Goal: Task Accomplishment & Management: Manage account settings

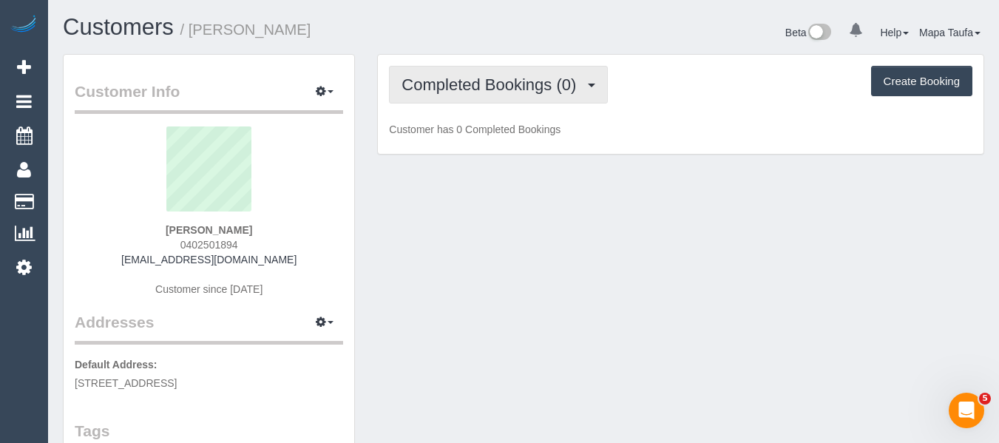
drag, startPoint x: 527, startPoint y: 78, endPoint x: 516, endPoint y: 104, distance: 28.5
click at [524, 81] on span "Completed Bookings (0)" at bounding box center [493, 84] width 182 height 18
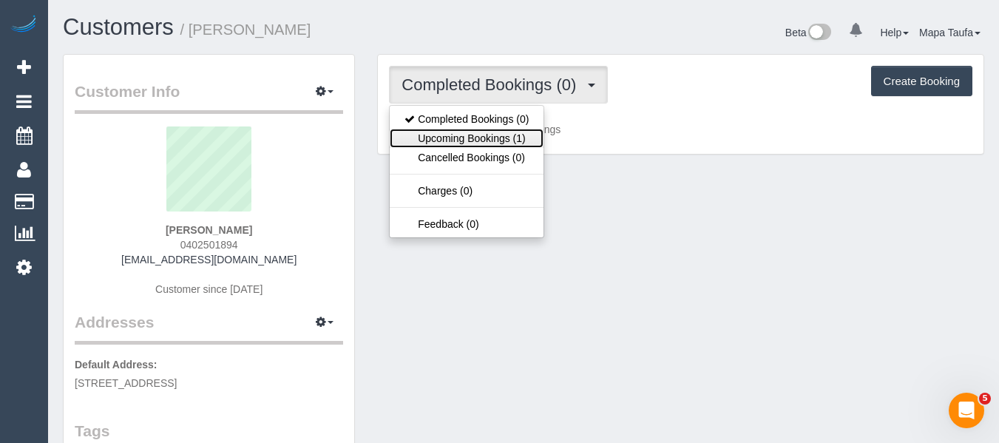
click at [498, 135] on link "Upcoming Bookings (1)" at bounding box center [467, 138] width 154 height 19
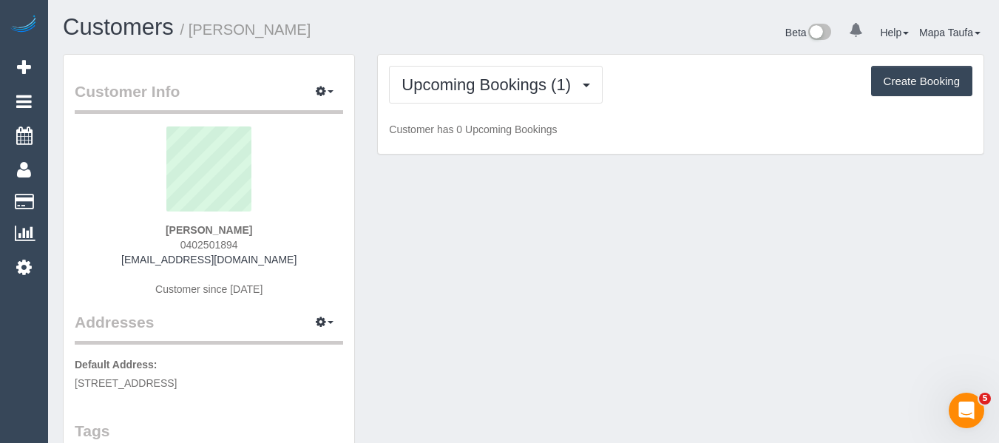
click at [530, 24] on div "Beta 0 Your Notifications You have 0 alerts Help Help Docs Take a Tour Contact …" at bounding box center [760, 34] width 472 height 39
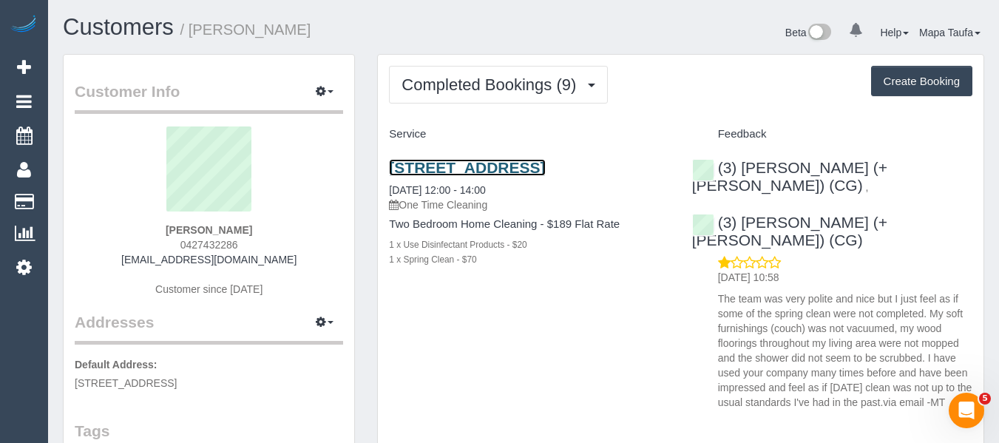
click at [432, 163] on link "203/151 Princes St, Carlton, VIC 3053" at bounding box center [467, 167] width 156 height 17
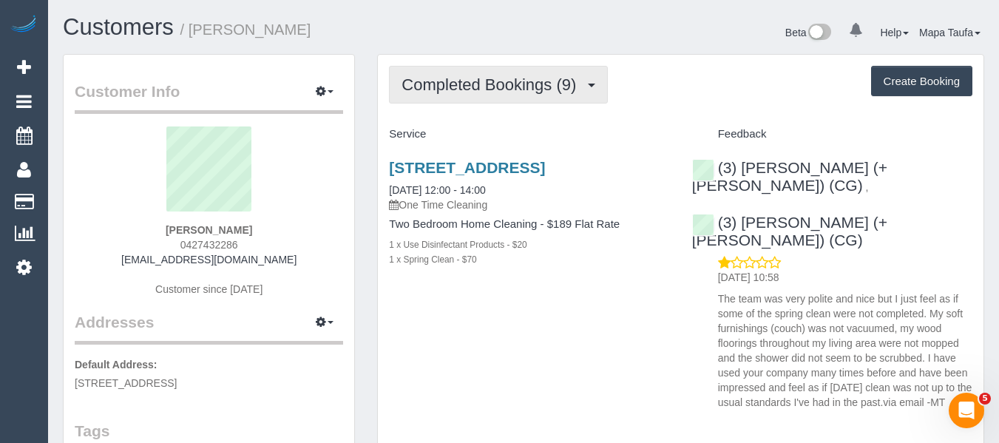
click at [554, 92] on span "Completed Bookings (9)" at bounding box center [493, 84] width 182 height 18
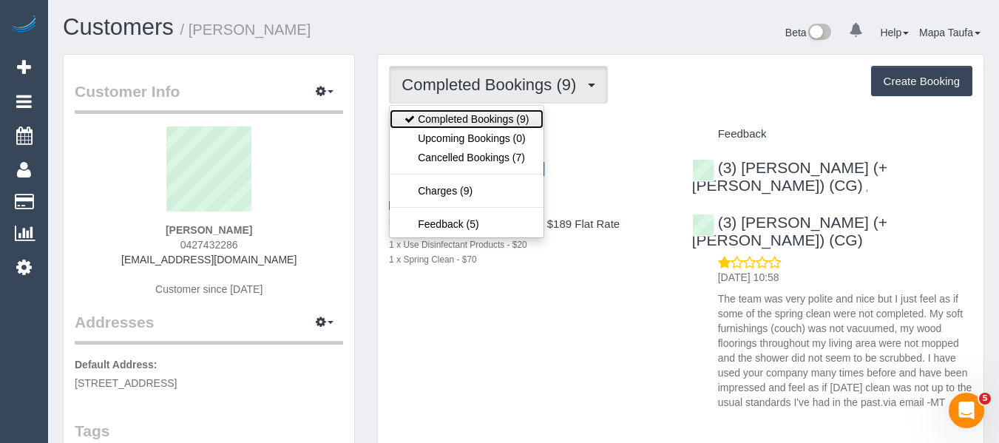
click at [499, 121] on link "Completed Bookings (9)" at bounding box center [467, 118] width 154 height 19
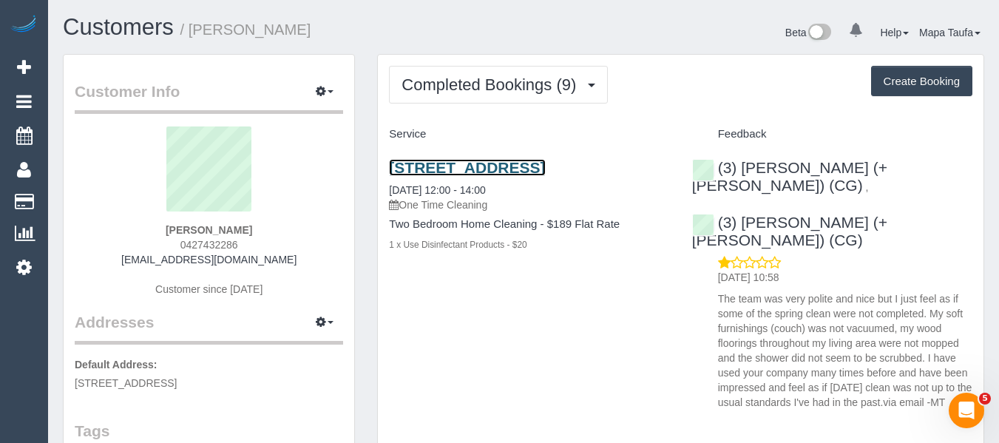
click at [463, 159] on link "203/151 Princes St, Carlton, VIC 3053" at bounding box center [467, 167] width 156 height 17
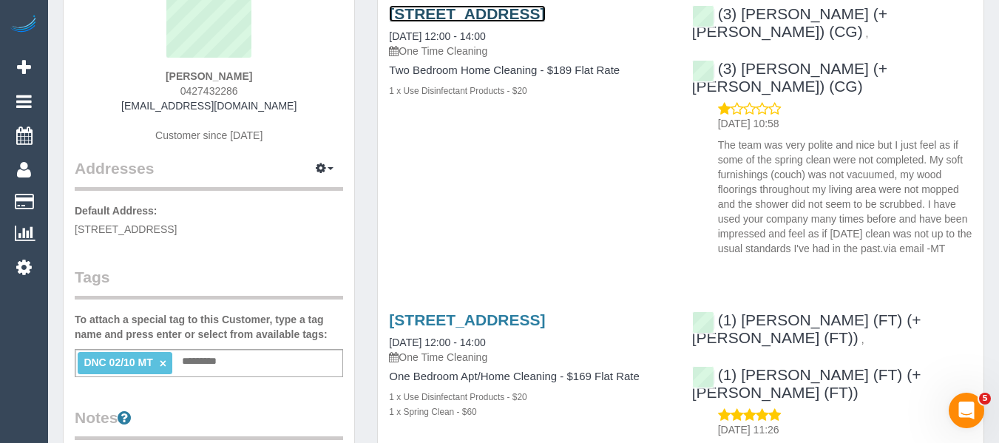
scroll to position [296, 0]
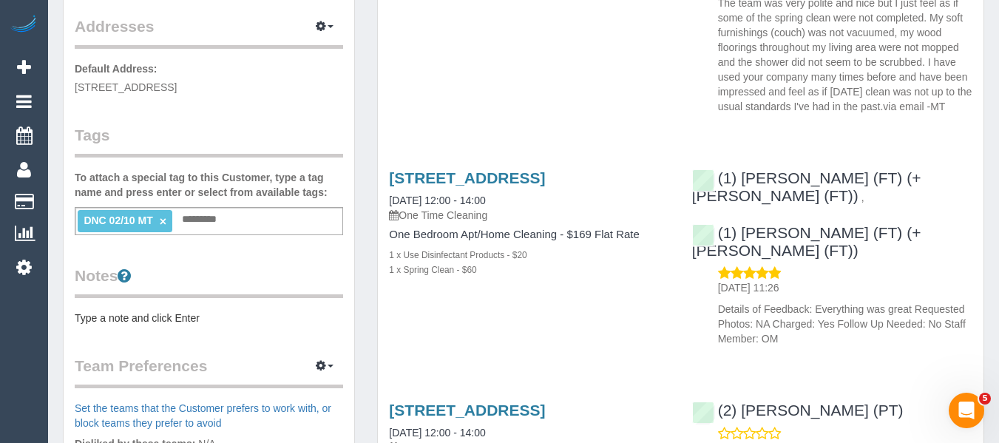
click at [163, 222] on link "×" at bounding box center [163, 221] width 7 height 13
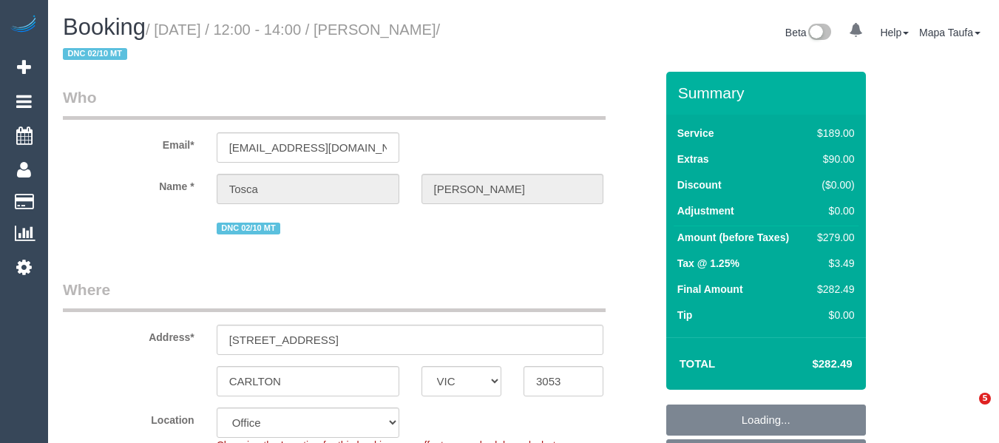
select select "VIC"
select select "string:stripe-pm_1RDDlX2GScqysDRVDdibCuR3"
select select "object:719"
select select "number:29"
select select "number:14"
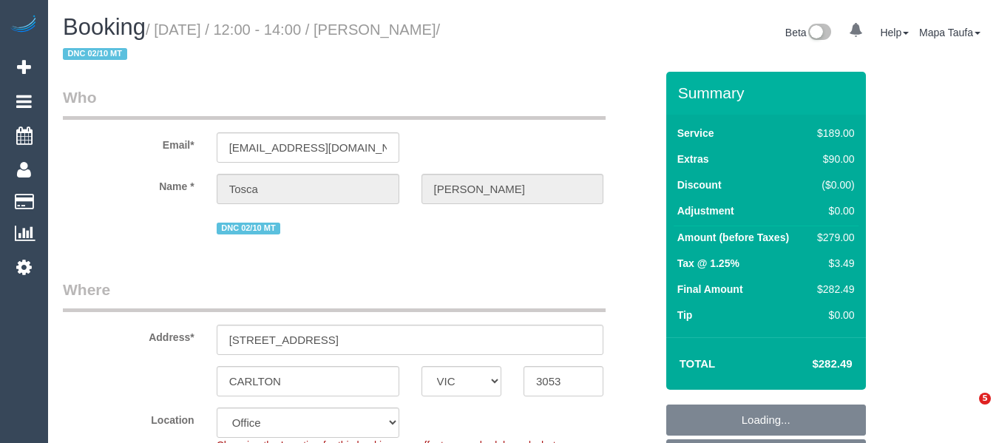
select select "number:19"
select select "number:25"
select select "number:13"
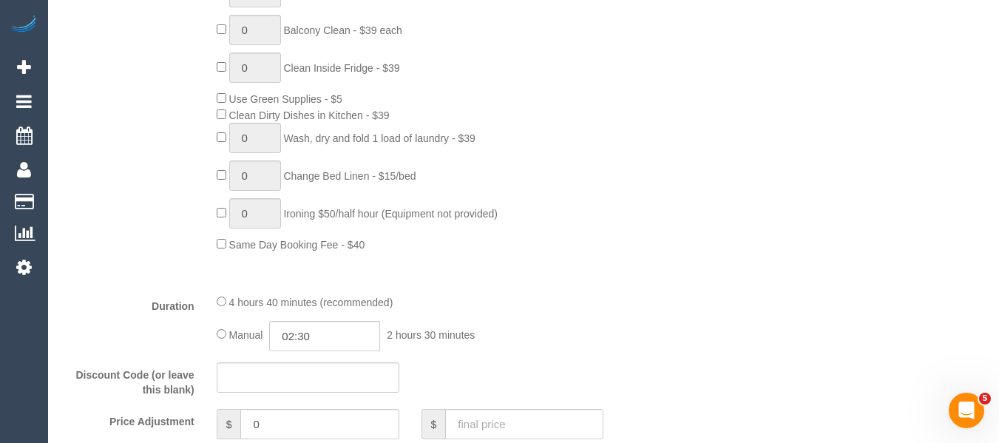
scroll to position [1258, 0]
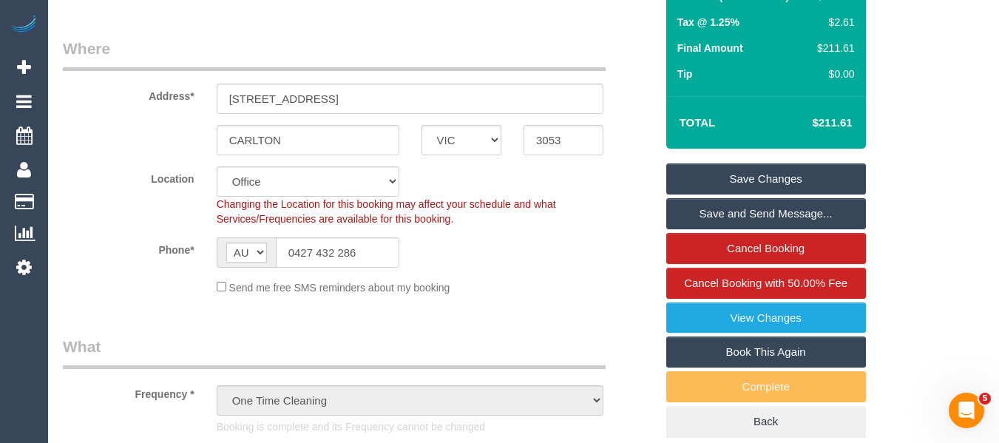
drag, startPoint x: 985, startPoint y: 85, endPoint x: 964, endPoint y: 104, distance: 27.8
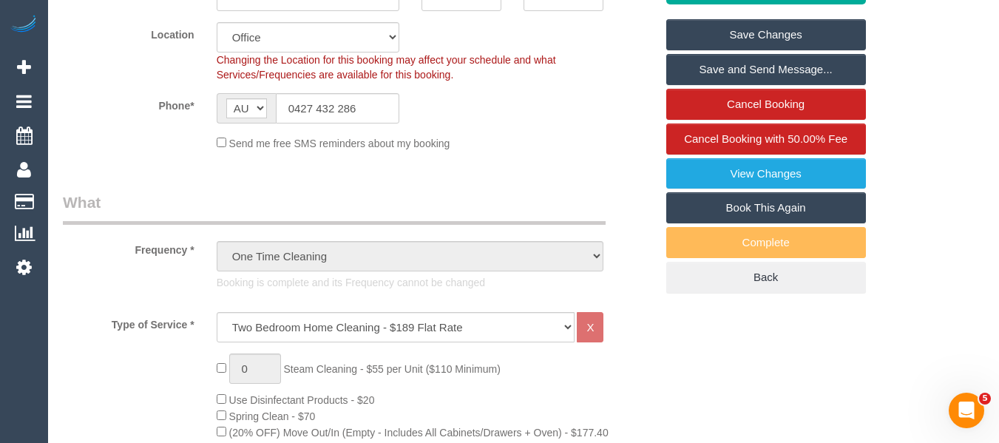
scroll to position [223, 0]
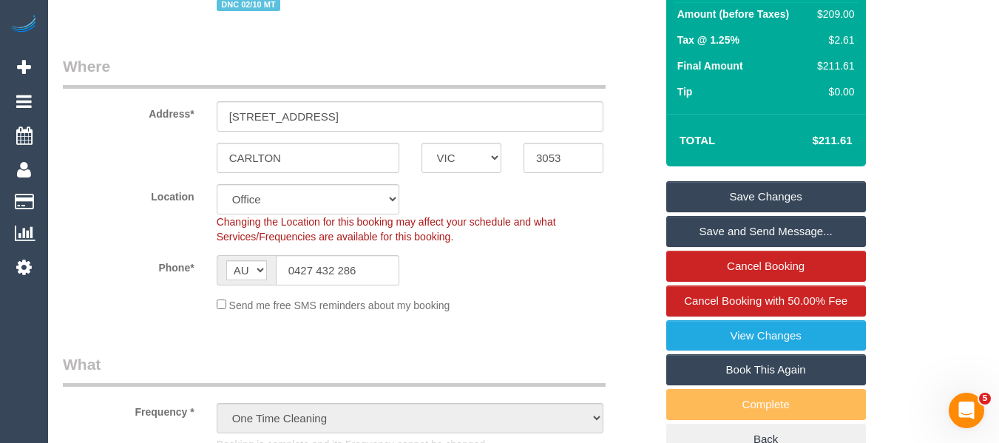
click at [823, 198] on link "Save Changes" at bounding box center [767, 196] width 200 height 31
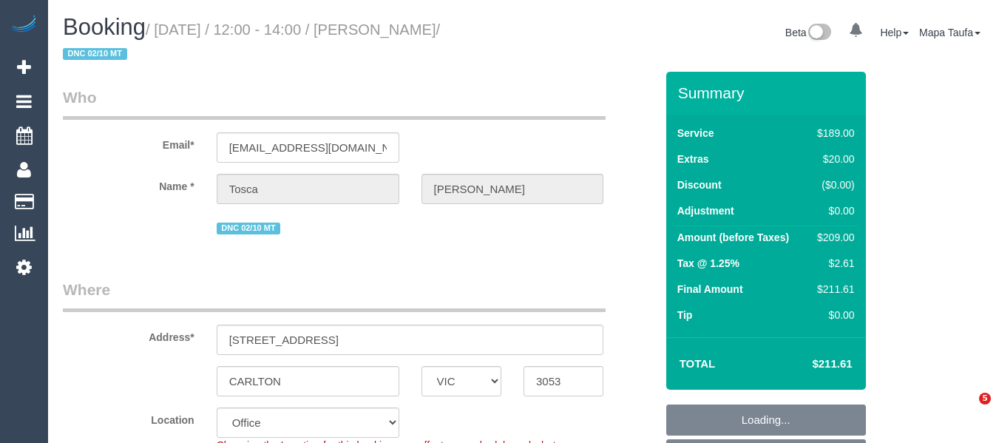
select select "VIC"
select select "string:stripe-pm_1RDDlX2GScqysDRVDdibCuR3"
select select "number:29"
select select "number:14"
select select "number:19"
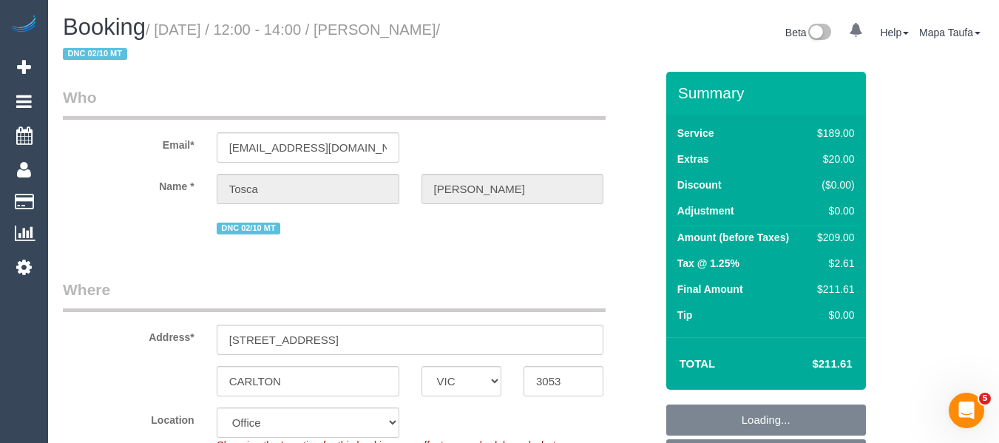
select select "number:25"
select select "number:13"
select select "object:821"
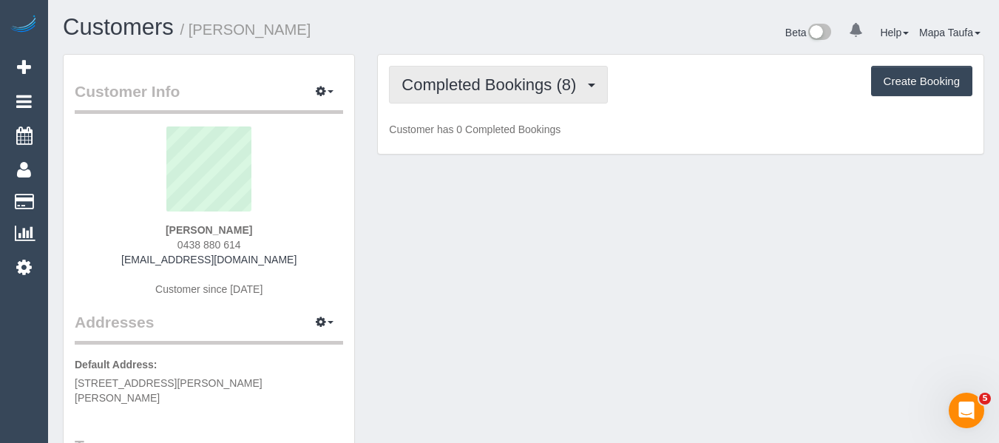
click at [493, 89] on span "Completed Bookings (8)" at bounding box center [493, 84] width 182 height 18
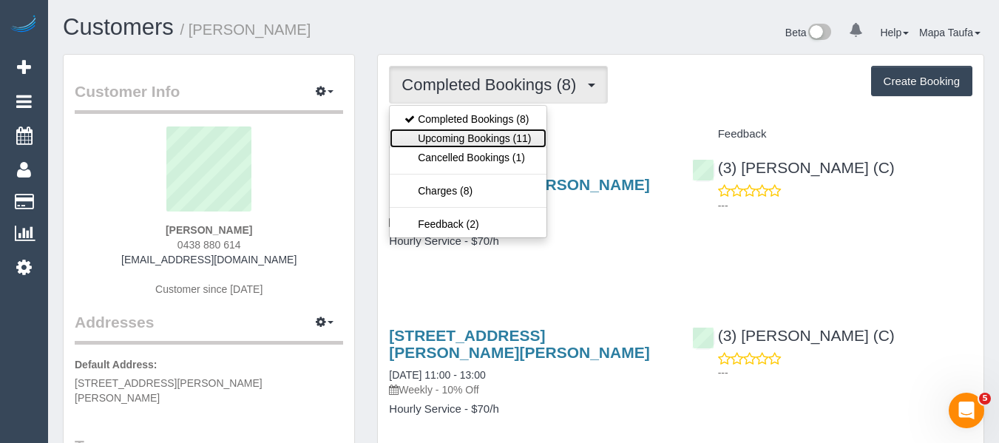
click at [485, 134] on link "Upcoming Bookings (11)" at bounding box center [468, 138] width 156 height 19
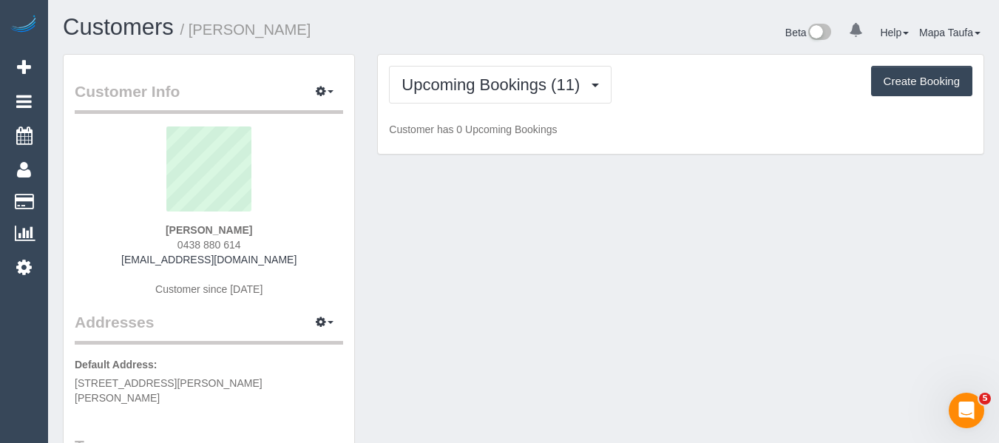
click at [490, 30] on h1 "Customers / Shelley Chase" at bounding box center [288, 27] width 450 height 25
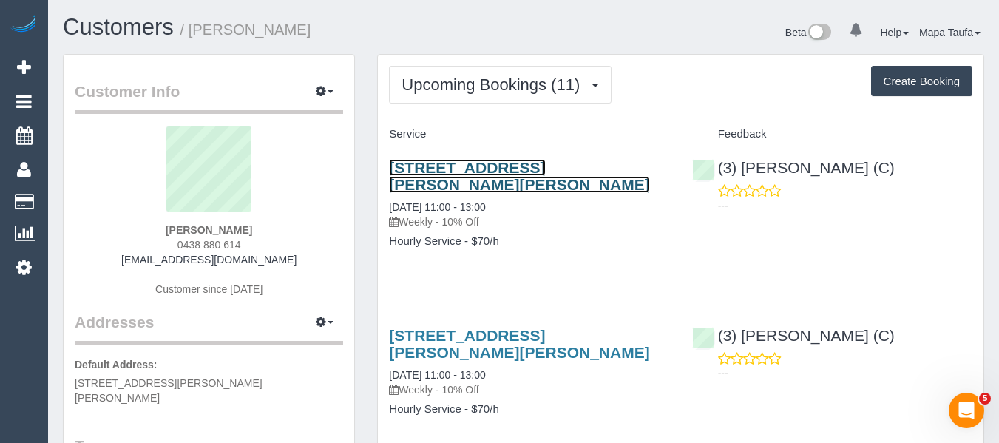
click at [438, 164] on link "12a John Holland Ct, Blackburn, VIC 3130" at bounding box center [519, 176] width 260 height 34
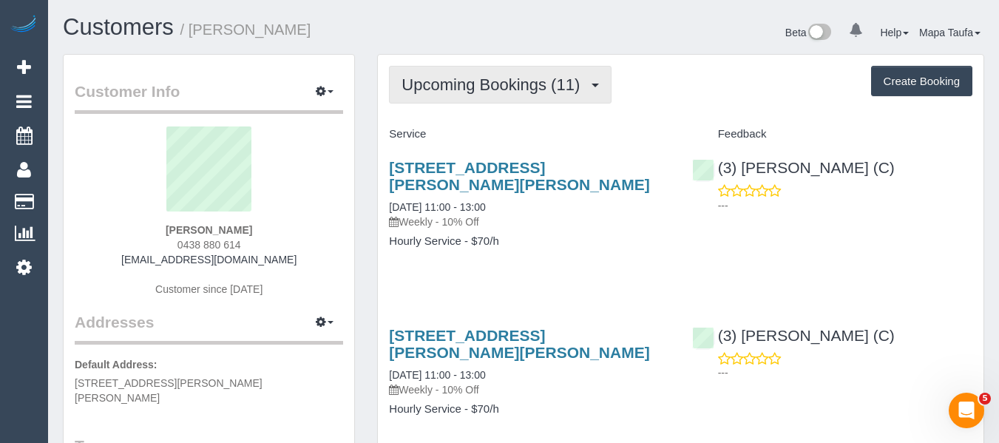
click at [505, 87] on span "Upcoming Bookings (11)" at bounding box center [495, 84] width 186 height 18
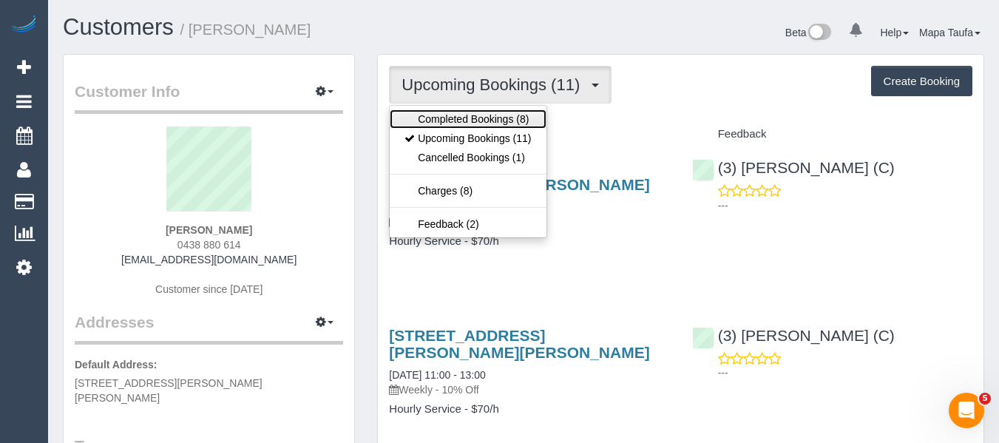
click at [497, 116] on link "Completed Bookings (8)" at bounding box center [468, 118] width 156 height 19
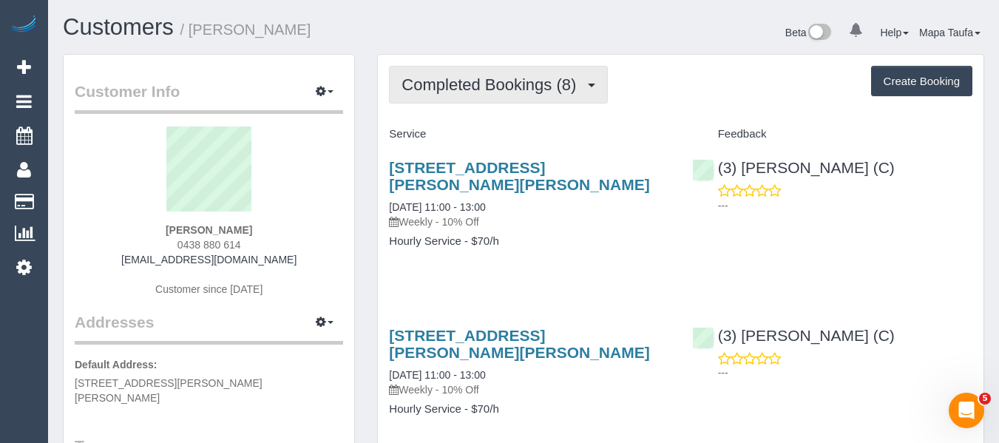
click at [523, 87] on span "Completed Bookings (8)" at bounding box center [493, 84] width 182 height 18
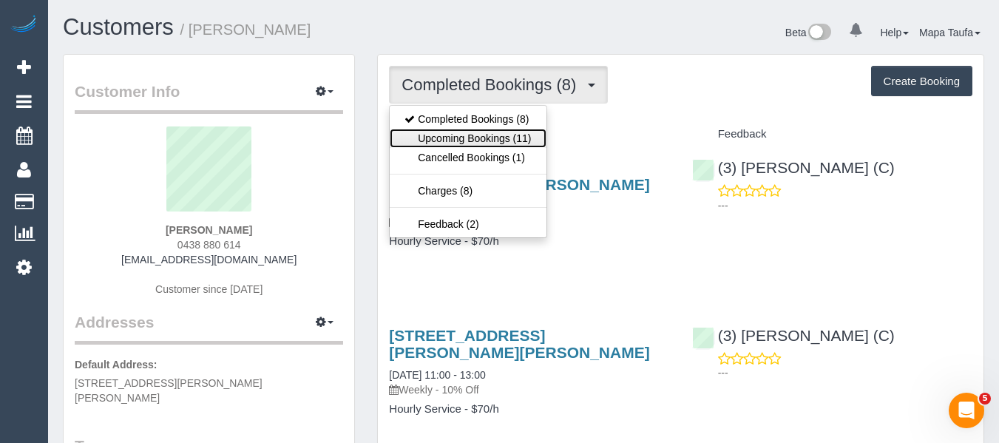
click at [495, 141] on link "Upcoming Bookings (11)" at bounding box center [468, 138] width 156 height 19
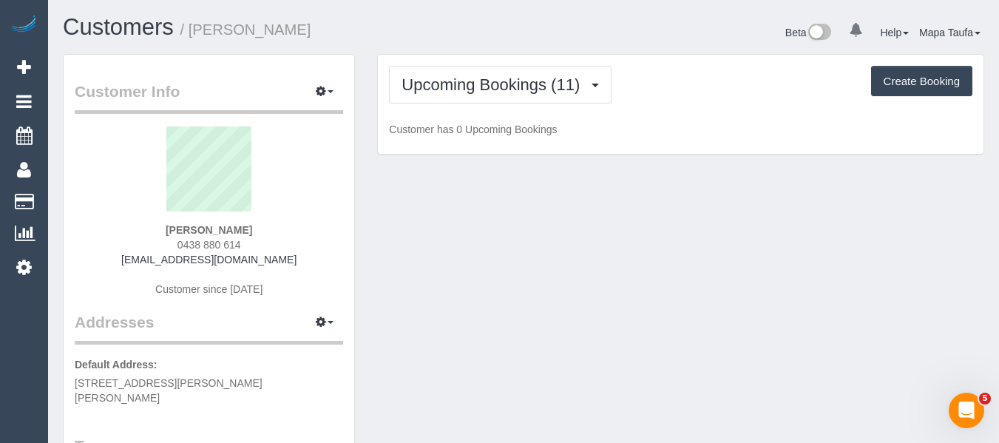
click at [707, 118] on div "Upcoming Bookings (11) Completed Bookings (8) Upcoming Bookings (11) Cancelled …" at bounding box center [681, 105] width 606 height 100
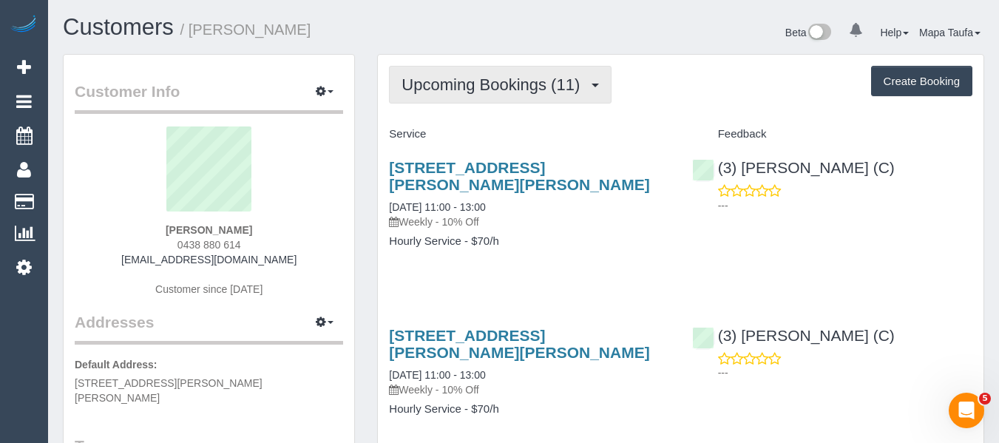
drag, startPoint x: 519, startPoint y: 84, endPoint x: 519, endPoint y: 92, distance: 8.1
click at [519, 88] on span "Upcoming Bookings (11)" at bounding box center [495, 84] width 186 height 18
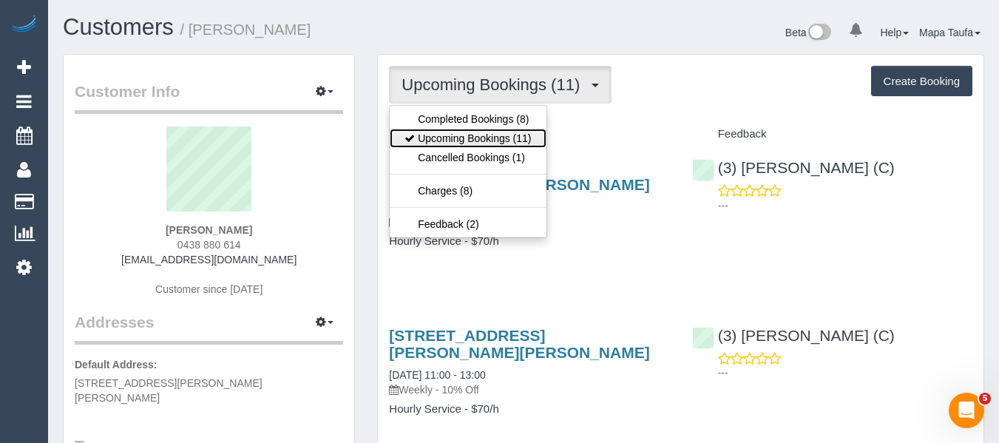
click at [510, 137] on link "Upcoming Bookings (11)" at bounding box center [468, 138] width 156 height 19
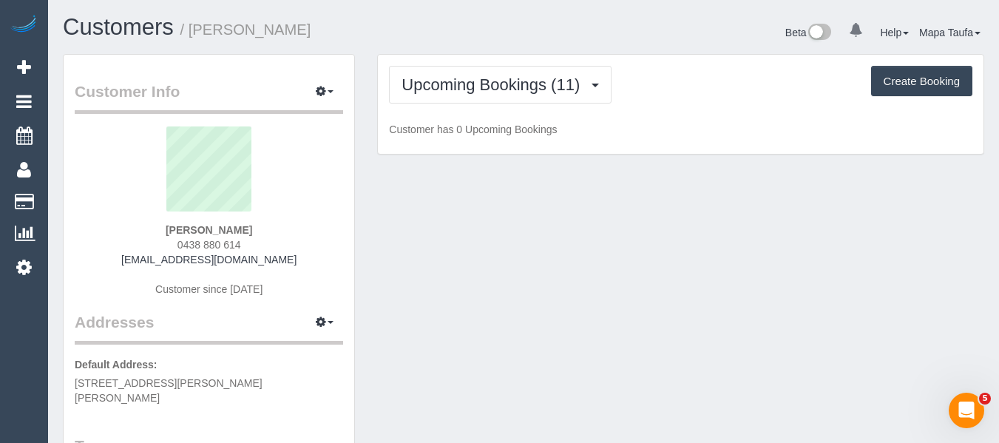
click at [738, 109] on div "Upcoming Bookings (11) Completed Bookings (8) Upcoming Bookings (11) Cancelled …" at bounding box center [681, 105] width 606 height 100
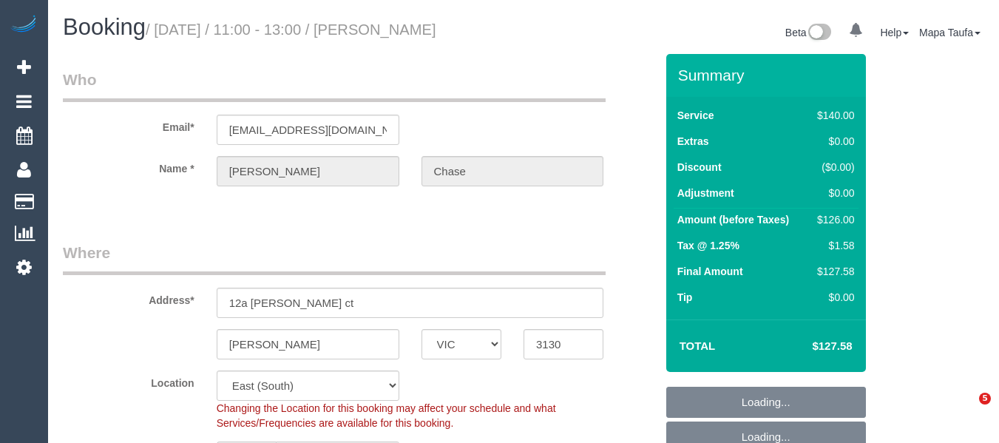
select select "VIC"
select select "number:30"
select select "number:14"
select select "number:19"
select select "number:22"
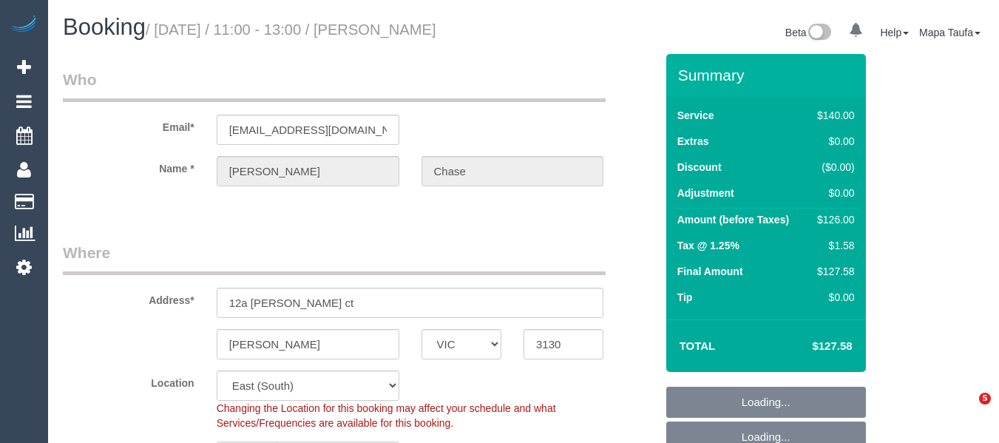
select select "number:34"
select select "number:12"
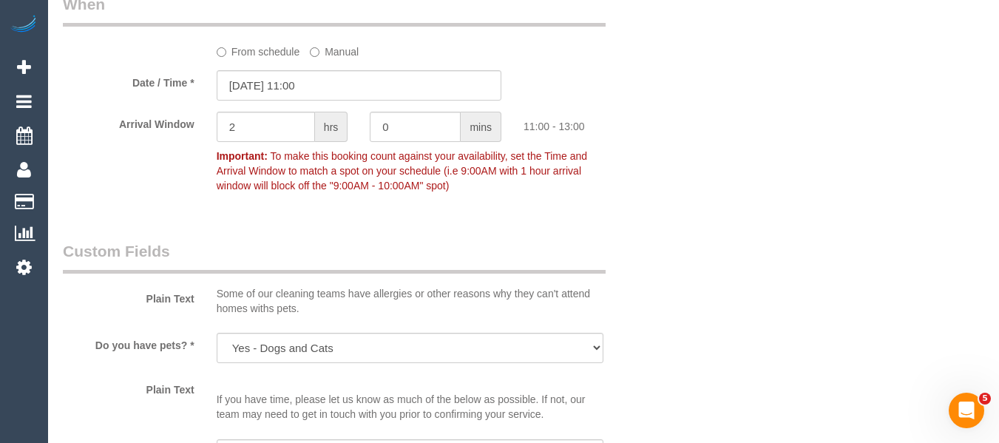
scroll to position [1703, 0]
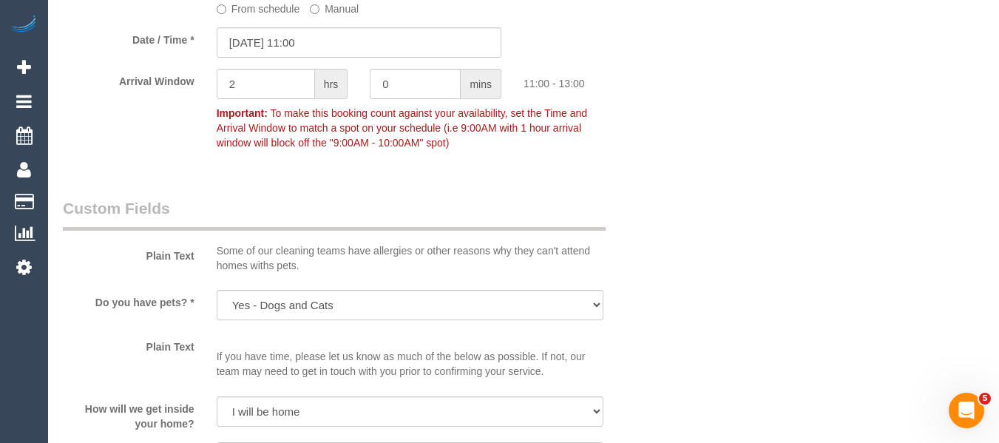
click at [248, 11] on label "From schedule" at bounding box center [259, 6] width 84 height 20
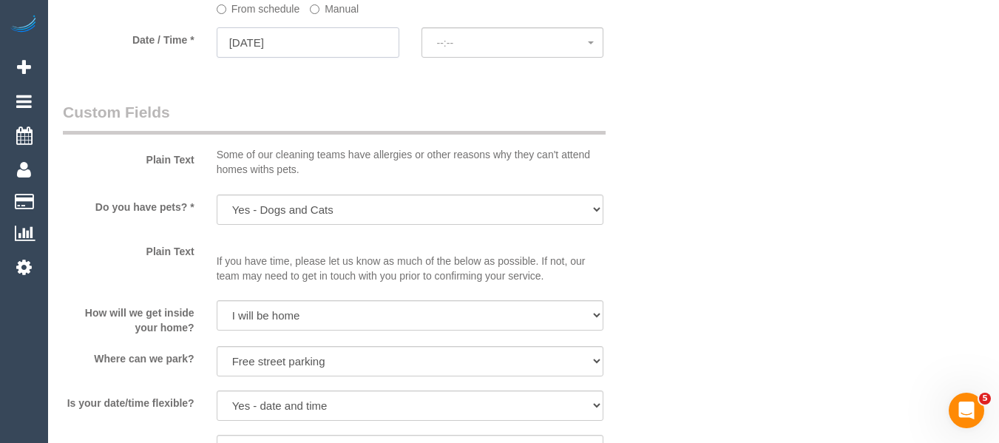
click at [308, 52] on input "10/10/2025" at bounding box center [308, 42] width 183 height 30
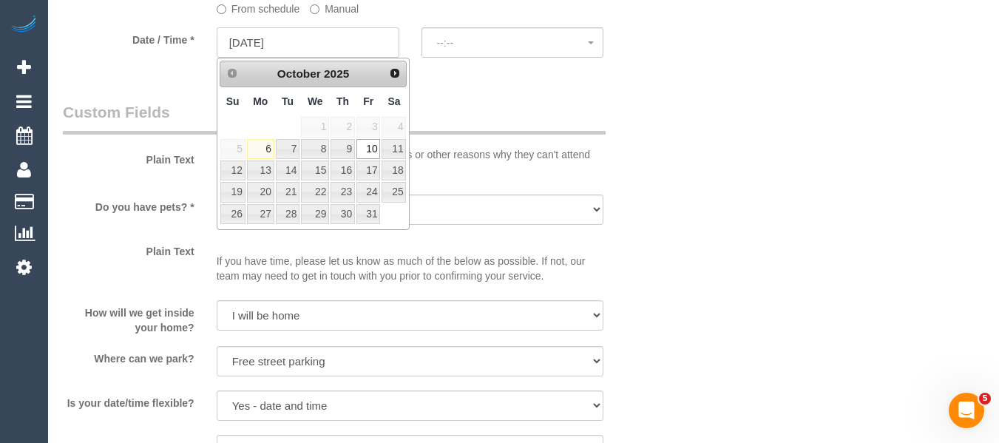
select select "spot18"
click at [348, 144] on link "9" at bounding box center [343, 149] width 24 height 20
type input "09/10/2025"
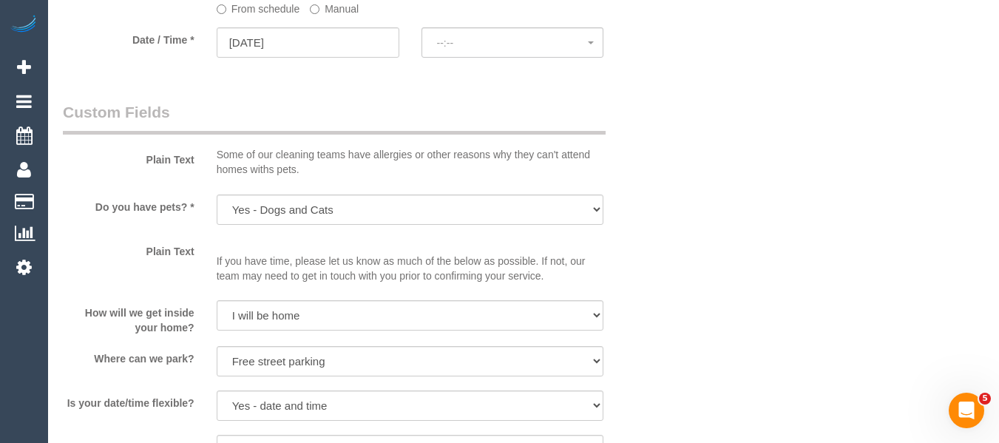
click at [473, 59] on div at bounding box center [513, 57] width 183 height 5
click at [480, 45] on span "--:--" at bounding box center [513, 43] width 152 height 12
select select "spot35"
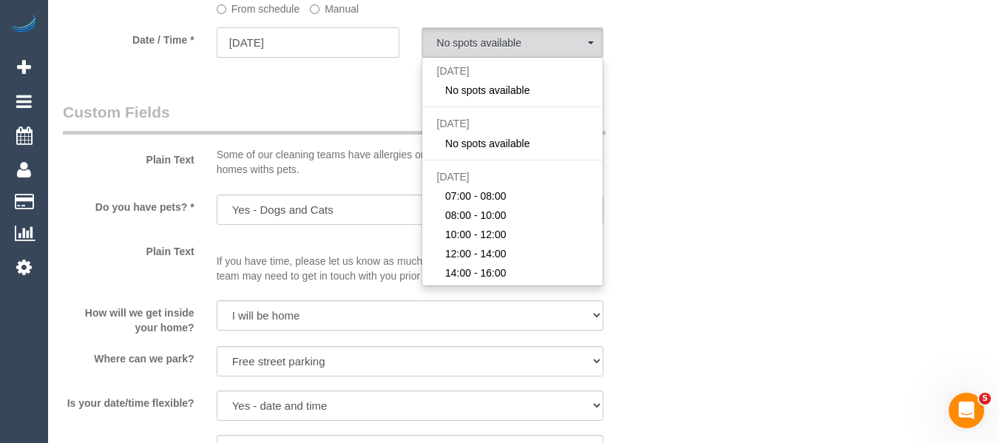
click at [347, 38] on input "09/10/2025" at bounding box center [308, 42] width 183 height 30
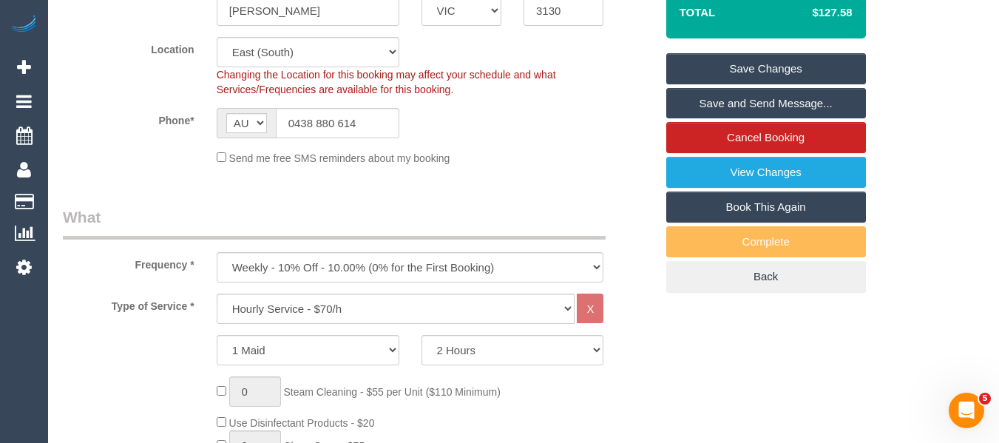
scroll to position [328, 0]
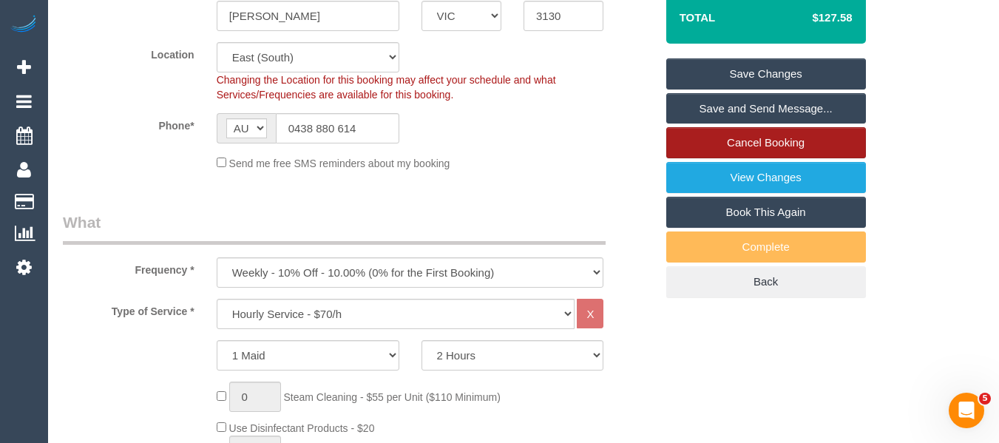
click at [783, 144] on link "Cancel Booking" at bounding box center [767, 142] width 200 height 31
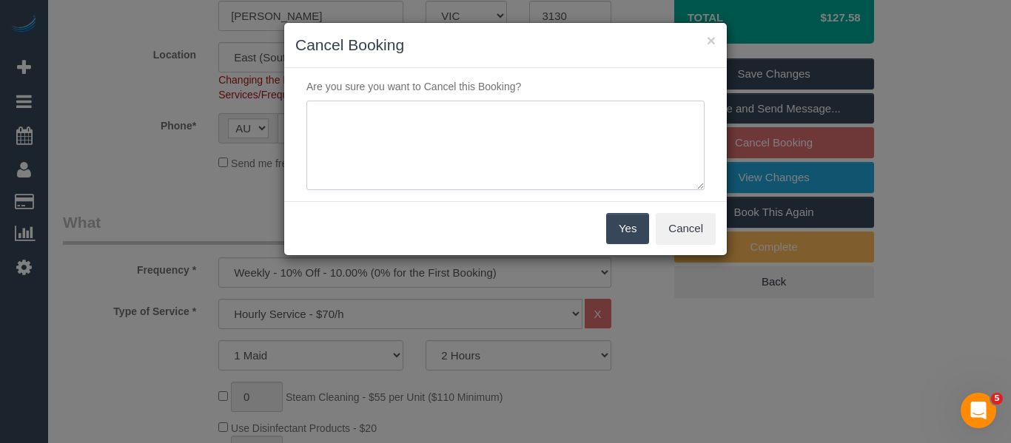
click at [493, 136] on textarea at bounding box center [505, 146] width 398 height 90
click at [502, 124] on textarea at bounding box center [505, 146] width 398 height 90
type textarea "Service not needed via phone -MT"
click at [630, 229] on button "Yes" at bounding box center [627, 228] width 43 height 31
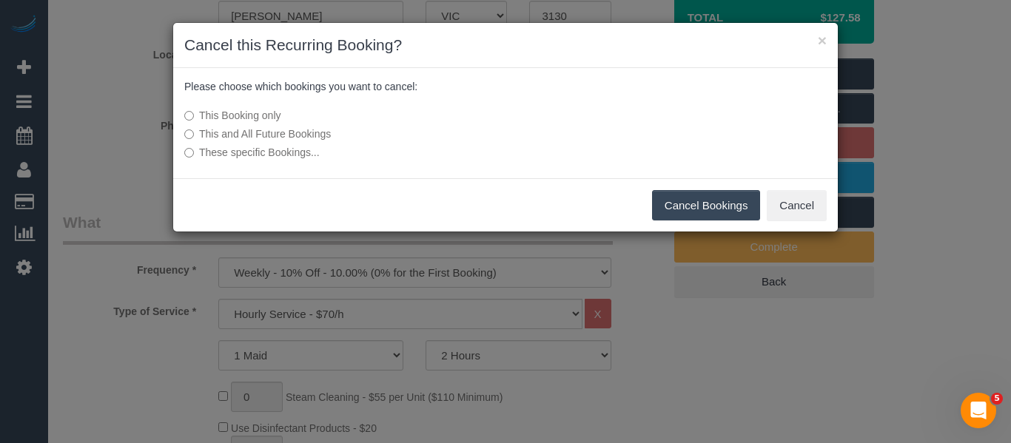
click at [720, 196] on button "Cancel Bookings" at bounding box center [706, 205] width 109 height 31
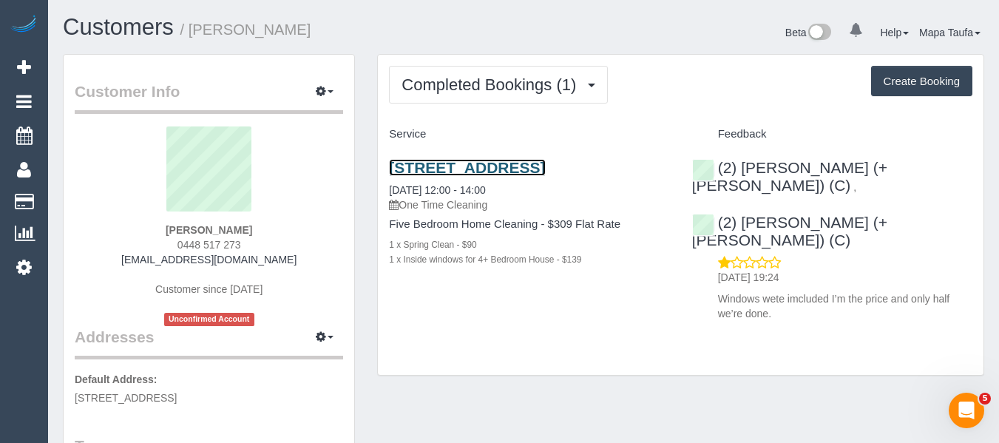
click at [536, 165] on link "[STREET_ADDRESS]" at bounding box center [467, 167] width 156 height 17
click at [417, 170] on link "[STREET_ADDRESS]" at bounding box center [467, 167] width 156 height 17
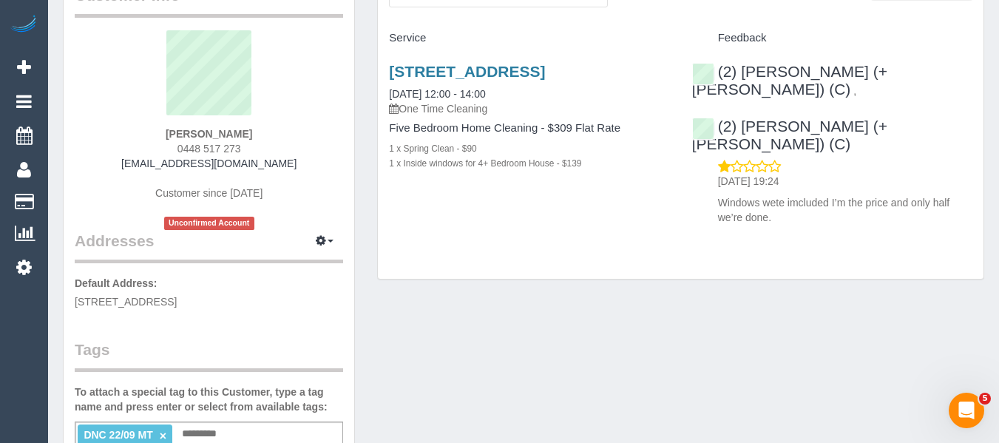
scroll to position [222, 0]
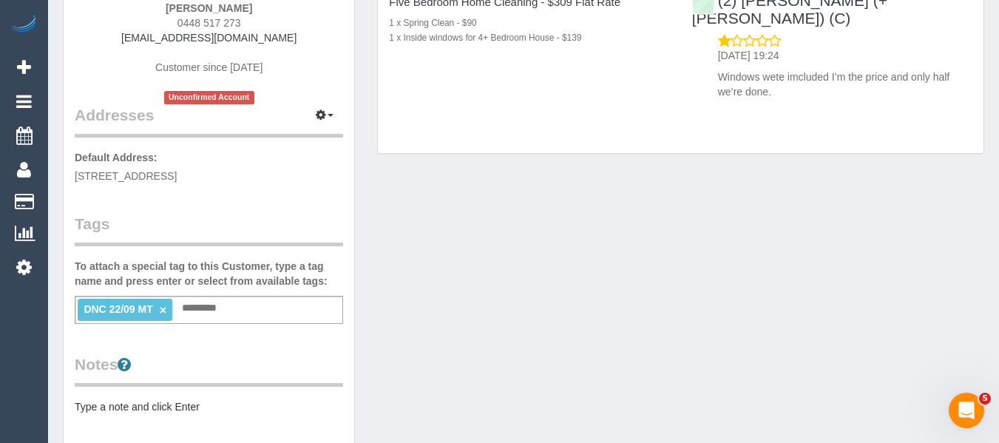
click at [164, 311] on link "×" at bounding box center [163, 310] width 7 height 13
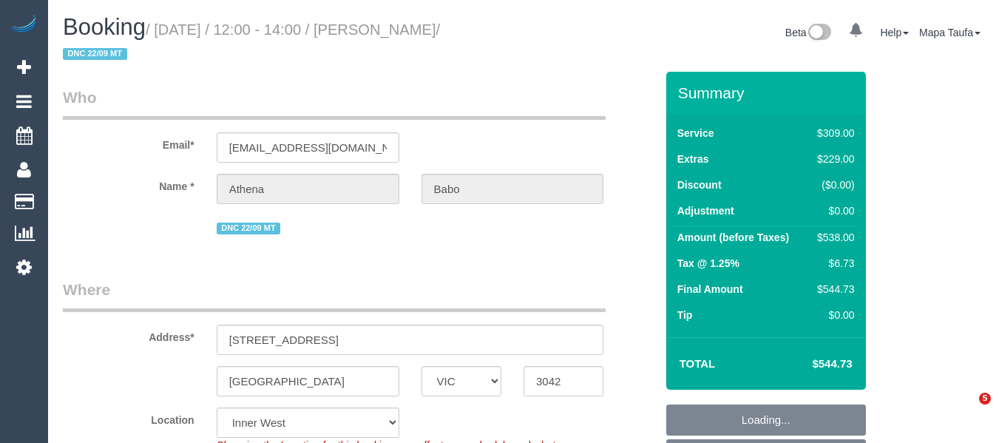
select select "VIC"
select select "number:27"
select select "number:14"
select select "number:19"
select select "number:24"
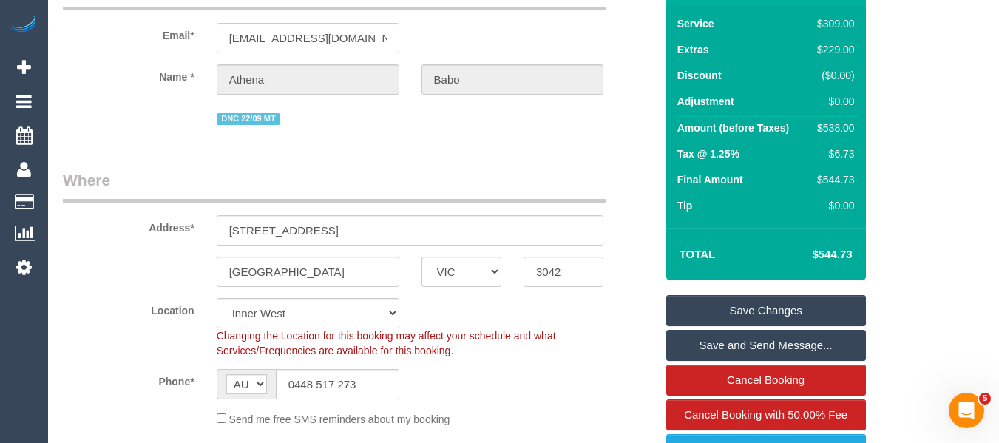
scroll to position [222, 0]
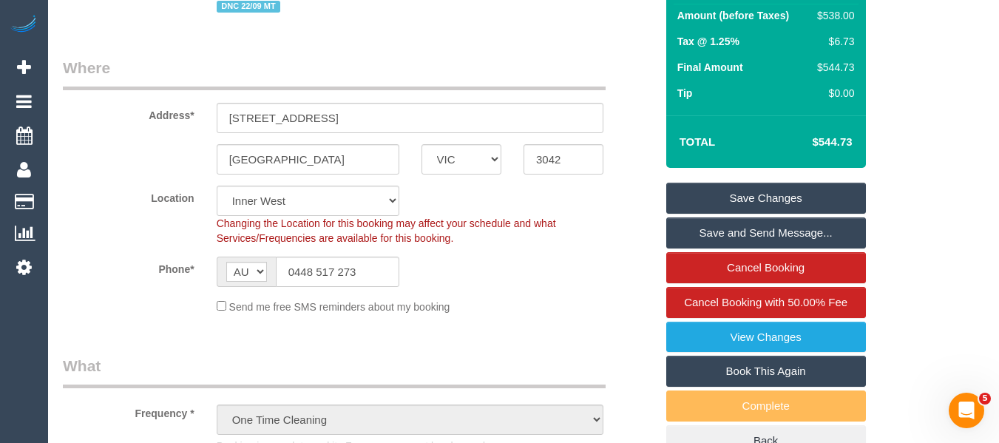
drag, startPoint x: 852, startPoint y: 144, endPoint x: 818, endPoint y: 141, distance: 33.4
click at [818, 141] on h4 "$544.73" at bounding box center [810, 142] width 84 height 13
copy h4 "544.73"
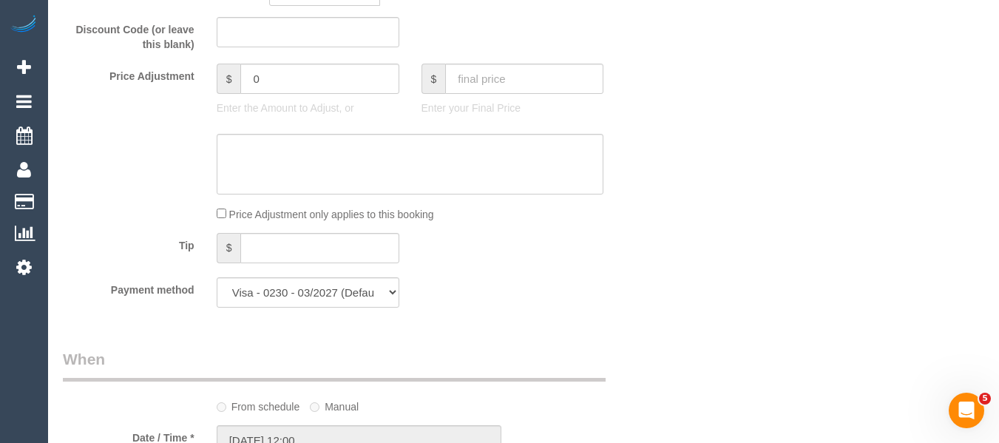
scroll to position [1405, 0]
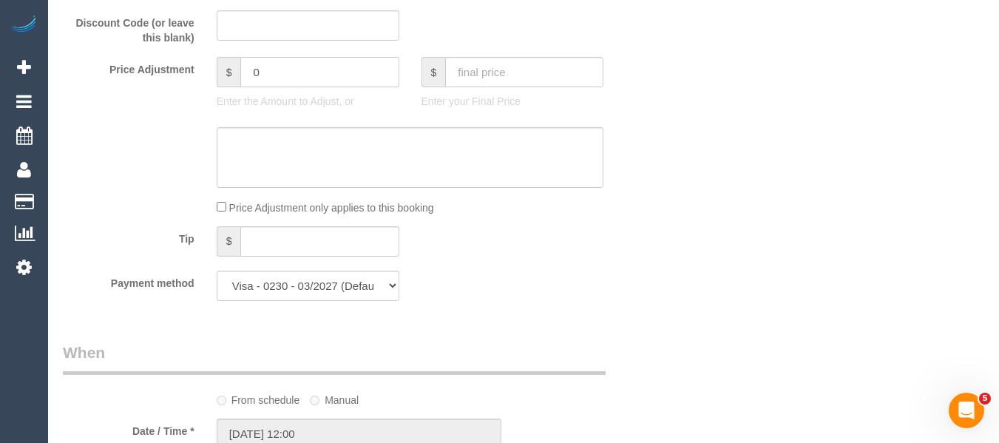
drag, startPoint x: 222, startPoint y: 82, endPoint x: 195, endPoint y: 81, distance: 26.7
click at [195, 81] on div "Price Adjustment $ 0 Enter the Amount to Adjust, or $ Enter your Final Price" at bounding box center [359, 86] width 615 height 59
type input "-217"
click at [251, 139] on textarea at bounding box center [411, 157] width 388 height 61
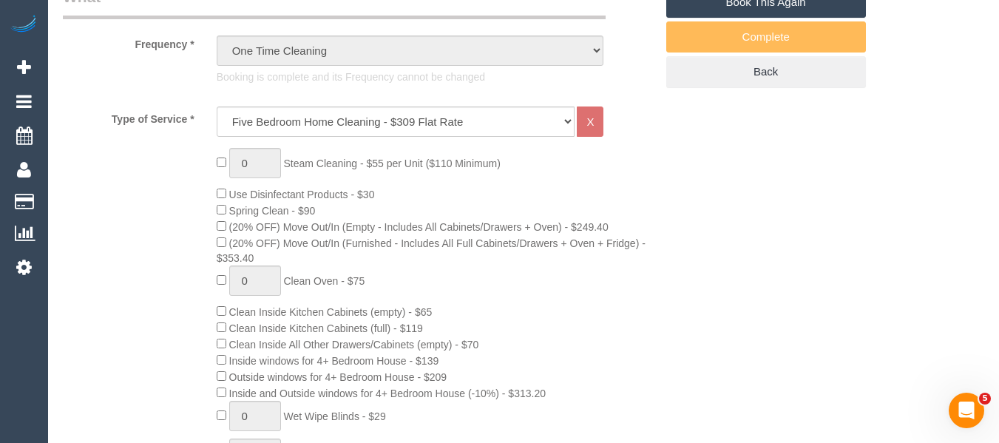
scroll to position [221, 0]
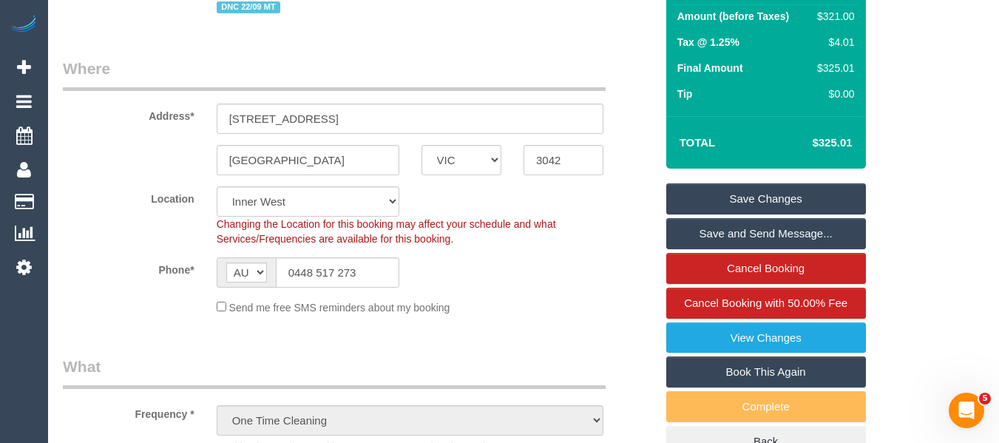
type textarea "40% discount for complaint -Mt"
click at [704, 192] on link "Save Changes" at bounding box center [767, 198] width 200 height 31
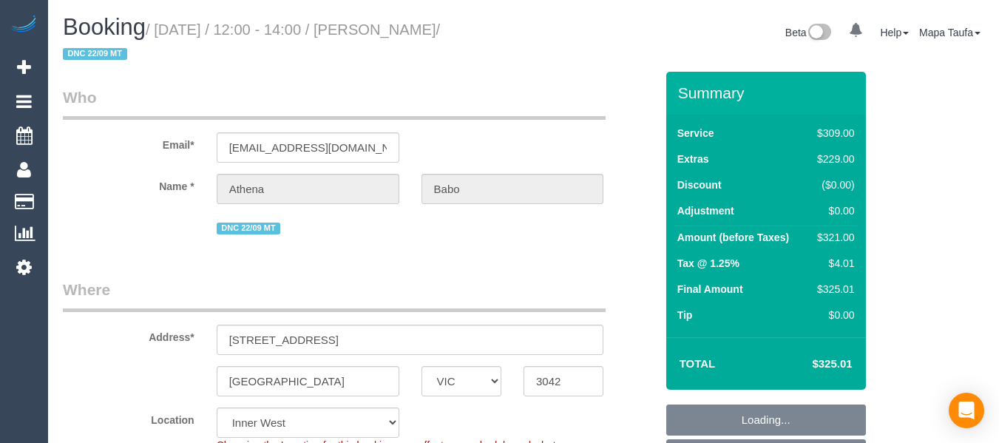
select select "VIC"
select select "number:27"
select select "number:14"
select select "number:19"
select select "number:24"
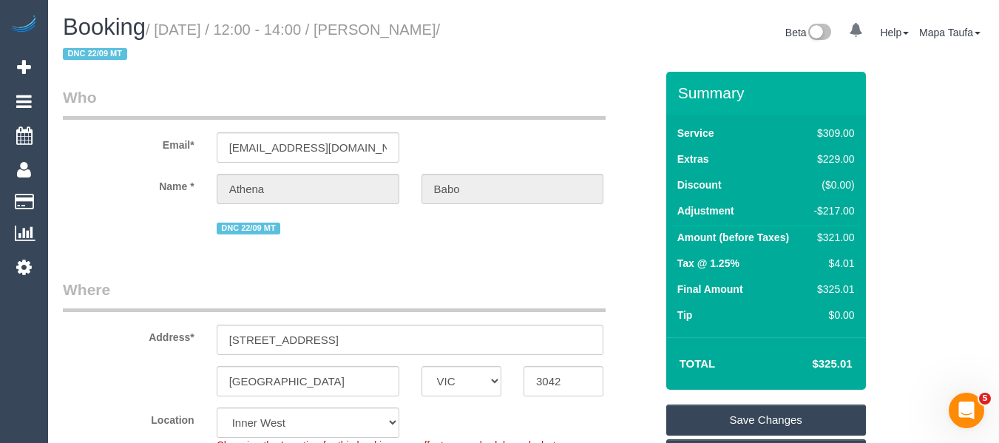
click at [759, 413] on link "Save Changes" at bounding box center [767, 420] width 200 height 31
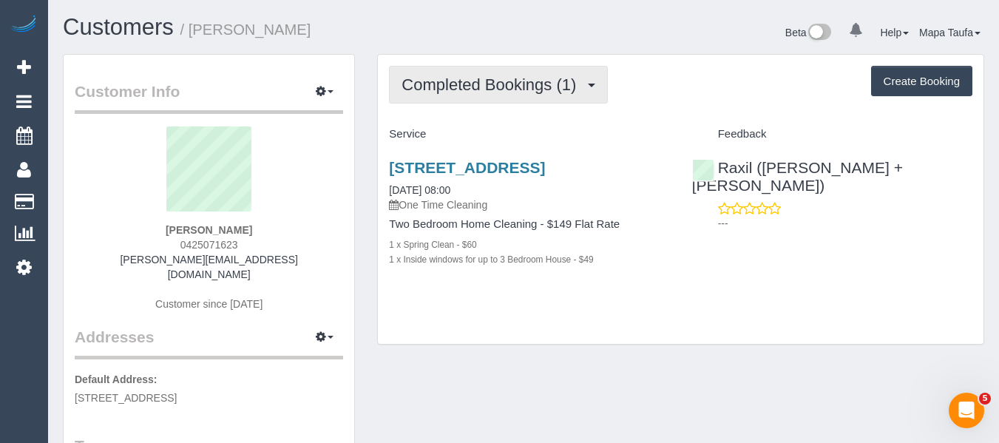
click at [456, 87] on span "Completed Bookings (1)" at bounding box center [493, 84] width 182 height 18
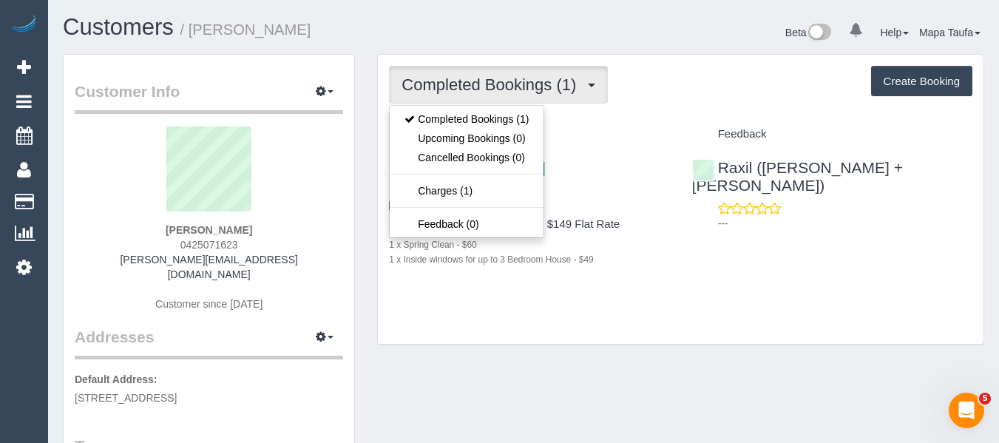
drag, startPoint x: 667, startPoint y: 36, endPoint x: 489, endPoint y: 33, distance: 177.6
click at [667, 37] on div "Beta 0 Your Notifications You have 0 alerts Help Help Docs Take a Tour Contact …" at bounding box center [760, 34] width 472 height 39
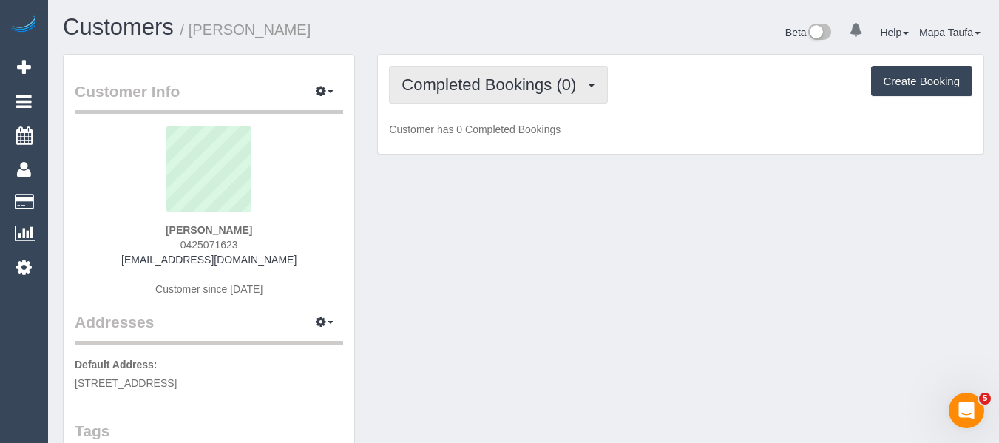
drag, startPoint x: 491, startPoint y: 93, endPoint x: 484, endPoint y: 127, distance: 34.8
click at [488, 93] on span "Completed Bookings (0)" at bounding box center [493, 84] width 182 height 18
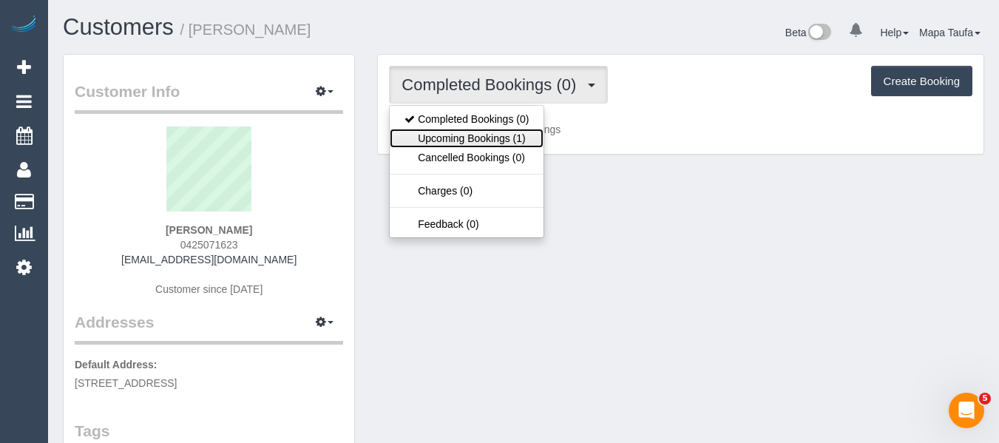
click at [482, 141] on link "Upcoming Bookings (1)" at bounding box center [467, 138] width 154 height 19
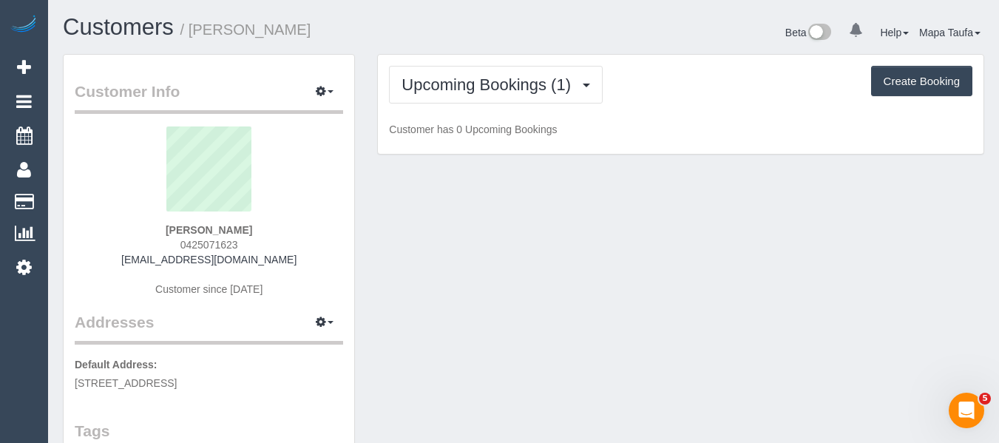
click at [527, 30] on div "Beta 0 Your Notifications You have 0 alerts Help Help Docs Take a Tour Contact …" at bounding box center [760, 34] width 472 height 39
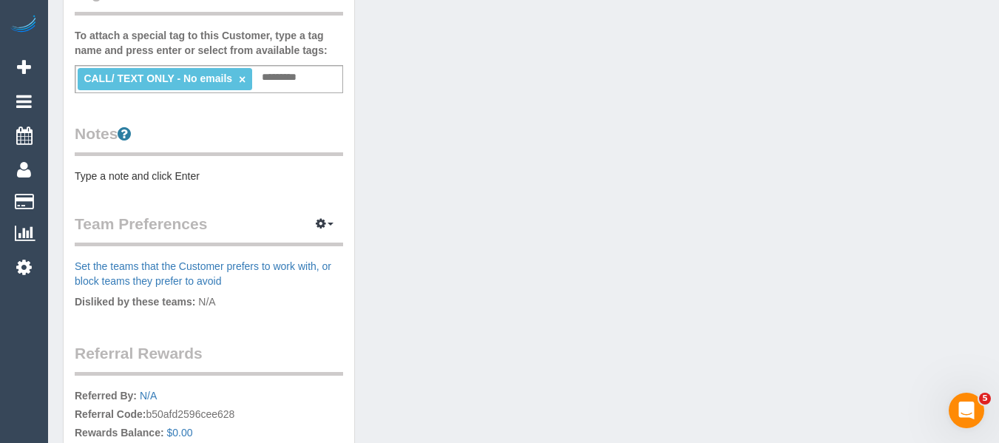
scroll to position [518, 0]
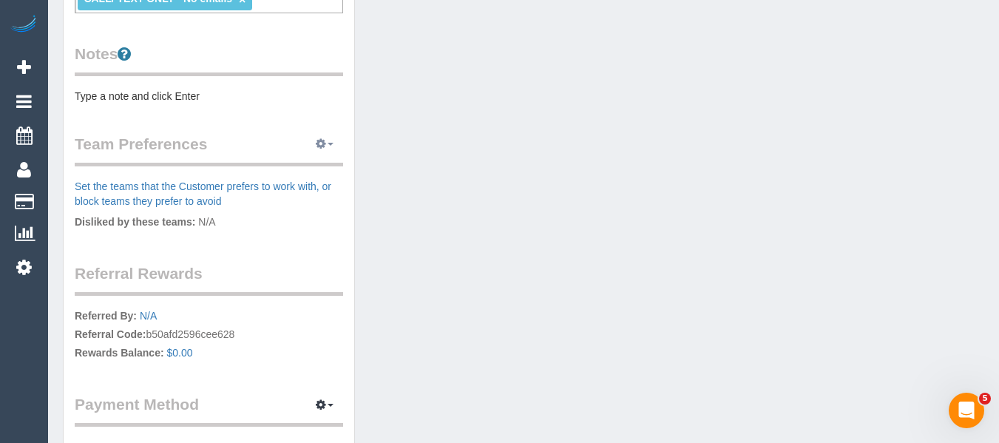
click at [331, 148] on button "button" at bounding box center [324, 144] width 37 height 23
click at [297, 173] on link "Manage Preferences" at bounding box center [280, 171] width 126 height 19
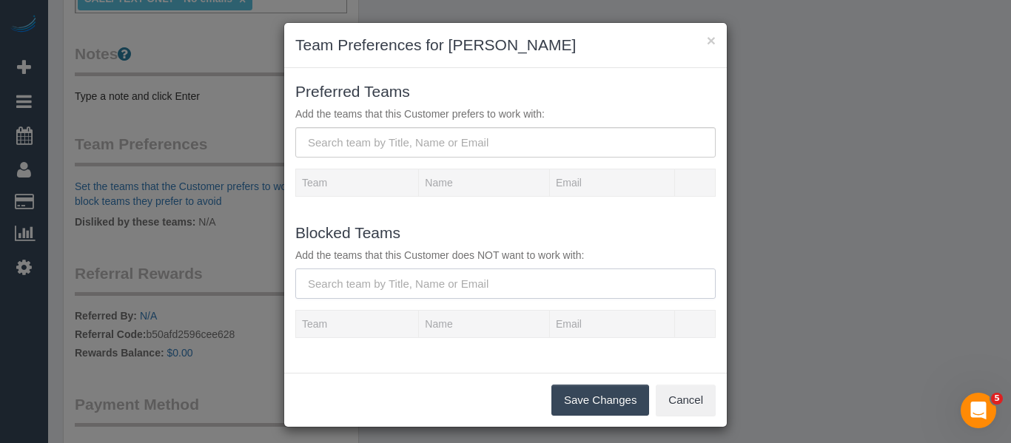
click at [349, 287] on input "text" at bounding box center [505, 284] width 420 height 30
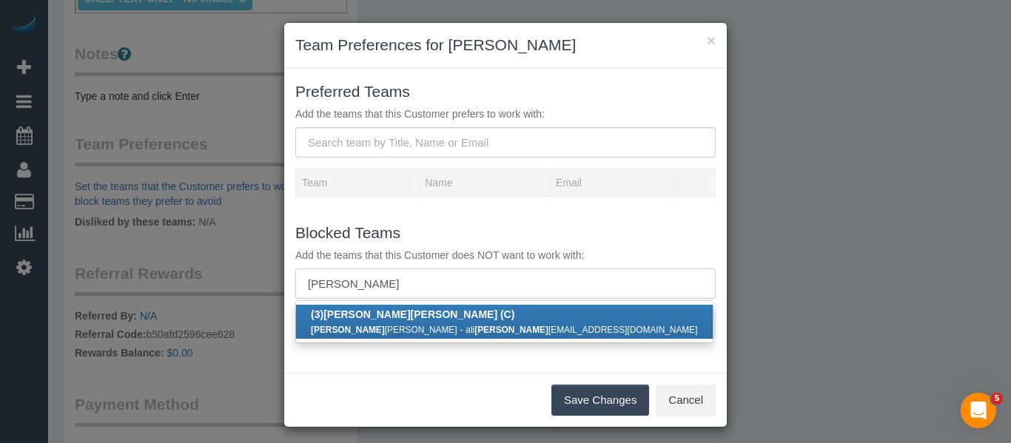
type input "danyal"
click at [404, 320] on link "(3) Danyal Ali (C) Danyal Ali - ali danyal 608@gmail.com" at bounding box center [504, 322] width 417 height 34
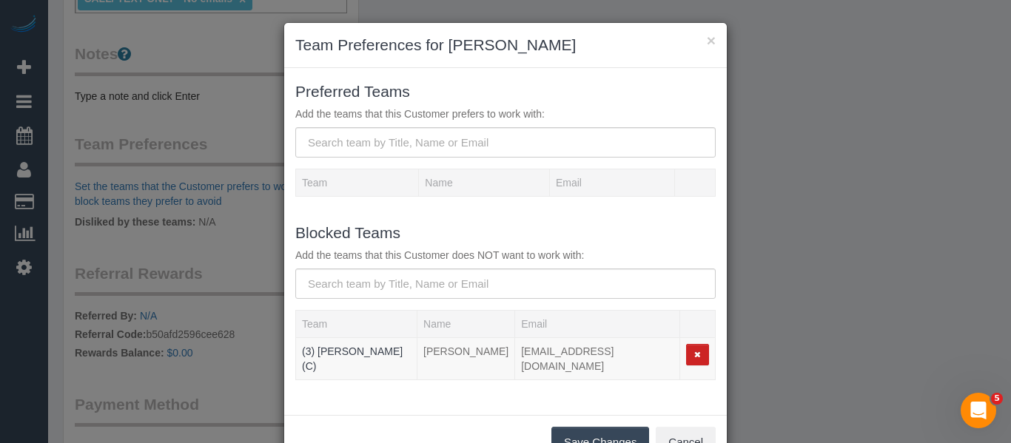
click at [583, 428] on button "Save Changes" at bounding box center [600, 442] width 98 height 31
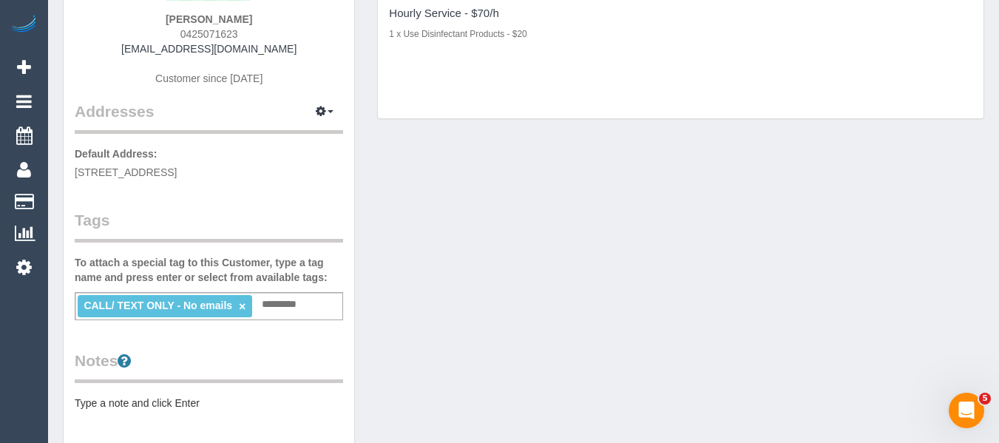
scroll to position [57, 0]
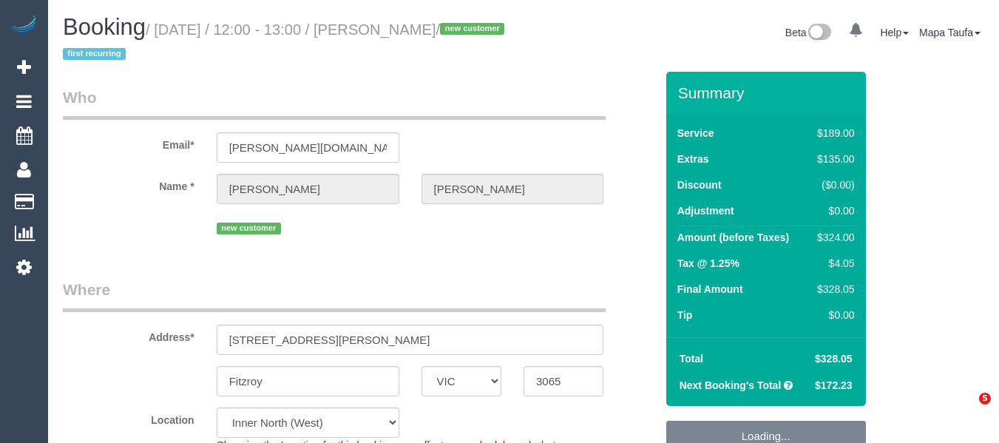
select select "VIC"
select select "number:28"
select select "number:14"
select select "number:20"
select select "number:36"
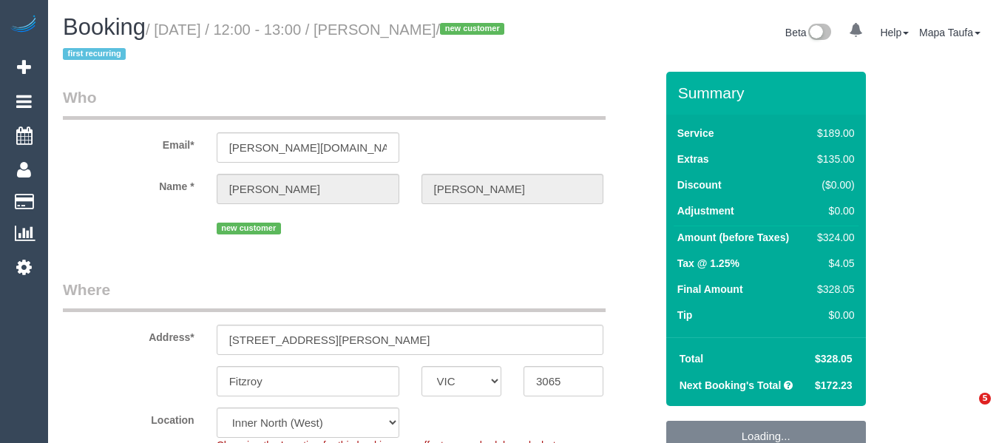
select select "number:34"
select select "number:13"
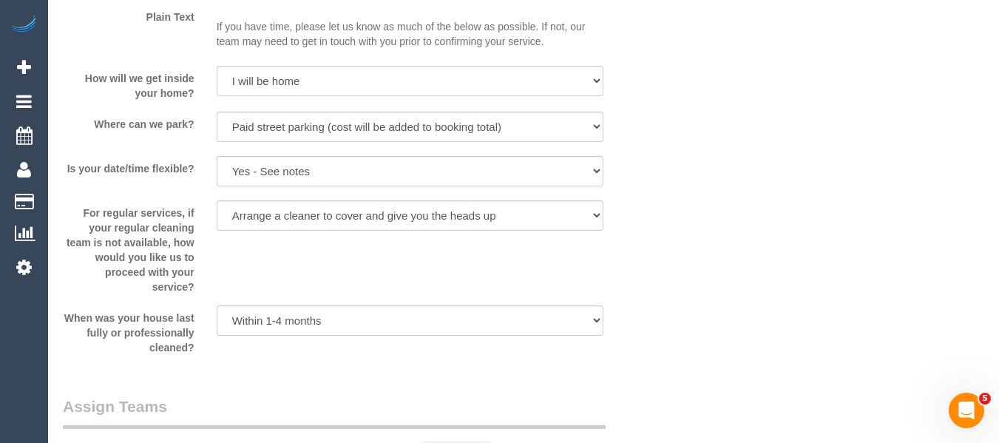
scroll to position [2694, 0]
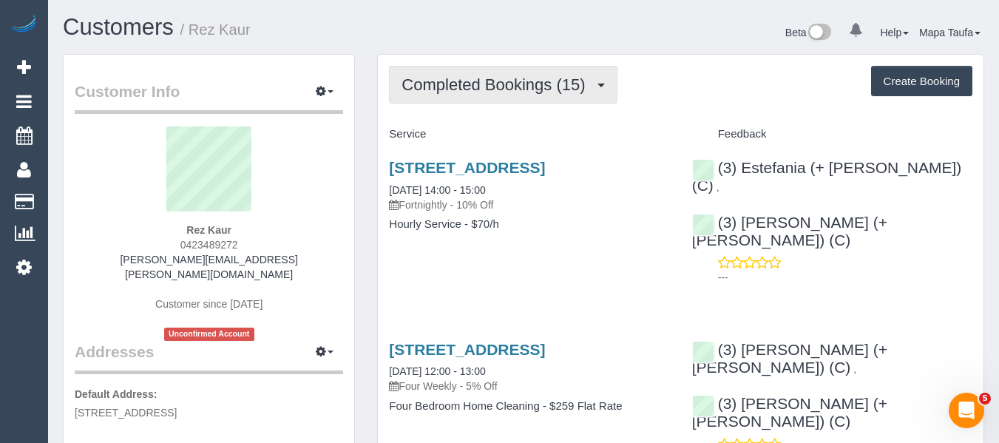
click at [462, 88] on span "Completed Bookings (15)" at bounding box center [497, 84] width 191 height 18
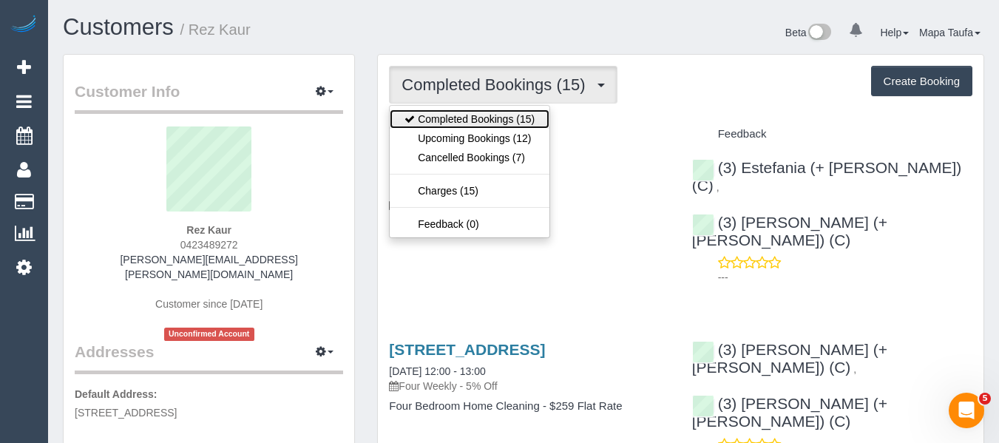
click at [471, 127] on link "Completed Bookings (15)" at bounding box center [470, 118] width 160 height 19
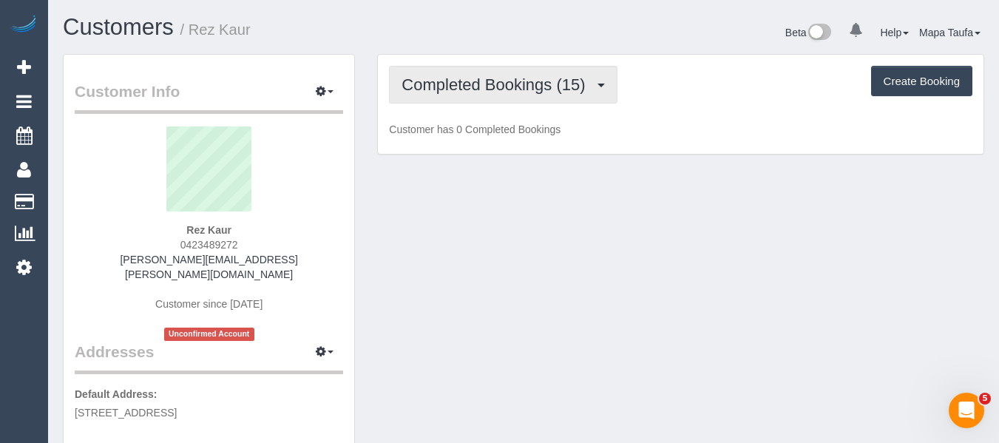
click at [474, 95] on button "Completed Bookings (15)" at bounding box center [503, 85] width 228 height 38
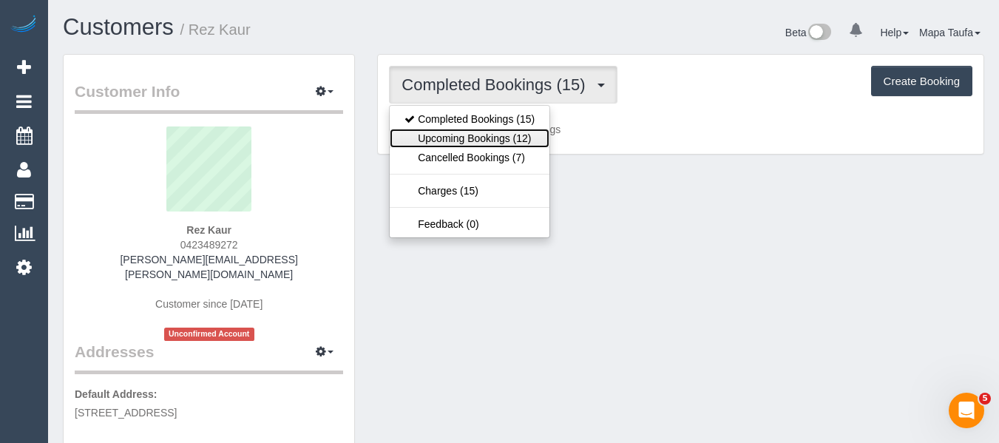
click at [474, 129] on link "Upcoming Bookings (12)" at bounding box center [470, 138] width 160 height 19
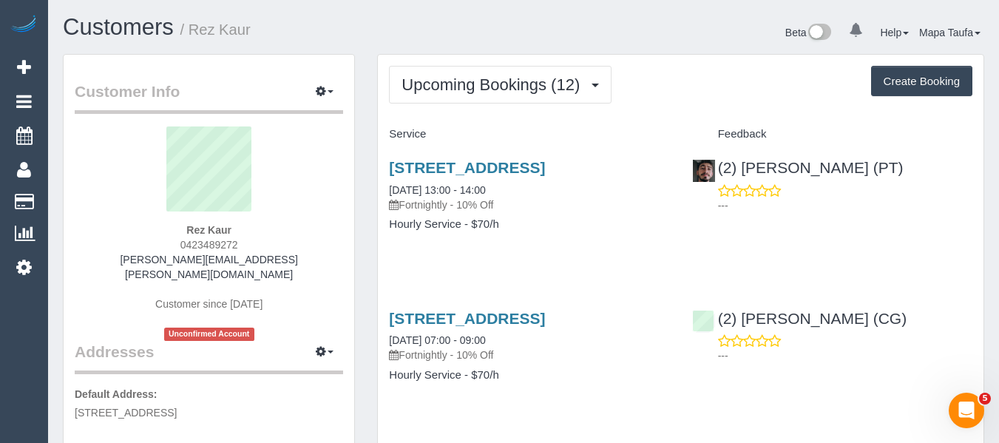
drag, startPoint x: 249, startPoint y: 246, endPoint x: 173, endPoint y: 259, distance: 76.6
click at [177, 250] on div "Rez Kaur 0423489272 gulrez.kaur@gmail.com Customer since 2022 Unconfirmed Accou…" at bounding box center [209, 234] width 269 height 215
copy span "0423489272"
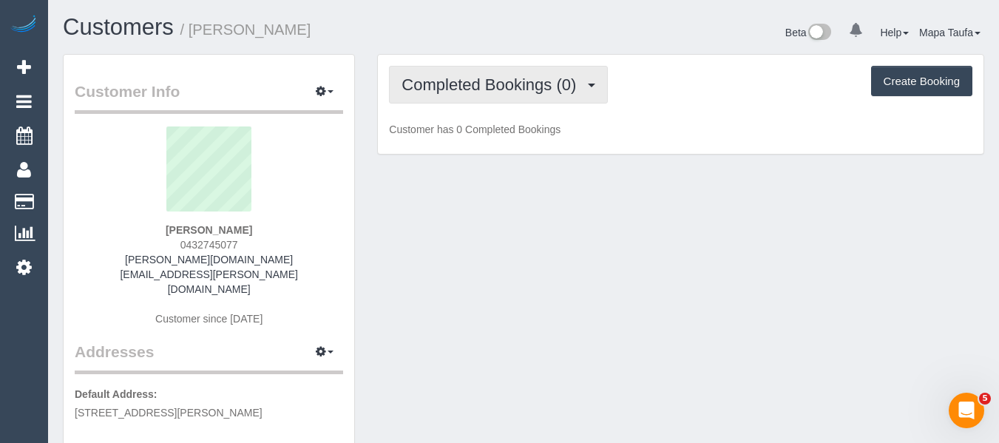
drag, startPoint x: 493, startPoint y: 90, endPoint x: 488, endPoint y: 114, distance: 25.1
click at [491, 90] on span "Completed Bookings (0)" at bounding box center [493, 84] width 182 height 18
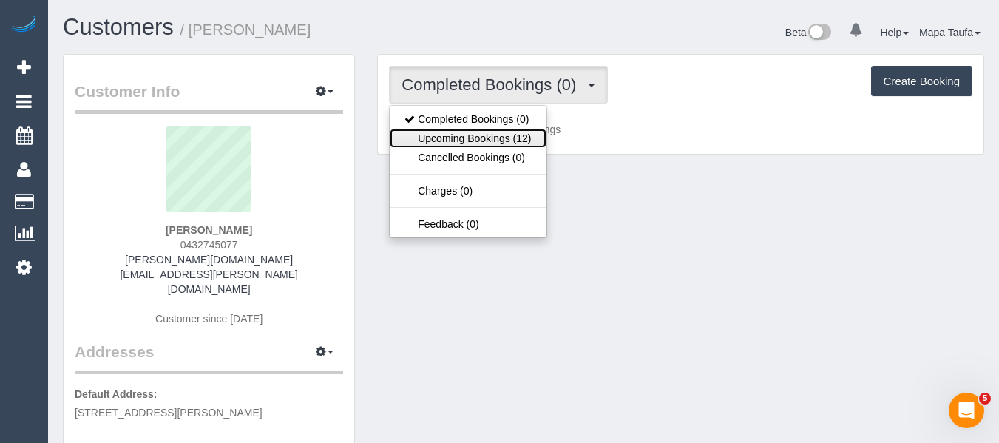
click at [485, 129] on link "Upcoming Bookings (12)" at bounding box center [468, 138] width 156 height 19
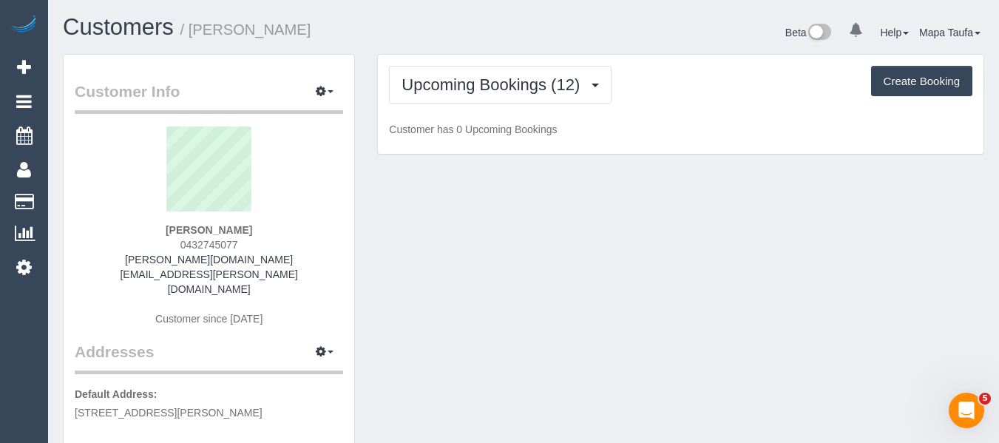
click at [511, 16] on h1 "Customers / [PERSON_NAME]" at bounding box center [288, 27] width 450 height 25
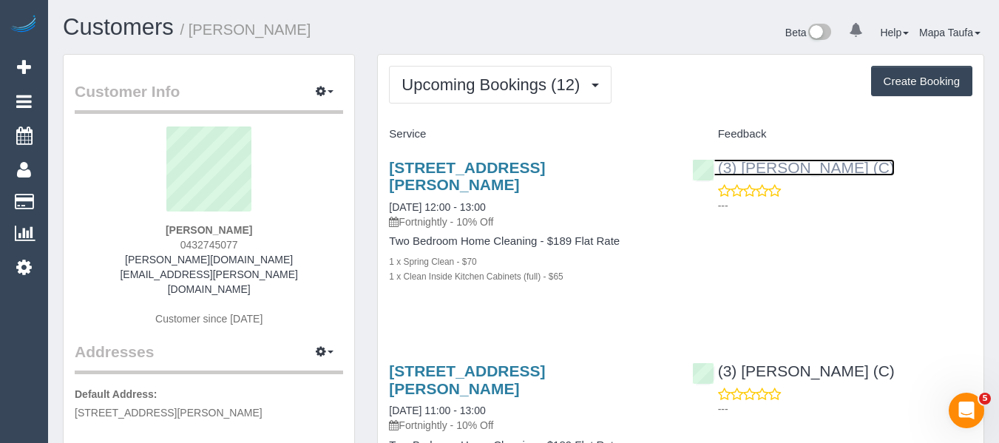
click at [759, 170] on link "(3) [PERSON_NAME] (C)" at bounding box center [793, 167] width 203 height 17
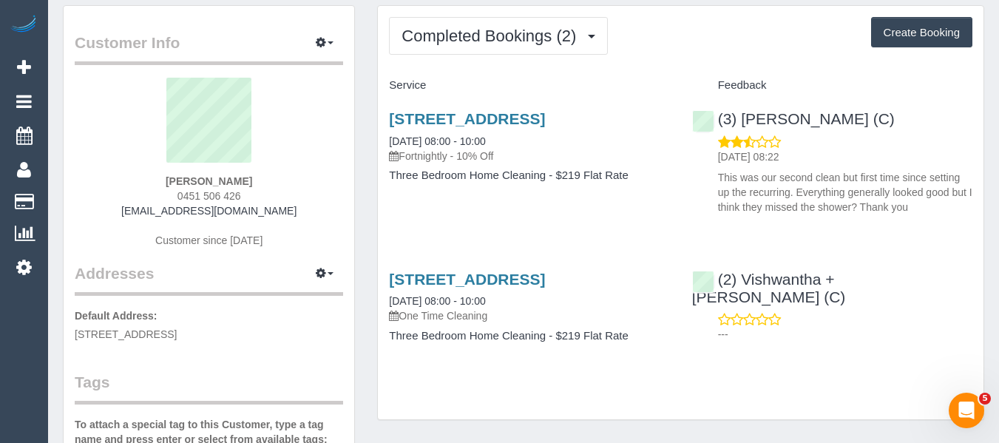
scroll to position [74, 0]
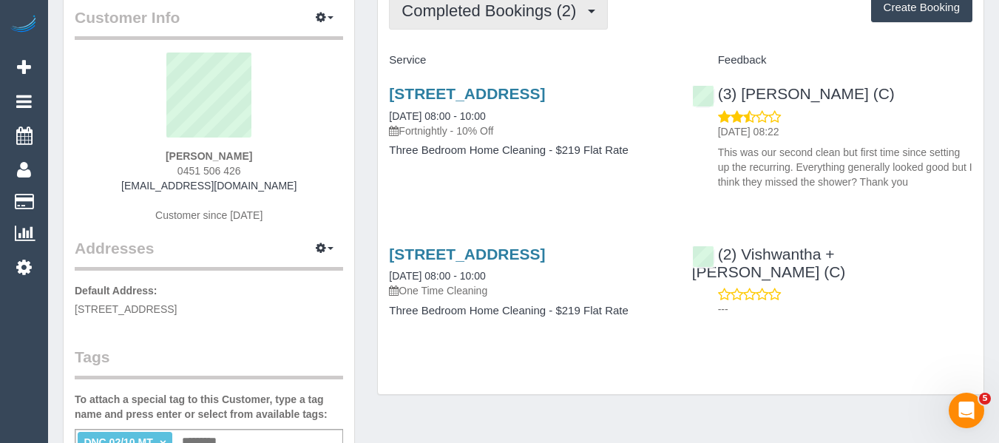
click at [471, 19] on span "Completed Bookings (2)" at bounding box center [493, 10] width 182 height 18
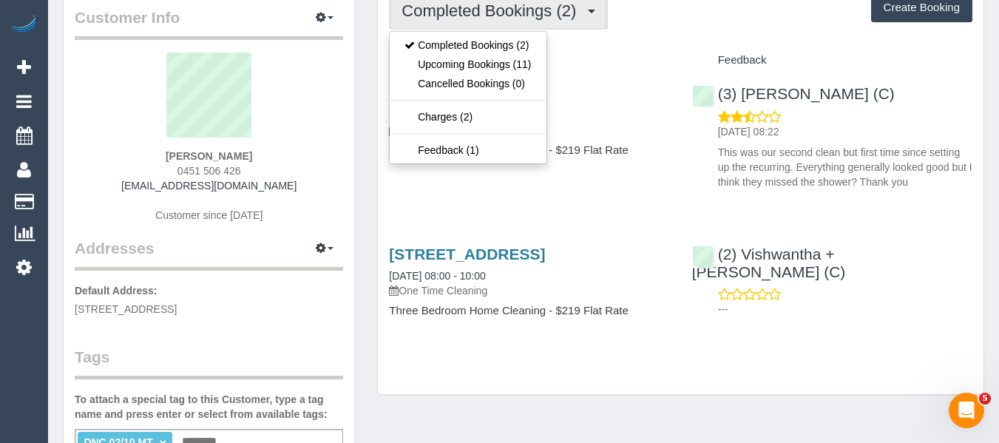
drag, startPoint x: 626, startPoint y: 195, endPoint x: 585, endPoint y: 155, distance: 57.5
click at [618, 192] on div "[STREET_ADDRESS] [DATE] 08:00 - 10:00 Fortnightly - 10% Off Three Bedroom Home …" at bounding box center [681, 134] width 606 height 124
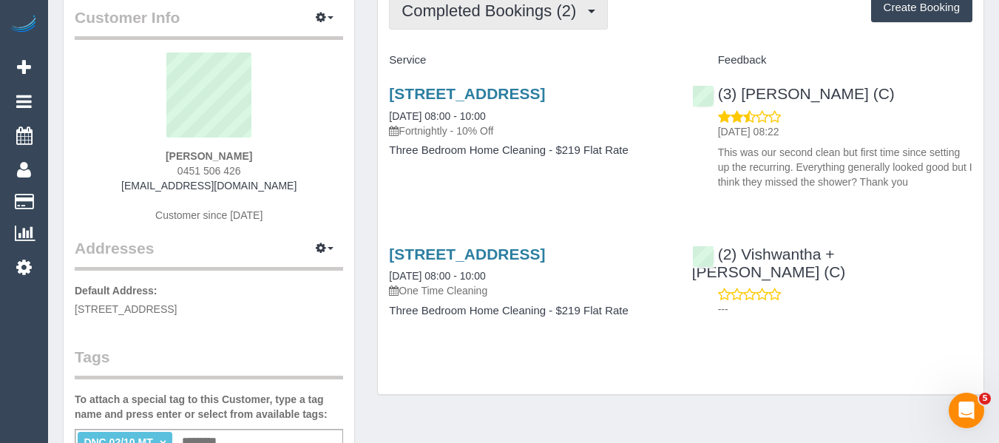
click at [522, 2] on span "Completed Bookings (2)" at bounding box center [493, 10] width 182 height 18
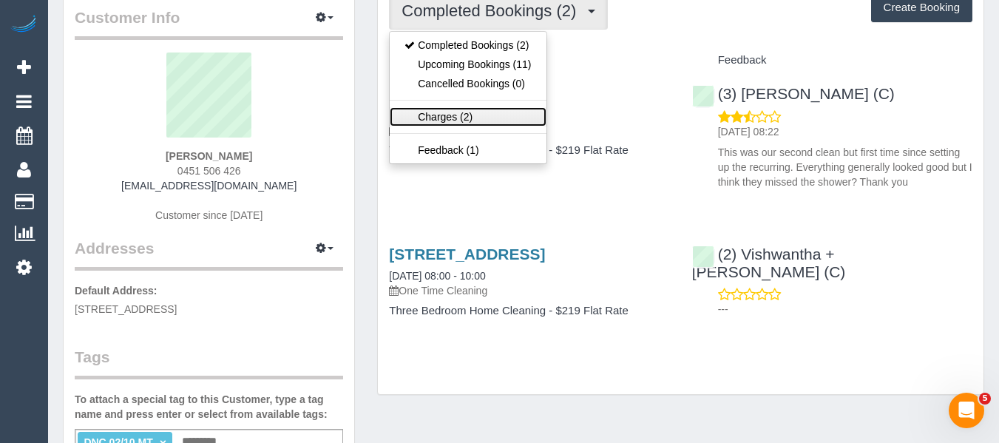
click at [456, 113] on link "Charges (2)" at bounding box center [468, 116] width 156 height 19
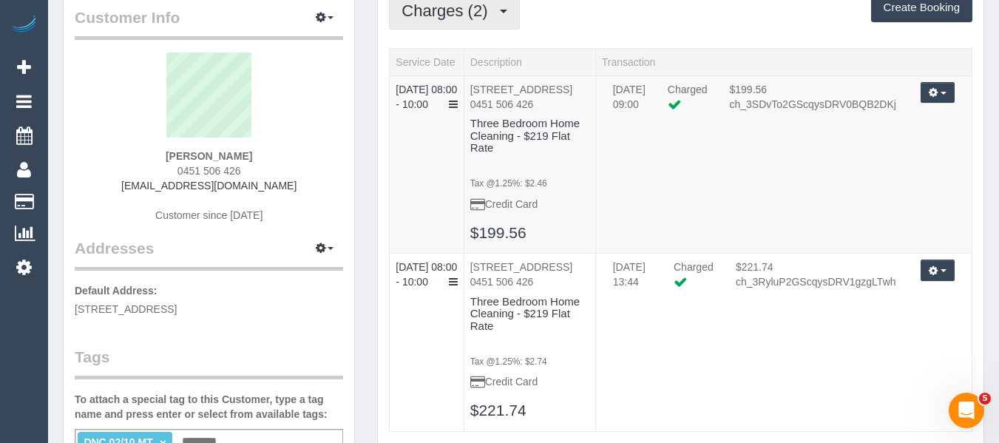
click at [473, 16] on span "Charges (2)" at bounding box center [448, 10] width 93 height 18
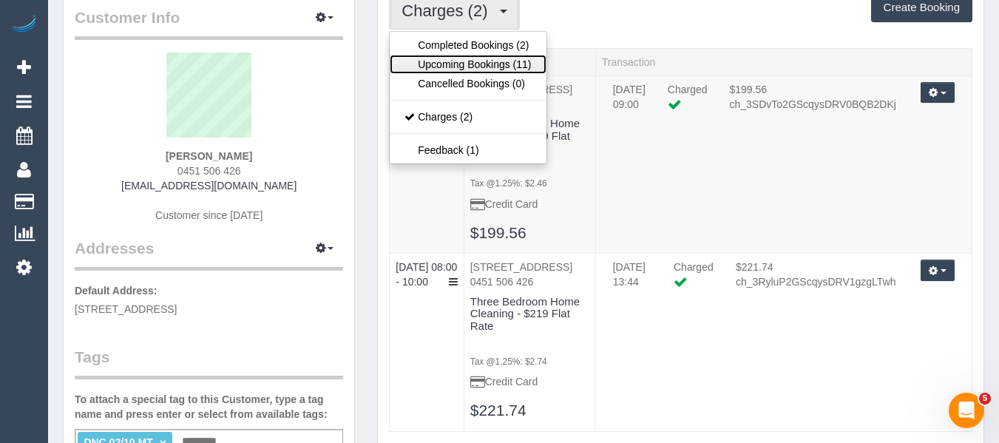
drag, startPoint x: 456, startPoint y: 70, endPoint x: 435, endPoint y: 78, distance: 22.0
click at [456, 70] on link "Upcoming Bookings (11)" at bounding box center [468, 64] width 156 height 19
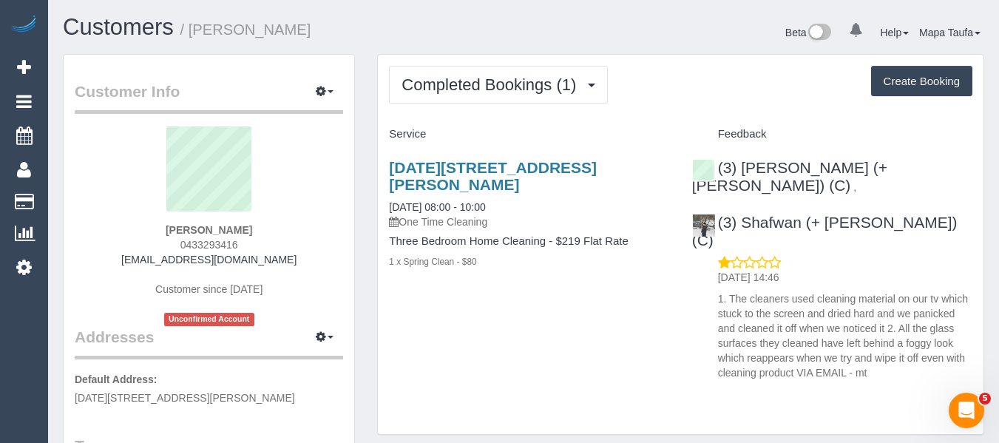
drag, startPoint x: 252, startPoint y: 246, endPoint x: 158, endPoint y: 251, distance: 94.1
click at [155, 245] on div "[PERSON_NAME] 0433293416 [EMAIL_ADDRESS][DOMAIN_NAME] Customer since [DATE] Unc…" at bounding box center [209, 227] width 269 height 200
copy span "0433293416"
click at [534, 314] on div "[DATE][STREET_ADDRESS][PERSON_NAME] [DATE] 08:00 - 10:00 One Time Cleaning Thre…" at bounding box center [681, 266] width 606 height 240
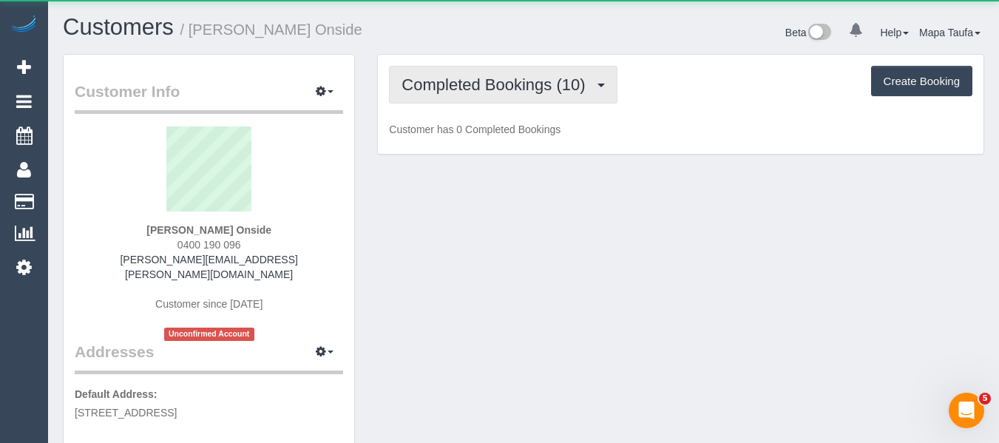
click at [461, 72] on button "Completed Bookings (10)" at bounding box center [503, 85] width 228 height 38
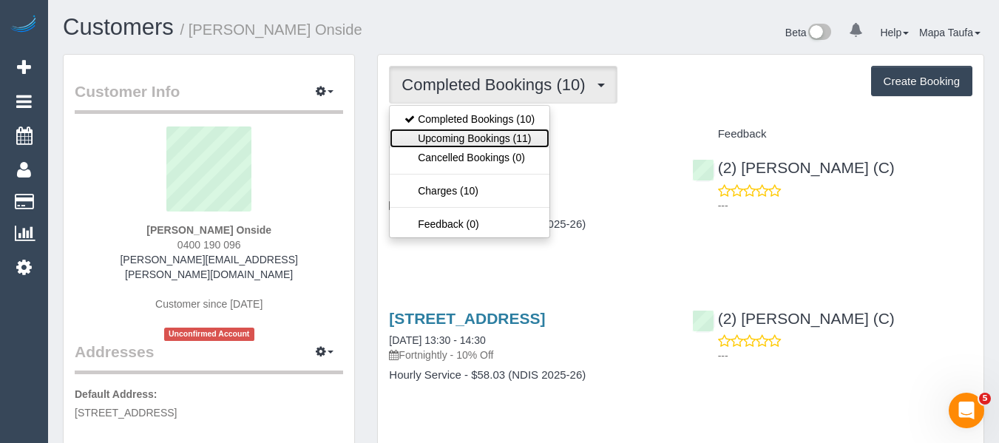
click at [468, 136] on link "Upcoming Bookings (11)" at bounding box center [470, 138] width 160 height 19
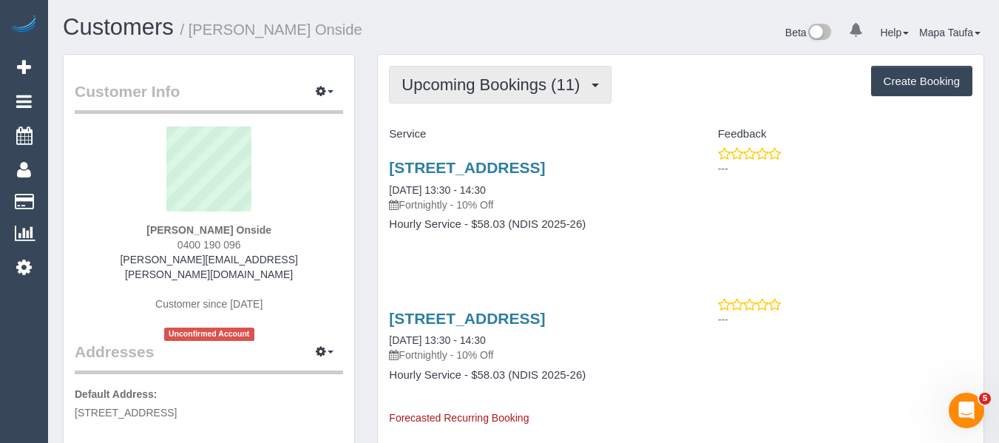
drag, startPoint x: 477, startPoint y: 78, endPoint x: 476, endPoint y: 138, distance: 59.9
click at [476, 82] on span "Upcoming Bookings (11)" at bounding box center [495, 84] width 186 height 18
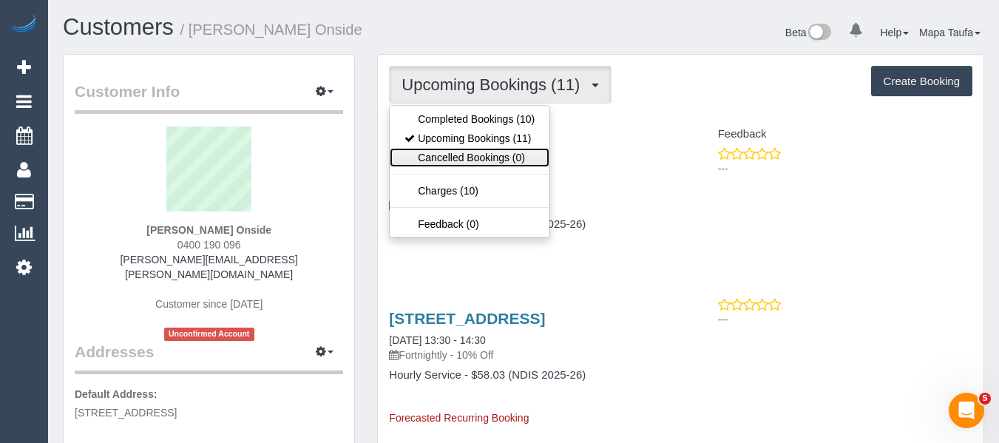
click at [471, 152] on link "Cancelled Bookings (0)" at bounding box center [470, 157] width 160 height 19
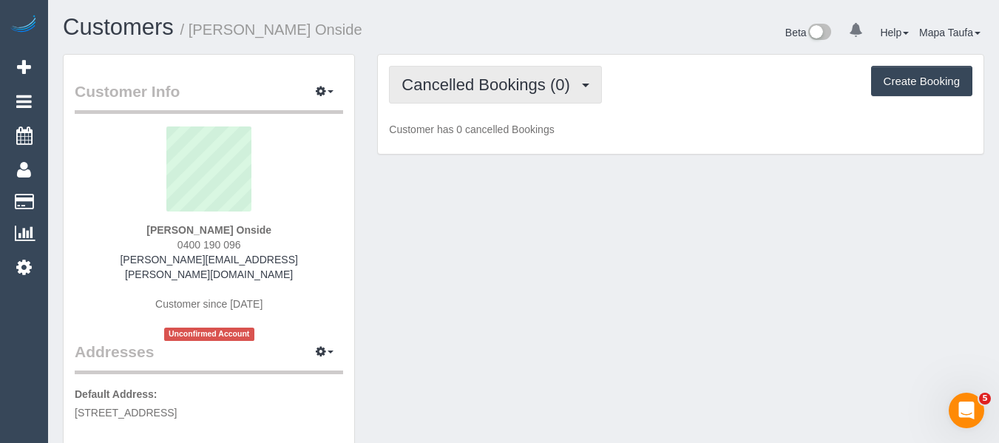
click at [464, 76] on span "Cancelled Bookings (0)" at bounding box center [489, 84] width 175 height 18
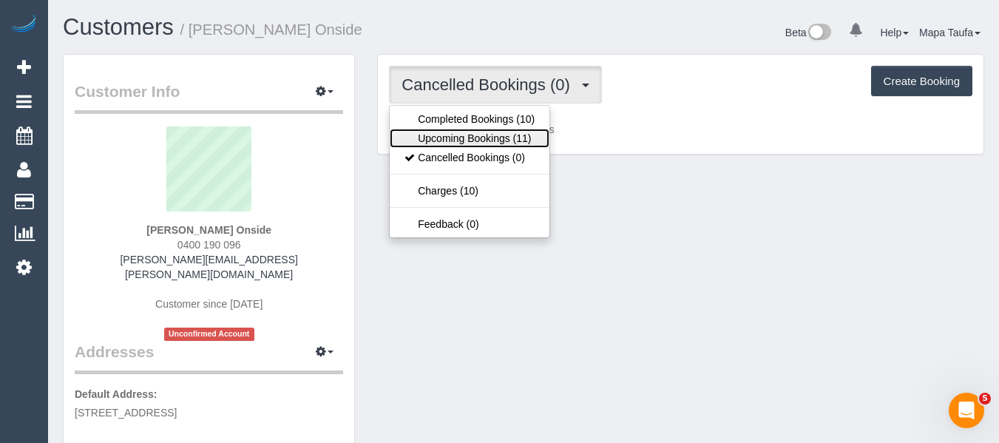
click at [478, 131] on link "Upcoming Bookings (11)" at bounding box center [470, 138] width 160 height 19
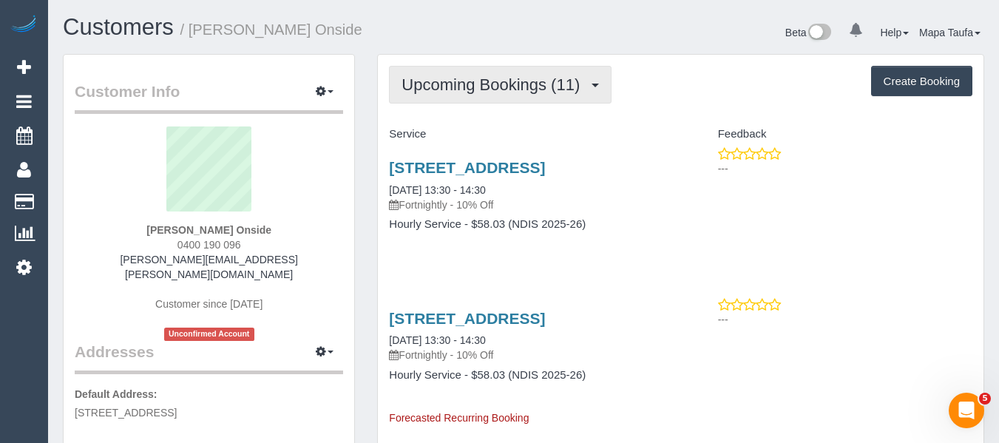
click at [504, 85] on span "Upcoming Bookings (11)" at bounding box center [495, 84] width 186 height 18
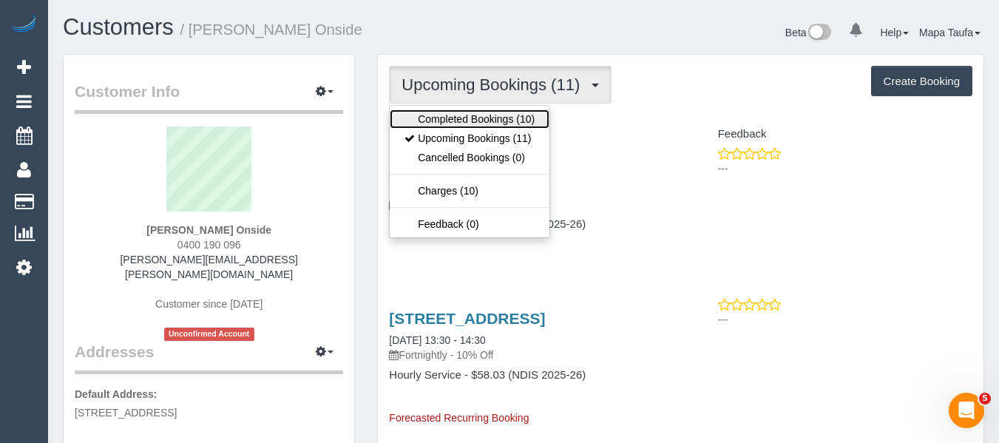
click at [496, 116] on link "Completed Bookings (10)" at bounding box center [470, 118] width 160 height 19
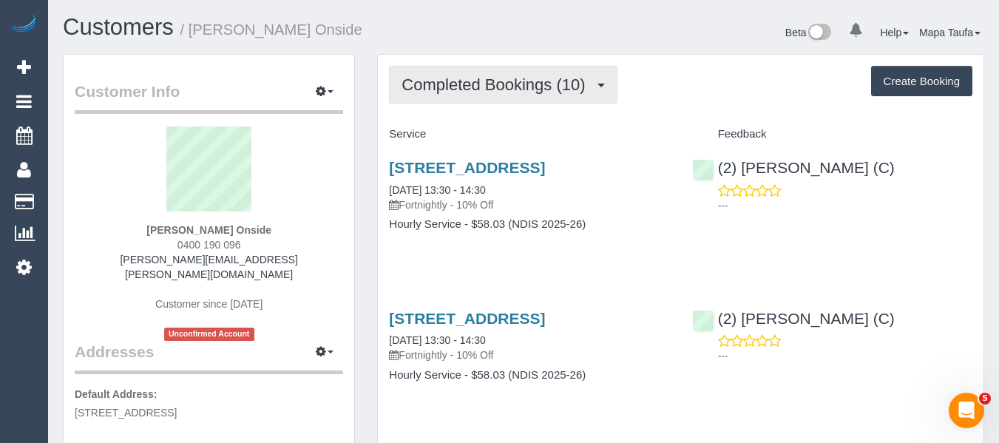
click at [505, 100] on button "Completed Bookings (10)" at bounding box center [503, 85] width 228 height 38
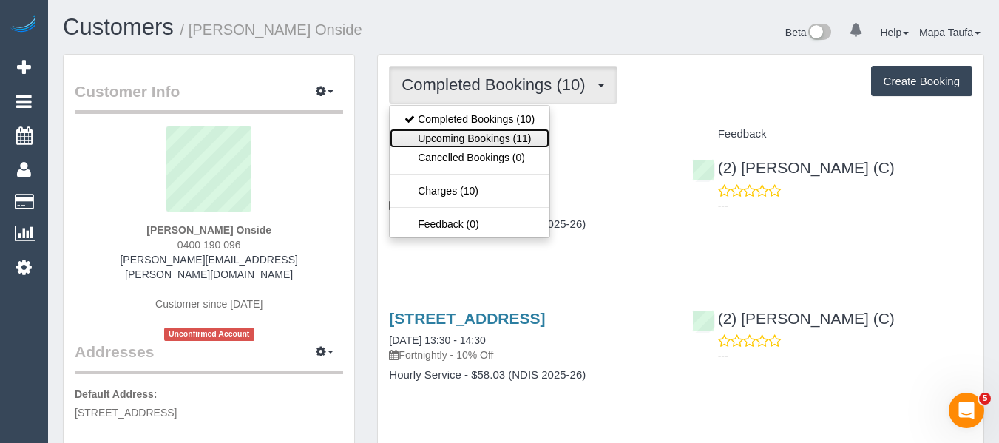
click at [484, 135] on link "Upcoming Bookings (11)" at bounding box center [470, 138] width 160 height 19
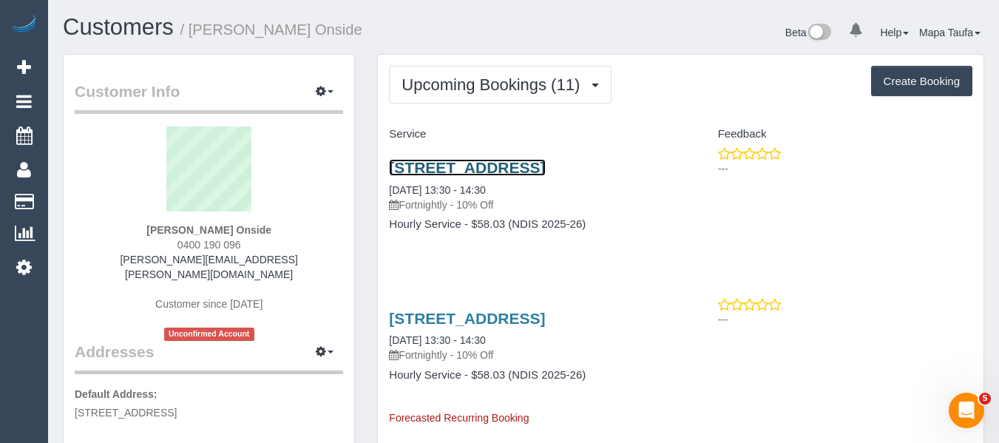
click at [461, 163] on link "3/5 Central Avenue, Seaholme, VIC 3018" at bounding box center [467, 167] width 156 height 17
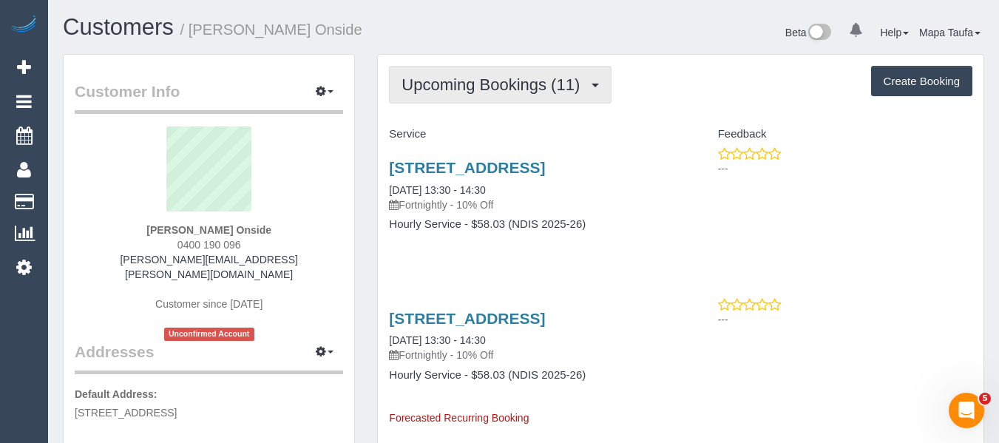
click at [497, 90] on span "Upcoming Bookings (11)" at bounding box center [495, 84] width 186 height 18
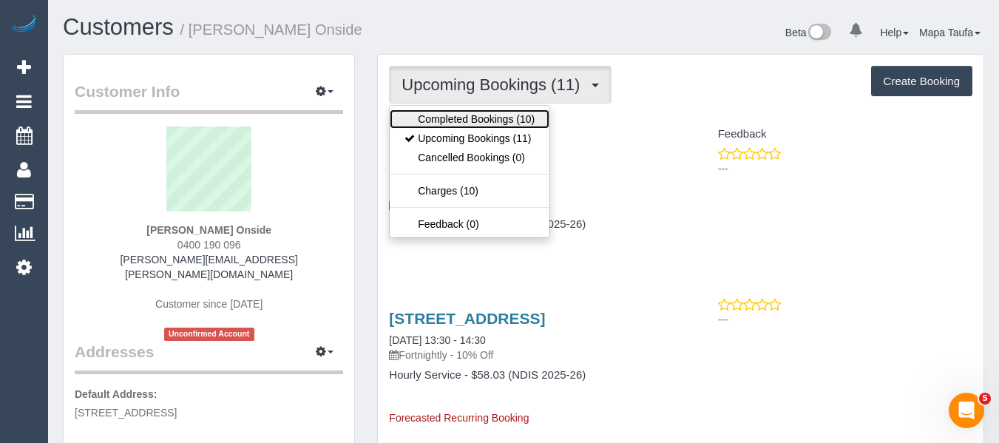
click at [490, 109] on link "Completed Bookings (10)" at bounding box center [470, 118] width 160 height 19
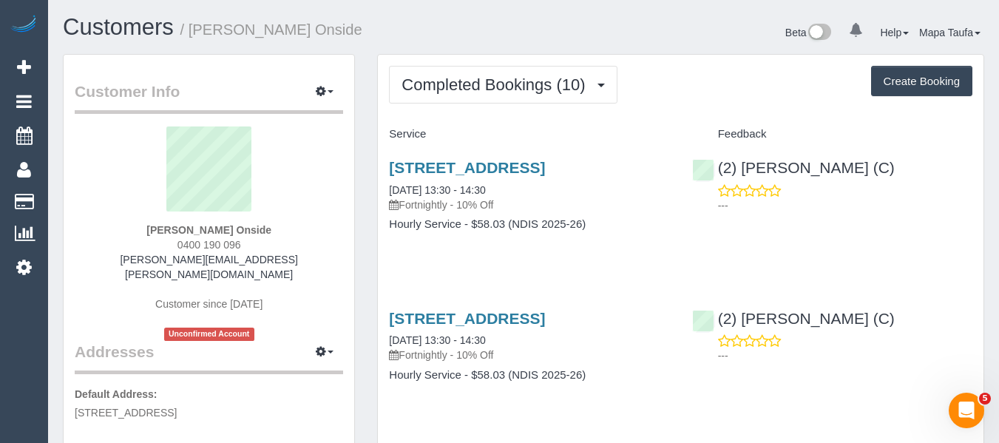
drag, startPoint x: 265, startPoint y: 265, endPoint x: 138, endPoint y: 272, distance: 127.4
click at [137, 270] on div "David Jonathan Stoneman Onside 0400 190 096 lena.stoneman@bigpond.com Customer …" at bounding box center [209, 234] width 269 height 215
copy div
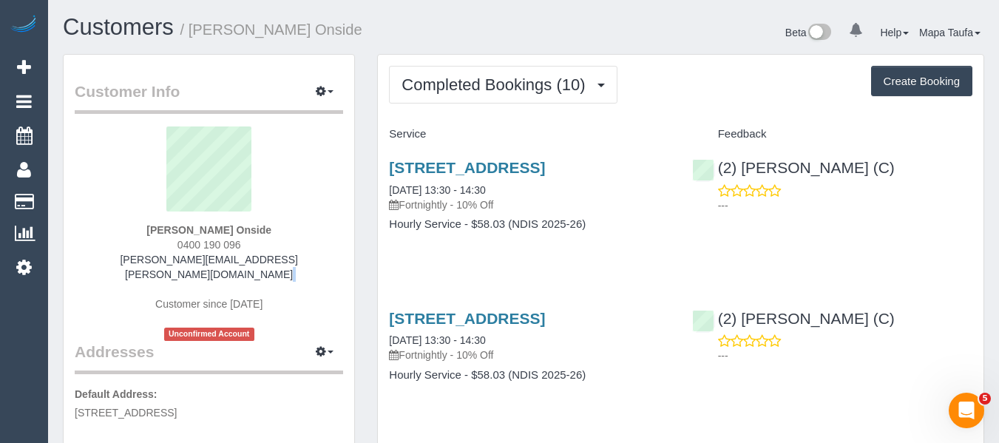
click at [294, 259] on div "David Jonathan Stoneman Onside 0400 190 096 lena.stoneman@bigpond.com Customer …" at bounding box center [209, 234] width 269 height 215
drag, startPoint x: 294, startPoint y: 258, endPoint x: 138, endPoint y: 260, distance: 155.4
click at [135, 260] on div "David Jonathan Stoneman Onside 0400 190 096 lena.stoneman@bigpond.com Customer …" at bounding box center [209, 234] width 269 height 215
copy link "lena.stoneman@bigpond.com"
click at [325, 274] on div "David Jonathan Stoneman Onside 0400 190 096 lena.stoneman@bigpond.com Customer …" at bounding box center [209, 234] width 269 height 215
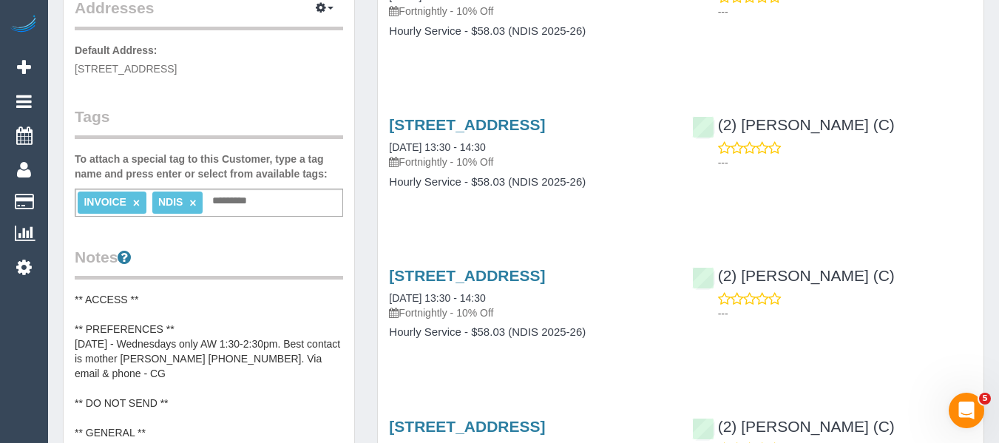
scroll to position [444, 0]
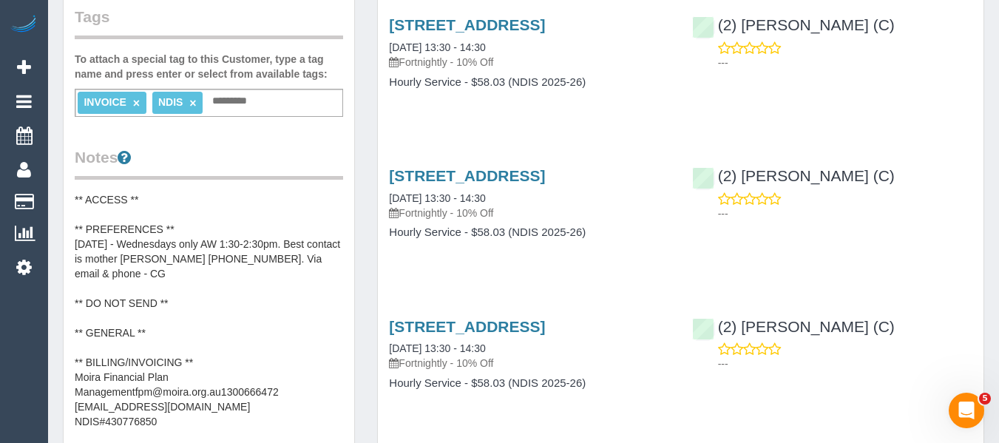
click at [181, 314] on pre "** ACCESS ** ** PREFERENCES ** 22/05/25 - Wednesdays only AW 1:30-2:30pm. Best …" at bounding box center [209, 340] width 269 height 296
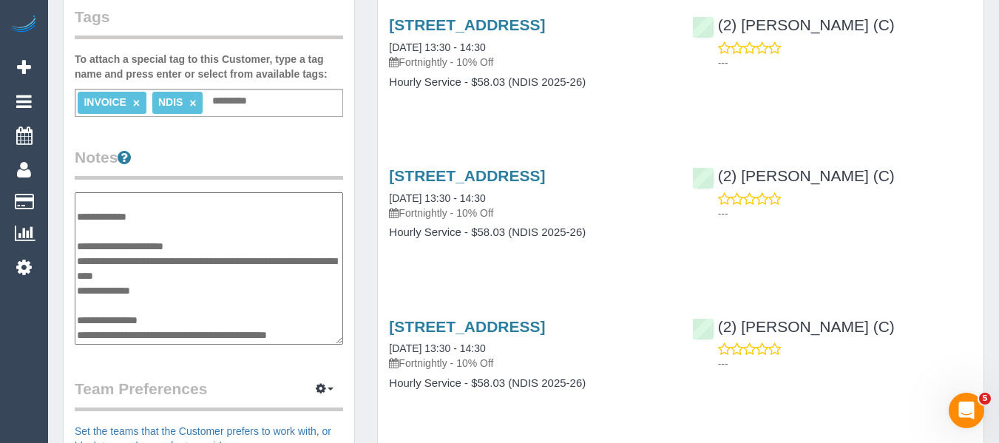
scroll to position [74, 0]
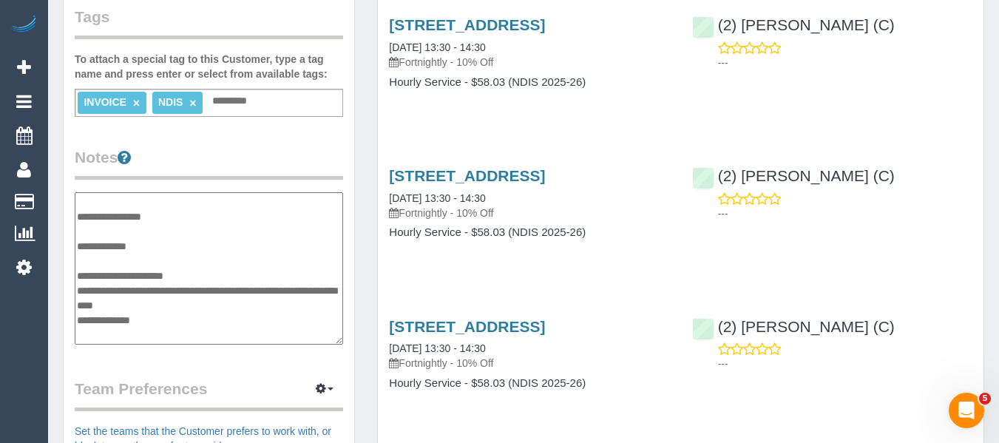
click at [163, 246] on textarea "**********" at bounding box center [209, 268] width 269 height 152
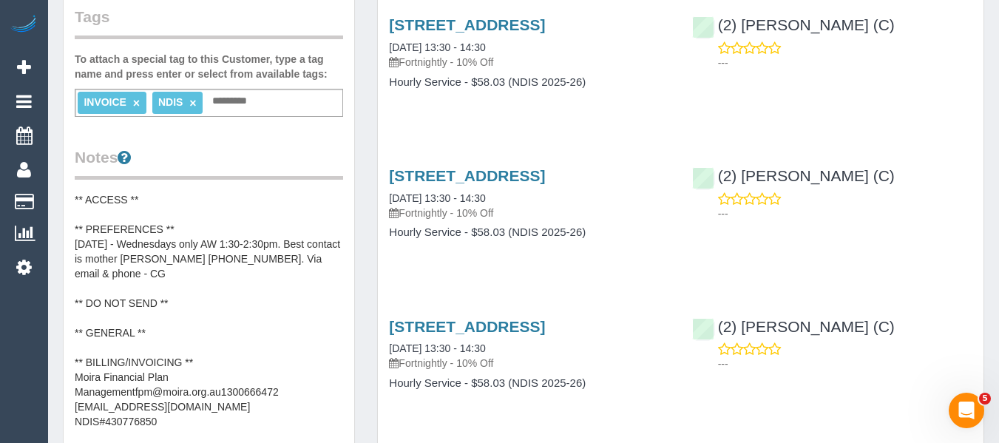
click at [187, 263] on pre "** ACCESS ** ** PREFERENCES ** 22/05/25 - Wednesdays only AW 1:30-2:30pm. Best …" at bounding box center [209, 340] width 269 height 296
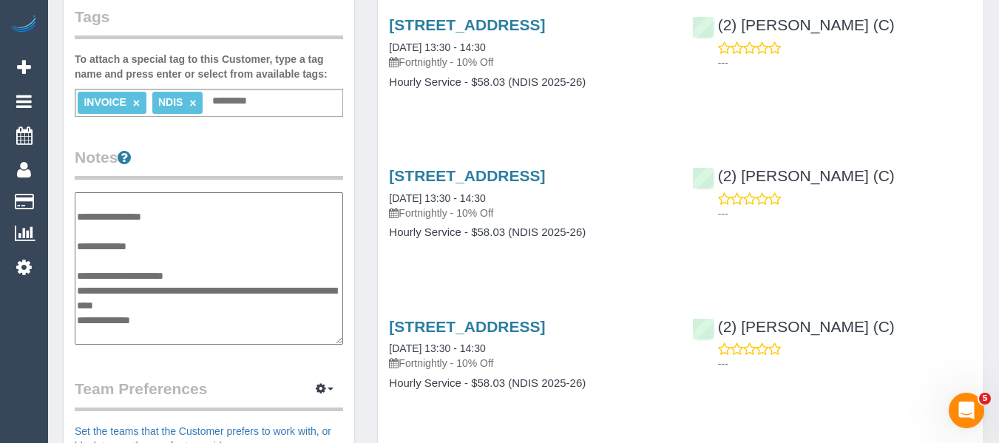
click at [161, 244] on textarea "**********" at bounding box center [209, 268] width 269 height 152
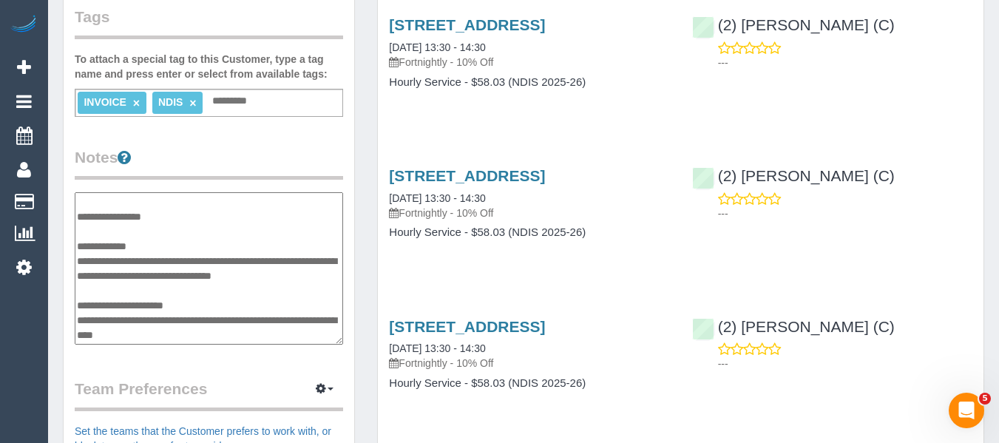
type textarea "**********"
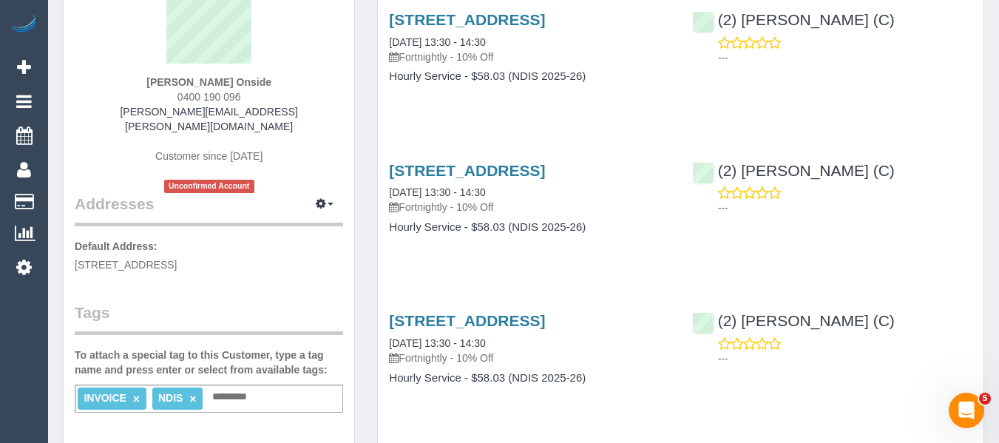
scroll to position [0, 0]
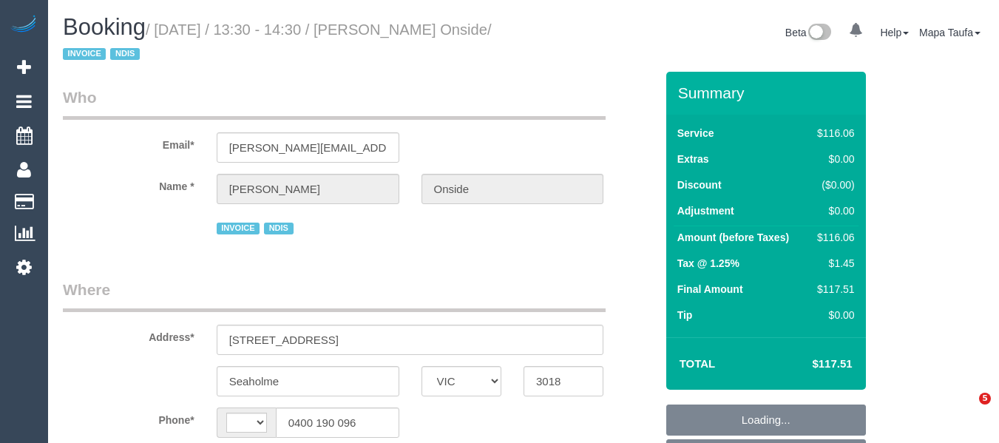
select select "VIC"
select select "number:27"
select select "number:14"
select select "number:18"
select select "number:25"
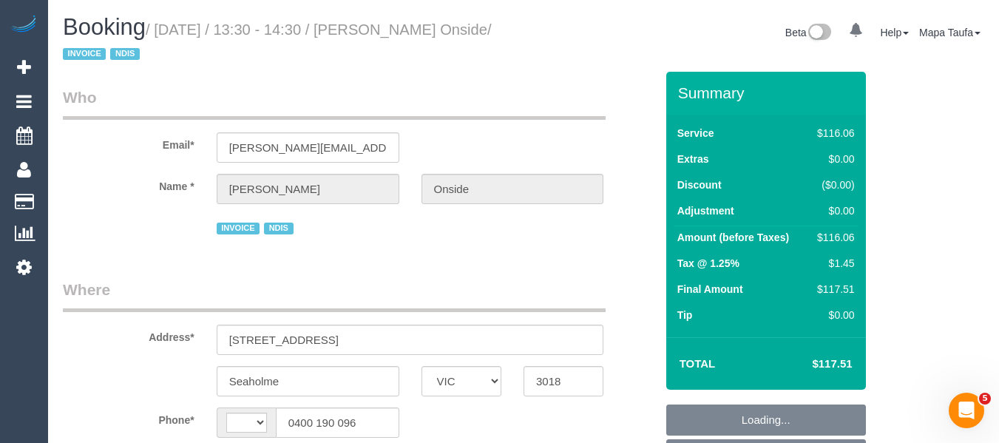
select select "number:35"
select select "object:752"
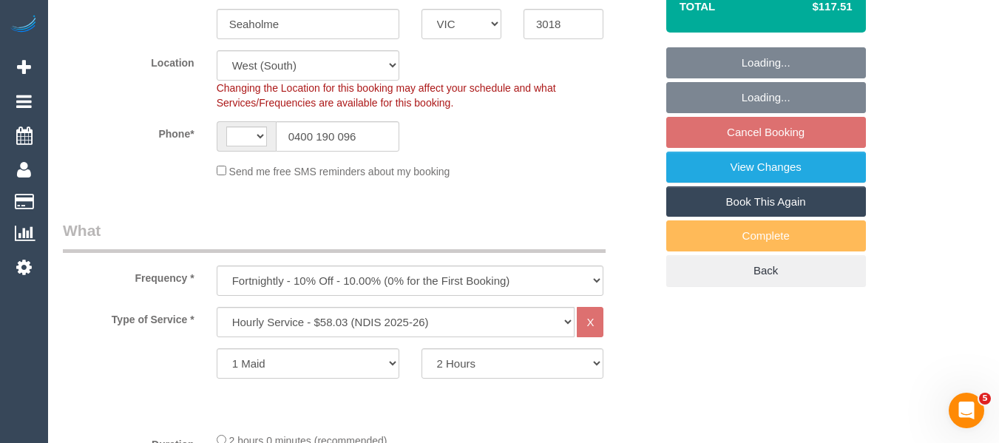
select select "string:AU"
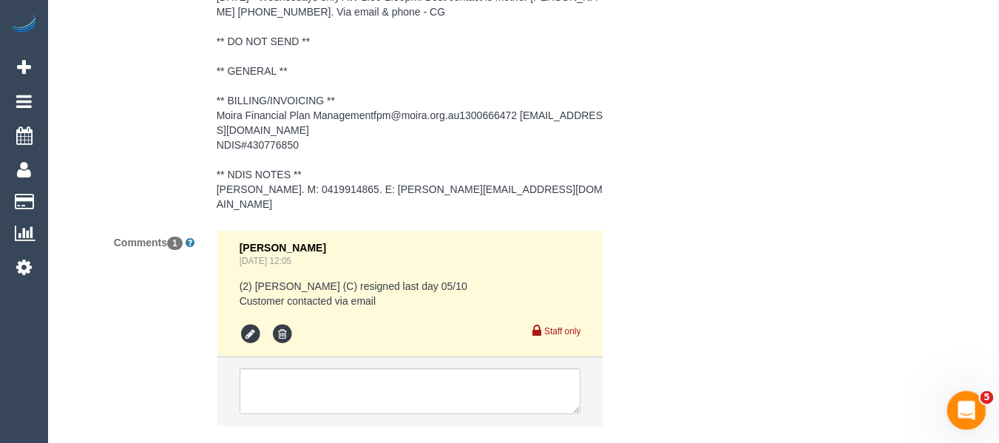
scroll to position [2421, 0]
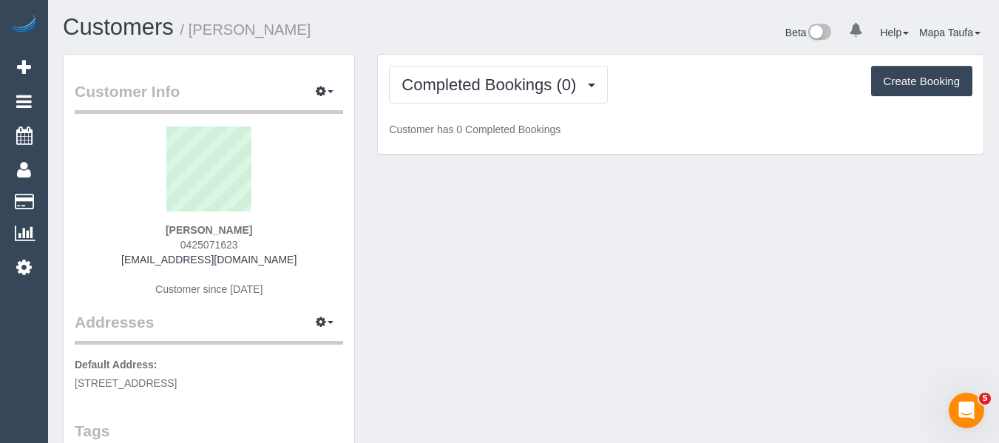
click at [486, 107] on div "Completed Bookings (0) Completed Bookings (0) Upcoming Bookings (1) Cancelled B…" at bounding box center [681, 105] width 606 height 100
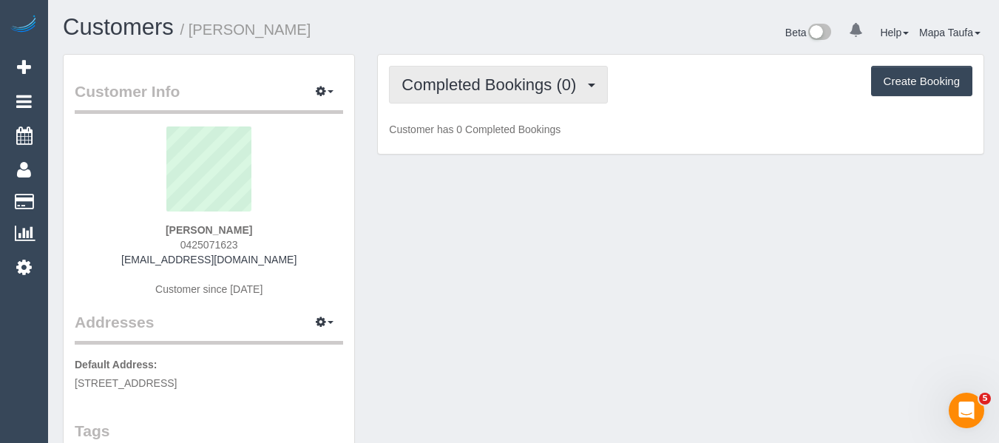
click at [485, 95] on button "Completed Bookings (0)" at bounding box center [498, 85] width 219 height 38
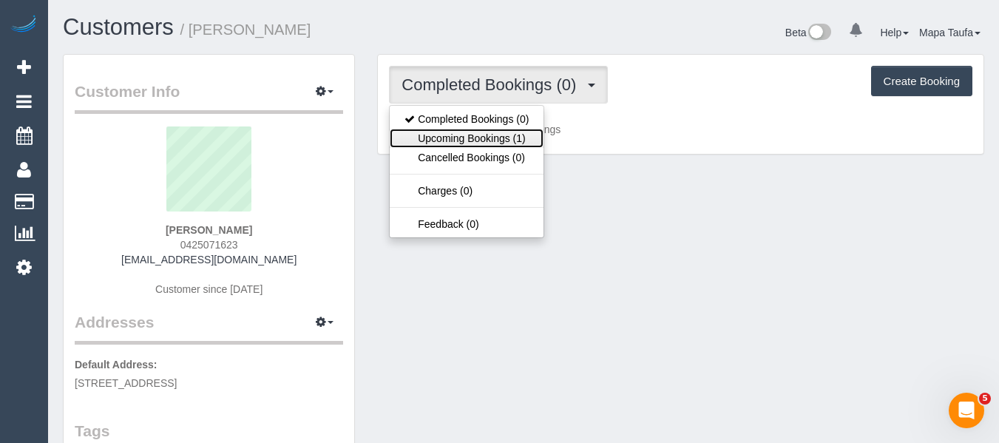
click at [491, 129] on link "Upcoming Bookings (1)" at bounding box center [467, 138] width 154 height 19
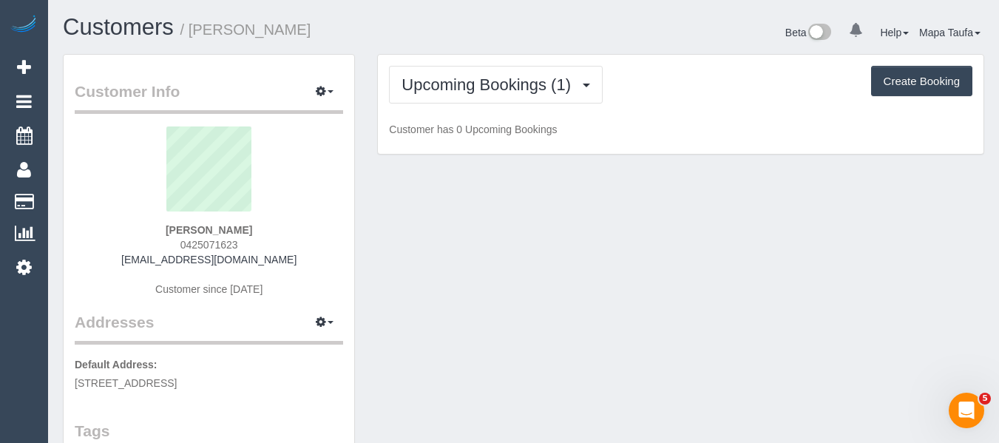
click at [512, 36] on h1 "Customers / Paul Howard" at bounding box center [288, 27] width 450 height 25
drag, startPoint x: 263, startPoint y: 246, endPoint x: 158, endPoint y: 250, distance: 105.1
click at [163, 248] on div "Sarah Leeming 0402501894 sleeming7@gmail.com Customer since 2025" at bounding box center [209, 219] width 269 height 185
copy span "0402501894"
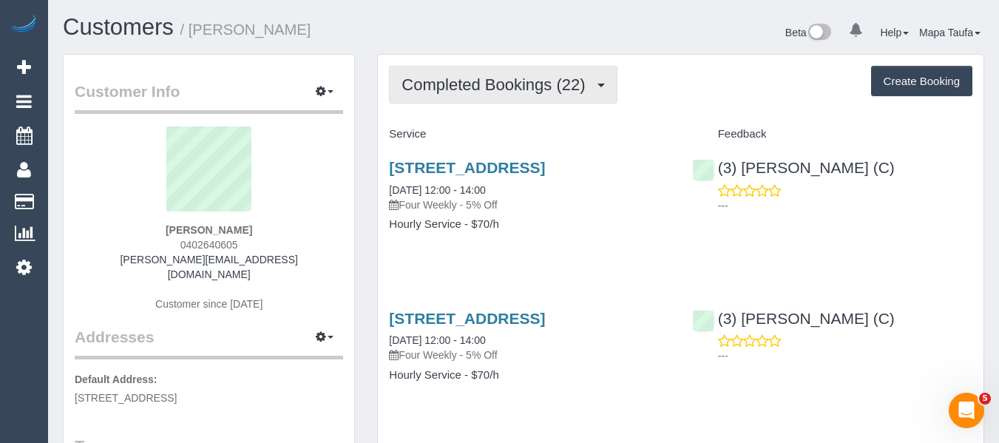
click at [466, 88] on span "Completed Bookings (22)" at bounding box center [497, 84] width 191 height 18
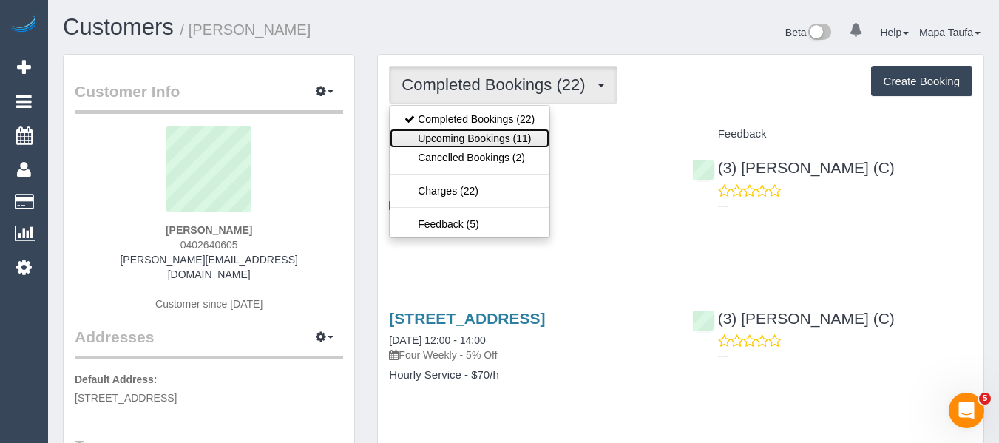
click at [469, 140] on link "Upcoming Bookings (11)" at bounding box center [470, 138] width 160 height 19
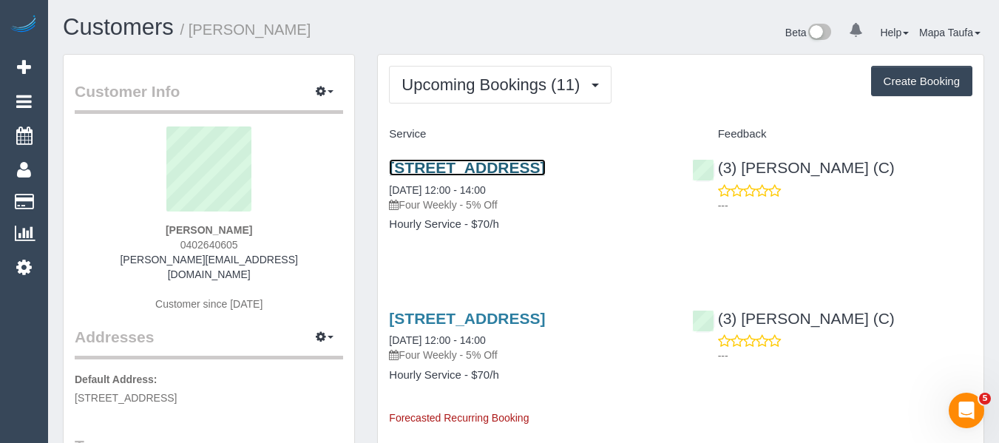
click at [468, 169] on link "17 Chusan Street, Balaclava, VIC 3183" at bounding box center [467, 167] width 156 height 17
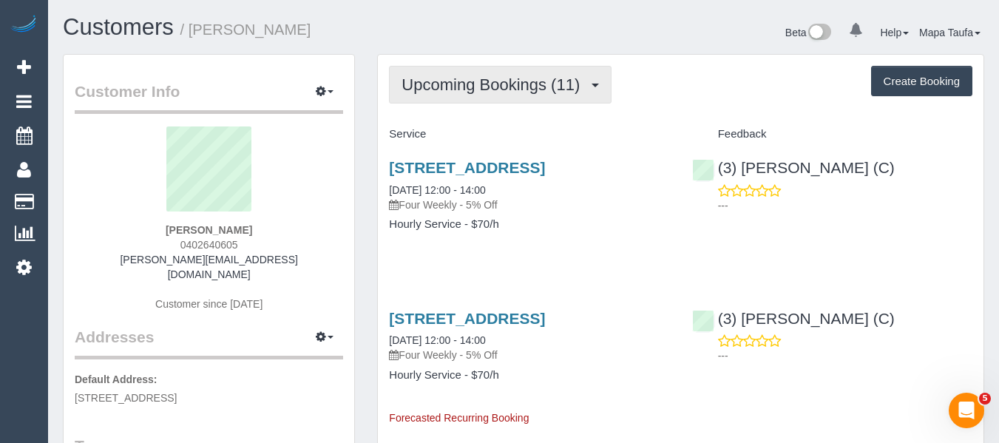
drag, startPoint x: 443, startPoint y: 79, endPoint x: 441, endPoint y: 123, distance: 43.7
click at [442, 84] on span "Upcoming Bookings (11)" at bounding box center [495, 84] width 186 height 18
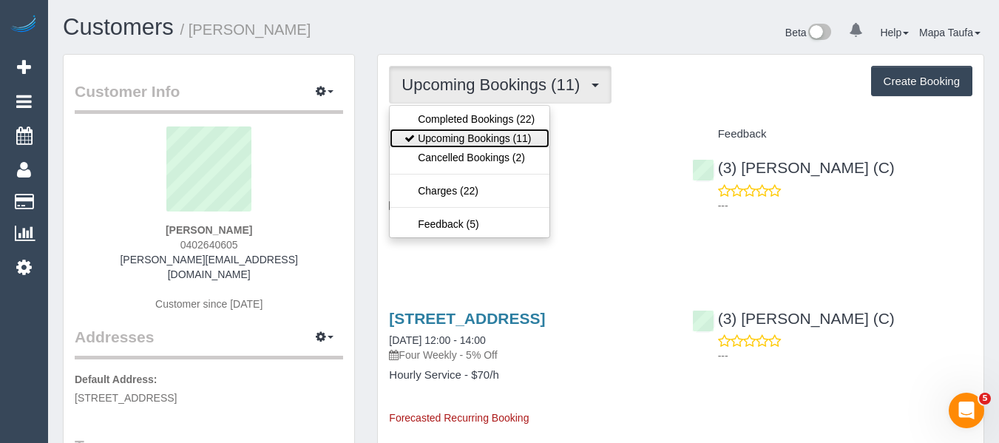
click at [439, 135] on link "Upcoming Bookings (11)" at bounding box center [470, 138] width 160 height 19
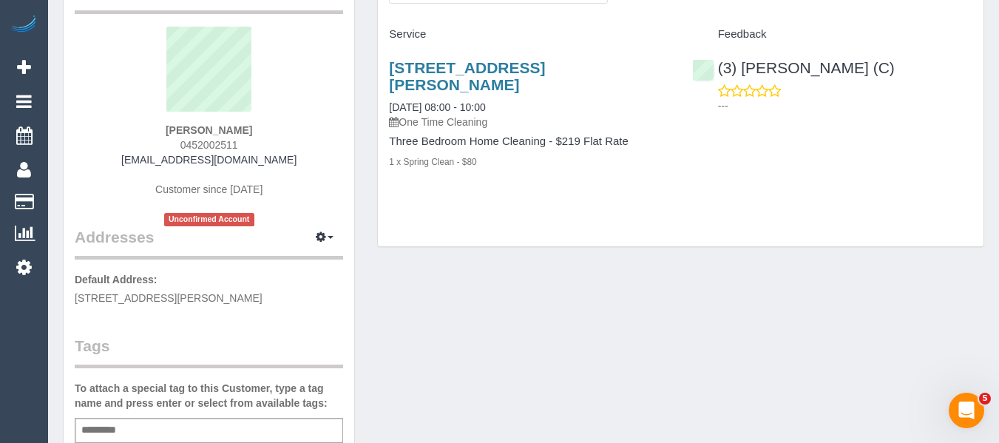
scroll to position [222, 0]
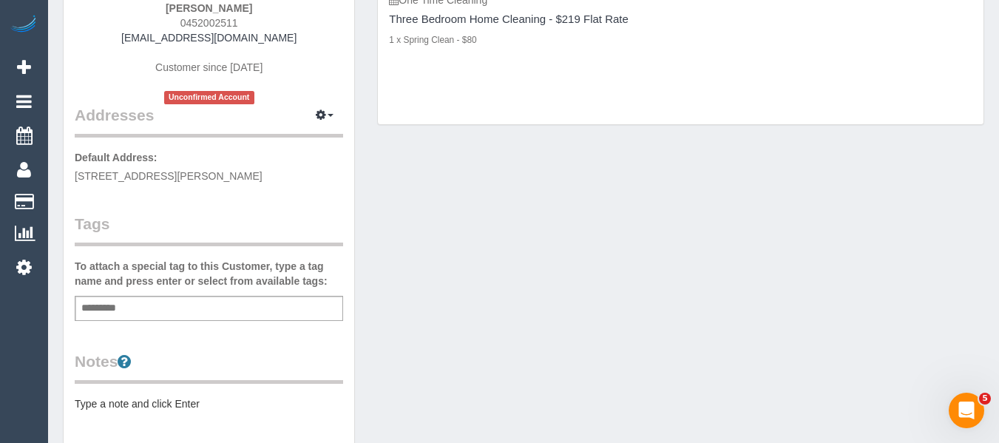
click at [138, 311] on div "Add a tag" at bounding box center [209, 308] width 269 height 25
type input "*"
type input "*********"
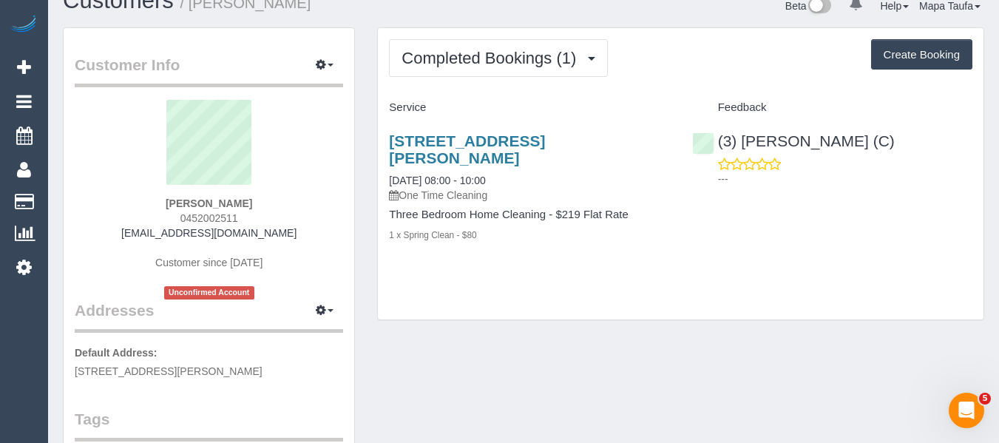
scroll to position [0, 0]
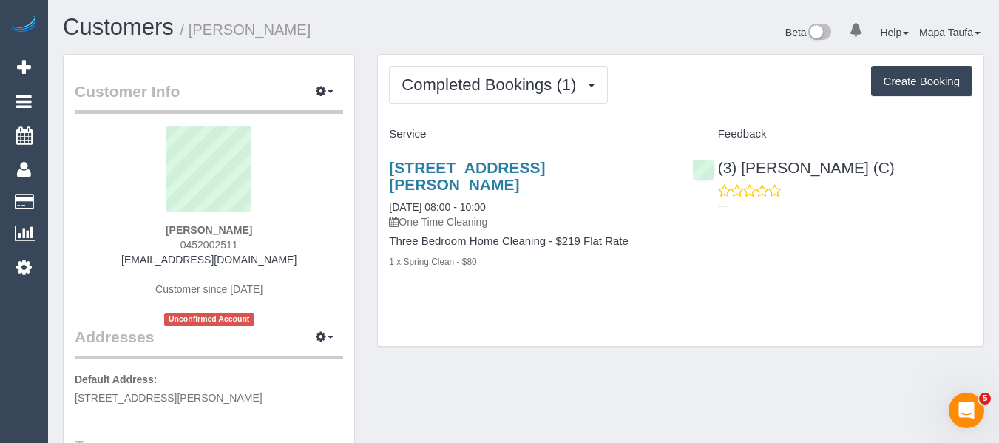
drag, startPoint x: 297, startPoint y: 257, endPoint x: 117, endPoint y: 263, distance: 179.9
click at [117, 263] on div "[PERSON_NAME] 0452002511 [EMAIL_ADDRESS][DOMAIN_NAME] Customer since [DATE] Unc…" at bounding box center [209, 227] width 269 height 200
copy link "[EMAIL_ADDRESS][DOMAIN_NAME]"
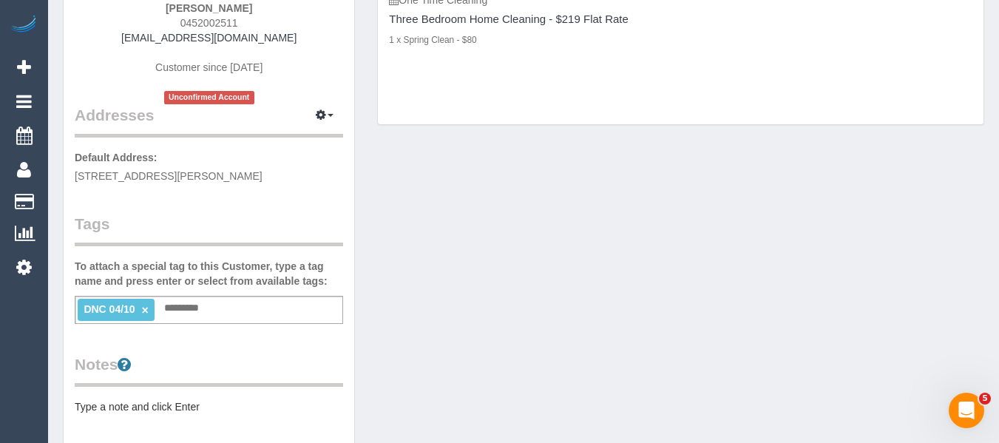
scroll to position [74, 0]
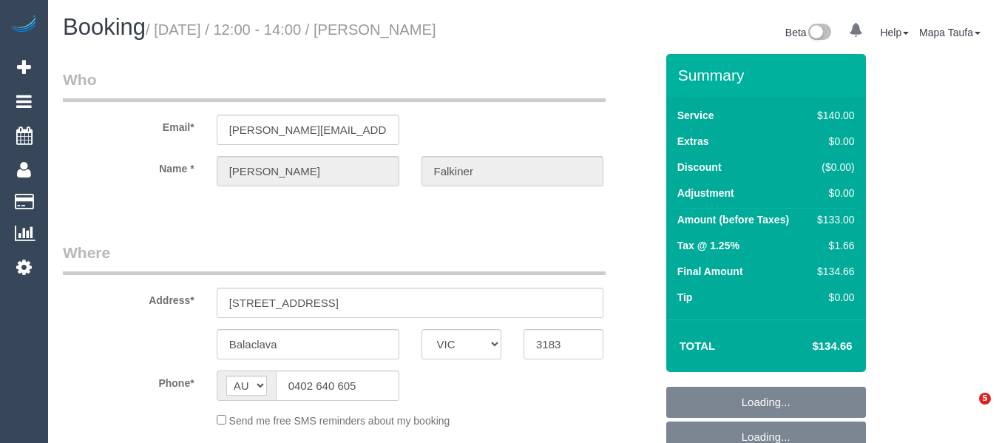
select select "VIC"
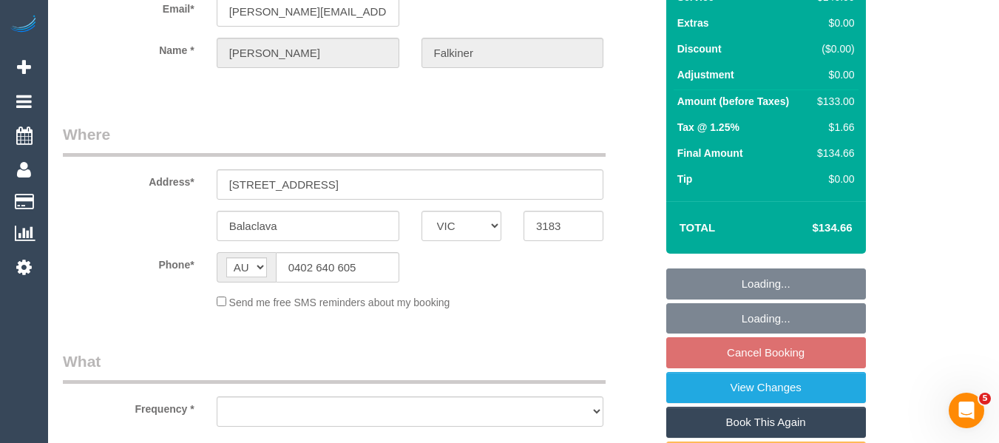
select select "string:stripe-pm_1Prt1a2GScqysDRVFTnQQ2Wd"
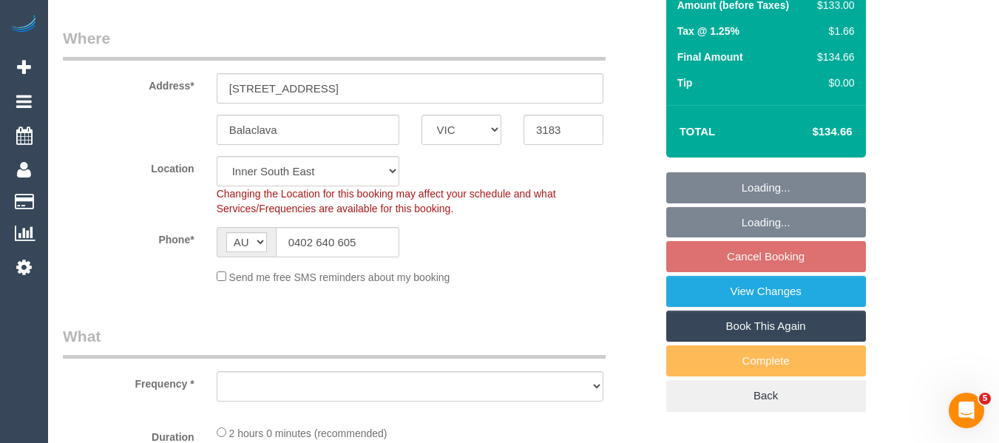
scroll to position [222, 0]
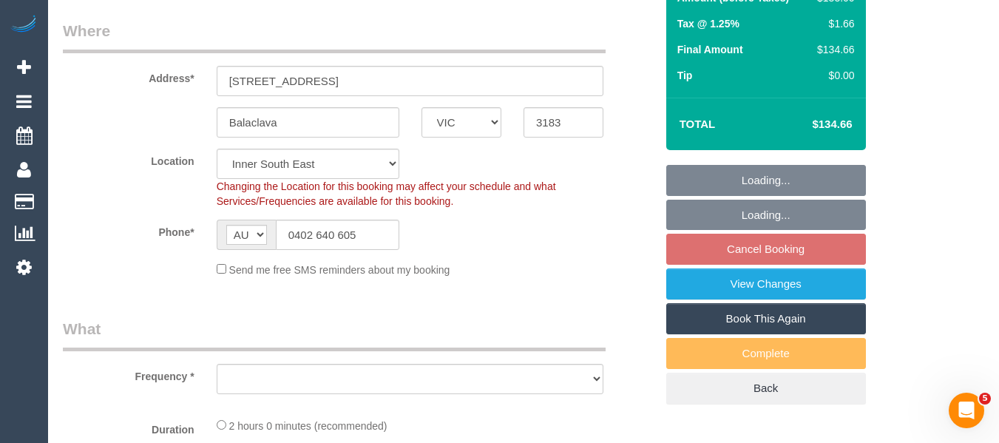
select select "object:676"
select select "number:27"
select select "number:14"
select select "number:19"
select select "number:24"
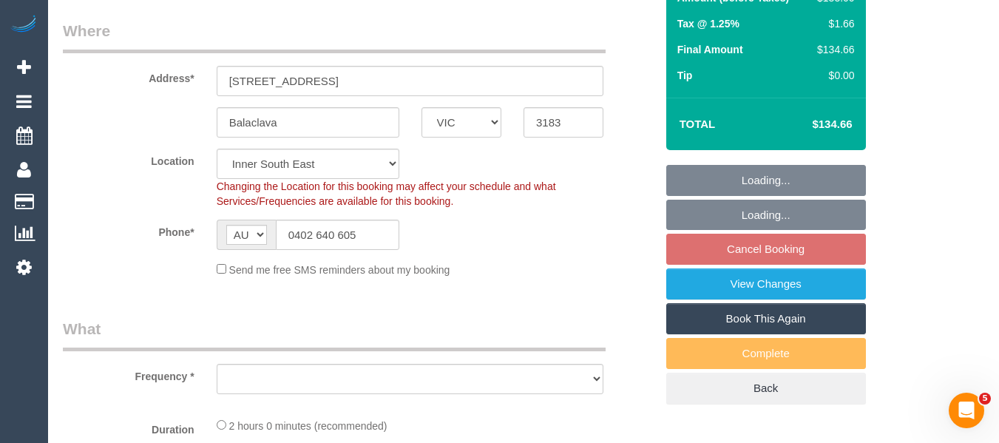
select select "number:33"
select select "number:13"
select select "object:857"
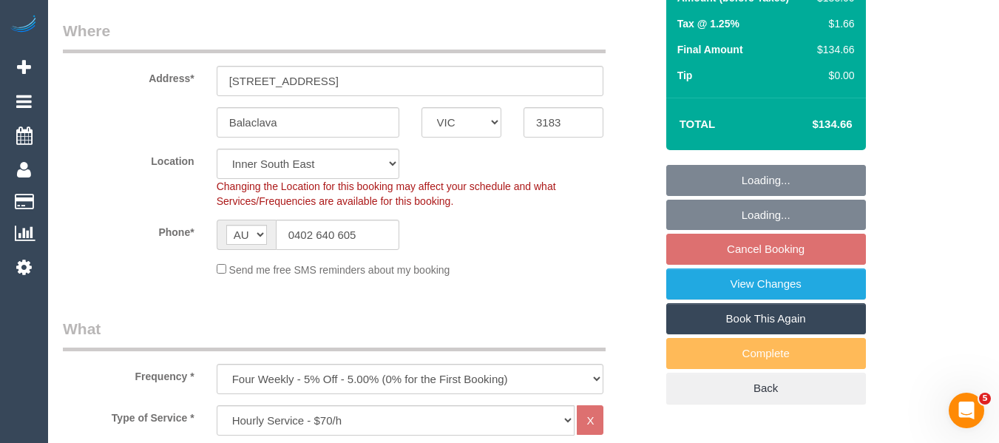
select select "spot4"
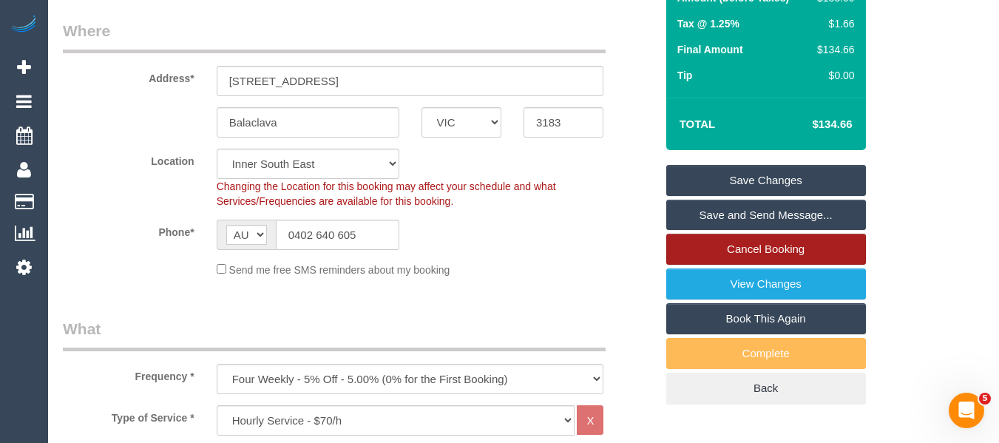
click at [774, 249] on link "Cancel Booking" at bounding box center [767, 249] width 200 height 31
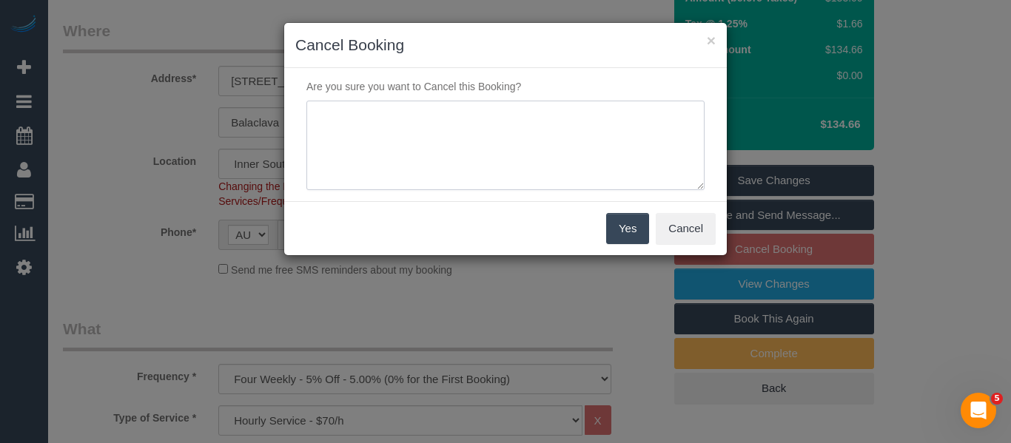
click at [505, 168] on textarea at bounding box center [505, 146] width 398 height 90
type textarea "service not needed via email -MT"
click at [625, 237] on button "Yes" at bounding box center [627, 228] width 43 height 31
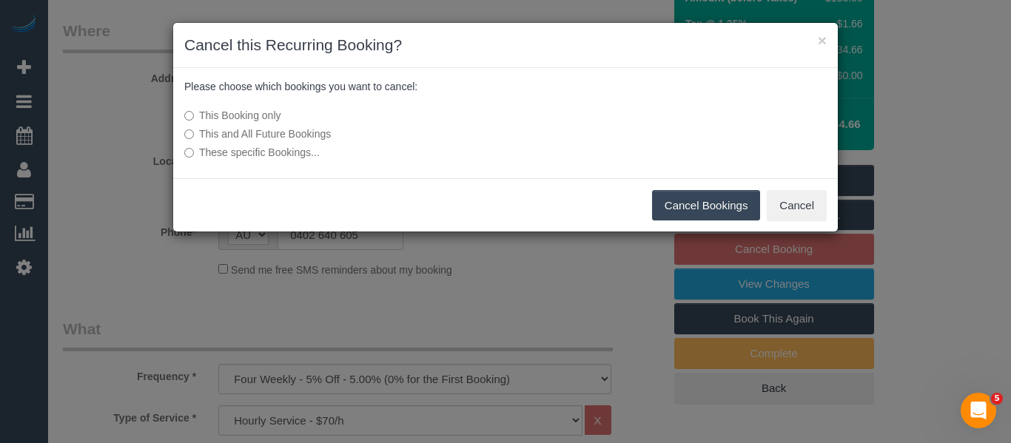
click at [281, 137] on label "This and All Future Bookings" at bounding box center [394, 134] width 421 height 15
click at [718, 206] on button "Cancel Bookings" at bounding box center [706, 205] width 109 height 31
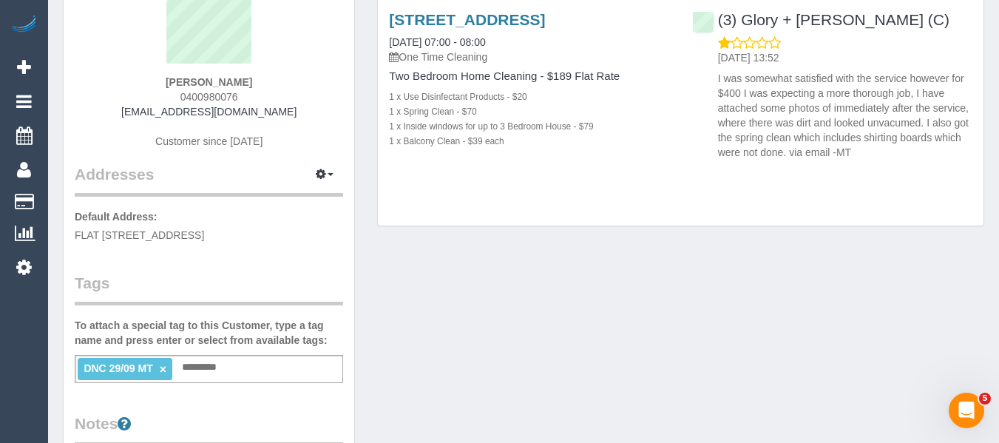
scroll to position [74, 0]
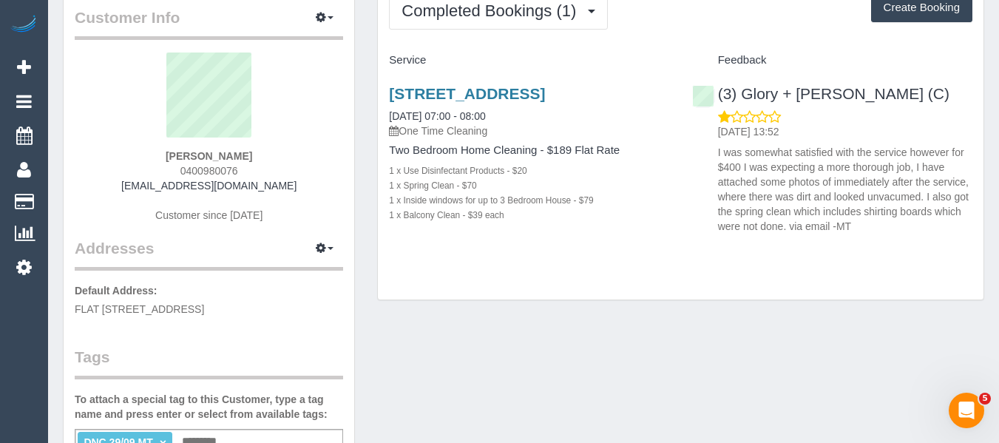
click at [646, 300] on div "Completed Bookings (1) Completed Bookings (1) Upcoming Bookings (0) Cancelled B…" at bounding box center [681, 141] width 606 height 320
drag, startPoint x: 250, startPoint y: 170, endPoint x: 158, endPoint y: 172, distance: 92.5
click at [158, 172] on div "Tayla Vlaeminck 0400980076 taylavlaeminck7@gmail.com Customer since 2025" at bounding box center [209, 145] width 269 height 185
copy span "0400980076"
click at [564, 252] on div "Flat 2/43 Balaclava Rd, St Kilda East, VIC 3183 29/09/2025 07:00 - 08:00 One Ti…" at bounding box center [529, 161] width 303 height 179
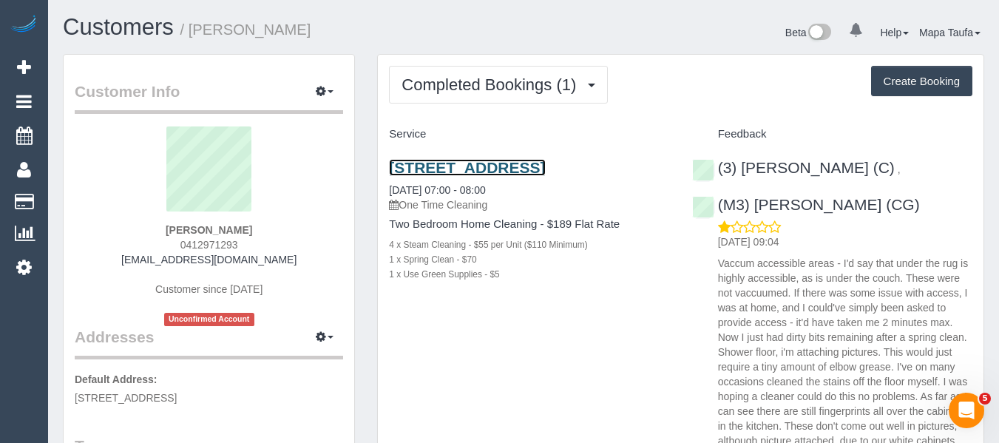
click at [451, 162] on link "[STREET_ADDRESS]" at bounding box center [467, 167] width 156 height 17
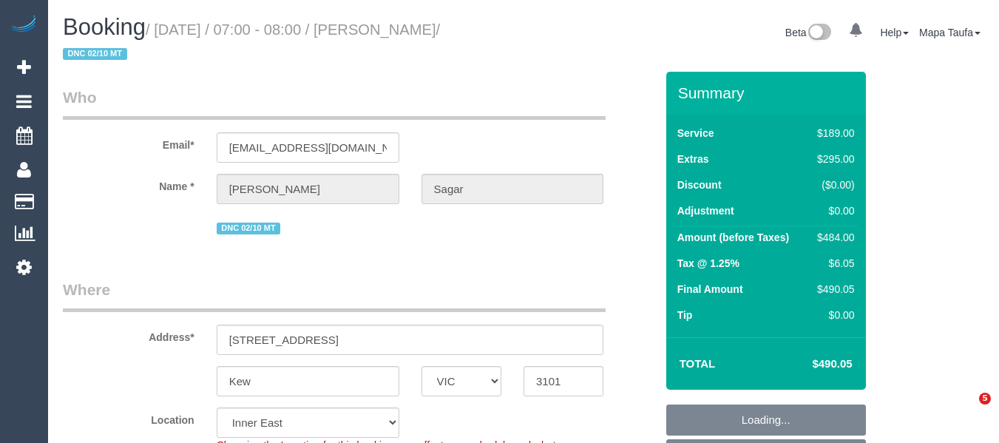
select select "VIC"
select select "number:29"
select select "number:14"
select select "number:18"
select select "number:36"
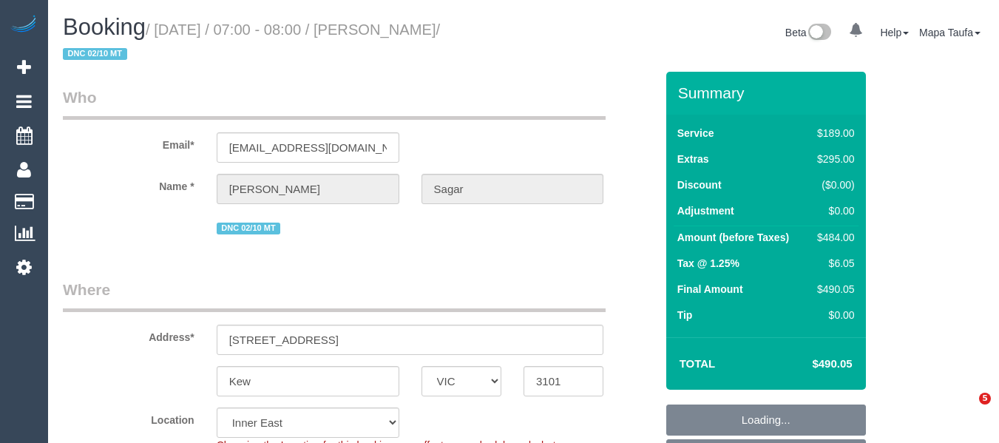
select select "number:13"
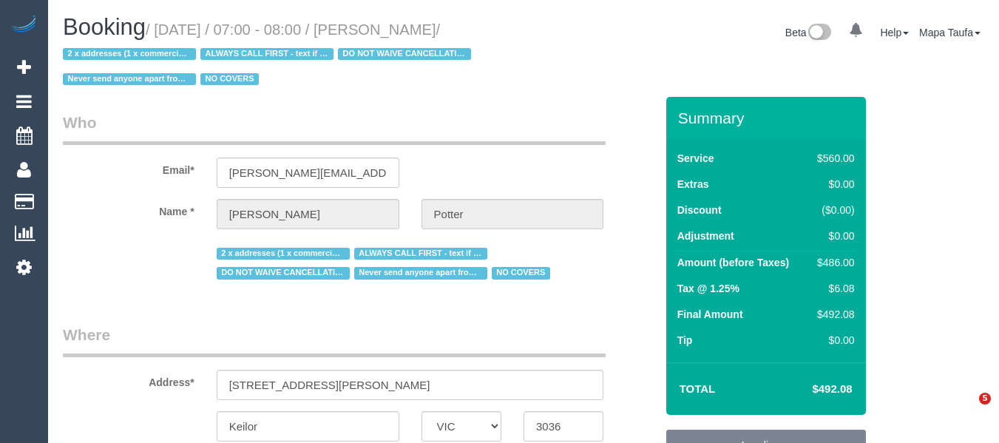
select select "VIC"
select select "object:548"
select select "2"
select select "240"
select select "number:28"
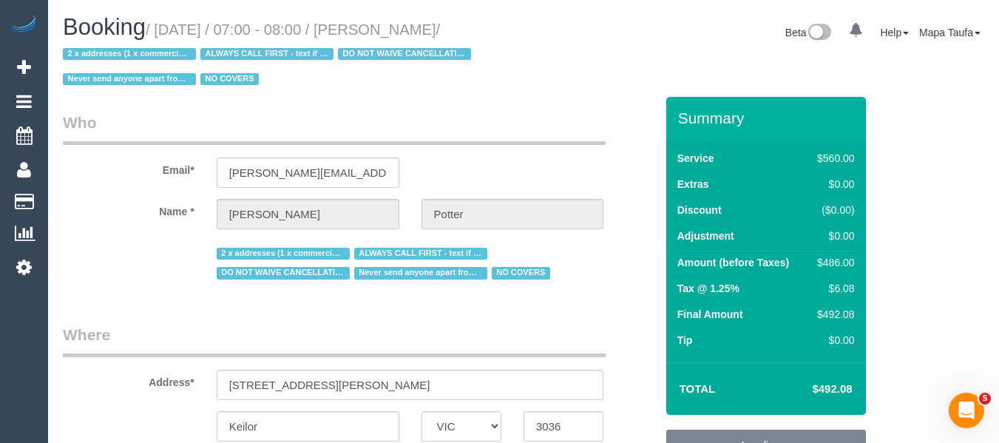
select select "number:14"
select select "number:19"
select select "number:22"
select select "number:35"
select select "spot1"
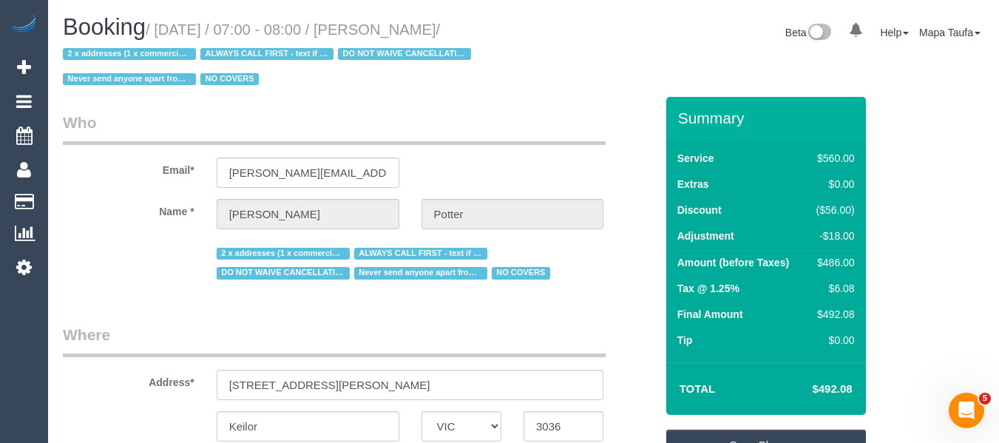
drag, startPoint x: 467, startPoint y: 27, endPoint x: 390, endPoint y: 30, distance: 77.0
click at [390, 30] on small "/ October 20, 2025 / 07:00 - 08:00 / Brett Potter / 2 x addresses (1 x commerci…" at bounding box center [269, 54] width 413 height 67
copy small "[PERSON_NAME]"
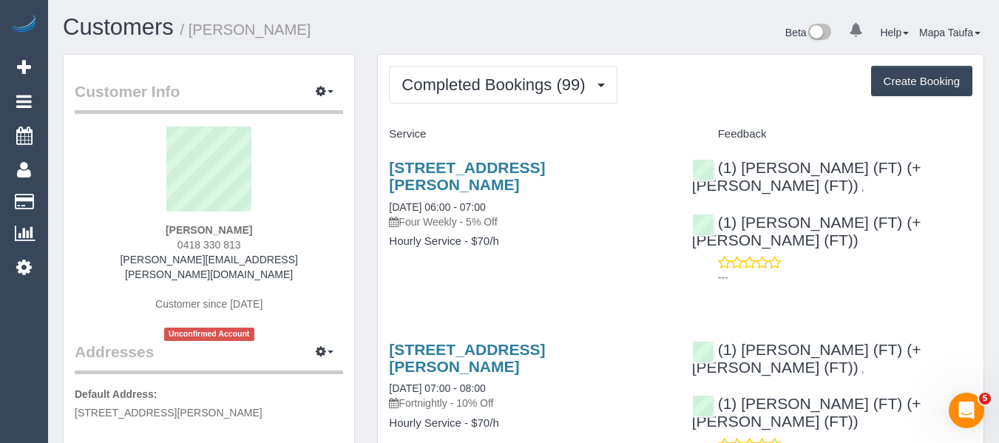
click at [651, 272] on div "23 Slater Parade, East Keilor, VIC 3033 29/09/2025 06:00 - 07:00 Four Weekly - …" at bounding box center [529, 211] width 303 height 131
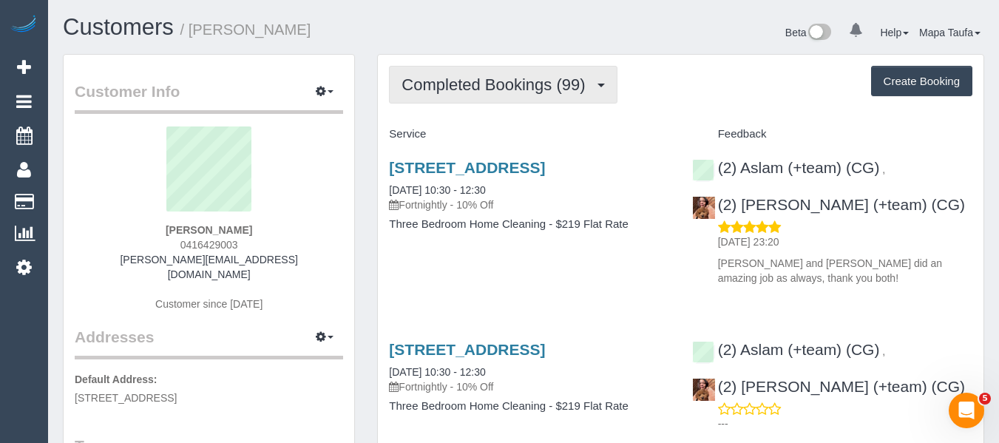
click at [468, 83] on span "Completed Bookings (99)" at bounding box center [497, 84] width 191 height 18
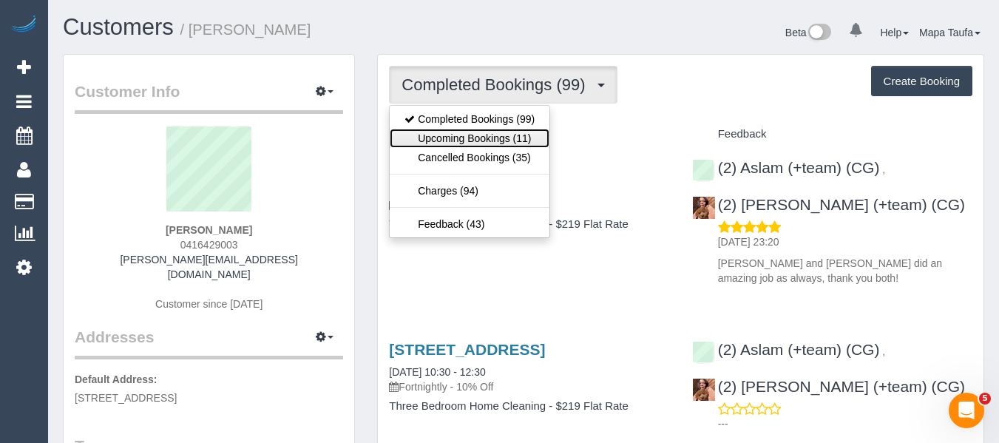
click at [479, 135] on link "Upcoming Bookings (11)" at bounding box center [470, 138] width 160 height 19
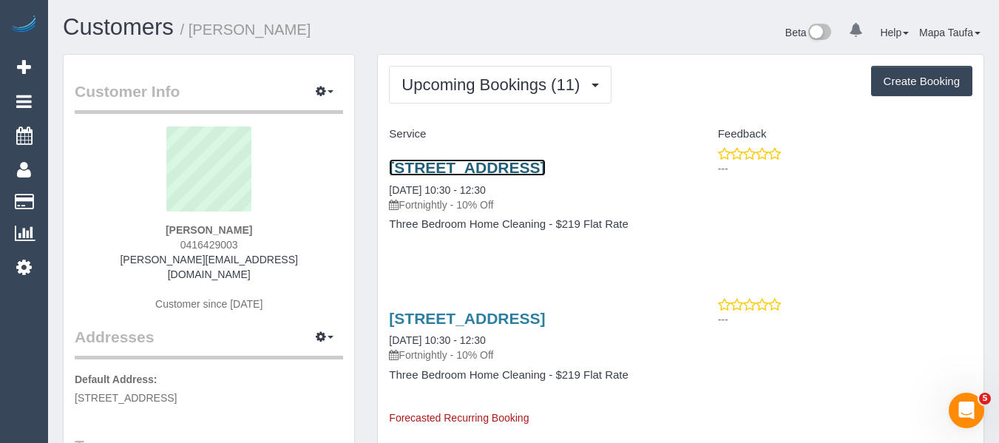
click at [415, 166] on link "[STREET_ADDRESS]" at bounding box center [467, 167] width 156 height 17
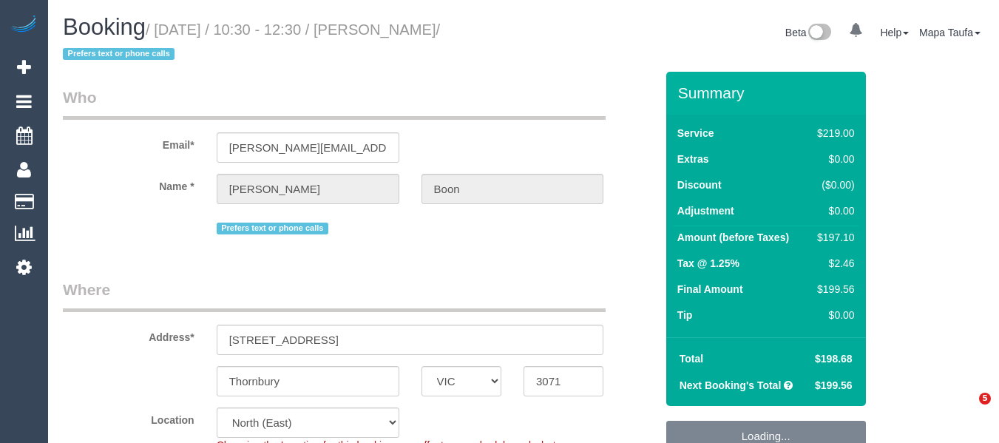
select select "VIC"
select select "object:502"
select select "string:AU"
select select "string:stripe-pm_1Q1gZF2GScqysDRVbjgigklW"
select select "number:32"
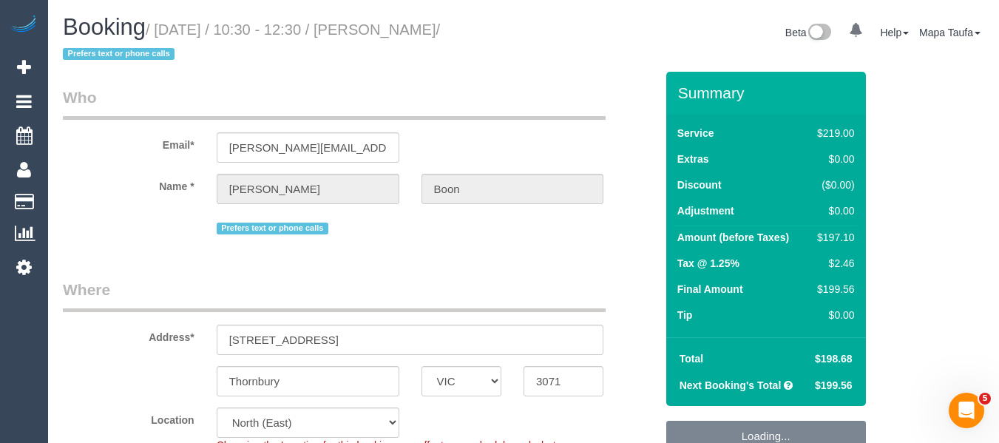
select select "number:35"
select select "22760"
drag, startPoint x: 519, startPoint y: 144, endPoint x: 515, endPoint y: 157, distance: 13.8
click at [522, 146] on div "Email* vera.boon@live.com" at bounding box center [359, 125] width 615 height 76
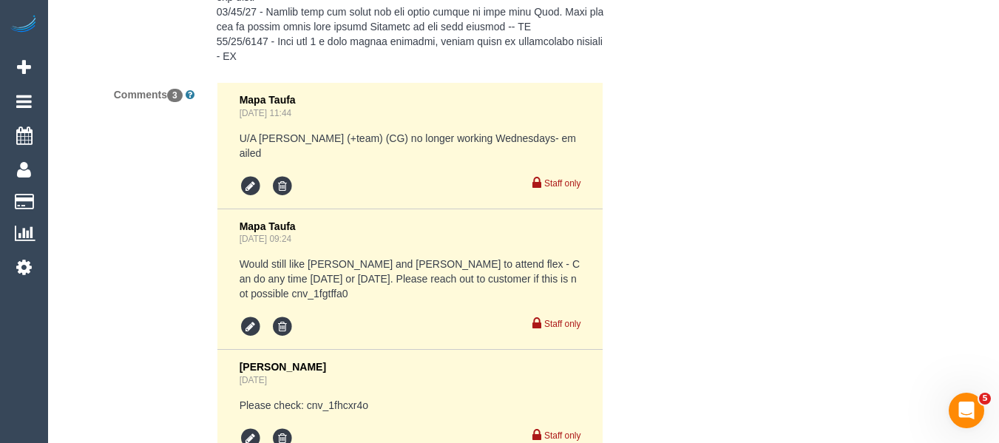
scroll to position [3507, 0]
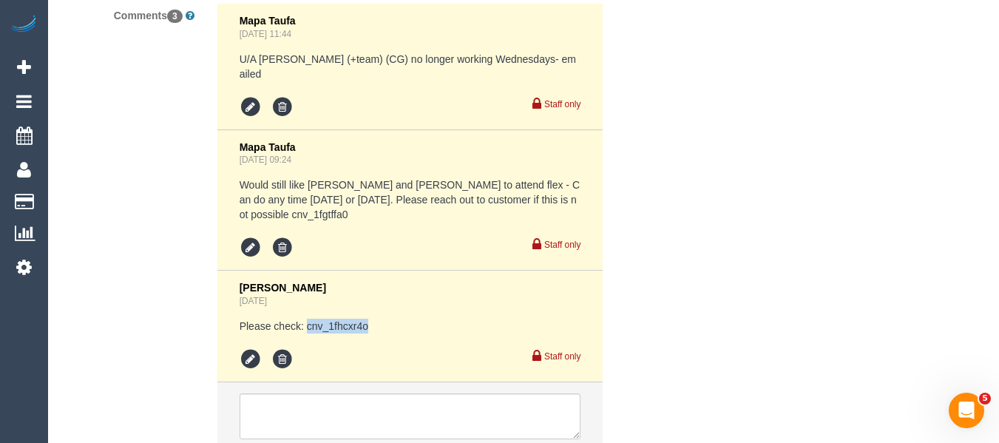
drag, startPoint x: 373, startPoint y: 306, endPoint x: 307, endPoint y: 307, distance: 65.8
click at [307, 319] on pre "Please check: cnv_1fhcxr4o" at bounding box center [411, 326] width 342 height 15
copy pre "cnv_1fhcxr4o"
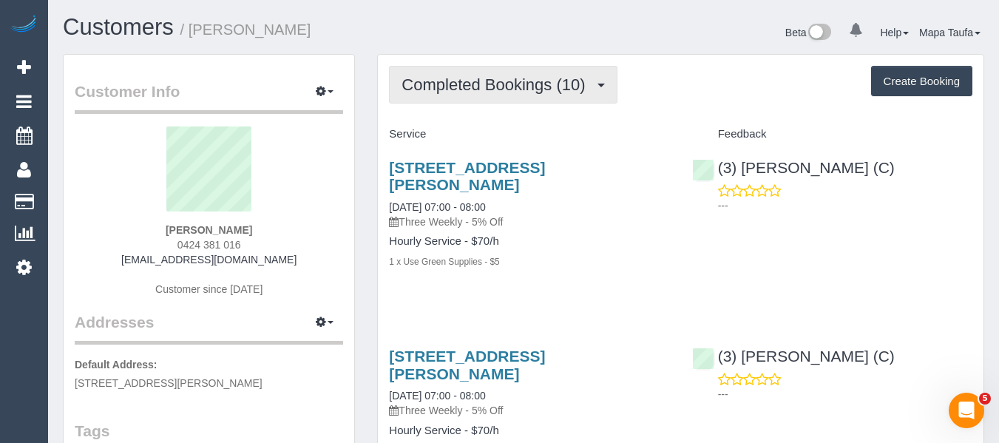
click at [497, 69] on button "Completed Bookings (10)" at bounding box center [503, 85] width 228 height 38
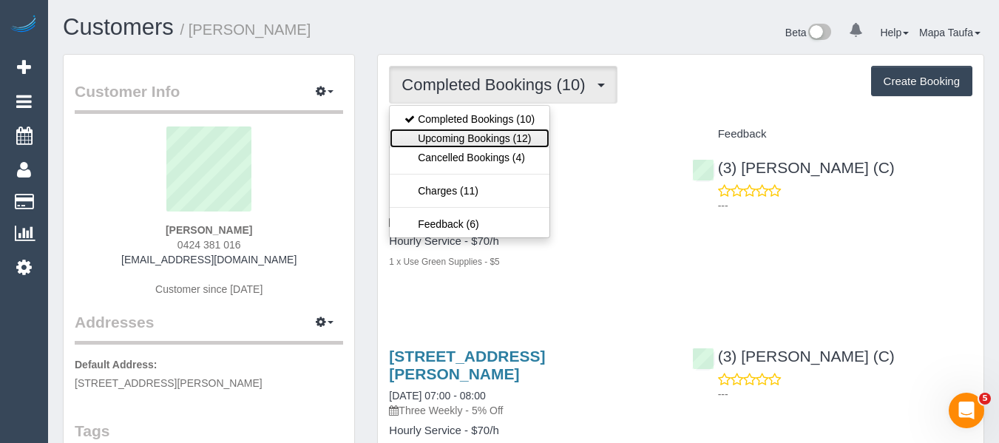
drag, startPoint x: 489, startPoint y: 135, endPoint x: 253, endPoint y: 229, distance: 254.3
click at [488, 135] on link "Upcoming Bookings (12)" at bounding box center [470, 138] width 160 height 19
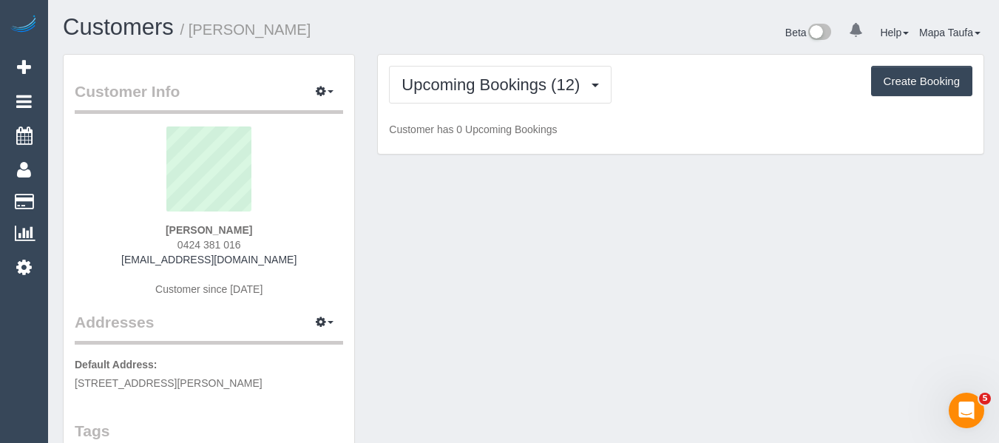
drag, startPoint x: 229, startPoint y: 235, endPoint x: 116, endPoint y: 229, distance: 113.3
click at [119, 228] on div "[PERSON_NAME] 0424 381 016 [EMAIL_ADDRESS][DOMAIN_NAME] Customer since [DATE]" at bounding box center [209, 219] width 269 height 185
copy strong "[PERSON_NAME]"
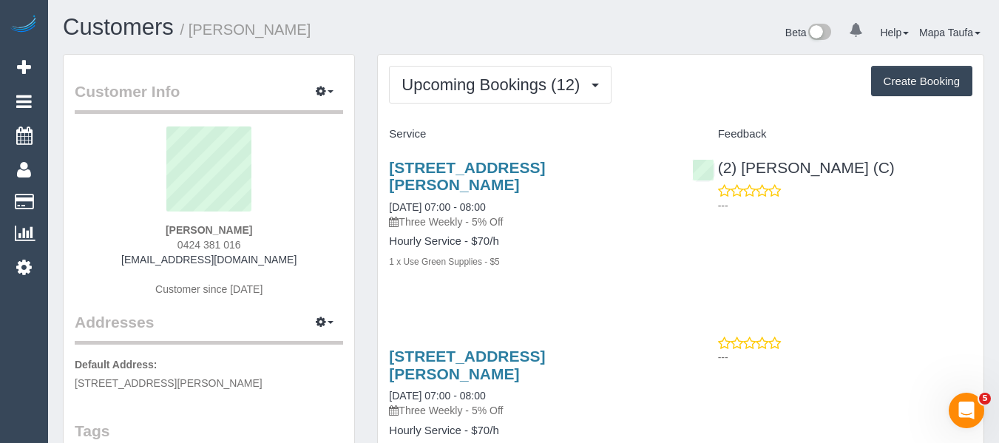
drag, startPoint x: 482, startPoint y: 170, endPoint x: 431, endPoint y: 141, distance: 58.6
click at [382, 159] on div "[STREET_ADDRESS][PERSON_NAME] [DATE] 07:00 - 08:00 Three Weekly - 5% Off Hourly…" at bounding box center [529, 222] width 303 height 152
copy link "[STREET_ADDRESS][PERSON_NAME]"
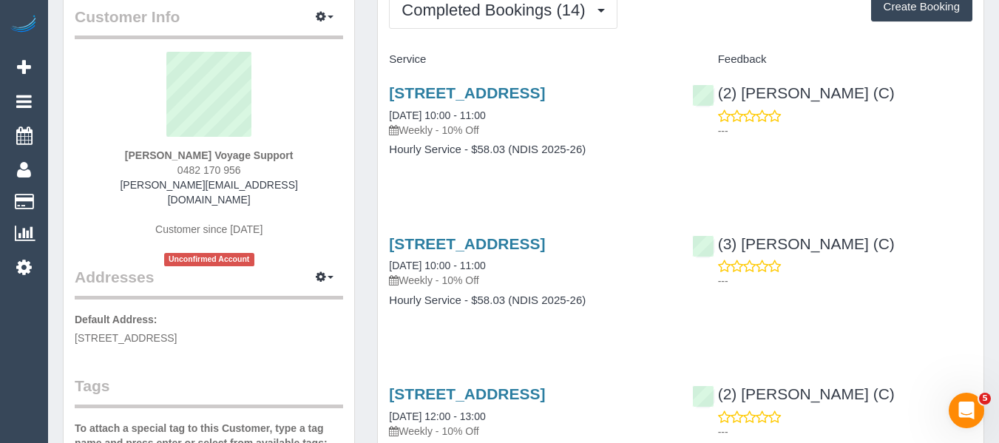
scroll to position [74, 0]
click at [482, 102] on link "179-191 Flemington Road, North Melbourne, VIC 3051" at bounding box center [467, 93] width 156 height 17
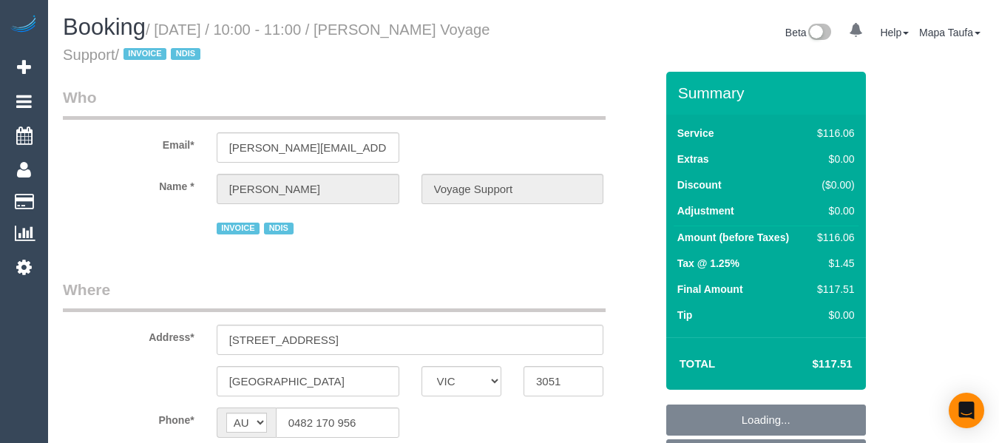
select select "VIC"
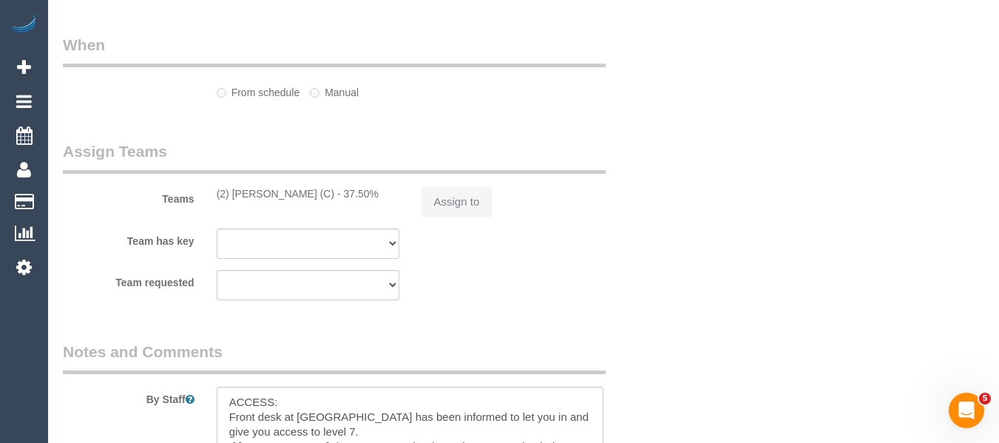
select select "number:28"
select select "number:14"
select select "number:19"
select select "number:36"
select select "number:33"
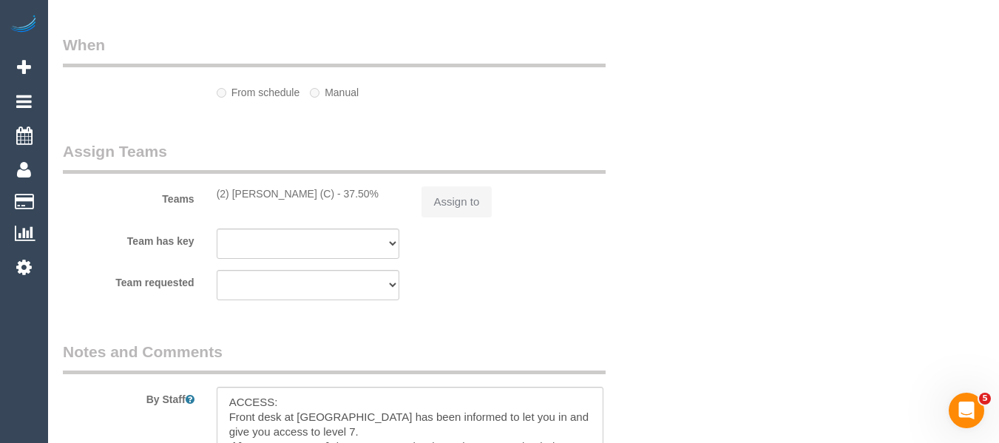
select select "number:12"
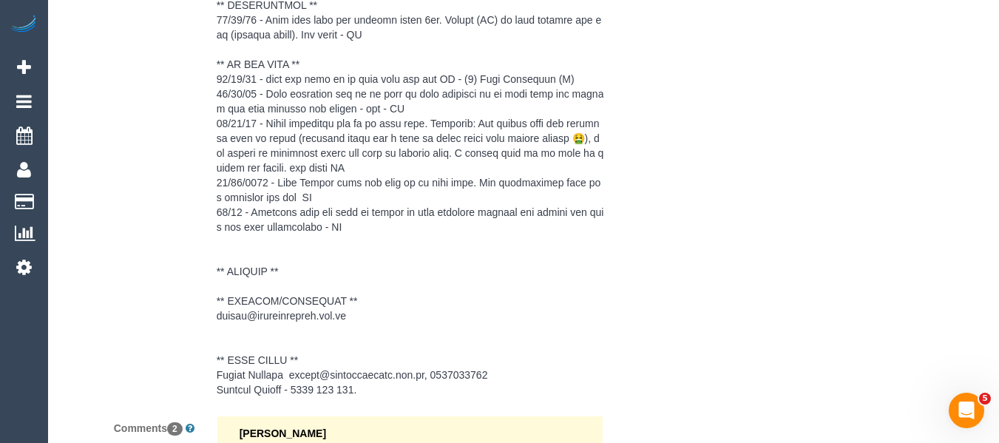
select select "object:2064"
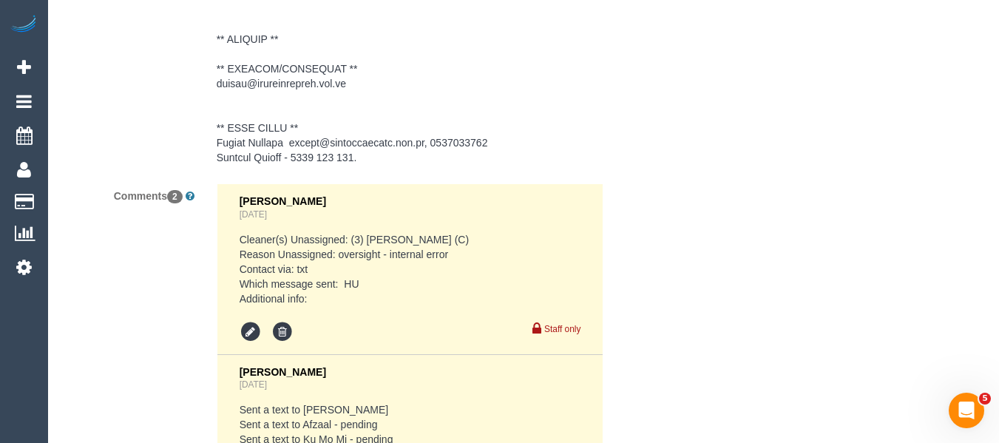
scroll to position [2936, 0]
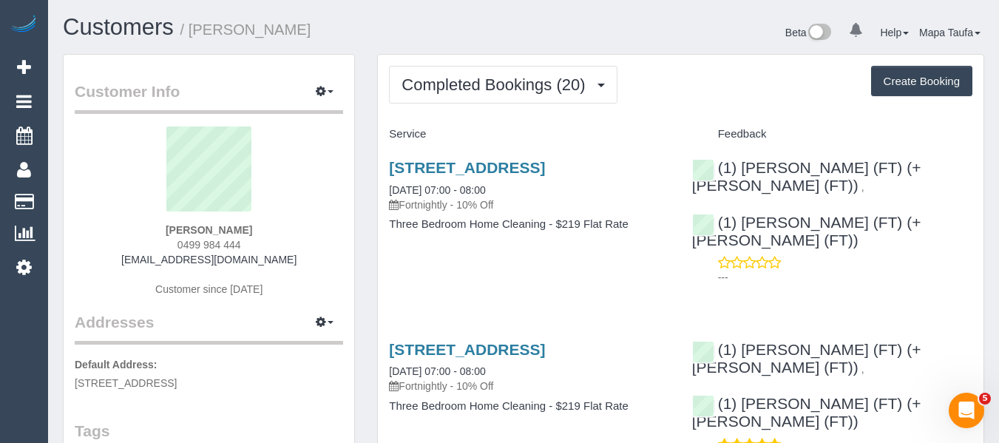
drag, startPoint x: 253, startPoint y: 247, endPoint x: 158, endPoint y: 249, distance: 94.7
click at [158, 247] on div "Lauren Milsop 0499 984 444 laurenmilsop@gmail.com Customer since 2024" at bounding box center [209, 219] width 269 height 185
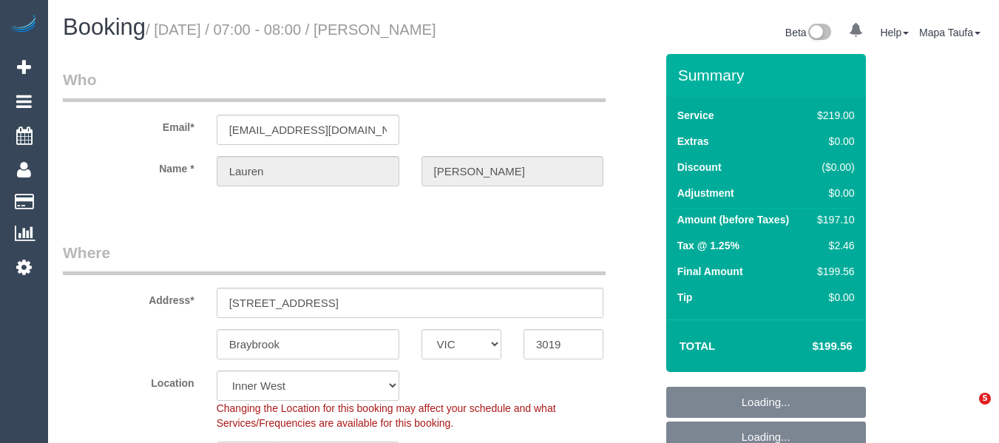
select select "VIC"
select select "number:27"
select select "number:16"
select select "number:19"
select select "number:22"
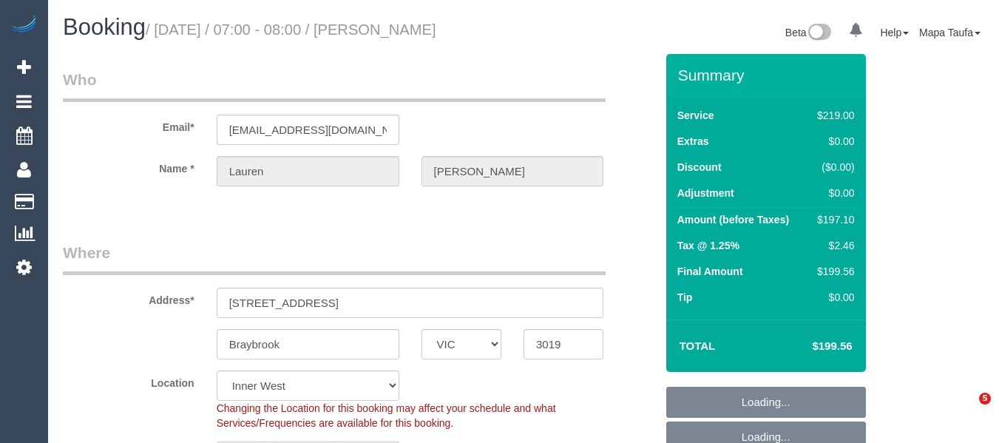
select select "number:35"
select select "number:13"
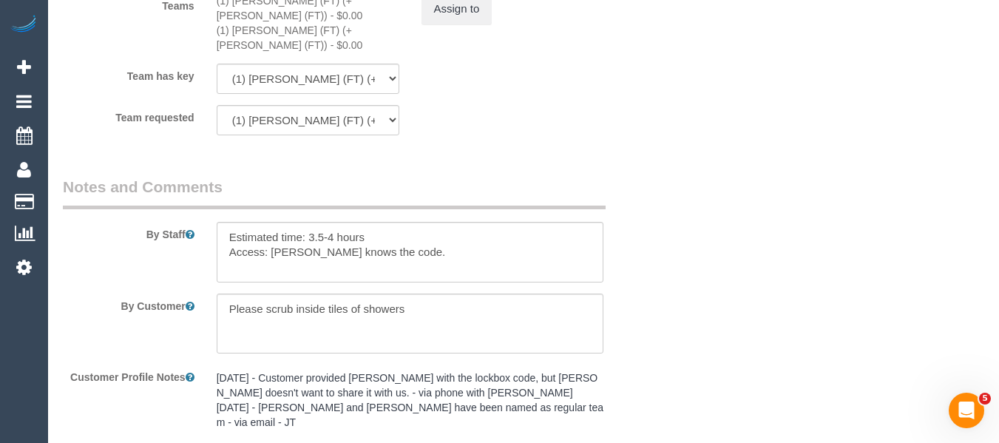
scroll to position [2421, 0]
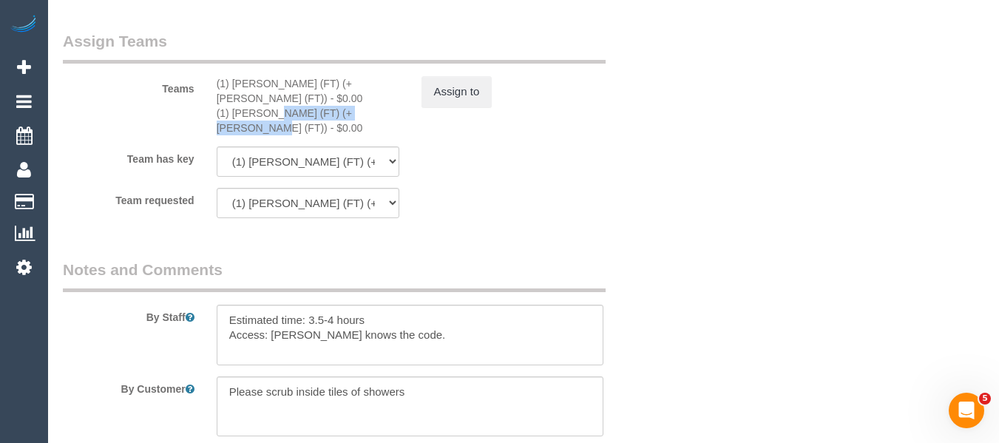
drag, startPoint x: 337, startPoint y: 92, endPoint x: 324, endPoint y: 106, distance: 18.8
click at [229, 106] on div "(1) [PERSON_NAME] (FT) (+[PERSON_NAME] (FT)) - $0.00" at bounding box center [308, 121] width 183 height 30
copy div "[PERSON_NAME] (FT) (+[PERSON_NAME] (FT))"
click at [459, 102] on button "Assign to" at bounding box center [457, 91] width 71 height 31
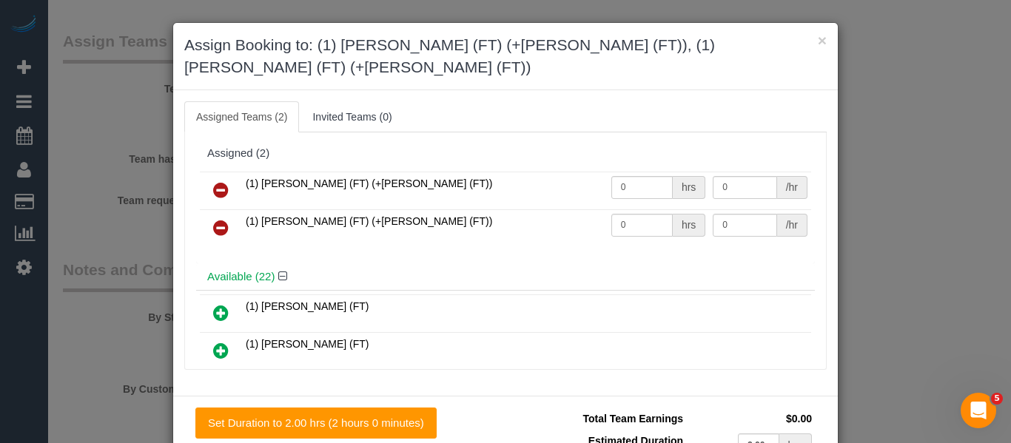
click at [226, 178] on link at bounding box center [220, 191] width 35 height 30
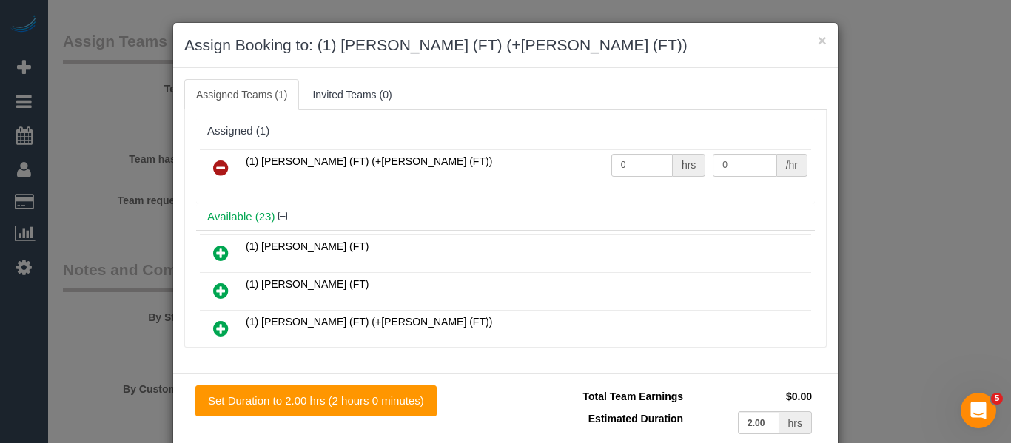
click at [226, 178] on link at bounding box center [220, 169] width 35 height 30
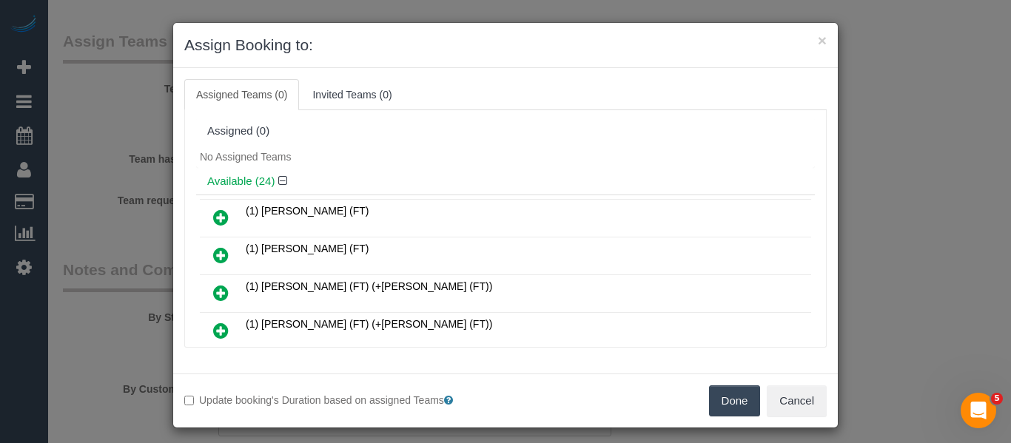
click at [726, 395] on button "Done" at bounding box center [735, 400] width 52 height 31
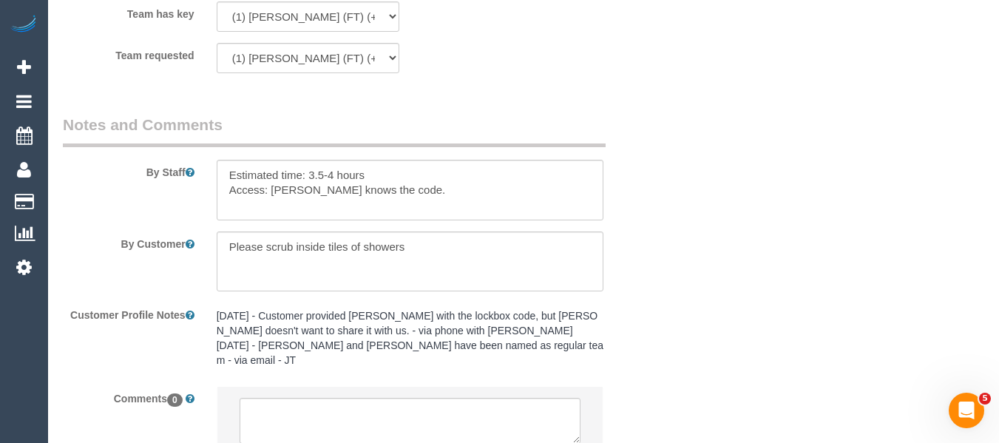
scroll to position [2643, 0]
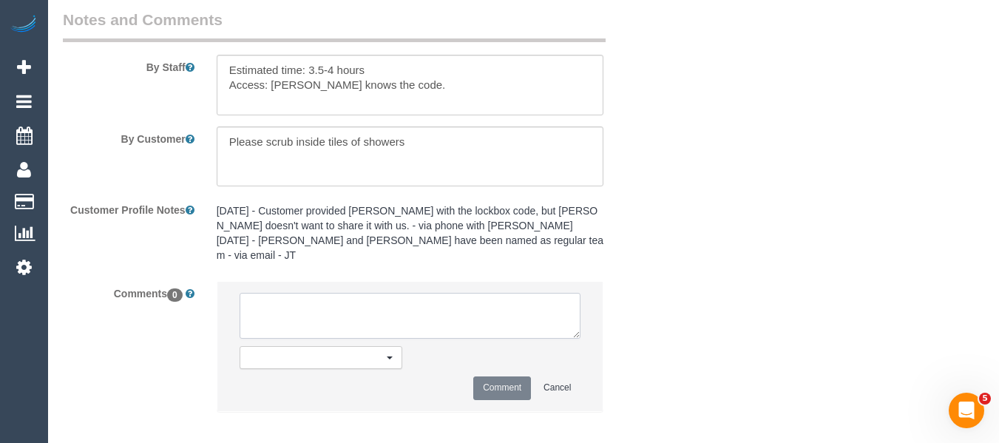
click at [365, 296] on textarea at bounding box center [411, 316] width 342 height 46
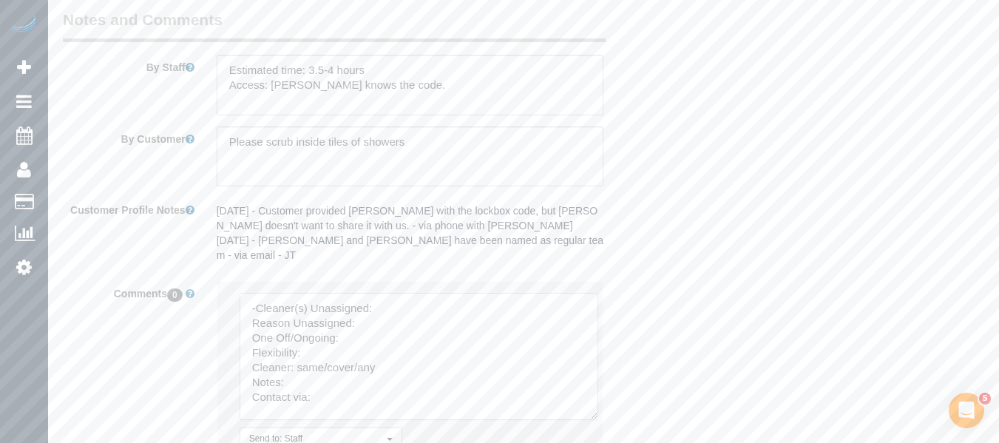
drag, startPoint x: 578, startPoint y: 318, endPoint x: 463, endPoint y: 394, distance: 137.7
click at [598, 419] on textarea at bounding box center [419, 356] width 359 height 127
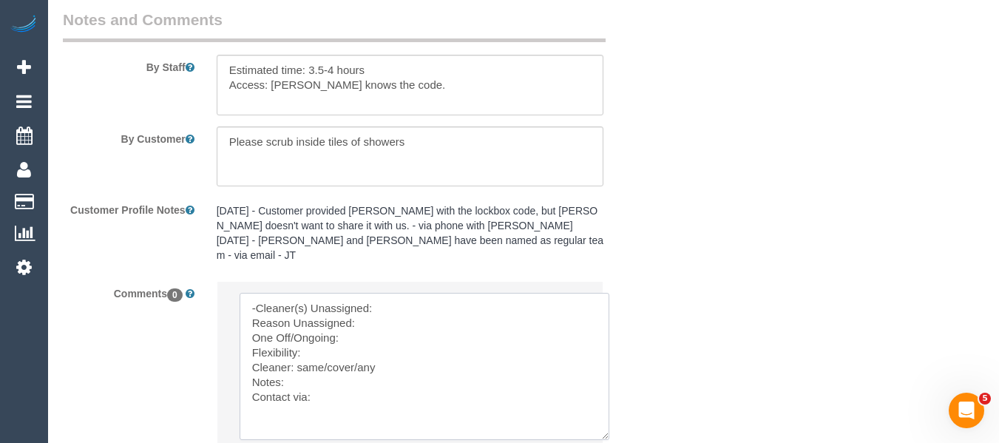
drag, startPoint x: 269, startPoint y: 331, endPoint x: 100, endPoint y: 168, distance: 234.4
click at [101, 185] on sui-booking-comments "By Staff By Customer Customer Profile Notes 25/03/2025 - Customer provided Tina…" at bounding box center [359, 268] width 593 height 519
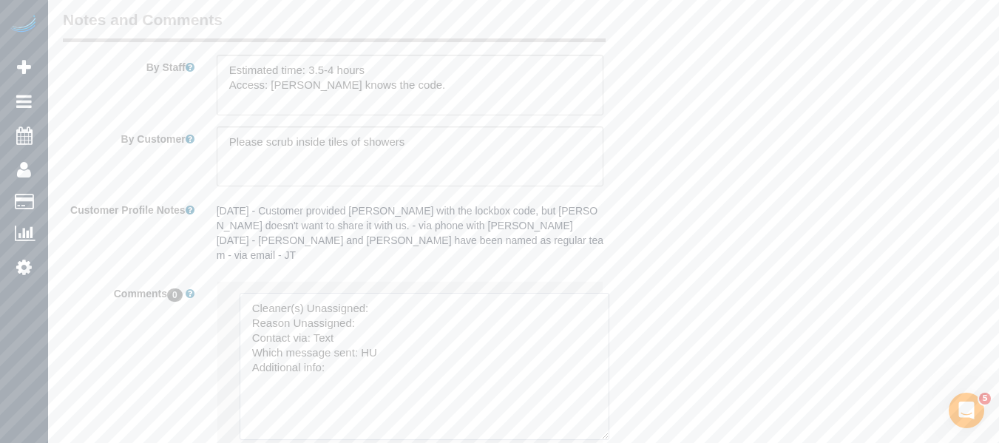
click at [385, 293] on textarea at bounding box center [425, 366] width 370 height 147
paste textarea "Tony (FT) (+Tina (FT))"
click at [391, 304] on textarea at bounding box center [425, 366] width 370 height 147
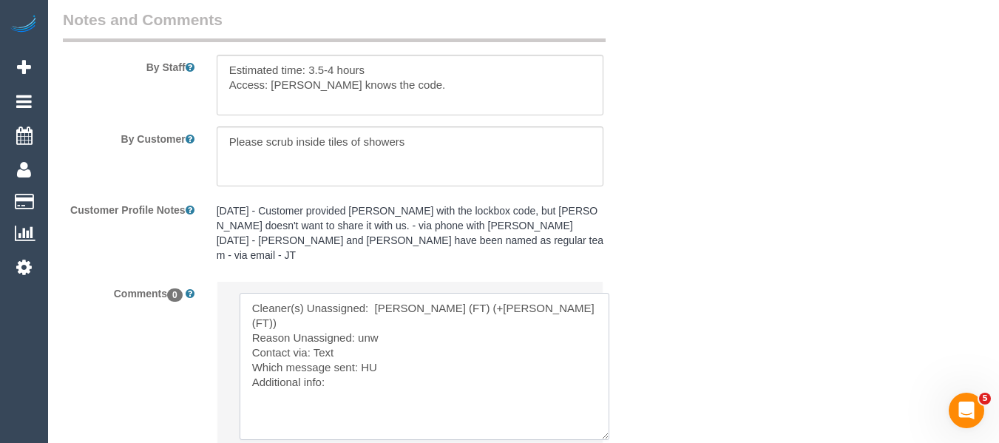
click at [393, 311] on textarea at bounding box center [425, 366] width 370 height 147
click at [397, 312] on textarea at bounding box center [425, 366] width 370 height 147
click at [371, 338] on textarea at bounding box center [425, 366] width 370 height 147
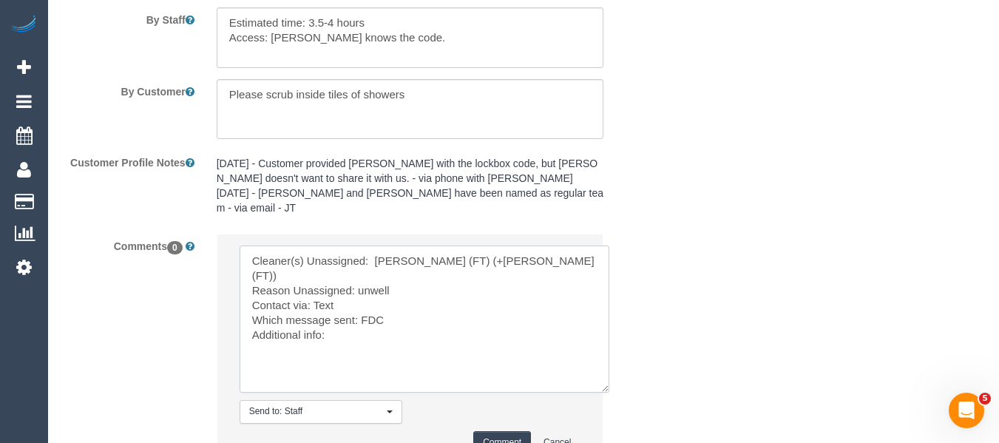
scroll to position [2717, 0]
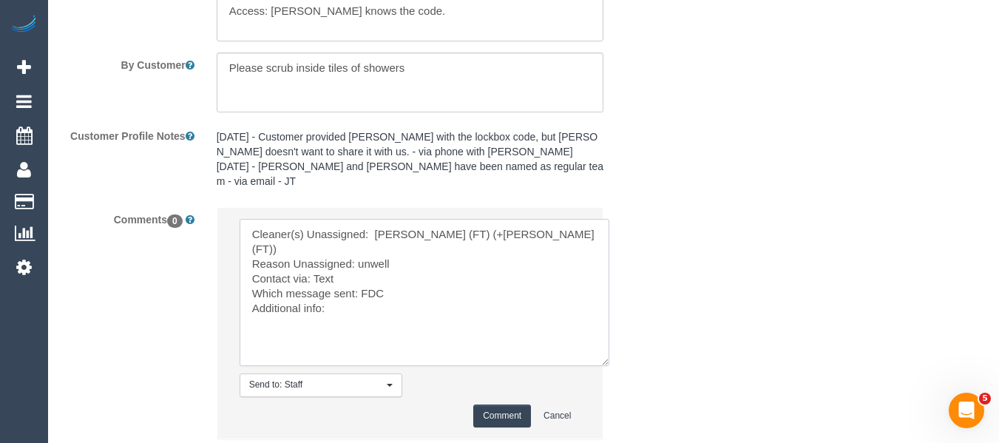
type textarea "Cleaner(s) Unassigned: Tony (FT) (+Tina (FT)) Reason Unassigned: unwell Contact…"
click at [488, 405] on button "Comment" at bounding box center [502, 416] width 58 height 23
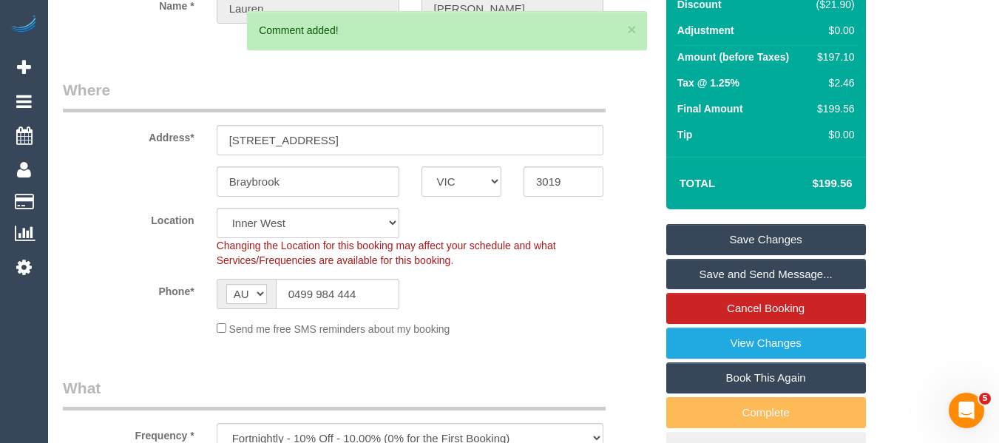
scroll to position [157, 0]
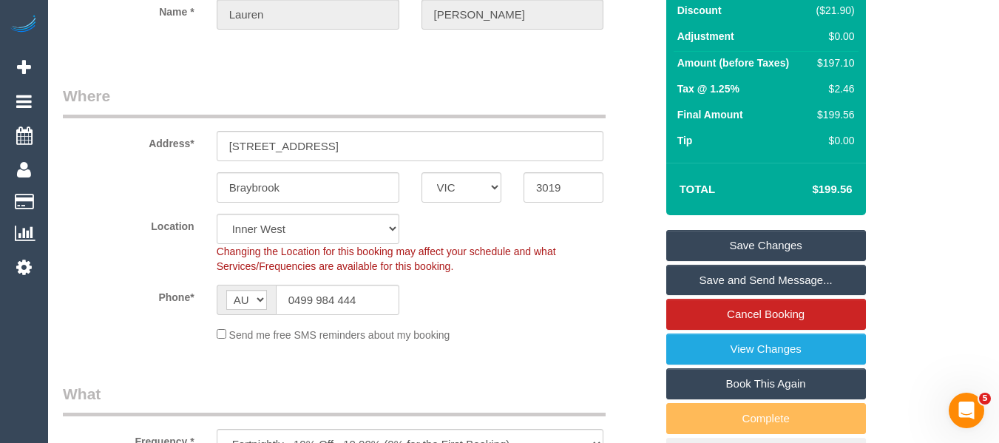
click at [766, 245] on link "Save Changes" at bounding box center [767, 245] width 200 height 31
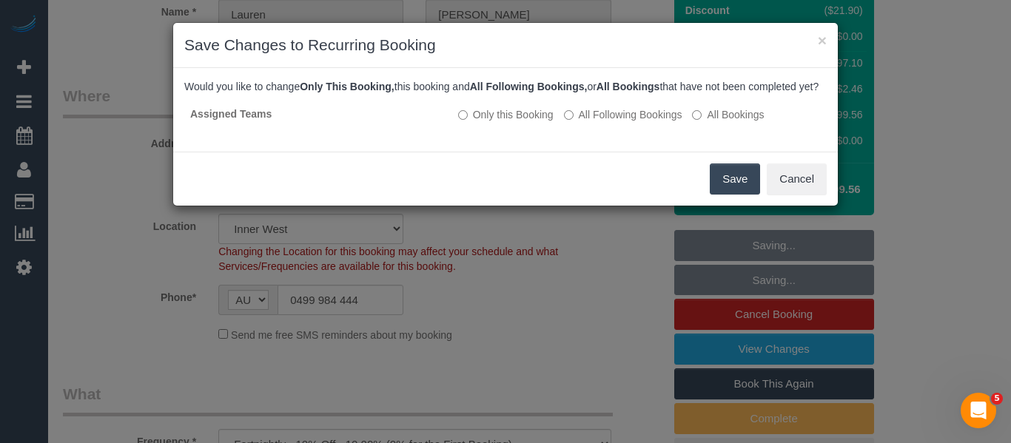
click at [722, 189] on button "Save" at bounding box center [734, 178] width 50 height 31
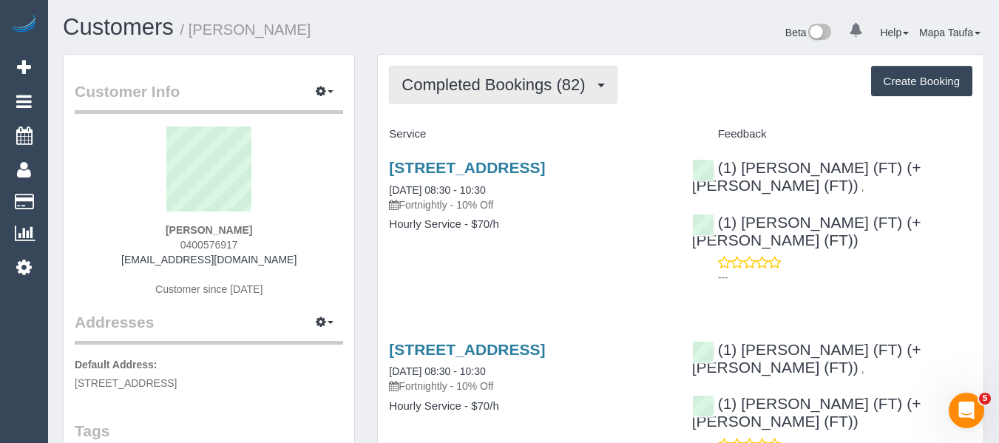
click at [432, 88] on span "Completed Bookings (82)" at bounding box center [497, 84] width 191 height 18
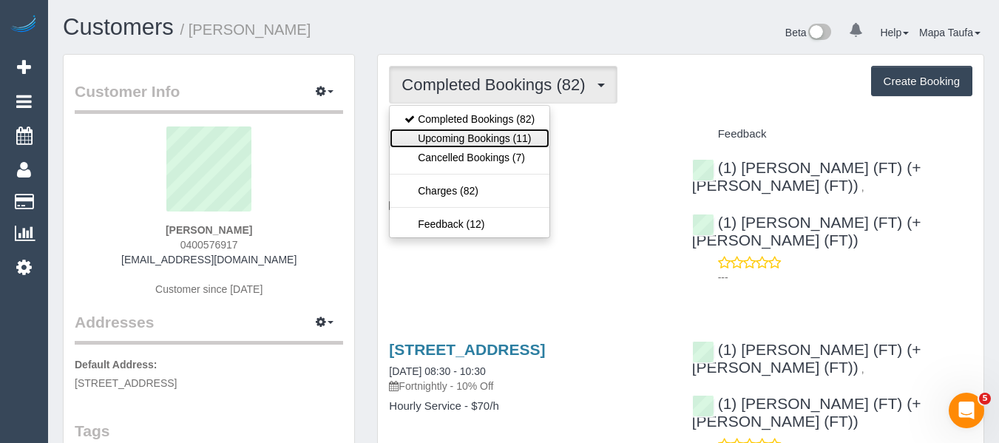
click at [451, 131] on link "Upcoming Bookings (11)" at bounding box center [470, 138] width 160 height 19
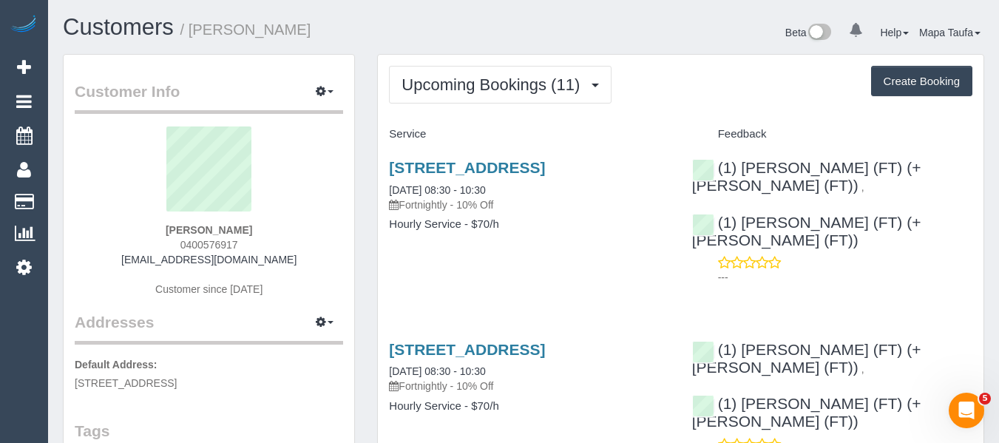
drag, startPoint x: 220, startPoint y: 240, endPoint x: 146, endPoint y: 264, distance: 78.4
click at [147, 255] on div "Marcelle Mogg 0400576917 marcellemogg@me.com Customer since 2022" at bounding box center [209, 219] width 269 height 185
click at [270, 237] on div "Marcelle Mogg 0400576917 marcellemogg@me.com Customer since 2022" at bounding box center [209, 219] width 269 height 185
click at [263, 243] on div "Marcelle Mogg 0400576917 marcellemogg@me.com Customer since 2022" at bounding box center [209, 219] width 269 height 185
click at [272, 245] on div "Marcelle Mogg 0400576917 marcellemogg@me.com Customer since 2022" at bounding box center [209, 219] width 269 height 185
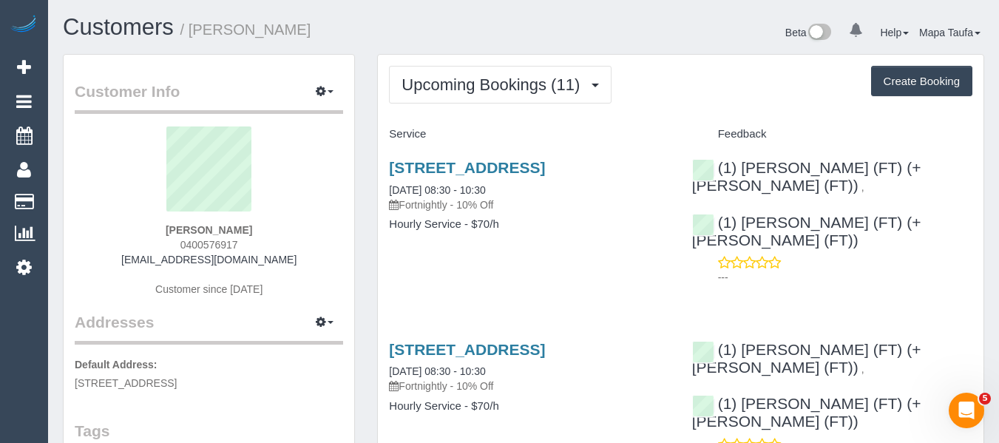
click at [262, 203] on sui-profile-pic at bounding box center [209, 175] width 246 height 96
drag, startPoint x: 246, startPoint y: 245, endPoint x: 167, endPoint y: 252, distance: 78.7
click at [174, 248] on div "Marcelle Mogg 0400576917 marcellemogg@me.com Customer since 2022" at bounding box center [209, 219] width 269 height 185
copy span "0400576917"
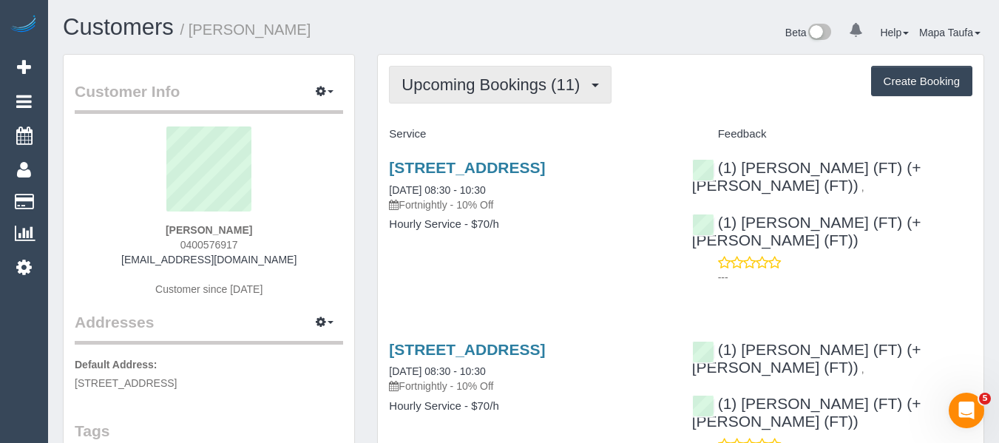
drag, startPoint x: 446, startPoint y: 84, endPoint x: 446, endPoint y: 92, distance: 8.1
click at [446, 89] on span "Upcoming Bookings (11)" at bounding box center [495, 84] width 186 height 18
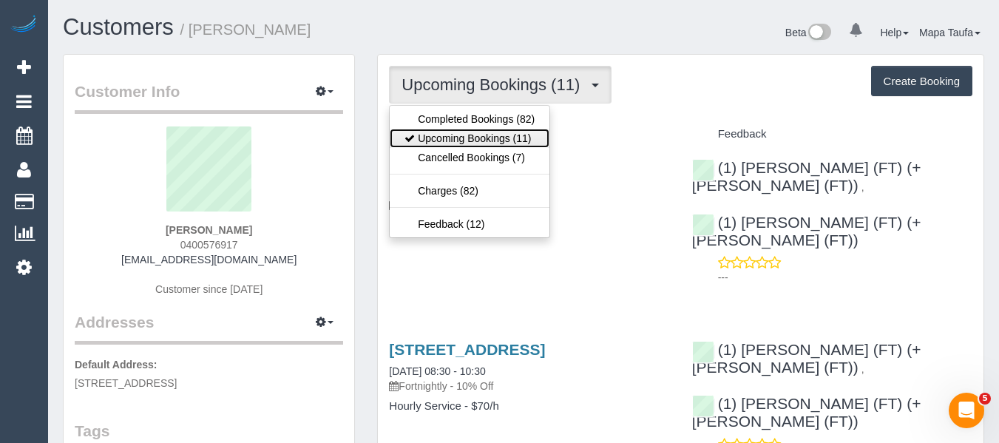
click at [451, 135] on link "Upcoming Bookings (11)" at bounding box center [470, 138] width 160 height 19
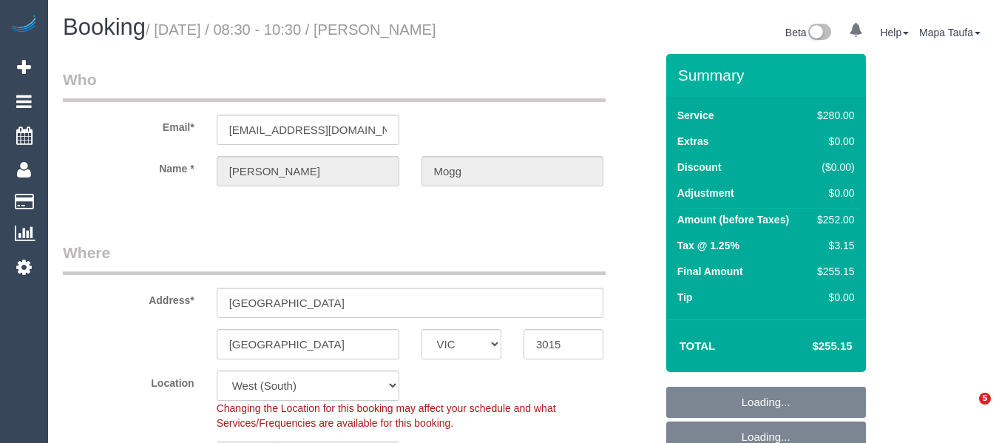
select select "VIC"
select select "240"
select select "number:27"
select select "number:14"
select select "number:19"
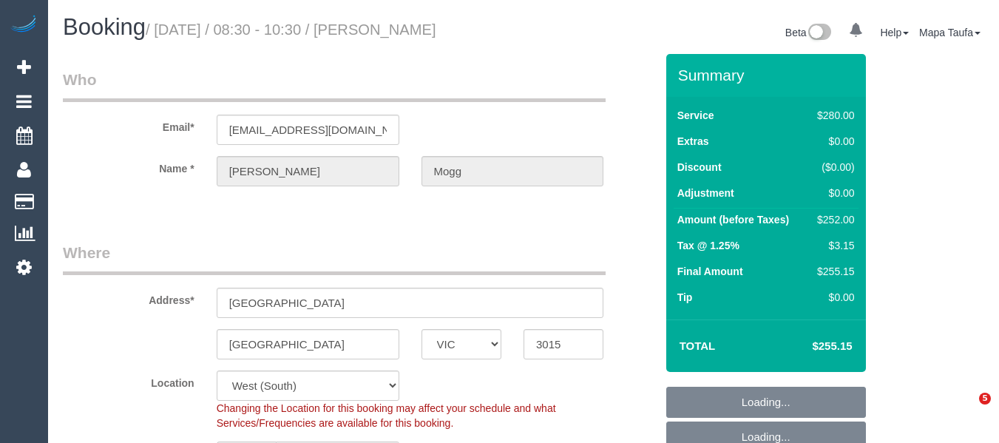
select select "number:22"
select select "number:35"
select select "number:12"
select select "23081"
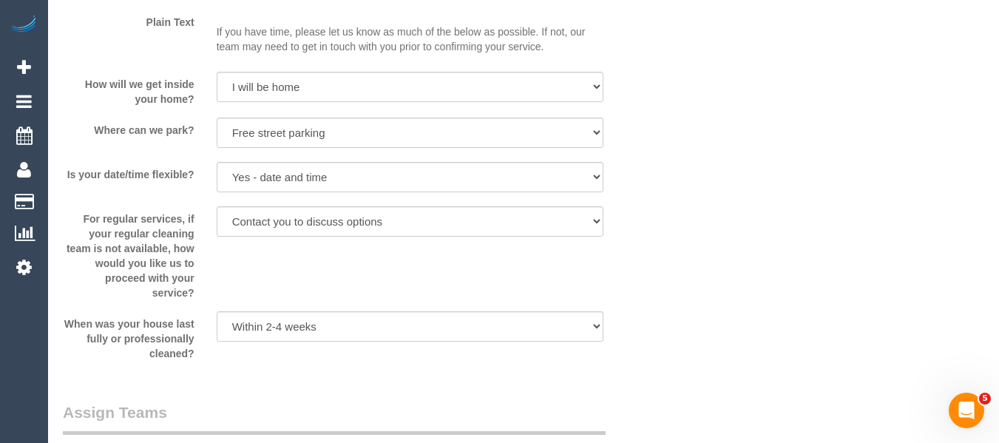
scroll to position [2784, 0]
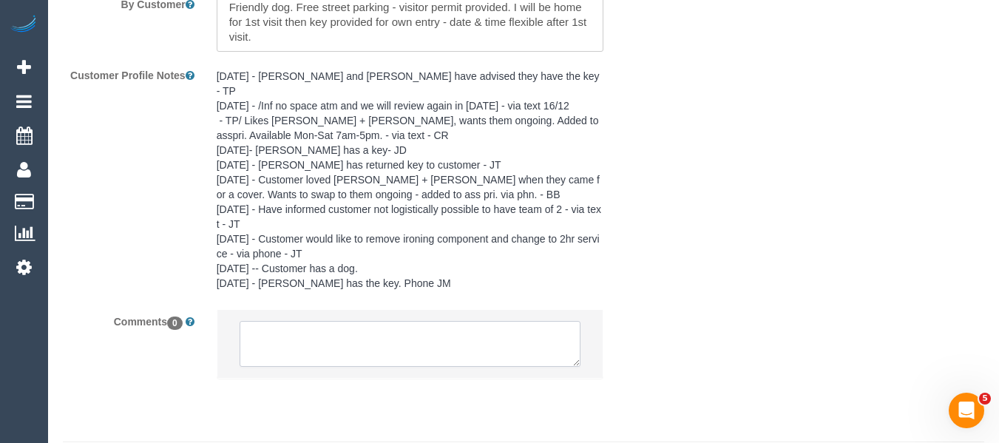
click at [300, 321] on textarea at bounding box center [411, 344] width 342 height 46
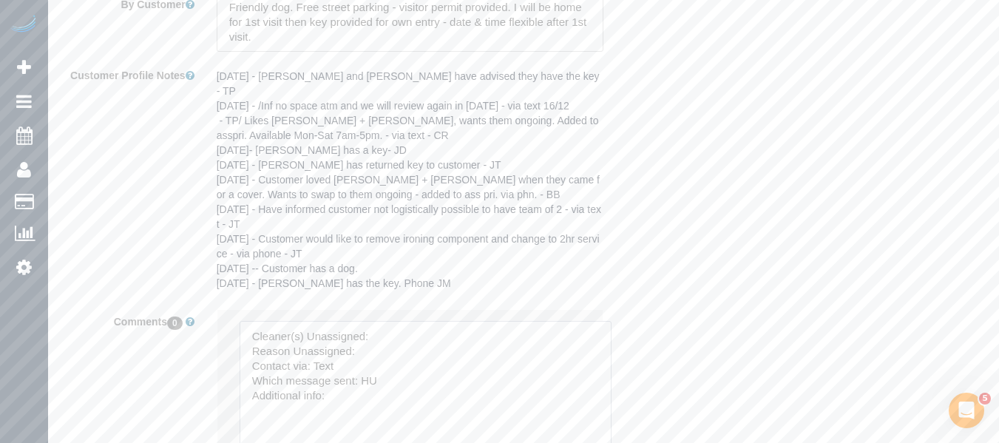
drag, startPoint x: 576, startPoint y: 339, endPoint x: 615, endPoint y: 426, distance: 95.4
click at [612, 426] on textarea at bounding box center [426, 390] width 372 height 139
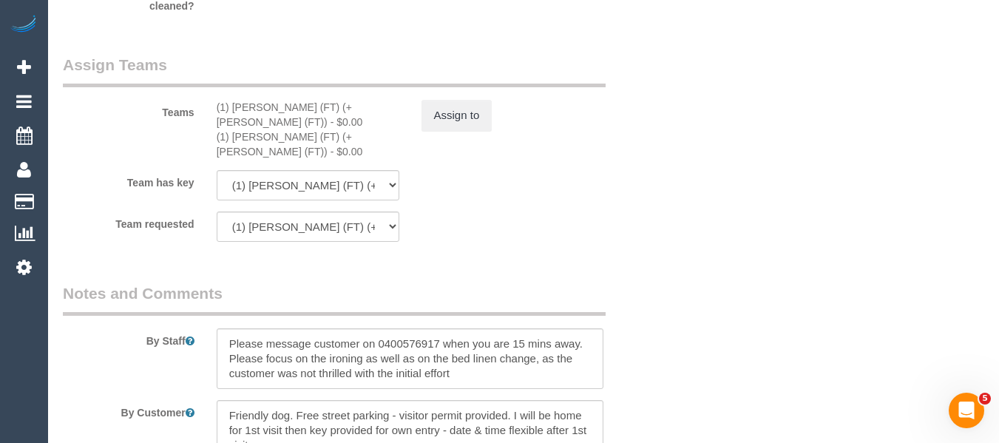
scroll to position [2266, 0]
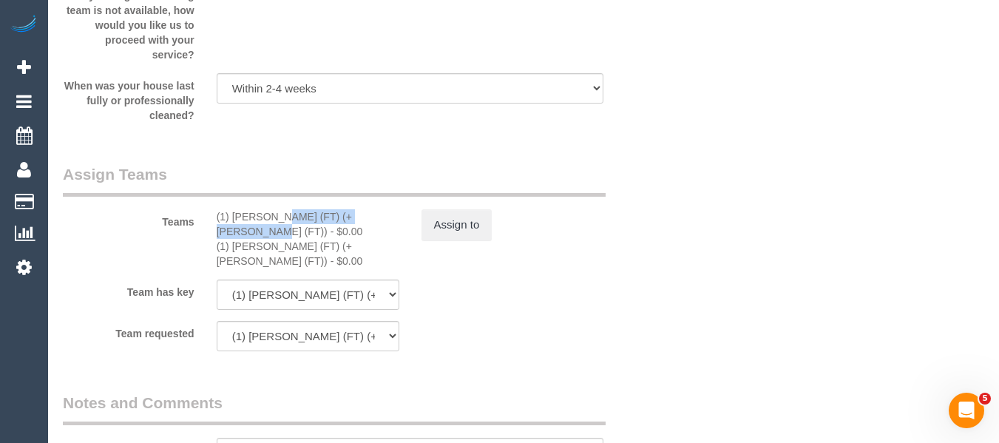
drag, startPoint x: 328, startPoint y: 216, endPoint x: 233, endPoint y: 216, distance: 94.7
click at [233, 216] on div "(1) [PERSON_NAME] (FT) (+[PERSON_NAME] (FT)) - $0.00" at bounding box center [308, 224] width 183 height 30
copy div "[PERSON_NAME] (FT) (+[PERSON_NAME] (FT))"
click at [468, 220] on button "Assign to" at bounding box center [457, 224] width 71 height 31
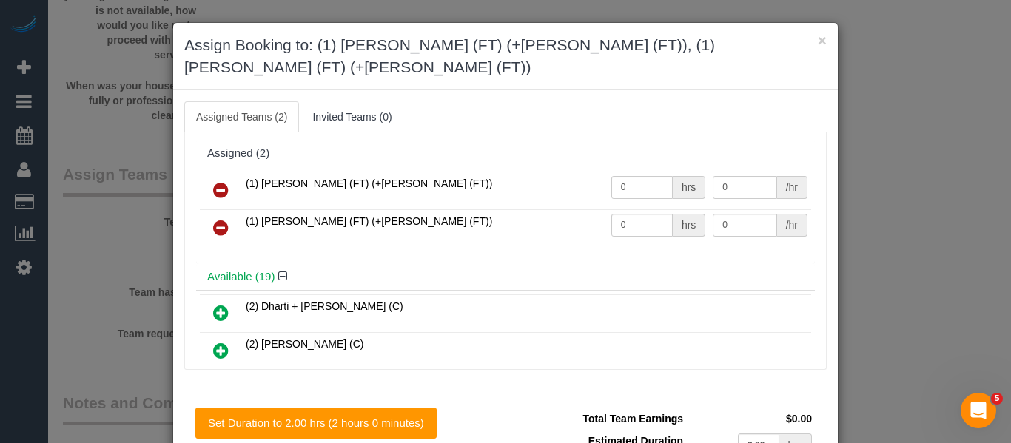
click at [213, 181] on icon at bounding box center [221, 190] width 16 height 18
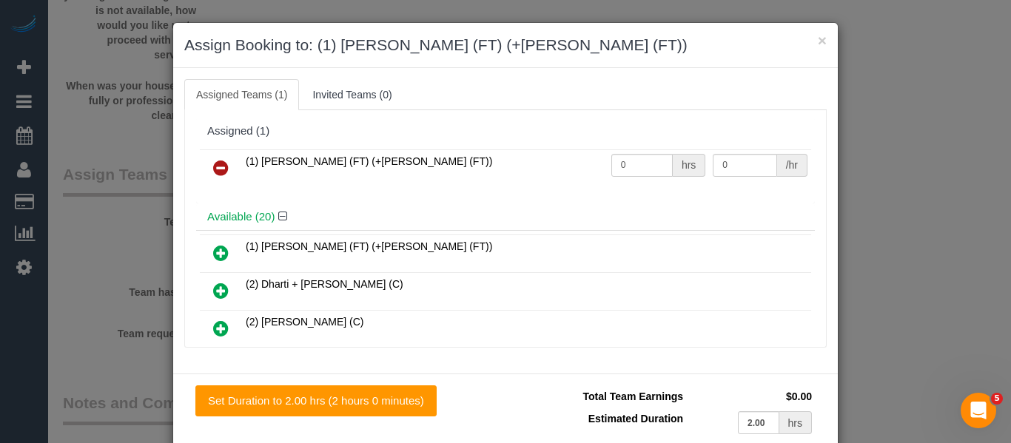
click at [213, 163] on icon at bounding box center [221, 168] width 16 height 18
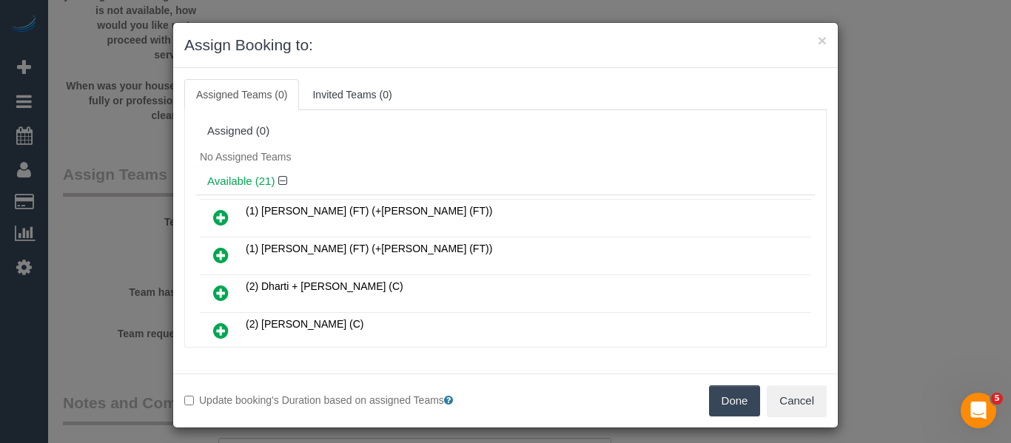
click at [725, 402] on button "Done" at bounding box center [735, 400] width 52 height 31
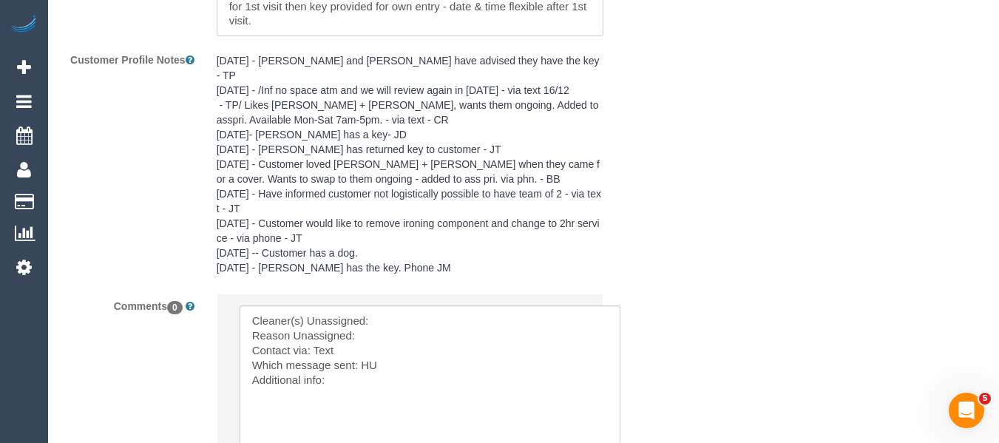
scroll to position [2956, 0]
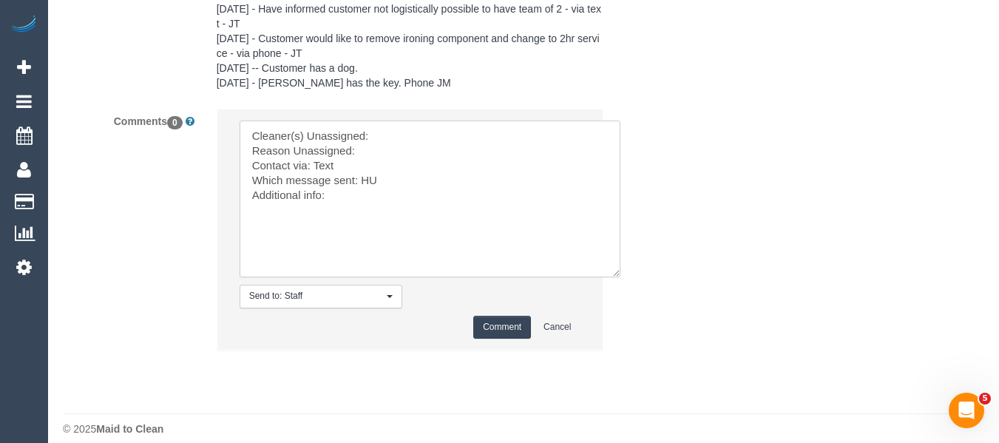
click at [417, 128] on textarea at bounding box center [430, 199] width 381 height 157
paste textarea "Tina (FT) (+Tony (FT))"
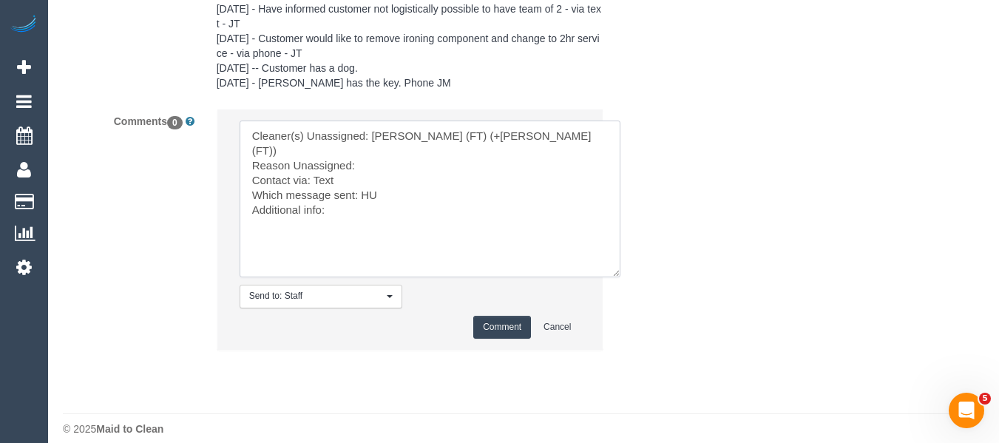
click at [397, 137] on textarea at bounding box center [430, 199] width 381 height 157
click at [373, 169] on textarea at bounding box center [430, 199] width 381 height 157
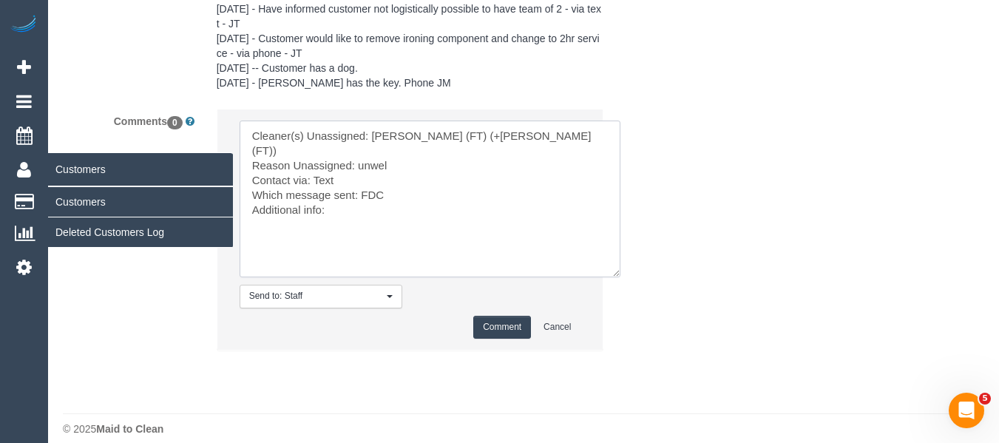
type textarea "Cleaner(s) Unassigned: Tina (FT) (+Tony (FT)) Reason Unassigned: unwel Contact …"
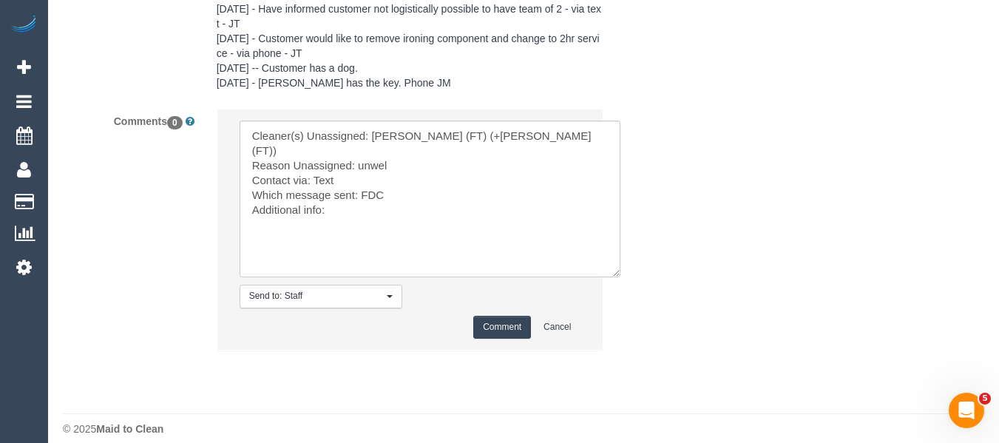
click at [495, 316] on button "Comment" at bounding box center [502, 327] width 58 height 23
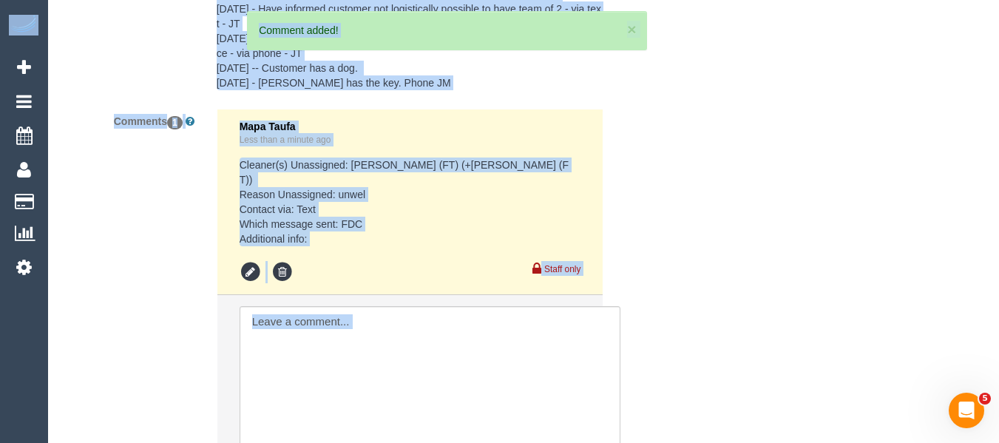
drag, startPoint x: 1005, startPoint y: 352, endPoint x: 1010, endPoint y: 337, distance: 16.4
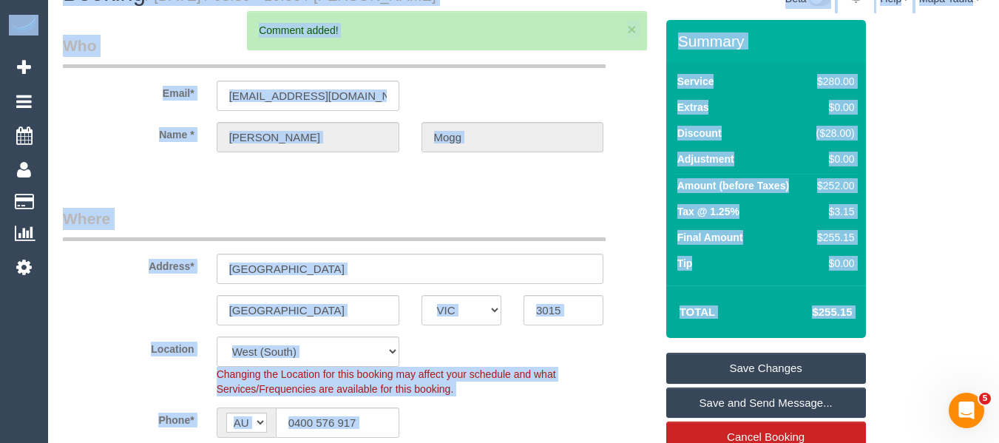
scroll to position [27, 0]
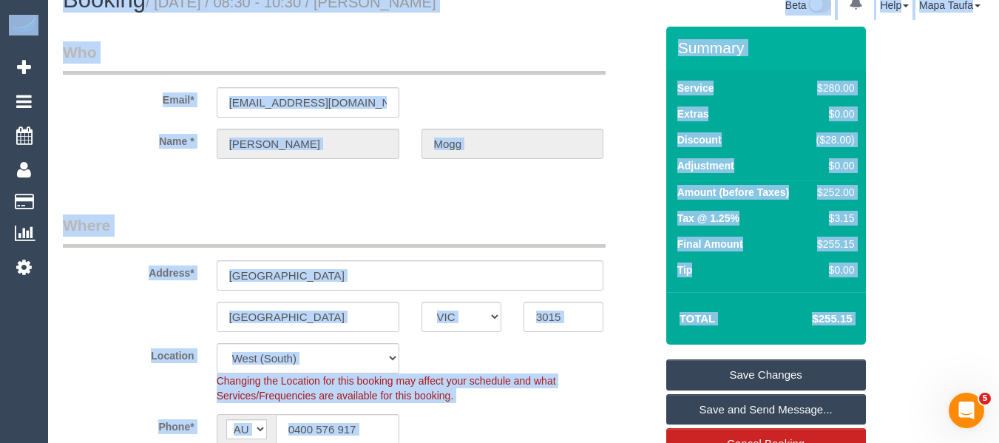
click at [727, 377] on link "Save Changes" at bounding box center [767, 375] width 200 height 31
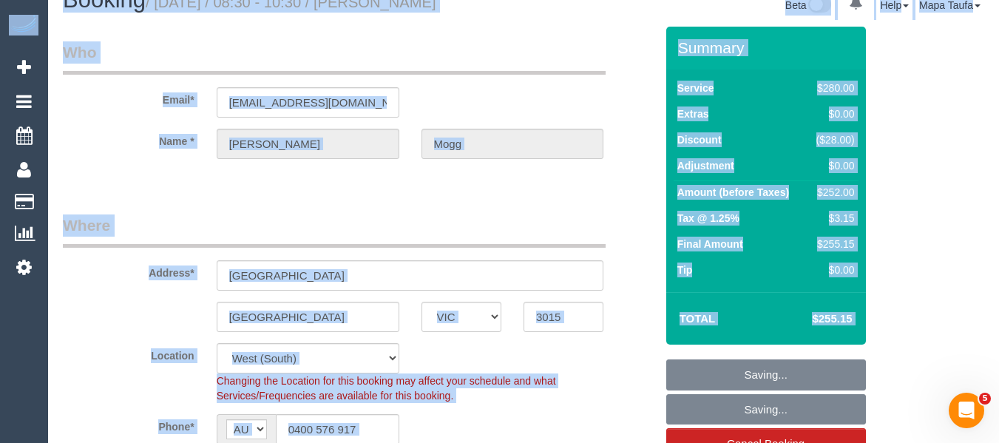
click at [587, 215] on legend "Where" at bounding box center [334, 231] width 543 height 33
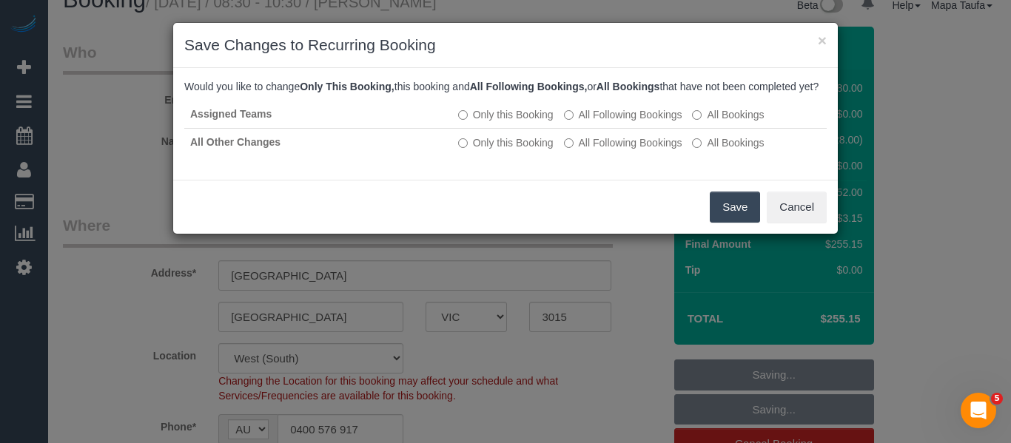
click at [724, 213] on button "Save" at bounding box center [734, 207] width 50 height 31
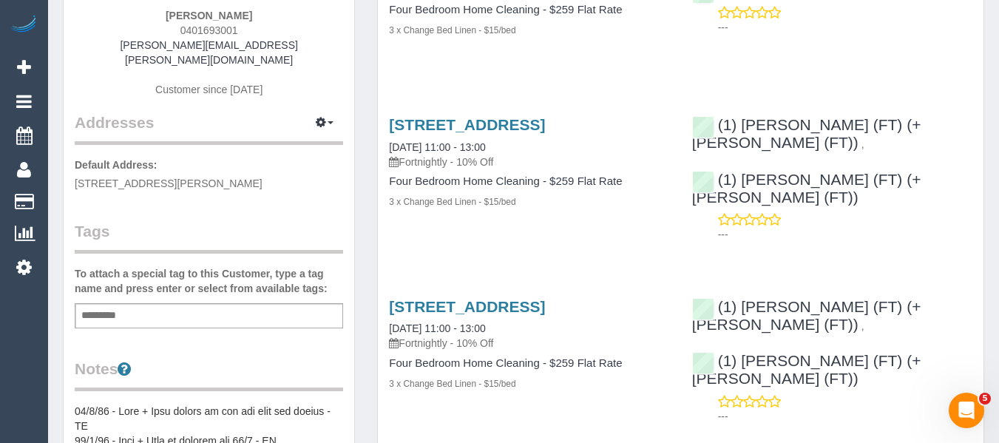
scroll to position [74, 0]
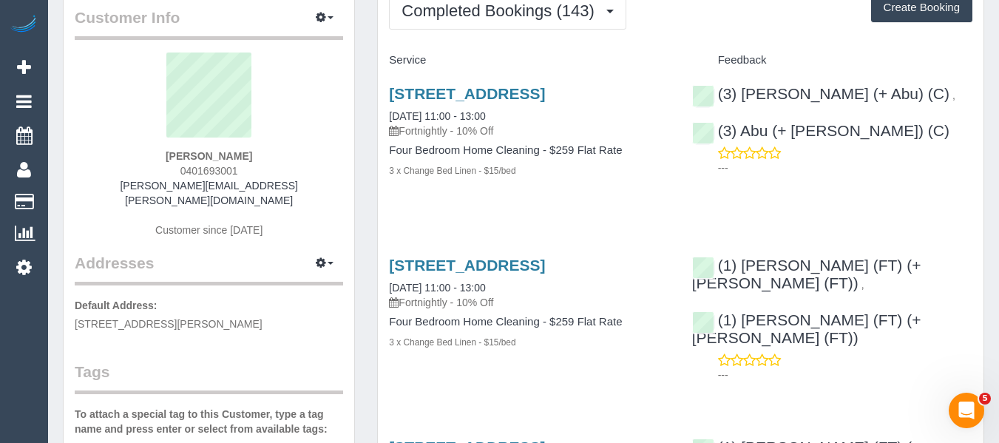
drag, startPoint x: 250, startPoint y: 158, endPoint x: 124, endPoint y: 159, distance: 126.5
click at [127, 157] on div "[PERSON_NAME] 0401693001 [PERSON_NAME][EMAIL_ADDRESS][PERSON_NAME][DOMAIN_NAME]…" at bounding box center [209, 153] width 269 height 200
drag, startPoint x: 925, startPoint y: 260, endPoint x: 707, endPoint y: 215, distance: 222.9
click at [741, 261] on div "(1) [PERSON_NAME] (FT) (+[PERSON_NAME] (FT)) , (1) [PERSON_NAME] (FT) (+[PERSON…" at bounding box center [832, 316] width 303 height 145
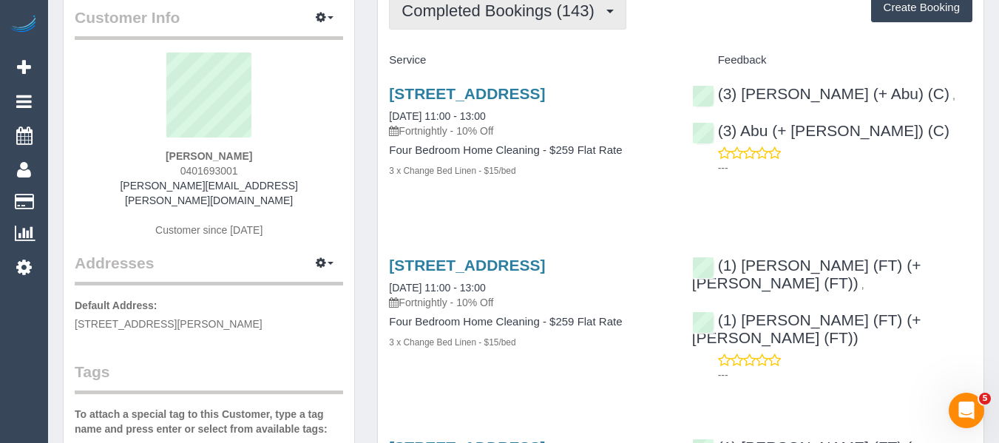
copy div "[PERSON_NAME] (FT) (+[PERSON_NAME] (FT)) ,"
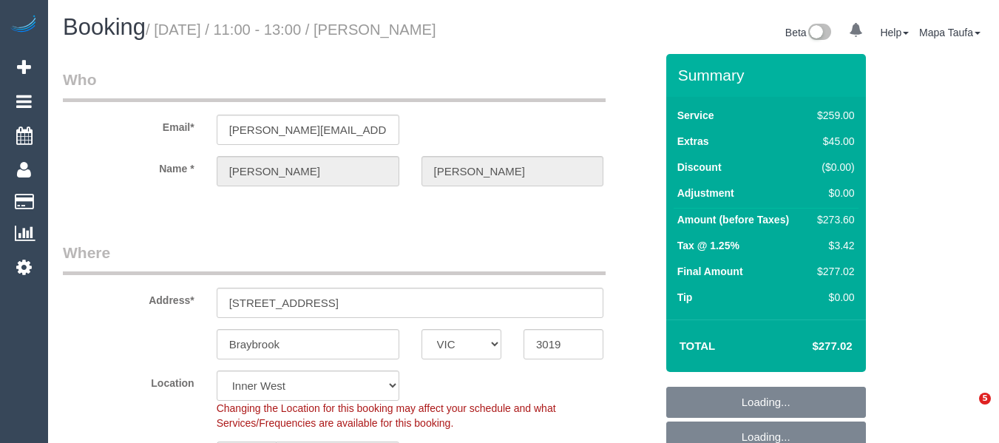
select select "VIC"
select select "number:32"
select select "number:35"
select select "23080"
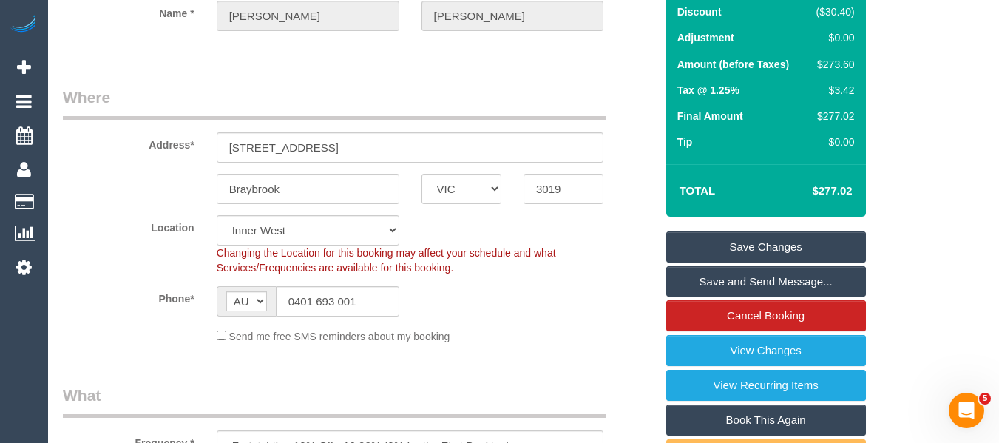
scroll to position [175, 0]
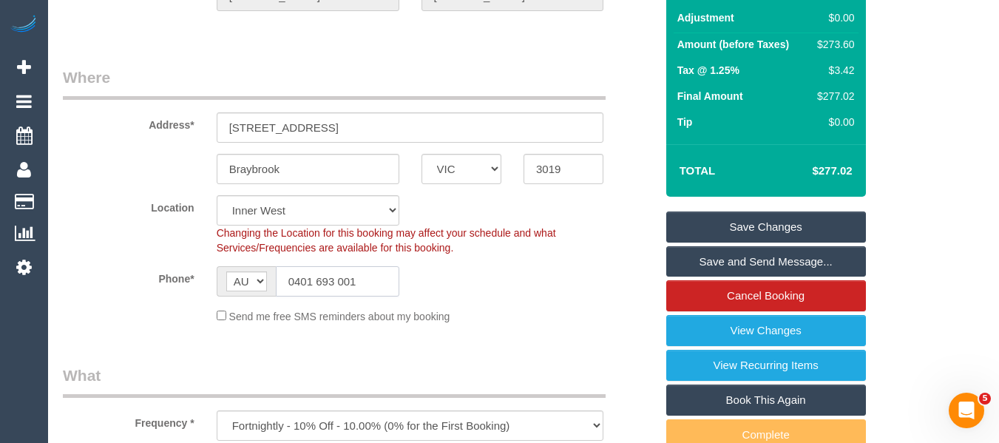
click at [342, 272] on input "0401 693 001" at bounding box center [338, 281] width 124 height 30
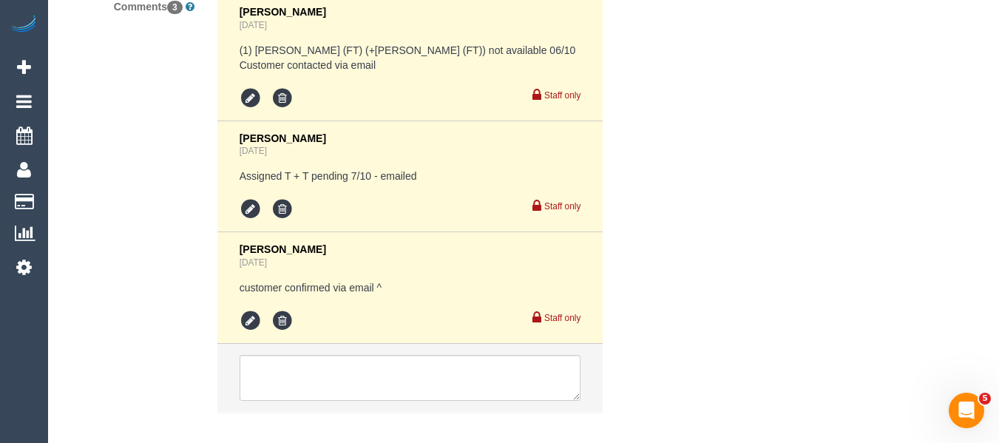
scroll to position [3353, 0]
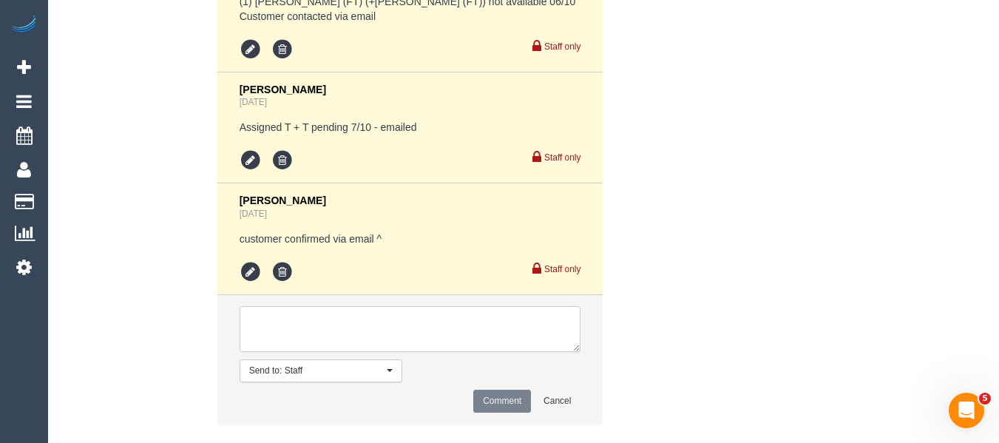
click at [357, 306] on textarea at bounding box center [411, 329] width 342 height 46
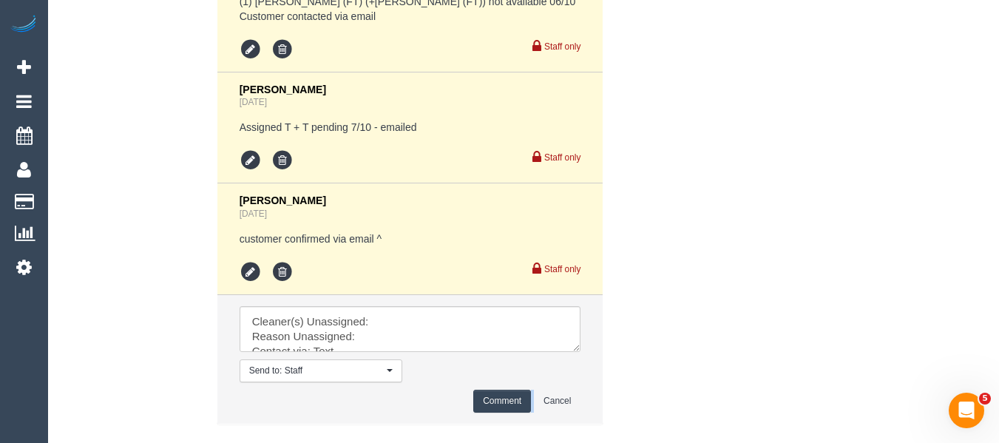
scroll to position [3413, 0]
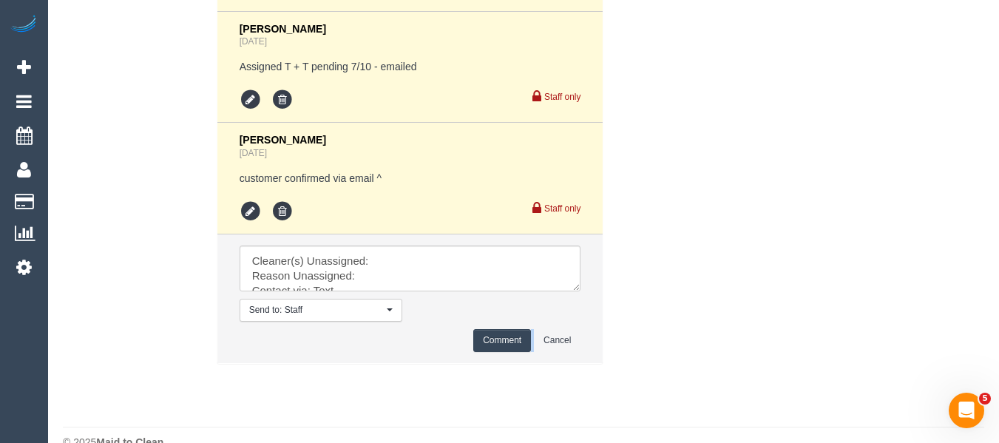
drag, startPoint x: 583, startPoint y: 358, endPoint x: 605, endPoint y: 441, distance: 85.8
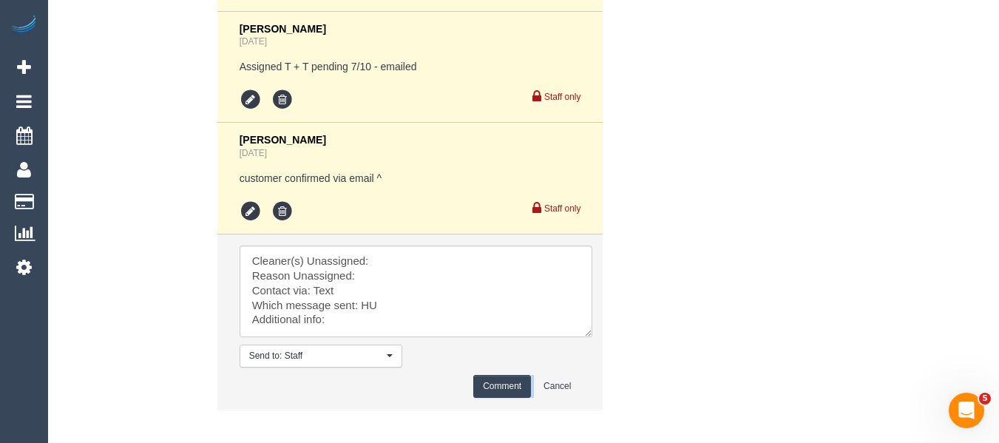
drag, startPoint x: 584, startPoint y: 303, endPoint x: 718, endPoint y: 286, distance: 135.6
click at [593, 337] on textarea at bounding box center [416, 292] width 353 height 92
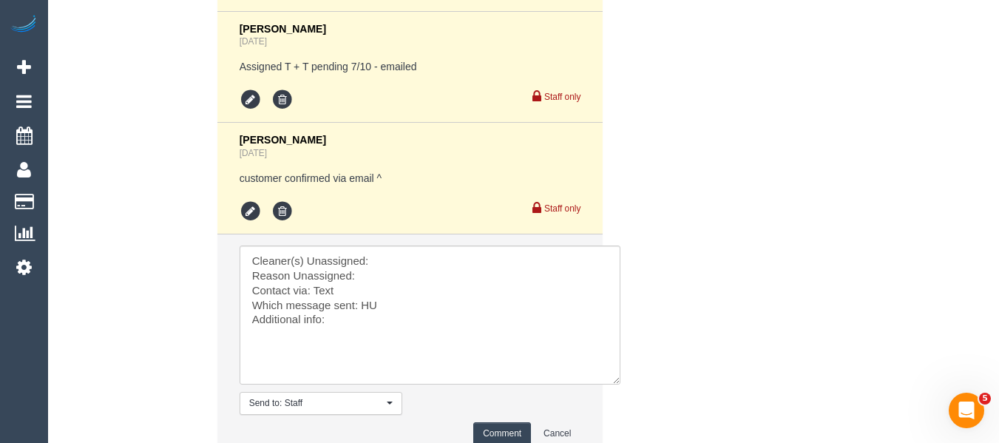
click at [400, 246] on textarea at bounding box center [430, 315] width 381 height 139
click at [402, 246] on textarea at bounding box center [430, 315] width 381 height 139
paste textarea "Tina (FT) (+Tony (FT)) ,"
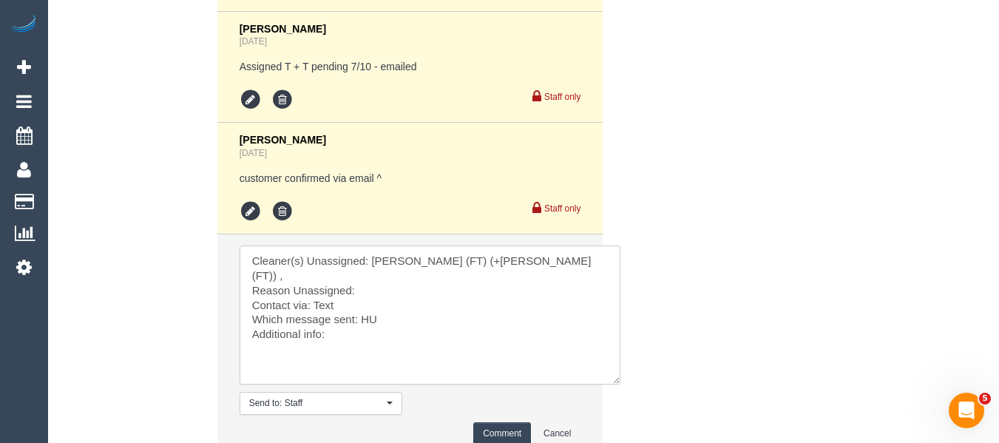
click at [381, 246] on textarea at bounding box center [430, 315] width 381 height 139
click at [369, 279] on textarea at bounding box center [430, 315] width 381 height 139
type textarea "Cleaner(s) Unassigned: Tina (FT) (+Tony (FT)) , Reason Unassigned: unwell Conta…"
click at [484, 422] on button "Comment" at bounding box center [502, 433] width 58 height 23
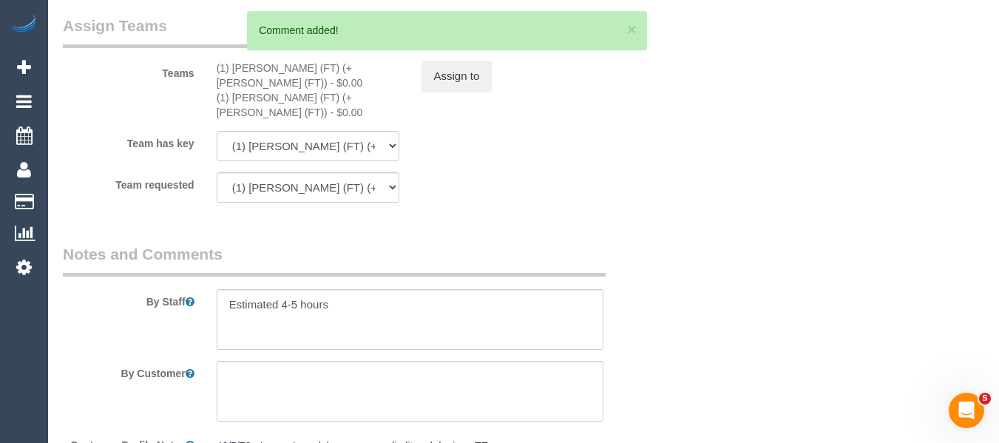
scroll to position [2548, 0]
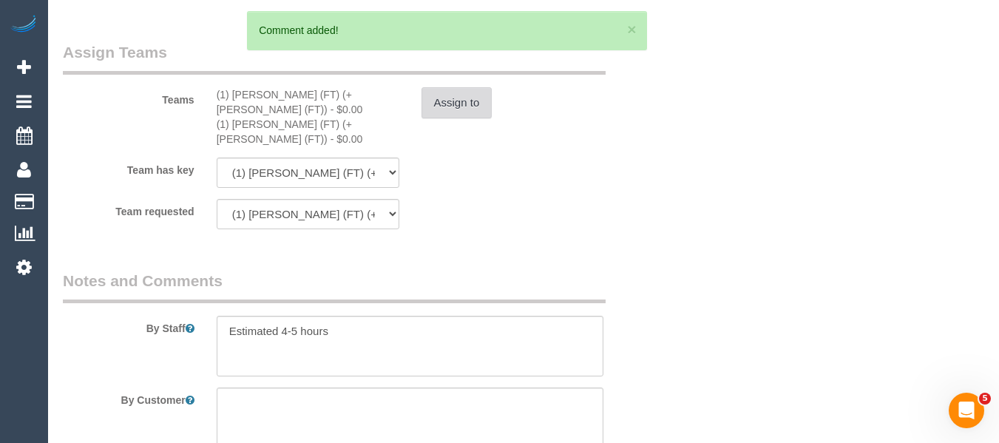
click at [453, 104] on button "Assign to" at bounding box center [457, 102] width 71 height 31
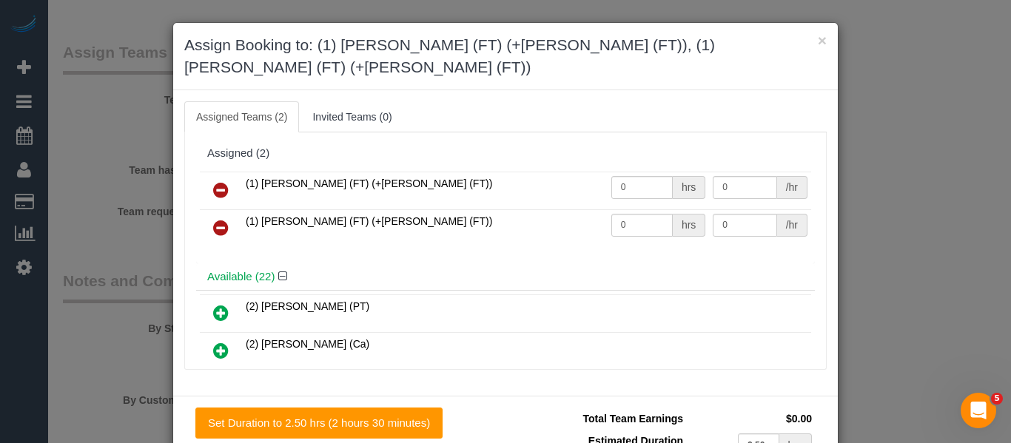
click at [213, 181] on icon at bounding box center [221, 190] width 16 height 18
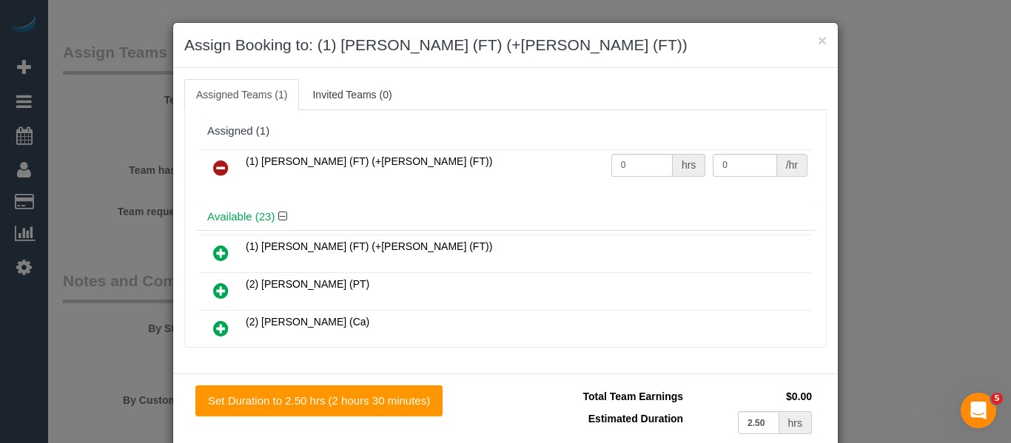
click at [213, 164] on icon at bounding box center [221, 168] width 16 height 18
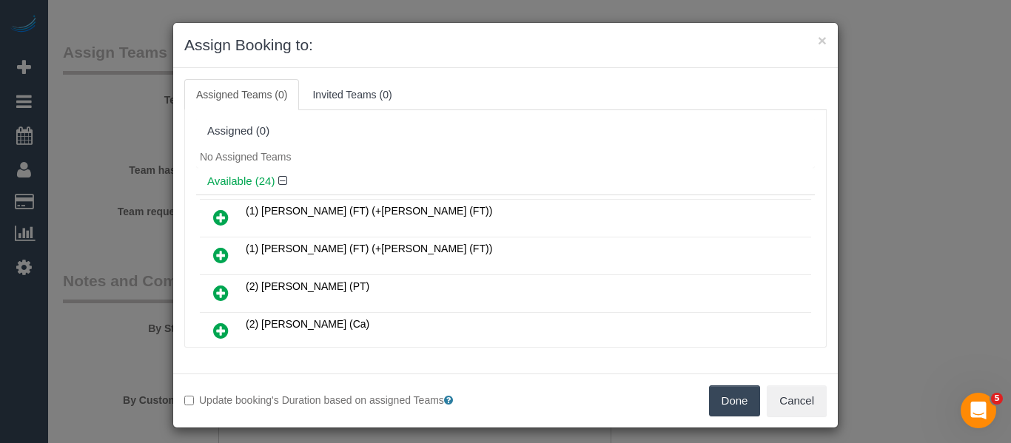
click at [714, 408] on button "Done" at bounding box center [735, 400] width 52 height 31
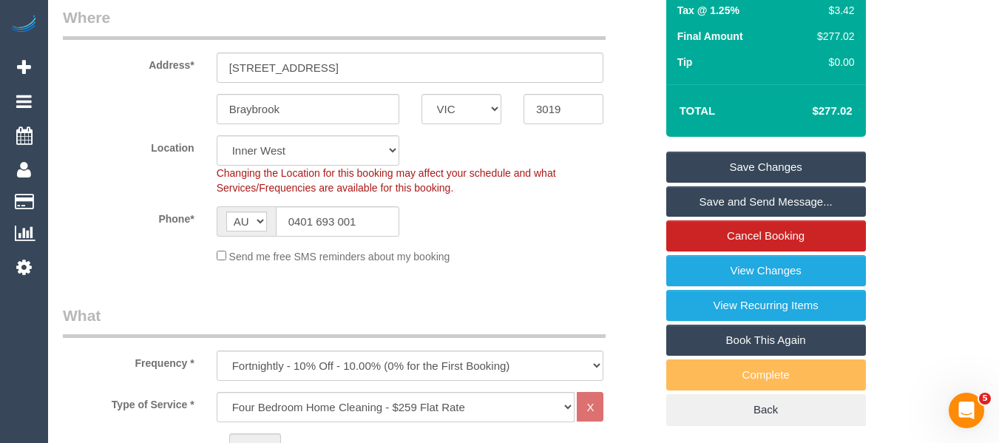
scroll to position [243, 0]
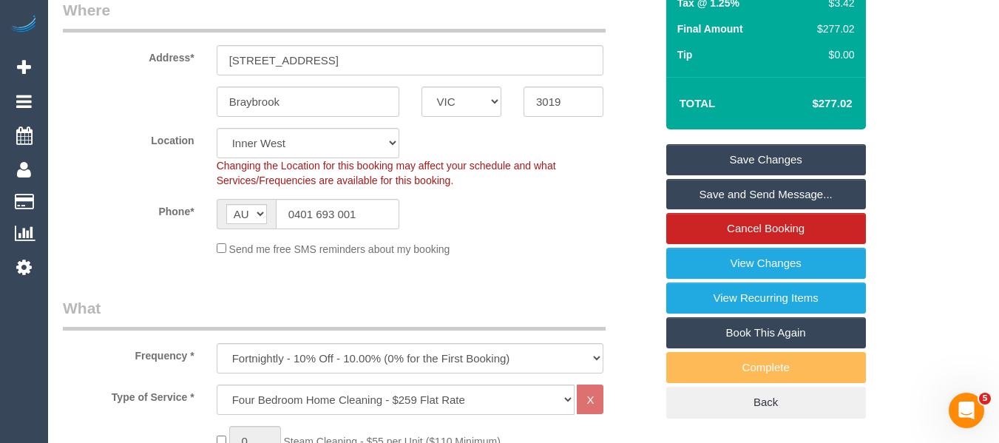
click at [789, 158] on link "Save Changes" at bounding box center [767, 159] width 200 height 31
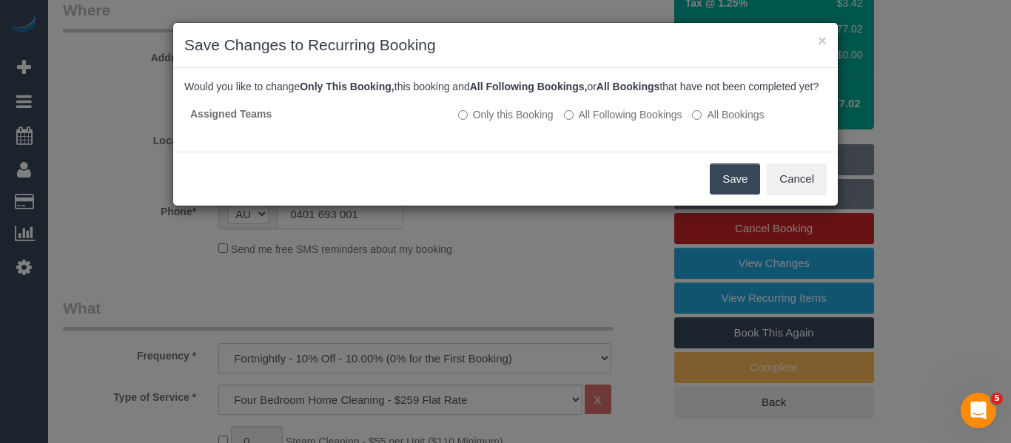
click at [737, 195] on button "Save" at bounding box center [734, 178] width 50 height 31
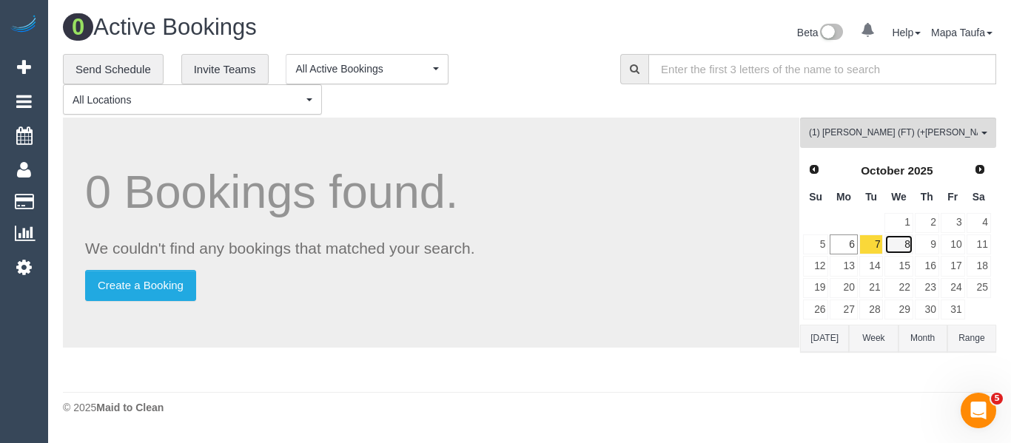
click at [897, 242] on link "8" at bounding box center [898, 245] width 28 height 20
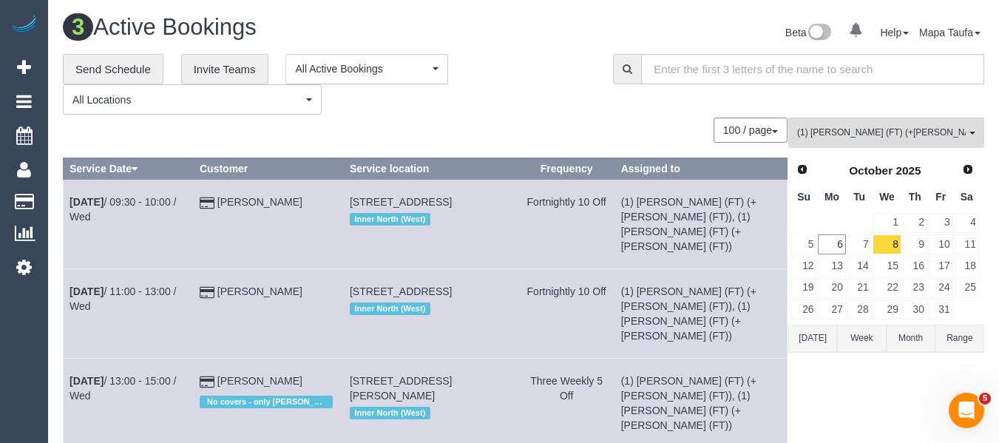
drag, startPoint x: 650, startPoint y: 216, endPoint x: 544, endPoint y: 207, distance: 106.2
click at [648, 216] on td "(1) Tina (FT) (+Tony (FT)), (1) Tony (FT) (+Tina (FT))" at bounding box center [701, 225] width 172 height 90
click at [117, 199] on link "Oct 8th / 09:30 - 10:00 / Wed" at bounding box center [123, 209] width 107 height 27
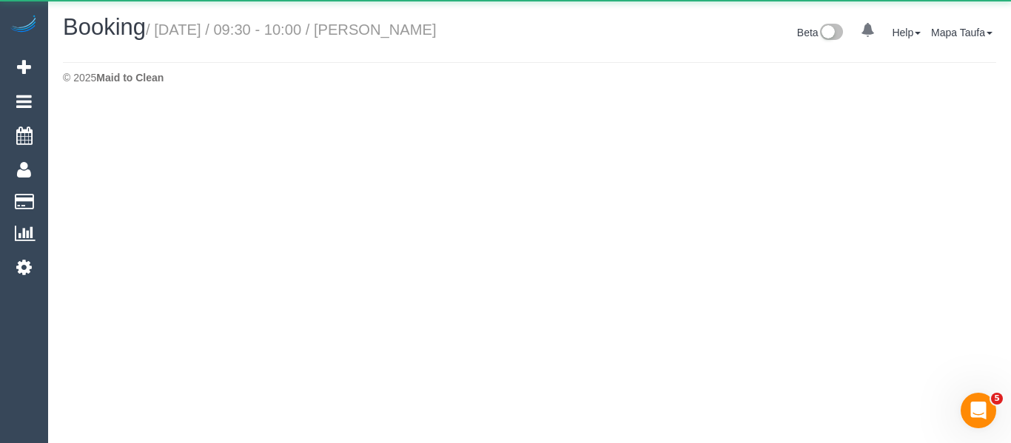
click at [209, 190] on body "0 Beta Your Notifications You have 0 alerts Add Booking Bookings Active Booking…" at bounding box center [505, 221] width 1011 height 443
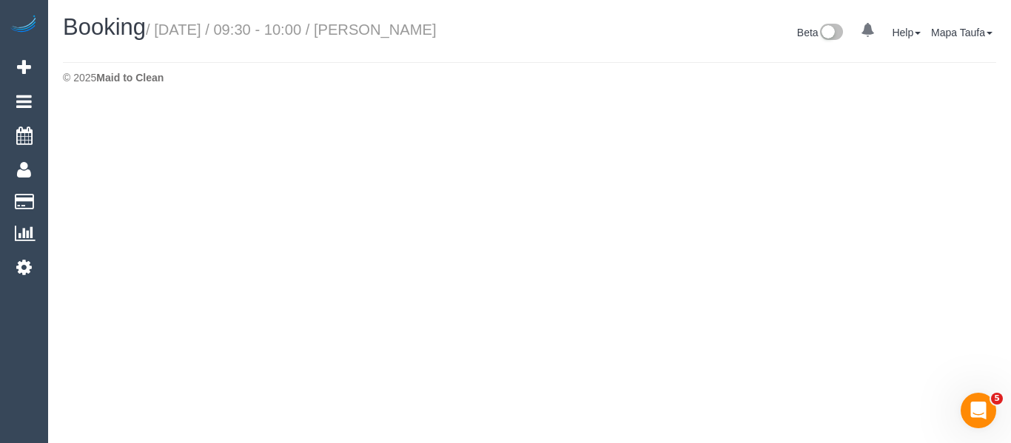
select select "VIC"
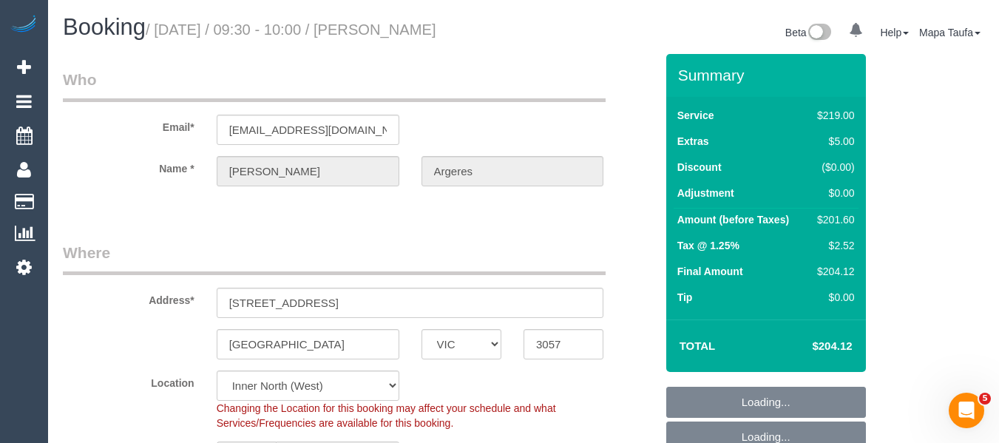
select select "object:5435"
select select "string:stripe-pm_1N4iSq2GScqysDRVhLVQDao8"
select select "number:32"
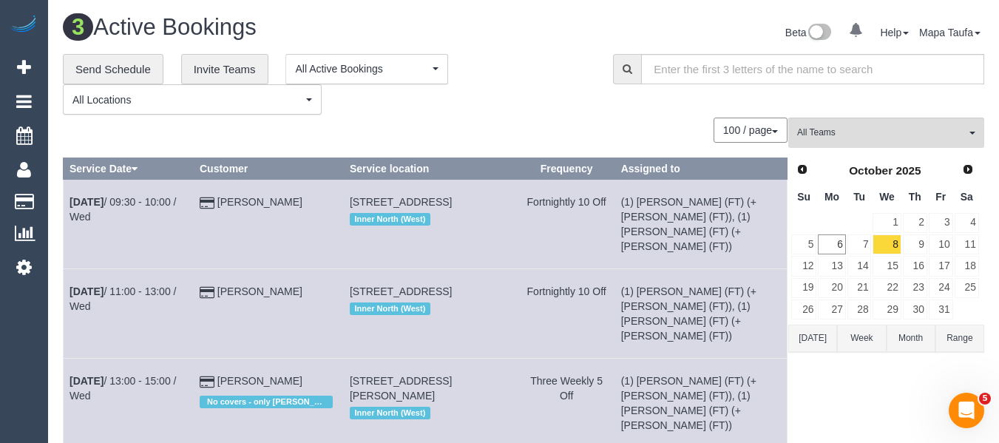
click at [239, 194] on td "Irene Argeres" at bounding box center [268, 225] width 150 height 90
click at [239, 197] on link "Irene Argeres" at bounding box center [259, 202] width 85 height 12
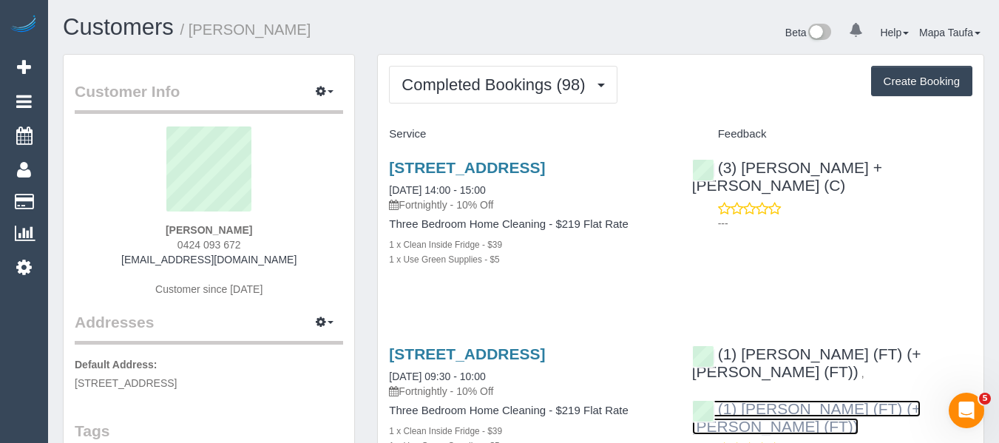
click at [768, 411] on link "(1) Tony (FT) (+Tina (FT))" at bounding box center [806, 417] width 229 height 35
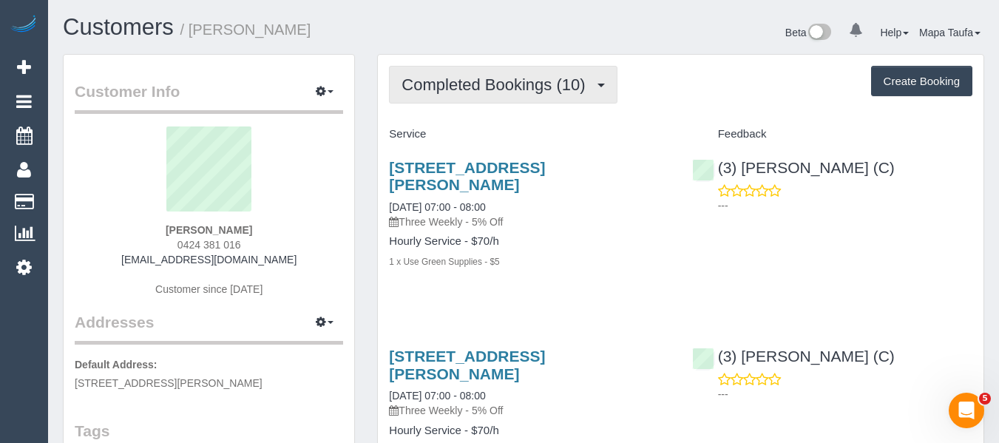
drag, startPoint x: 440, startPoint y: 90, endPoint x: 447, endPoint y: 84, distance: 8.4
click at [447, 84] on span "Completed Bookings (10)" at bounding box center [497, 84] width 191 height 18
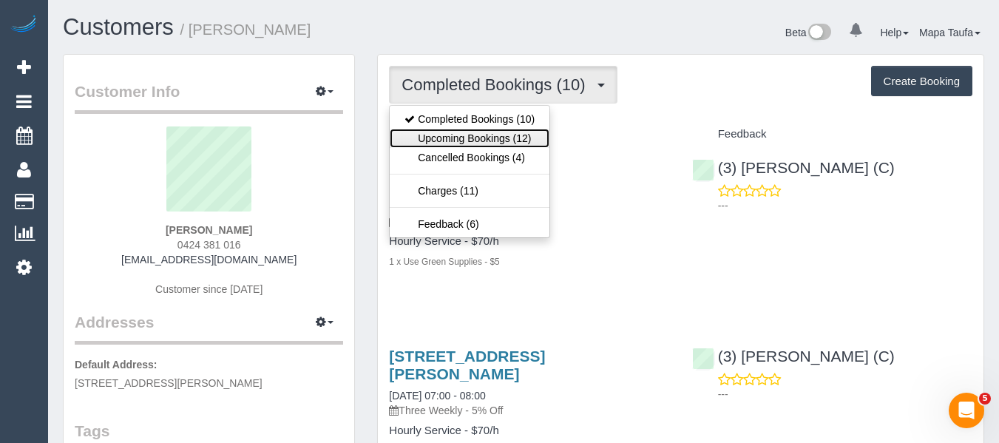
click at [439, 139] on link "Upcoming Bookings (12)" at bounding box center [470, 138] width 160 height 19
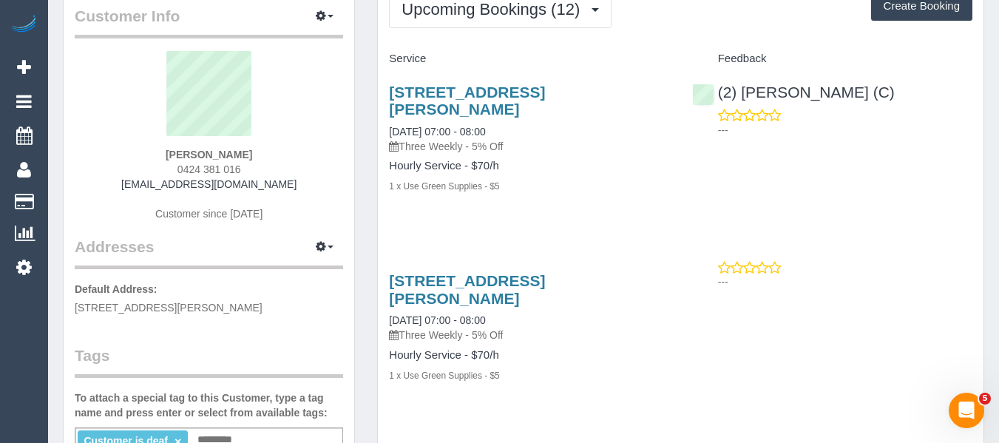
scroll to position [74, 0]
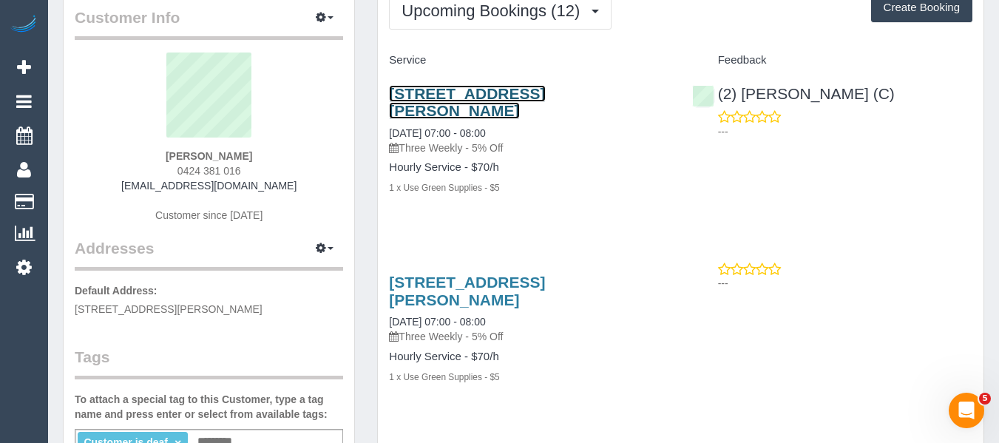
click at [481, 98] on link "[STREET_ADDRESS][PERSON_NAME]" at bounding box center [467, 102] width 156 height 34
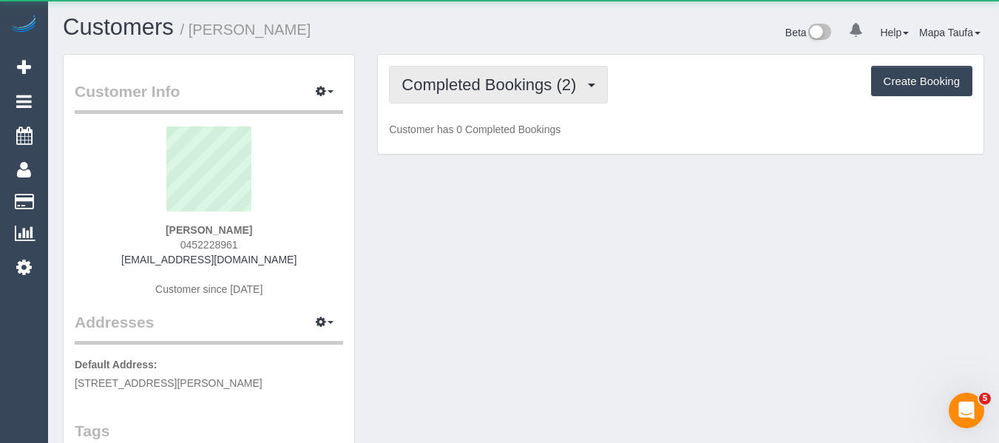
click at [461, 82] on span "Completed Bookings (2)" at bounding box center [493, 84] width 182 height 18
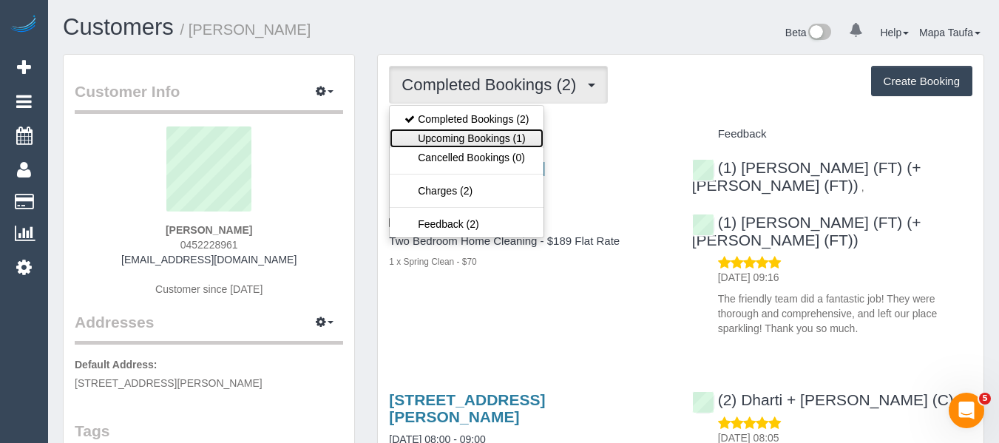
click at [456, 138] on link "Upcoming Bookings (1)" at bounding box center [467, 138] width 154 height 19
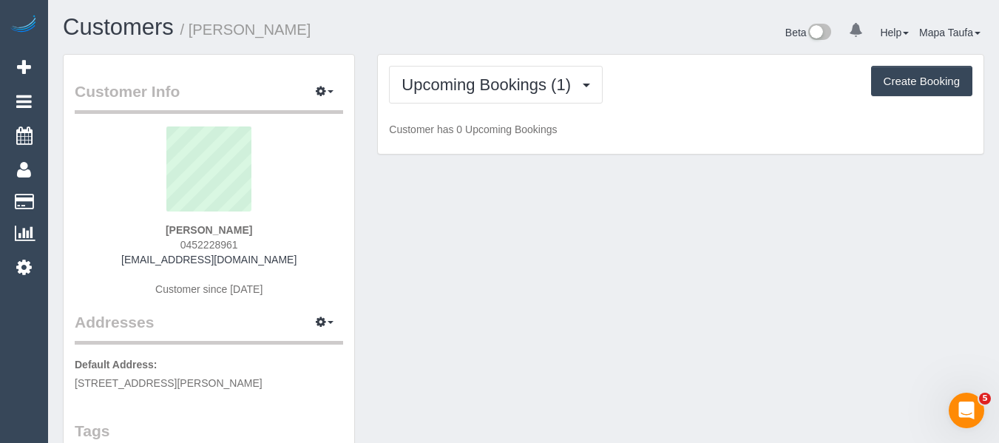
click at [453, 46] on div "Customers / Ana Fisher" at bounding box center [288, 31] width 472 height 32
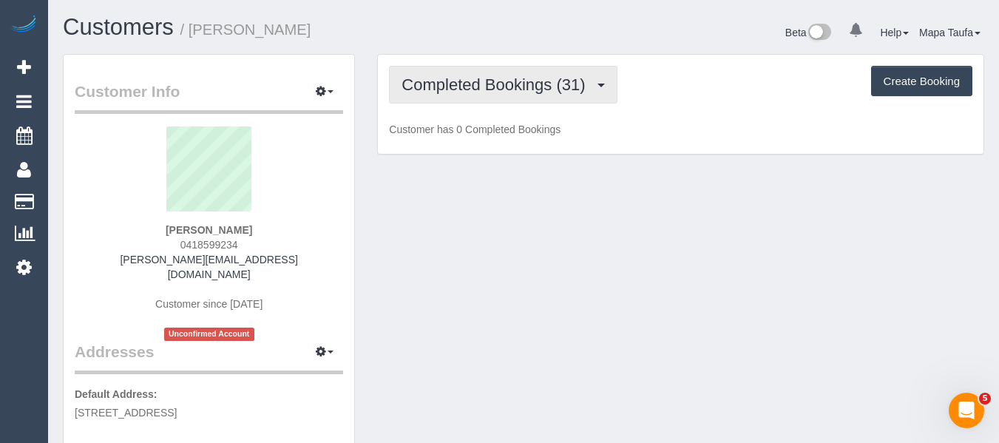
click at [493, 81] on span "Completed Bookings (31)" at bounding box center [497, 84] width 191 height 18
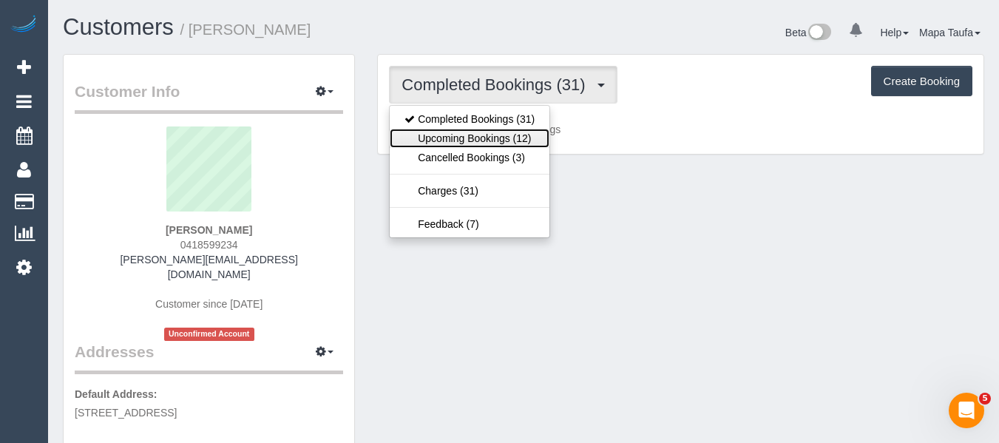
click at [485, 145] on link "Upcoming Bookings (12)" at bounding box center [470, 138] width 160 height 19
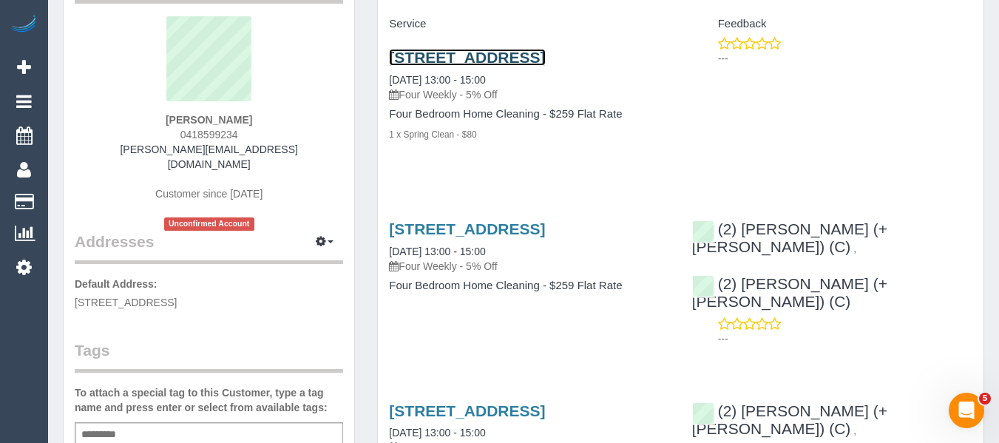
scroll to position [74, 0]
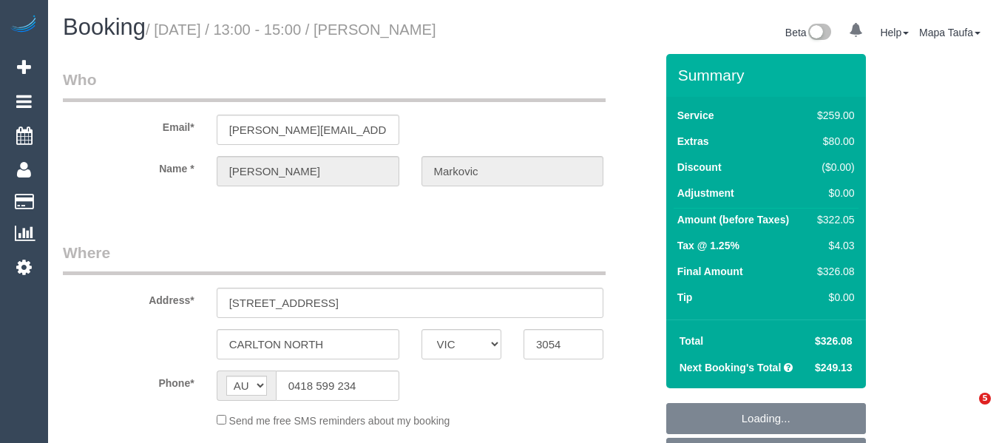
select select "VIC"
select select "object:546"
select select "string:stripe-pm_1PJ4b72GScqysDRVHrg6wv8R"
select select "number:27"
select select "number:14"
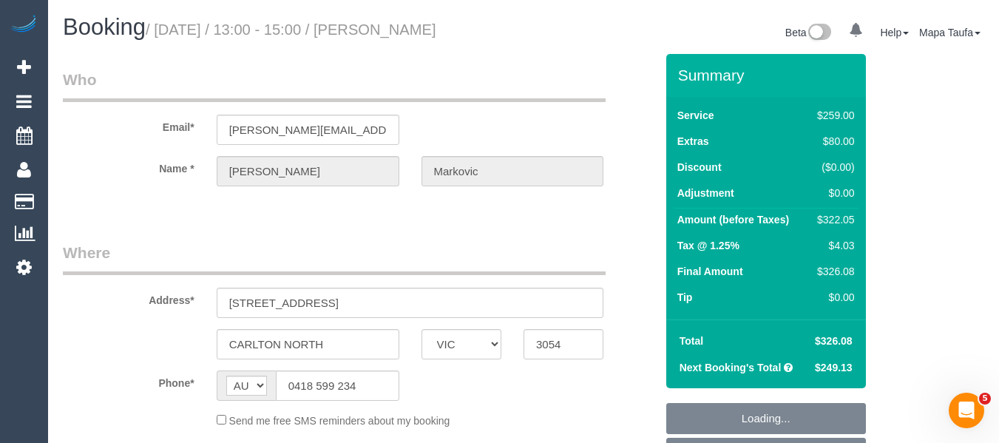
select select "number:19"
select select "number:24"
select select "number:33"
select select "number:12"
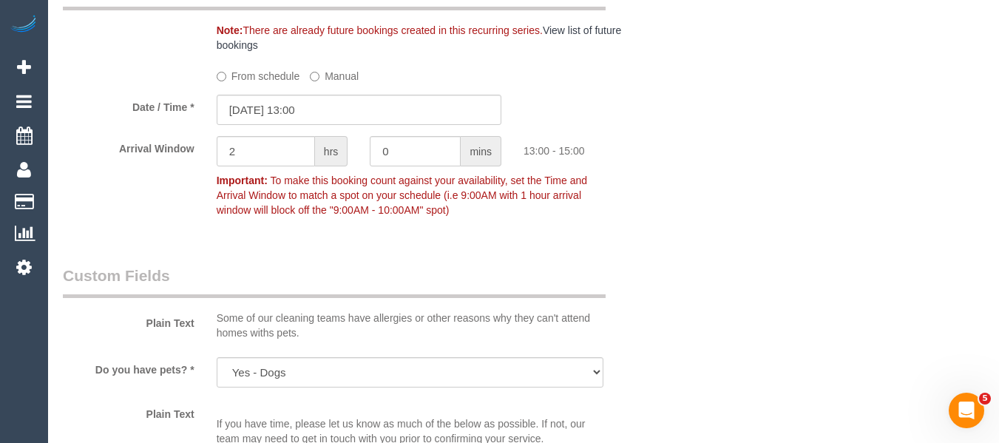
select select "object:1623"
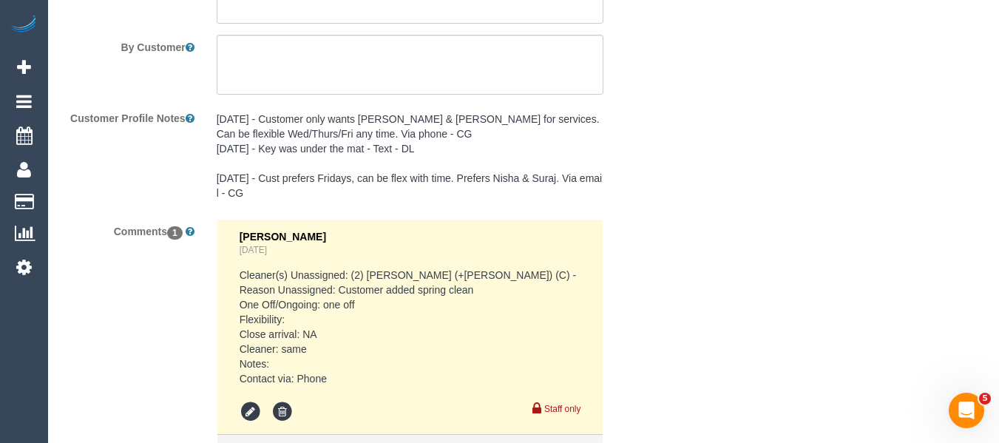
scroll to position [2933, 0]
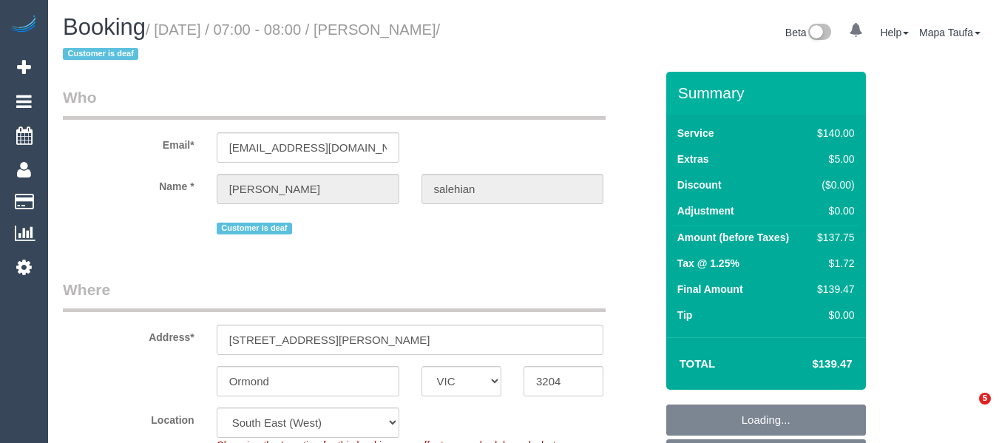
select select "VIC"
select select "object:948"
select select "number:28"
select select "number:14"
select select "number:18"
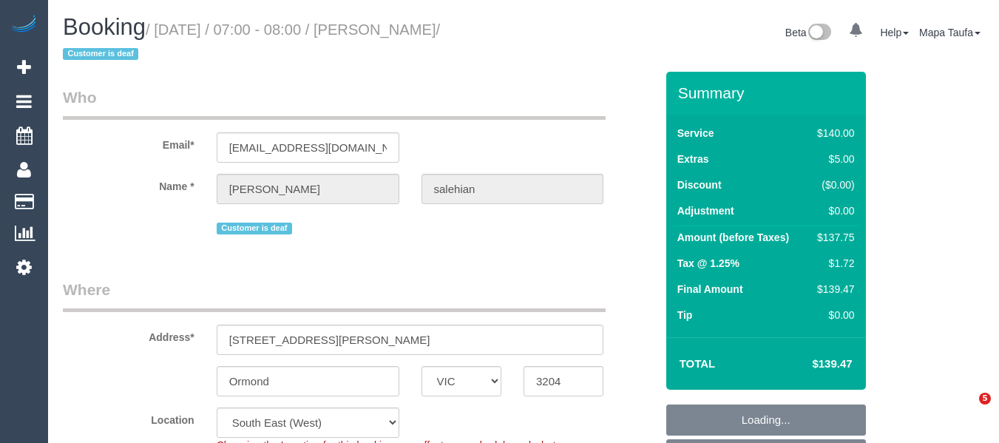
select select "number:22"
select select "number:34"
select select "number:13"
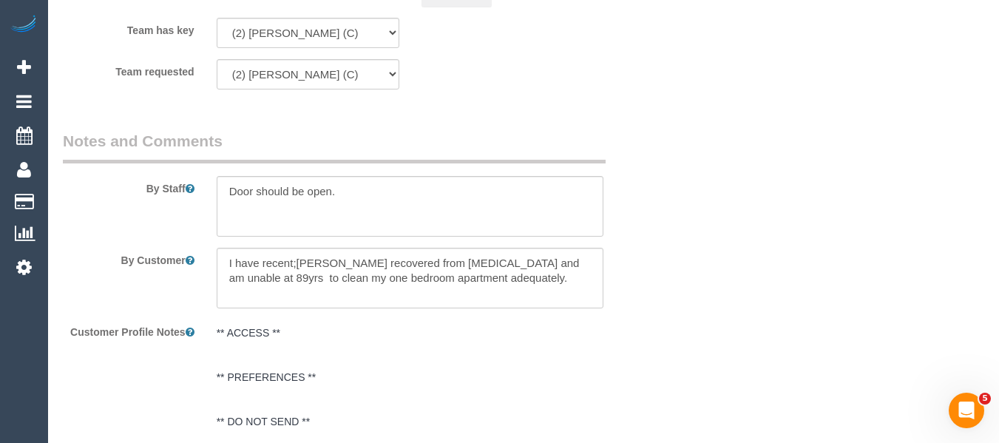
scroll to position [2634, 0]
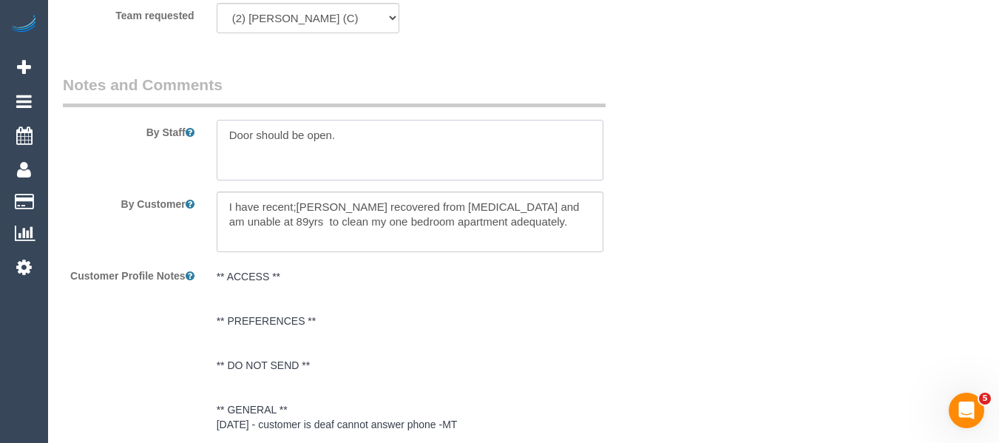
click at [346, 134] on textarea at bounding box center [411, 150] width 388 height 61
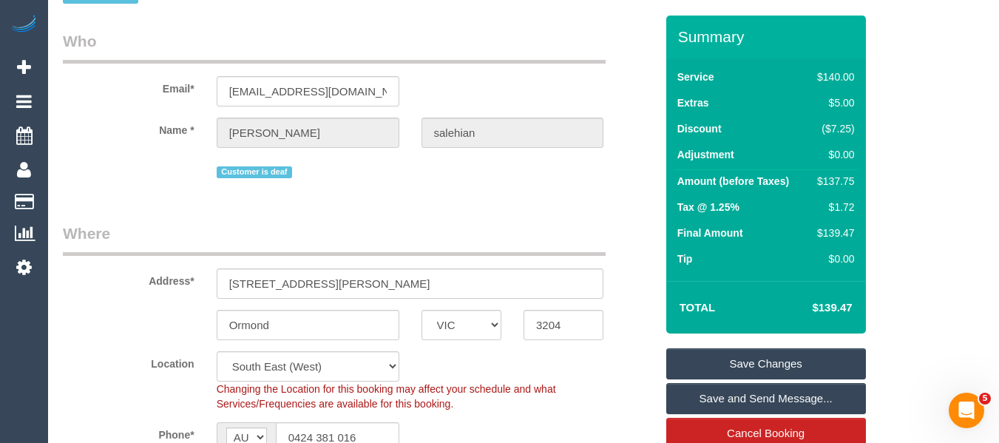
scroll to position [42, 0]
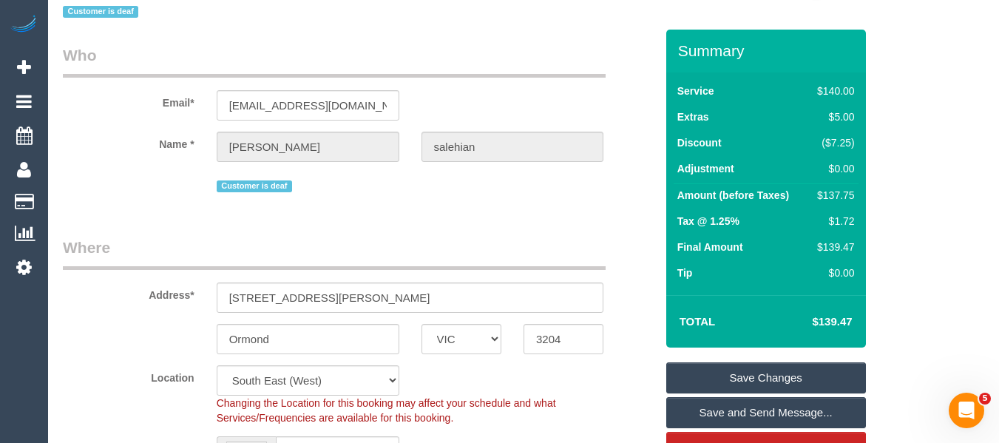
type textarea "Door should be open. (Please note customer is deaf and will not hear you knocki…"
click at [745, 356] on div "Summary Service $140.00 Extras $5.00 Discount ($7.25) Adjustment $0.00 Amount (…" at bounding box center [767, 333] width 200 height 607
click at [746, 366] on link "Save Changes" at bounding box center [767, 377] width 200 height 31
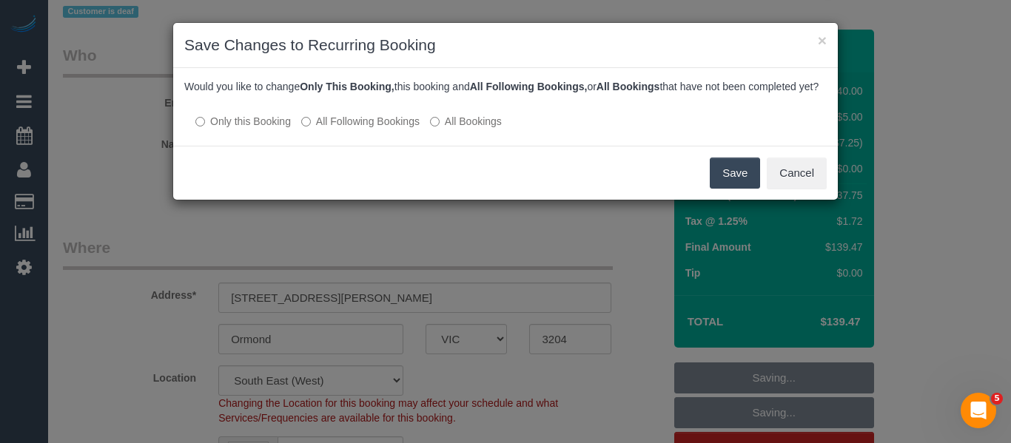
click at [356, 129] on label "All Following Bookings" at bounding box center [360, 121] width 118 height 15
click at [729, 187] on button "Save" at bounding box center [734, 173] width 50 height 31
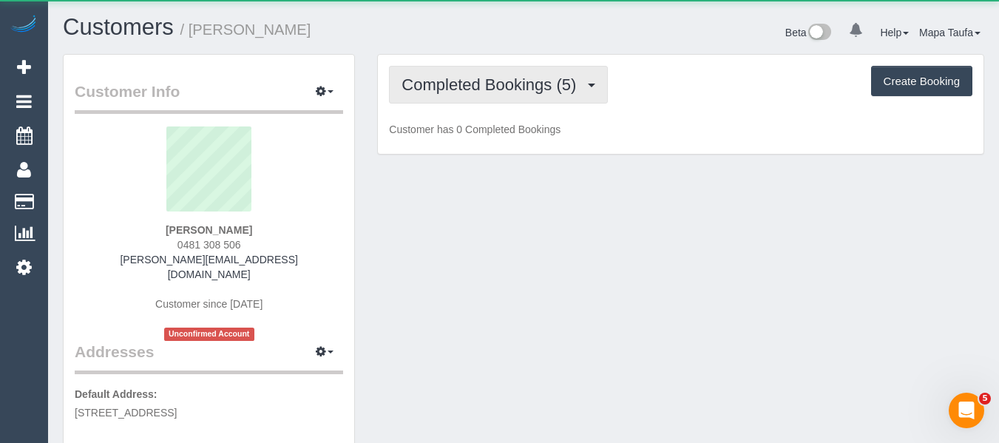
click at [451, 98] on button "Completed Bookings (5)" at bounding box center [498, 85] width 219 height 38
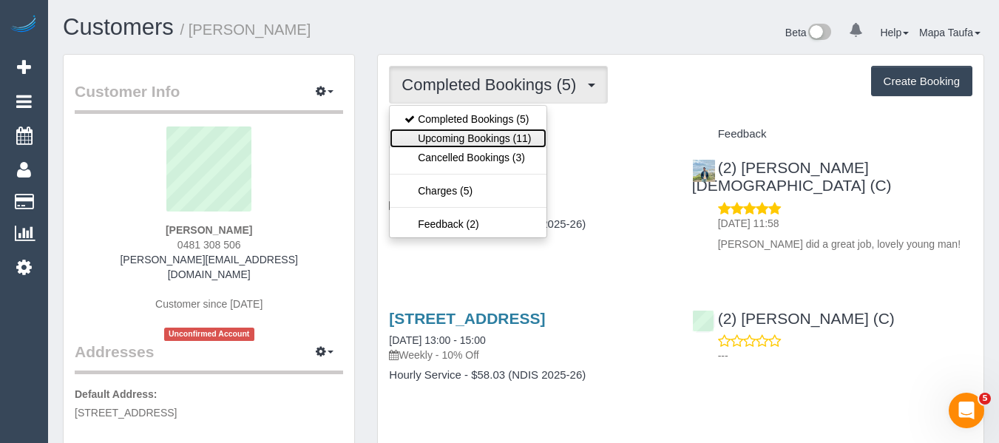
click at [465, 132] on link "Upcoming Bookings (11)" at bounding box center [468, 138] width 156 height 19
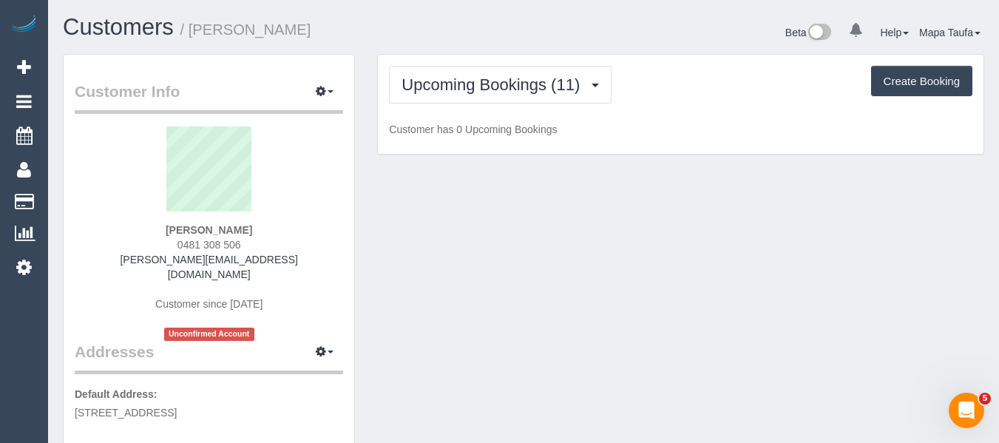
click at [456, 36] on h1 "Customers / Fiona Kranenbroek" at bounding box center [288, 27] width 450 height 25
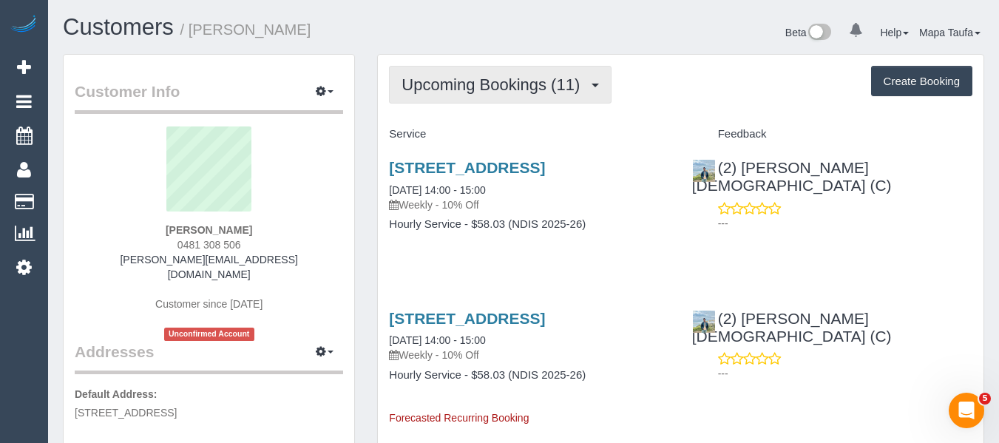
click at [456, 84] on span "Upcoming Bookings (11)" at bounding box center [495, 84] width 186 height 18
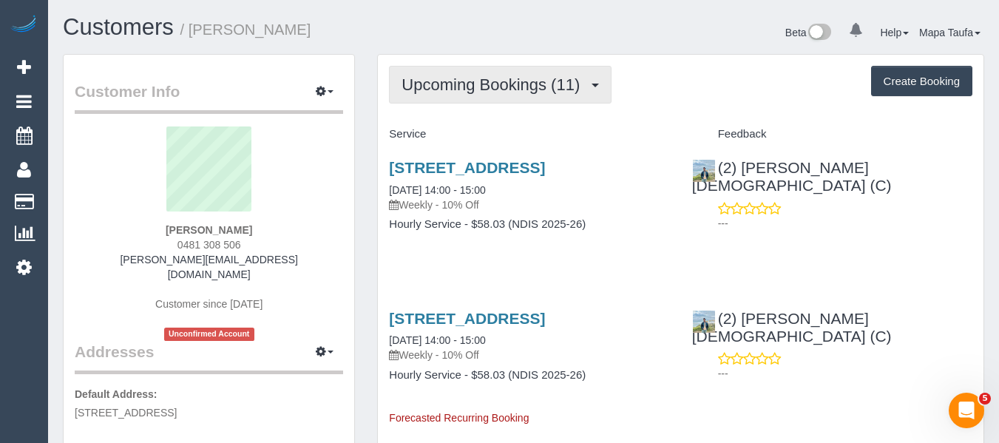
click at [476, 78] on span "Upcoming Bookings (11)" at bounding box center [495, 84] width 186 height 18
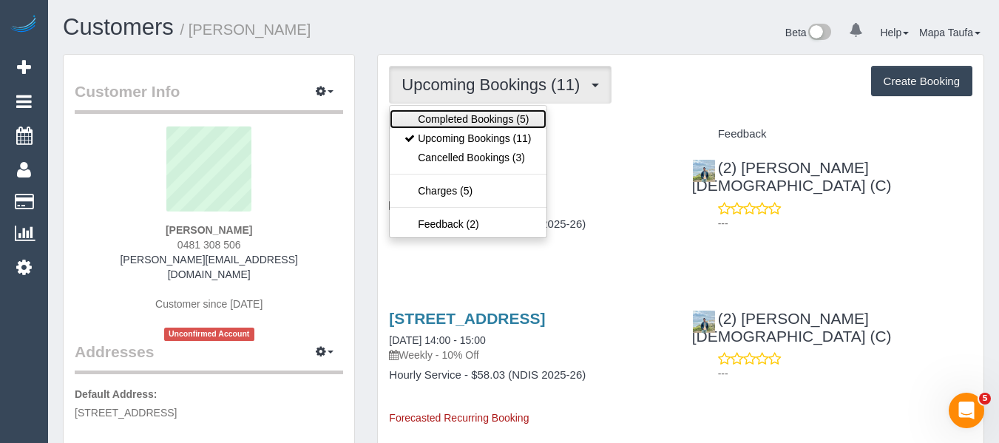
click at [459, 111] on link "Completed Bookings (5)" at bounding box center [468, 118] width 156 height 19
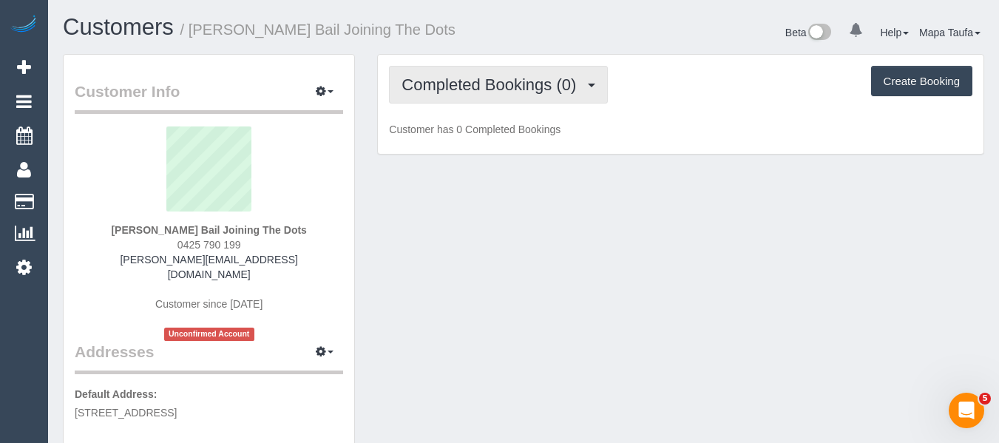
click at [519, 86] on span "Completed Bookings (0)" at bounding box center [493, 84] width 182 height 18
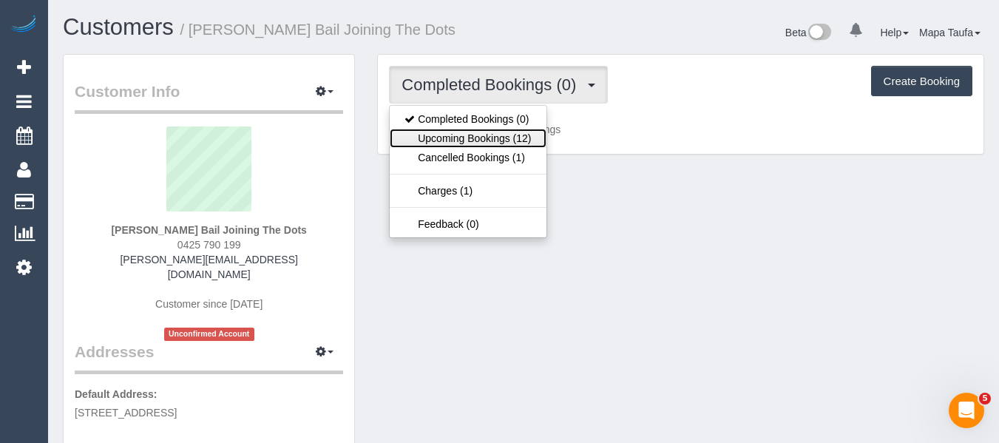
drag, startPoint x: 502, startPoint y: 138, endPoint x: 511, endPoint y: 138, distance: 9.6
click at [502, 139] on link "Upcoming Bookings (12)" at bounding box center [468, 138] width 156 height 19
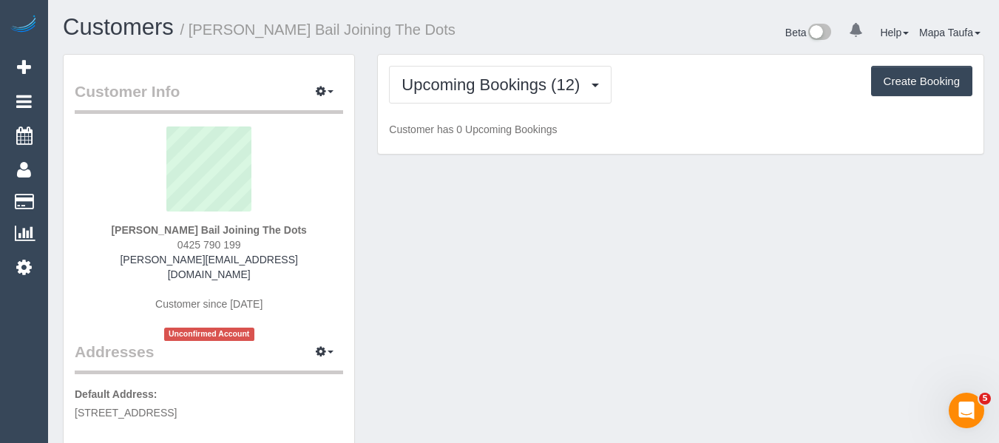
click at [678, 127] on p "Customer has 0 Upcoming Bookings" at bounding box center [681, 129] width 584 height 15
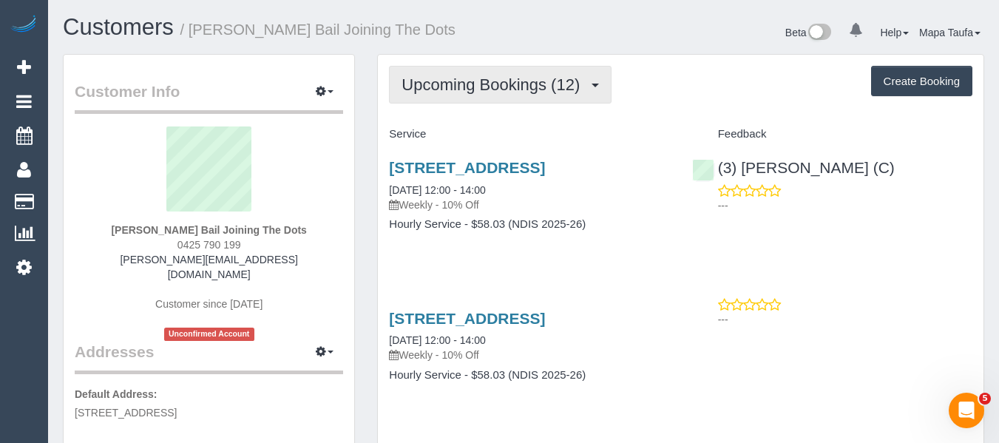
drag, startPoint x: 525, startPoint y: 81, endPoint x: 517, endPoint y: 105, distance: 25.7
click at [525, 84] on span "Upcoming Bookings (12)" at bounding box center [495, 84] width 186 height 18
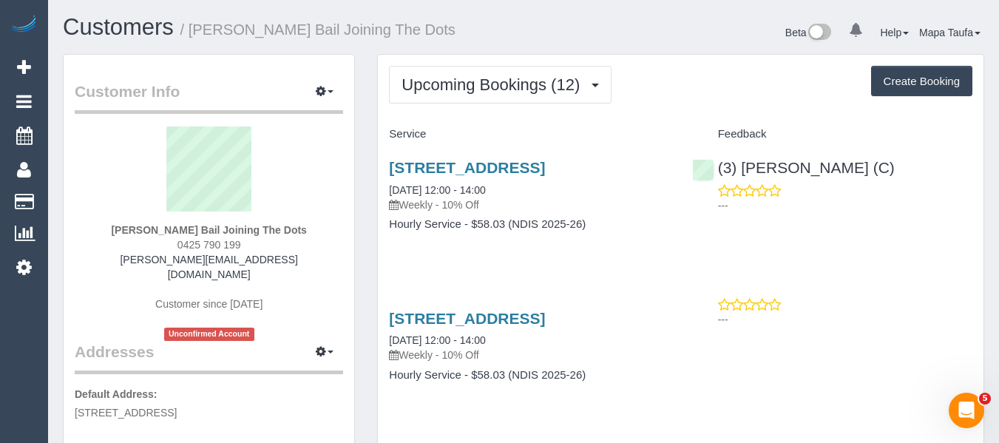
scroll to position [74, 0]
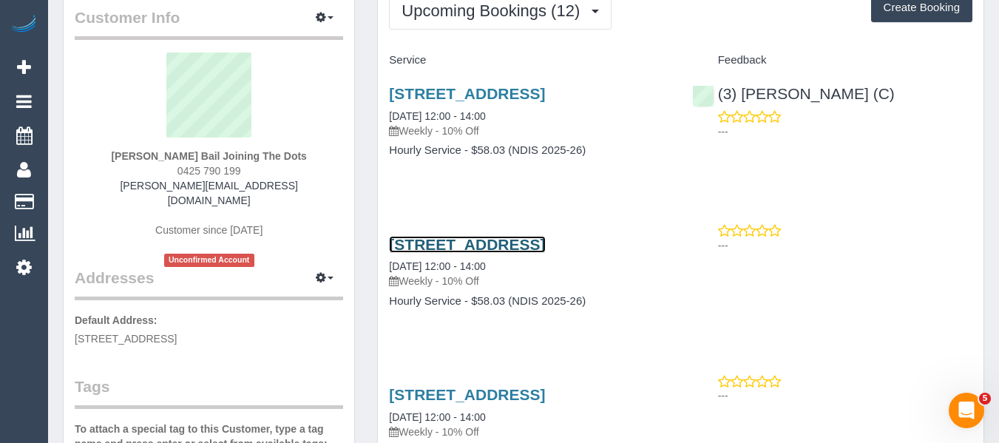
click at [424, 253] on link "[STREET_ADDRESS]" at bounding box center [467, 244] width 156 height 17
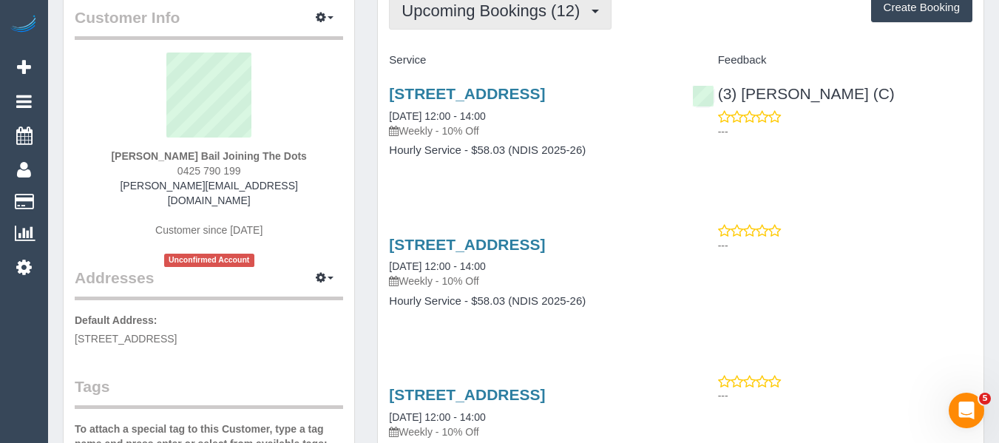
click at [507, 15] on span "Upcoming Bookings (12)" at bounding box center [495, 10] width 186 height 18
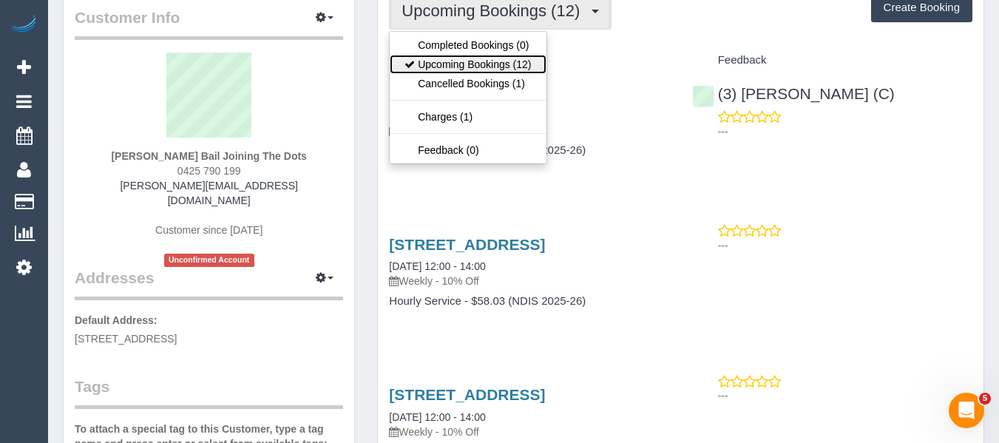
click at [482, 58] on link "Upcoming Bookings (12)" at bounding box center [468, 64] width 156 height 19
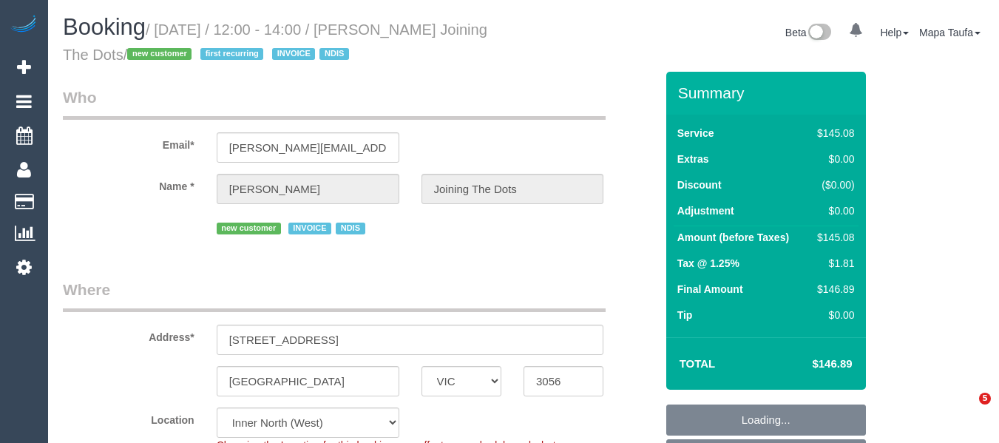
select select "VIC"
select select "150"
select select "object:630"
select select "number:28"
select select "number:14"
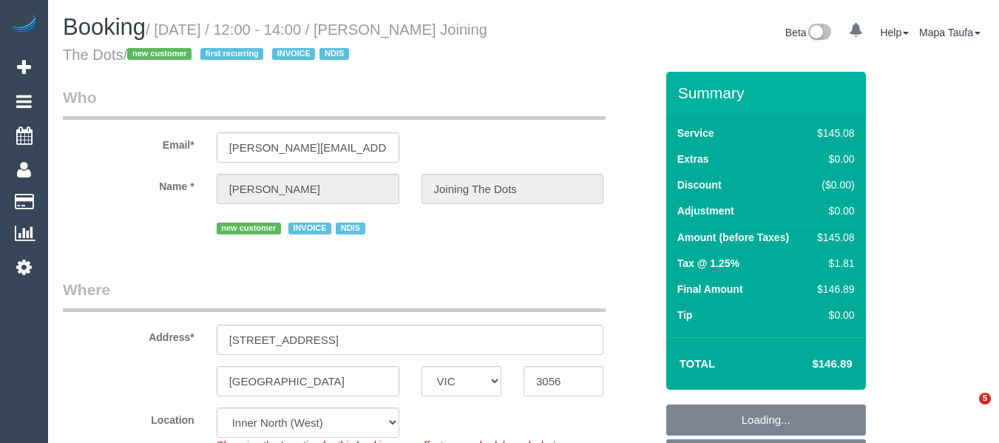
select select "number:19"
select select "number:22"
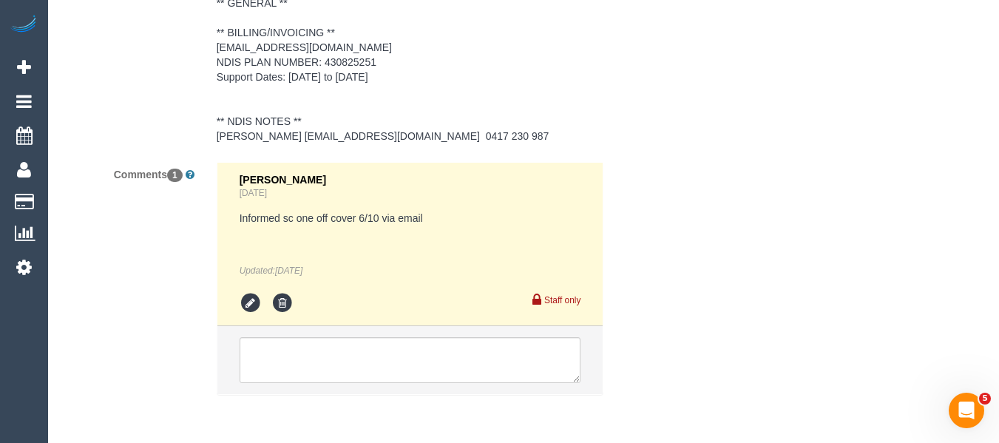
scroll to position [2631, 0]
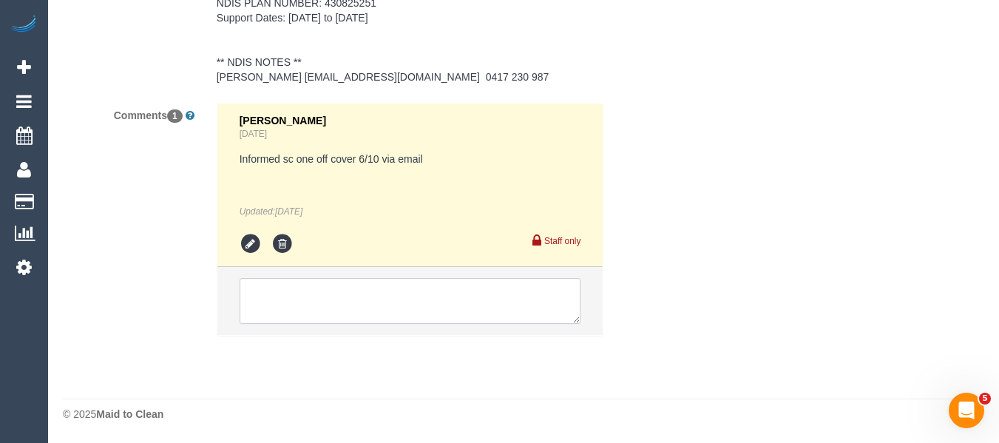
click at [379, 284] on textarea at bounding box center [411, 301] width 342 height 46
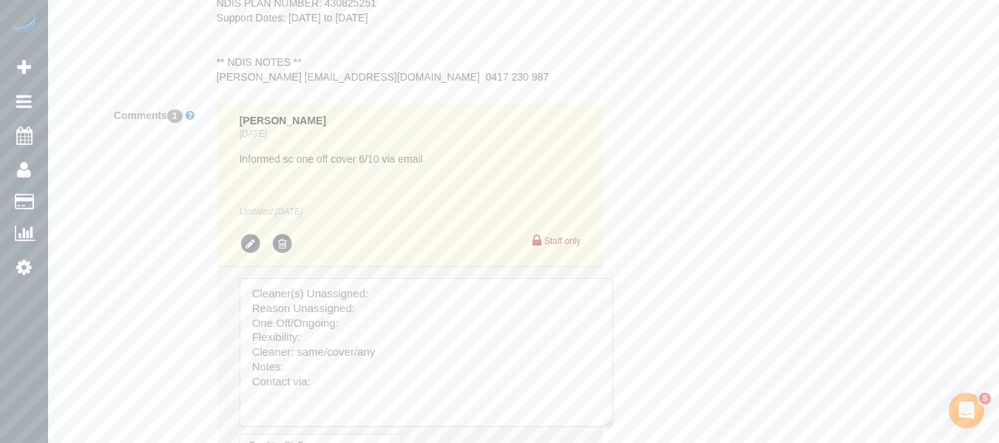
drag, startPoint x: 572, startPoint y: 315, endPoint x: 507, endPoint y: 369, distance: 84.6
click at [601, 420] on textarea at bounding box center [427, 352] width 374 height 149
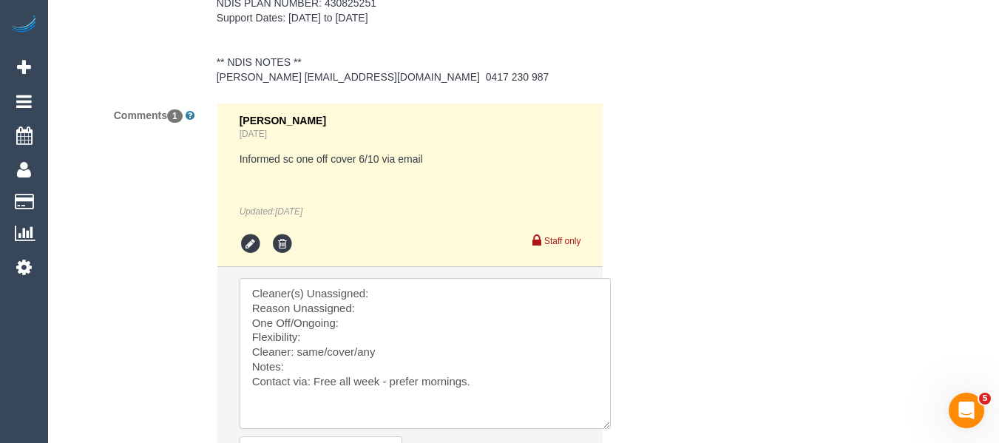
type textarea "Cleaner(s) Unassigned: Reason Unassigned: One Off/Ongoing: Flexibility: Cleaner…"
click at [420, 294] on textarea at bounding box center [425, 353] width 371 height 151
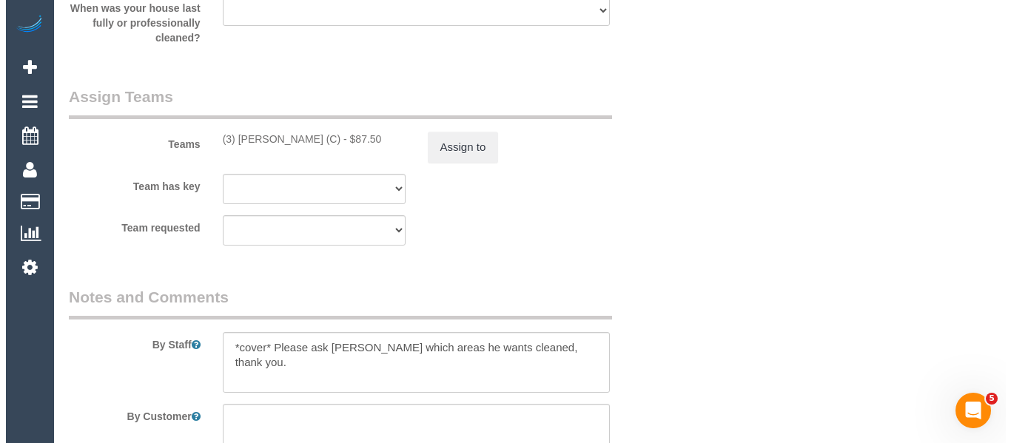
scroll to position [1892, 0]
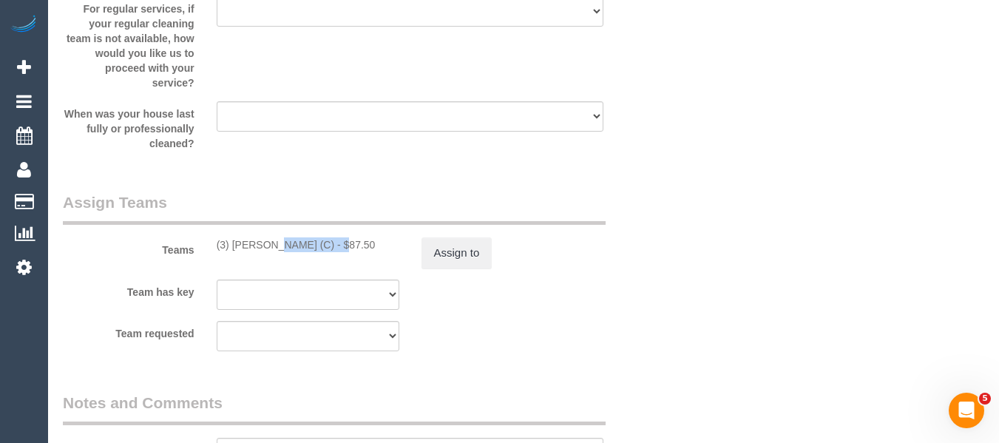
drag, startPoint x: 296, startPoint y: 245, endPoint x: 230, endPoint y: 252, distance: 66.2
click at [230, 252] on div "(3) [PERSON_NAME] (C) - $87.50" at bounding box center [308, 244] width 183 height 15
copy div "[PERSON_NAME] (C"
click at [464, 262] on button "Assign to" at bounding box center [457, 252] width 71 height 31
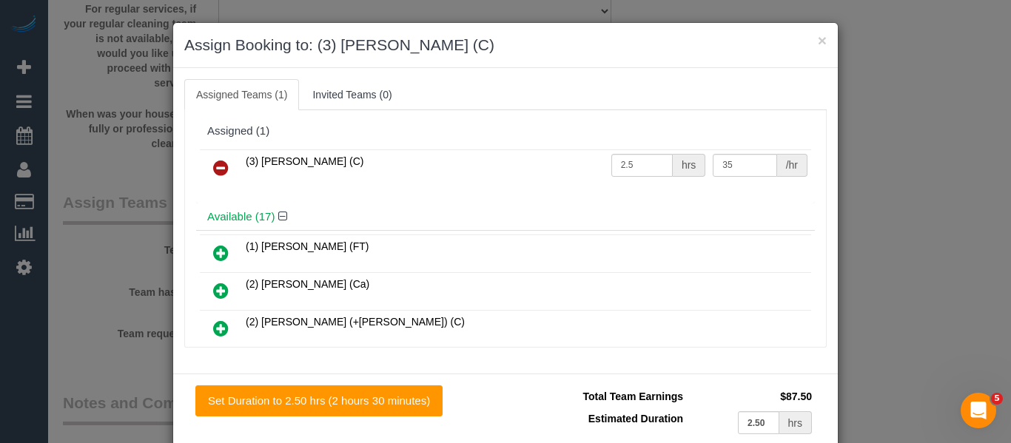
click at [220, 167] on icon at bounding box center [221, 168] width 16 height 18
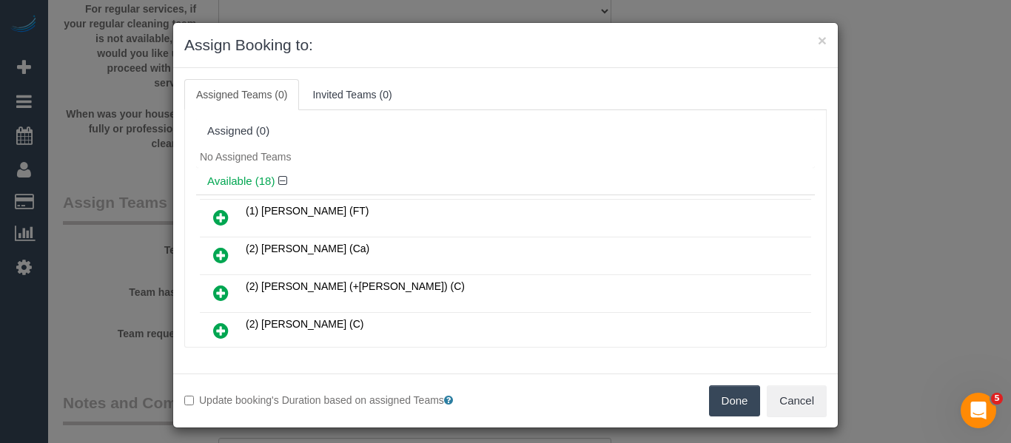
click at [745, 399] on button "Done" at bounding box center [735, 400] width 52 height 31
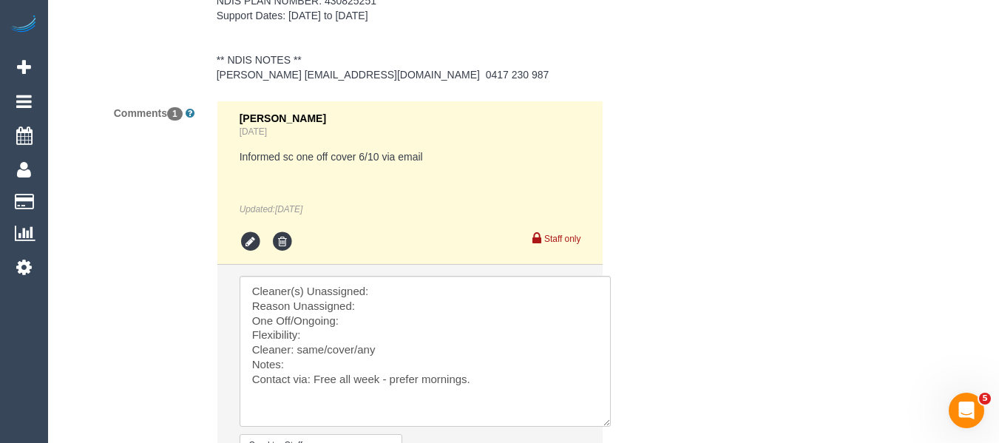
scroll to position [2797, 0]
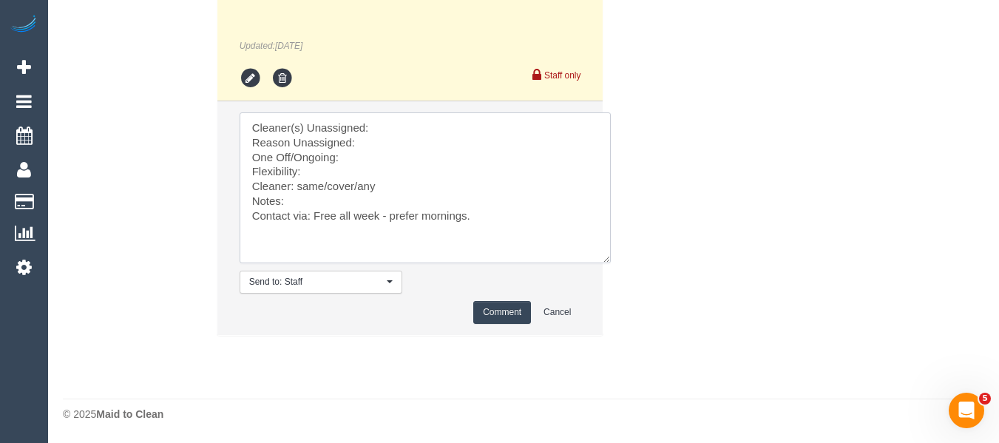
click at [402, 121] on textarea at bounding box center [425, 187] width 371 height 151
paste textarea "Raj Suram (C"
drag, startPoint x: 555, startPoint y: 226, endPoint x: 115, endPoint y: 81, distance: 463.7
click at [116, 84] on div "Comments 1 Laura Butera 4 days ago Informed sc one off cover 6/10 via email Upd…" at bounding box center [359, 144] width 615 height 414
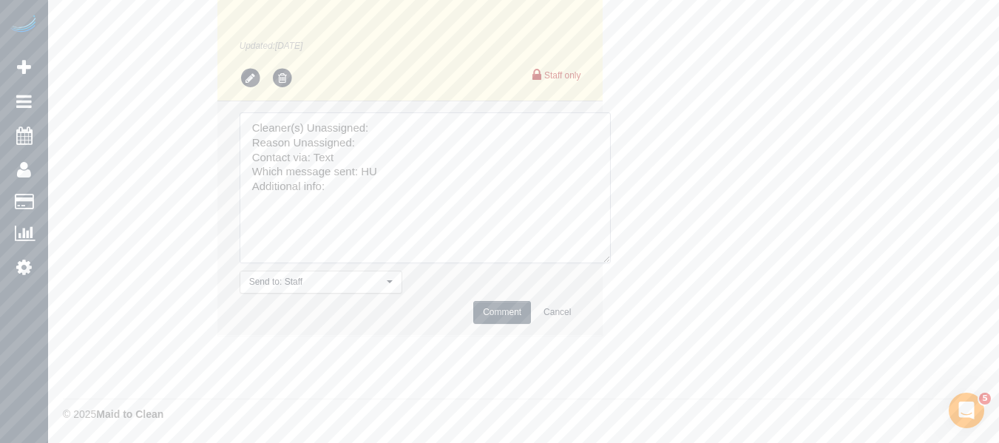
click at [372, 126] on textarea at bounding box center [425, 187] width 371 height 151
paste textarea "Raj Suram (C"
click at [380, 142] on textarea at bounding box center [425, 187] width 371 height 151
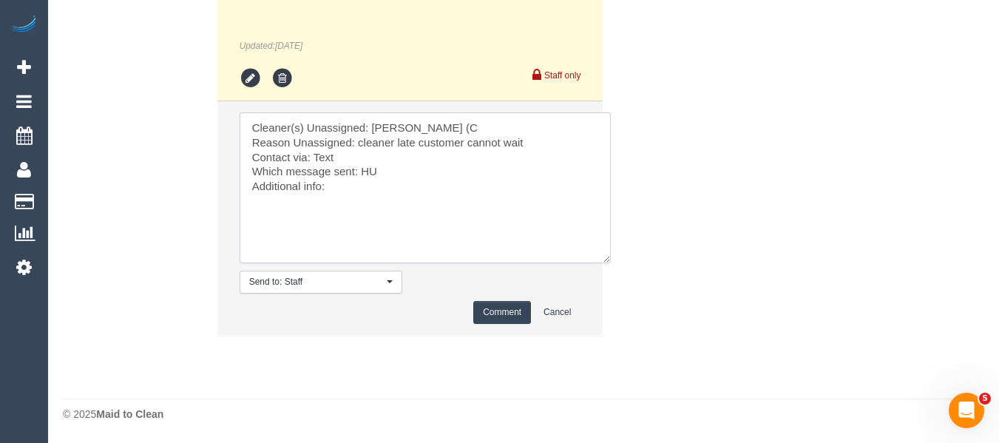
click at [321, 166] on textarea at bounding box center [425, 187] width 371 height 151
click at [323, 159] on textarea at bounding box center [425, 187] width 371 height 151
click at [360, 174] on textarea at bounding box center [425, 187] width 371 height 151
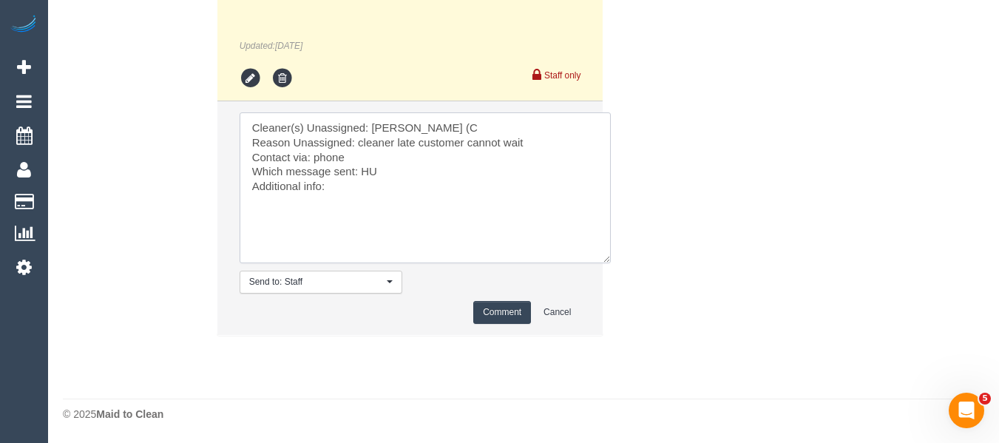
click at [366, 171] on textarea at bounding box center [425, 187] width 371 height 151
click at [348, 183] on textarea at bounding box center [425, 187] width 371 height 151
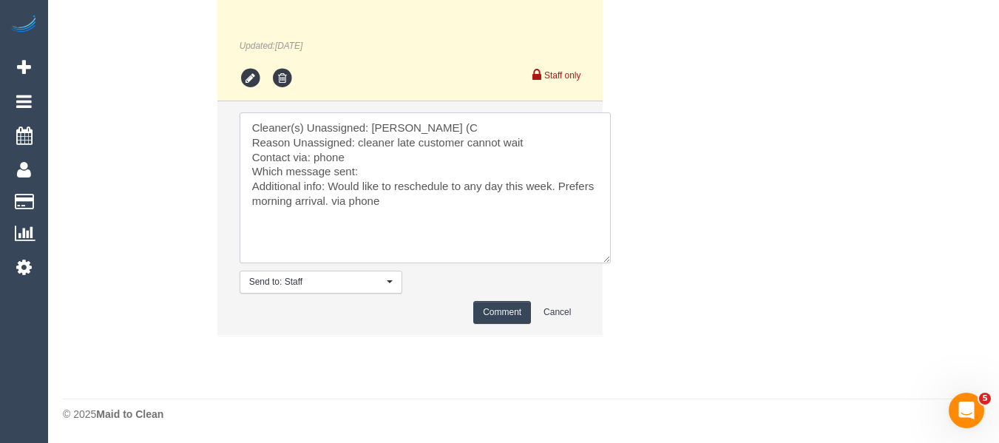
type textarea "Cleaner(s) Unassigned: Raj Suram (C Reason Unassigned: cleaner late customer ca…"
click at [496, 311] on button "Comment" at bounding box center [502, 312] width 58 height 23
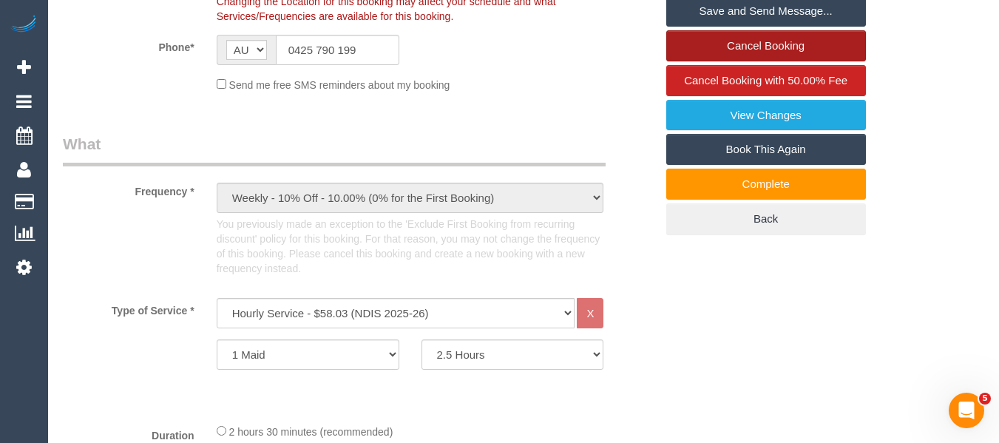
scroll to position [311, 0]
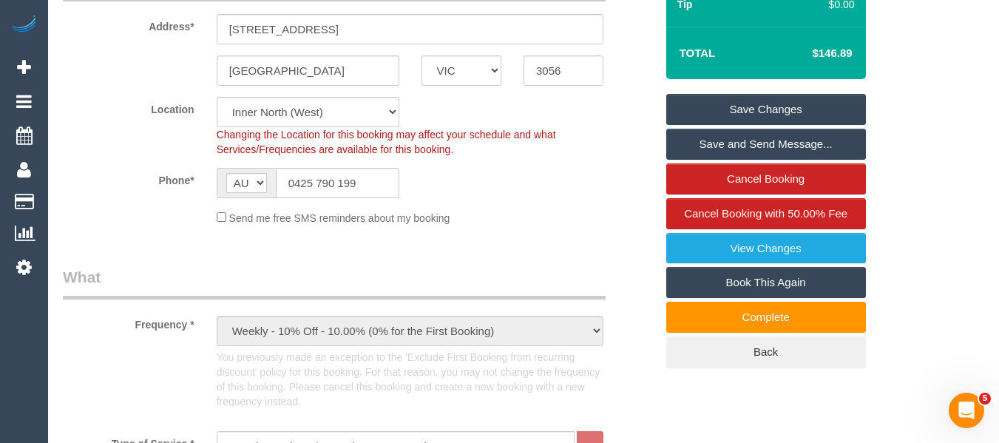
click at [757, 112] on link "Save Changes" at bounding box center [767, 109] width 200 height 31
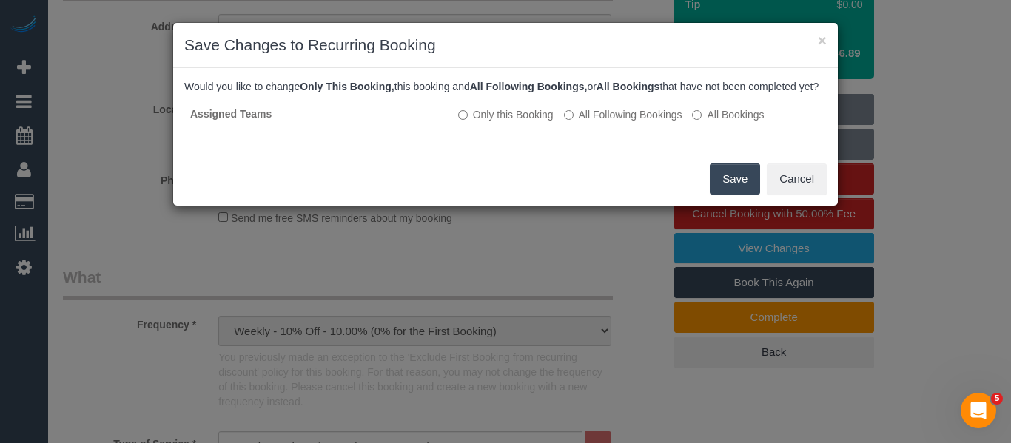
click at [732, 183] on button "Save" at bounding box center [734, 178] width 50 height 31
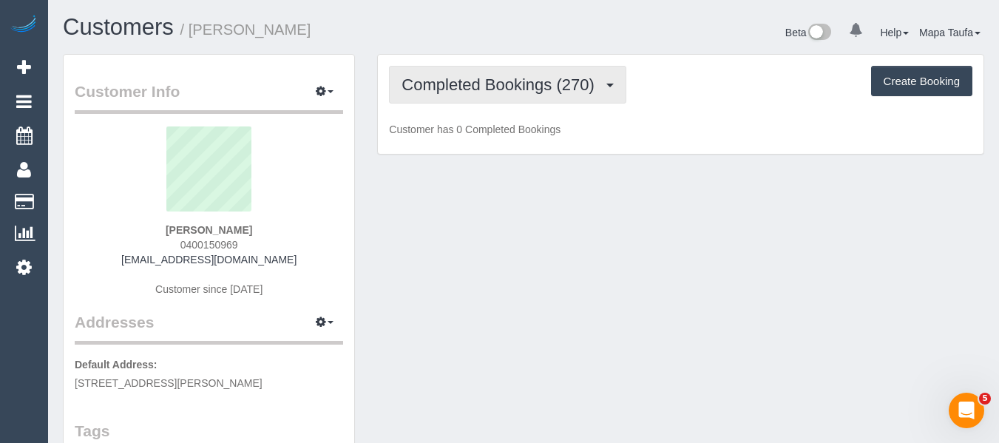
click at [494, 101] on button "Completed Bookings (270)" at bounding box center [507, 85] width 237 height 38
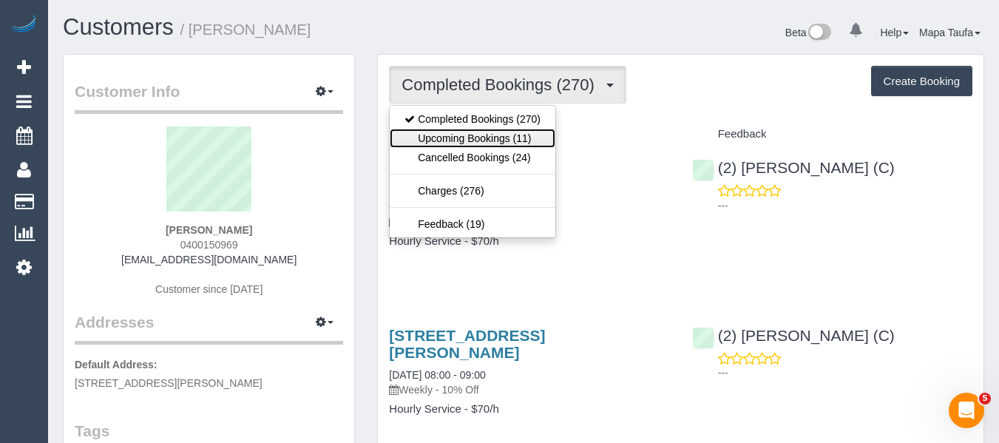
click at [498, 135] on link "Upcoming Bookings (11)" at bounding box center [473, 138] width 166 height 19
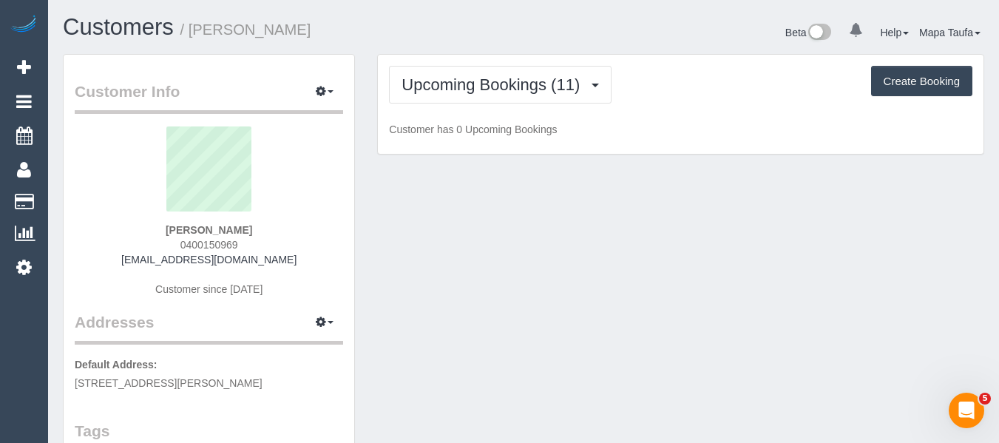
click at [675, 97] on div "Upcoming Bookings (11) Completed Bookings (270) Upcoming Bookings (11) Cancelle…" at bounding box center [681, 85] width 584 height 38
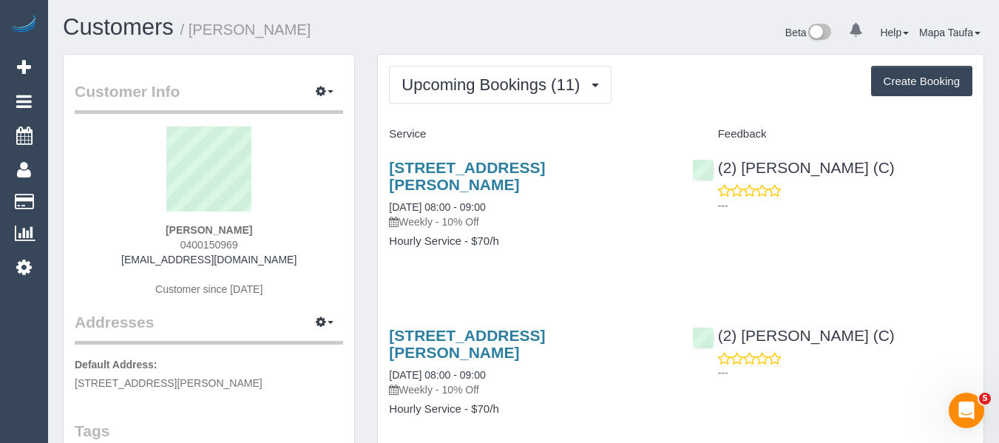
drag, startPoint x: 199, startPoint y: 243, endPoint x: 186, endPoint y: 250, distance: 14.2
click at [163, 242] on div "Alex Kaplan 0400150969 akaplan@theage.com.au Customer since 2019" at bounding box center [209, 219] width 269 height 185
copy span "0400150969"
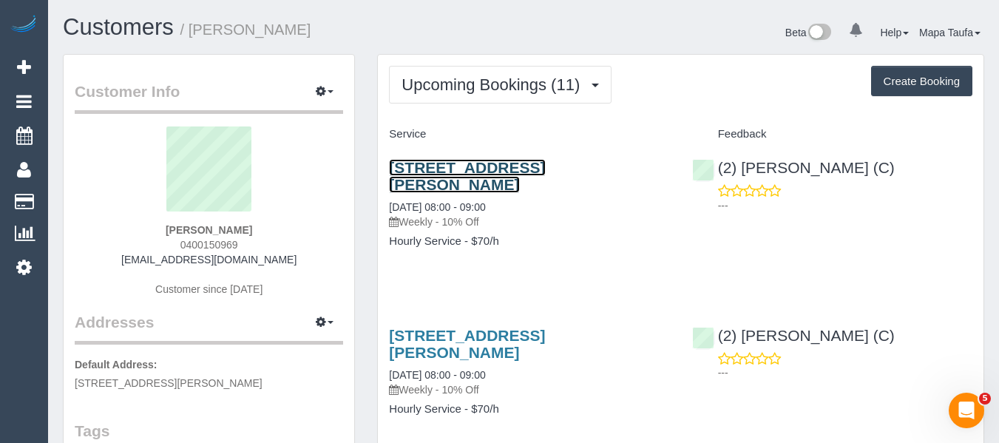
click at [488, 165] on link "37 Earlsfield Rd, Hampton, VIC 3188" at bounding box center [467, 176] width 156 height 34
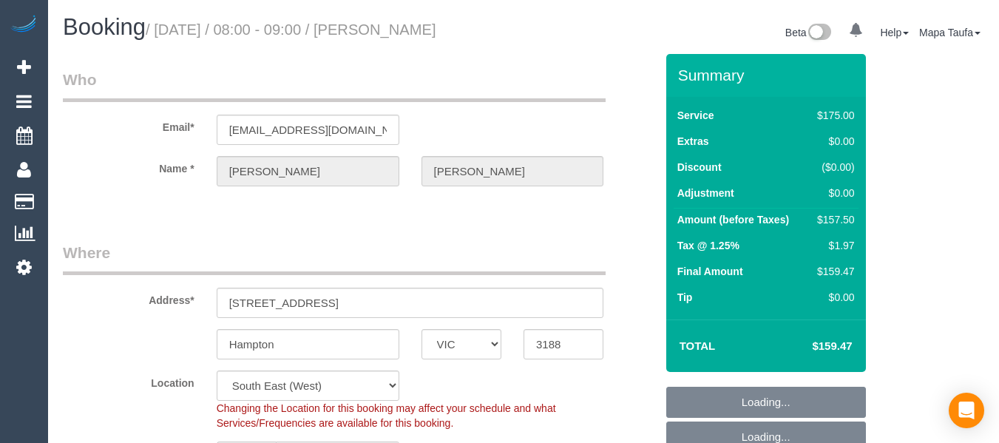
select select "VIC"
select select "string:stripe-pm_1FRCUP2GScqysDRVU3rOEBmN"
select select "150"
select select "number:27"
select select "number:14"
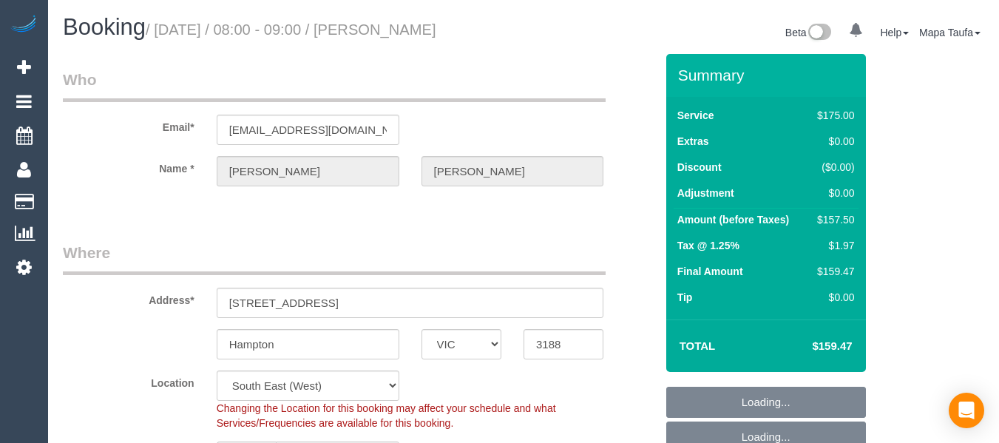
select select "number:19"
select select "number:22"
select select "number:11"
select select "object:877"
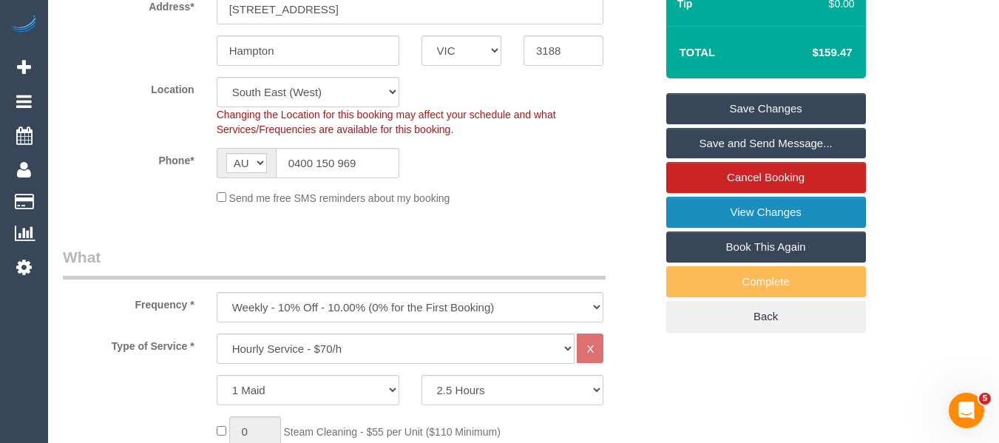
scroll to position [296, 0]
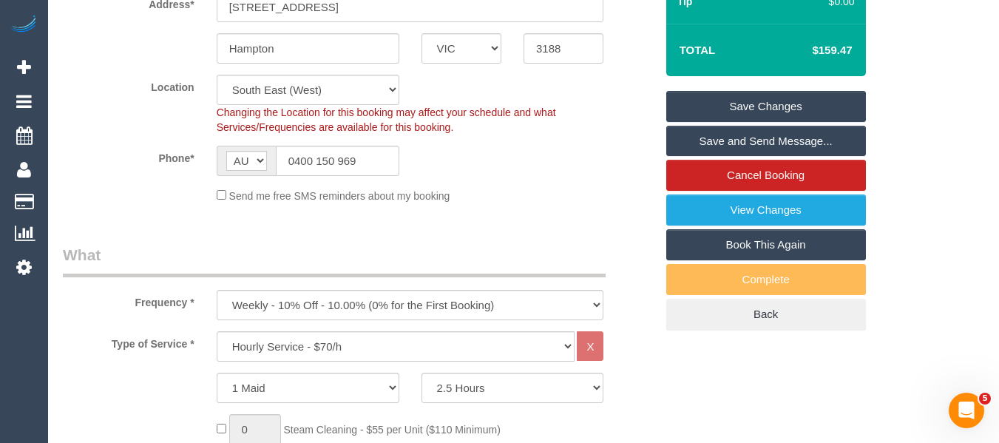
click at [780, 247] on link "Book This Again" at bounding box center [767, 244] width 200 height 31
select select "VIC"
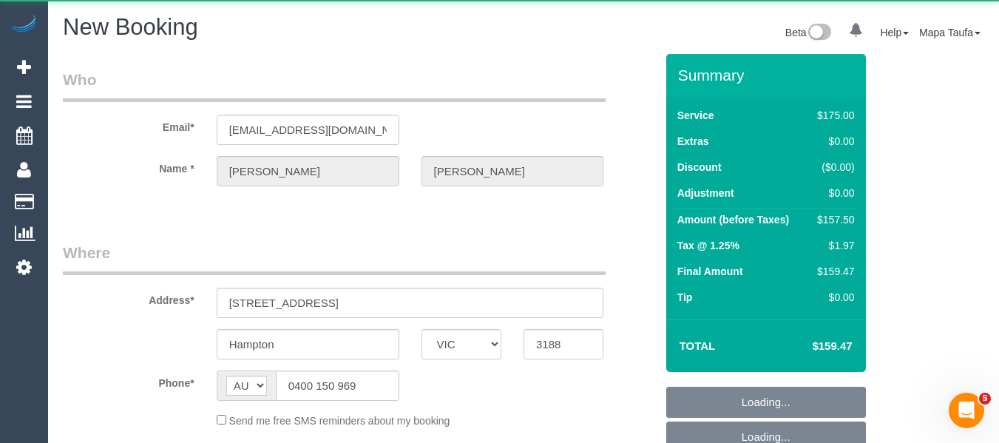
select select "object:2285"
select select "number:27"
select select "number:14"
select select "number:19"
select select "number:22"
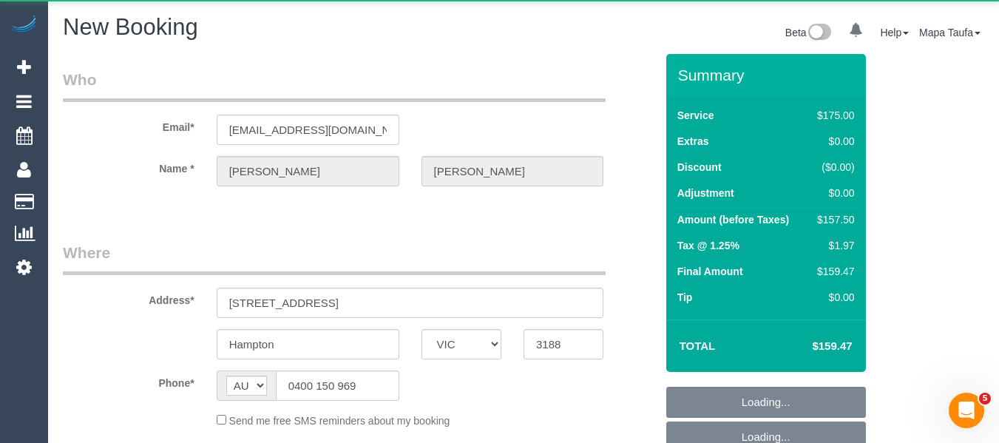
select select "number:11"
select select "string:stripe-pm_1FRCUP2GScqysDRVU3rOEBmN"
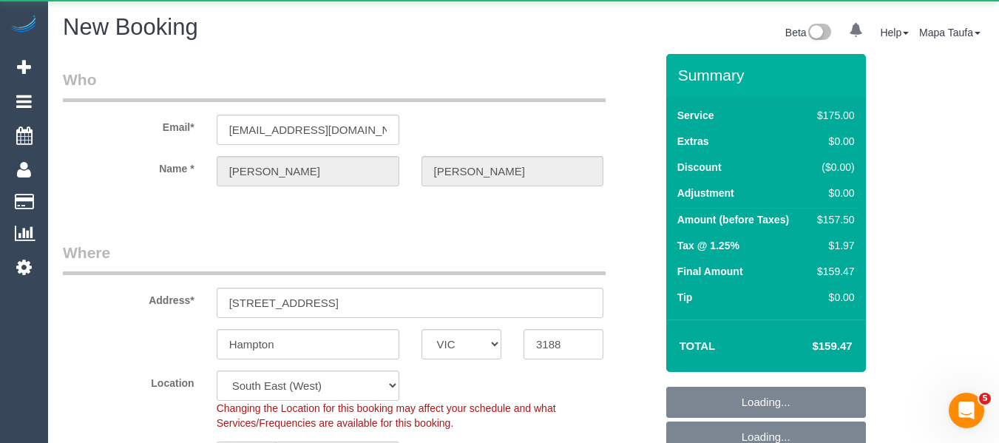
select select "object:2292"
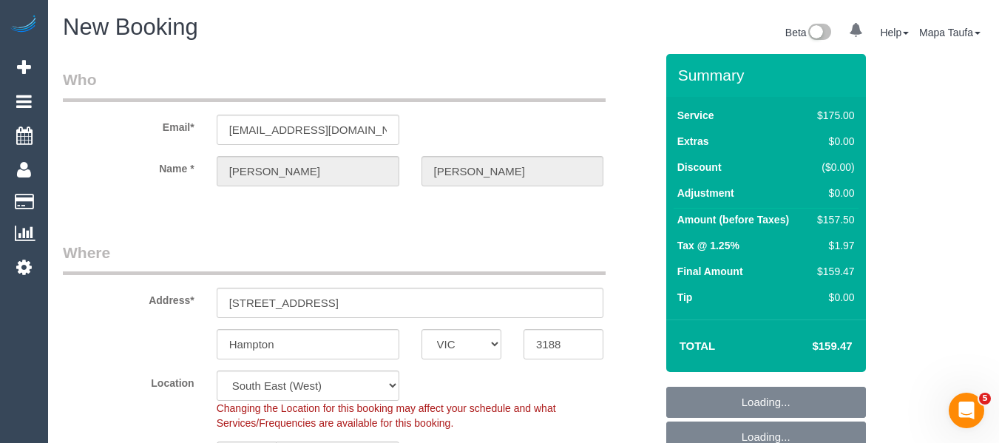
select select "150"
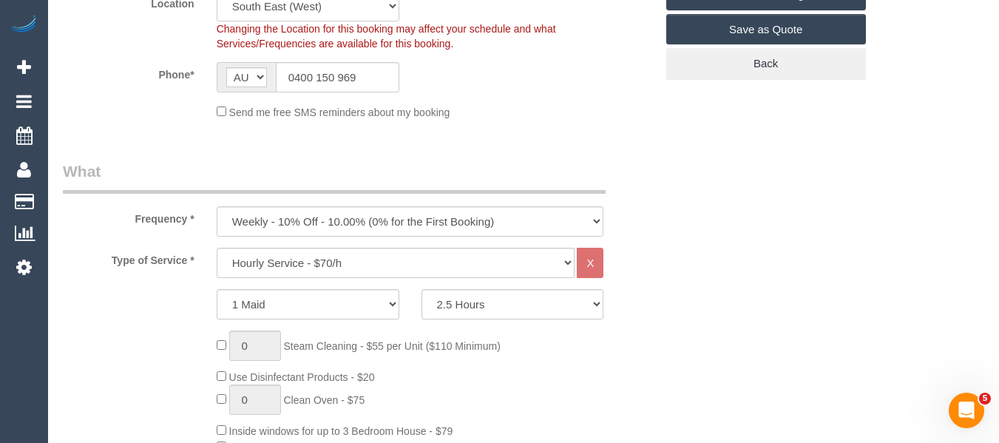
scroll to position [472, 0]
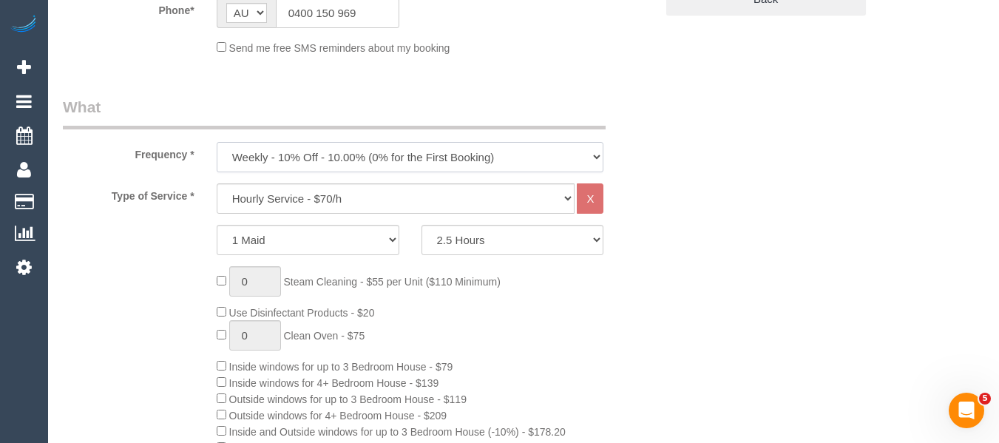
click at [453, 157] on select "One Time Cleaning Weekly - 10% Off - 10.00% (0% for the First Booking) Fortnigh…" at bounding box center [411, 157] width 388 height 30
select select "object:3005"
click at [217, 142] on select "One Time Cleaning Weekly - 10% Off - 10.00% (0% for the First Booking) Fortnigh…" at bounding box center [411, 157] width 388 height 30
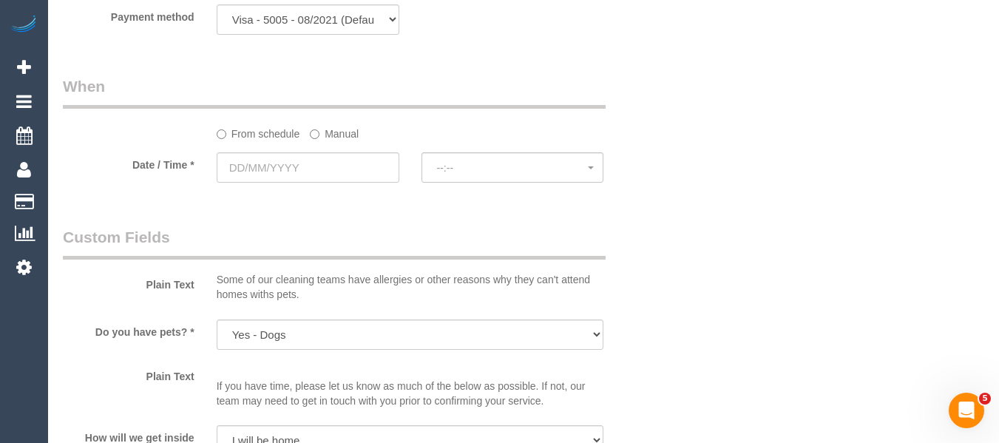
scroll to position [1730, 0]
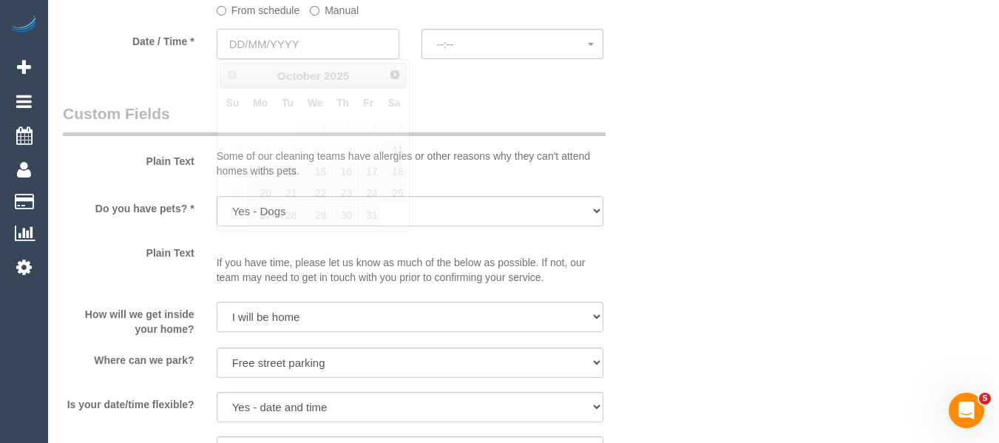
click at [318, 57] on input "text" at bounding box center [308, 44] width 183 height 30
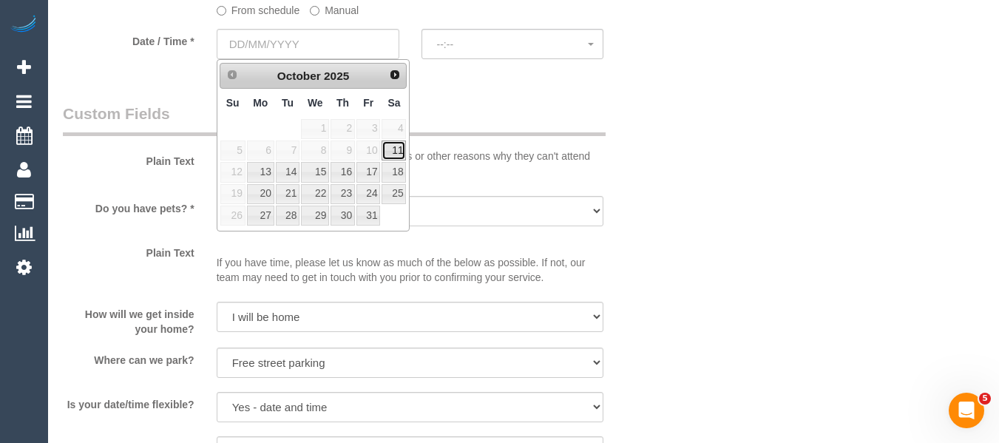
click at [397, 150] on link "11" at bounding box center [394, 151] width 24 height 20
type input "11/10/2025"
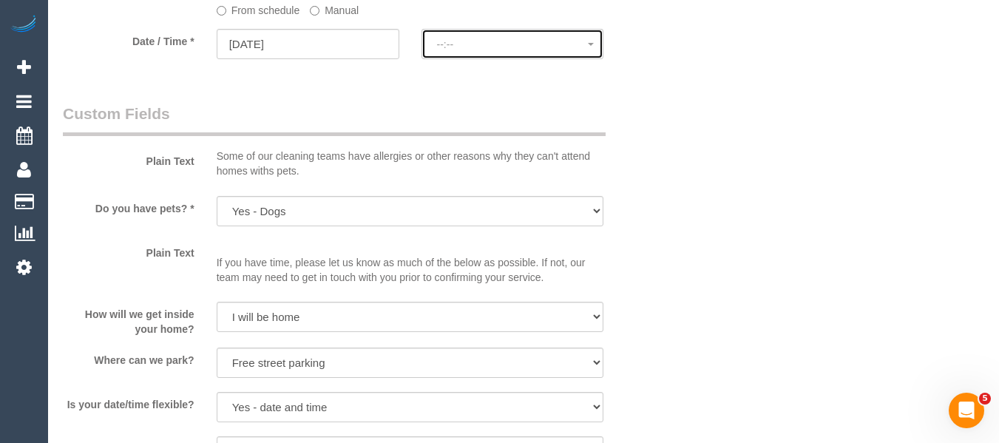
click at [467, 44] on span "--:--" at bounding box center [513, 44] width 152 height 12
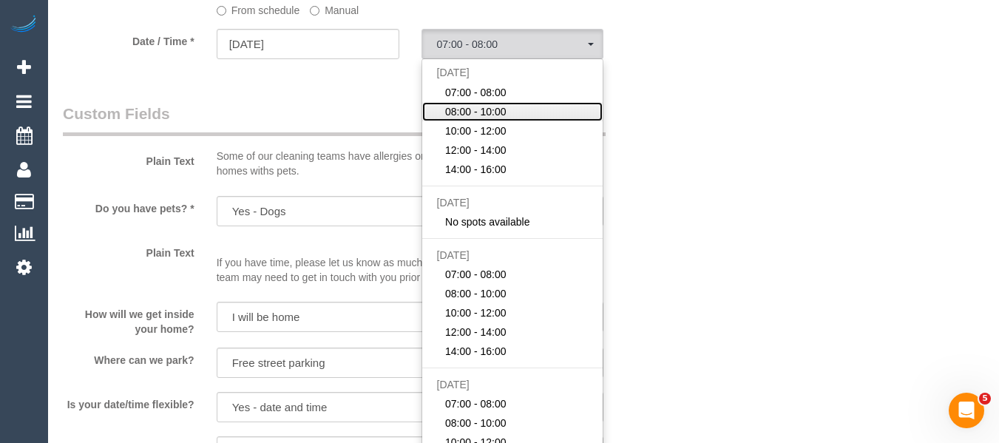
click at [490, 115] on span "08:00 - 10:00" at bounding box center [475, 111] width 61 height 15
select select "spot11"
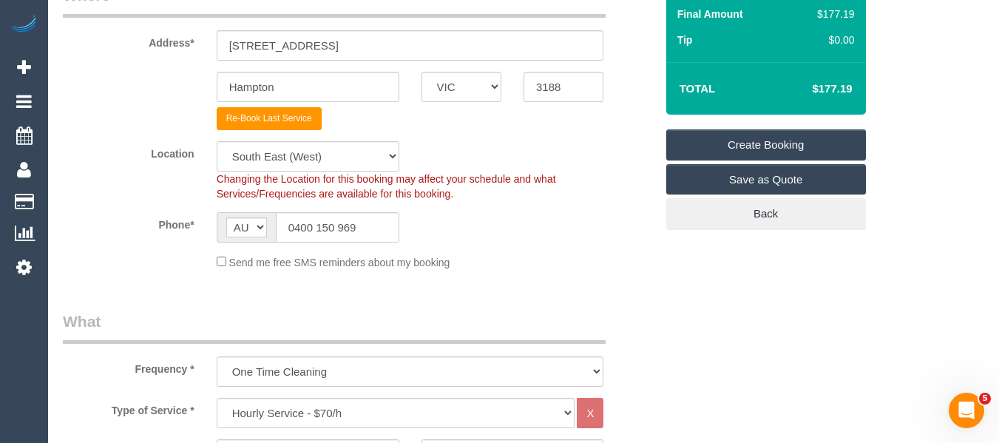
scroll to position [224, 0]
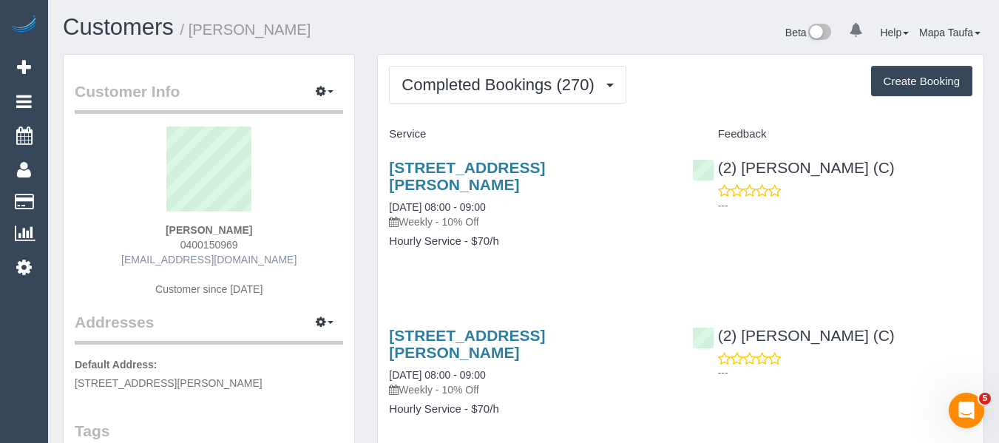
drag, startPoint x: 244, startPoint y: 247, endPoint x: 193, endPoint y: 259, distance: 52.4
click at [173, 246] on div "[PERSON_NAME] 0400150969 [EMAIL_ADDRESS][DOMAIN_NAME] Customer since [DATE]" at bounding box center [209, 219] width 269 height 185
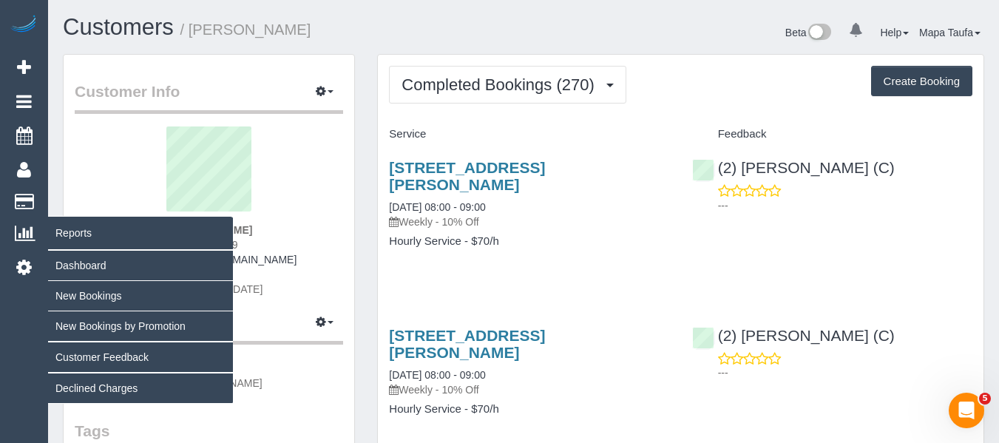
copy span "0400150969"
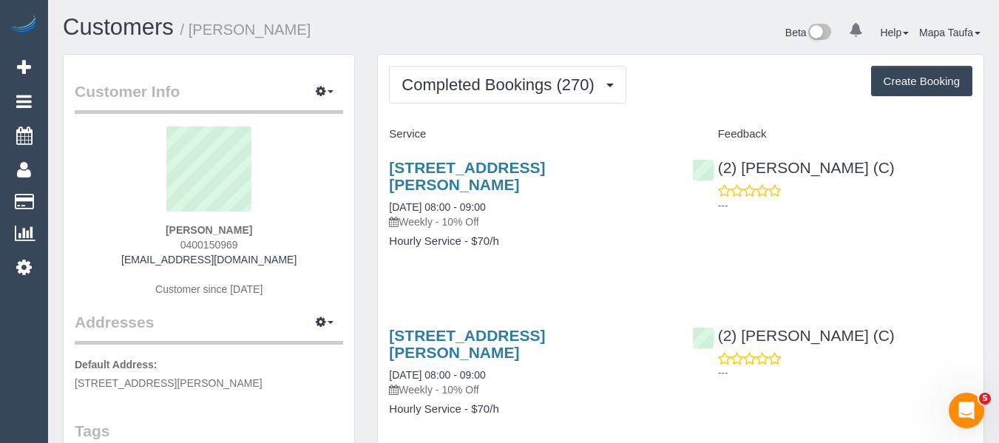
drag, startPoint x: 279, startPoint y: 231, endPoint x: 270, endPoint y: 231, distance: 8.9
click at [279, 231] on div "[PERSON_NAME] 0400150969 [EMAIL_ADDRESS][DOMAIN_NAME] Customer since [DATE]" at bounding box center [209, 219] width 269 height 185
drag, startPoint x: 268, startPoint y: 233, endPoint x: 243, endPoint y: 240, distance: 26.0
click at [243, 240] on div "[PERSON_NAME] 0400150969 [EMAIL_ADDRESS][DOMAIN_NAME] Customer since [DATE]" at bounding box center [209, 219] width 269 height 185
click at [263, 240] on div "[PERSON_NAME] 0400150969 [EMAIL_ADDRESS][DOMAIN_NAME] Customer since [DATE]" at bounding box center [209, 219] width 269 height 185
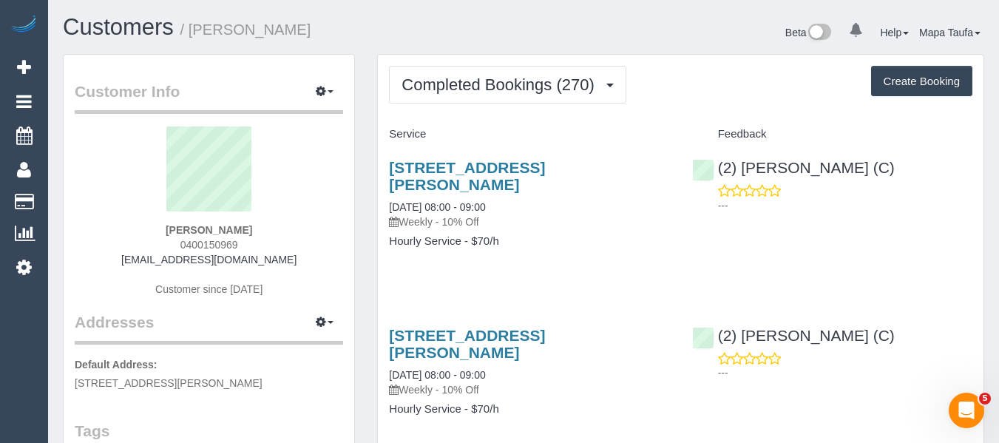
drag, startPoint x: 242, startPoint y: 244, endPoint x: 192, endPoint y: 251, distance: 50.7
click at [182, 248] on div "[PERSON_NAME] 0400150969 [EMAIL_ADDRESS][DOMAIN_NAME] Customer since [DATE]" at bounding box center [209, 219] width 269 height 185
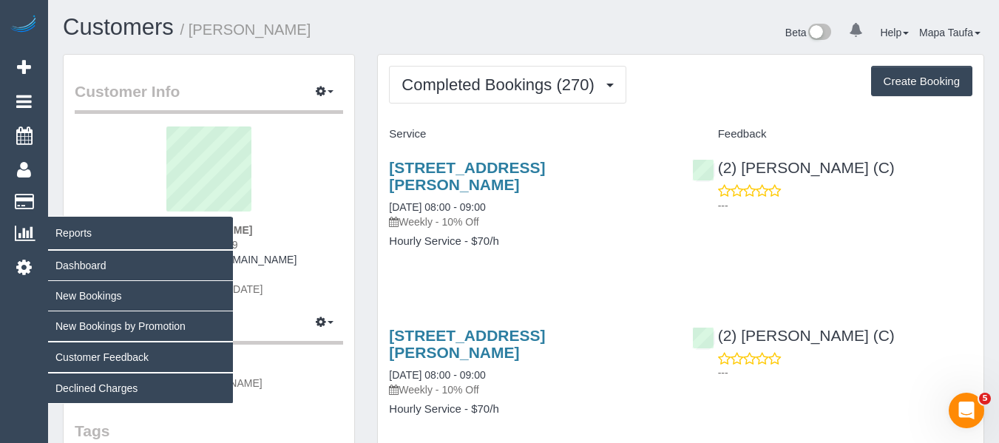
copy span "0400150969"
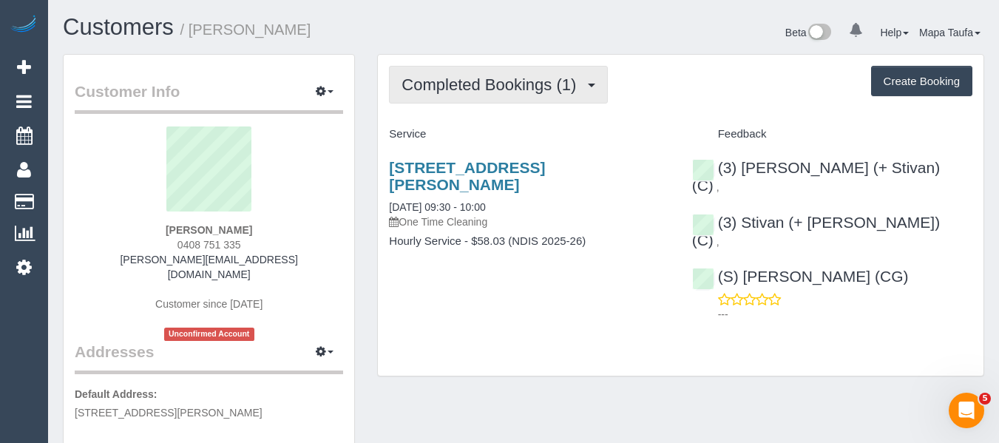
drag, startPoint x: 512, startPoint y: 91, endPoint x: 506, endPoint y: 131, distance: 40.4
click at [510, 93] on span "Completed Bookings (1)" at bounding box center [493, 84] width 182 height 18
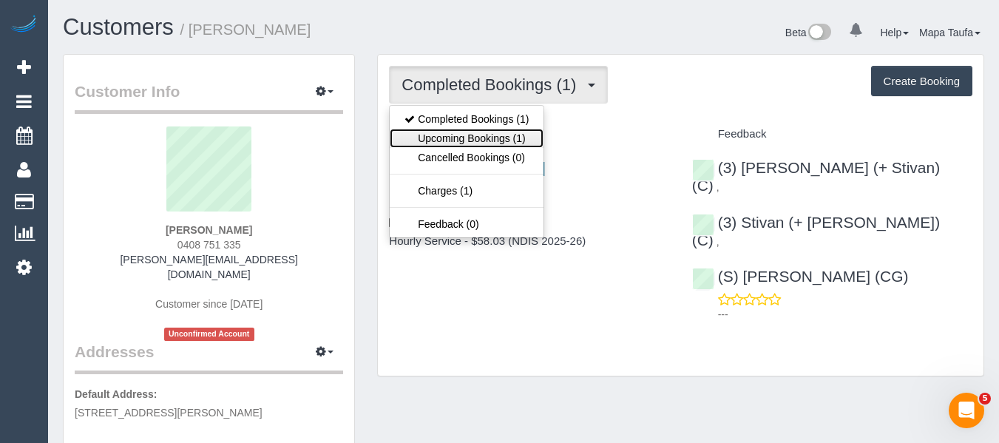
click at [505, 132] on link "Upcoming Bookings (1)" at bounding box center [467, 138] width 154 height 19
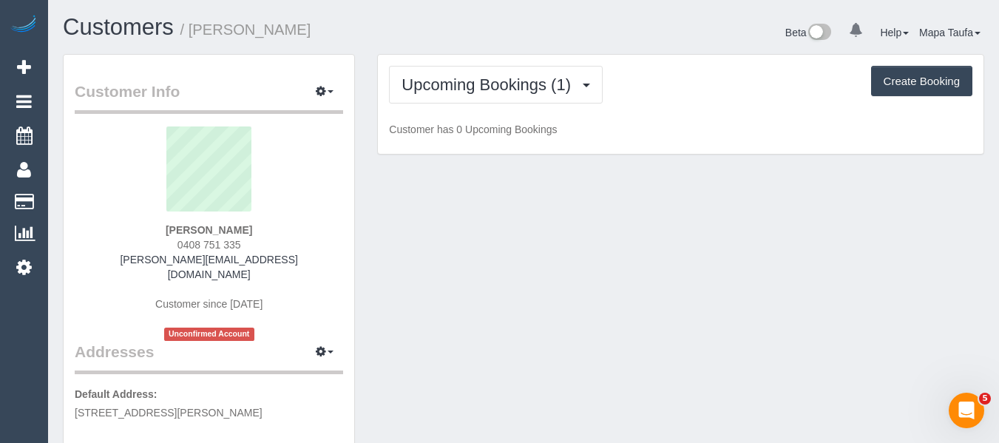
click at [682, 90] on div "Upcoming Bookings (1) Completed Bookings (1) Upcoming Bookings (1) Cancelled Bo…" at bounding box center [681, 85] width 584 height 38
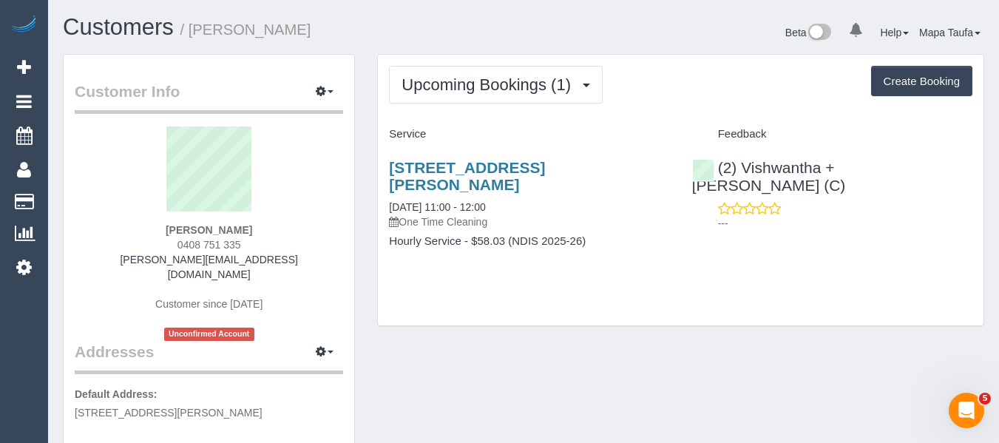
click at [453, 158] on div "1/12-18 Martin Street, St Kilda, VIC 3182 09/10/2025 11:00 - 12:00 One Time Cle…" at bounding box center [529, 211] width 303 height 131
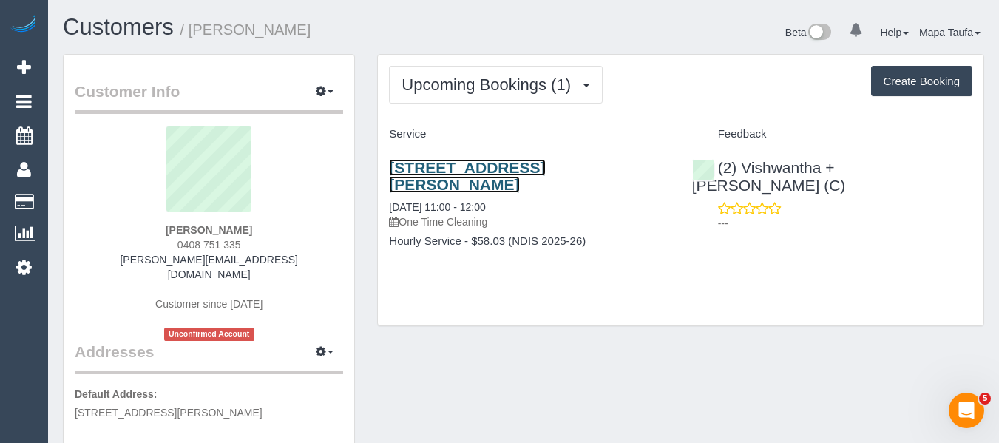
click at [455, 163] on link "1/12-18 Martin Street, St Kilda, VIC 3182" at bounding box center [467, 176] width 156 height 34
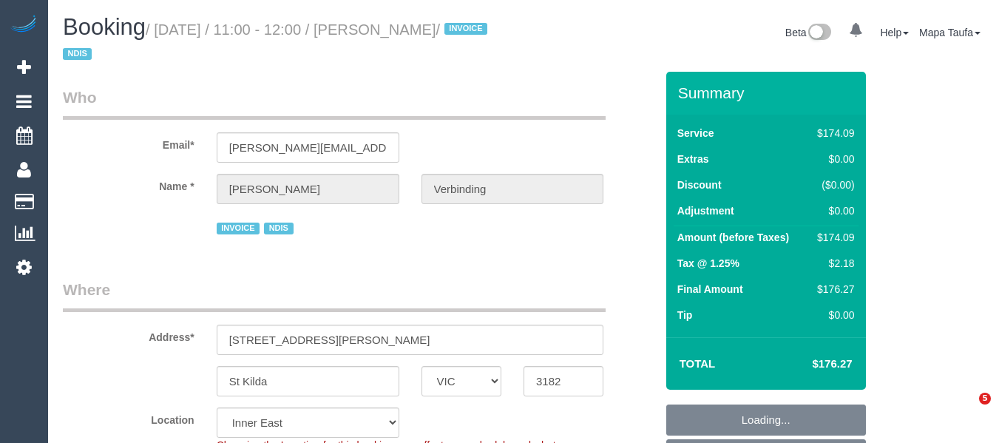
select select "VIC"
select select "object:678"
select select "number:28"
select select "number:14"
select select "number:19"
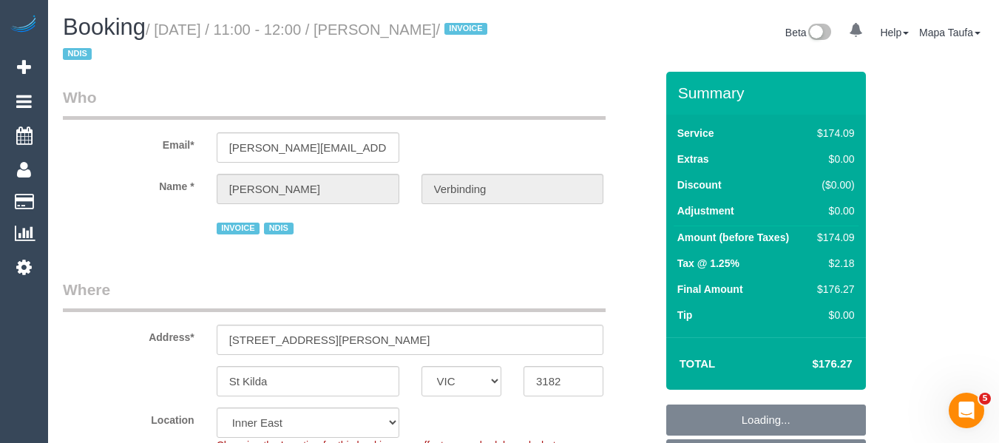
select select "number:25"
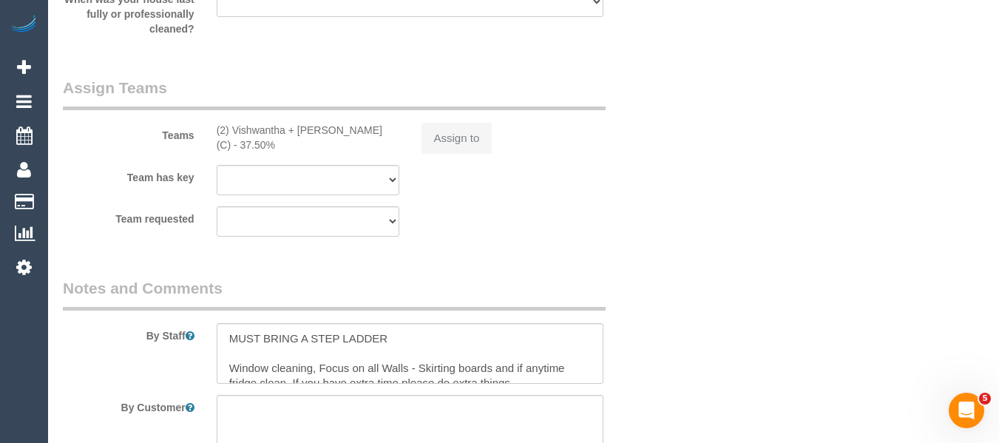
select select "180"
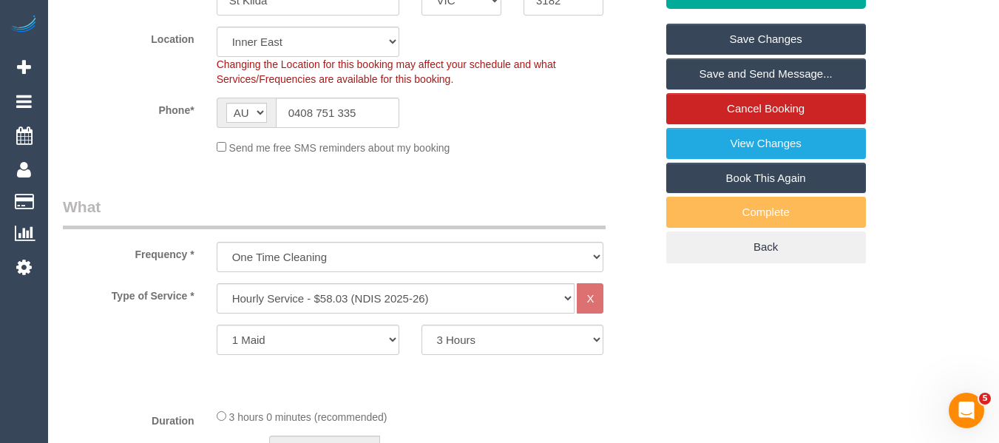
scroll to position [217, 0]
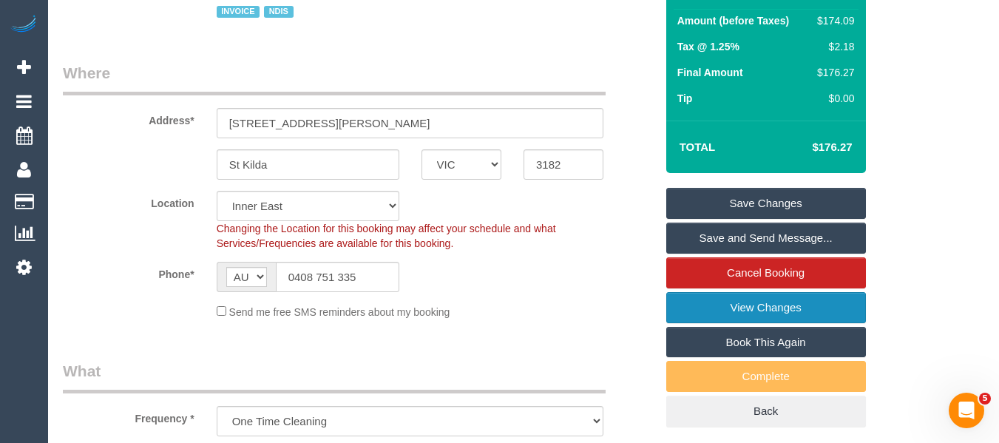
click at [796, 296] on link "View Changes" at bounding box center [767, 307] width 200 height 31
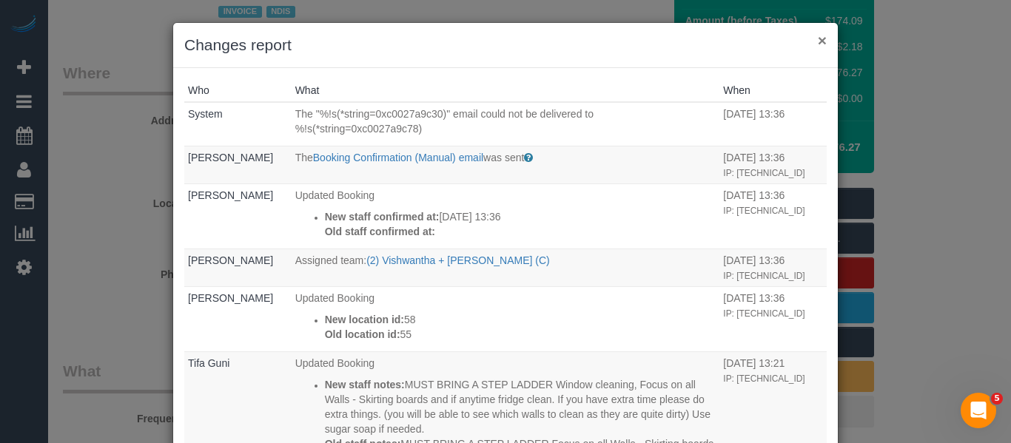
click at [817, 44] on button "×" at bounding box center [821, 41] width 9 height 16
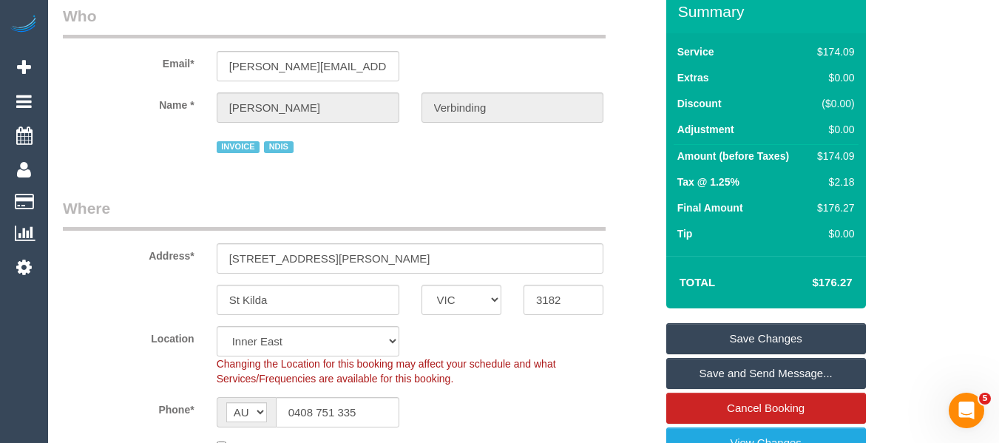
scroll to position [0, 0]
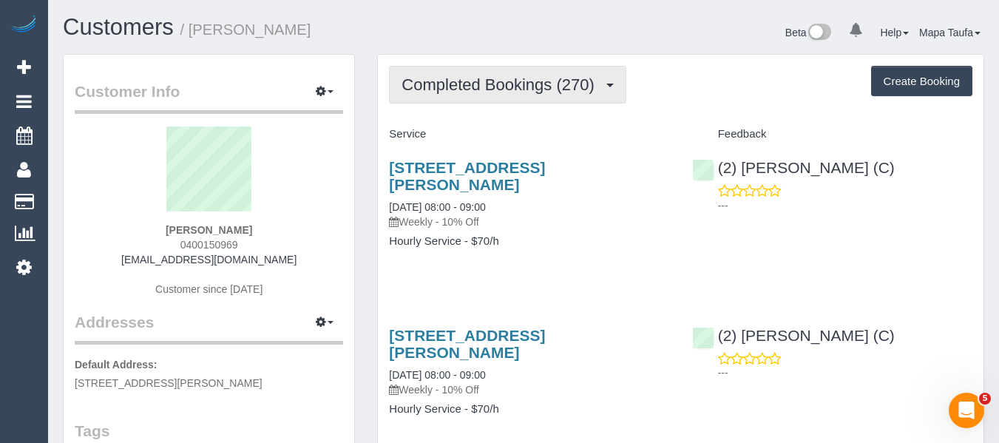
click at [425, 94] on button "Completed Bookings (270)" at bounding box center [507, 85] width 237 height 38
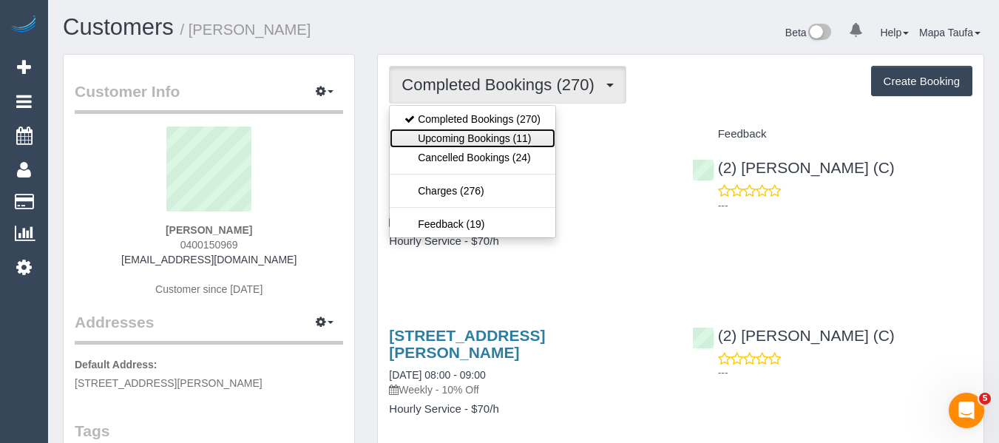
click at [431, 130] on link "Upcoming Bookings (11)" at bounding box center [473, 138] width 166 height 19
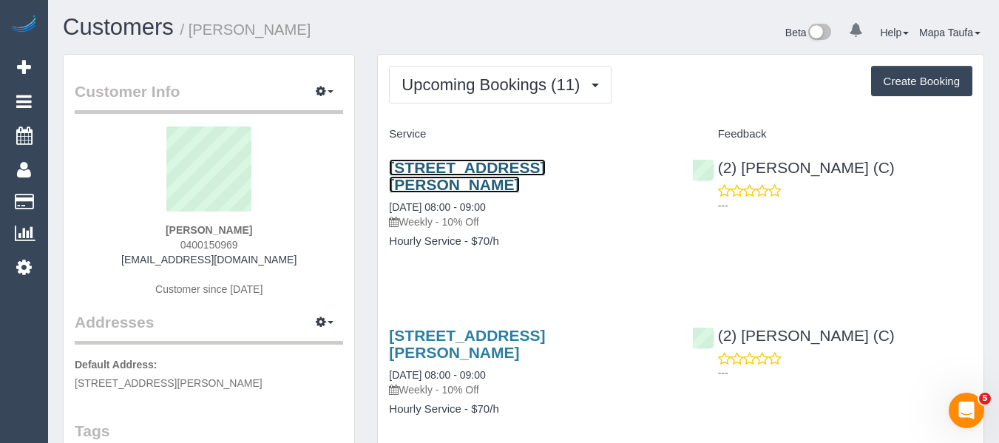
click at [465, 164] on link "[STREET_ADDRESS][PERSON_NAME]" at bounding box center [467, 176] width 156 height 34
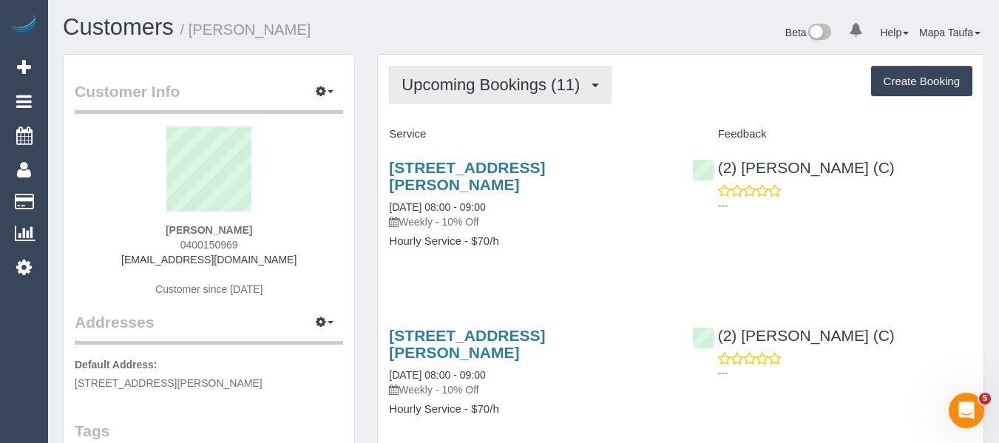
click at [445, 95] on button "Upcoming Bookings (11)" at bounding box center [500, 85] width 223 height 38
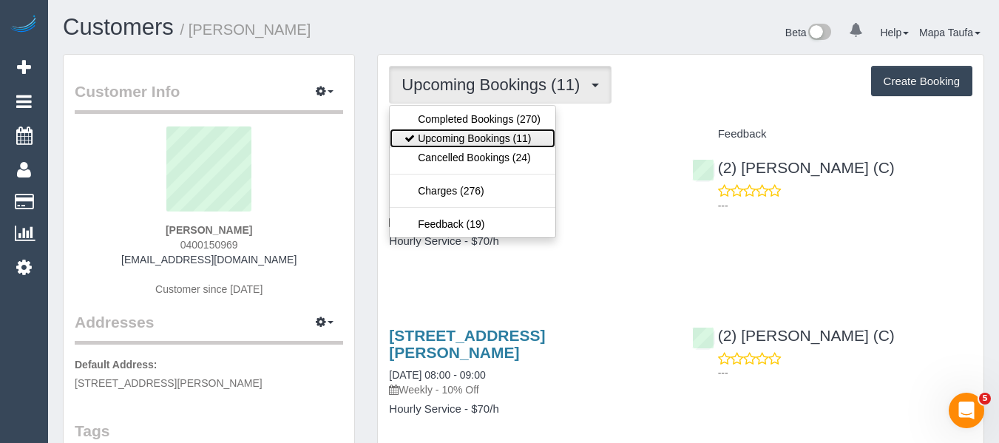
drag, startPoint x: 459, startPoint y: 129, endPoint x: 446, endPoint y: 106, distance: 26.2
click at [459, 129] on link "Upcoming Bookings (11)" at bounding box center [473, 138] width 166 height 19
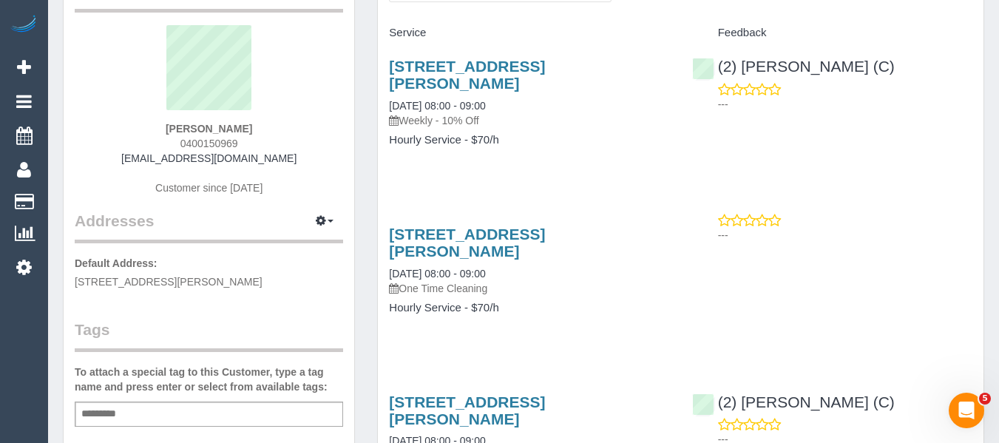
scroll to position [222, 0]
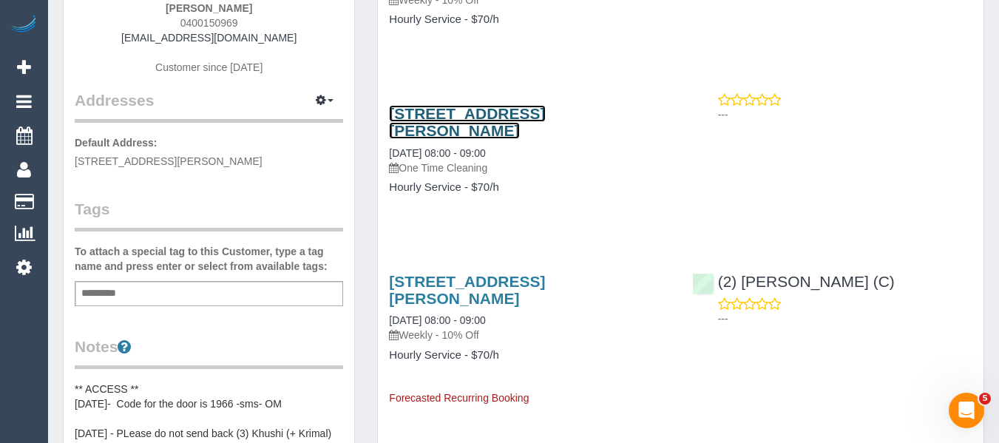
click at [451, 105] on link "[STREET_ADDRESS][PERSON_NAME]" at bounding box center [467, 122] width 156 height 34
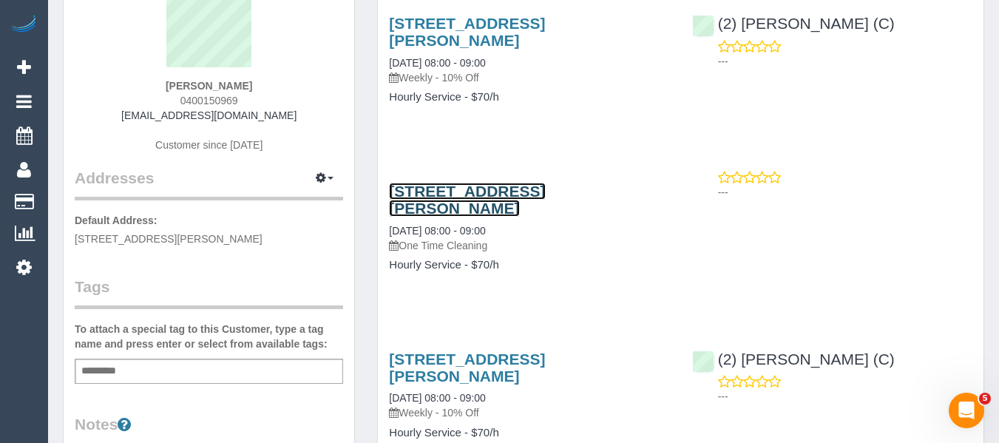
scroll to position [0, 0]
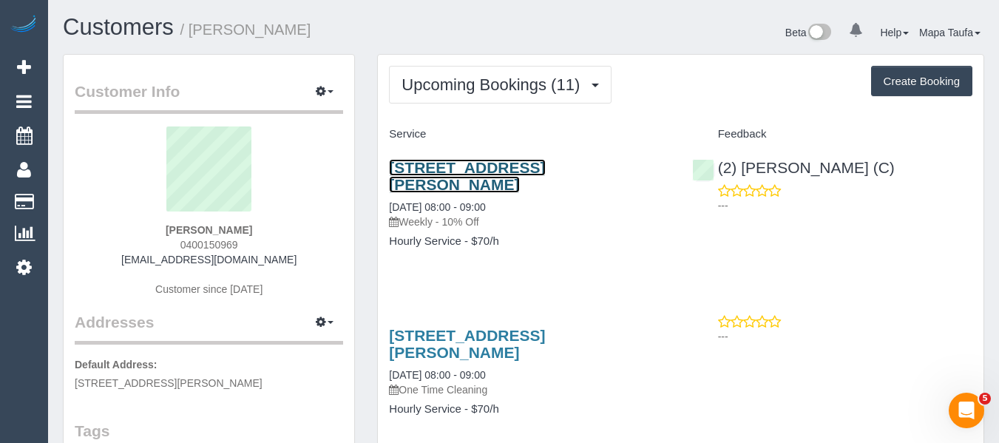
click at [478, 166] on link "[STREET_ADDRESS][PERSON_NAME]" at bounding box center [467, 176] width 156 height 34
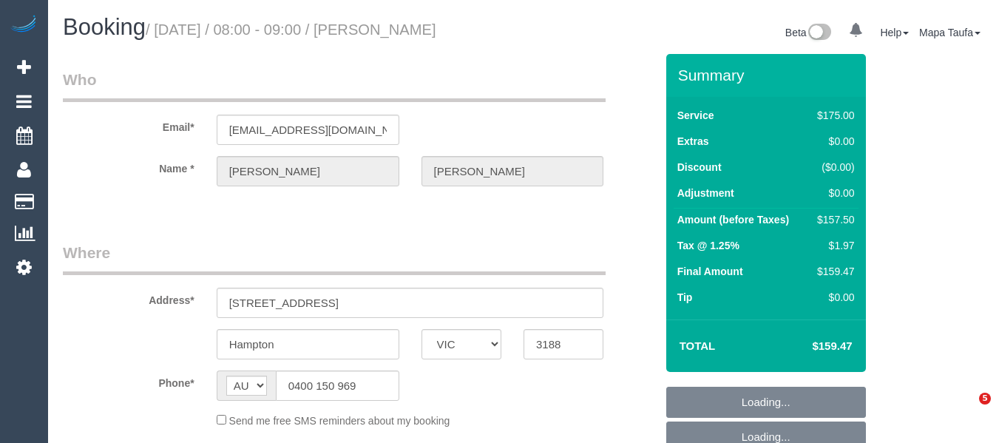
select select "VIC"
select select "object:877"
select select "string:stripe-pm_1FRCUP2GScqysDRVU3rOEBmN"
select select "150"
select select "number:27"
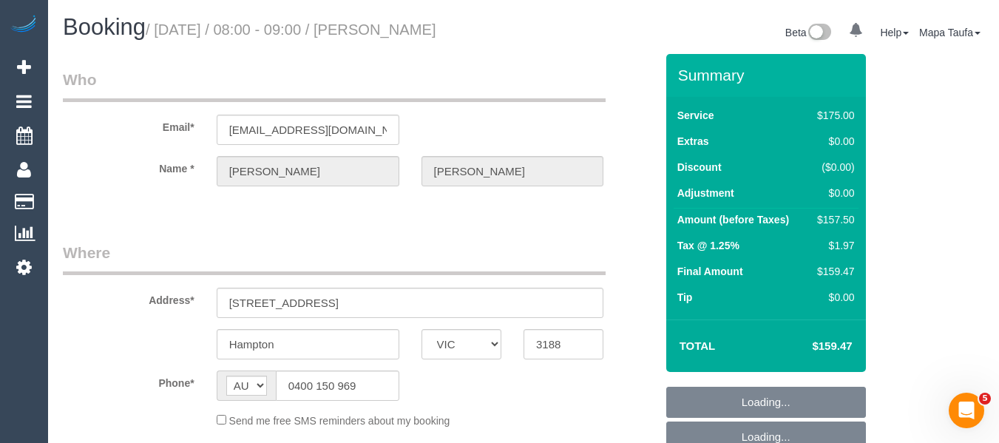
select select "number:14"
select select "number:19"
select select "number:22"
select select "number:11"
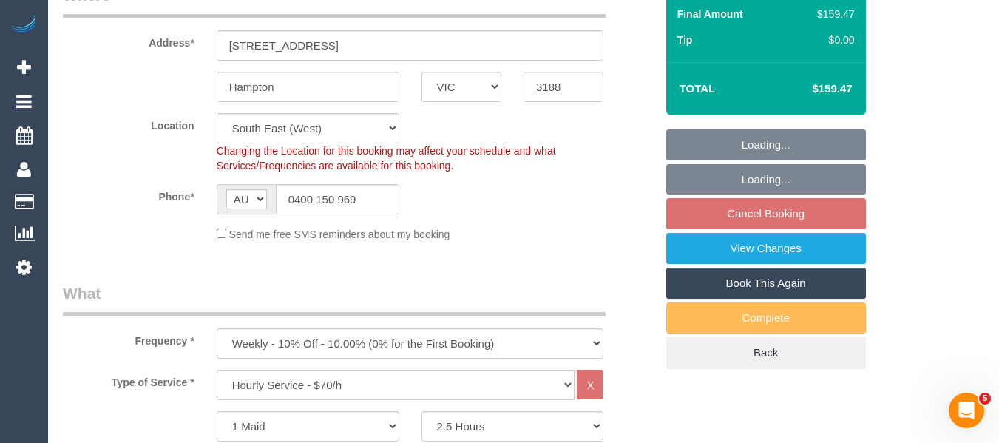
scroll to position [296, 0]
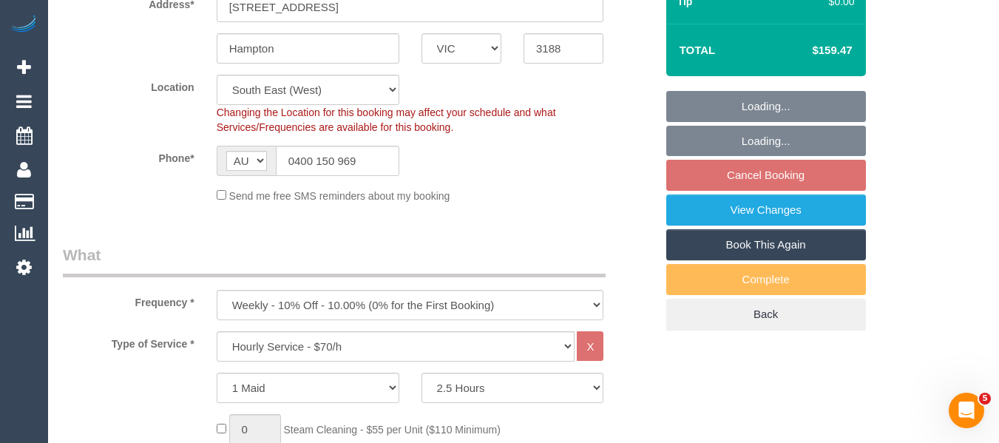
click at [779, 246] on link "Book This Again" at bounding box center [767, 244] width 200 height 31
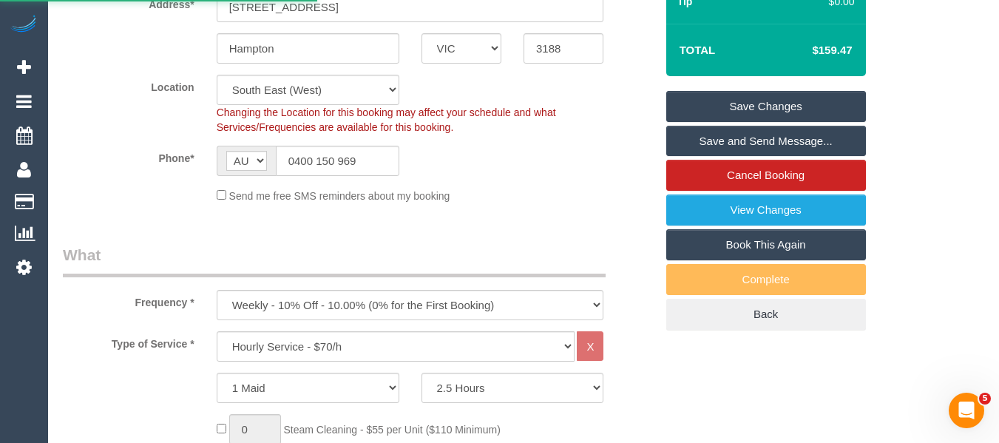
select select "VIC"
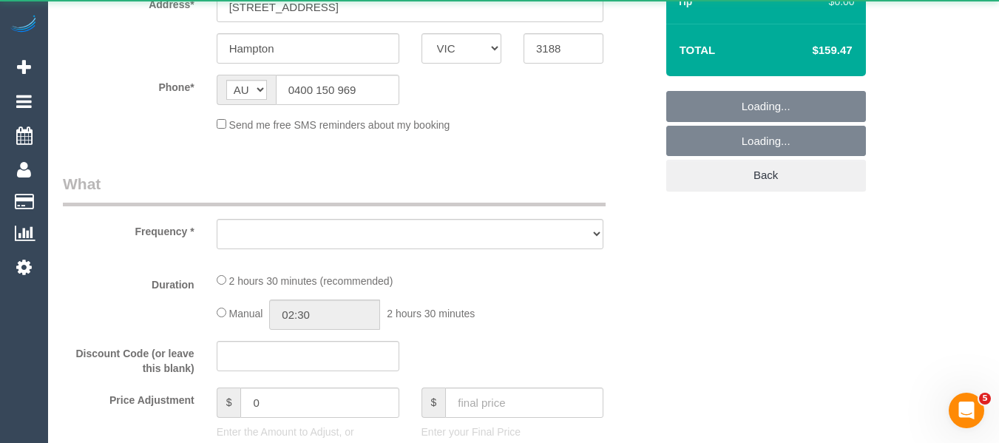
select select "number:27"
select select "number:14"
select select "number:19"
select select "number:22"
select select "number:11"
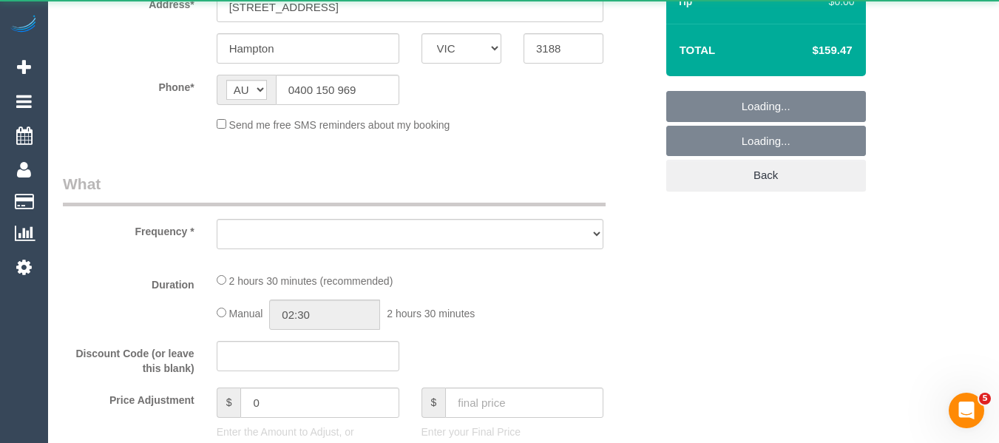
select select "object:2287"
select select "string:stripe-pm_1FRCUP2GScqysDRVU3rOEBmN"
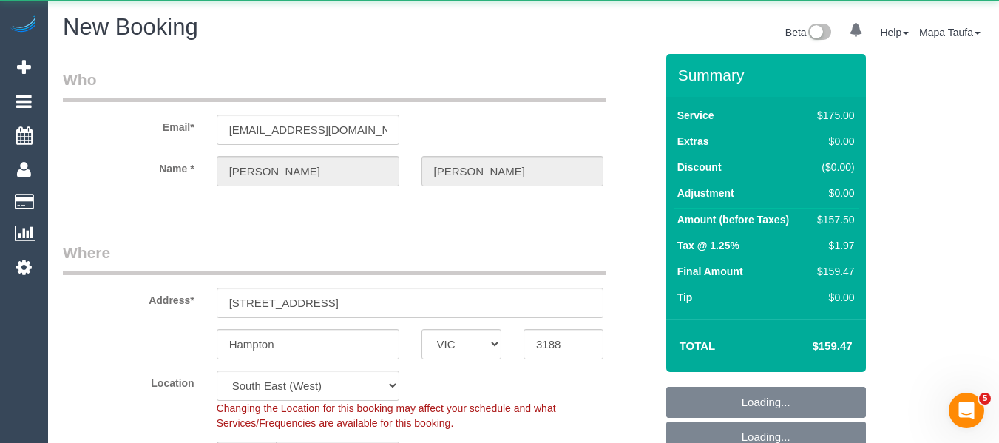
select select "150"
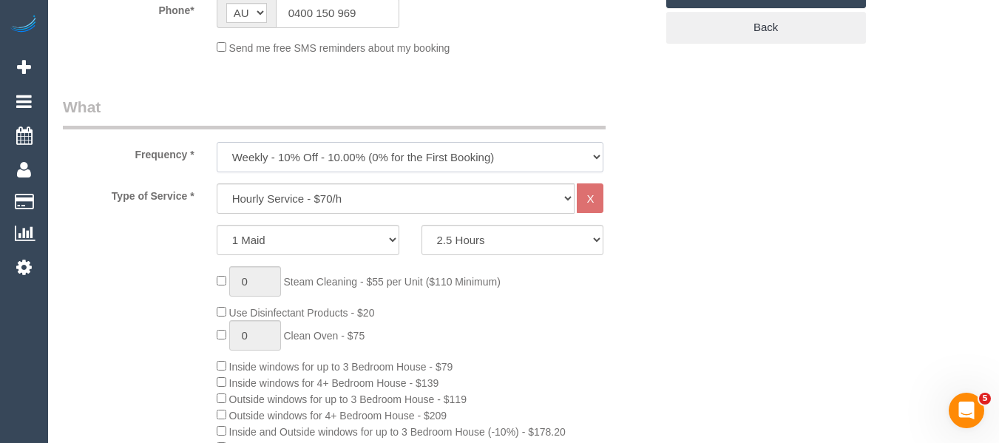
click at [380, 155] on select "One Time Cleaning Weekly - 10% Off - 10.00% (0% for the First Booking) Fortnigh…" at bounding box center [411, 157] width 388 height 30
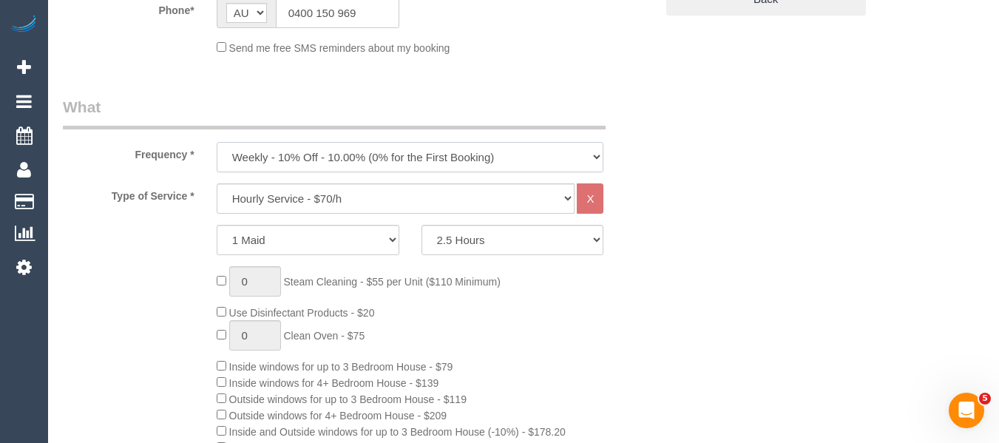
select select "object:3005"
click at [217, 142] on select "One Time Cleaning Weekly - 10% Off - 10.00% (0% for the First Booking) Fortnigh…" at bounding box center [411, 157] width 388 height 30
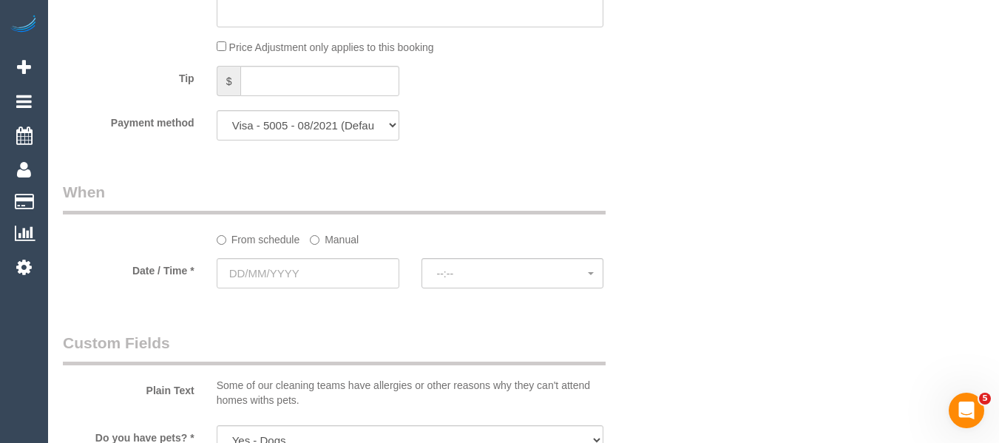
scroll to position [1582, 0]
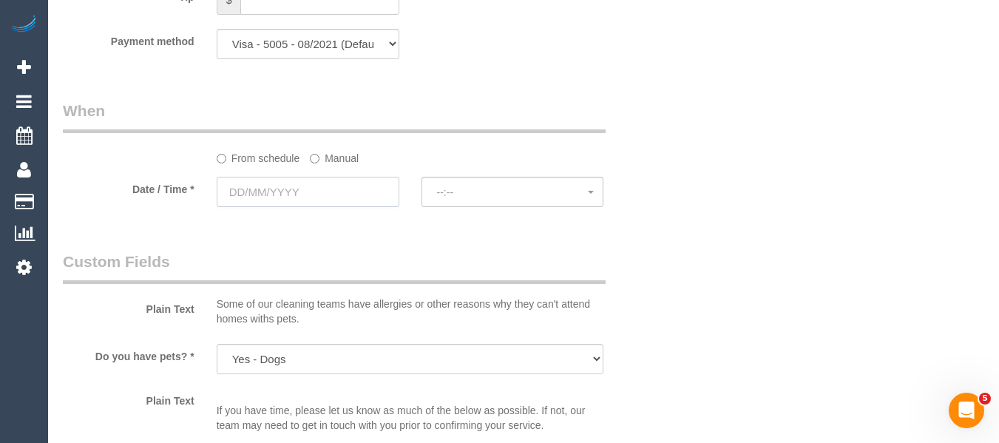
click at [304, 182] on input "text" at bounding box center [308, 192] width 183 height 30
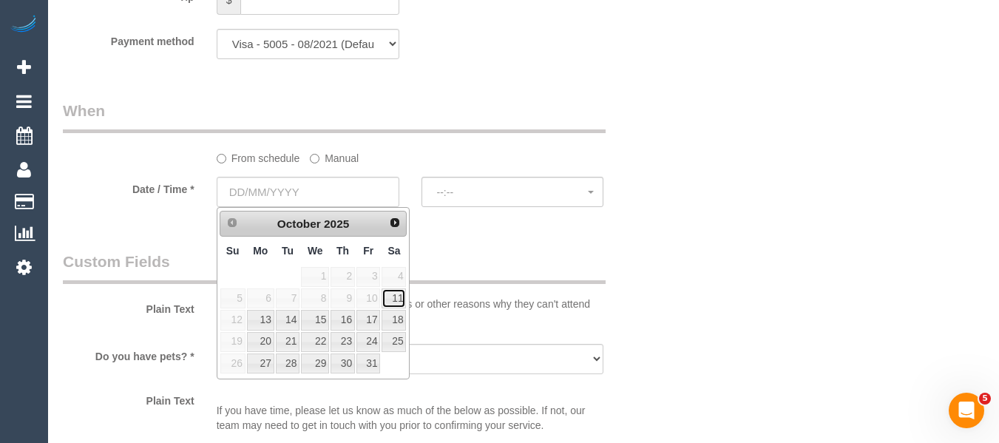
click at [395, 289] on link "11" at bounding box center [394, 299] width 24 height 20
type input "[DATE]"
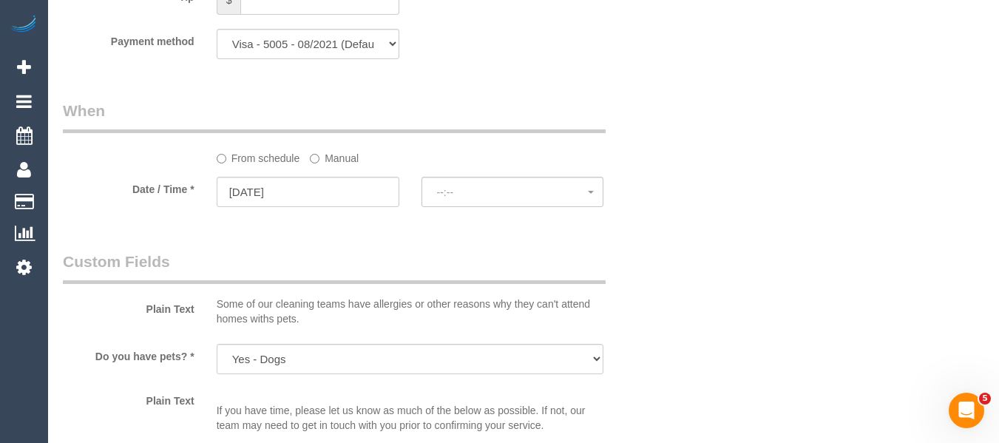
select select "spot10"
click at [340, 161] on label "Manual" at bounding box center [334, 156] width 49 height 20
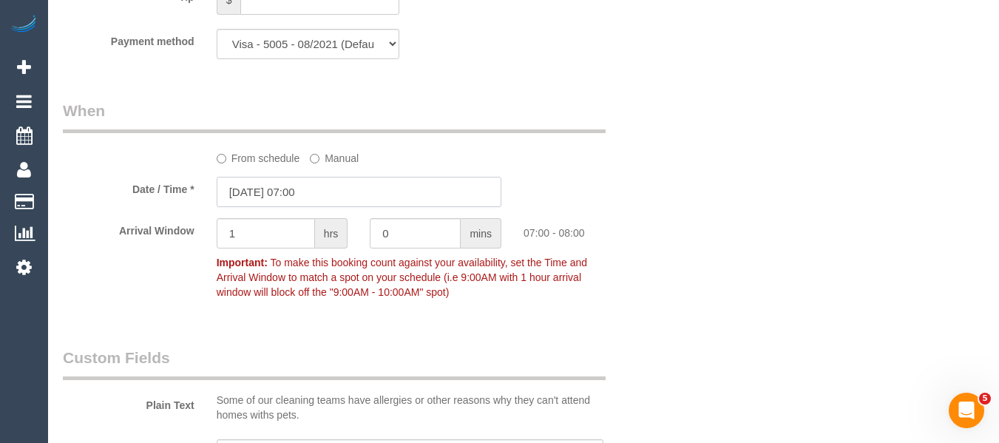
click at [303, 192] on input "[DATE] 07:00" at bounding box center [359, 192] width 285 height 30
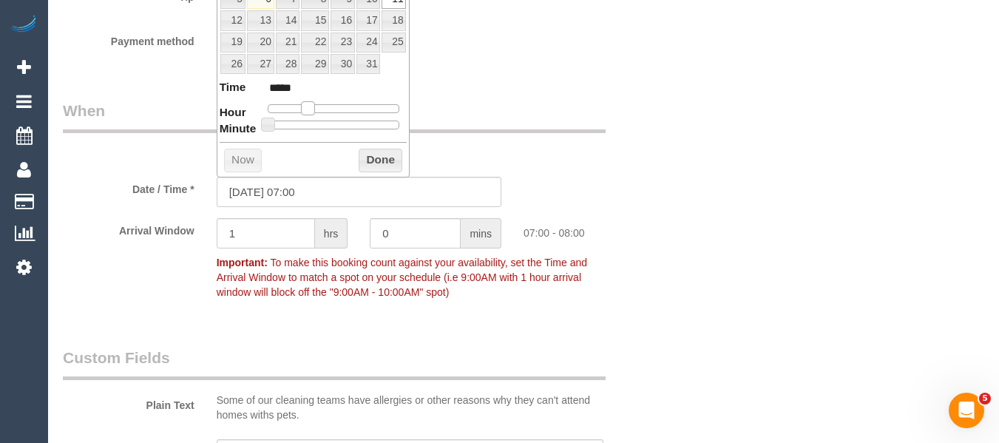
type input "[DATE] 08:00"
type input "*****"
click at [314, 109] on span at bounding box center [313, 107] width 13 height 13
click at [378, 150] on button "Done" at bounding box center [381, 161] width 44 height 24
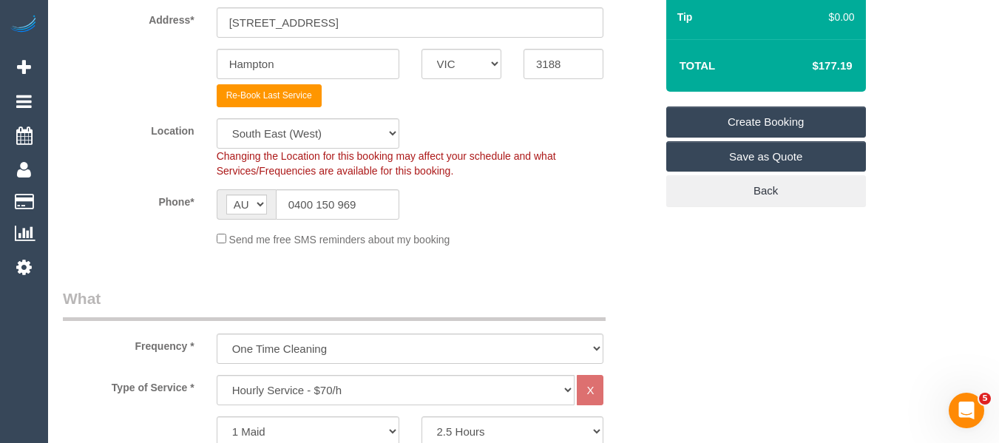
scroll to position [145, 0]
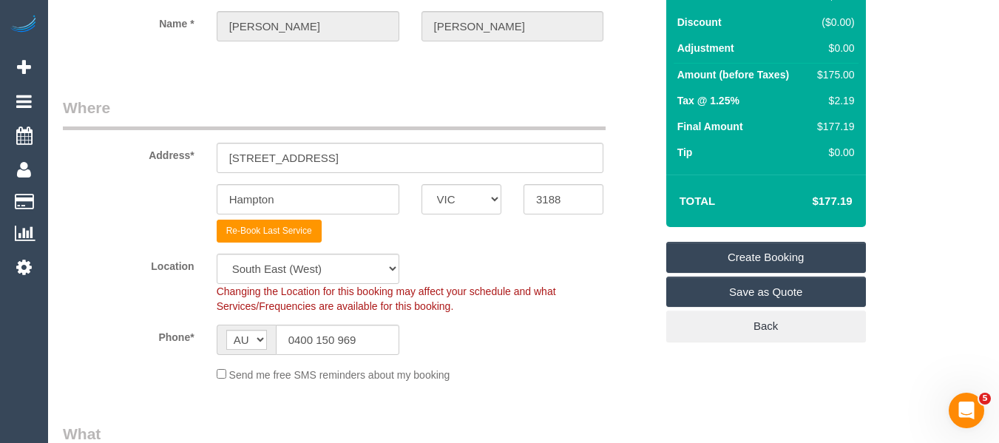
click at [782, 244] on link "Create Booking" at bounding box center [767, 257] width 200 height 31
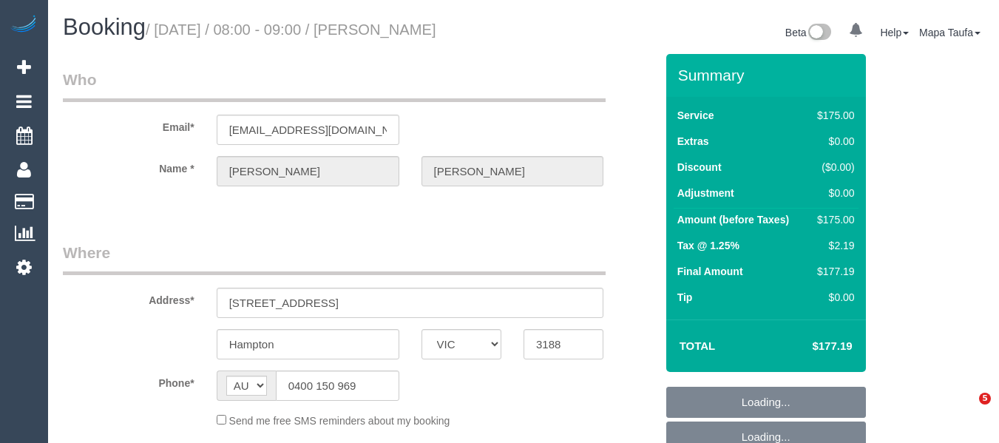
select select "VIC"
select select "string:stripe-pm_1FRCUP2GScqysDRVU3rOEBmN"
select select "150"
select select "object:844"
select select "number:27"
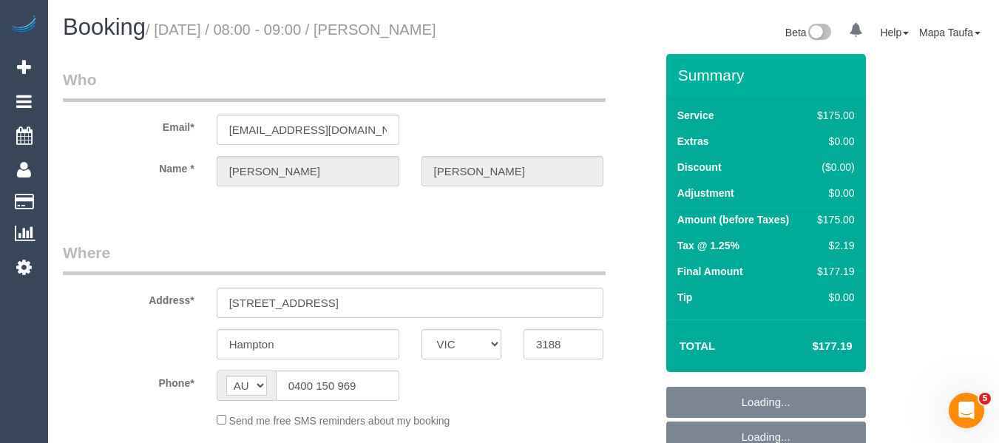
select select "number:14"
select select "number:19"
select select "number:22"
select select "number:11"
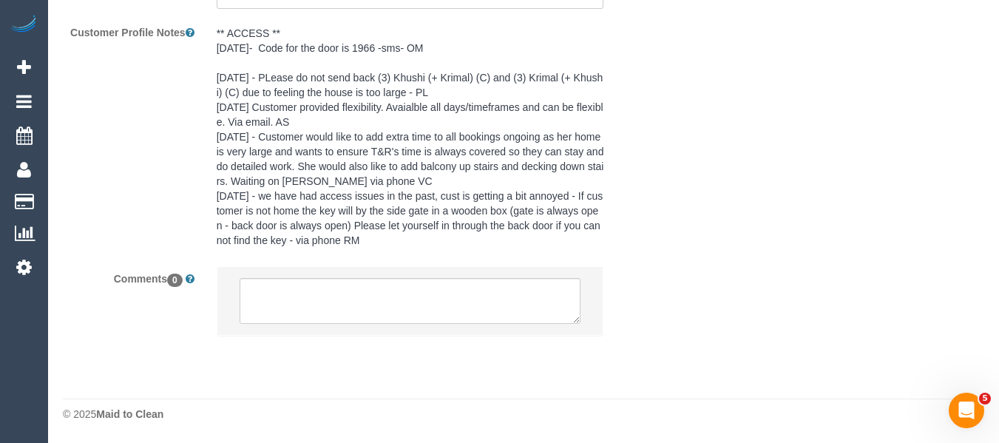
select select "object:1396"
click at [425, 317] on textarea at bounding box center [411, 301] width 342 height 46
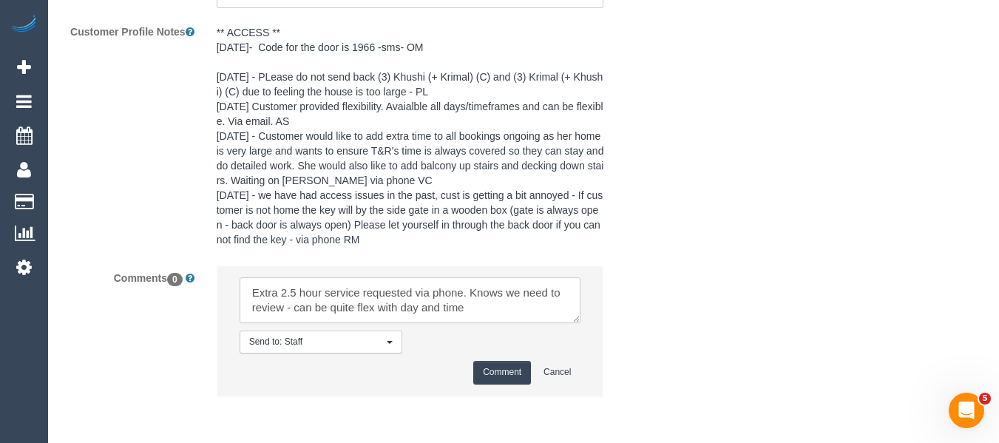
type textarea "Extra 2.5 hour service requested via phone. Knows we need to review - can be qu…"
click at [497, 368] on button "Comment" at bounding box center [502, 372] width 58 height 23
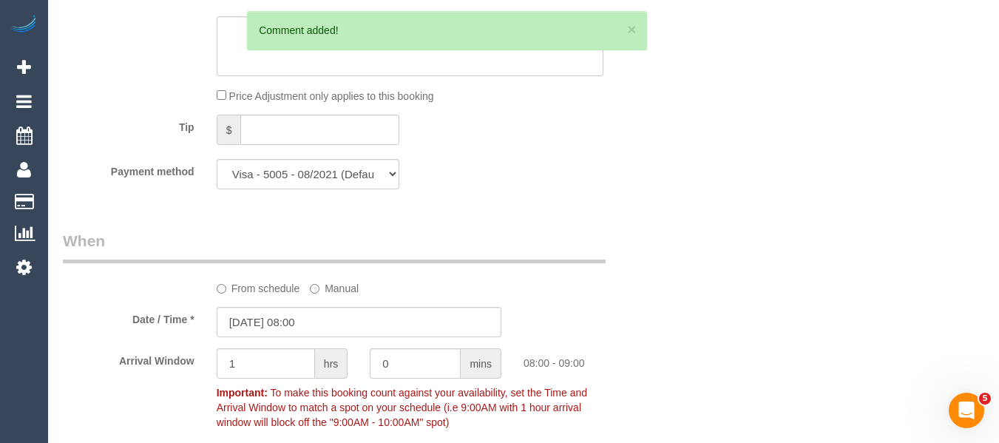
scroll to position [1320, 0]
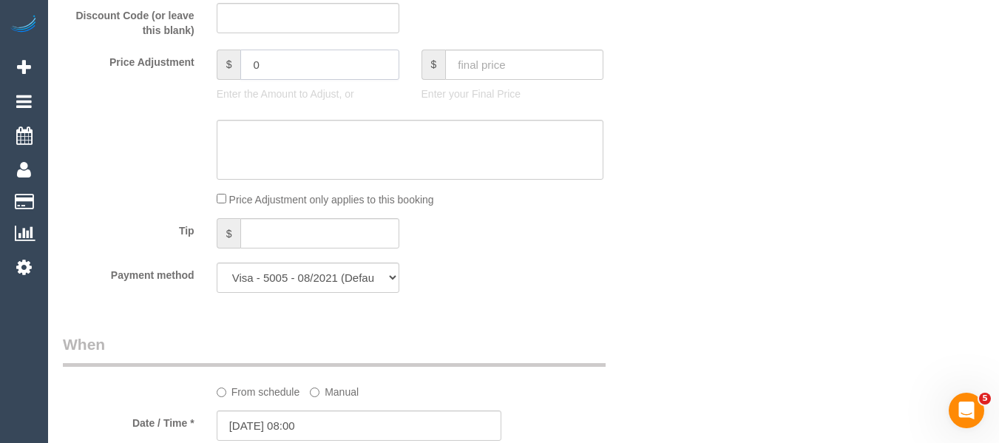
click at [194, 61] on div "Price Adjustment $ 0 Enter the Amount to Adjust, or $ Enter your Final Price" at bounding box center [359, 79] width 615 height 59
type input "-17.50"
click at [333, 144] on textarea at bounding box center [411, 150] width 388 height 61
type textarea "regular"
type input "-17.5"
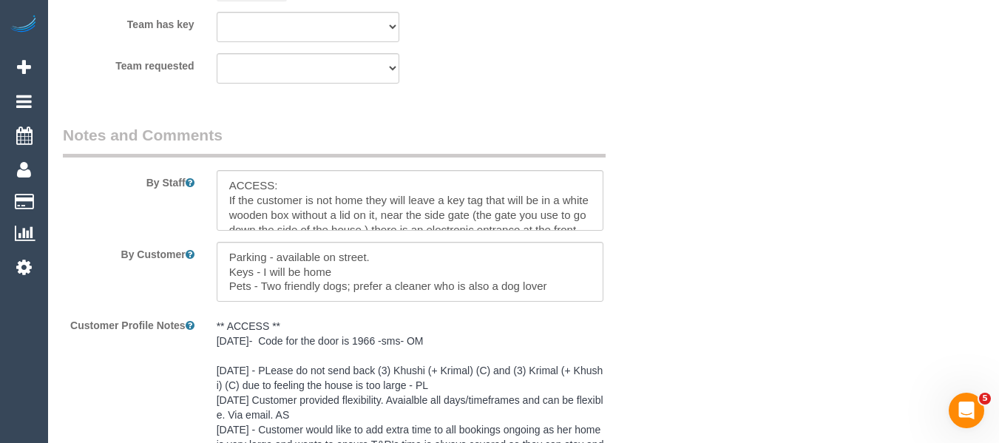
scroll to position [2651, 0]
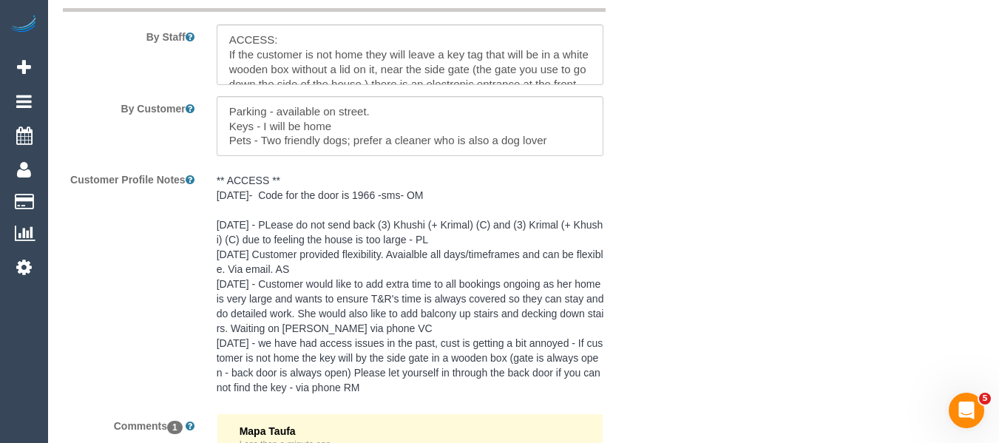
type textarea "regular booking discount -MT"
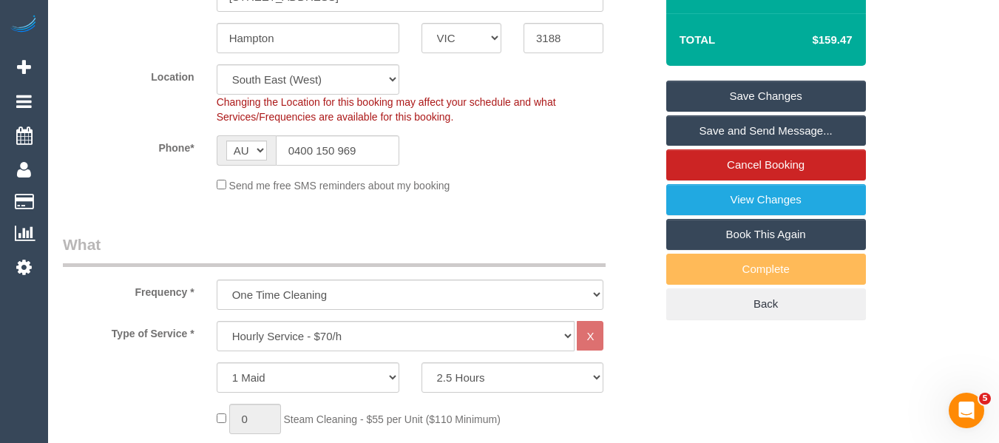
scroll to position [294, 0]
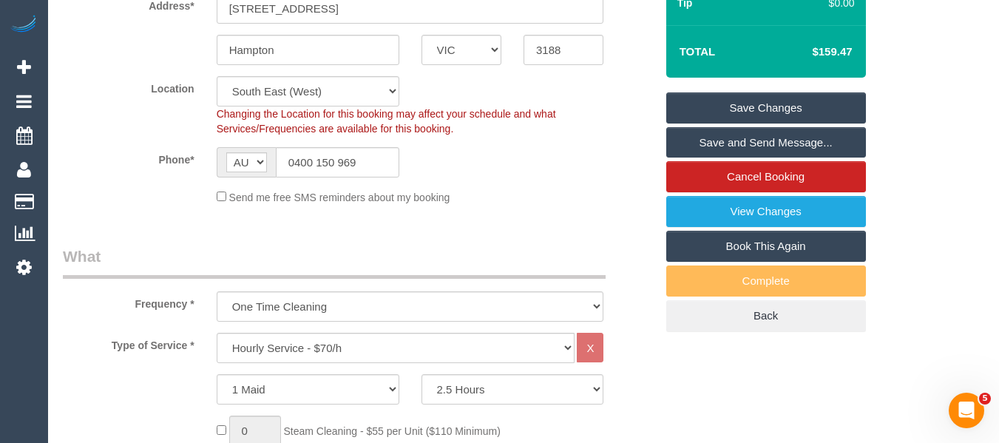
click at [777, 106] on link "Save Changes" at bounding box center [767, 107] width 200 height 31
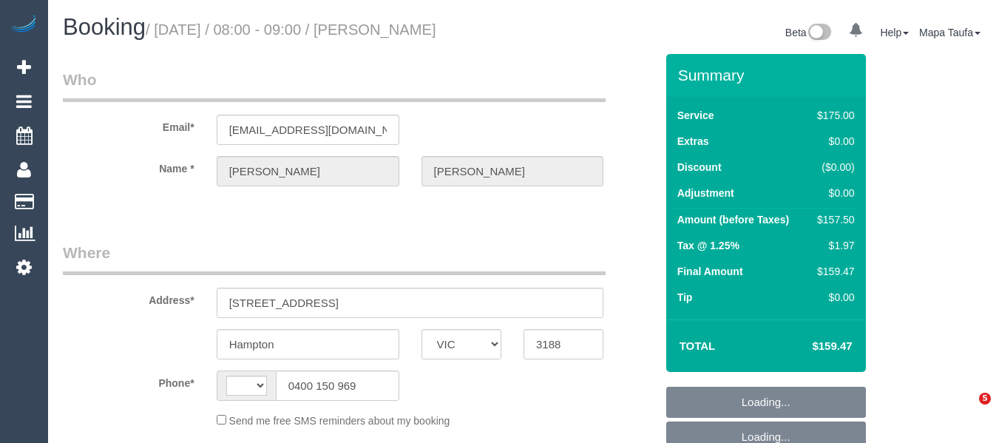
select select "VIC"
select select "150"
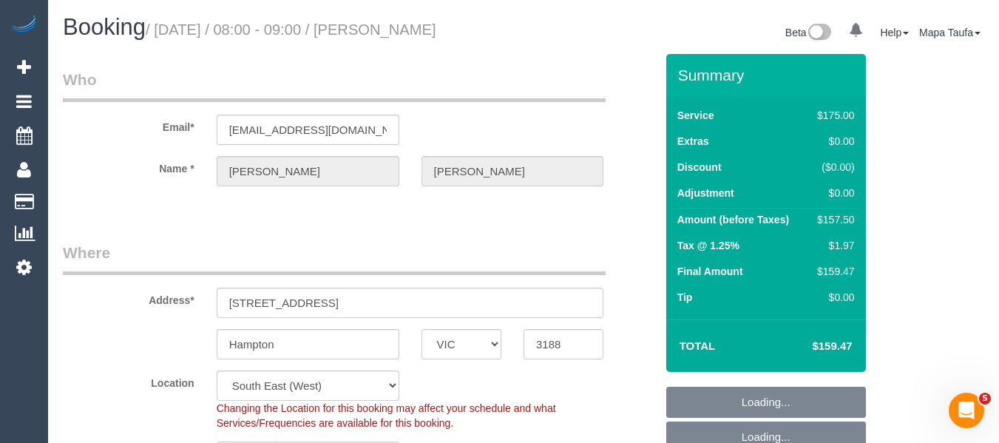
select select "object:711"
select select "string:AU"
select select "string:stripe-pm_1FRCUP2GScqysDRVU3rOEBmN"
select select "number:27"
select select "number:14"
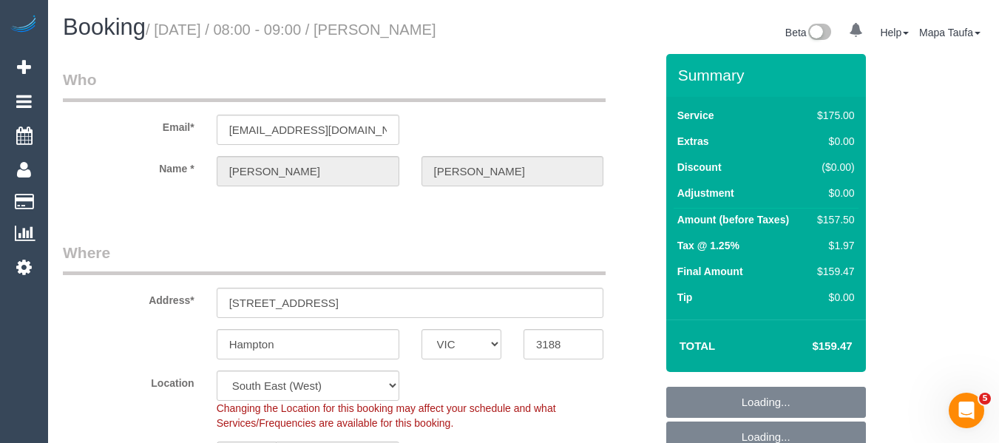
select select "number:19"
select select "number:22"
select select "number:11"
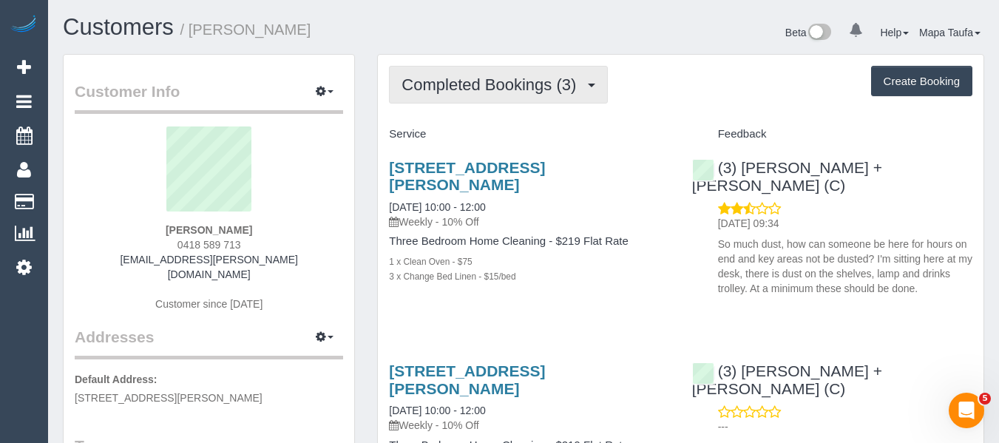
click at [479, 80] on span "Completed Bookings (3)" at bounding box center [493, 84] width 182 height 18
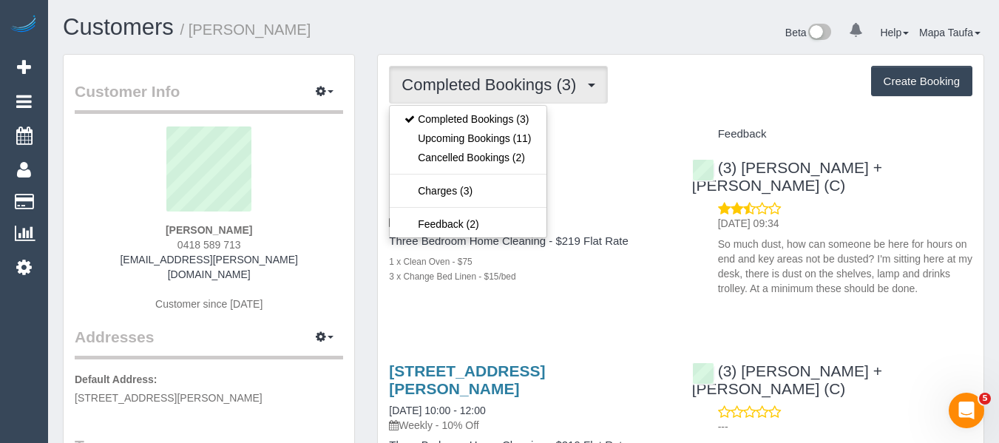
click at [724, 124] on div "Feedback" at bounding box center [832, 134] width 303 height 25
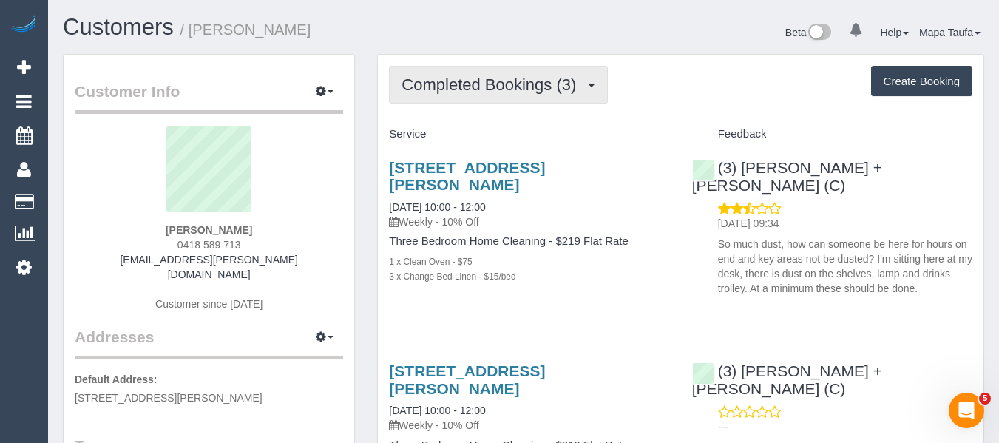
click at [516, 92] on span "Completed Bookings (3)" at bounding box center [493, 84] width 182 height 18
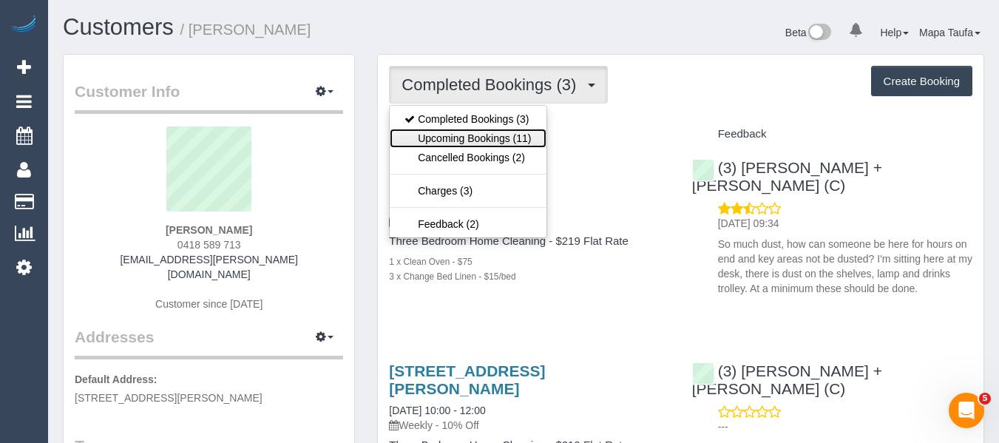
click at [500, 132] on link "Upcoming Bookings (11)" at bounding box center [468, 138] width 156 height 19
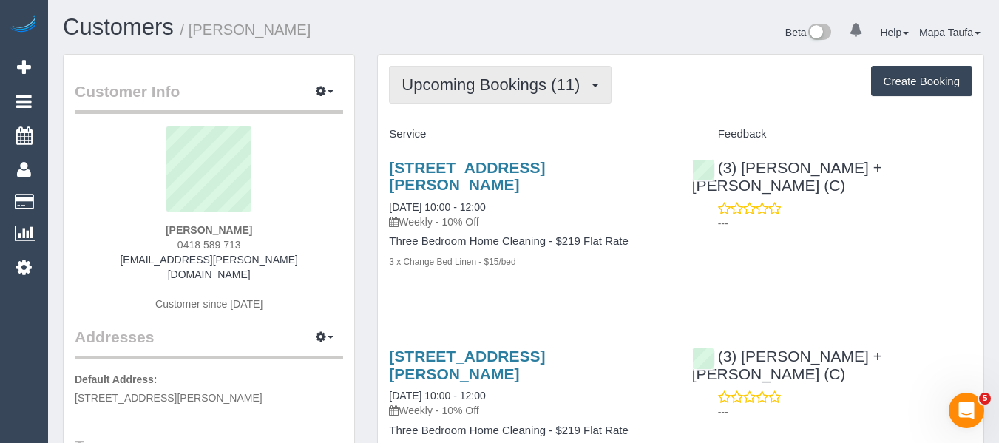
click at [443, 90] on span "Upcoming Bookings (11)" at bounding box center [495, 84] width 186 height 18
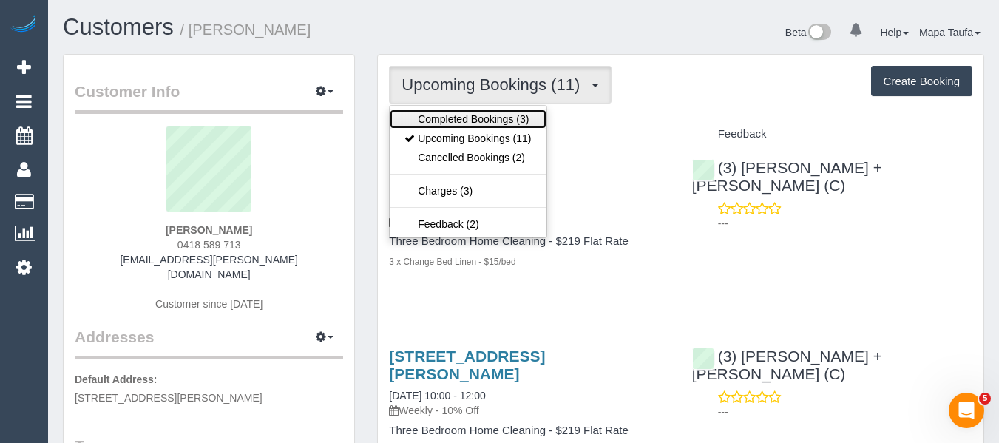
click at [447, 118] on link "Completed Bookings (3)" at bounding box center [468, 118] width 156 height 19
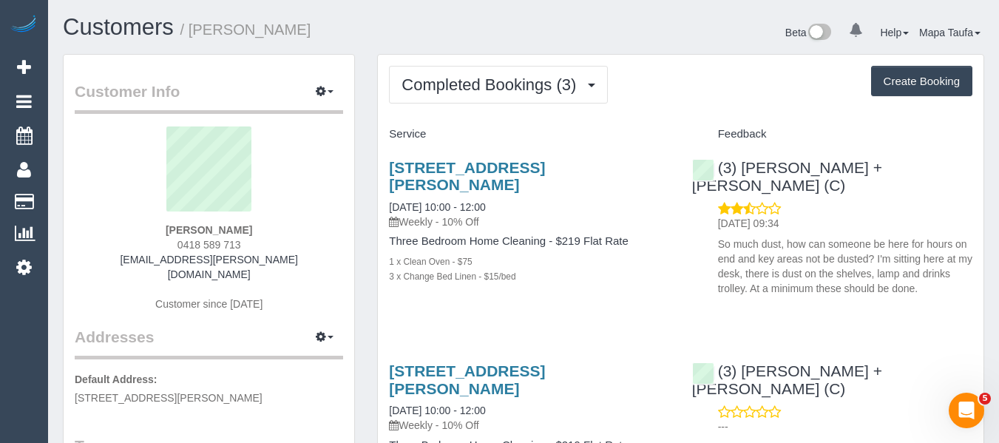
drag, startPoint x: 249, startPoint y: 251, endPoint x: 166, endPoint y: 240, distance: 84.3
click at [155, 240] on div "[PERSON_NAME] 0418 589 713 [EMAIL_ADDRESS][PERSON_NAME][DOMAIN_NAME] Customer s…" at bounding box center [209, 227] width 269 height 200
copy span "0418 589 713"
click at [405, 179] on link "[STREET_ADDRESS][PERSON_NAME]" at bounding box center [467, 176] width 156 height 34
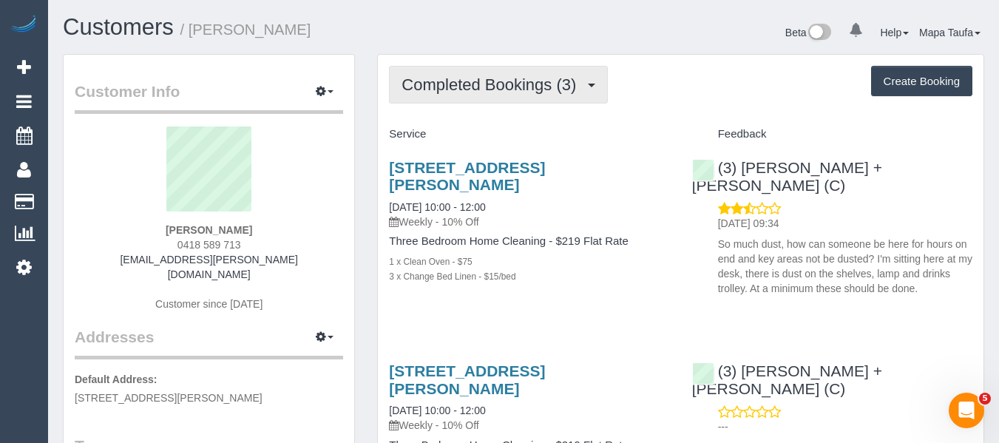
click at [468, 88] on span "Completed Bookings (3)" at bounding box center [493, 84] width 182 height 18
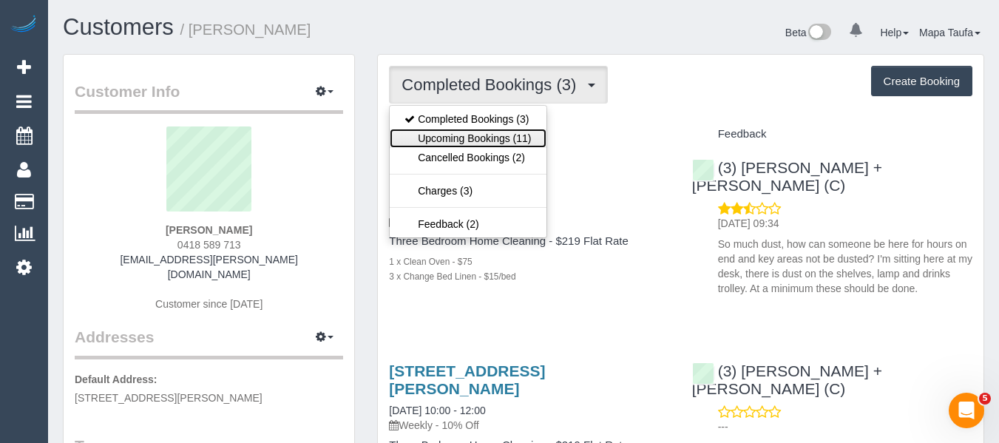
click at [458, 135] on link "Upcoming Bookings (11)" at bounding box center [468, 138] width 156 height 19
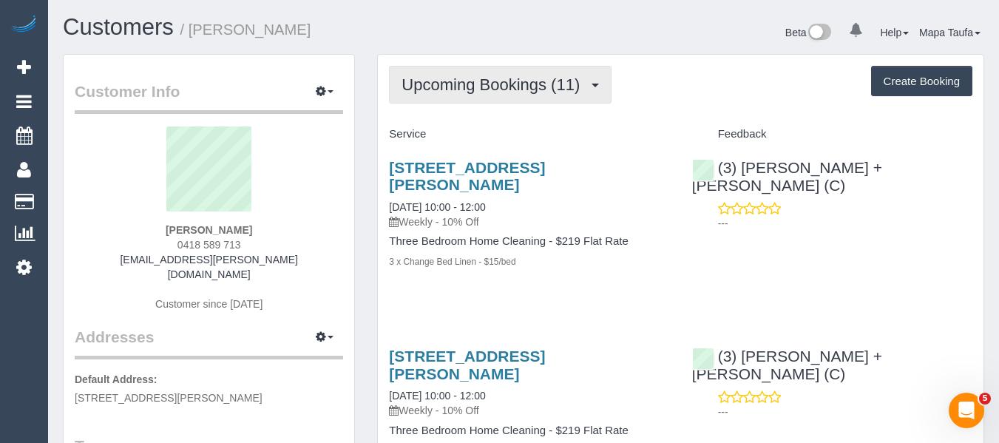
click at [516, 92] on span "Upcoming Bookings (11)" at bounding box center [495, 84] width 186 height 18
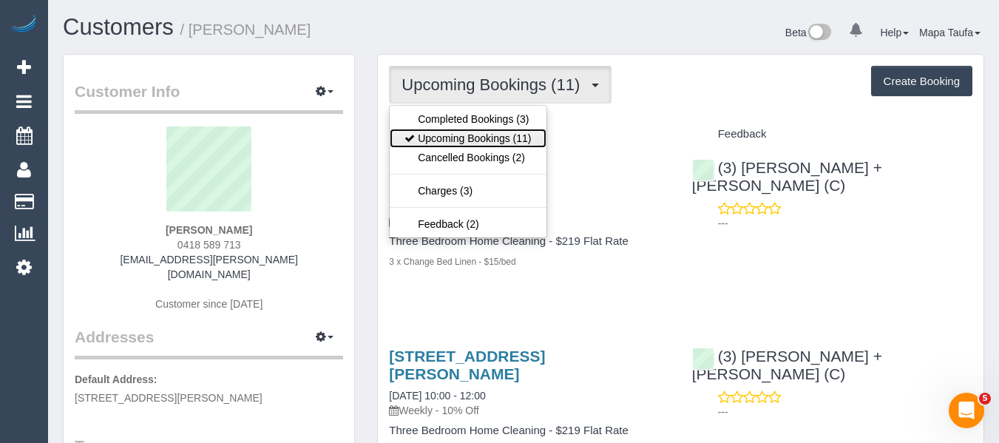
click at [498, 146] on link "Upcoming Bookings (11)" at bounding box center [468, 138] width 156 height 19
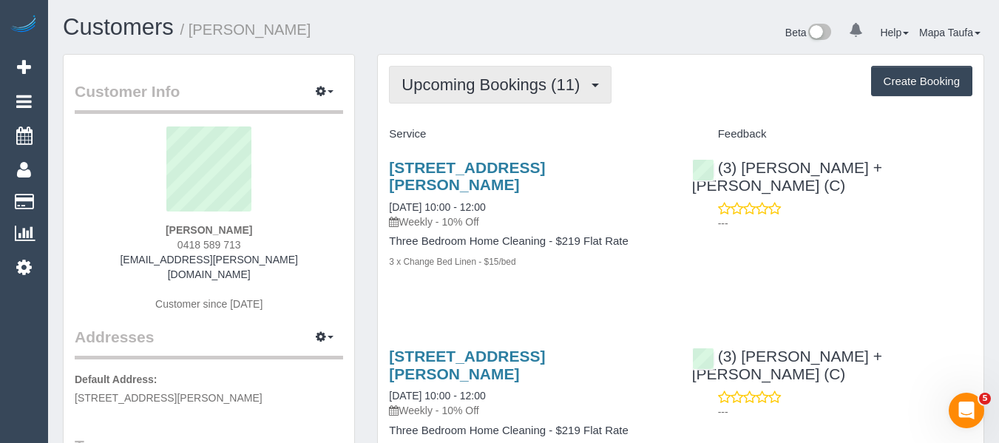
click at [475, 70] on button "Upcoming Bookings (11)" at bounding box center [500, 85] width 223 height 38
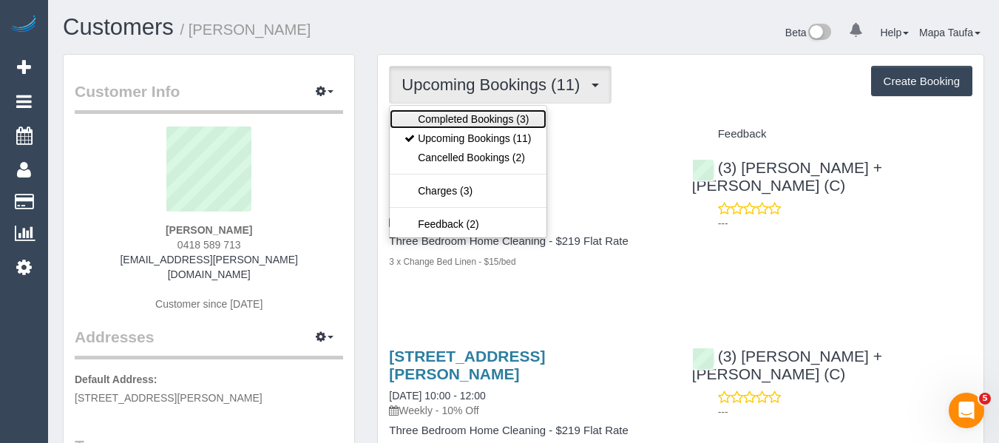
click at [462, 120] on link "Completed Bookings (3)" at bounding box center [468, 118] width 156 height 19
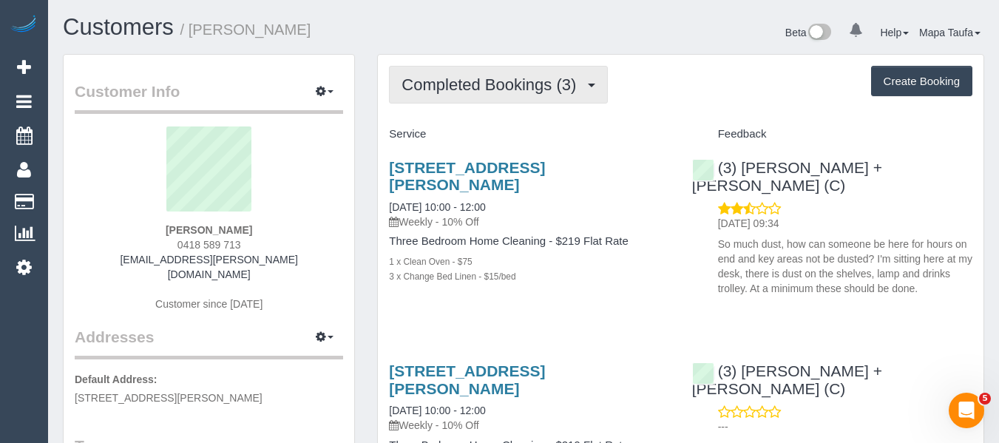
click at [493, 90] on span "Completed Bookings (3)" at bounding box center [493, 84] width 182 height 18
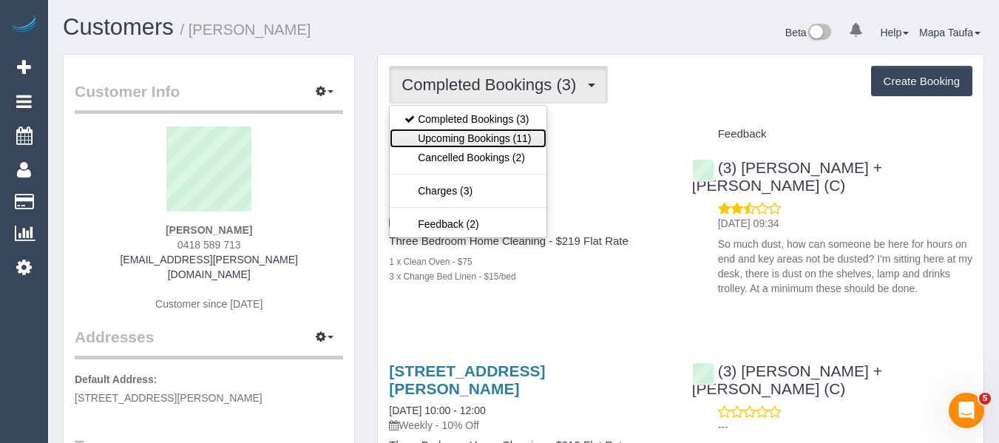
click at [489, 134] on link "Upcoming Bookings (11)" at bounding box center [468, 138] width 156 height 19
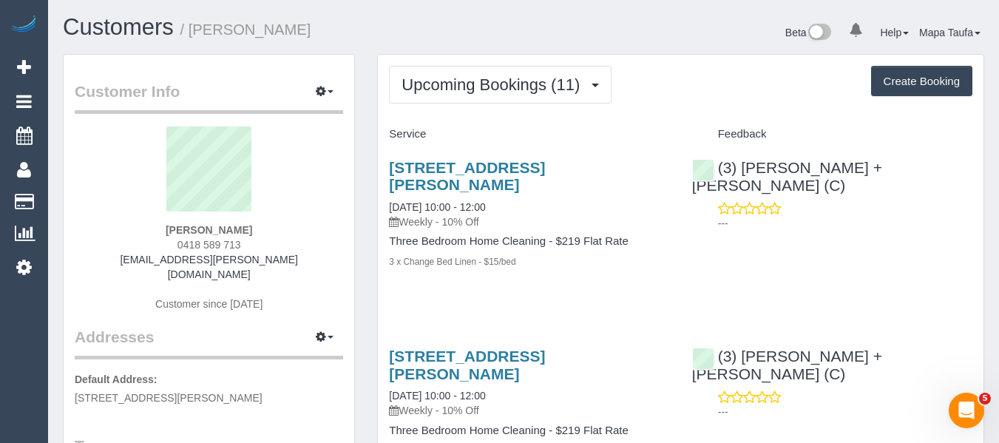
click at [689, 101] on div "Upcoming Bookings (11) Completed Bookings (3) Upcoming Bookings (11) Cancelled …" at bounding box center [681, 85] width 584 height 38
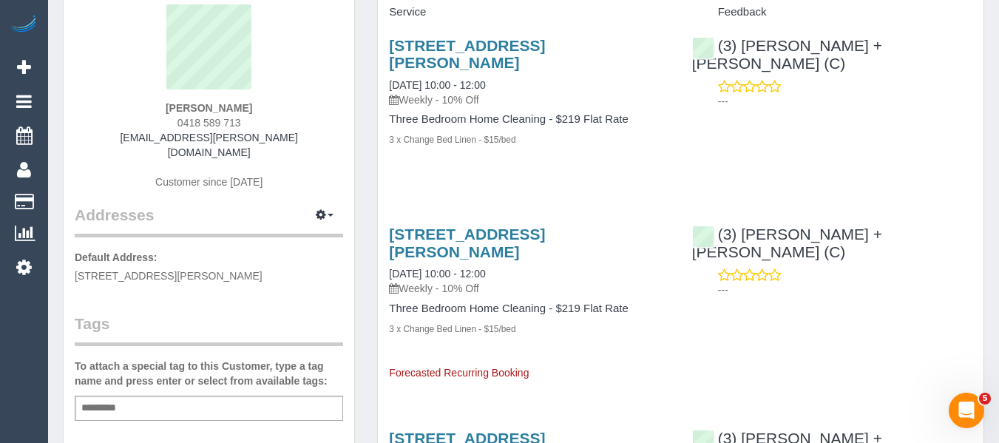
scroll to position [74, 0]
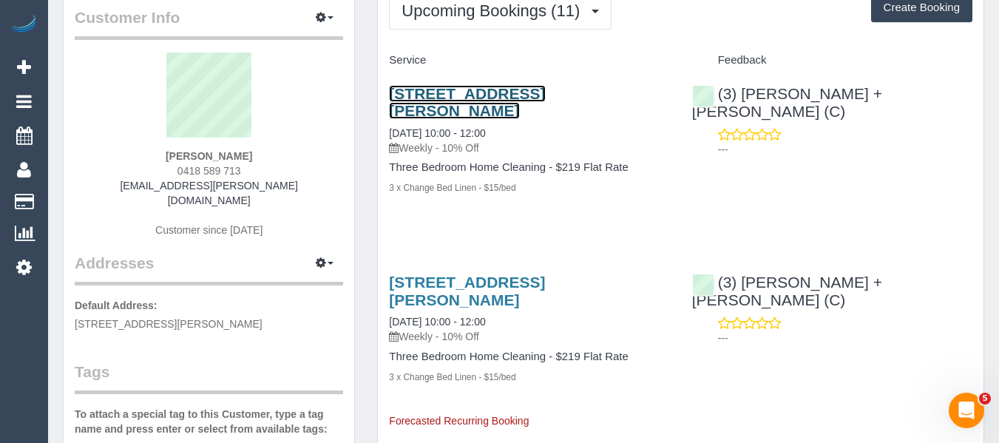
click at [428, 90] on link "54 Fergie Street, Fitzroy North, VIC 3068" at bounding box center [467, 102] width 156 height 34
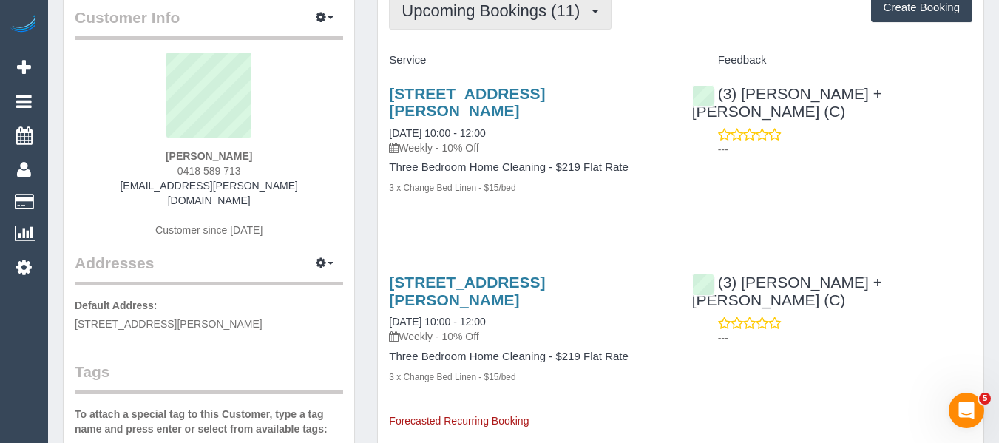
click at [459, 9] on span "Upcoming Bookings (11)" at bounding box center [495, 10] width 186 height 18
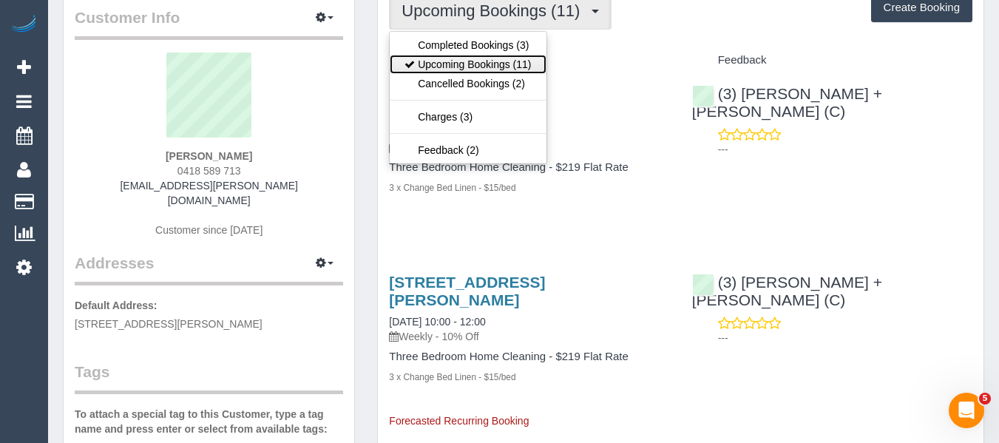
click at [462, 58] on link "Upcoming Bookings (11)" at bounding box center [468, 64] width 156 height 19
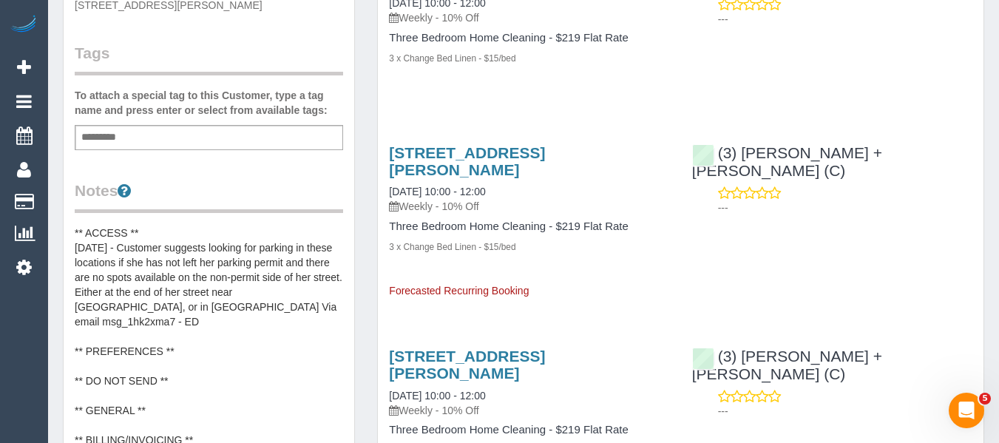
scroll to position [518, 0]
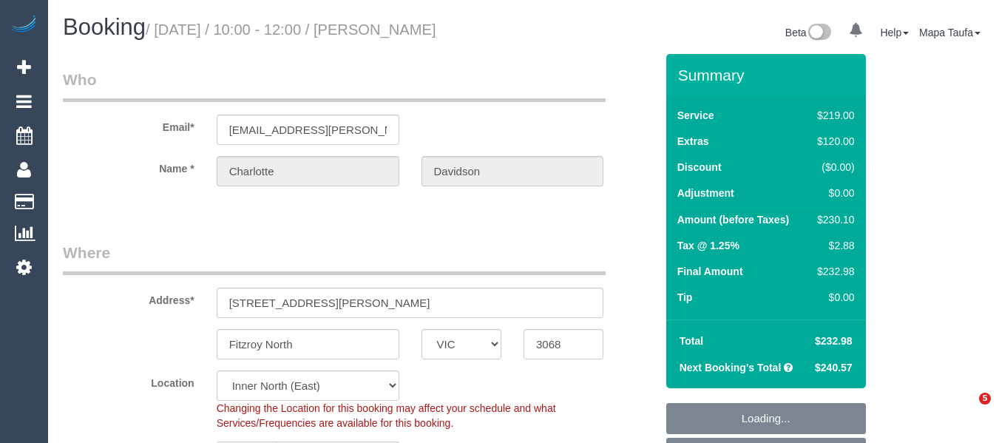
select select "VIC"
select select "number:27"
select select "number:15"
select select "number:19"
select select "number:36"
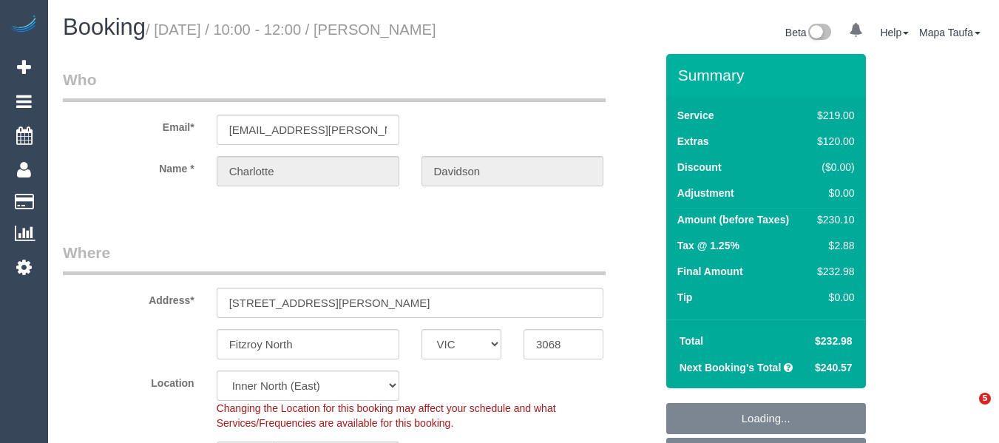
select select "object:1580"
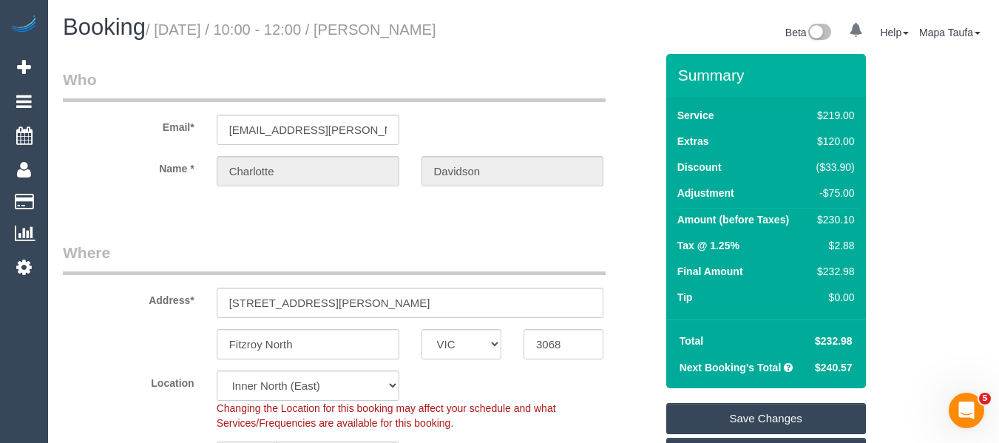
scroll to position [428, 0]
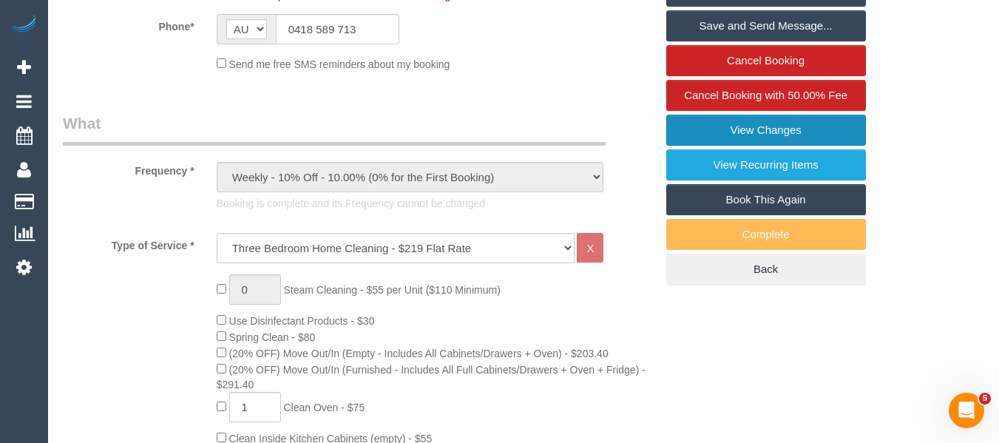
click at [786, 146] on link "View Changes" at bounding box center [767, 130] width 200 height 31
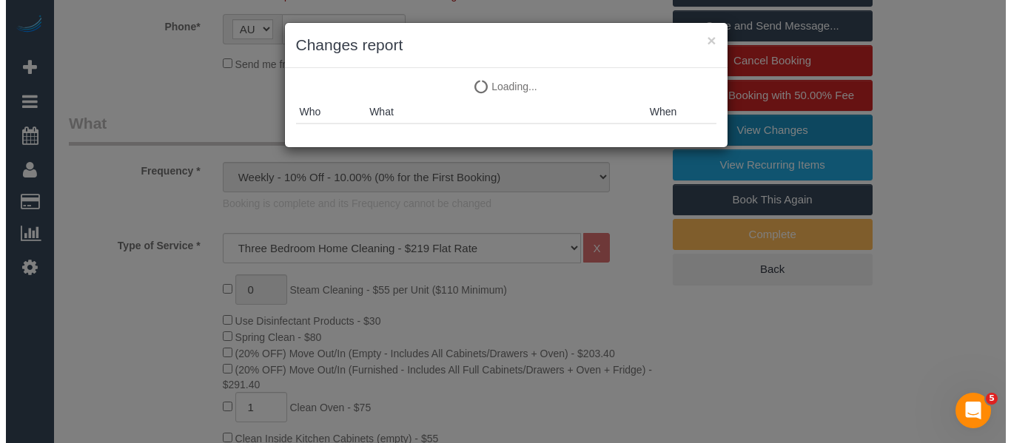
scroll to position [410, 0]
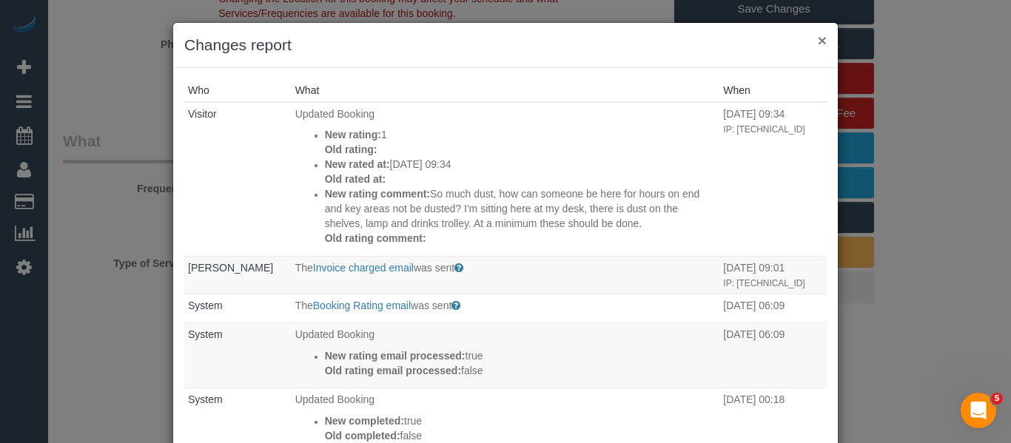
click at [817, 43] on button "×" at bounding box center [821, 41] width 9 height 16
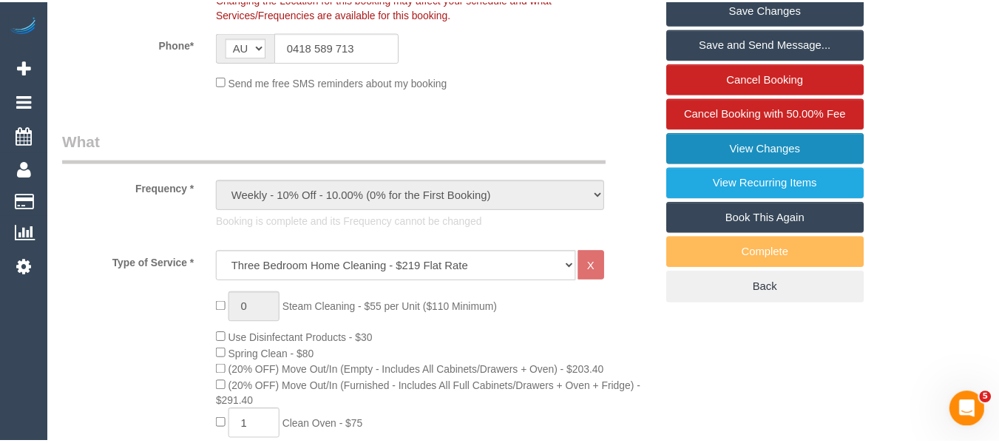
scroll to position [428, 0]
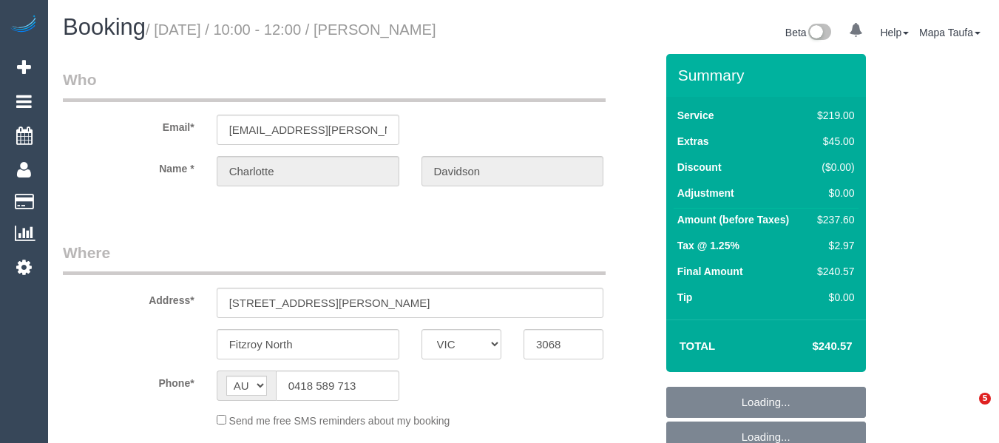
select select "VIC"
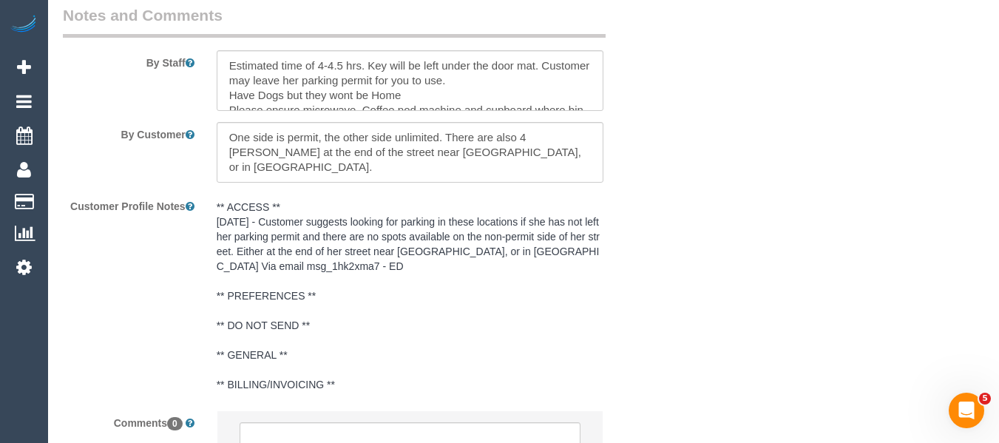
select select "string:stripe-pm_1Rznla2GScqysDRVQVXEtdTd"
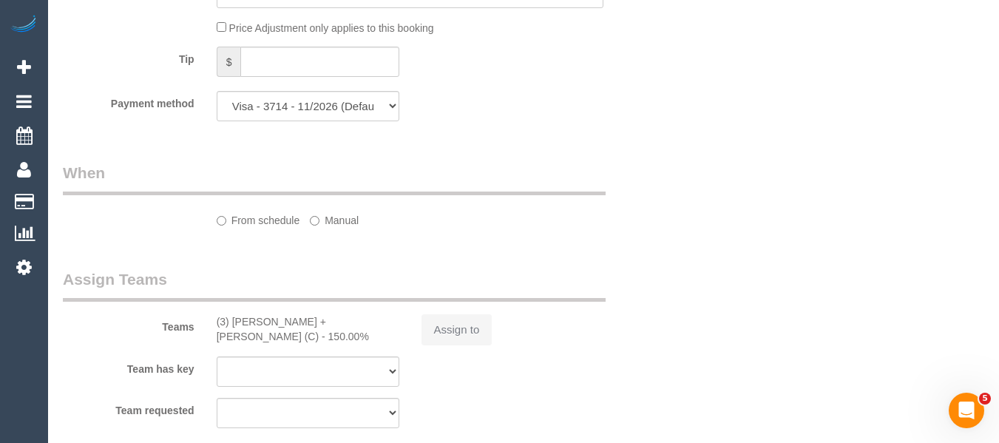
scroll to position [1514, 0]
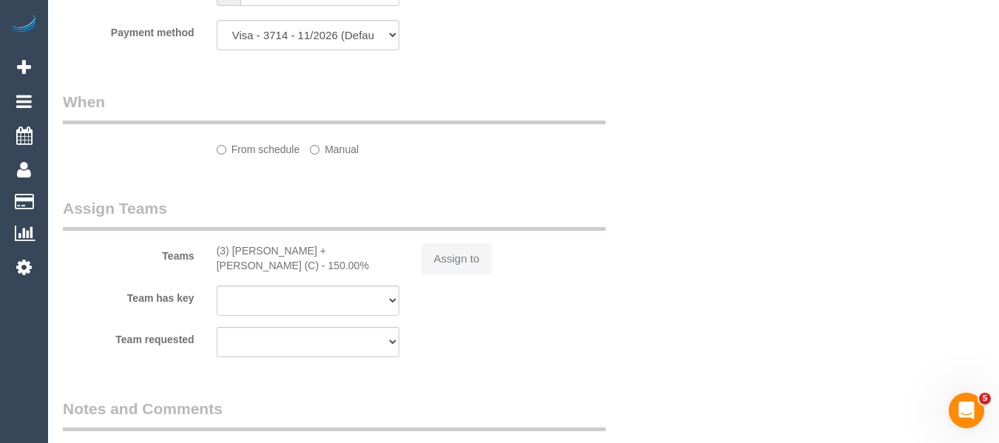
select select "object:632"
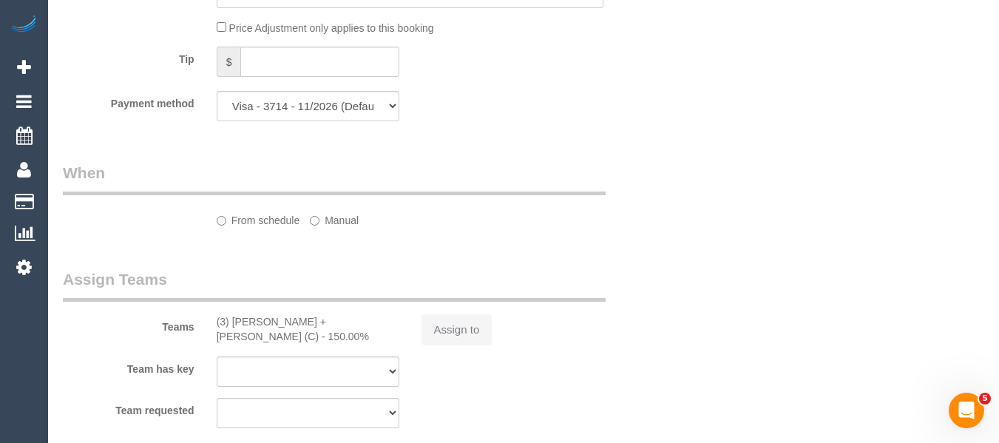
select select "number:27"
select select "number:15"
select select "number:19"
select select "number:36"
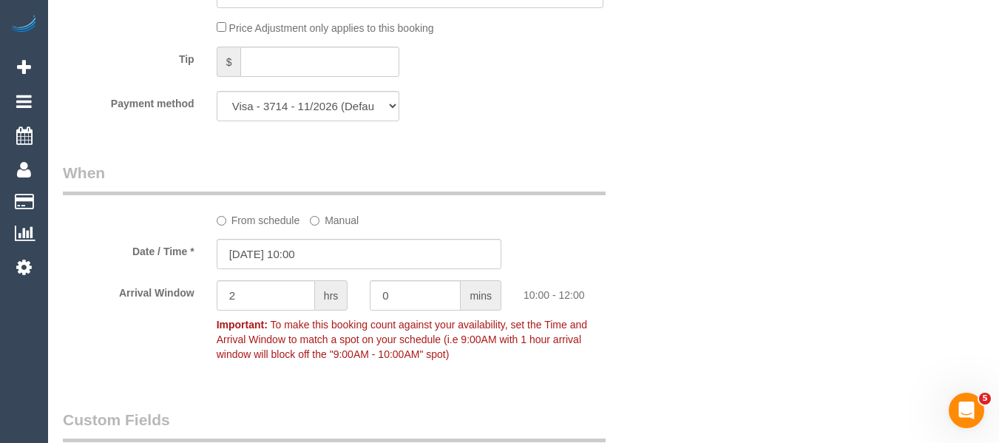
select select "object:1528"
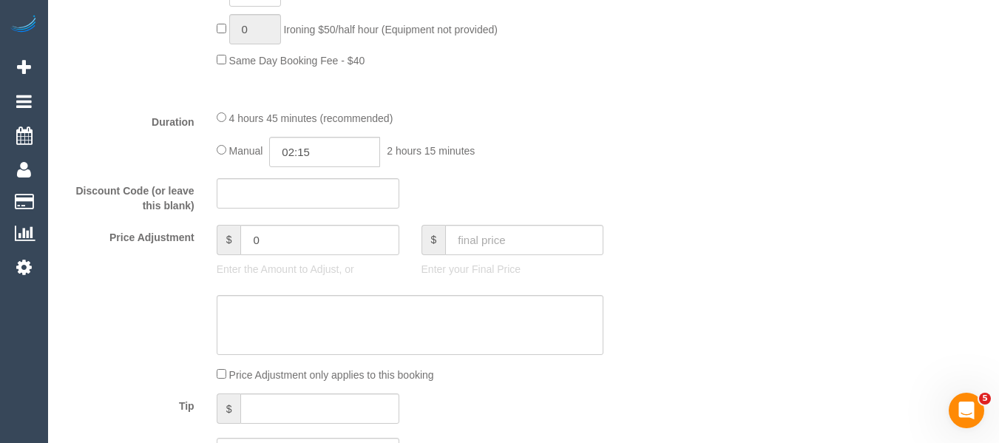
scroll to position [1144, 0]
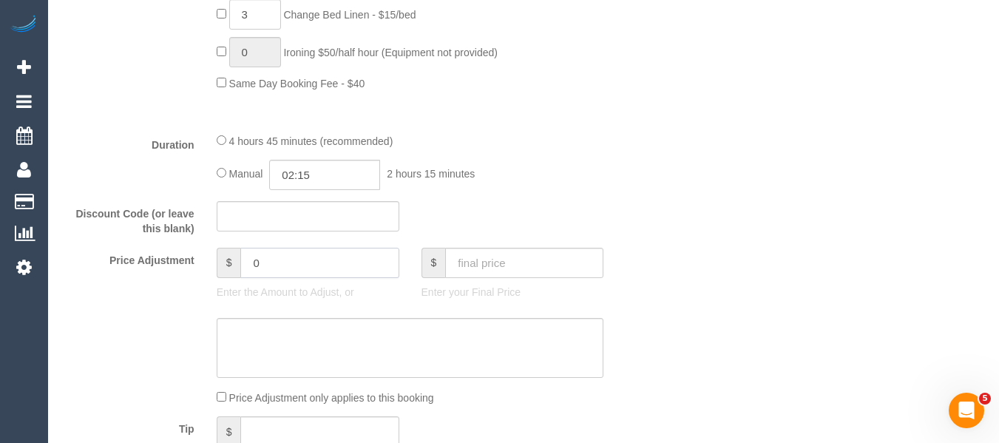
click at [203, 282] on div "Price Adjustment $ 0 Enter the Amount to Adjust, or $ Enter your Final Price" at bounding box center [359, 277] width 615 height 59
type input "-46.40"
click at [306, 357] on textarea at bounding box center [411, 348] width 388 height 61
type textarea "discoun"
type input "-46.4"
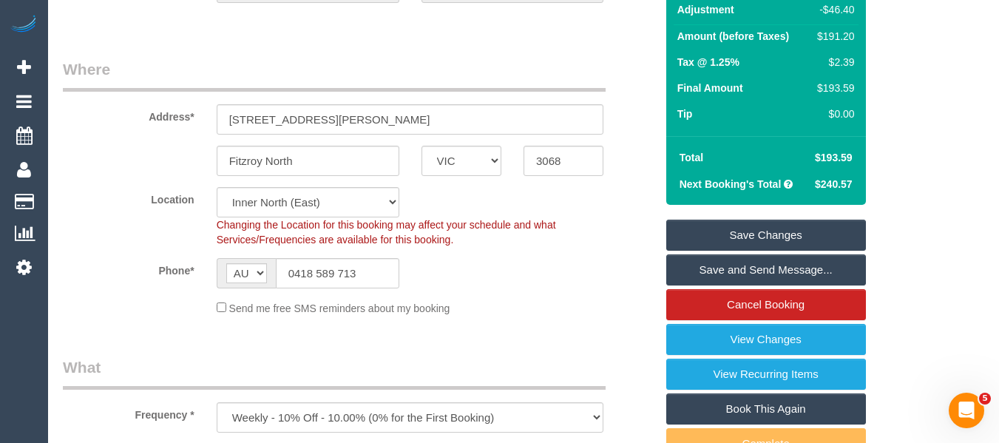
scroll to position [182, 0]
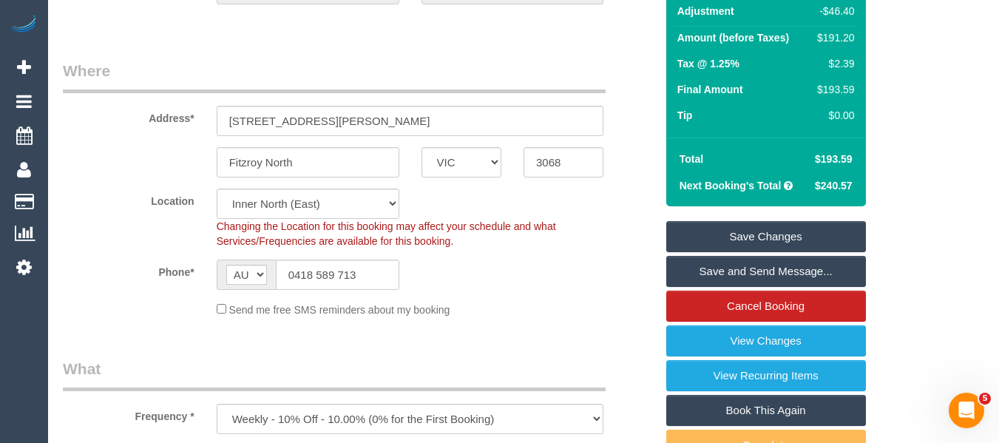
type textarea "discount for complaint from previous service. no deduction to cleaner - MT"
click at [707, 249] on link "Save Changes" at bounding box center [767, 236] width 200 height 31
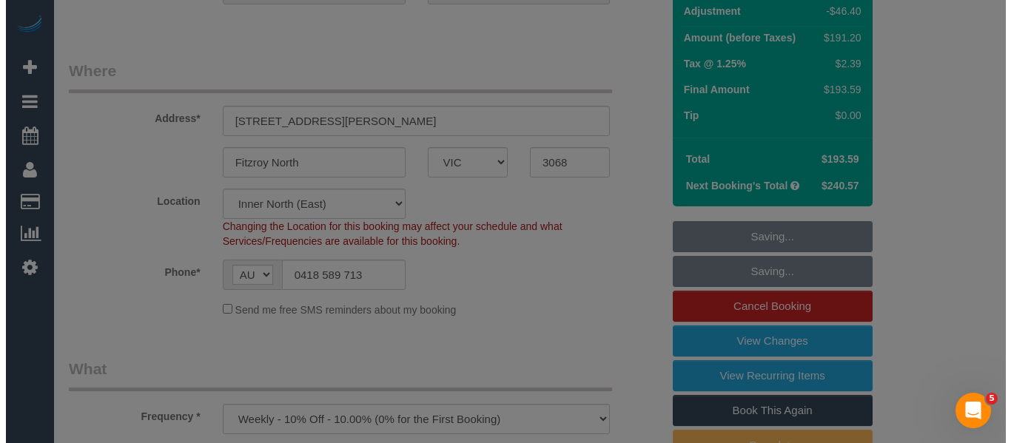
scroll to position [164, 0]
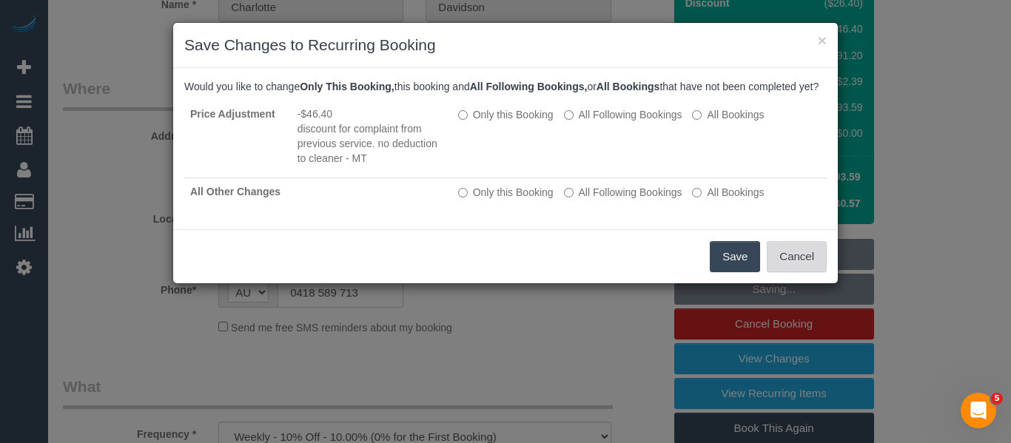
click at [789, 271] on button "Cancel" at bounding box center [796, 256] width 60 height 31
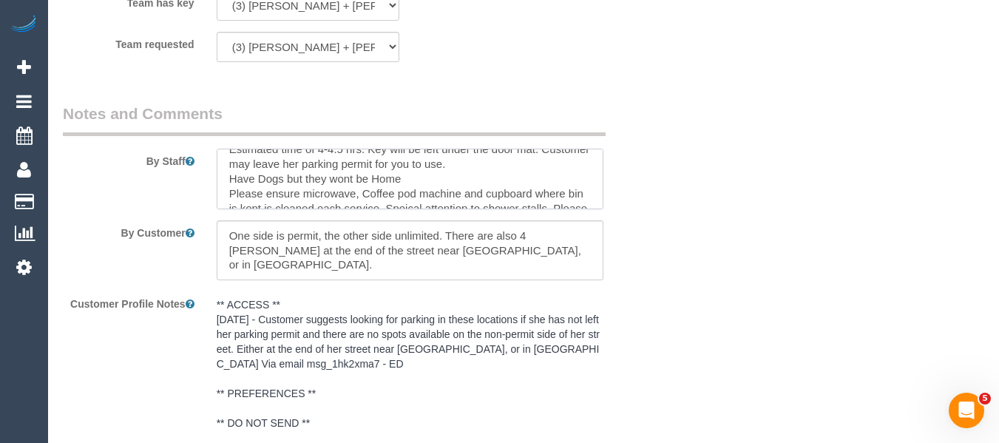
scroll to position [0, 0]
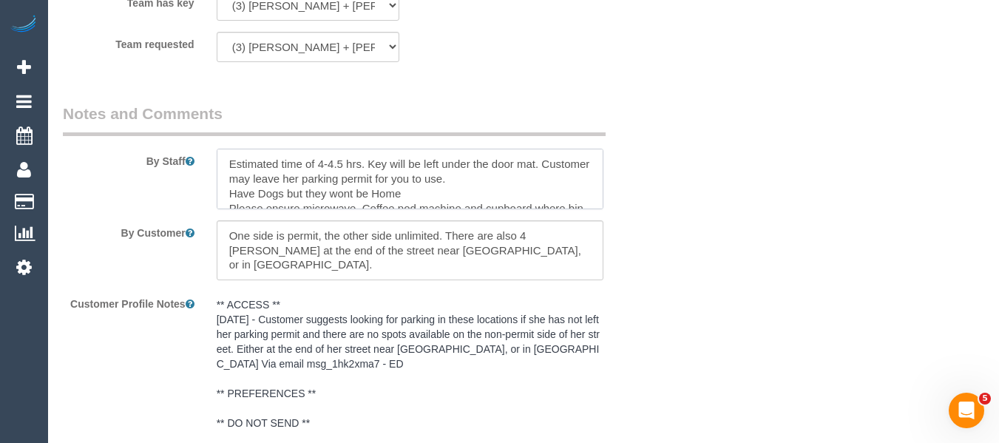
click at [224, 180] on textarea at bounding box center [411, 179] width 388 height 61
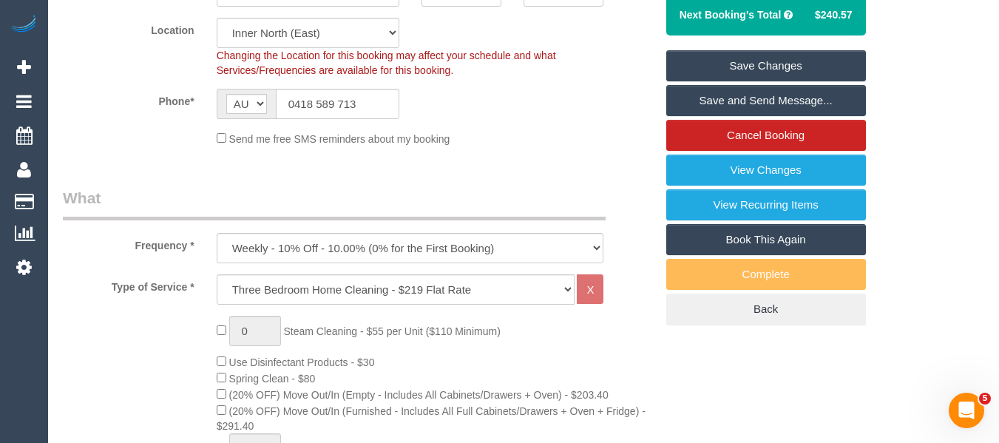
scroll to position [220, 0]
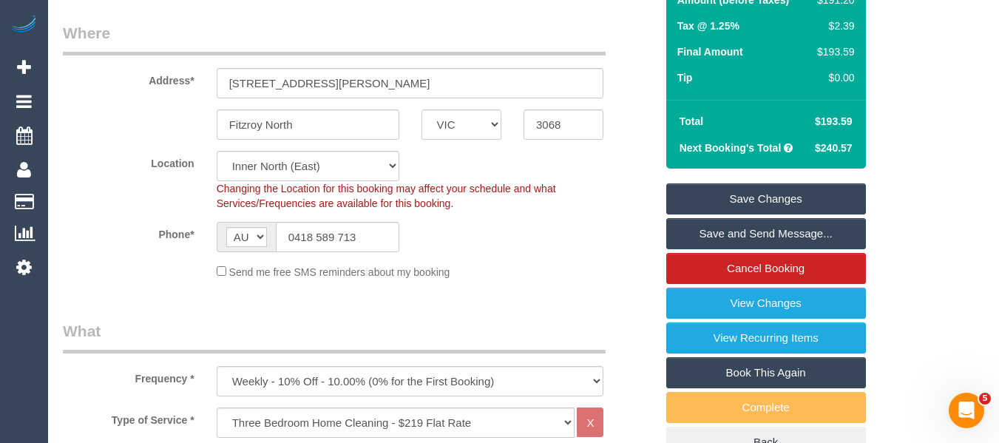
type textarea "Please use customers products to clean shower - ensure all dusting is done Esti…"
click at [720, 212] on link "Save Changes" at bounding box center [767, 198] width 200 height 31
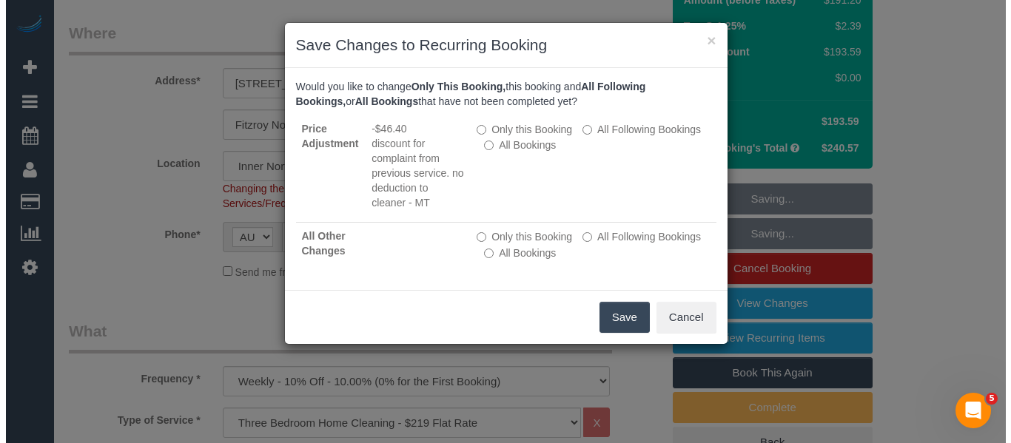
scroll to position [202, 0]
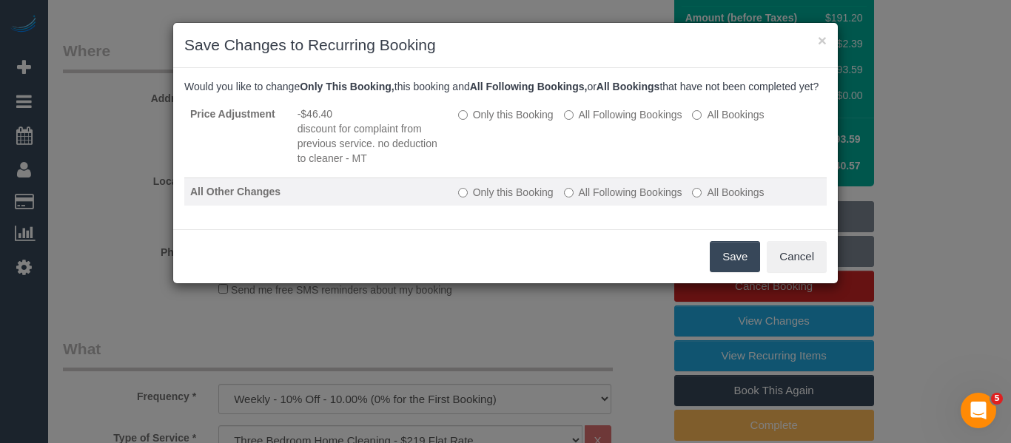
click at [597, 200] on label "All Following Bookings" at bounding box center [623, 192] width 118 height 15
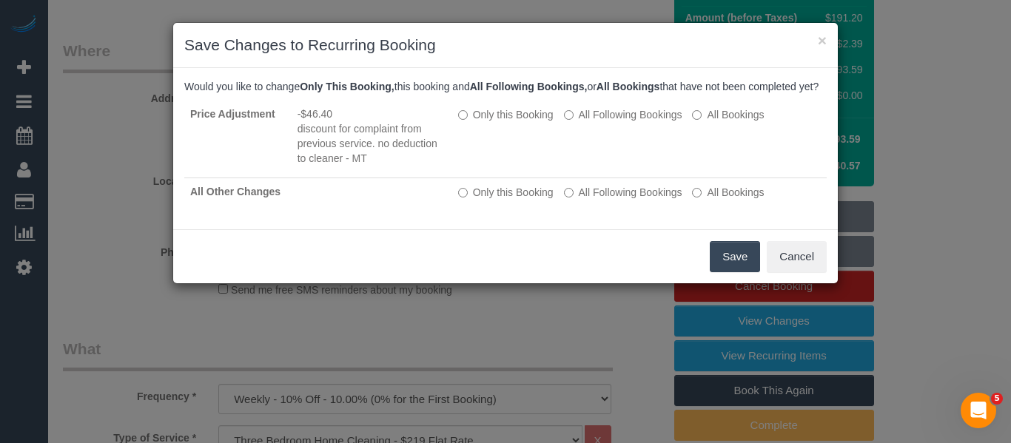
click at [735, 272] on button "Save" at bounding box center [734, 256] width 50 height 31
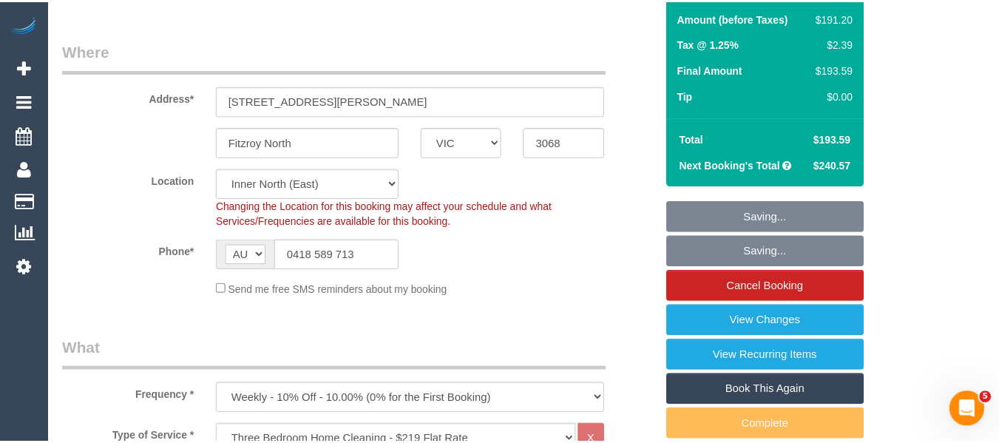
scroll to position [220, 0]
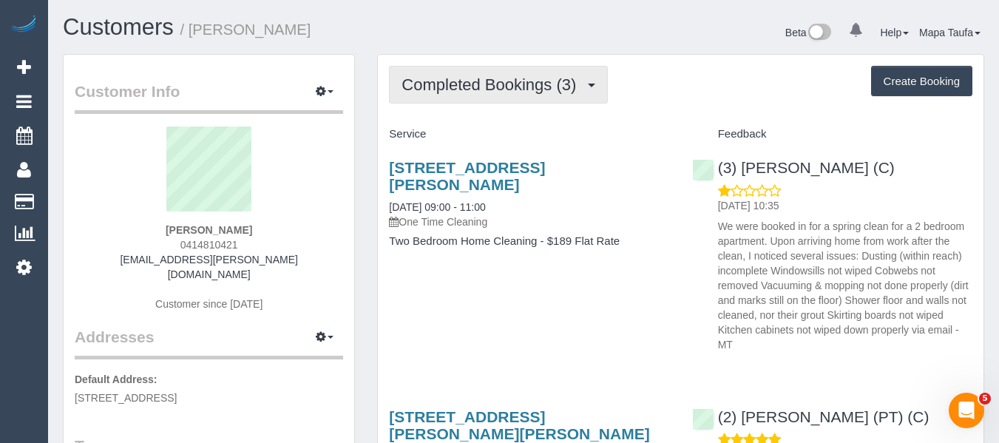
click at [466, 90] on span "Completed Bookings (3)" at bounding box center [493, 84] width 182 height 18
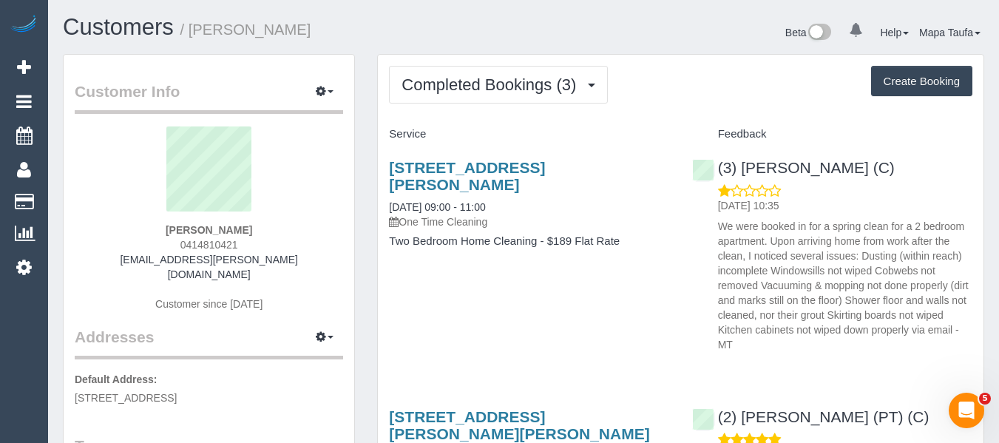
drag, startPoint x: 232, startPoint y: 229, endPoint x: 141, endPoint y: 235, distance: 91.2
click at [145, 229] on div "Ailish Hallinan 0414810421 ac.hallinan@gmail.com Customer since 2019" at bounding box center [209, 227] width 269 height 200
copy strong "Ailish Hallinan"
drag, startPoint x: 425, startPoint y: 172, endPoint x: 388, endPoint y: 162, distance: 38.2
click at [388, 162] on div "869 Drummond St, 1, Carlton North, VIC 3054 01/10/2025 09:00 - 11:00 One Time C…" at bounding box center [529, 211] width 303 height 131
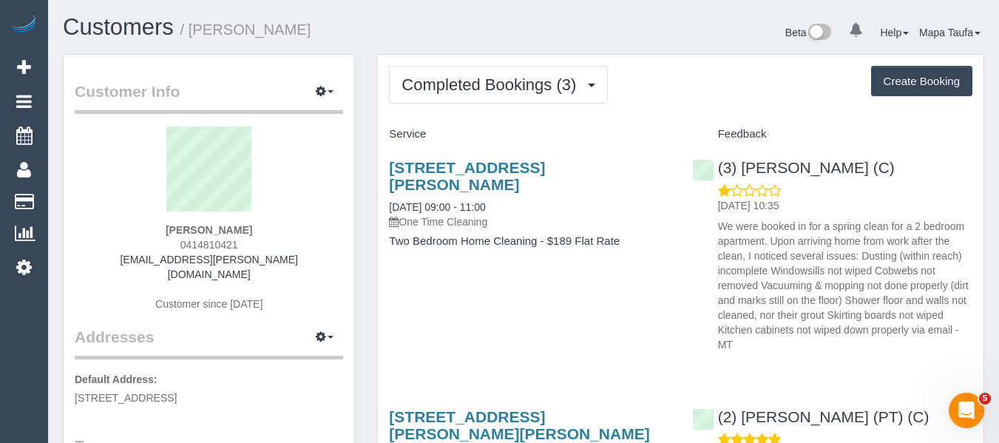
copy link "869 Drummond St, 1, Carlton North, VIC 3054"
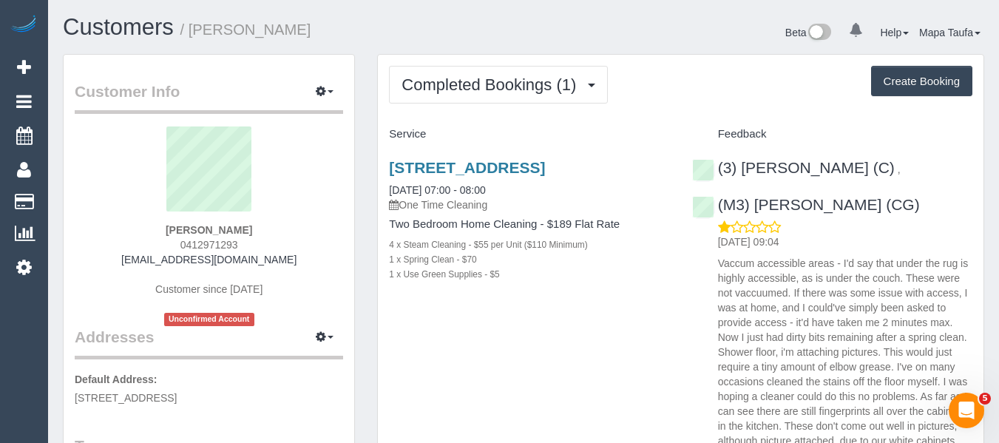
click at [447, 179] on div "[STREET_ADDRESS] [DATE] 07:00 - 08:00 One Time Cleaning" at bounding box center [529, 185] width 280 height 53
click at [453, 159] on link "[STREET_ADDRESS]" at bounding box center [467, 167] width 156 height 17
drag, startPoint x: 840, startPoint y: 165, endPoint x: 466, endPoint y: 13, distance: 404.2
click at [739, 167] on div "(3) [PERSON_NAME] (C) , (M3) [PERSON_NAME] (CG) [DATE] 09:04" at bounding box center [832, 344] width 303 height 397
copy div "[PERSON_NAME] (C) ,"
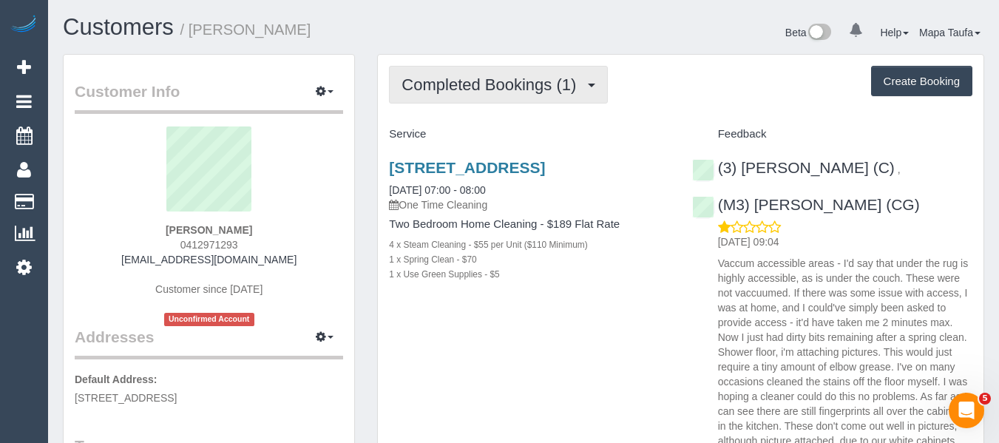
drag, startPoint x: 481, startPoint y: 79, endPoint x: 480, endPoint y: 104, distance: 24.4
click at [480, 81] on span "Completed Bookings (1)" at bounding box center [493, 84] width 182 height 18
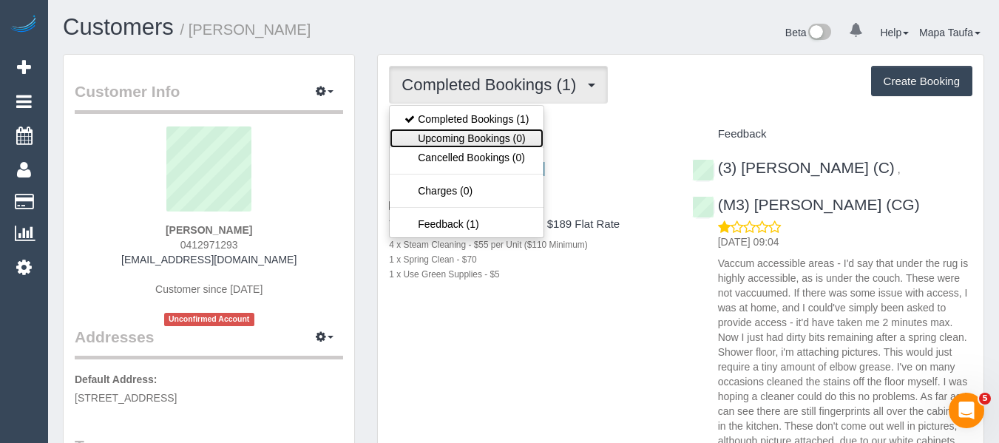
click at [471, 138] on link "Upcoming Bookings (0)" at bounding box center [467, 138] width 154 height 19
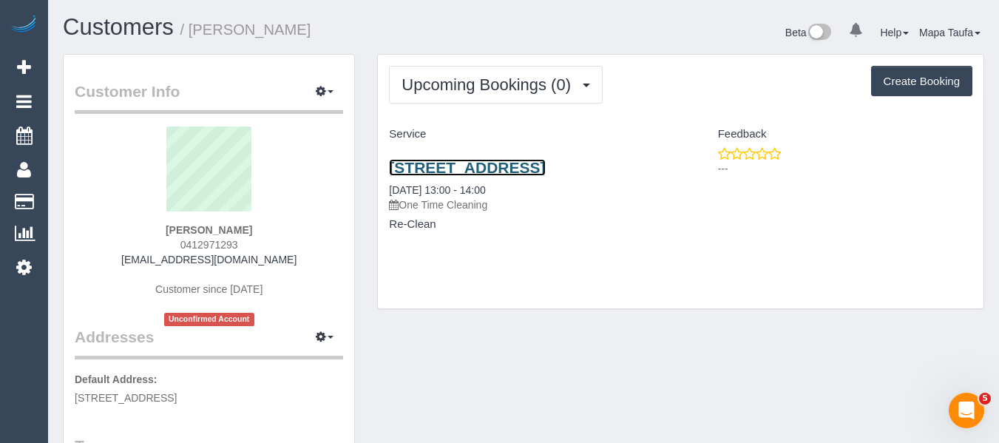
click at [473, 168] on link "[STREET_ADDRESS]" at bounding box center [467, 167] width 156 height 17
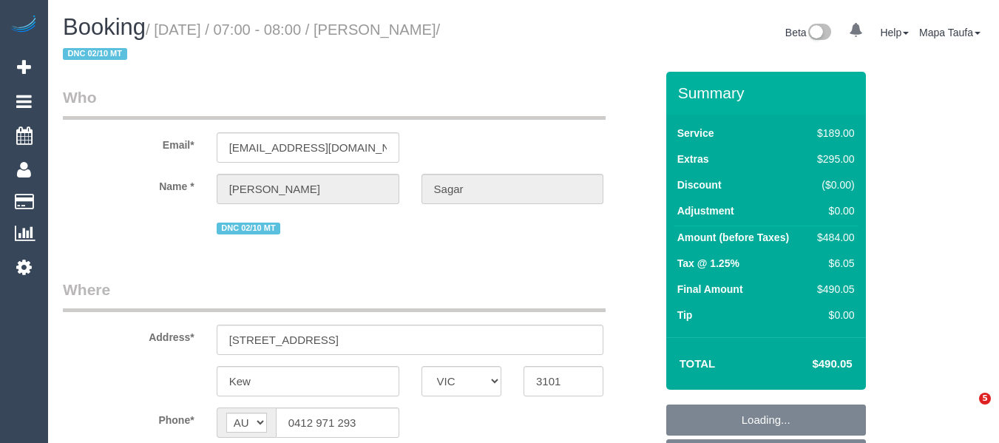
select select "VIC"
select select "string:stripe-pm_1S9LML2GScqysDRVcjmDDMmK"
select select "number:29"
select select "number:14"
select select "number:18"
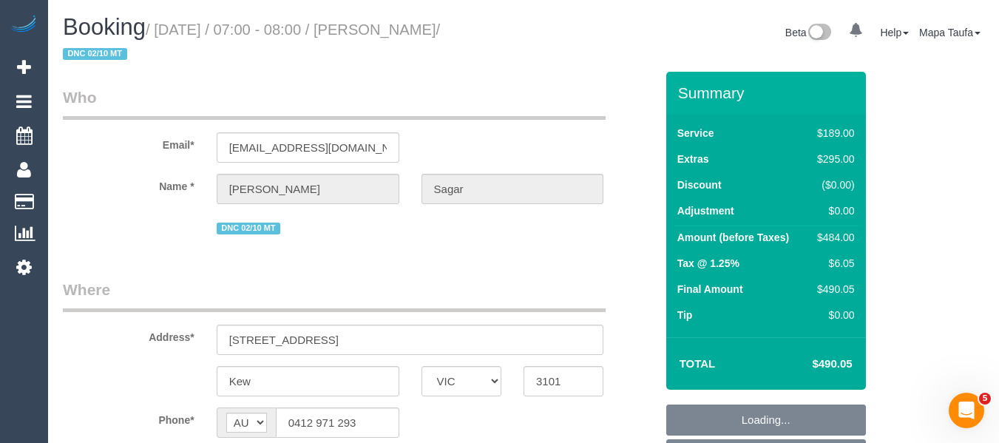
select select "number:36"
select select "number:13"
select select "object:847"
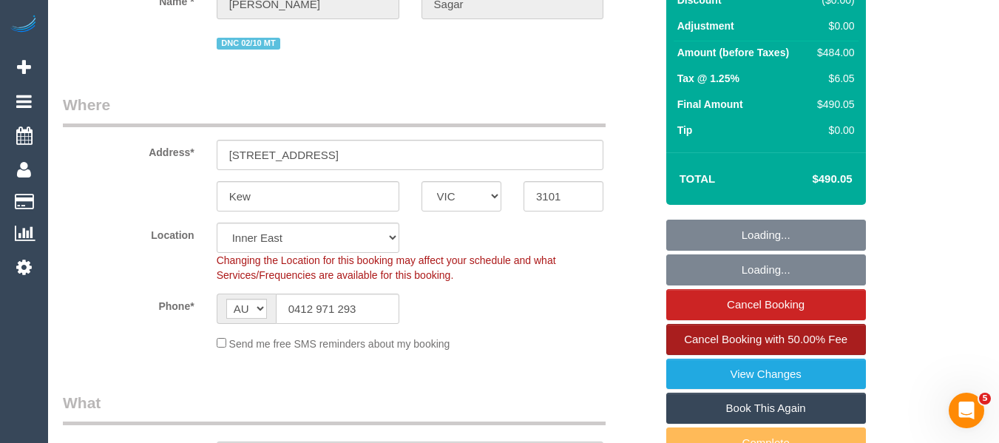
scroll to position [296, 0]
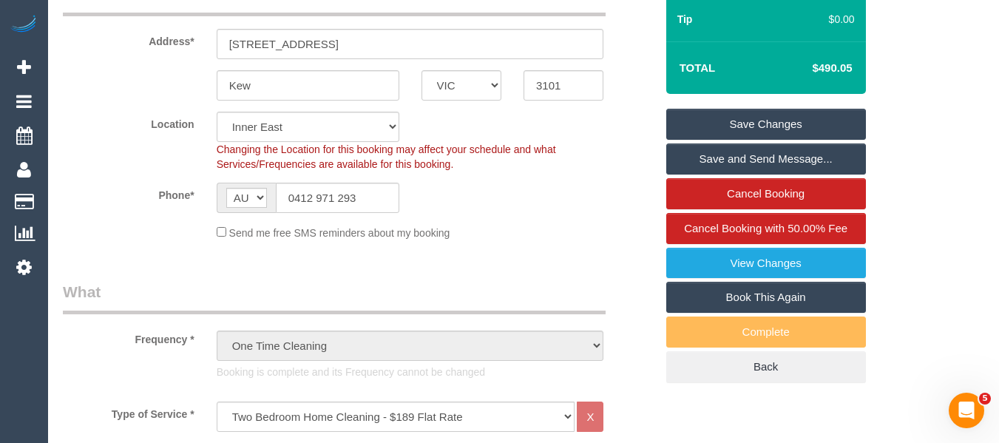
click at [749, 299] on link "Book This Again" at bounding box center [767, 297] width 200 height 31
select select "VIC"
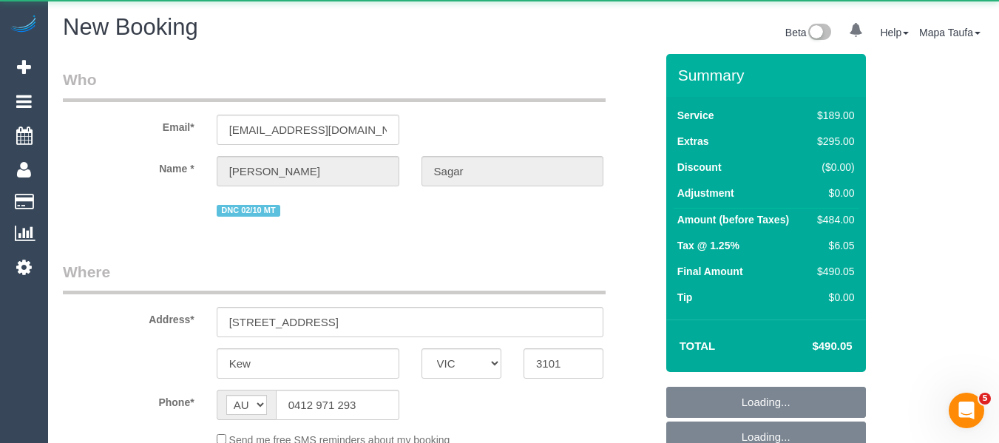
select select "object:2439"
select select "number:29"
select select "number:14"
select select "number:18"
select select "number:36"
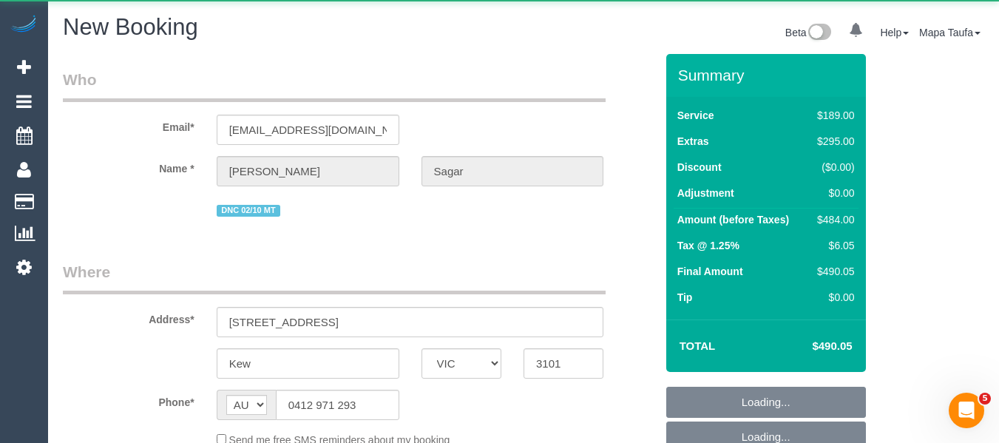
select select "number:13"
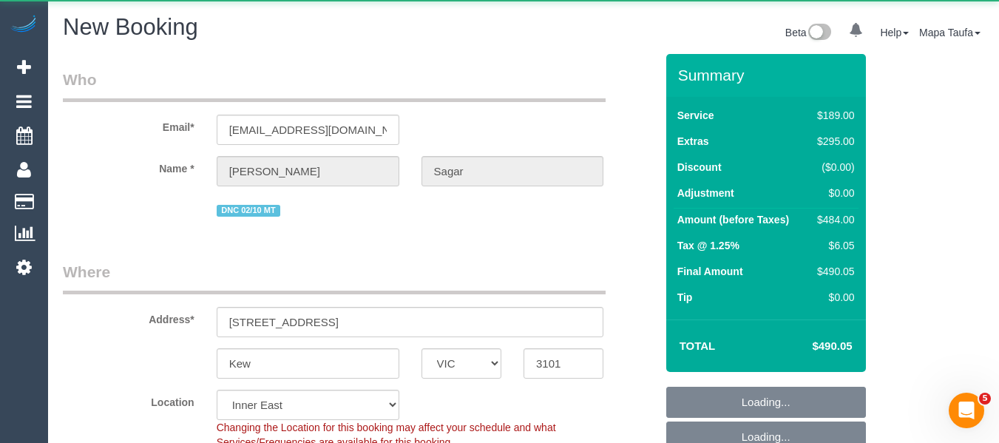
select select "string:stripe-pm_1S9LML2GScqysDRVcjmDDMmK"
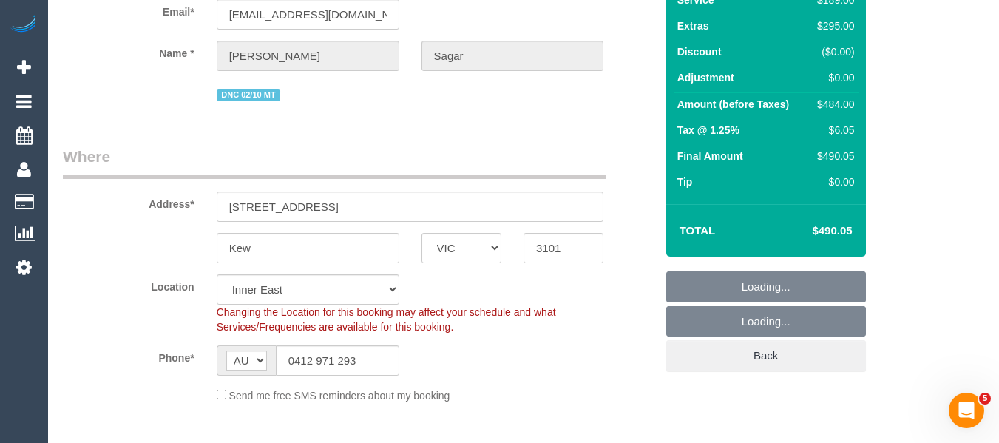
scroll to position [296, 0]
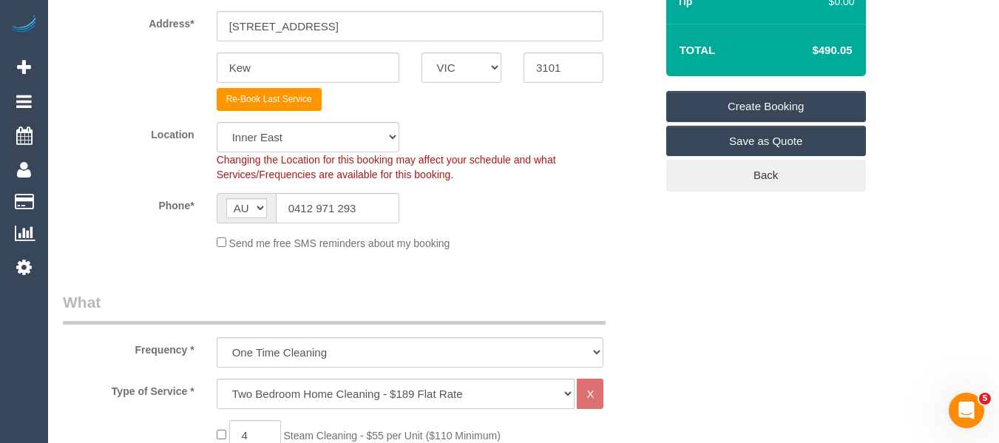
click at [334, 112] on fieldset "Where Address* 32 Fitzwilliam Street, 7 Kew ACT NSW NT QLD SA TAS VIC WA 3101 R…" at bounding box center [359, 113] width 593 height 297
select select "object:3177"
click at [314, 139] on select "Office City East (North) East (South) Inner East Inner North (East) Inner North…" at bounding box center [308, 137] width 183 height 30
select select "50"
click at [217, 122] on select "Office City East (North) East (South) Inner East Inner North (East) Inner North…" at bounding box center [308, 137] width 183 height 30
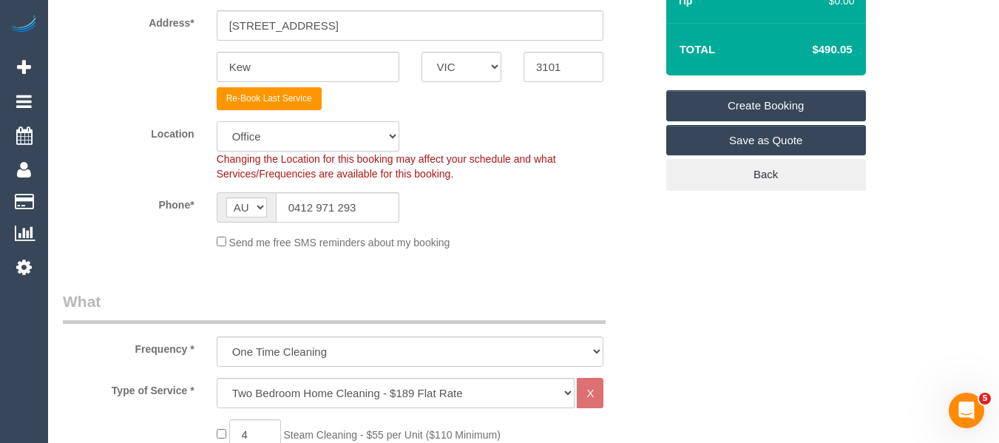
select select "object:3184"
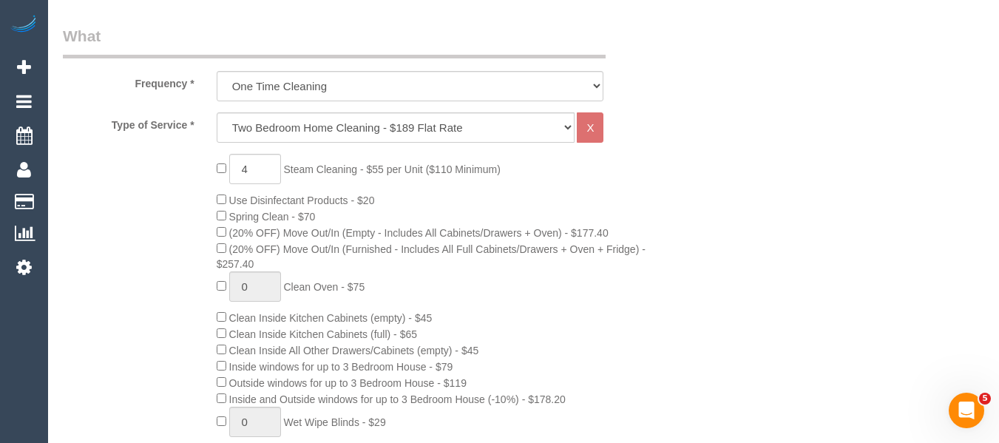
scroll to position [592, 0]
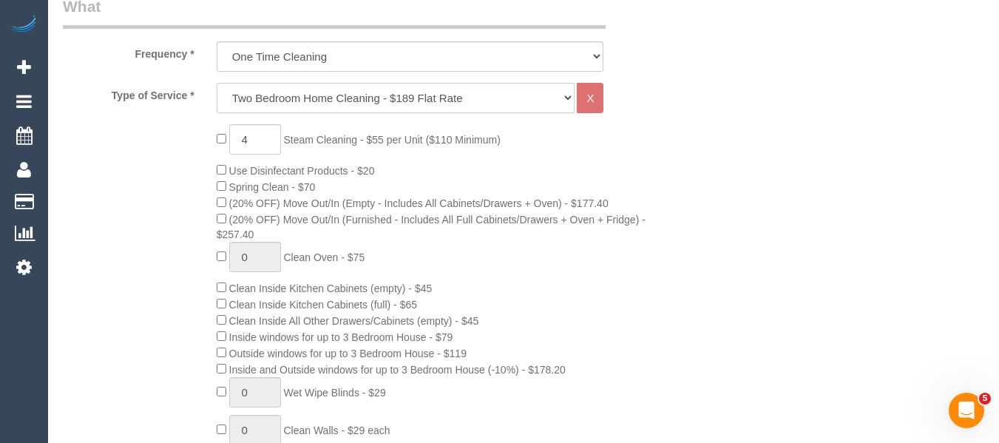
drag, startPoint x: 341, startPoint y: 105, endPoint x: 334, endPoint y: 112, distance: 9.4
click at [340, 104] on select "Hourly Service - $70/h Hourly Service - $65/h Hourly Service - $60/h Hourly Ser…" at bounding box center [396, 98] width 359 height 30
select select "28"
click at [217, 83] on select "Hourly Service - $70/h Hourly Service - $65/h Hourly Service - $60/h Hourly Ser…" at bounding box center [396, 98] width 359 height 30
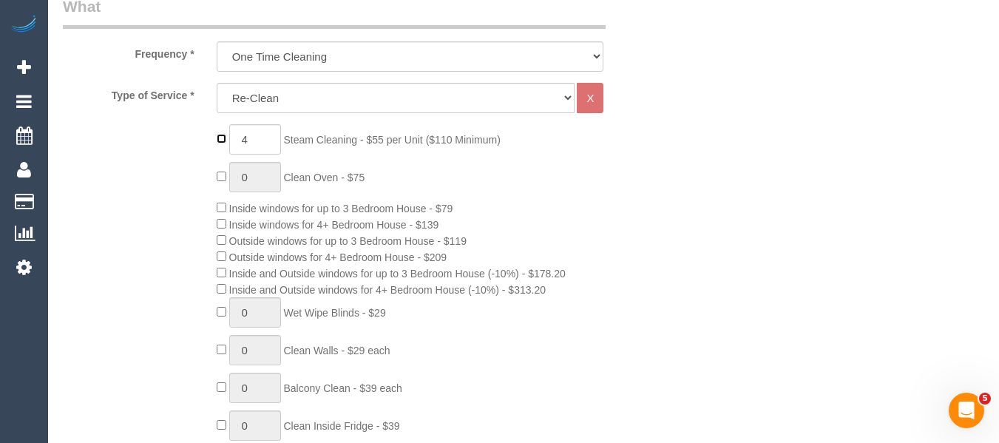
type input "0"
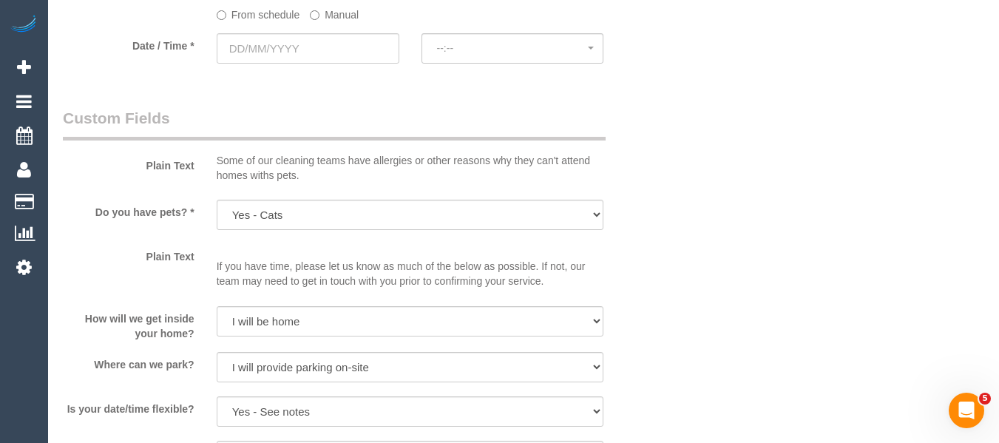
scroll to position [1554, 0]
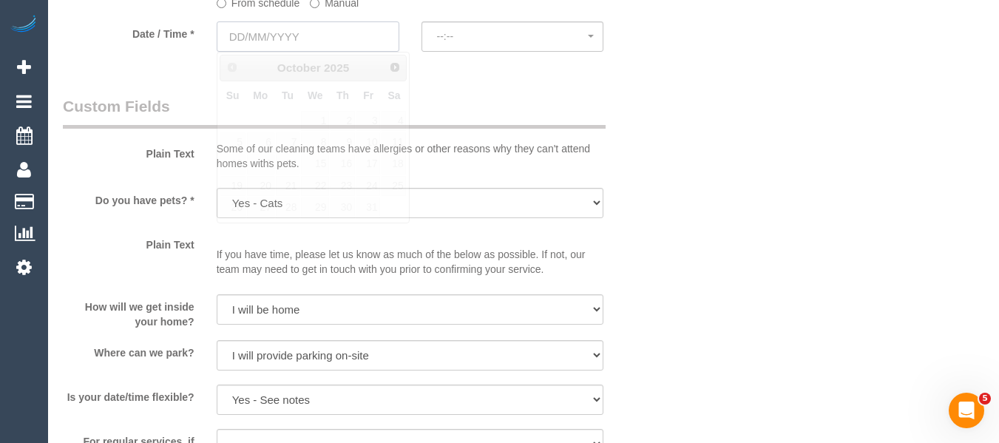
click at [311, 40] on input "text" at bounding box center [308, 36] width 183 height 30
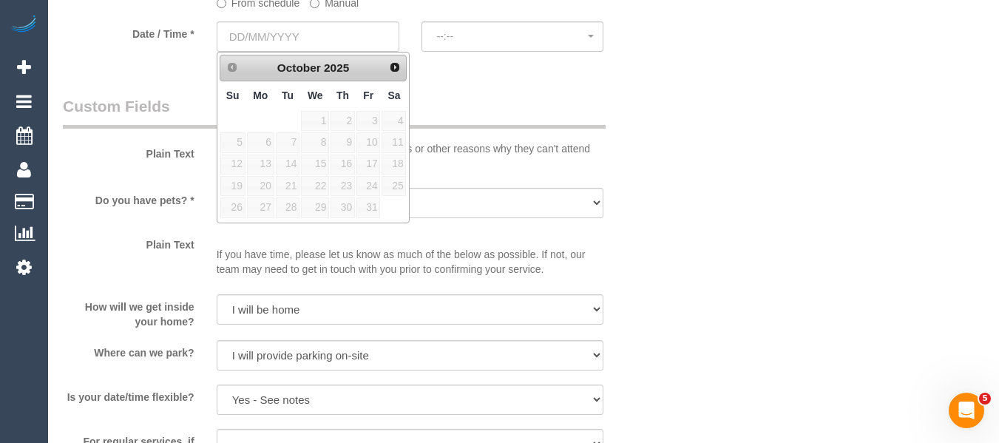
click at [327, 11] on sui-booking-spot "From schedule Manual Date / Time * --:-- --:--" at bounding box center [359, 0] width 593 height 110
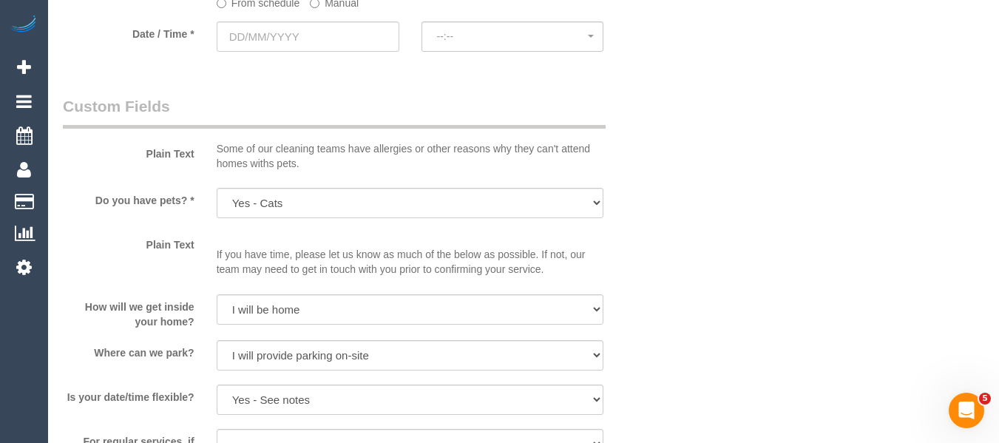
click at [328, 5] on label "Manual" at bounding box center [334, 0] width 49 height 20
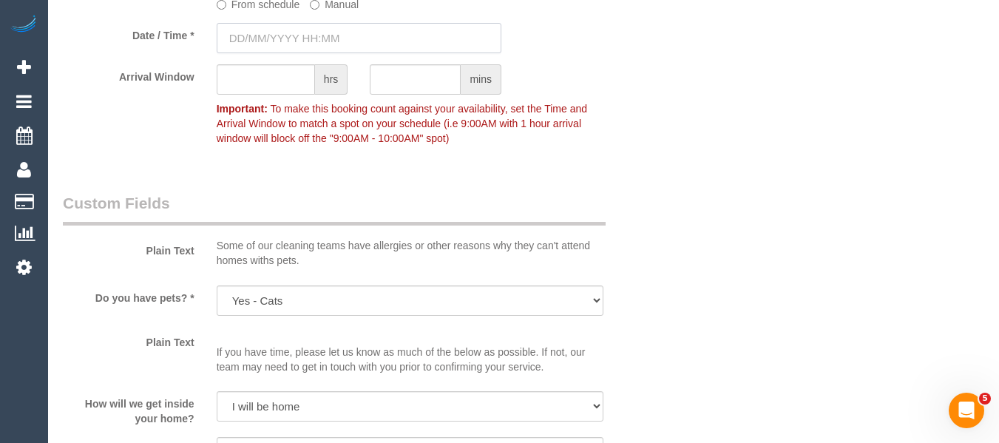
click at [317, 32] on input "text" at bounding box center [359, 38] width 285 height 30
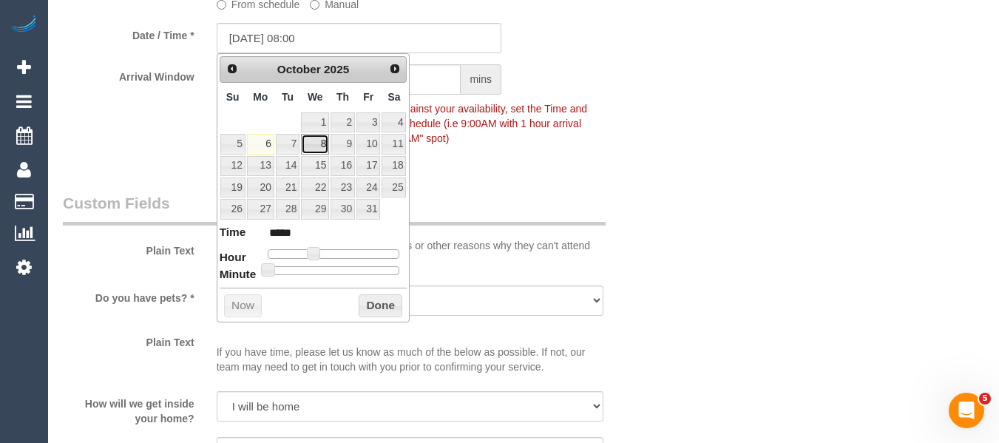
click at [314, 145] on link "8" at bounding box center [315, 144] width 28 height 20
click at [380, 311] on button "Done" at bounding box center [381, 306] width 44 height 24
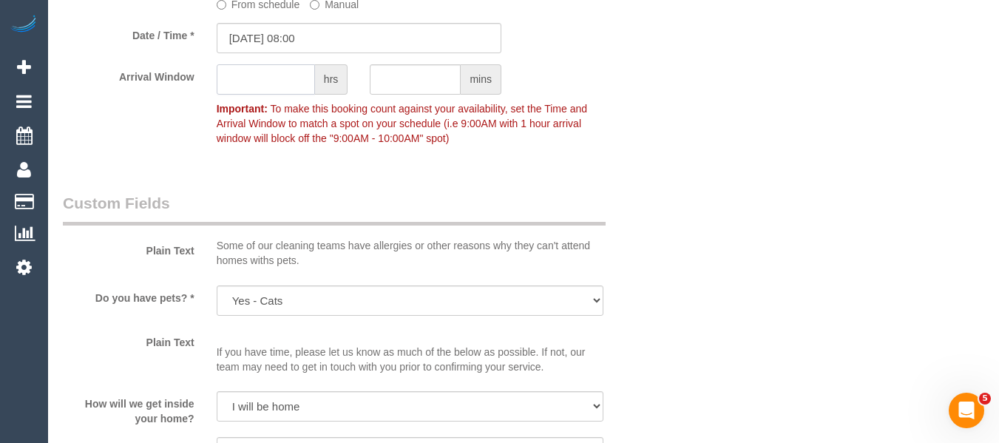
click at [280, 78] on input "text" at bounding box center [266, 79] width 98 height 30
click at [307, 38] on input "08/10/2025 08:00" at bounding box center [359, 38] width 285 height 30
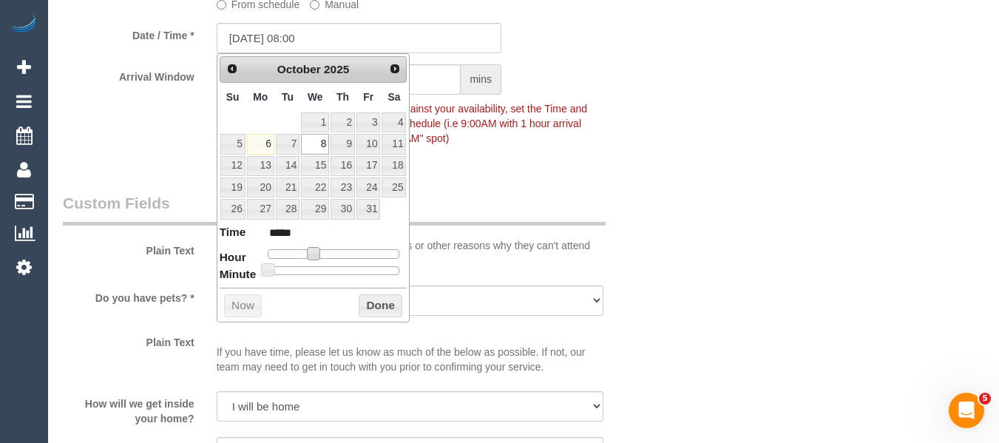
type input "08/10/2025 09:00"
type input "*****"
type input "08/10/2025 10:00"
type input "*****"
type input "08/10/2025 11:00"
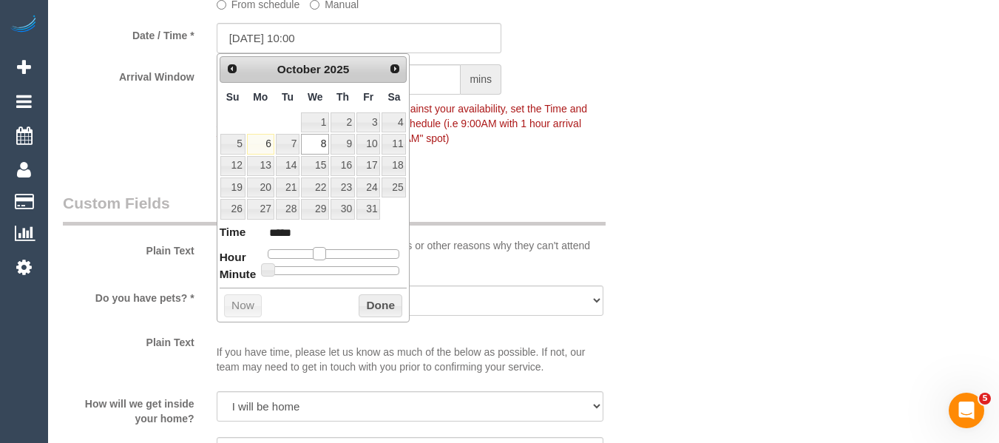
type input "*****"
type input "08/10/2025 12:00"
type input "*****"
type input "[DATE] 13:00"
type input "*****"
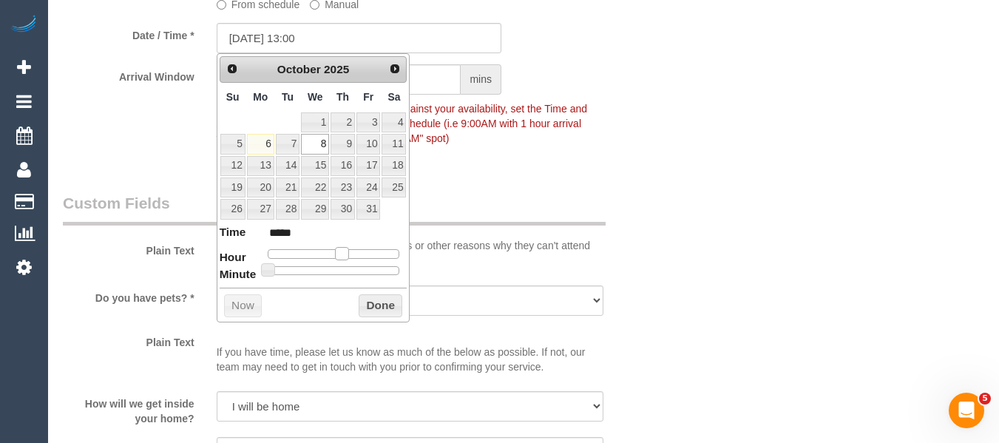
drag, startPoint x: 311, startPoint y: 256, endPoint x: 340, endPoint y: 263, distance: 29.8
click at [340, 263] on dl "Time ***** Hour Minute Second Millisecond Microsecond Time Zone ***** ***** ***…" at bounding box center [314, 249] width 188 height 51
click at [395, 303] on button "Done" at bounding box center [381, 306] width 44 height 24
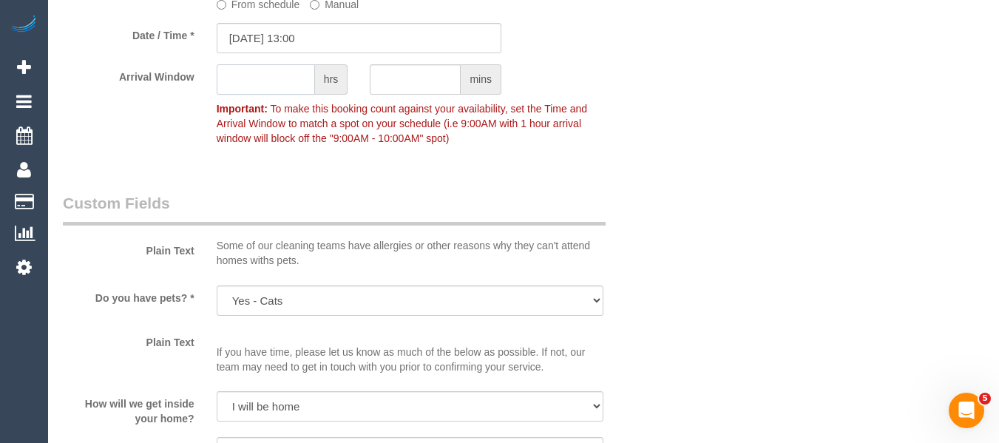
click at [271, 84] on input "text" at bounding box center [266, 79] width 98 height 30
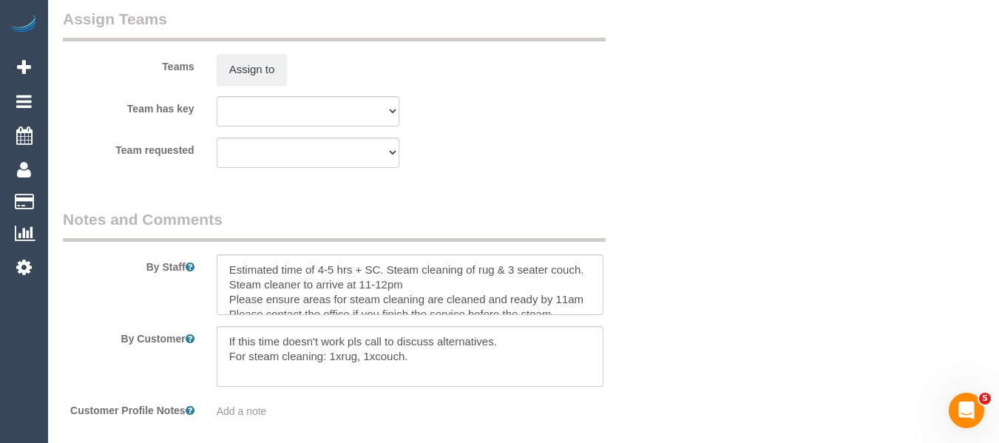
scroll to position [2292, 0]
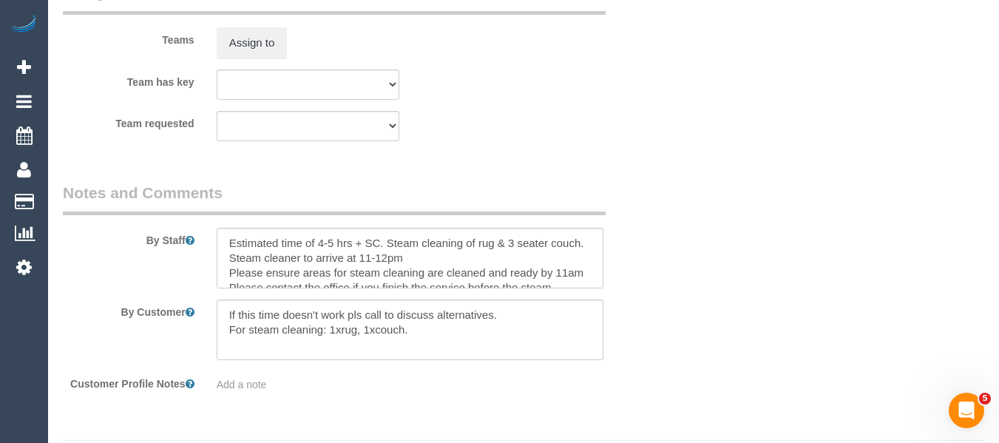
type input "1"
click at [326, 260] on textarea at bounding box center [411, 258] width 388 height 61
click at [327, 259] on textarea at bounding box center [411, 258] width 388 height 61
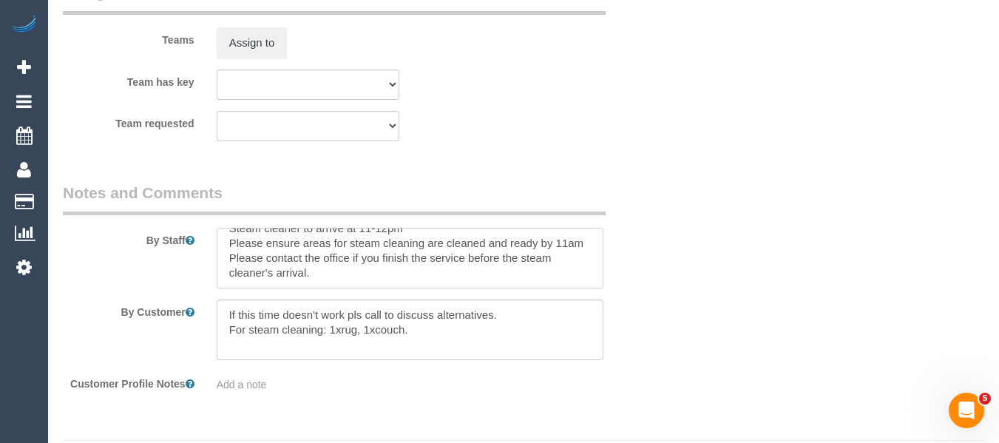
drag, startPoint x: 217, startPoint y: 241, endPoint x: 439, endPoint y: 333, distance: 239.5
click at [439, 333] on sui-booking-comments "By Staff By Customer Customer Profile Notes Add a note" at bounding box center [359, 287] width 593 height 210
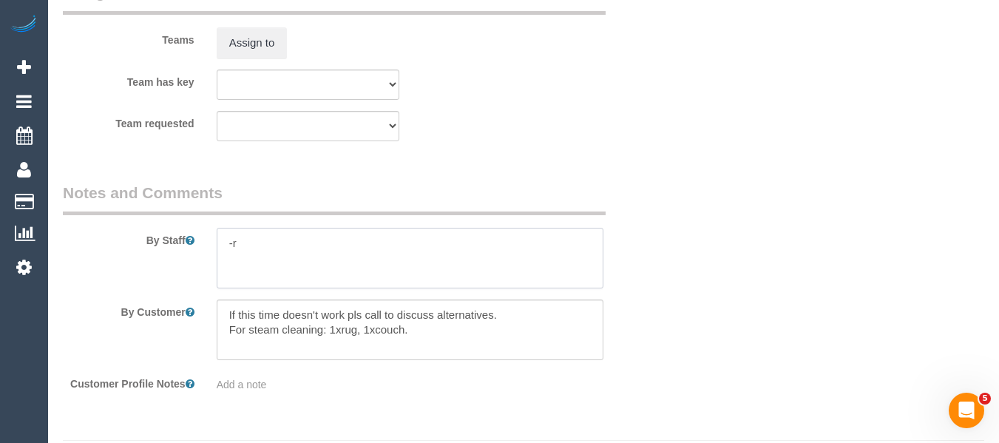
scroll to position [0, 0]
click at [314, 237] on textarea at bounding box center [411, 258] width 388 height 61
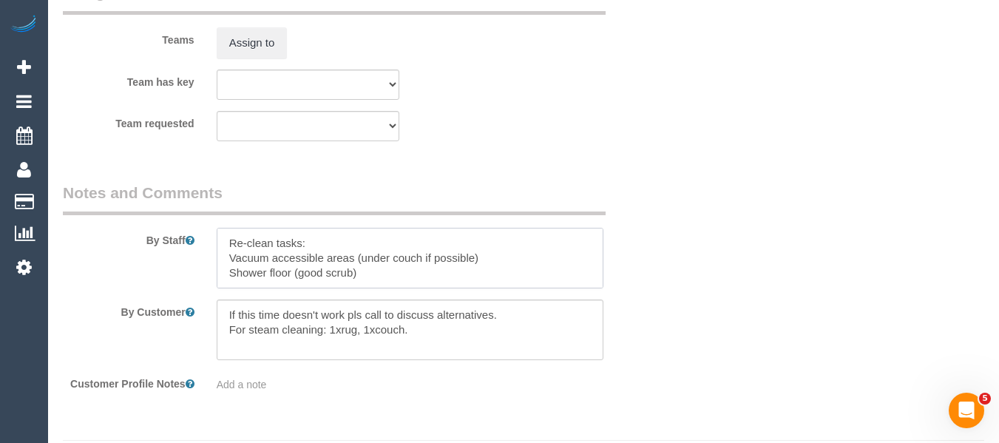
scroll to position [7, 0]
click at [323, 282] on textarea at bounding box center [411, 258] width 388 height 61
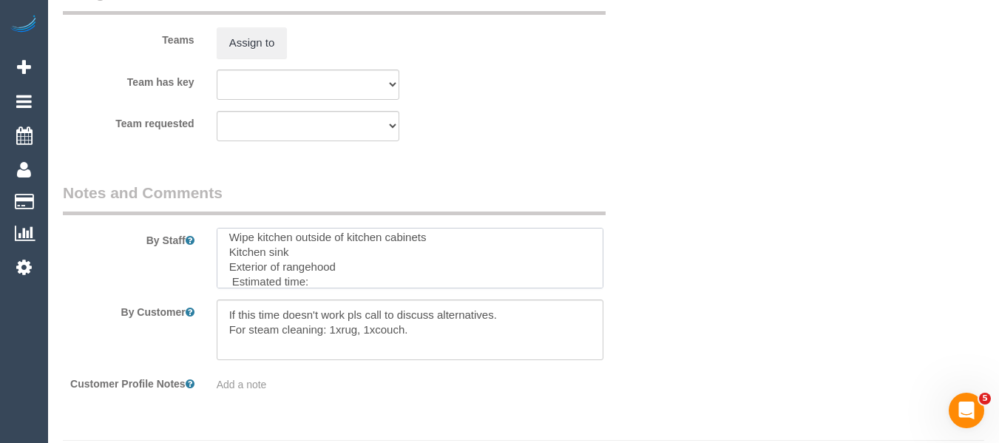
scroll to position [0, 0]
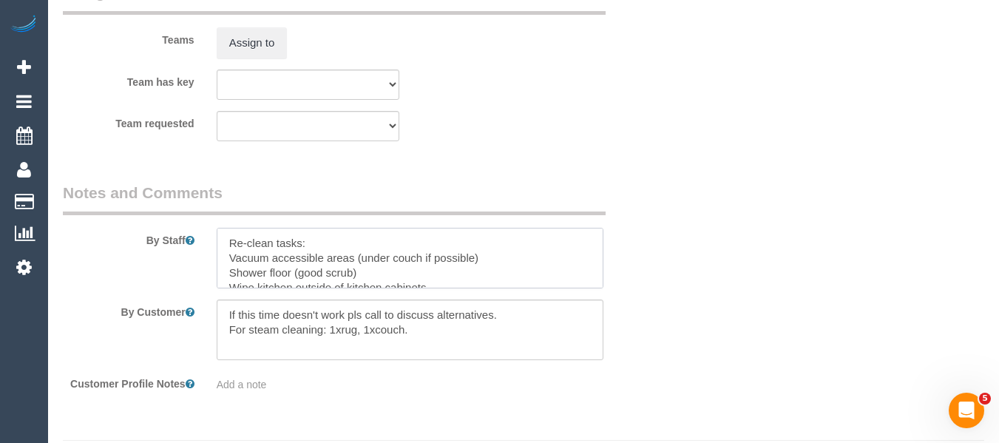
click at [491, 260] on textarea at bounding box center [411, 258] width 388 height 61
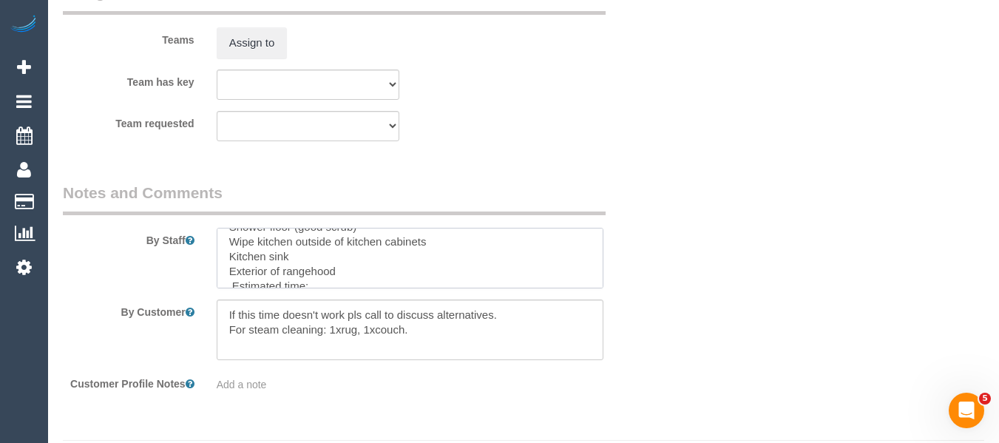
scroll to position [59, 0]
click at [482, 272] on textarea at bounding box center [411, 258] width 388 height 61
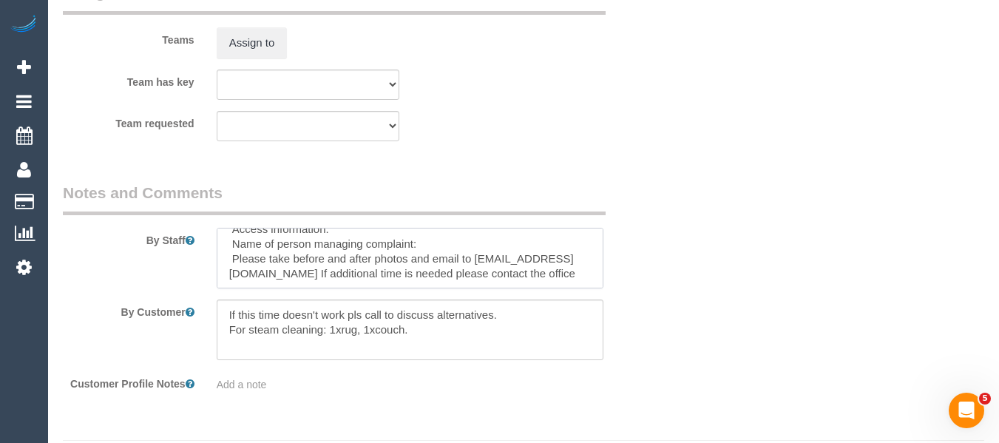
scroll to position [111, 0]
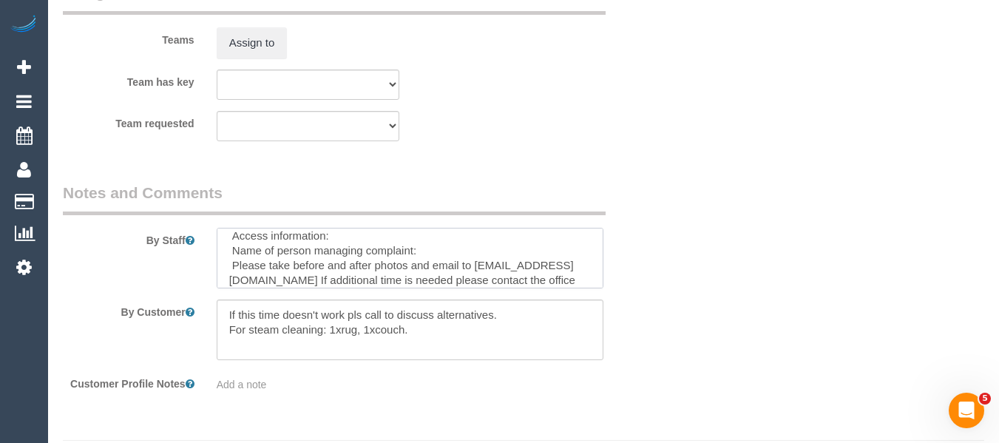
click at [340, 237] on textarea at bounding box center [411, 258] width 388 height 61
click at [340, 249] on textarea at bounding box center [411, 258] width 388 height 61
click at [419, 266] on textarea at bounding box center [411, 258] width 388 height 61
type textarea "Re-clean tasks: Vacuum accessible areas (under couch if possible and near dishw…"
drag, startPoint x: 459, startPoint y: 350, endPoint x: -4, endPoint y: 232, distance: 477.8
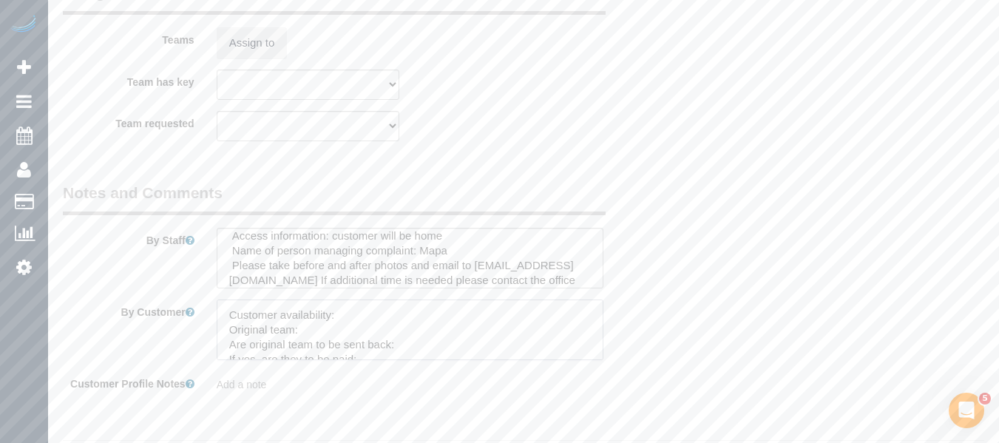
click at [422, 322] on textarea at bounding box center [411, 330] width 388 height 61
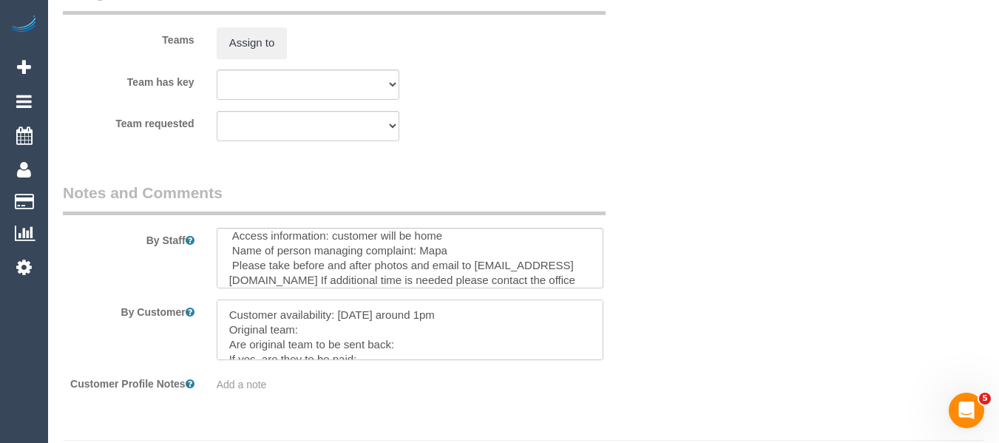
click at [315, 328] on textarea at bounding box center [411, 330] width 388 height 61
paste textarea "Achi Fernando (C) ,"
click at [450, 344] on textarea at bounding box center [411, 330] width 388 height 61
click at [603, 354] on textarea at bounding box center [411, 330] width 388 height 61
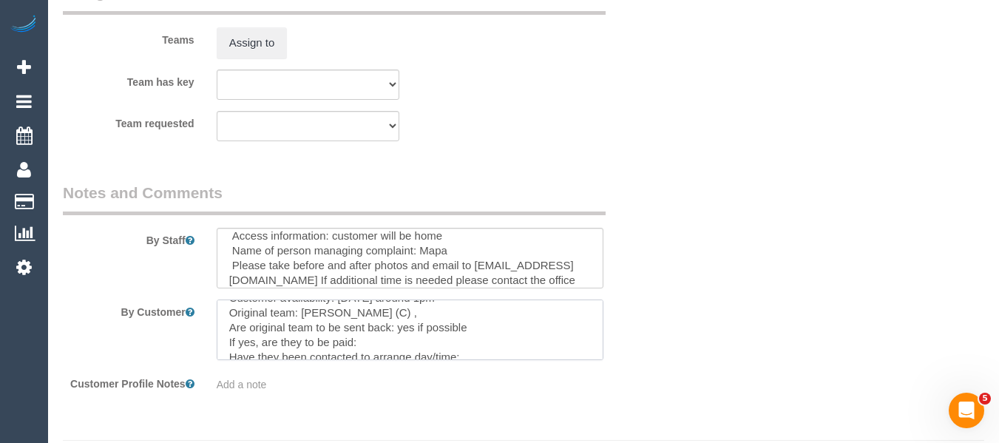
scroll to position [30, 0]
click at [457, 339] on textarea at bounding box center [411, 330] width 388 height 61
click at [409, 324] on textarea at bounding box center [411, 330] width 388 height 61
drag, startPoint x: 462, startPoint y: 327, endPoint x: 227, endPoint y: 317, distance: 235.5
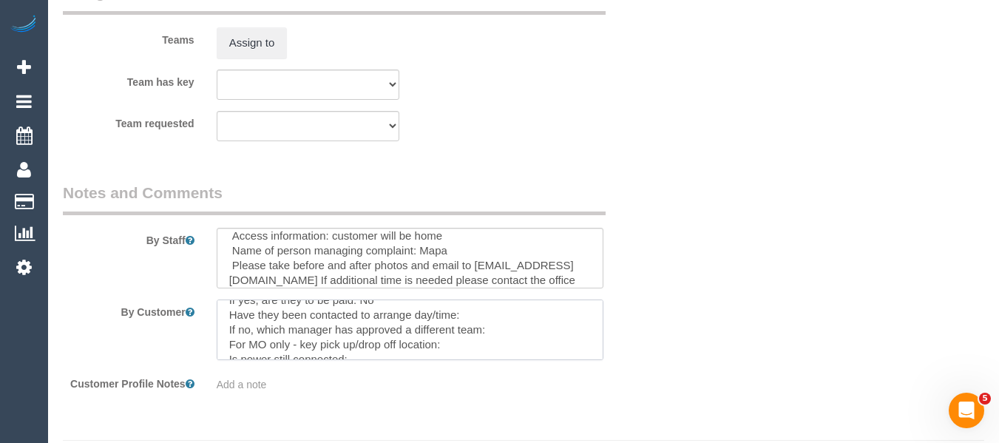
click at [227, 317] on textarea at bounding box center [411, 330] width 388 height 61
click at [462, 323] on textarea at bounding box center [411, 330] width 388 height 61
click at [418, 340] on textarea at bounding box center [411, 330] width 388 height 61
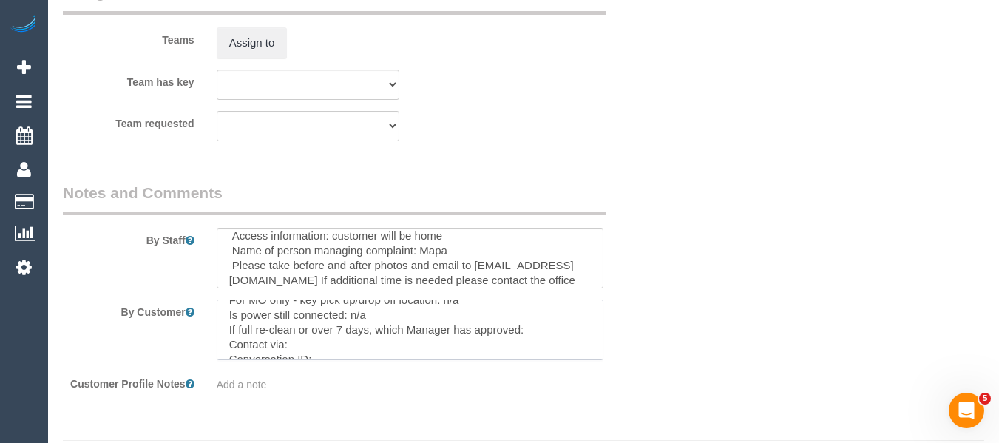
click at [476, 340] on textarea at bounding box center [411, 330] width 388 height 61
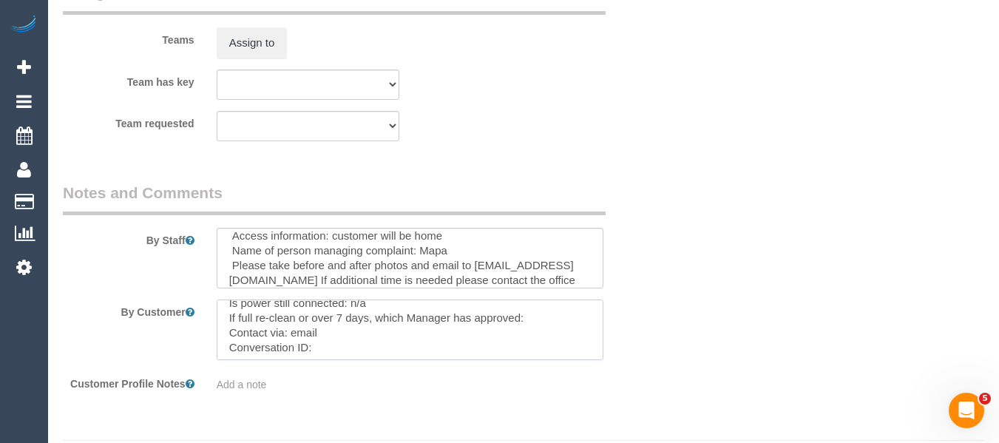
scroll to position [88, 0]
drag, startPoint x: 481, startPoint y: 348, endPoint x: 472, endPoint y: 348, distance: 8.9
click at [476, 348] on textarea at bounding box center [411, 330] width 388 height 61
paste textarea "cnv_qhiqhjj"
type textarea "Customer availability: [DATE] around 1pm Original team: [PERSON_NAME] (C) , Are…"
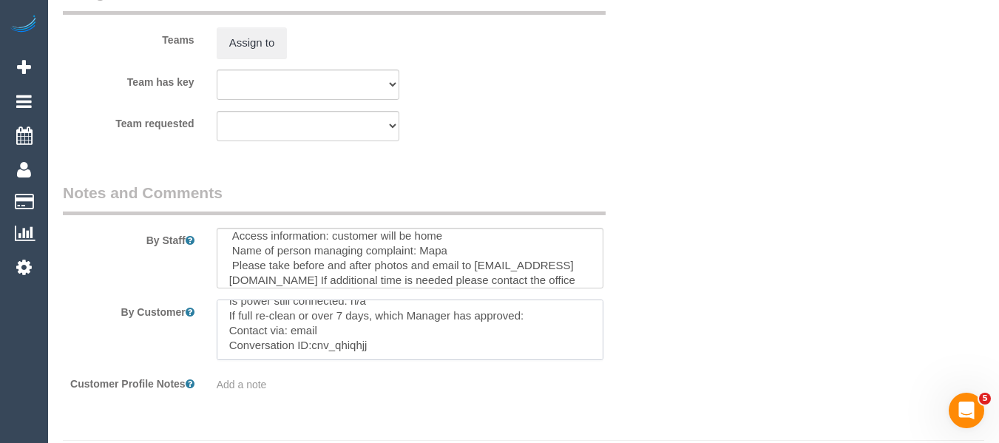
scroll to position [0, 0]
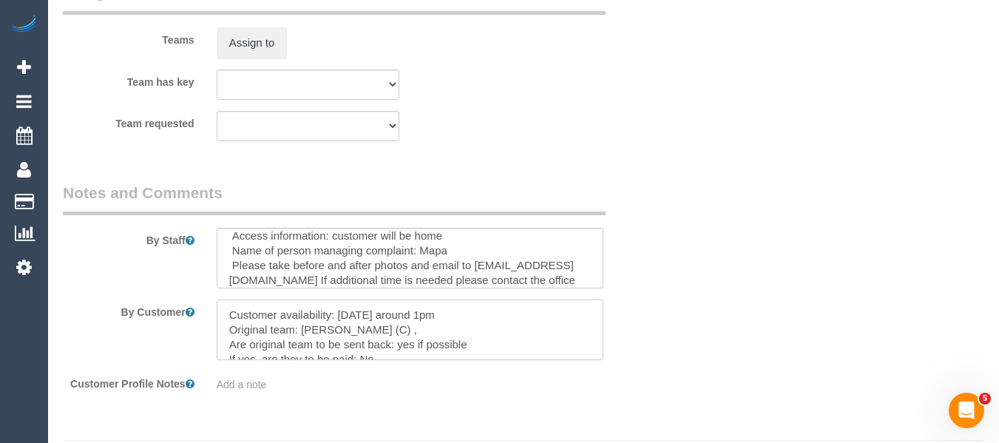
drag, startPoint x: 419, startPoint y: 347, endPoint x: 111, endPoint y: 242, distance: 325.2
click at [111, 242] on sui-booking-comments "By Staff By Customer Customer Profile Notes Add a note" at bounding box center [359, 287] width 593 height 210
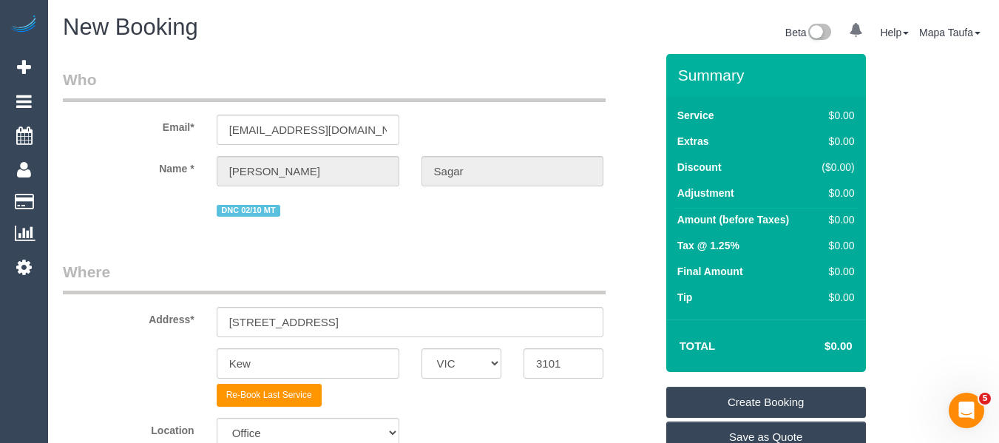
click at [738, 405] on link "Create Booking" at bounding box center [767, 402] width 200 height 31
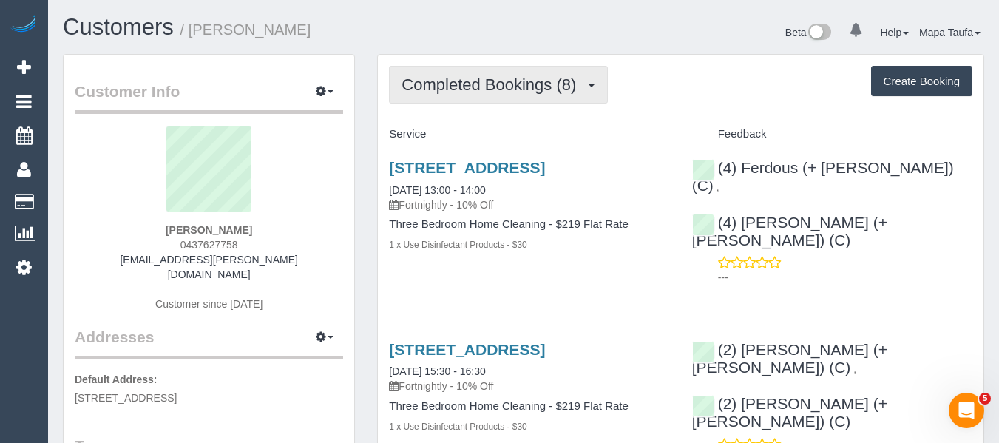
drag, startPoint x: 535, startPoint y: 79, endPoint x: 530, endPoint y: 93, distance: 15.0
click at [534, 79] on span "Completed Bookings (8)" at bounding box center [493, 84] width 182 height 18
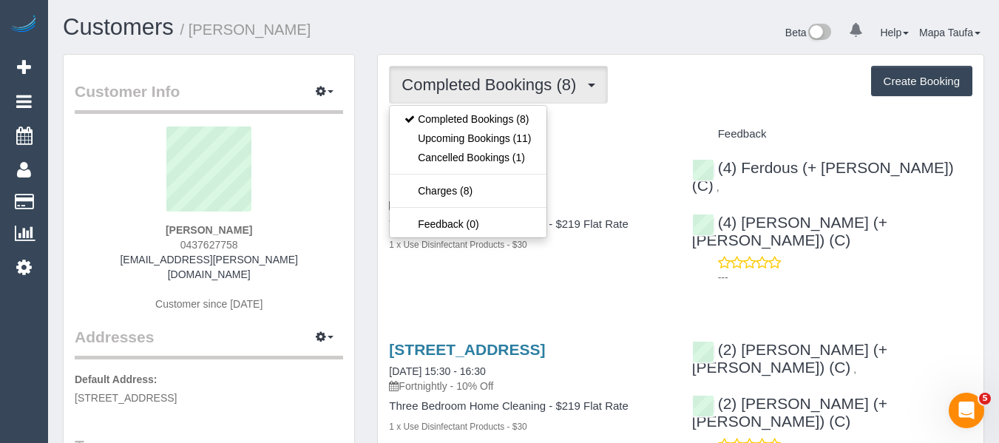
click at [767, 98] on div "Completed Bookings (8) Completed Bookings (8) Upcoming Bookings (11) Cancelled …" at bounding box center [681, 85] width 584 height 38
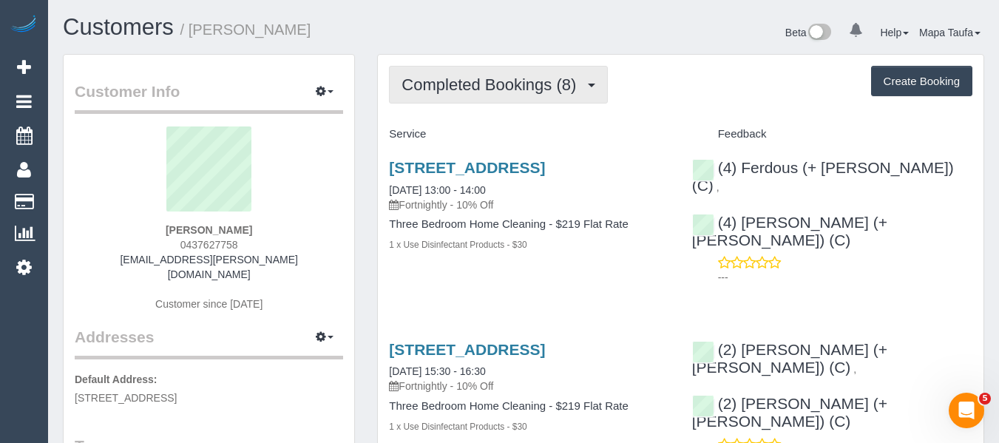
click at [514, 88] on span "Completed Bookings (8)" at bounding box center [493, 84] width 182 height 18
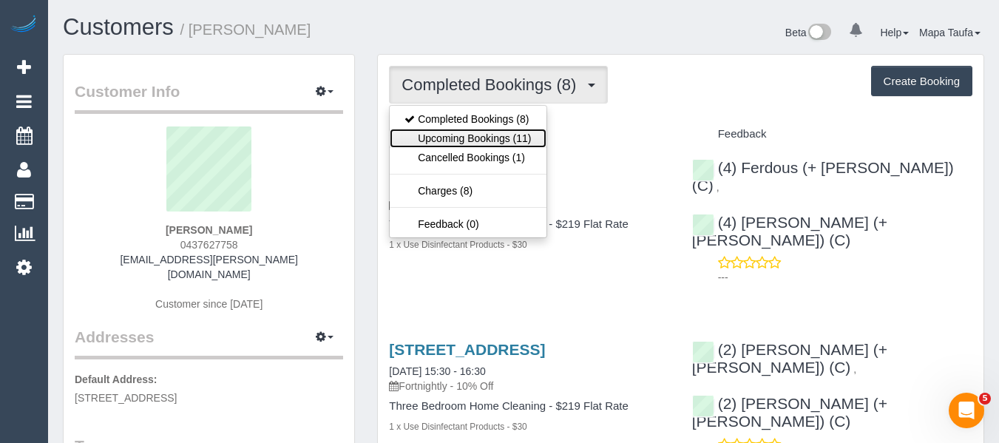
click at [500, 130] on link "Upcoming Bookings (11)" at bounding box center [468, 138] width 156 height 19
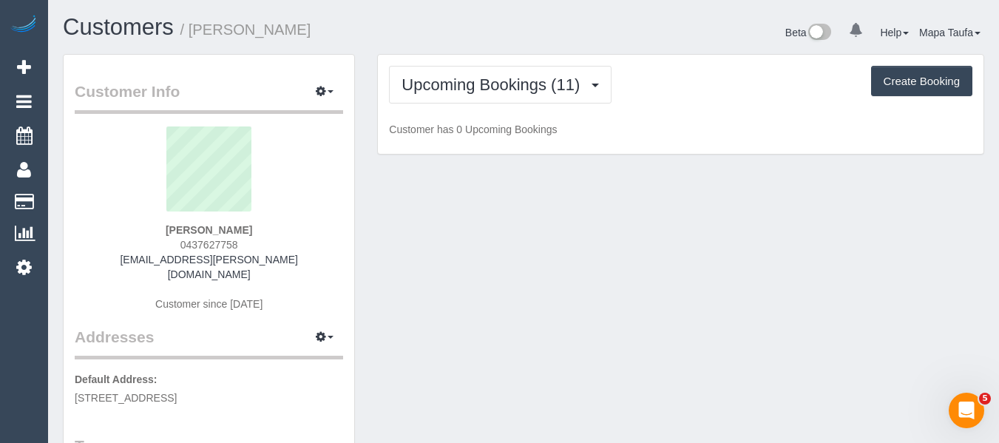
click at [689, 105] on div "Upcoming Bookings (11) Completed Bookings (8) Upcoming Bookings (11) Cancelled …" at bounding box center [681, 105] width 606 height 100
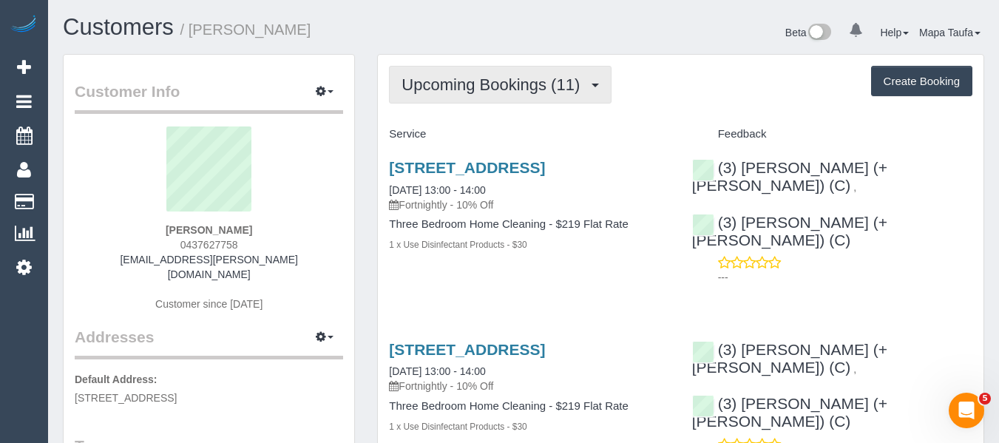
click at [516, 88] on span "Upcoming Bookings (11)" at bounding box center [495, 84] width 186 height 18
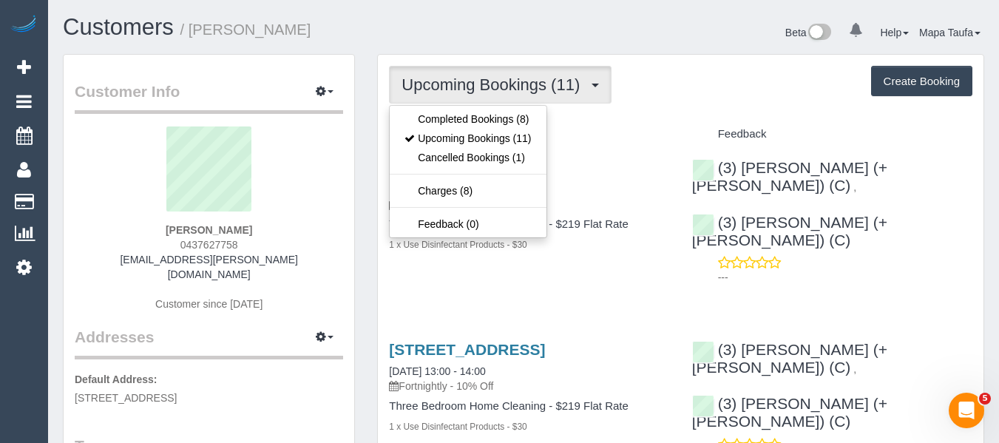
click at [667, 100] on div "Upcoming Bookings (11) Completed Bookings (8) Upcoming Bookings (11) Cancelled …" at bounding box center [681, 85] width 584 height 38
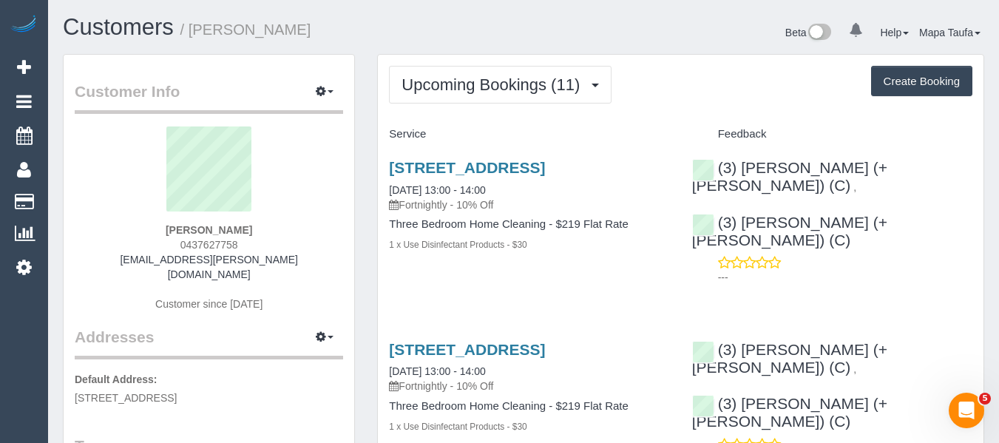
drag, startPoint x: 493, startPoint y: 118, endPoint x: 485, endPoint y: 107, distance: 14.2
drag, startPoint x: 676, startPoint y: 89, endPoint x: 679, endPoint y: 97, distance: 8.7
click at [678, 89] on div "Upcoming Bookings (11) Completed Bookings (8) Upcoming Bookings (11) Cancelled …" at bounding box center [681, 85] width 584 height 38
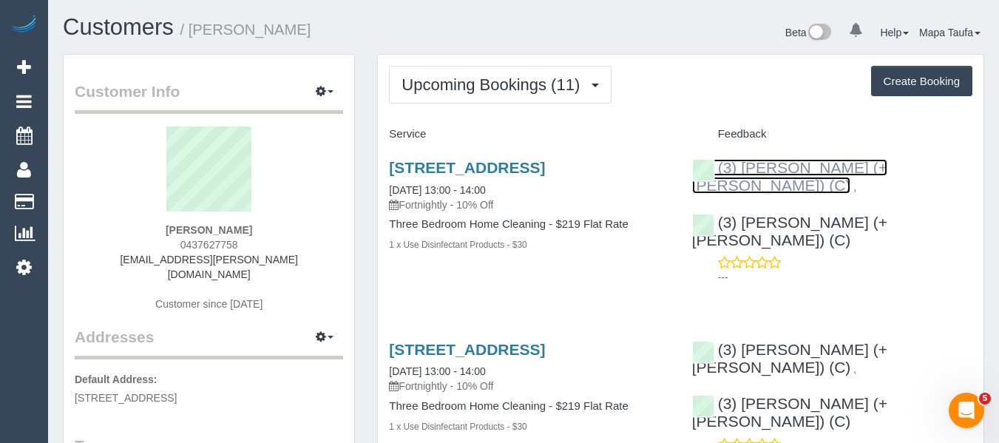
click at [813, 169] on link "(3) [PERSON_NAME] (+ [PERSON_NAME]) (C)" at bounding box center [789, 176] width 195 height 35
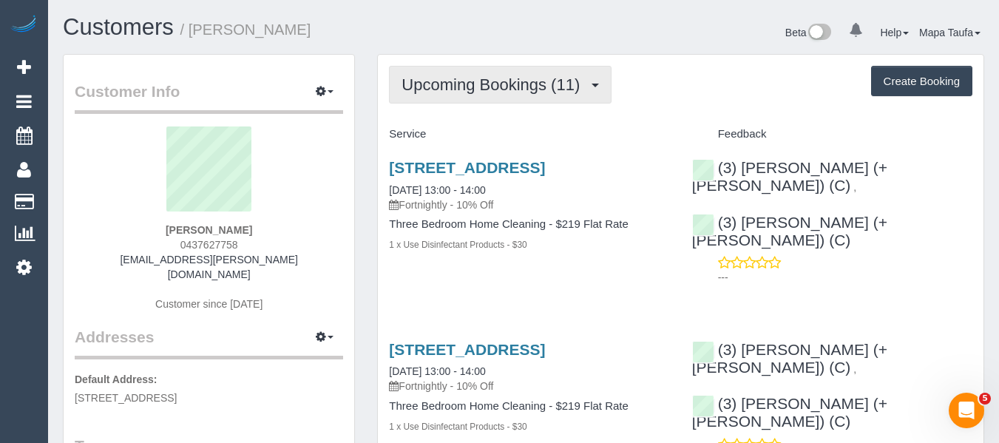
click at [488, 91] on span "Upcoming Bookings (11)" at bounding box center [495, 84] width 186 height 18
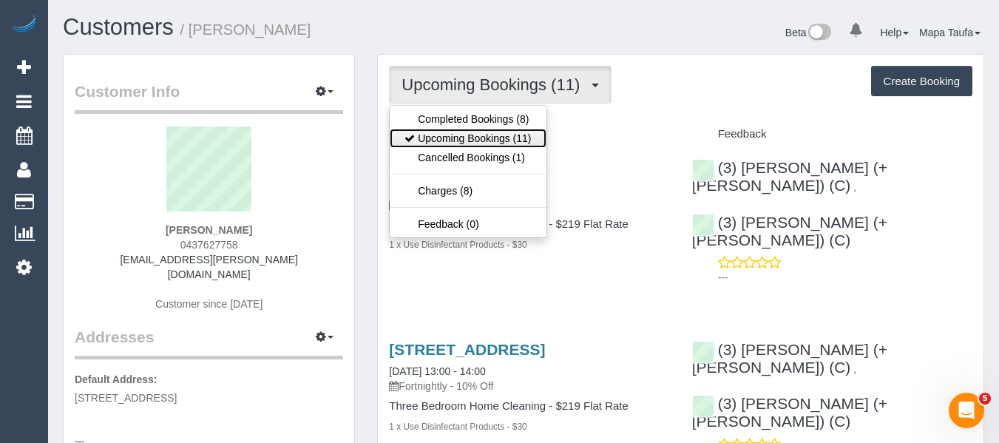
click at [498, 135] on link "Upcoming Bookings (11)" at bounding box center [468, 138] width 156 height 19
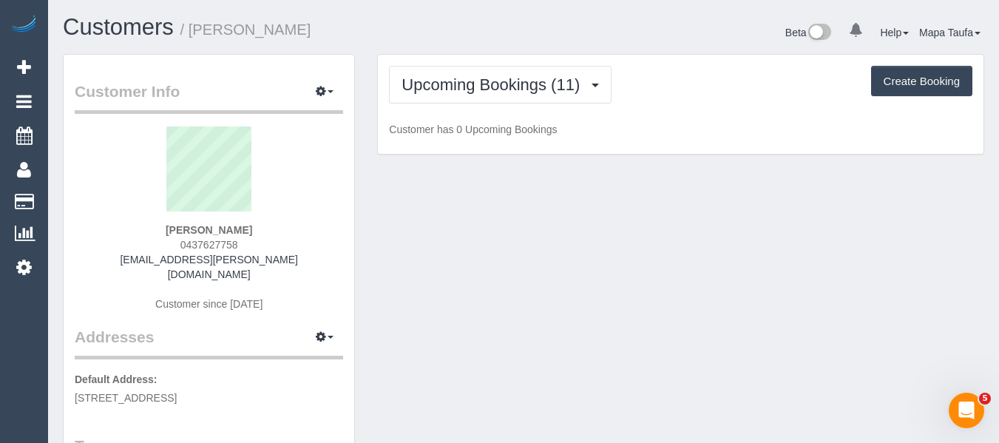
drag, startPoint x: 758, startPoint y: 99, endPoint x: 732, endPoint y: 100, distance: 25.9
click at [758, 98] on div "Upcoming Bookings (11) Completed Bookings (8) Upcoming Bookings (11) Cancelled …" at bounding box center [681, 85] width 584 height 38
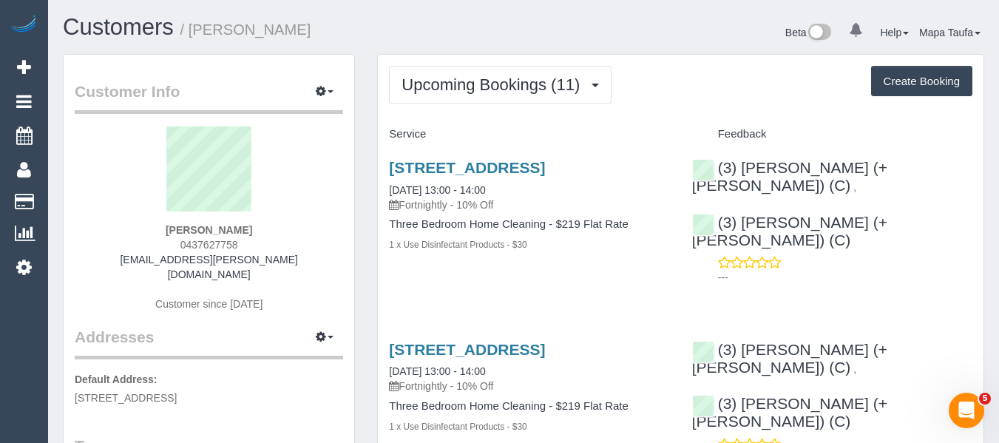
drag, startPoint x: 243, startPoint y: 243, endPoint x: 169, endPoint y: 250, distance: 74.3
click at [170, 248] on div "Kate Paterson 0437627758 paterson.kate@me.com Customer since 2025" at bounding box center [209, 227] width 269 height 200
copy span "0437627758"
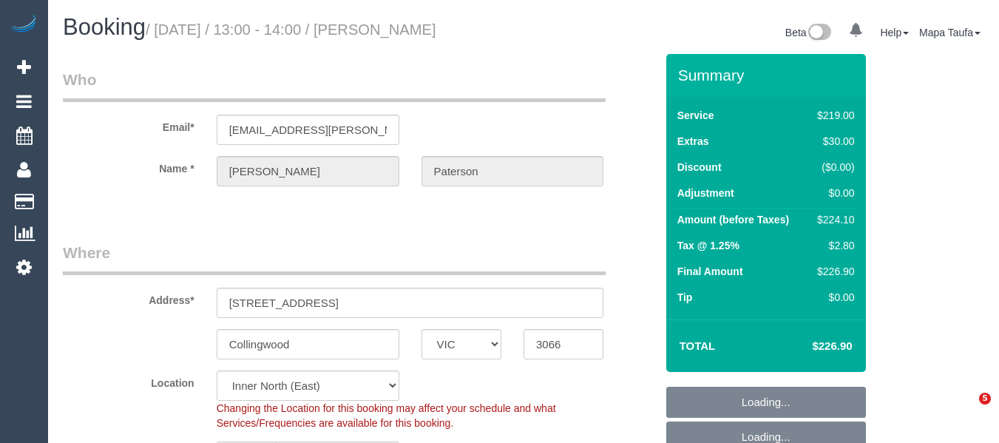
select select "VIC"
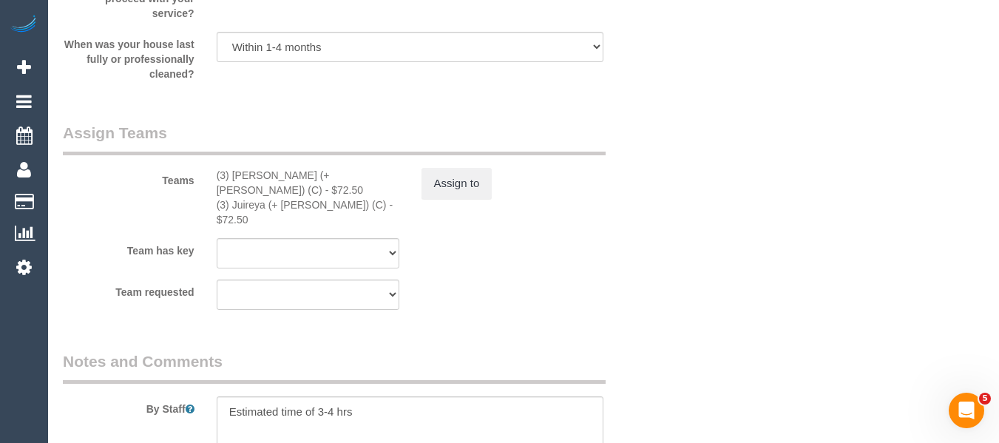
scroll to position [2606, 0]
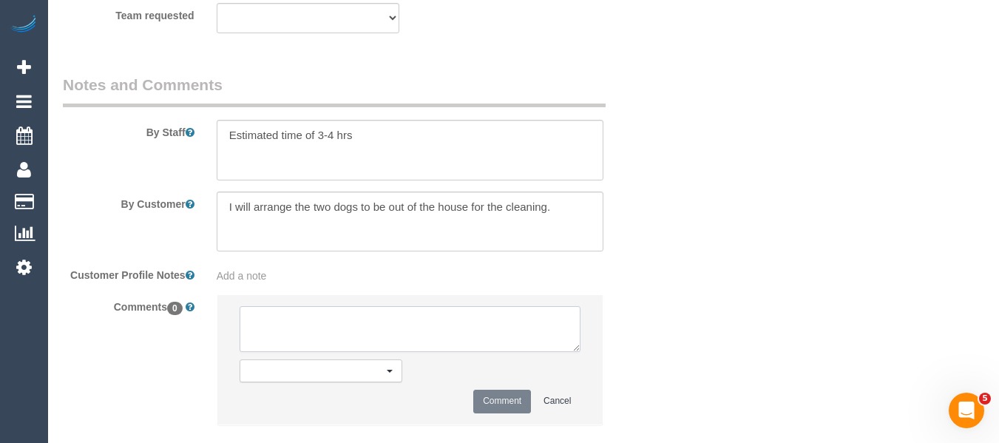
click at [371, 306] on textarea at bounding box center [411, 329] width 342 height 46
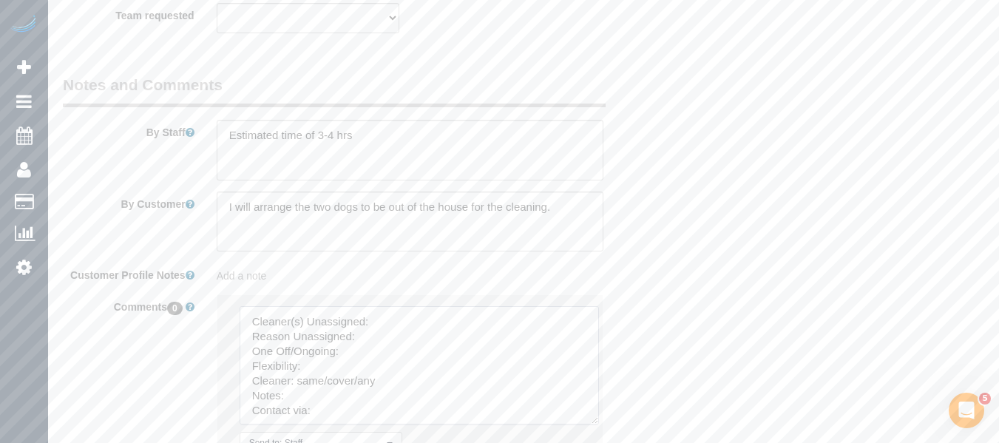
drag, startPoint x: 587, startPoint y: 368, endPoint x: 577, endPoint y: 401, distance: 34.7
click at [597, 414] on textarea at bounding box center [420, 365] width 360 height 118
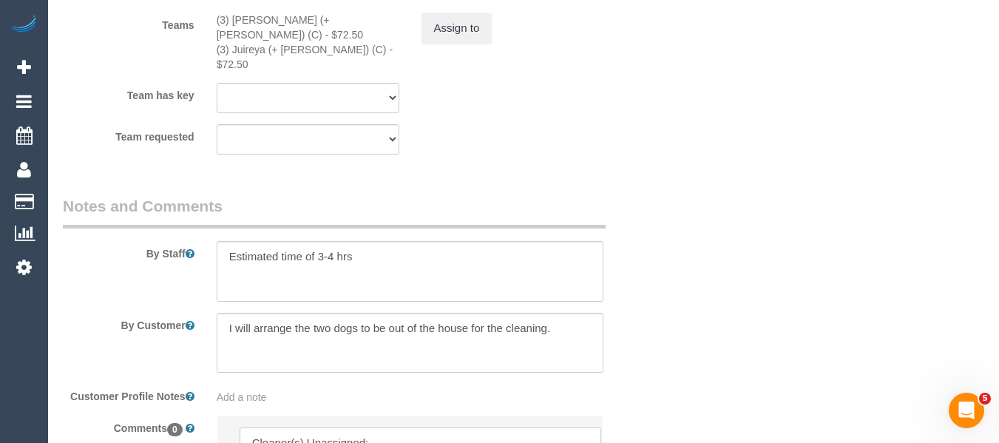
scroll to position [2310, 0]
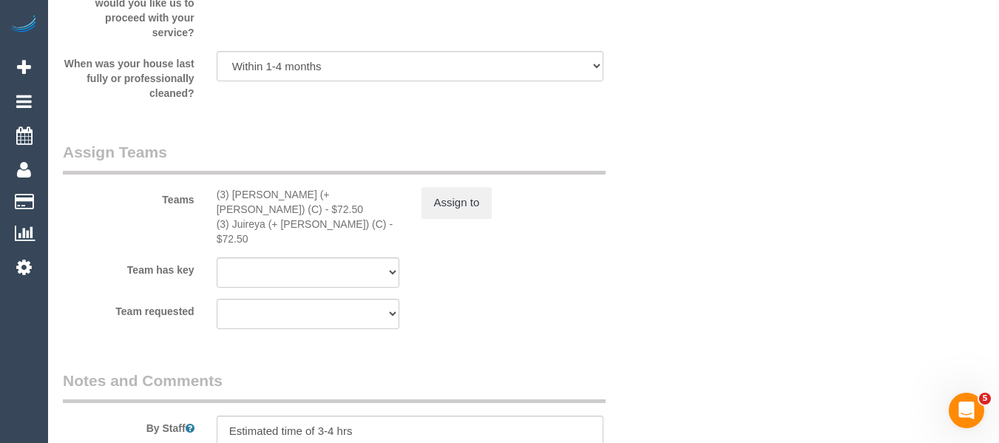
type textarea "Cleaner(s) Unassigned: Reason Unassigned: One Off/Ongoing: Flexibility: Cleaner…"
drag, startPoint x: 315, startPoint y: 193, endPoint x: 229, endPoint y: 192, distance: 86.6
click at [229, 192] on div "(3) [PERSON_NAME] (+ [PERSON_NAME]) (C) - $72.50" at bounding box center [308, 202] width 183 height 30
copy div "[PERSON_NAME] (+ Juireya) (C)"
click at [460, 196] on button "Assign to" at bounding box center [457, 202] width 71 height 31
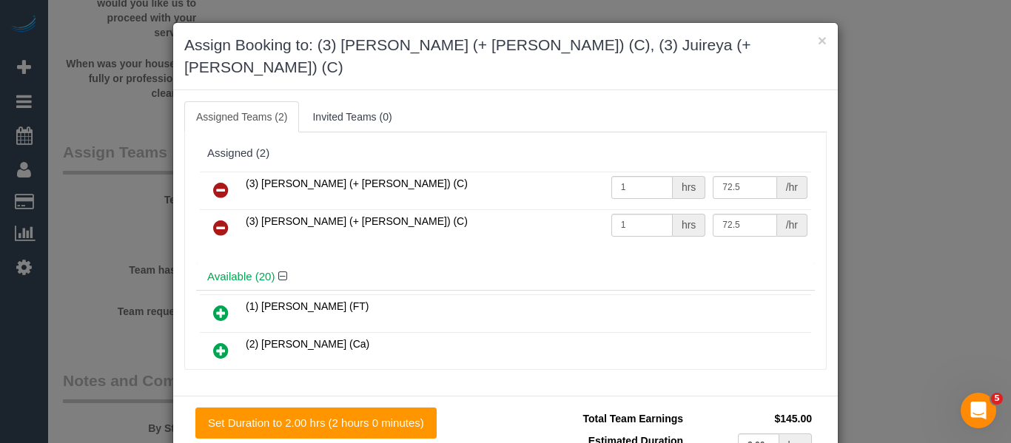
click at [219, 181] on icon at bounding box center [221, 190] width 16 height 18
click at [219, 219] on icon at bounding box center [221, 228] width 16 height 18
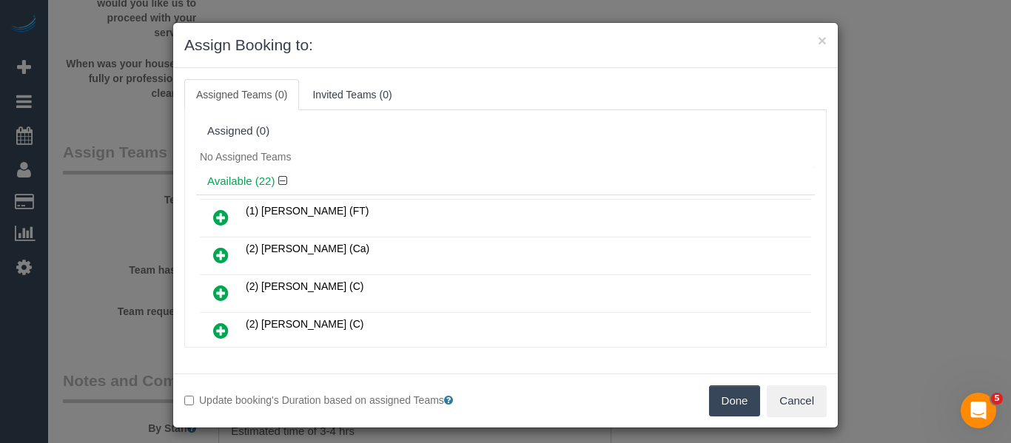
click at [727, 398] on button "Done" at bounding box center [735, 400] width 52 height 31
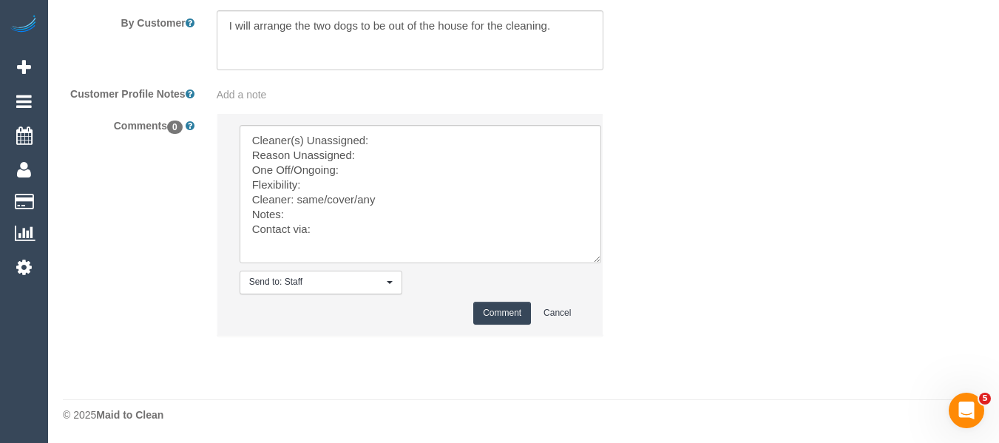
scroll to position [2760, 0]
click at [395, 139] on textarea at bounding box center [421, 193] width 362 height 138
paste textarea "Gazi (+ Juireya) (C)"
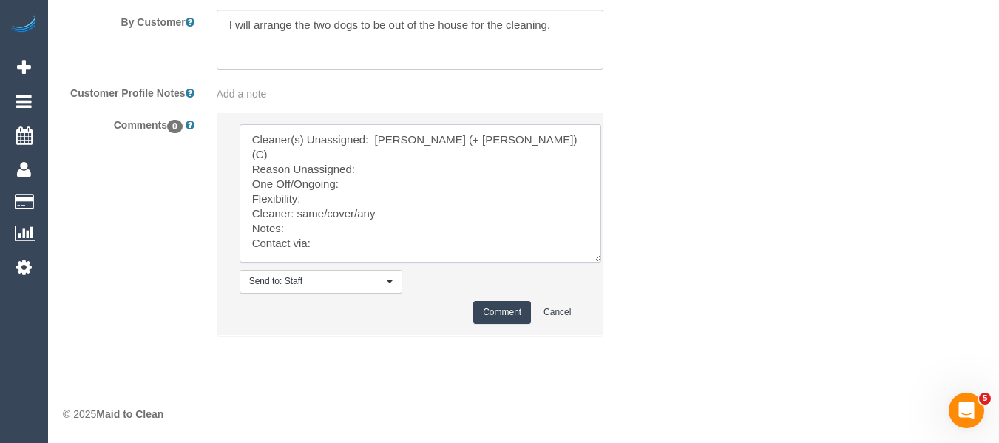
click at [388, 158] on textarea at bounding box center [421, 193] width 362 height 138
drag, startPoint x: 361, startPoint y: 232, endPoint x: 53, endPoint y: 51, distance: 357.4
click at [63, 52] on sui-booking-comments "By Staff By Customer Customer Profile Notes Add a note Comments 0 Send to: Staf…" at bounding box center [359, 121] width 593 height 459
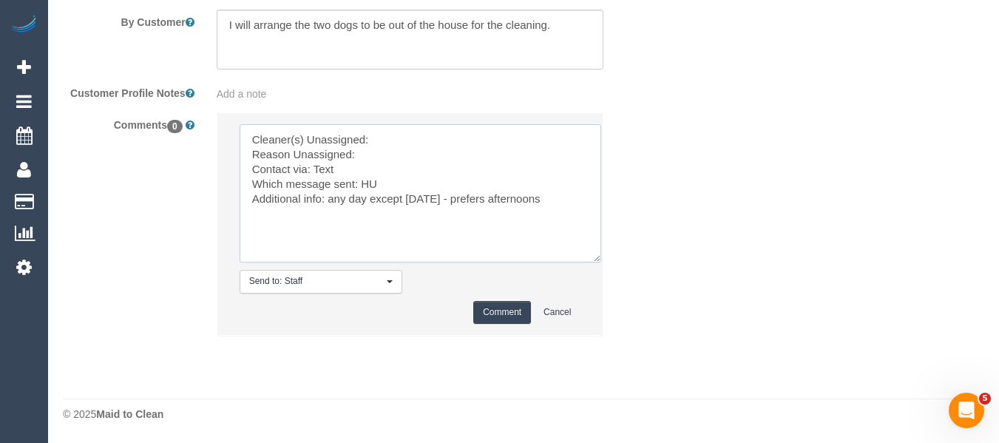
click at [411, 141] on textarea at bounding box center [421, 193] width 362 height 138
click at [409, 127] on textarea at bounding box center [421, 193] width 362 height 138
paste textarea "(3) Gazi (+ Juireya) (C) - MTC Cleaner"
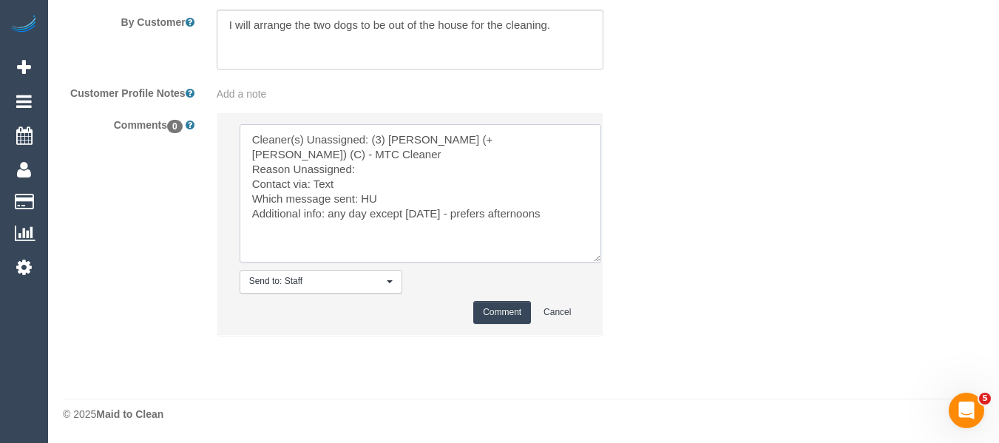
click at [391, 155] on textarea at bounding box center [421, 193] width 362 height 138
drag, startPoint x: 462, startPoint y: 138, endPoint x: 505, endPoint y: 161, distance: 49.0
click at [505, 160] on textarea at bounding box center [421, 193] width 362 height 138
click at [581, 138] on textarea at bounding box center [421, 193] width 362 height 138
drag, startPoint x: 578, startPoint y: 133, endPoint x: 471, endPoint y: 135, distance: 106.6
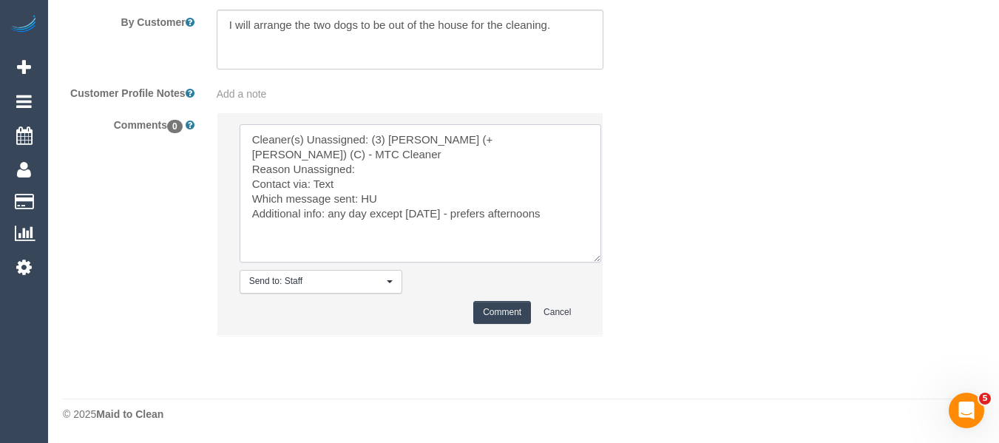
click at [471, 135] on textarea at bounding box center [421, 193] width 362 height 138
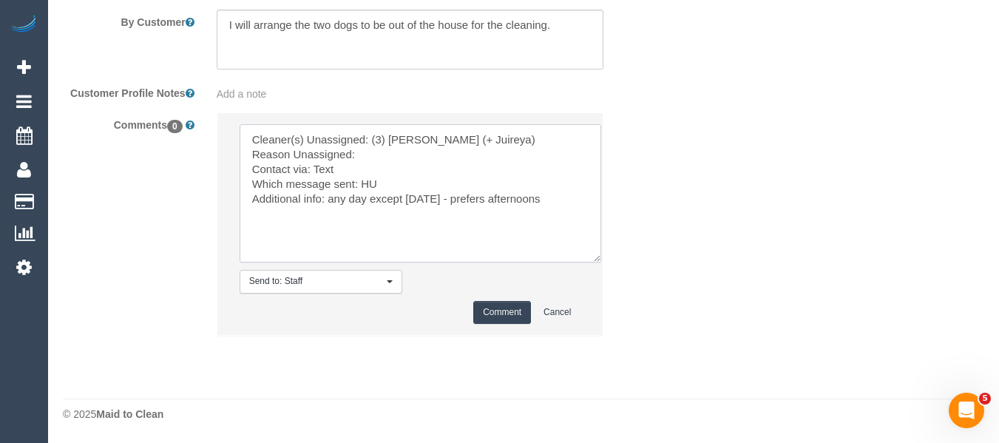
click at [425, 158] on textarea at bounding box center [421, 193] width 362 height 138
click at [322, 167] on textarea at bounding box center [421, 193] width 362 height 138
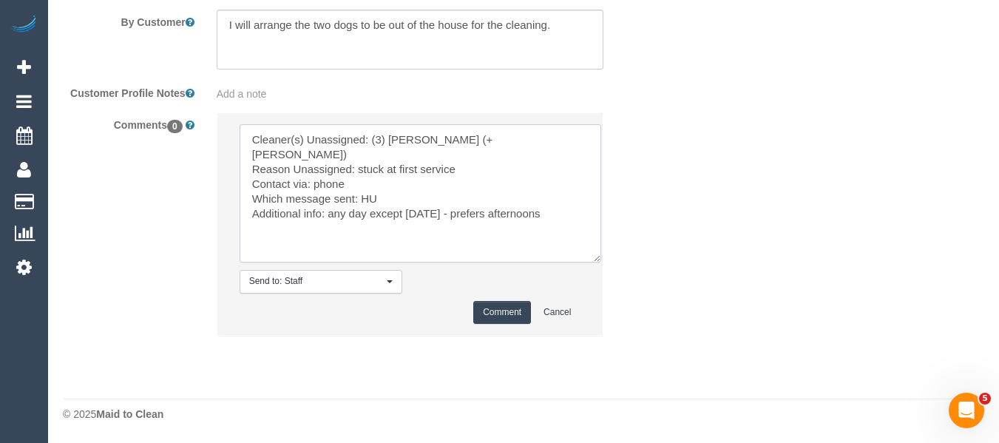
click at [369, 186] on textarea at bounding box center [421, 193] width 362 height 138
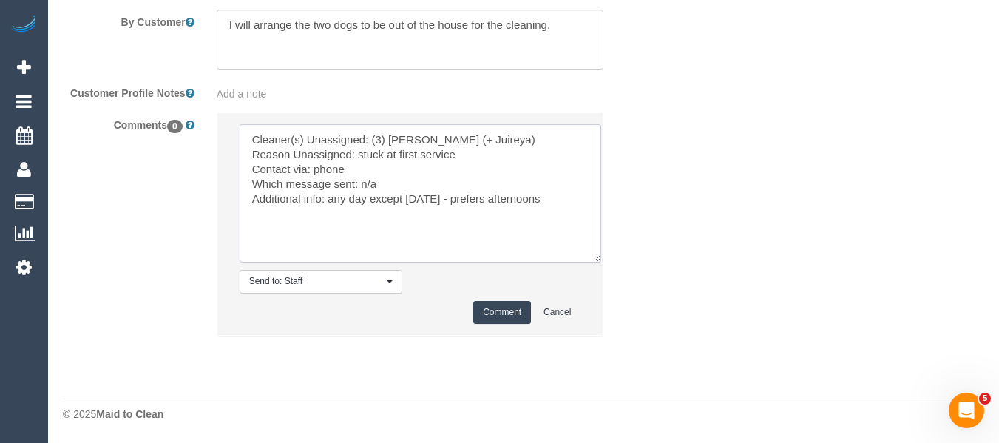
drag, startPoint x: 328, startPoint y: 196, endPoint x: 429, endPoint y: 180, distance: 102.7
click at [331, 196] on textarea at bounding box center [421, 193] width 362 height 138
click at [306, 215] on textarea at bounding box center [421, 193] width 362 height 138
click at [547, 200] on textarea at bounding box center [421, 193] width 362 height 138
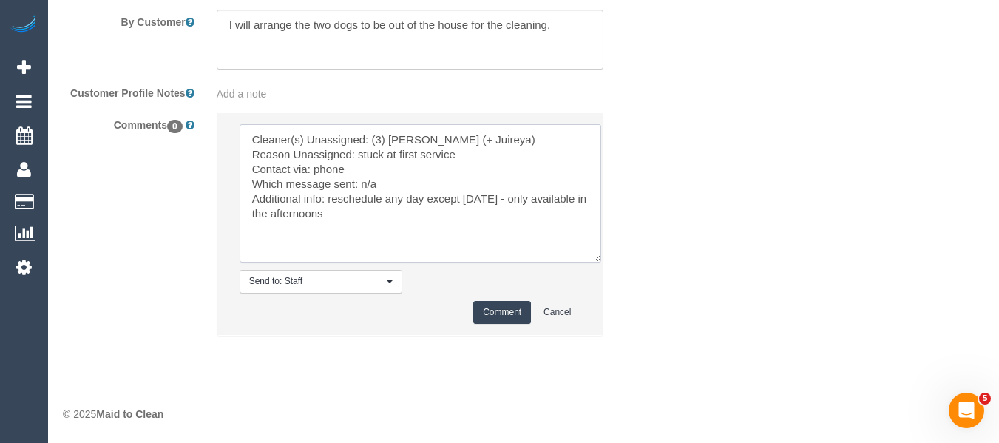
click at [485, 206] on textarea at bounding box center [421, 193] width 362 height 138
click at [474, 219] on textarea at bounding box center [421, 193] width 362 height 138
type textarea "Cleaner(s) Unassigned: (3) Gazi (+ Juireya) Reason Unassigned: stuck at first s…"
click at [503, 311] on button "Comment" at bounding box center [502, 312] width 58 height 23
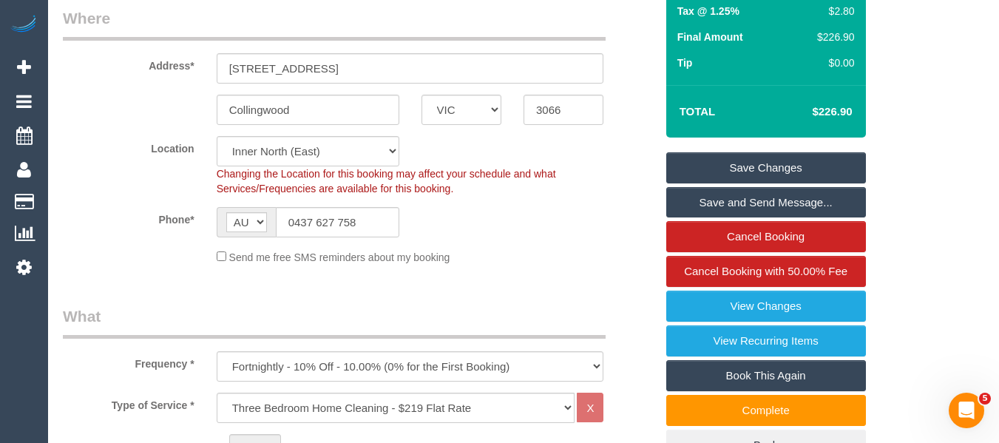
scroll to position [124, 0]
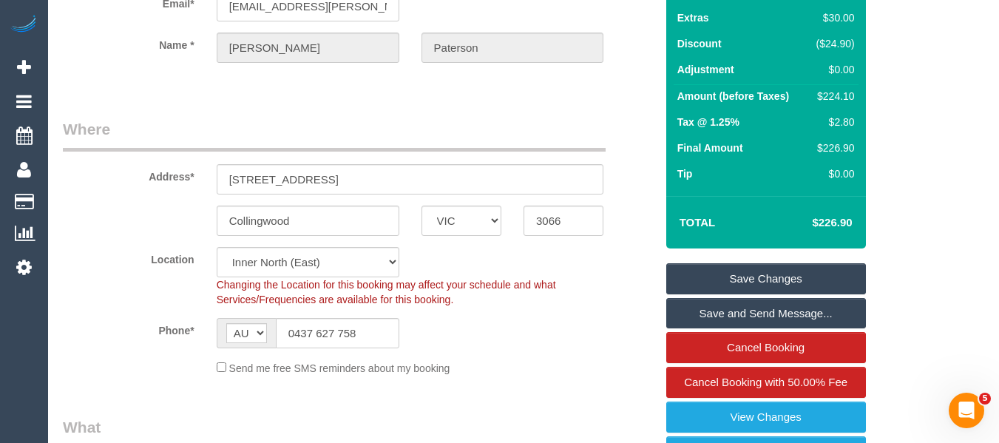
click at [763, 265] on link "Save Changes" at bounding box center [767, 278] width 200 height 31
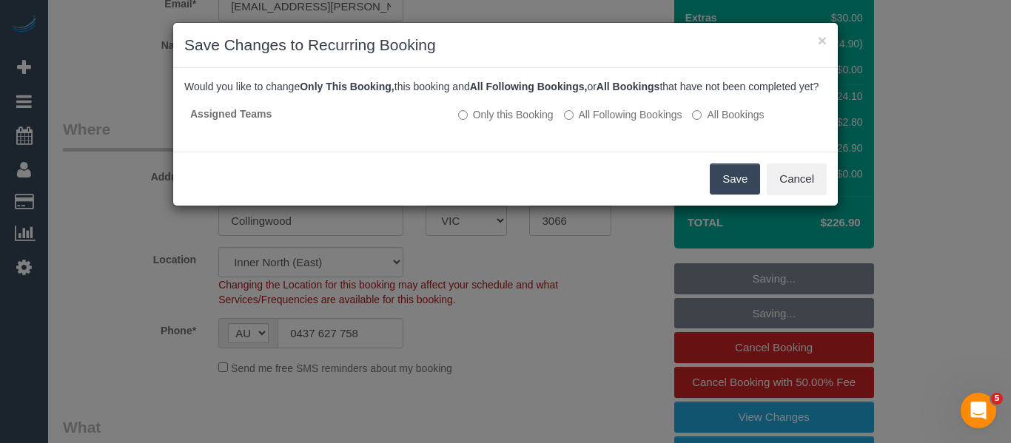
click at [720, 191] on button "Save" at bounding box center [734, 178] width 50 height 31
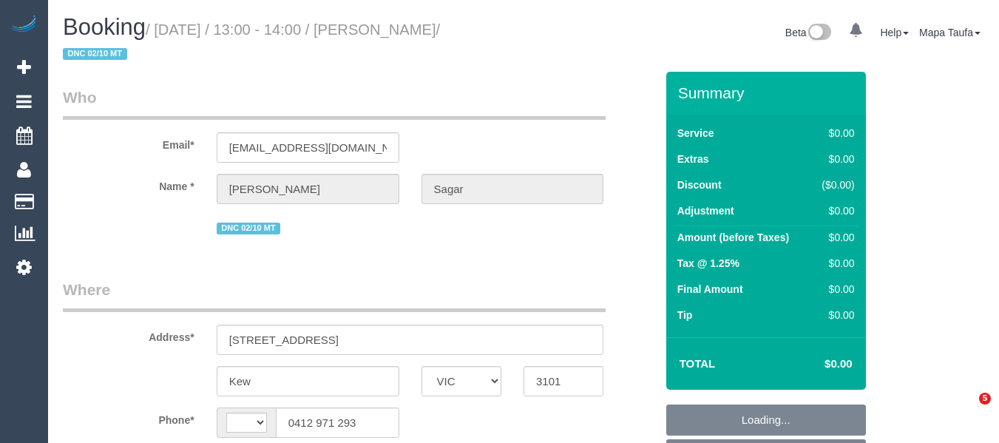
select select "VIC"
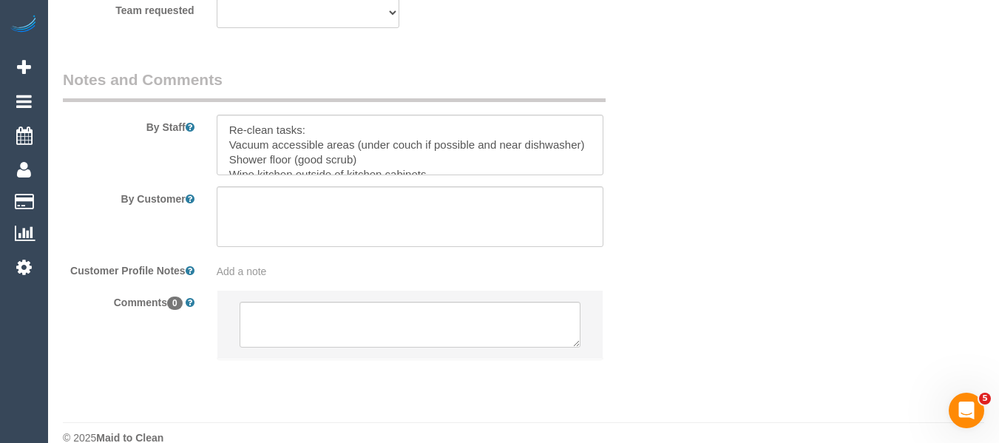
select select "string:AU"
click at [388, 339] on textarea at bounding box center [411, 325] width 342 height 46
paste textarea "Customer availability: [DATE] around 1pm Original team: [PERSON_NAME] (C) , Are…"
type textarea "Customer availability: [DATE] around 1pm Original team: [PERSON_NAME] (C) , Are…"
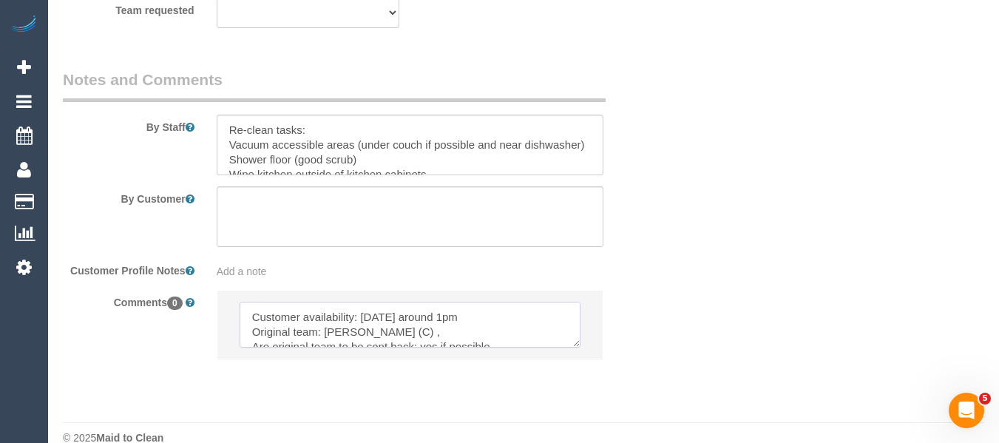
select select "object:533"
select select "number:29"
select select "number:14"
select select "number:18"
select select "number:36"
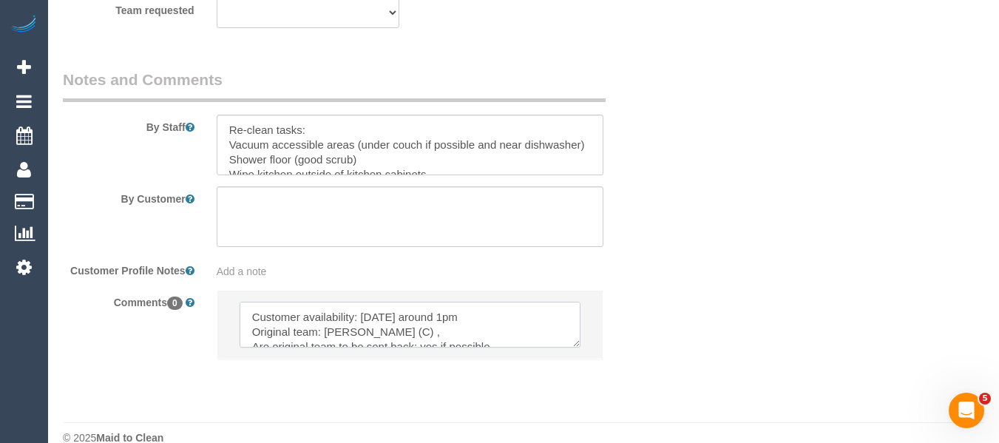
select select "number:13"
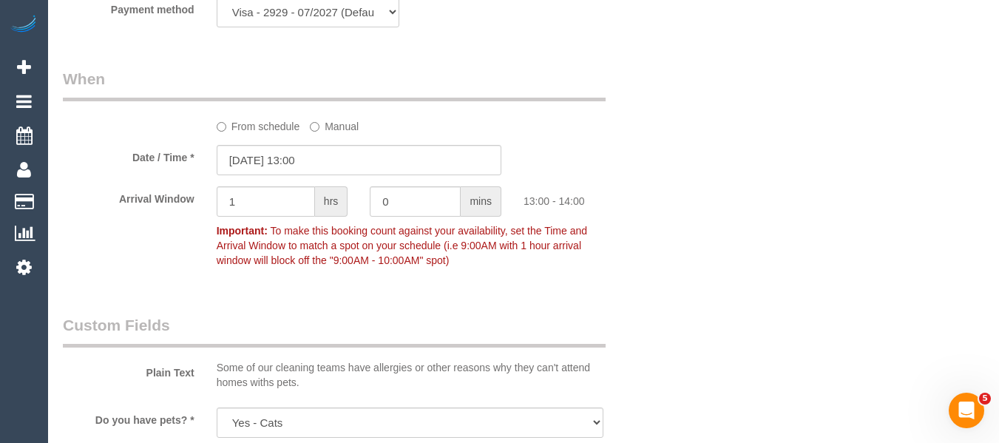
select select "object:2030"
select select "string:stripe-pm_1S9LML2GScqysDRVcjmDDMmK"
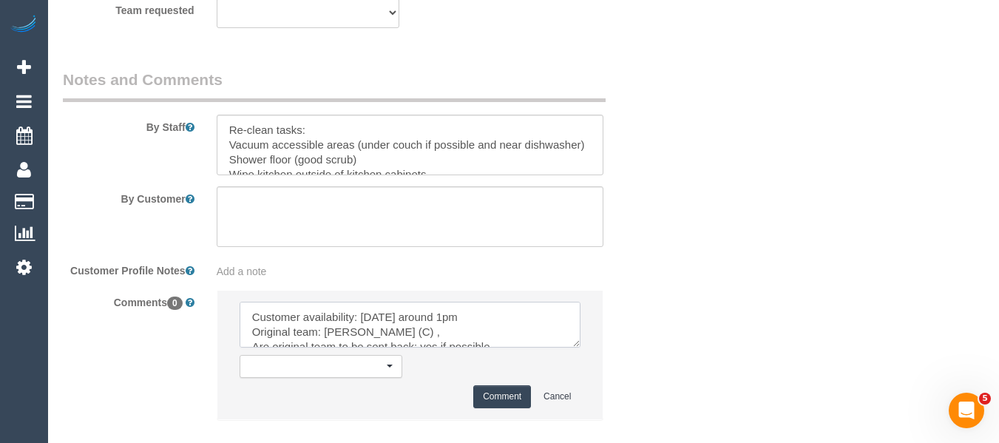
scroll to position [95, 0]
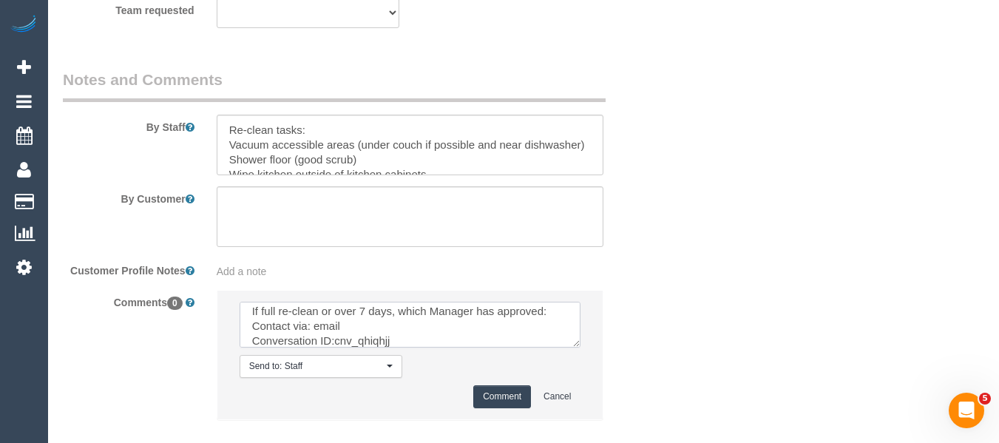
type textarea "Customer availability: [DATE] around 1pm Original team: [PERSON_NAME] (C) , Are…"
click at [507, 391] on button "Comment" at bounding box center [502, 396] width 58 height 23
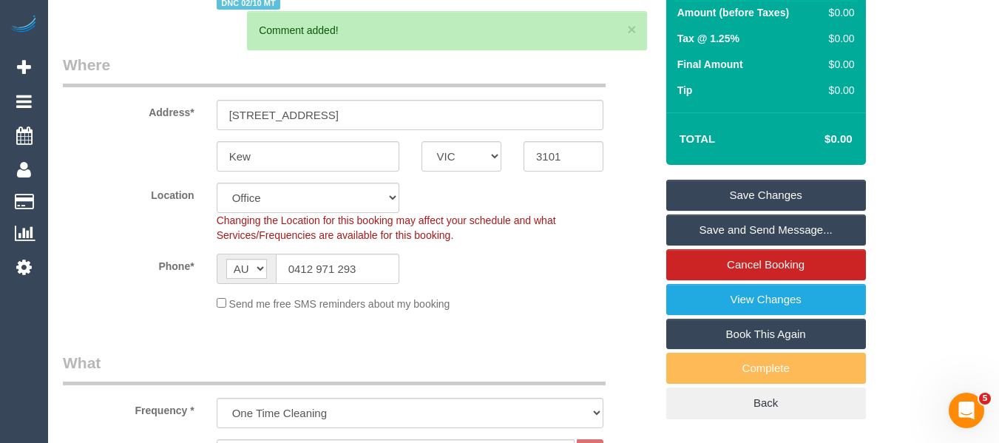
scroll to position [0, 0]
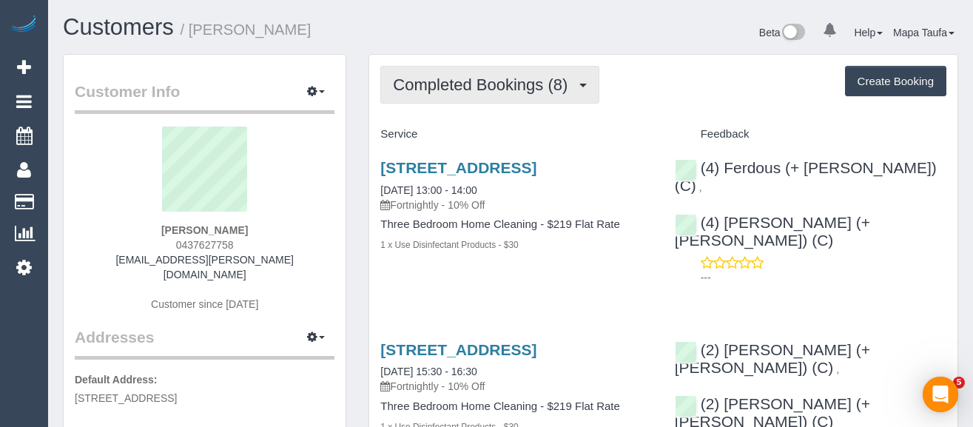
click at [519, 90] on span "Completed Bookings (8)" at bounding box center [484, 84] width 182 height 18
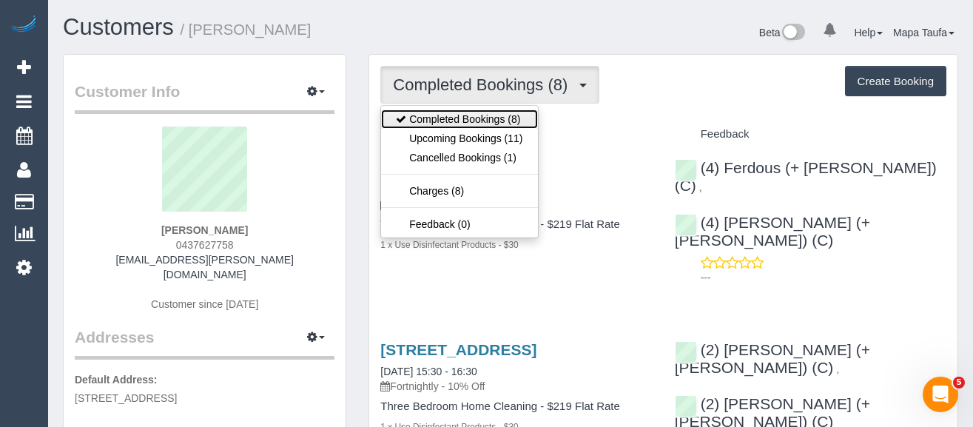
click at [501, 127] on link "Completed Bookings (8)" at bounding box center [459, 118] width 156 height 19
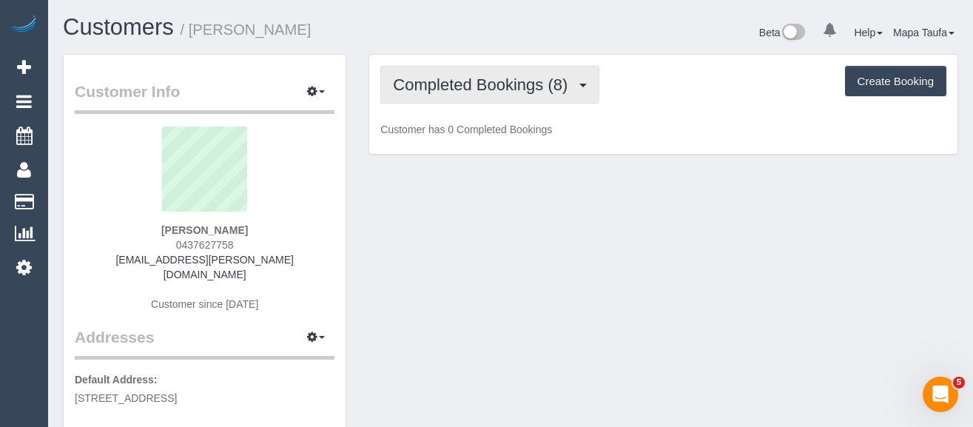
drag, startPoint x: 500, startPoint y: 88, endPoint x: 493, endPoint y: 124, distance: 37.0
click at [496, 95] on button "Completed Bookings (8)" at bounding box center [489, 85] width 219 height 38
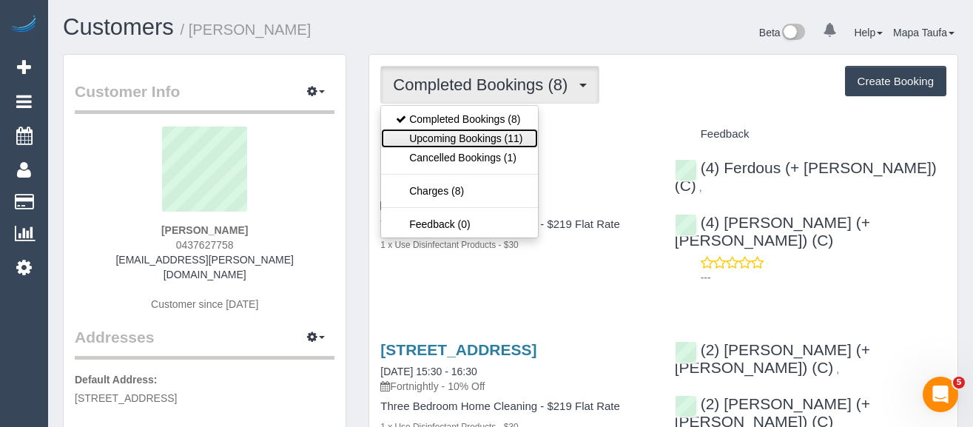
click at [492, 135] on link "Upcoming Bookings (11)" at bounding box center [459, 138] width 156 height 19
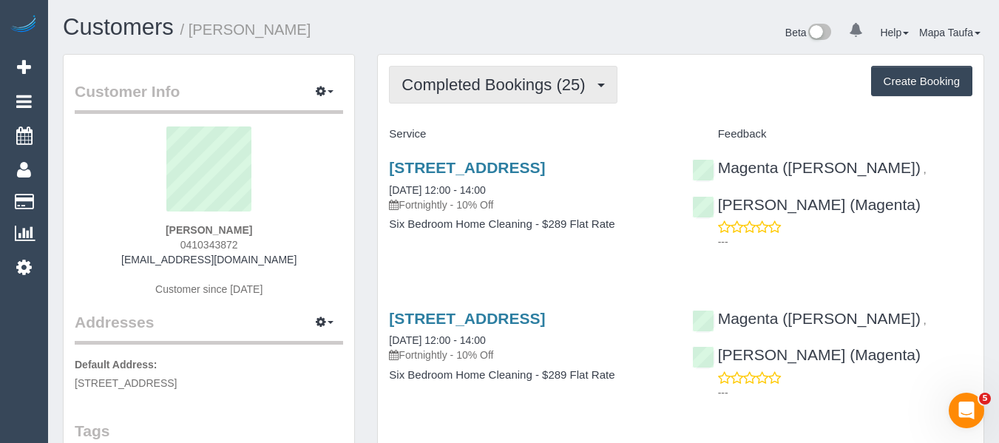
click at [473, 95] on button "Completed Bookings (25)" at bounding box center [503, 85] width 228 height 38
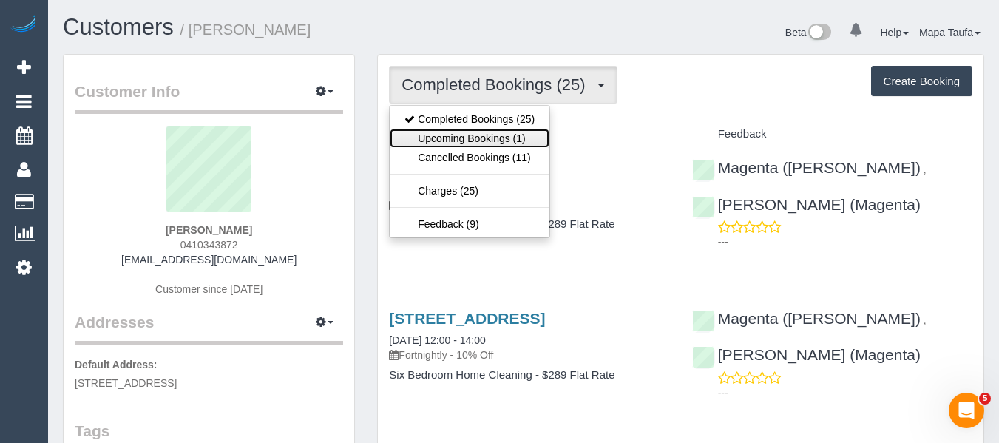
click at [480, 133] on link "Upcoming Bookings (1)" at bounding box center [470, 138] width 160 height 19
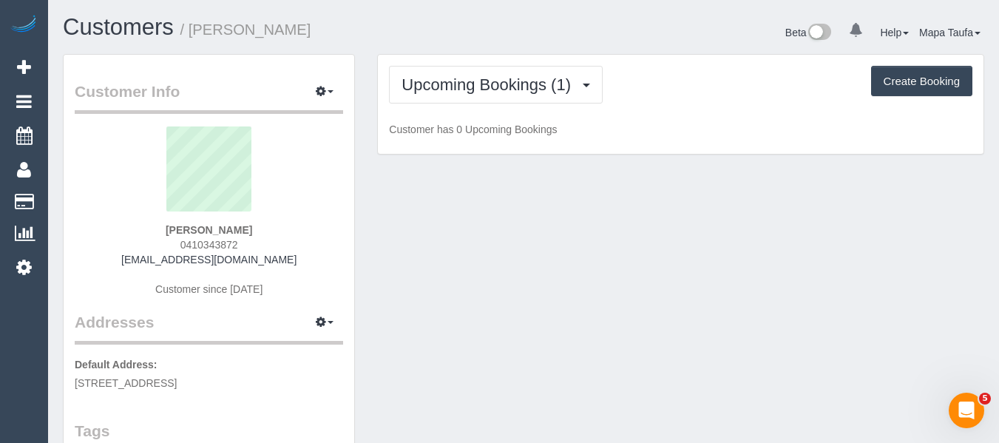
click at [746, 91] on div "Upcoming Bookings (1) Completed Bookings (25) Upcoming Bookings (1) Cancelled B…" at bounding box center [681, 85] width 584 height 38
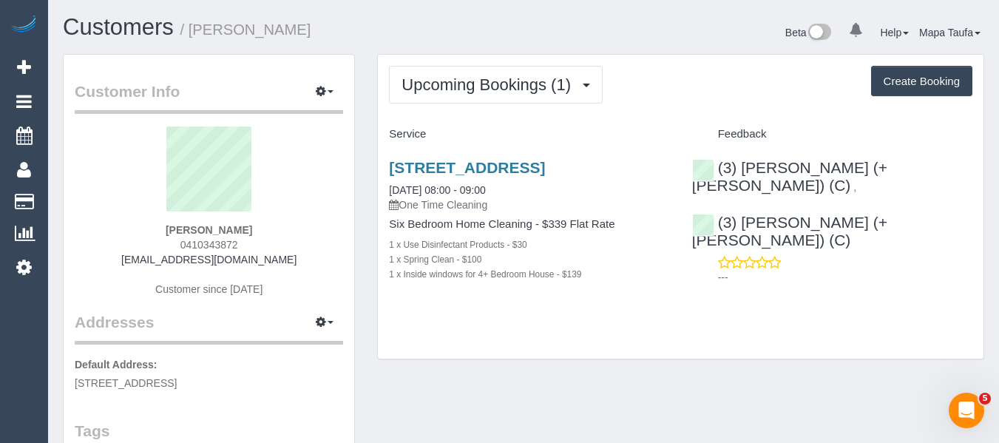
drag, startPoint x: 212, startPoint y: 243, endPoint x: 181, endPoint y: 246, distance: 32.0
click at [183, 245] on div "Kath Corben 0410343872 kath67@gmail.com Customer since 2020" at bounding box center [209, 219] width 269 height 185
click at [289, 234] on div "Kath Corben 0410343872 kath67@gmail.com Customer since 2020" at bounding box center [209, 219] width 269 height 185
drag, startPoint x: 252, startPoint y: 251, endPoint x: 153, endPoint y: 245, distance: 98.6
click at [160, 240] on div "Kath Corben 0410343872 kath67@gmail.com Customer since 2020" at bounding box center [209, 219] width 269 height 185
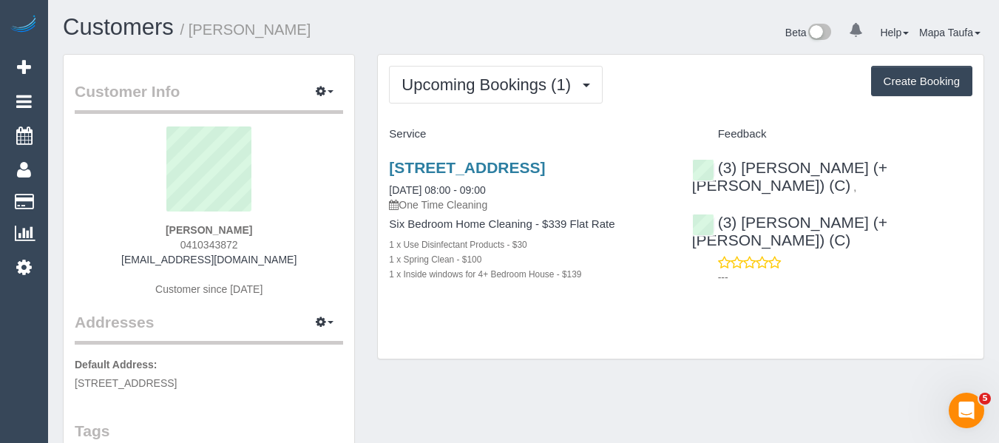
copy span "0410343872"
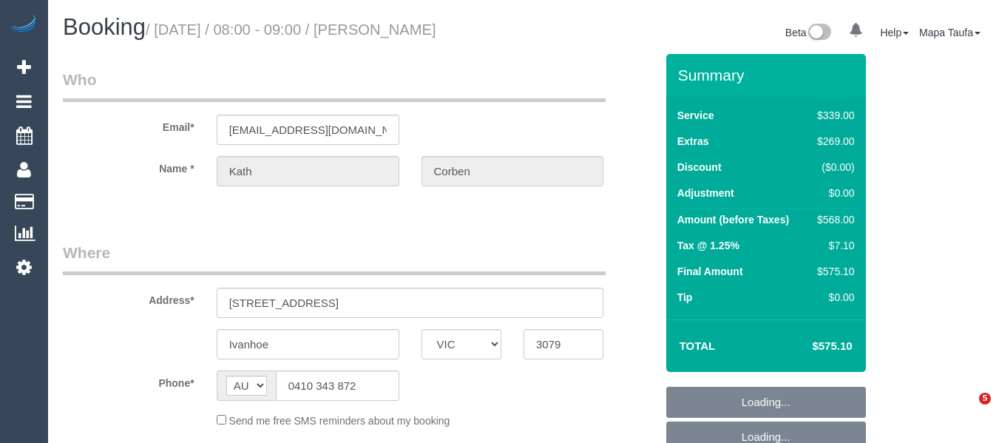
select select "VIC"
select select "number:30"
select select "number:14"
select select "number:19"
select select "number:23"
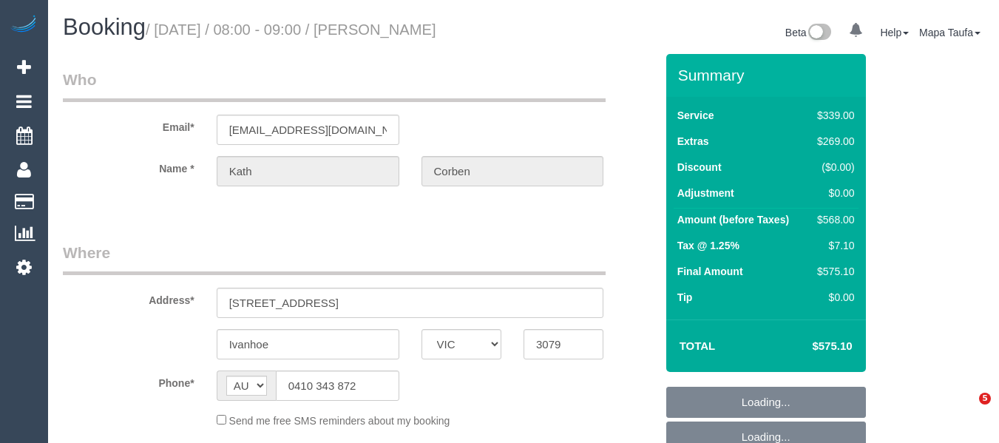
select select "number:26"
select select "object:1646"
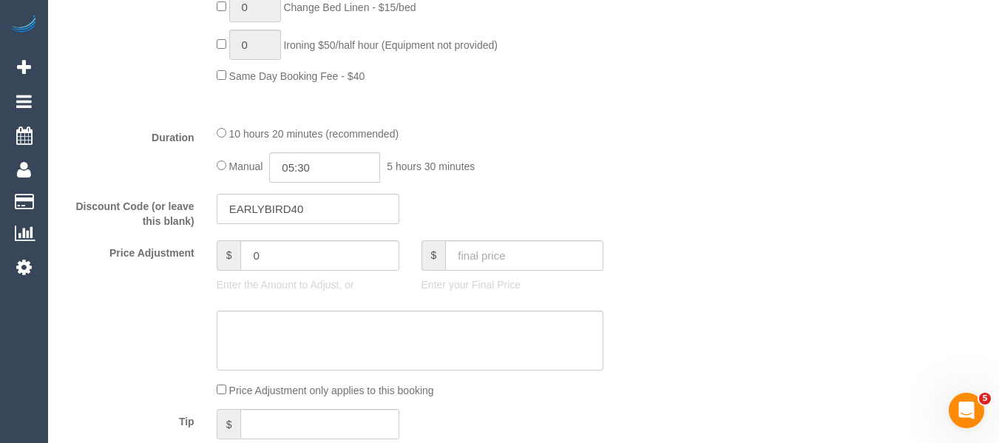
scroll to position [1118, 0]
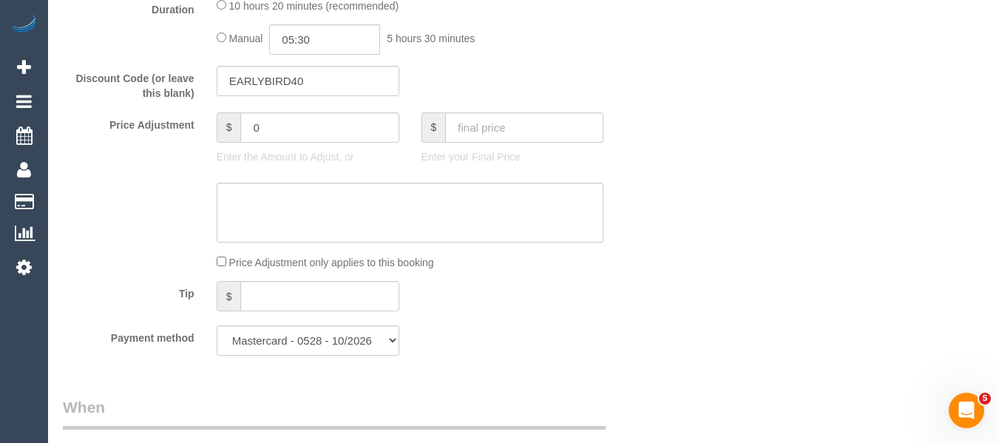
scroll to position [1267, 0]
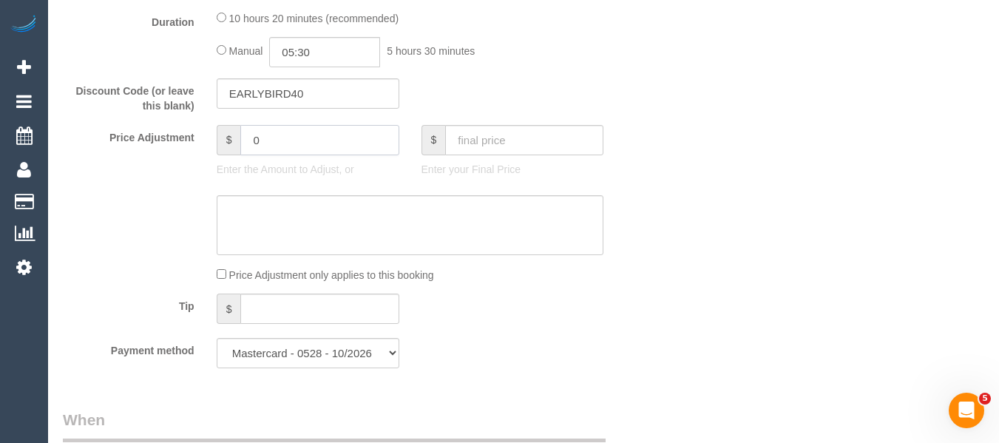
drag, startPoint x: 248, startPoint y: 142, endPoint x: 154, endPoint y: 139, distance: 94.0
click at [156, 140] on div "Price Adjustment $ 0 Enter the Amount to Adjust, or $ Enter your Final Price" at bounding box center [359, 154] width 615 height 59
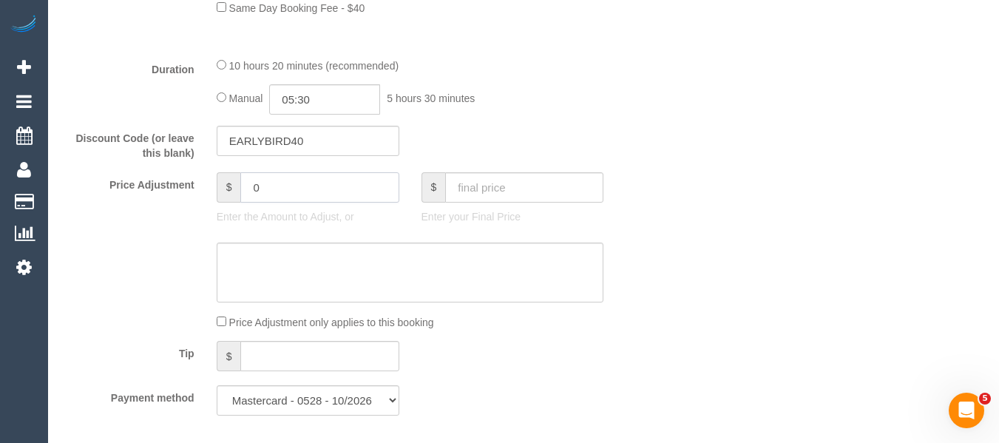
scroll to position [1119, 0]
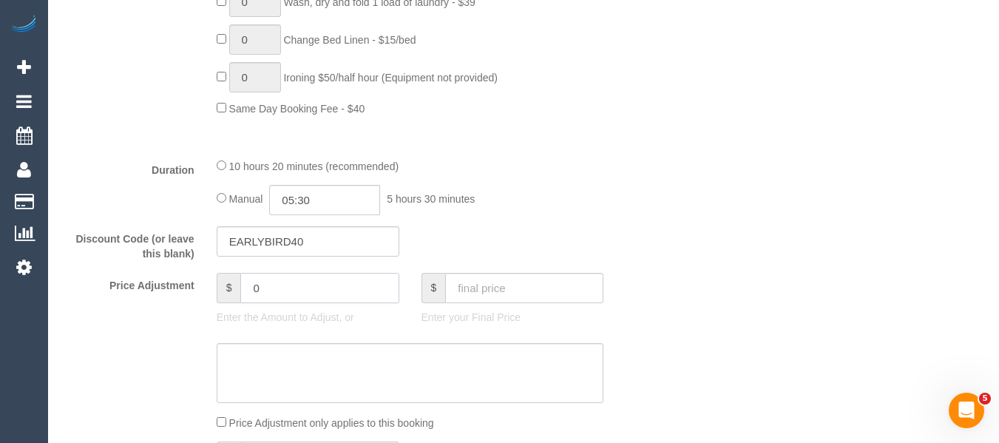
click at [311, 299] on input "0" at bounding box center [319, 288] width 158 height 30
click at [311, 298] on input "0" at bounding box center [319, 288] width 158 height 30
type input "60"
click at [308, 353] on textarea at bounding box center [411, 373] width 388 height 61
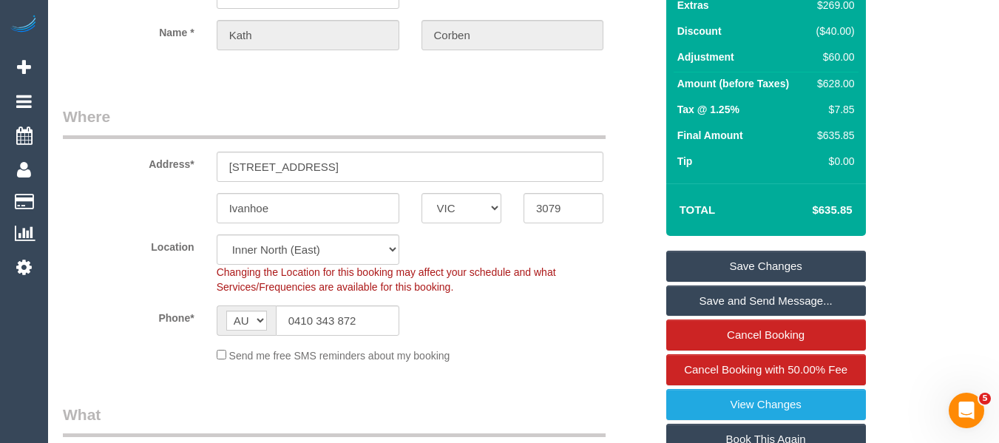
scroll to position [123, 0]
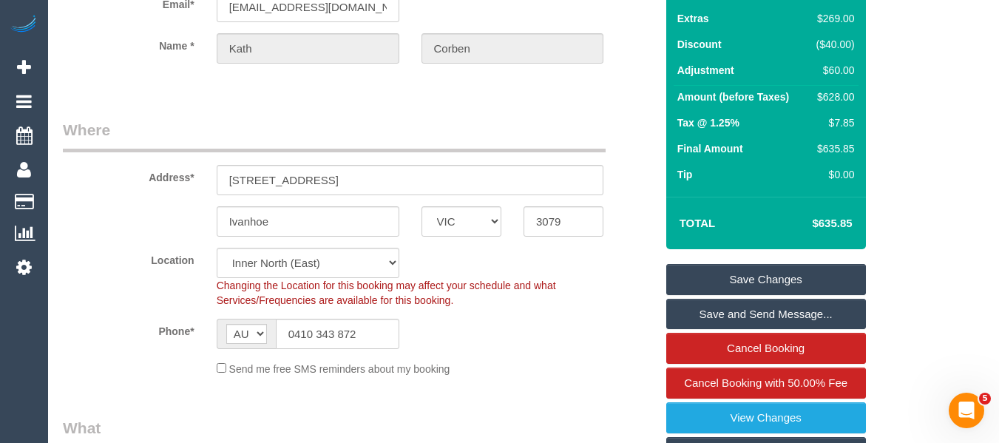
type textarea "40 minutes added as requested by cleaners via text -MT"
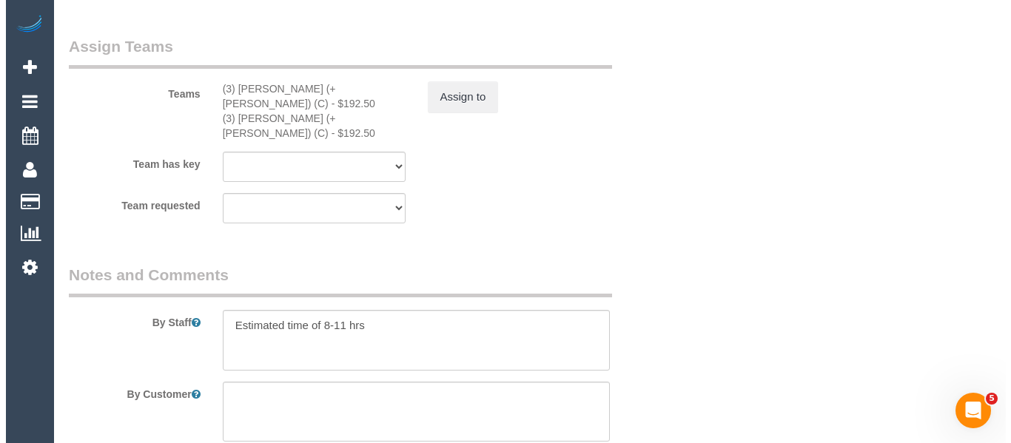
scroll to position [2350, 0]
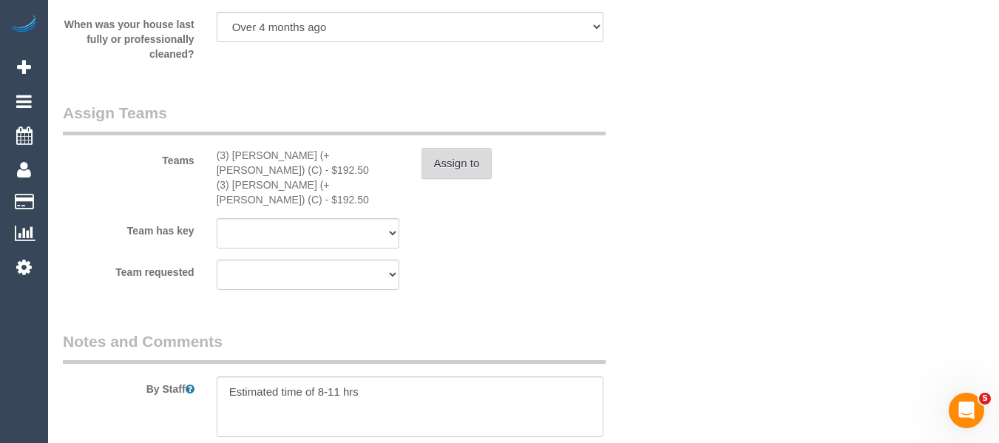
click at [469, 163] on button "Assign to" at bounding box center [457, 163] width 71 height 31
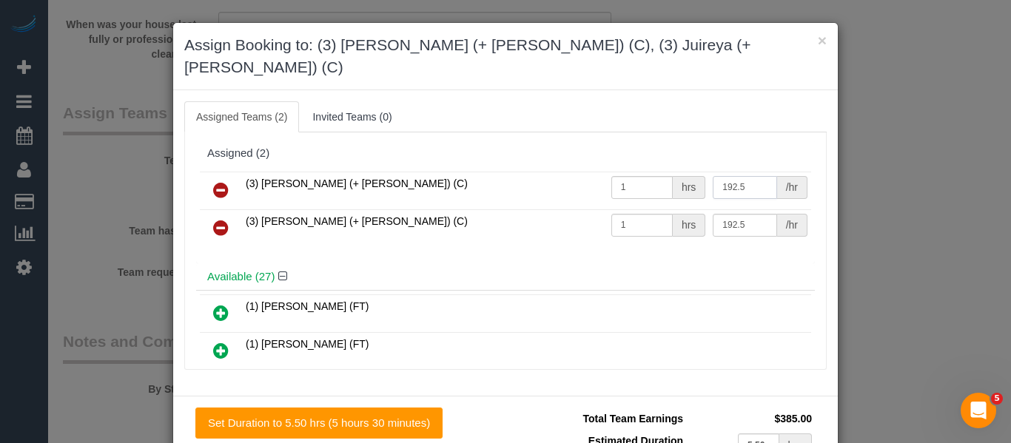
click at [654, 172] on tr "(3) Gazi (+ Juireya) (C) 1 hrs 192.5 /hr" at bounding box center [505, 191] width 611 height 38
click at [718, 176] on input "192.5" at bounding box center [744, 187] width 64 height 23
type input "212.5"
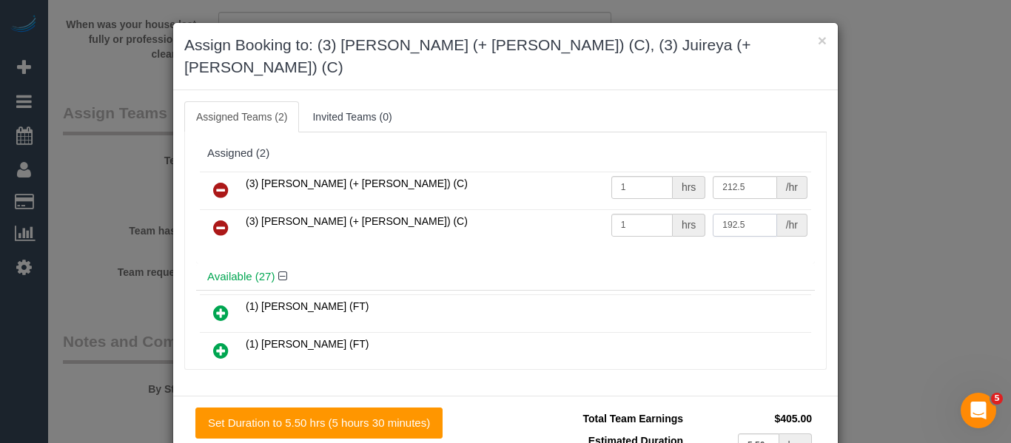
click at [746, 214] on input "192.5" at bounding box center [744, 225] width 64 height 23
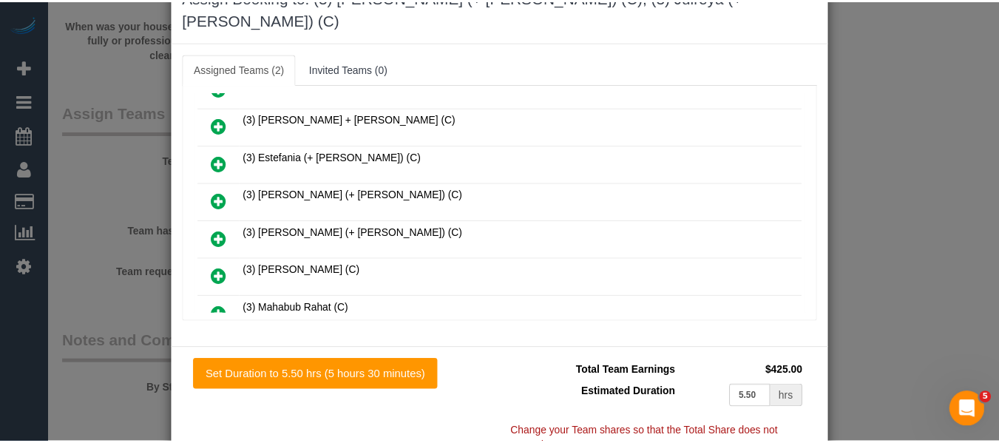
scroll to position [74, 0]
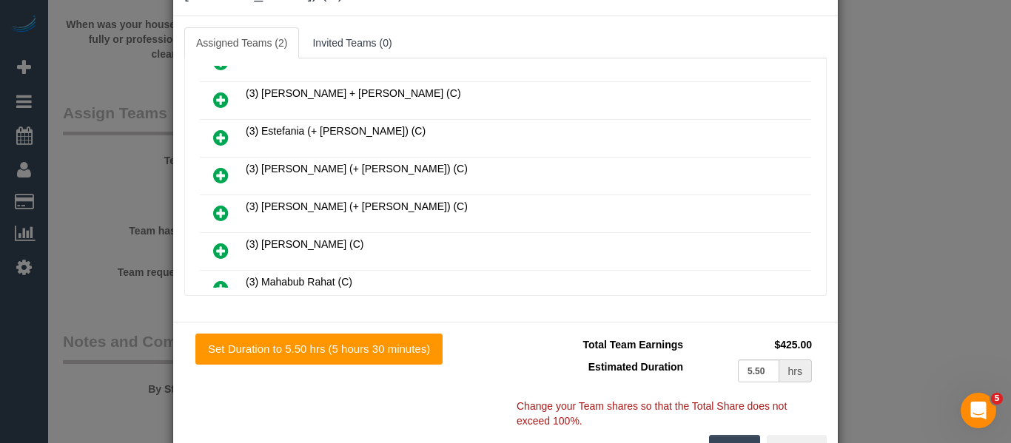
type input "212.5"
click at [733, 411] on div "Total Team Earnings $425.00 Estimated Duration 5.50 hrs Warning: The Company sh…" at bounding box center [665, 384] width 321 height 101
click at [738, 435] on button "Done" at bounding box center [735, 450] width 52 height 31
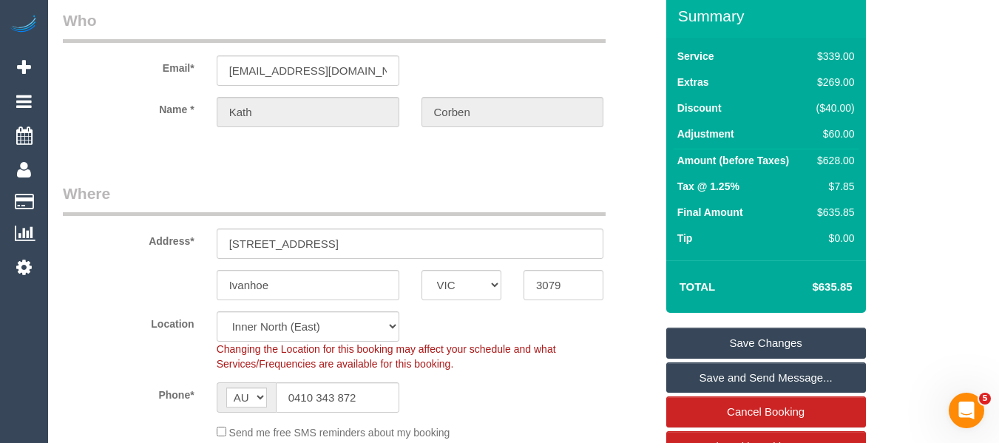
scroll to position [98, 0]
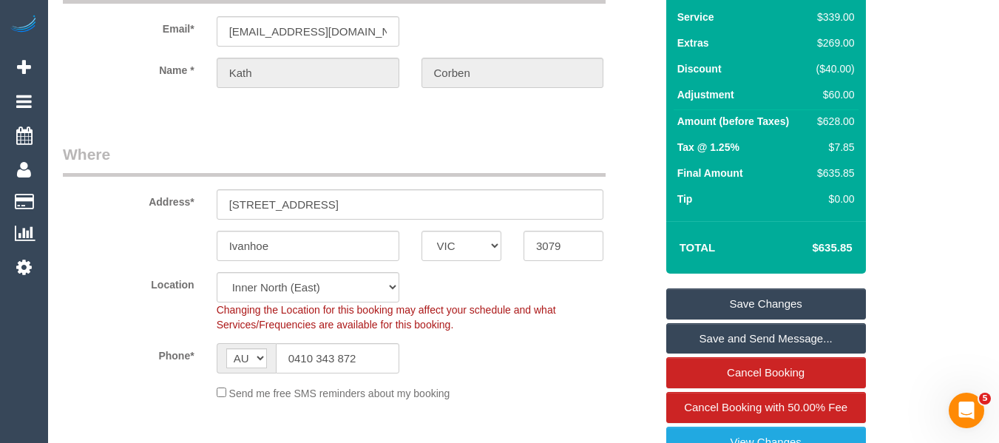
click at [760, 298] on link "Save Changes" at bounding box center [767, 304] width 200 height 31
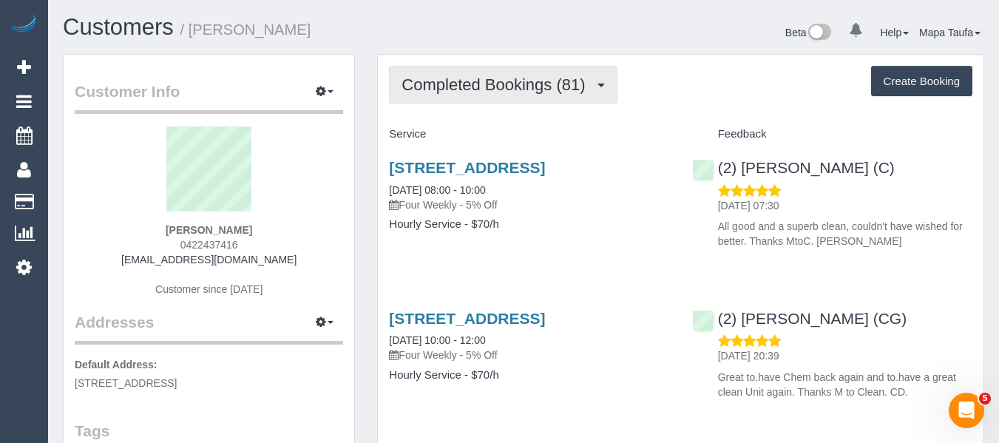
click at [403, 78] on span "Completed Bookings (81)" at bounding box center [497, 84] width 191 height 18
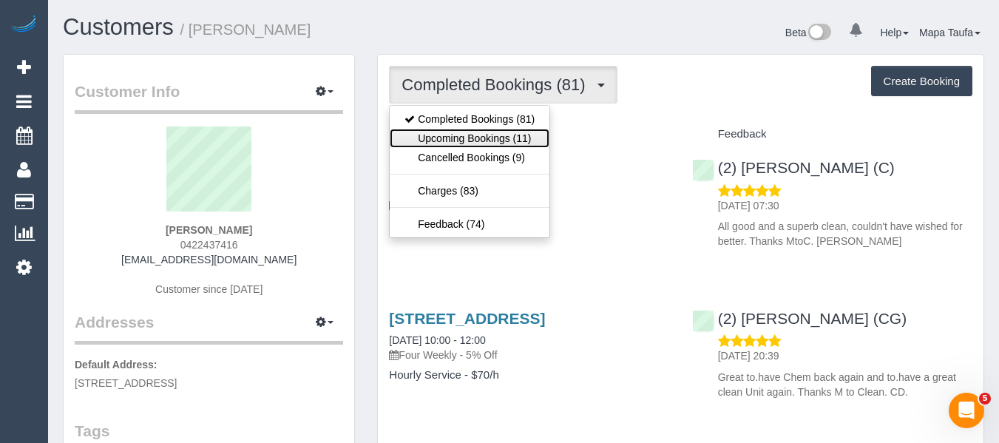
click at [420, 139] on link "Upcoming Bookings (11)" at bounding box center [470, 138] width 160 height 19
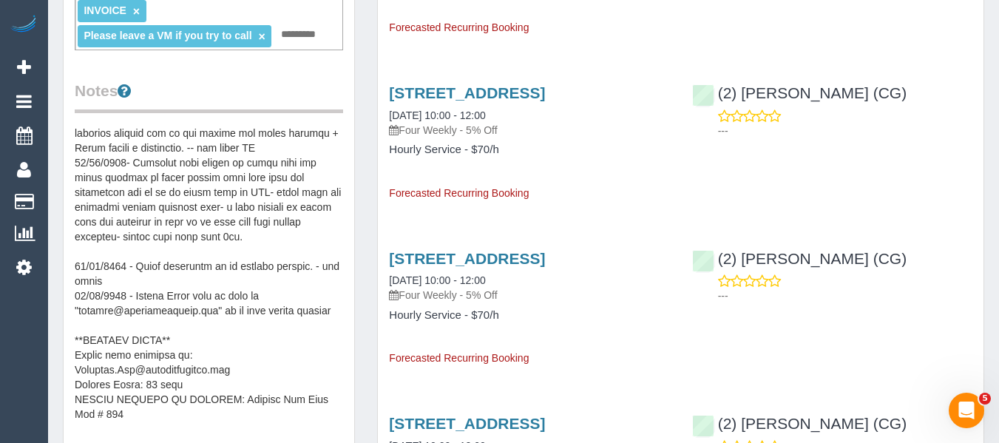
scroll to position [592, 0]
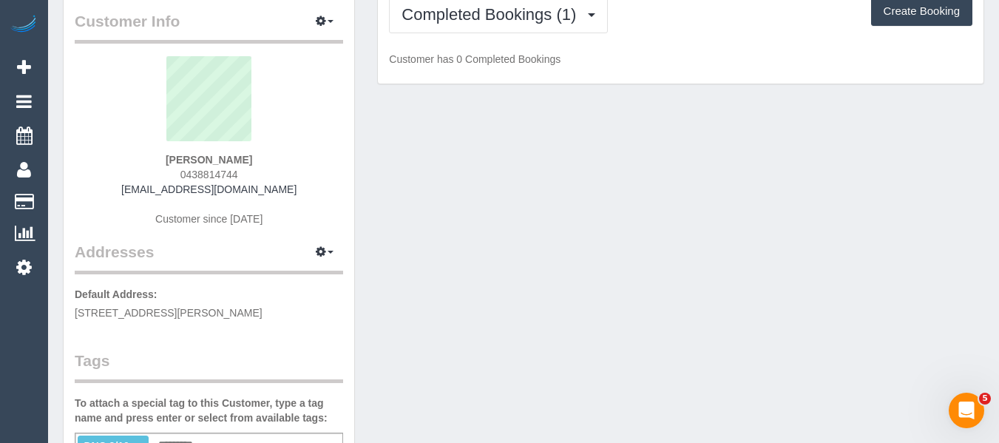
scroll to position [148, 0]
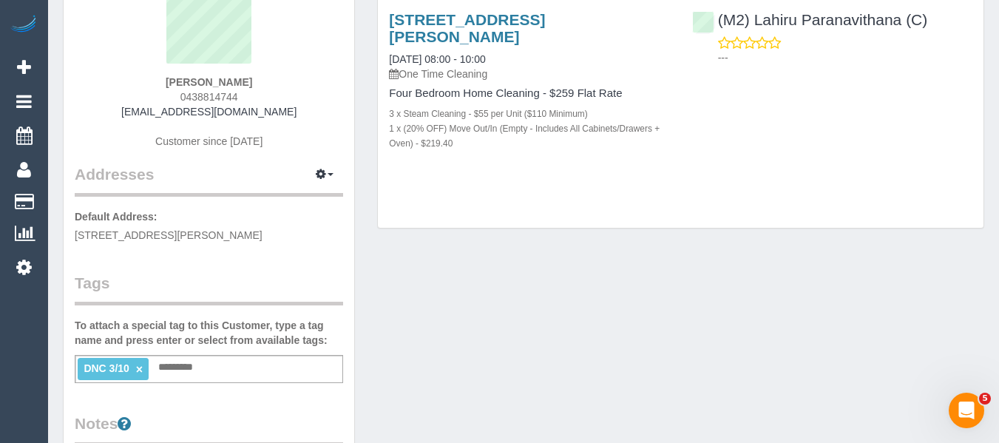
click at [138, 371] on link "×" at bounding box center [139, 369] width 7 height 13
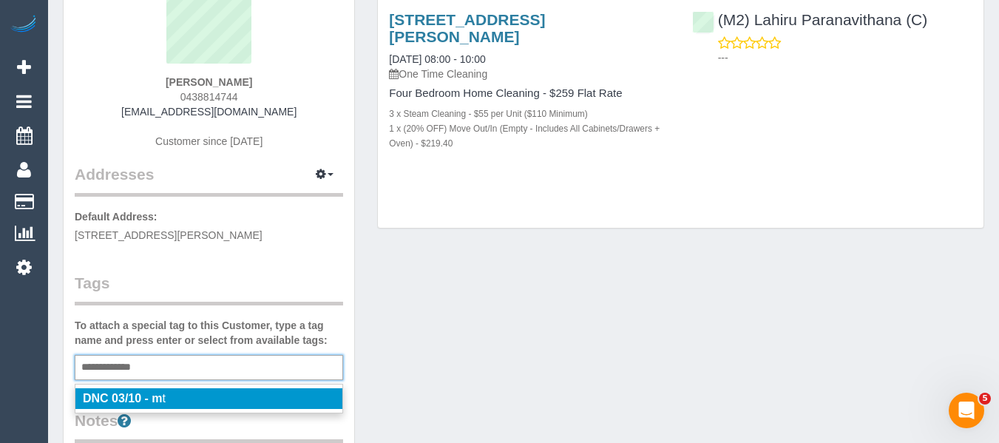
type input "**********"
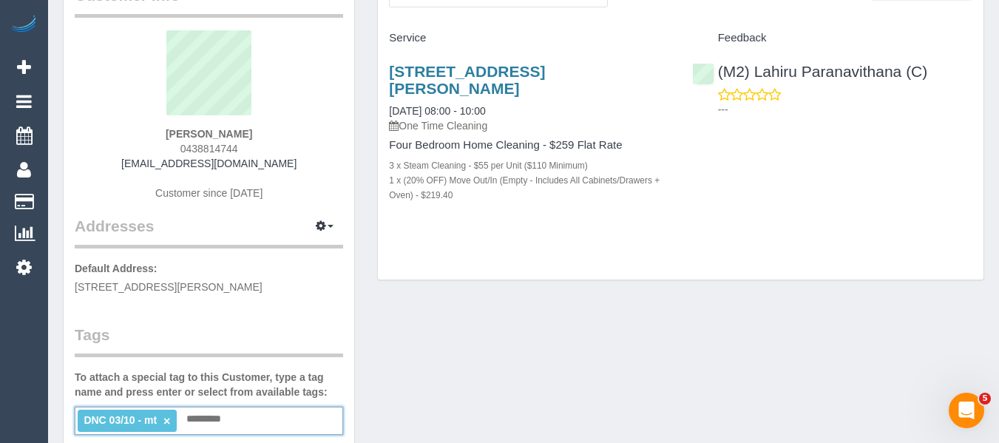
scroll to position [74, 0]
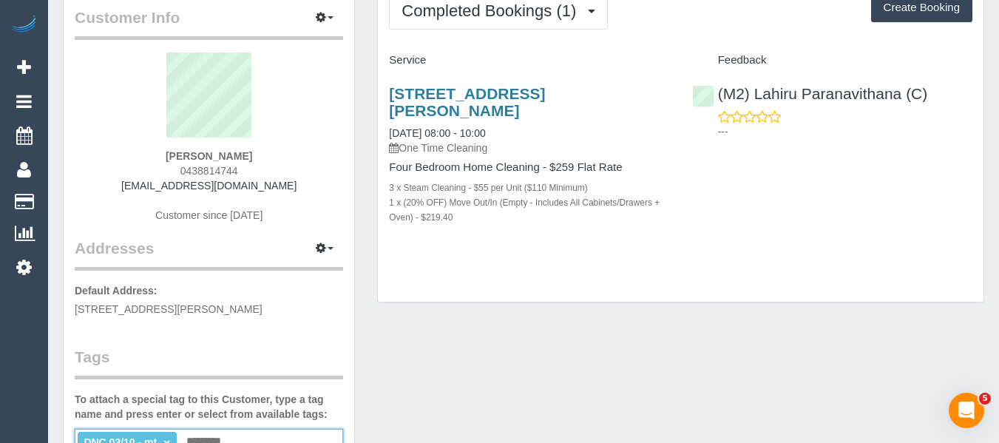
drag, startPoint x: 251, startPoint y: 156, endPoint x: 145, endPoint y: 163, distance: 106.0
click at [161, 155] on div "[PERSON_NAME] 0438814744 [EMAIL_ADDRESS][DOMAIN_NAME] Customer since [DATE]" at bounding box center [209, 145] width 269 height 185
copy strong "[PERSON_NAME]"
drag, startPoint x: 965, startPoint y: 88, endPoint x: 593, endPoint y: 36, distance: 376.5
click at [749, 88] on div "(M2) Lahiru Paranavithana (C) ---" at bounding box center [832, 108] width 303 height 72
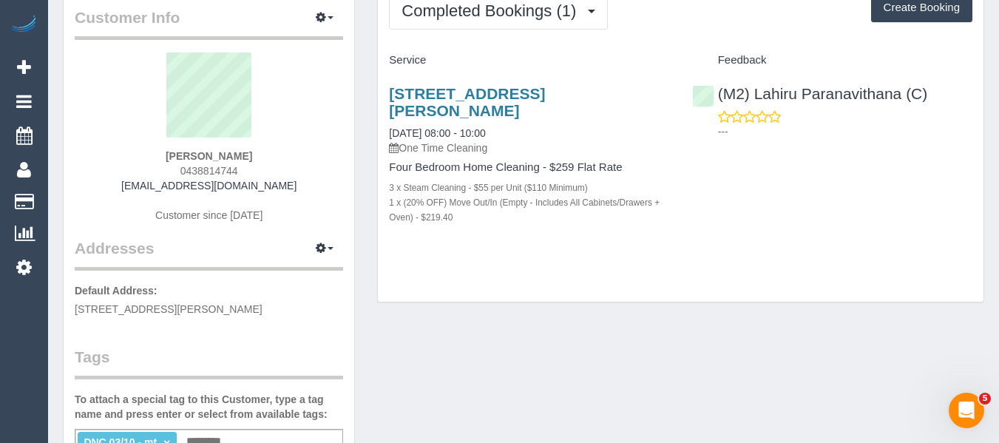
copy link "Lahiru Paranavithana (C)"
click at [410, 95] on link "12 Josephine Street, Oak Park, VIC 3046" at bounding box center [467, 102] width 156 height 34
drag, startPoint x: 184, startPoint y: 166, endPoint x: 150, endPoint y: 168, distance: 34.1
click at [144, 166] on div "Emma Doran 0438814744 emmadoran@hotmail.com Customer since 2025" at bounding box center [209, 145] width 269 height 185
copy span "0438814744"
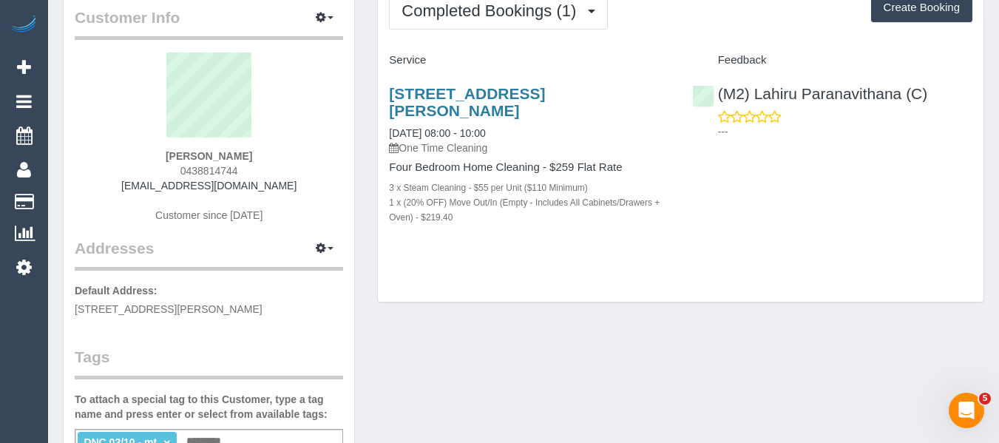
click at [249, 167] on div "Emma Doran 0438814744 emmadoran@hotmail.com Customer since 2025" at bounding box center [209, 145] width 269 height 185
drag, startPoint x: 255, startPoint y: 172, endPoint x: 158, endPoint y: 180, distance: 97.2
click at [160, 178] on div "Emma Doran 0438814744 emmadoran@hotmail.com Customer since 2025" at bounding box center [209, 145] width 269 height 185
copy div "em"
click at [287, 174] on div "Emma Doran 0438814744 emmadoran@hotmail.com Customer since 2025" at bounding box center [209, 145] width 269 height 185
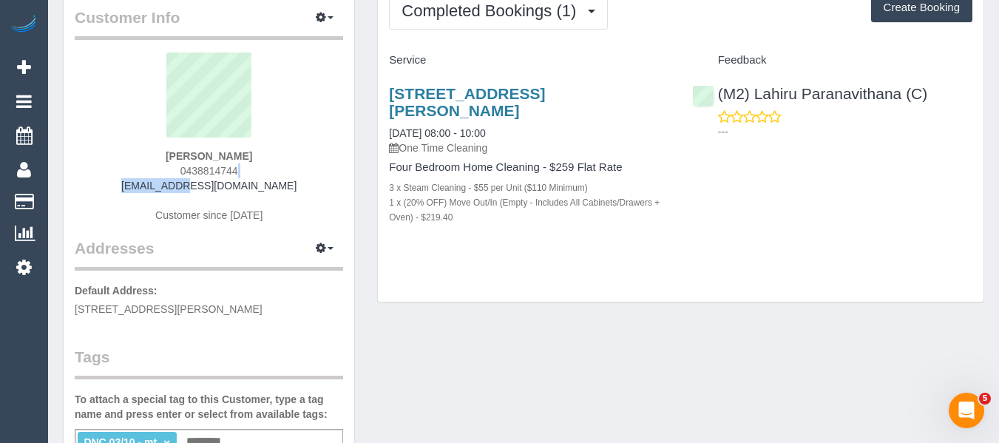
click at [250, 166] on div "Emma Doran 0438814744 emmadoran@hotmail.com Customer since 2025" at bounding box center [209, 145] width 269 height 185
drag, startPoint x: 254, startPoint y: 173, endPoint x: 180, endPoint y: 166, distance: 75.1
click at [180, 166] on div "Emma Doran 0438814744 emmadoran@hotmail.com Customer since 2025" at bounding box center [209, 145] width 269 height 185
copy span "0438814744"
click at [593, 297] on div "Completed Bookings (1) Completed Bookings (1) Upcoming Bookings (0) Cancelled B…" at bounding box center [681, 142] width 606 height 322
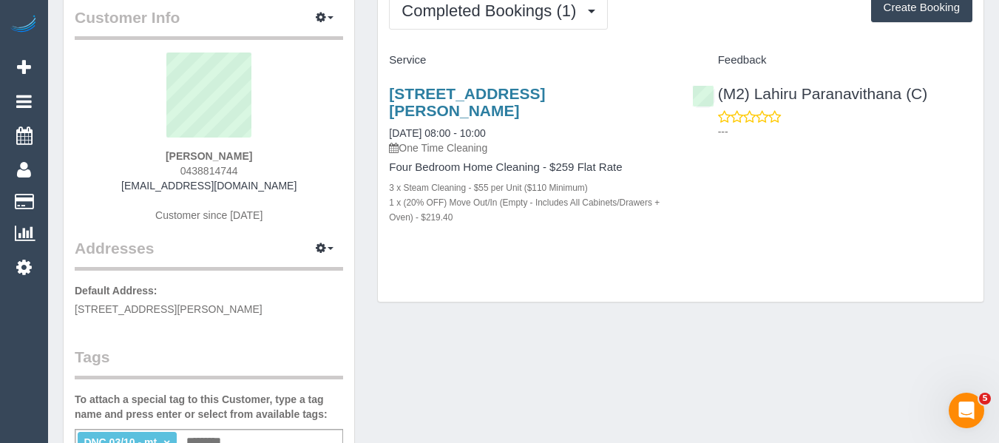
drag, startPoint x: 406, startPoint y: 251, endPoint x: 393, endPoint y: 251, distance: 13.3
click at [406, 251] on div "12 Josephine Street, Oak Park, VIC 3046 03/10/2025 08:00 - 10:00 One Time Clean…" at bounding box center [529, 162] width 303 height 181
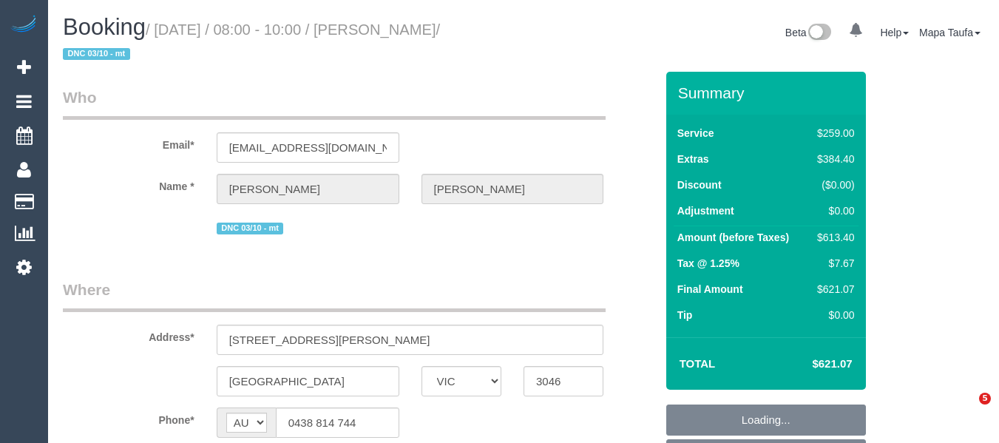
select select "VIC"
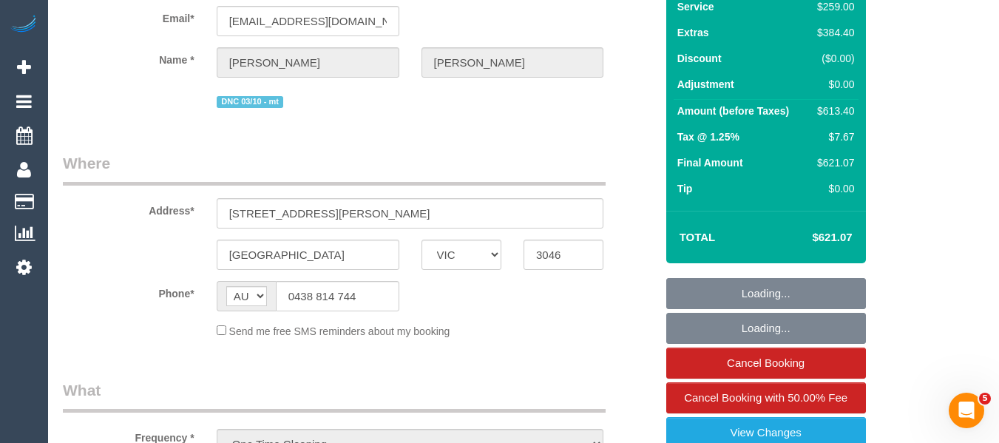
select select "string:stripe-pm_1Rzvuk2GScqysDRVV0sV43t2"
select select "number:27"
select select "number:14"
select select "number:18"
select select "number:36"
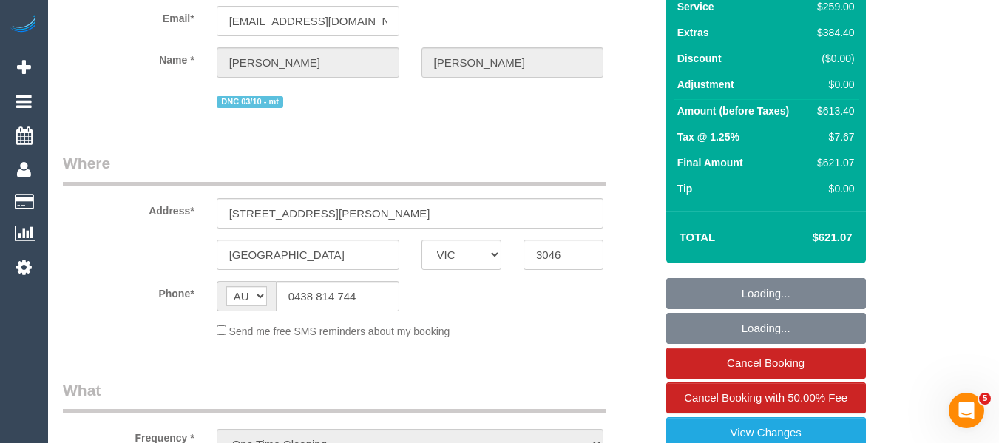
select select "number:26"
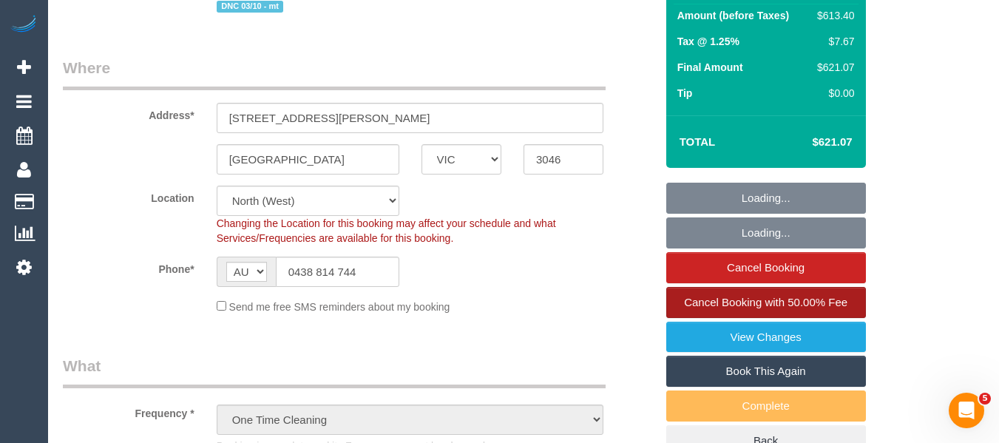
select select "object:1509"
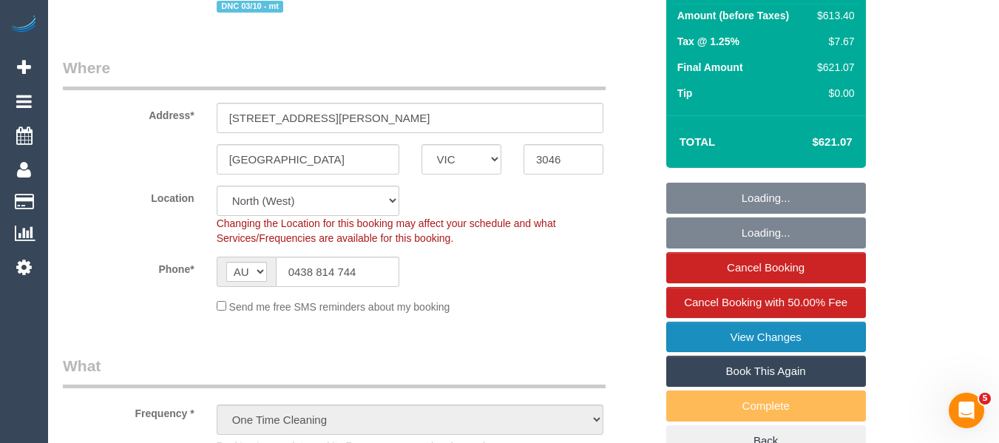
click at [766, 342] on link "View Changes" at bounding box center [767, 337] width 200 height 31
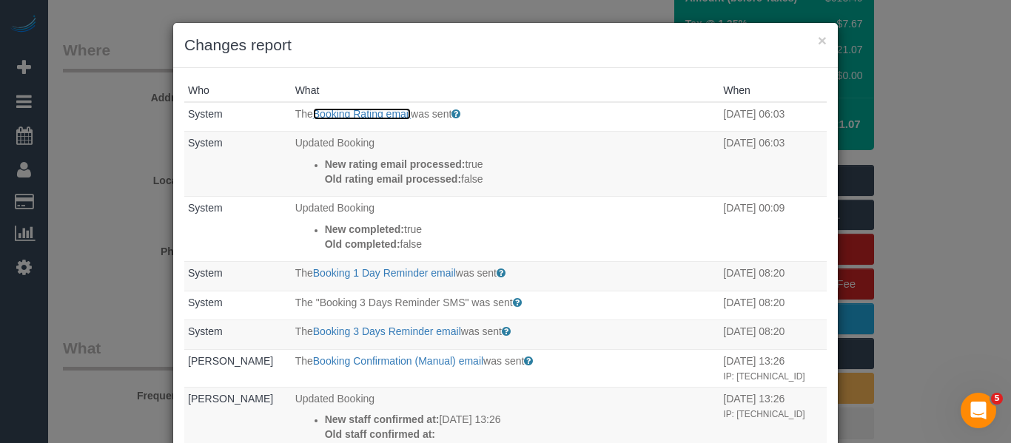
click at [334, 109] on link "Booking Rating email" at bounding box center [362, 114] width 98 height 12
click at [817, 33] on button "×" at bounding box center [821, 41] width 9 height 16
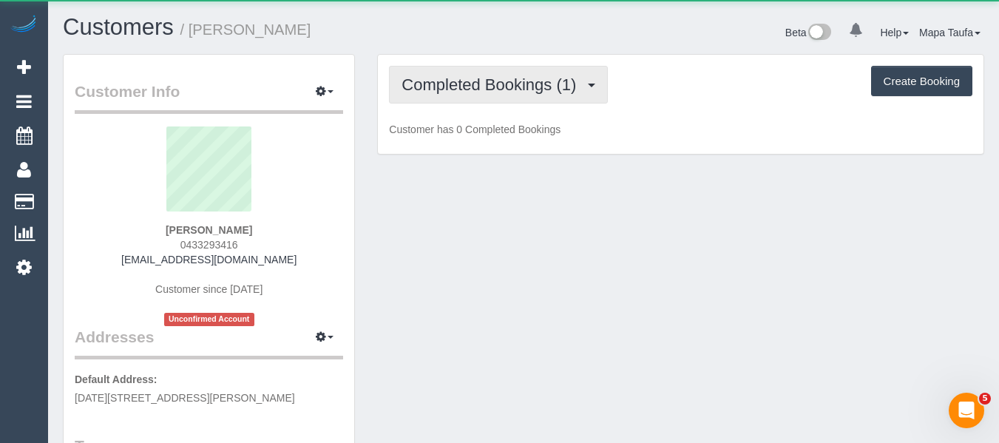
click at [548, 84] on span "Completed Bookings (1)" at bounding box center [493, 84] width 182 height 18
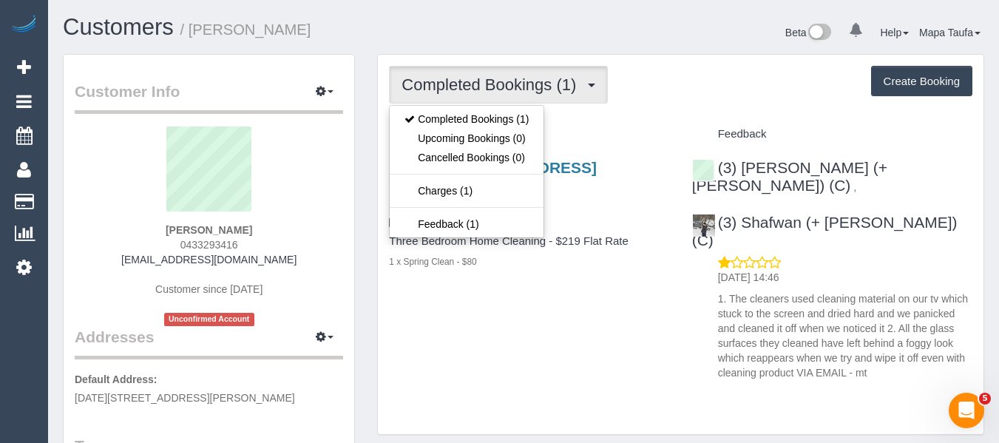
click at [670, 112] on div "Completed Bookings (1) Completed Bookings (1) Upcoming Bookings (0) Cancelled B…" at bounding box center [681, 245] width 606 height 380
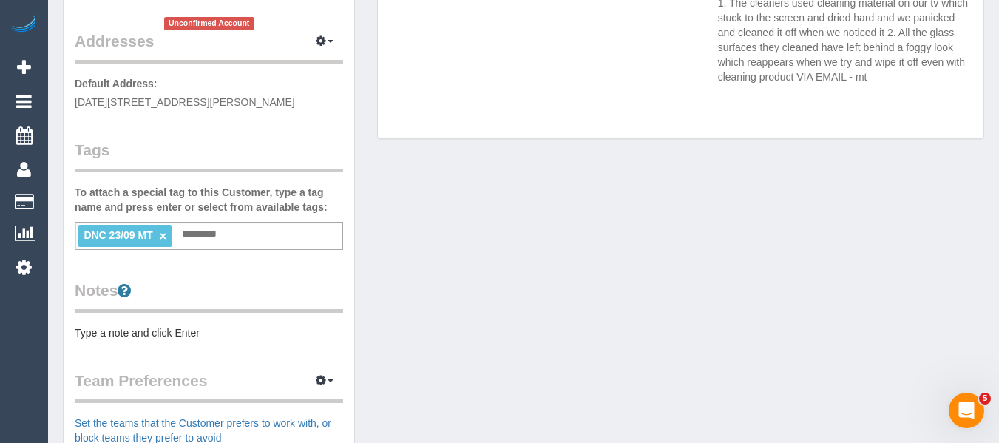
scroll to position [74, 0]
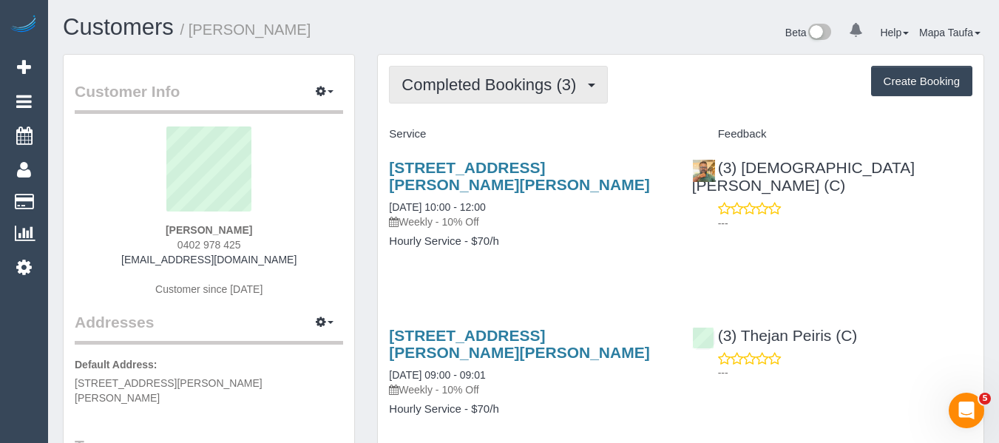
click at [534, 95] on button "Completed Bookings (3)" at bounding box center [498, 85] width 219 height 38
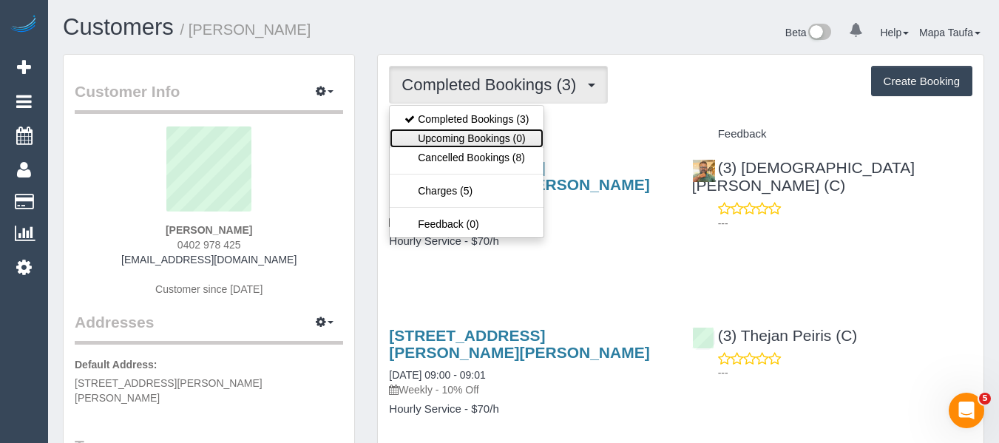
click at [510, 132] on link "Upcoming Bookings (0)" at bounding box center [467, 138] width 154 height 19
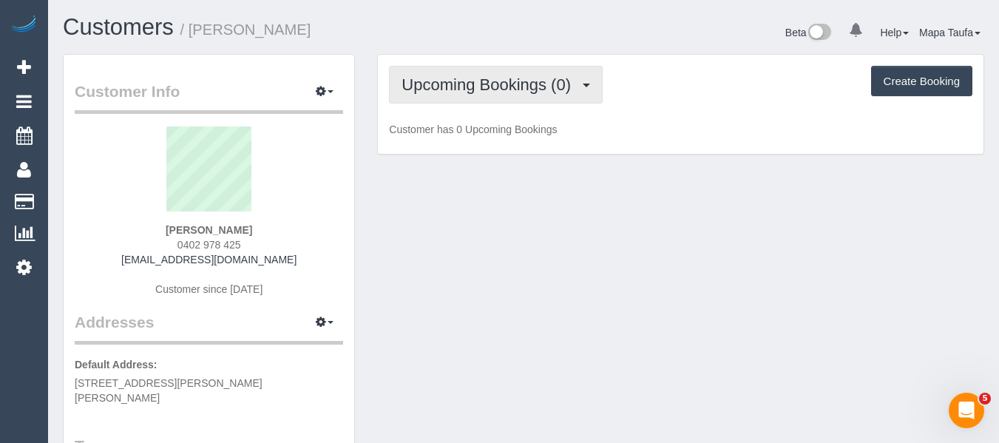
click at [521, 90] on span "Upcoming Bookings (0)" at bounding box center [490, 84] width 177 height 18
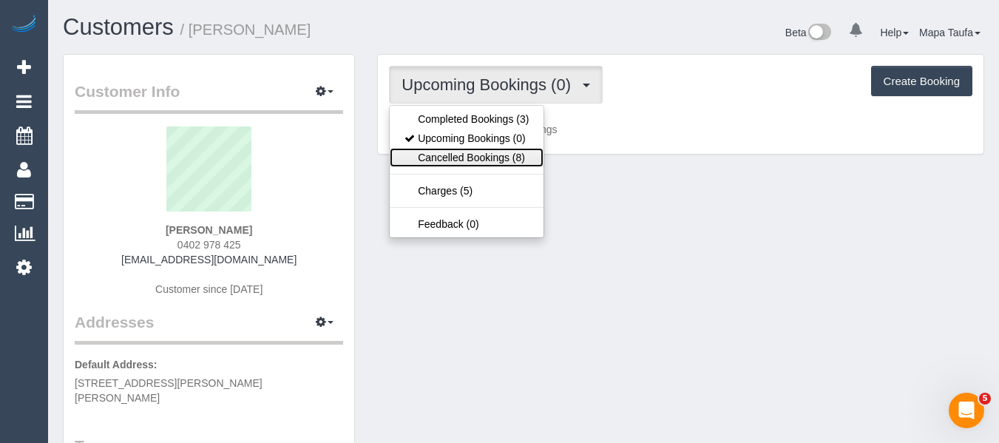
click at [499, 159] on link "Cancelled Bookings (8)" at bounding box center [467, 157] width 154 height 19
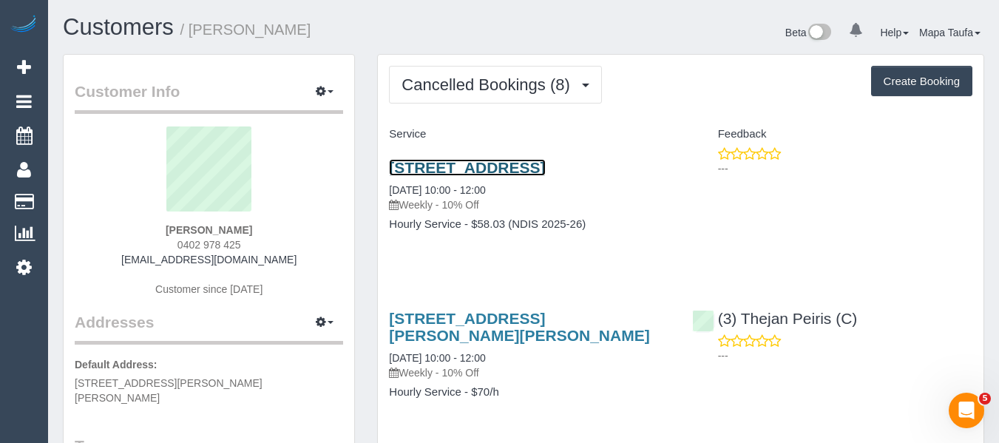
click at [489, 163] on link "800 Riversdale Road,, Camberwell,, VIC 3124" at bounding box center [467, 167] width 156 height 17
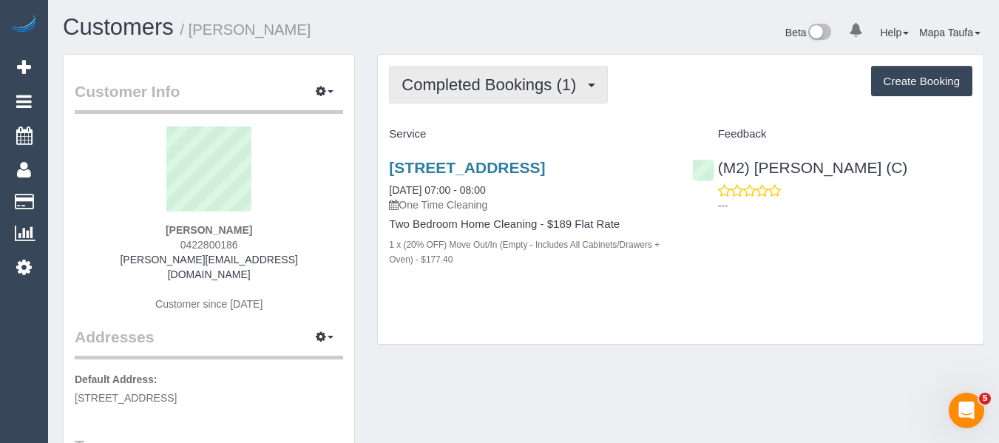
click at [437, 86] on span "Completed Bookings (1)" at bounding box center [493, 84] width 182 height 18
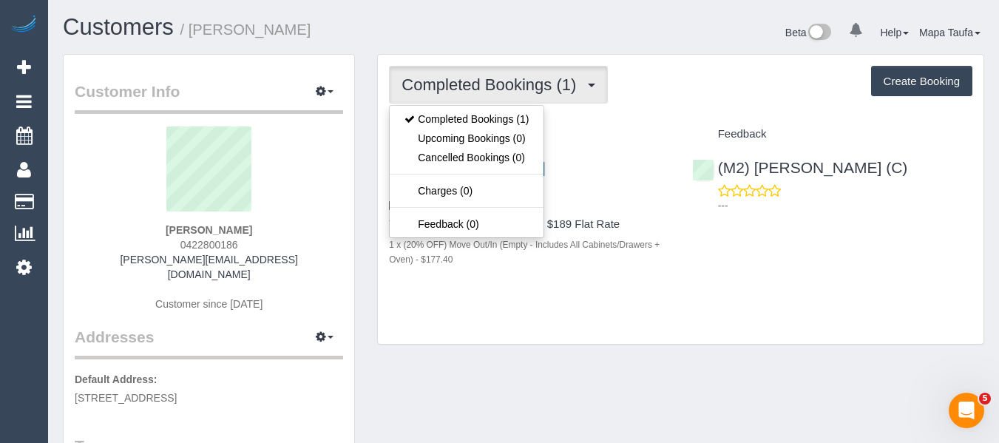
drag, startPoint x: 641, startPoint y: 110, endPoint x: 609, endPoint y: 115, distance: 32.2
click at [641, 111] on div "Completed Bookings (1) Completed Bookings (1) Upcoming Bookings (0) Cancelled B…" at bounding box center [681, 200] width 606 height 290
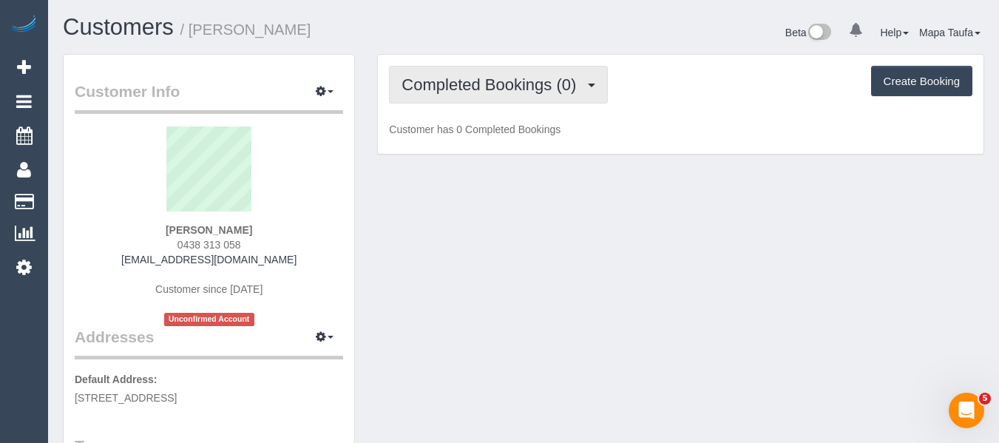
click at [500, 68] on button "Completed Bookings (0)" at bounding box center [498, 85] width 219 height 38
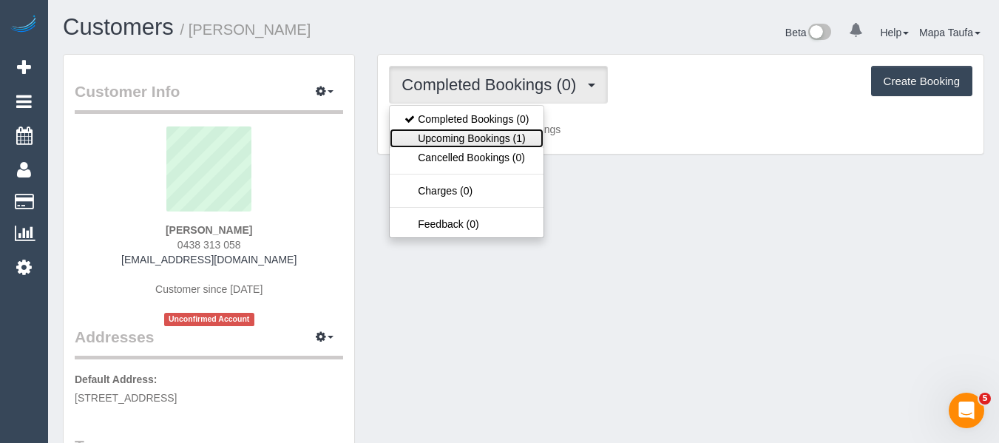
click at [510, 131] on link "Upcoming Bookings (1)" at bounding box center [467, 138] width 154 height 19
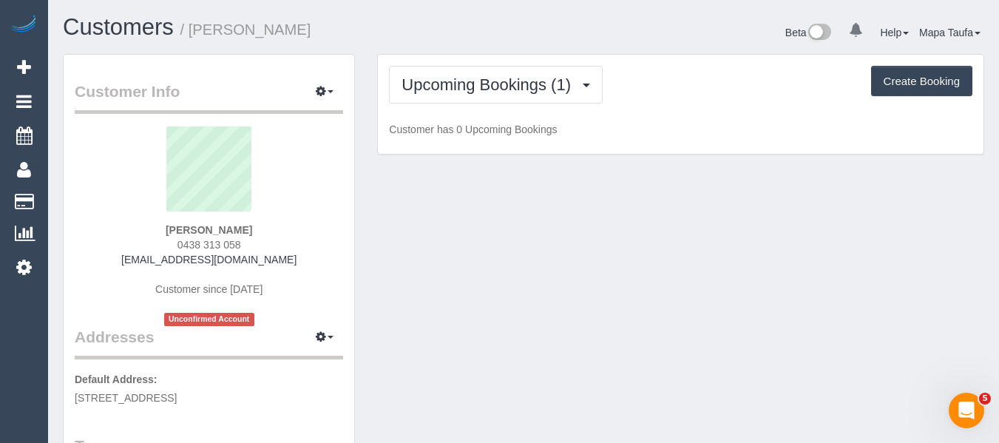
click at [673, 100] on div "Upcoming Bookings (1) Completed Bookings (0) Upcoming Bookings (1) Cancelled Bo…" at bounding box center [681, 85] width 584 height 38
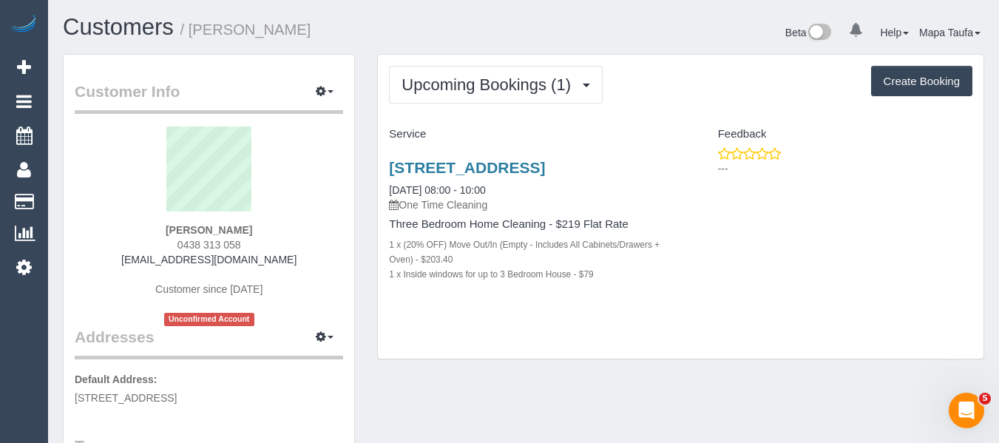
drag, startPoint x: 257, startPoint y: 227, endPoint x: 142, endPoint y: 235, distance: 115.6
click at [148, 231] on div "Kate McIntyre 0438 313 058 kateinaustralia@yahoo.com Customer since 2025 Unconf…" at bounding box center [209, 227] width 269 height 200
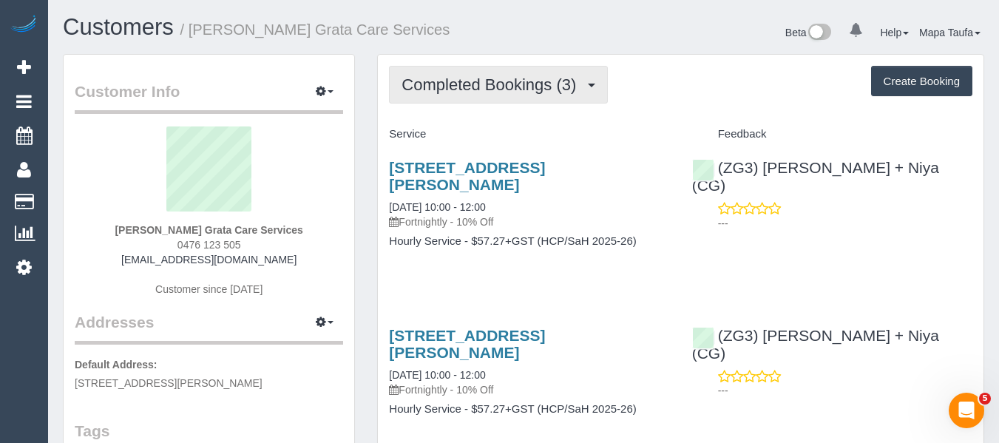
click at [428, 99] on button "Completed Bookings (3)" at bounding box center [498, 85] width 219 height 38
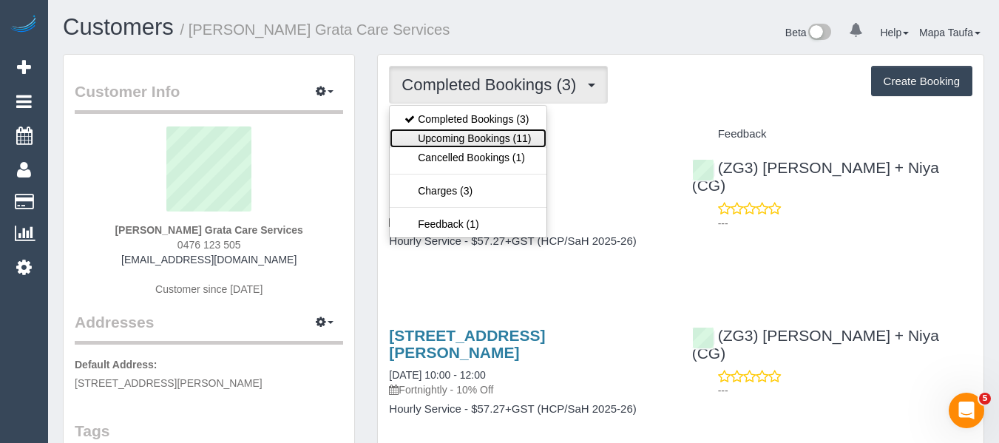
click at [451, 138] on link "Upcoming Bookings (11)" at bounding box center [468, 138] width 156 height 19
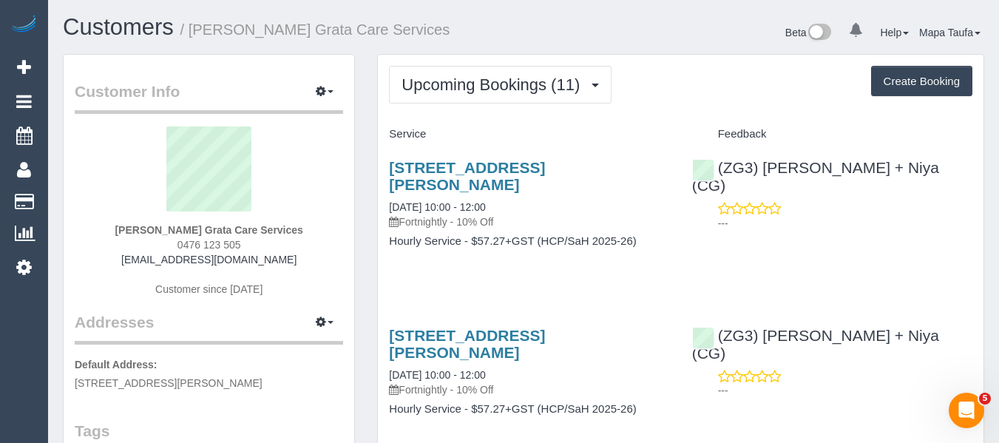
drag, startPoint x: 257, startPoint y: 243, endPoint x: 177, endPoint y: 245, distance: 80.7
click at [172, 245] on div "[PERSON_NAME] Grata Care Services 0476 123 505 [EMAIL_ADDRESS][DOMAIN_NAME] Cus…" at bounding box center [209, 219] width 269 height 185
copy span "0476 123 505"
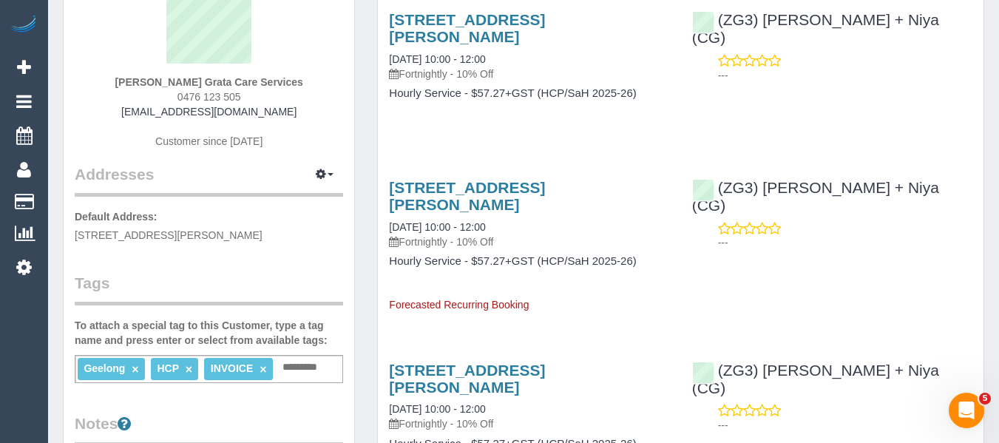
scroll to position [74, 0]
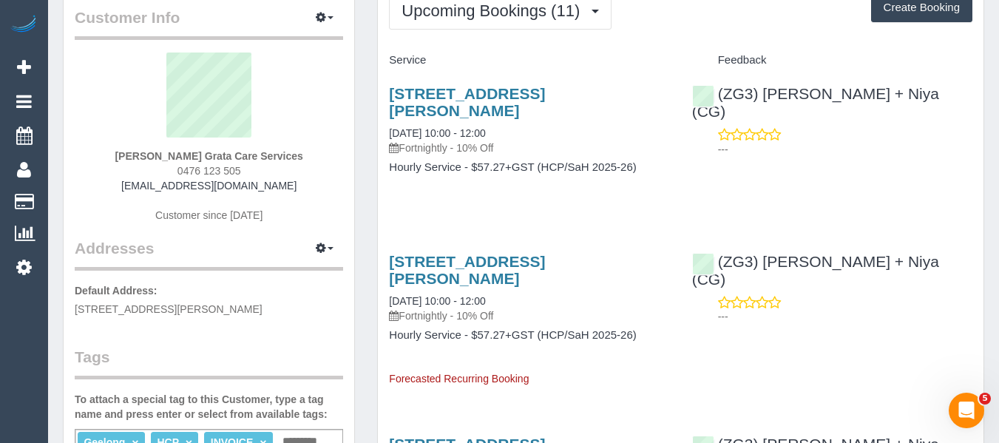
drag, startPoint x: 435, startPoint y: 226, endPoint x: 427, endPoint y: 226, distance: 8.2
drag, startPoint x: 410, startPoint y: 101, endPoint x: 388, endPoint y: 90, distance: 24.8
click at [388, 90] on div "[STREET_ADDRESS][PERSON_NAME] [DATE] 10:00 - 12:00 Fortnightly - 10% Off Hourly…" at bounding box center [529, 137] width 303 height 131
copy link "[STREET_ADDRESS][PERSON_NAME]"
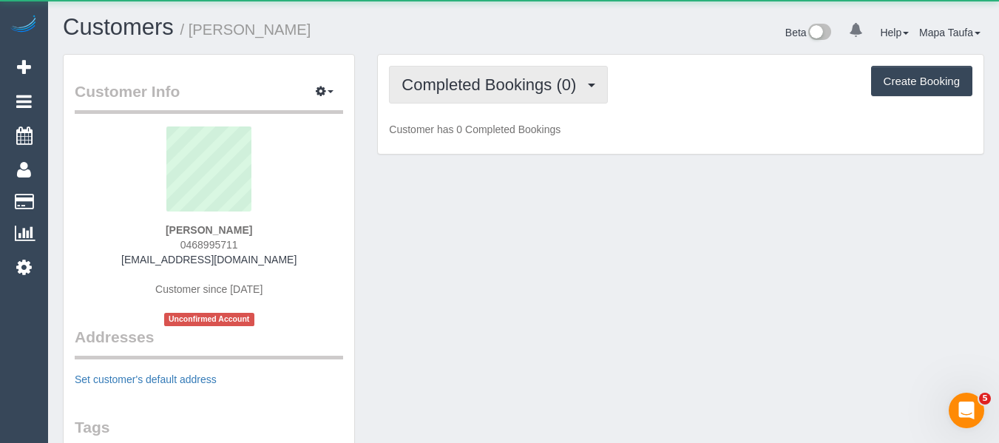
drag, startPoint x: 448, startPoint y: 81, endPoint x: 465, endPoint y: 97, distance: 23.5
click at [449, 81] on span "Completed Bookings (0)" at bounding box center [493, 84] width 182 height 18
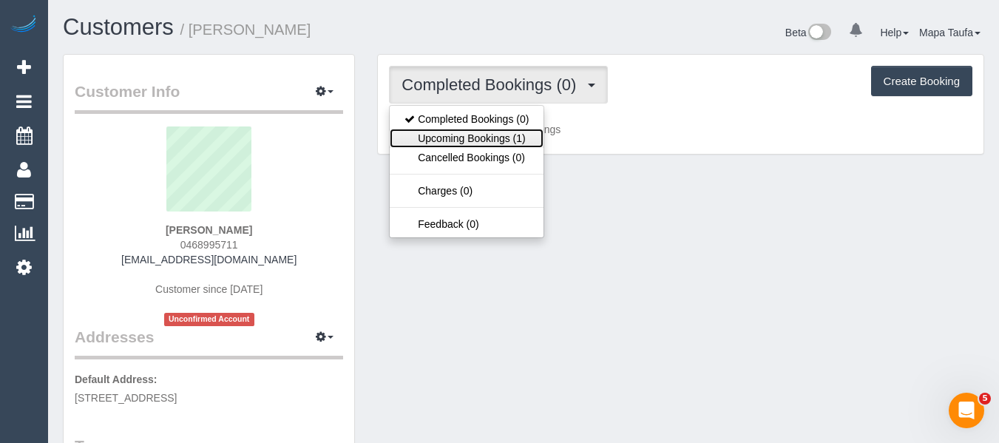
click at [468, 132] on link "Upcoming Bookings (1)" at bounding box center [467, 138] width 154 height 19
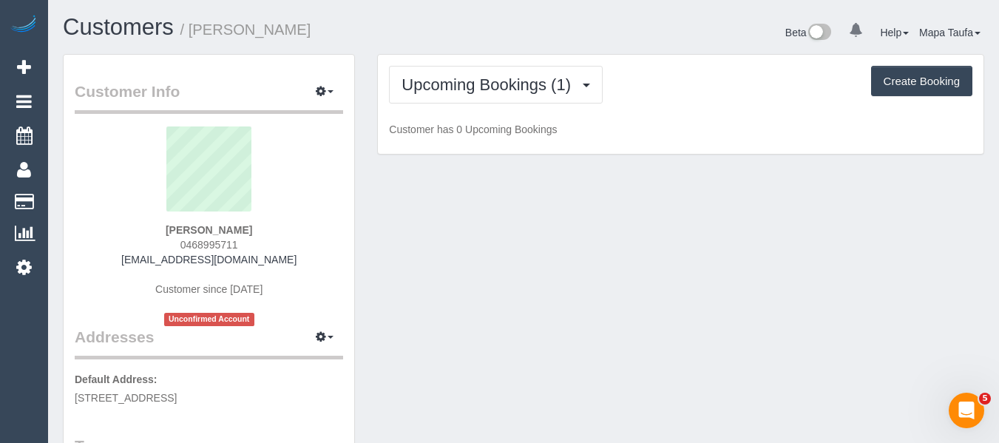
click at [468, 36] on h1 "Customers / Amber Irving-Guthrie" at bounding box center [288, 27] width 450 height 25
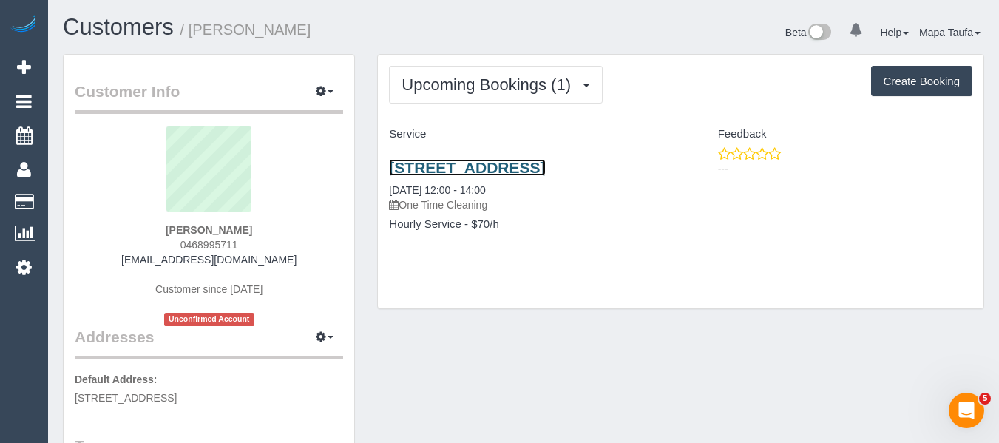
click at [493, 164] on link "46 Austral Avenue, Preston, Melbourne, VIC 3072" at bounding box center [467, 167] width 156 height 17
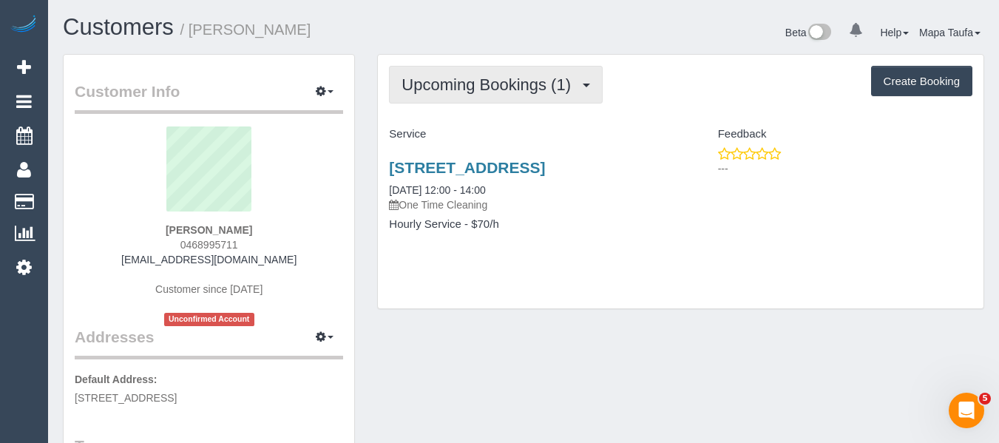
drag, startPoint x: 449, startPoint y: 76, endPoint x: 452, endPoint y: 108, distance: 31.9
click at [450, 79] on span "Upcoming Bookings (1)" at bounding box center [490, 84] width 177 height 18
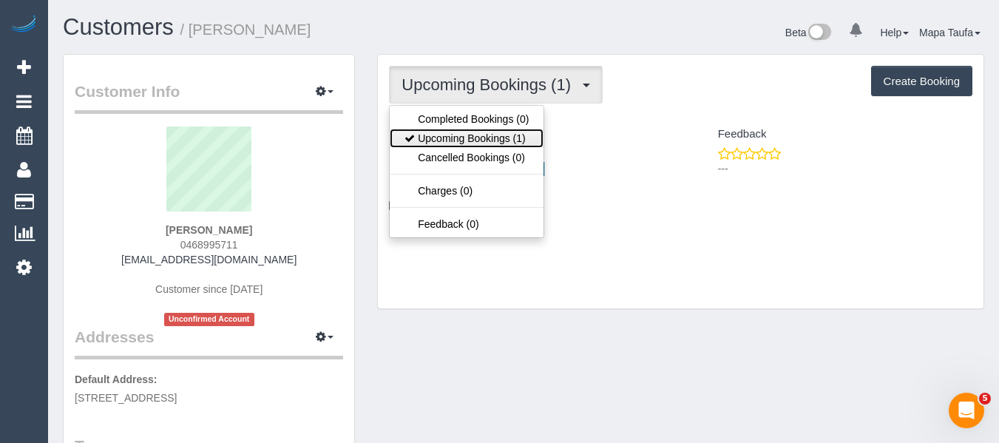
click at [455, 136] on link "Upcoming Bookings (1)" at bounding box center [467, 138] width 154 height 19
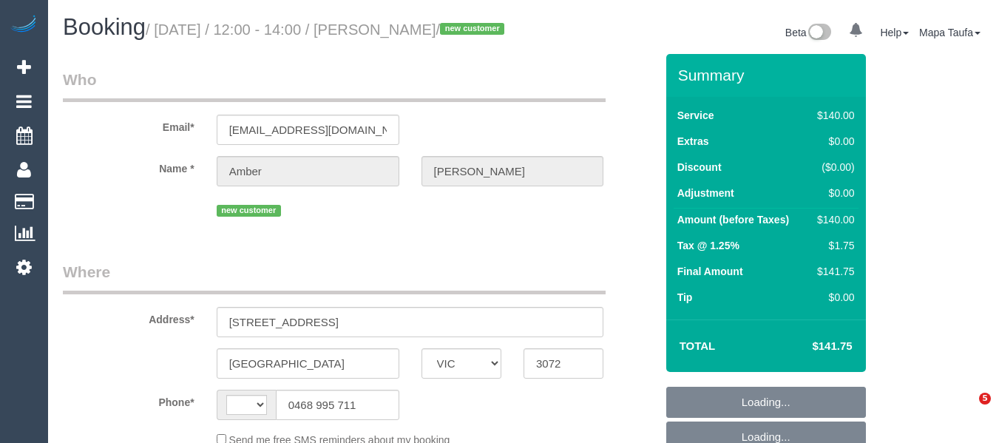
select select "VIC"
select select "string:stripe-pm_1S4EaI2GScqysDRVaNdjWAsF"
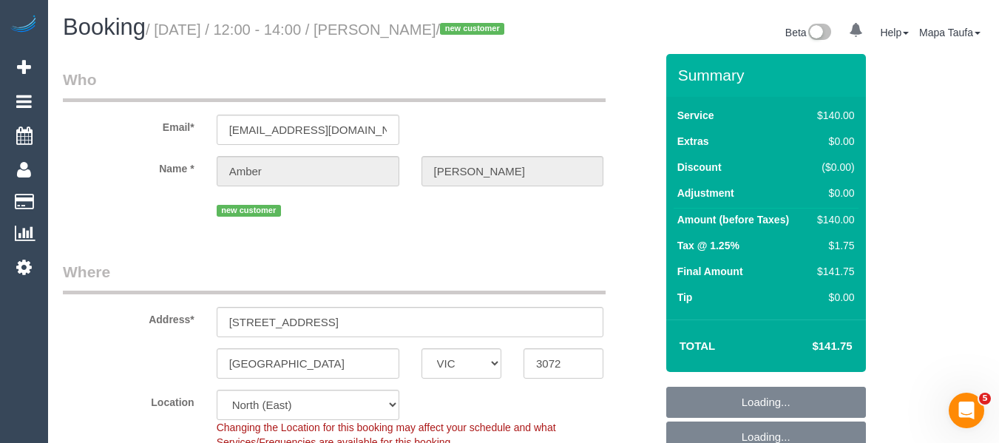
select select "string:AU"
select select "number:29"
select select "number:14"
select select "number:19"
select select "number:24"
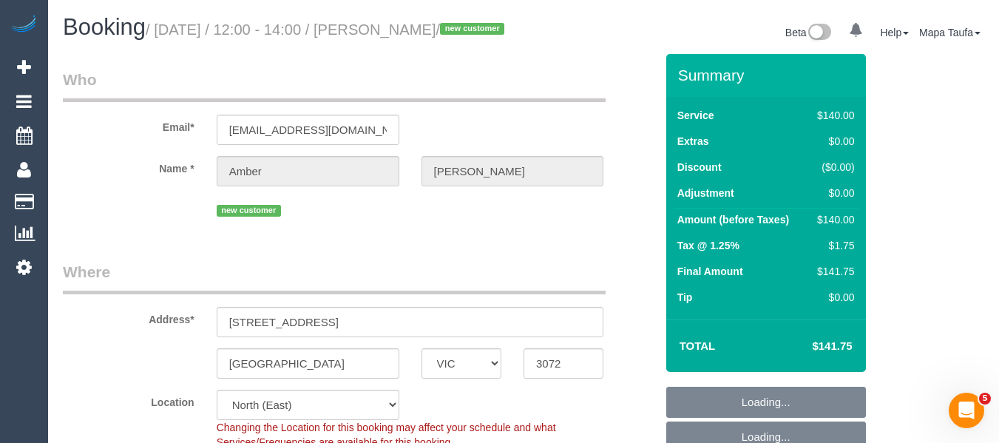
select select "number:33"
select select "object:1265"
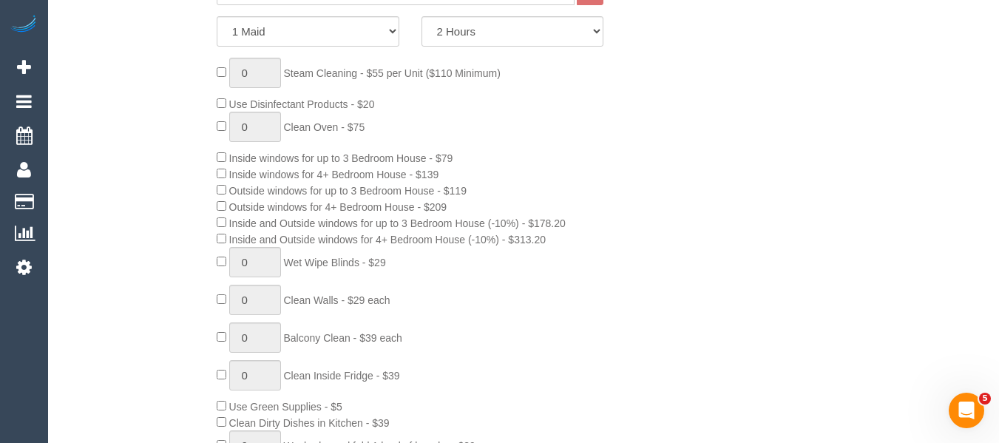
select select "spot4"
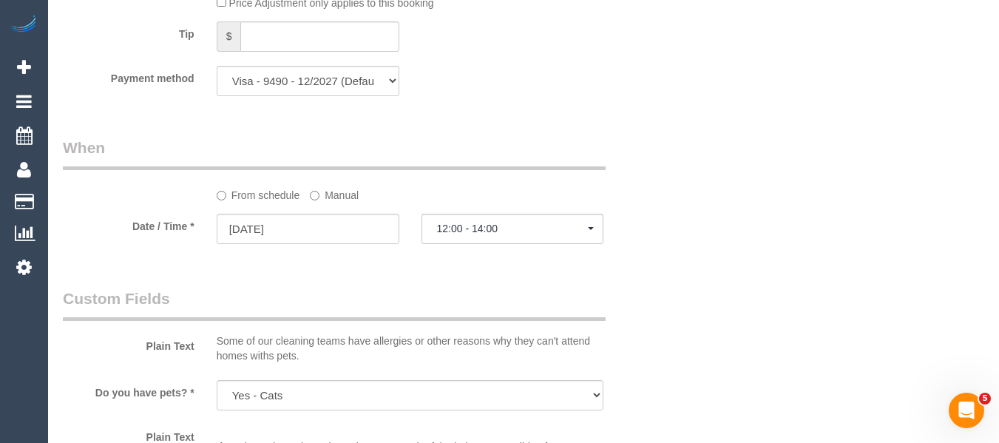
scroll to position [1621, 0]
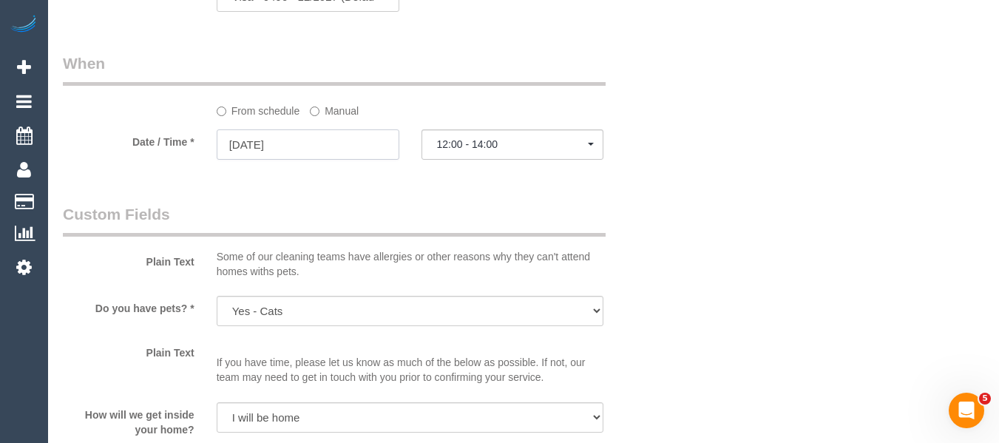
click at [312, 150] on input "[DATE]" at bounding box center [308, 144] width 183 height 30
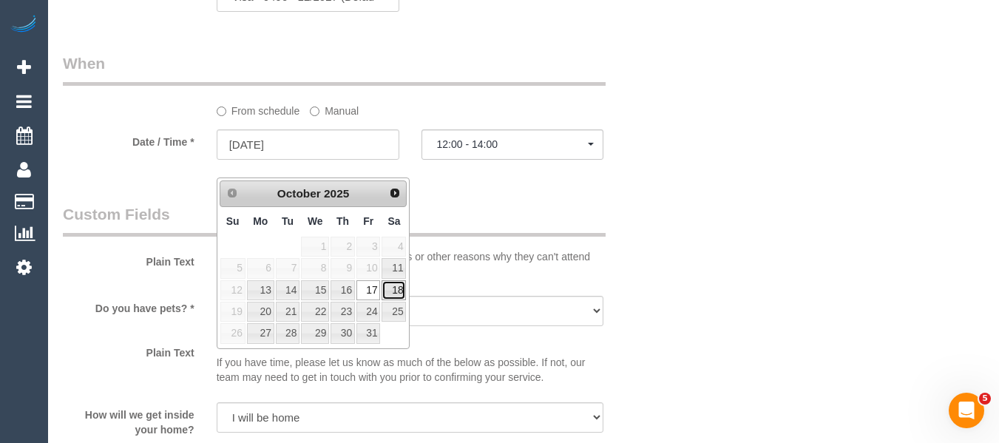
click at [399, 291] on link "18" at bounding box center [394, 290] width 24 height 20
type input "[DATE]"
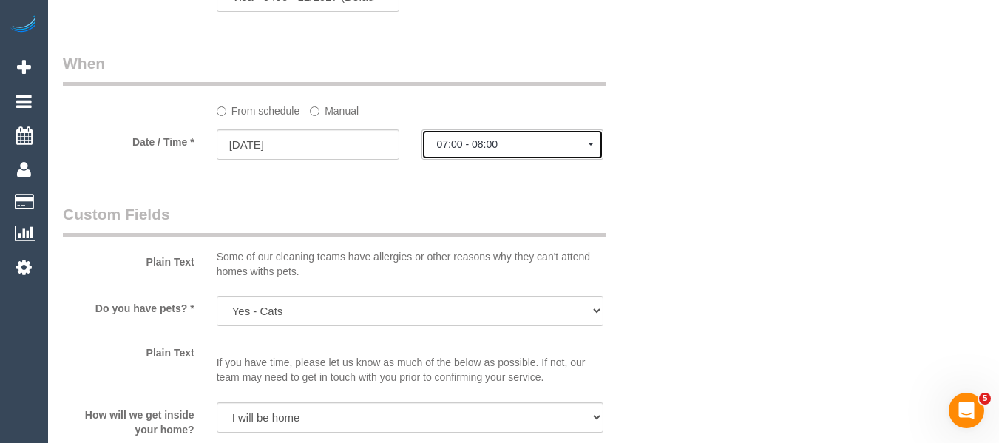
click at [510, 150] on span "07:00 - 08:00" at bounding box center [513, 144] width 152 height 12
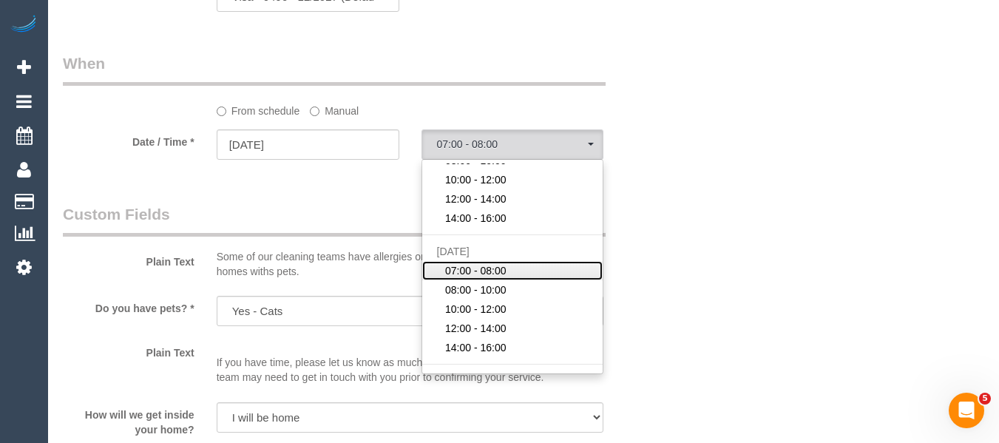
scroll to position [74, 0]
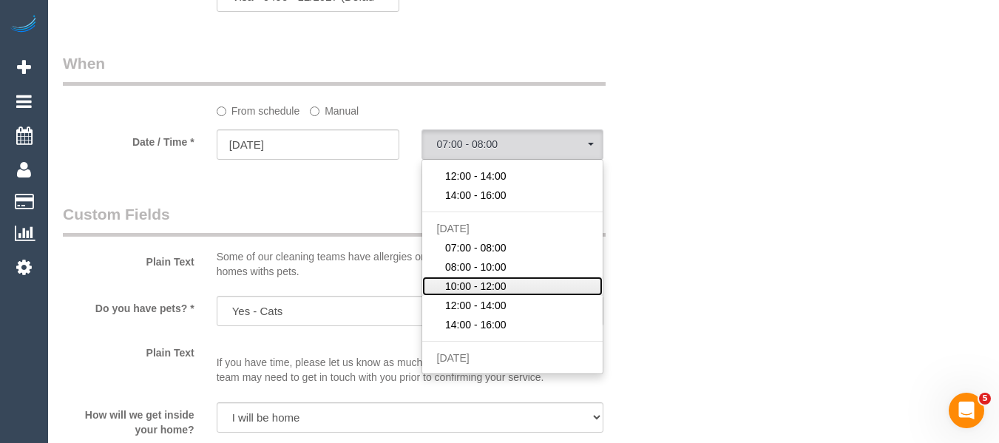
click at [494, 294] on span "10:00 - 12:00" at bounding box center [475, 286] width 61 height 15
select select "spot8"
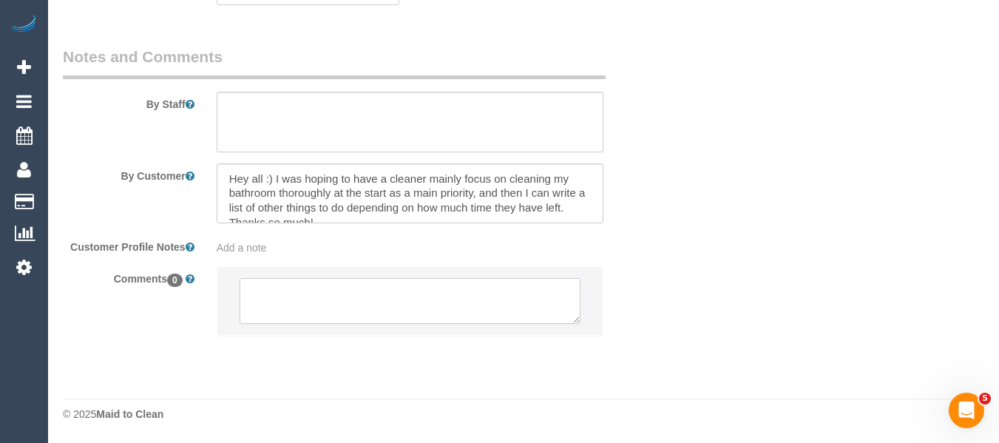
click at [433, 296] on textarea at bounding box center [411, 301] width 342 height 46
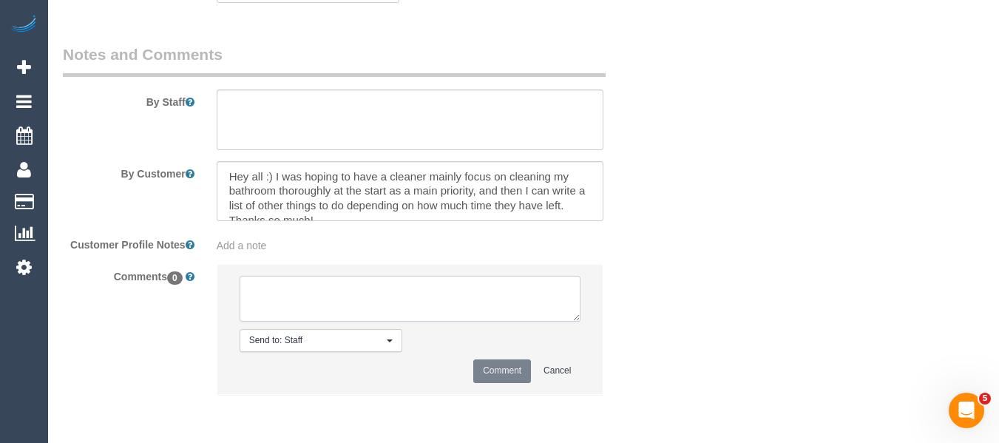
scroll to position [2526, 0]
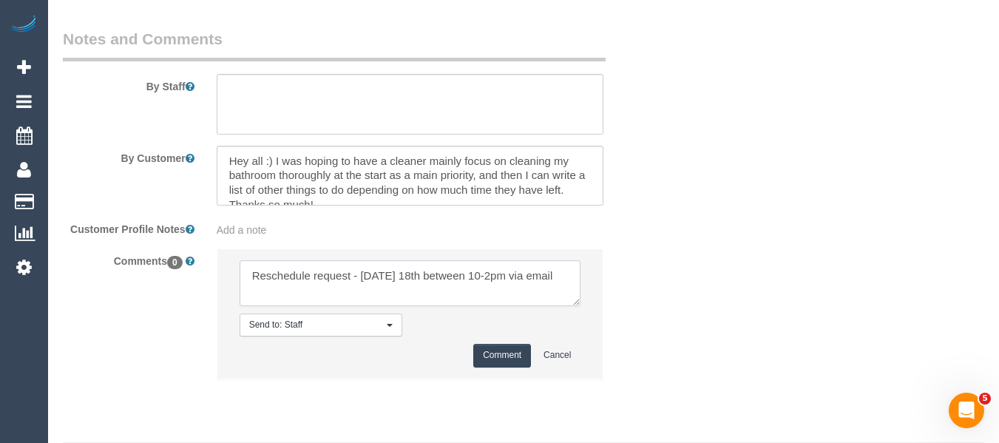
type textarea "Reschedule request - Saturday 18th between 10-2pm via email"
click at [487, 367] on button "Comment" at bounding box center [502, 355] width 58 height 23
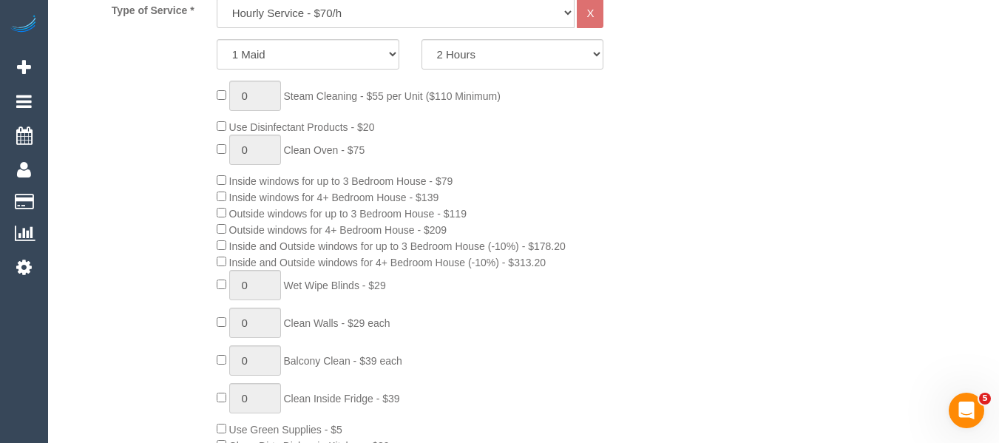
scroll to position [244, 0]
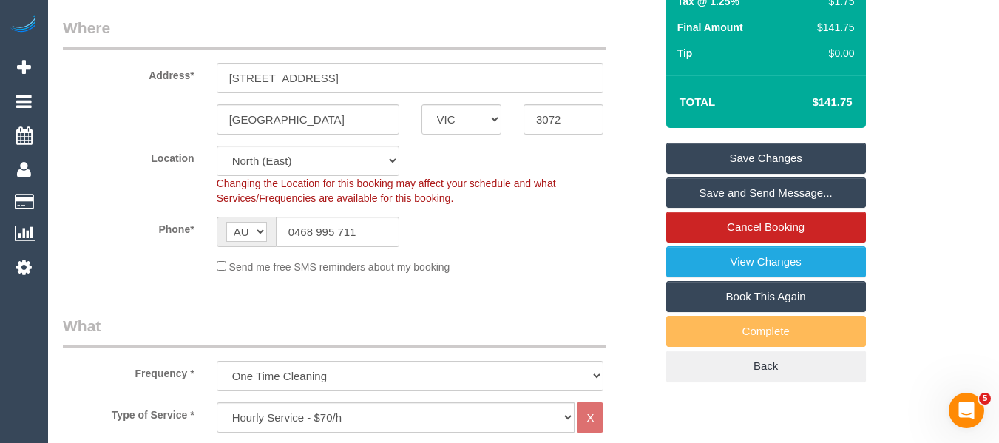
click at [755, 171] on link "Save Changes" at bounding box center [767, 158] width 200 height 31
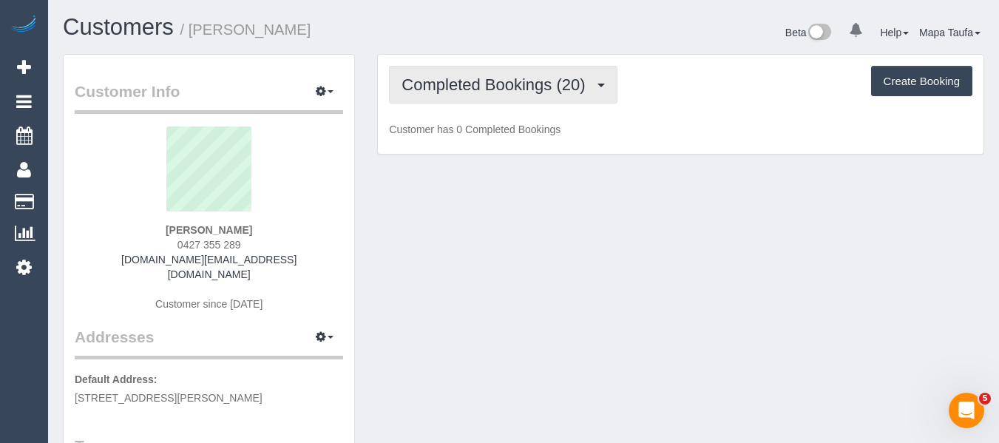
click at [451, 96] on button "Completed Bookings (20)" at bounding box center [503, 85] width 228 height 38
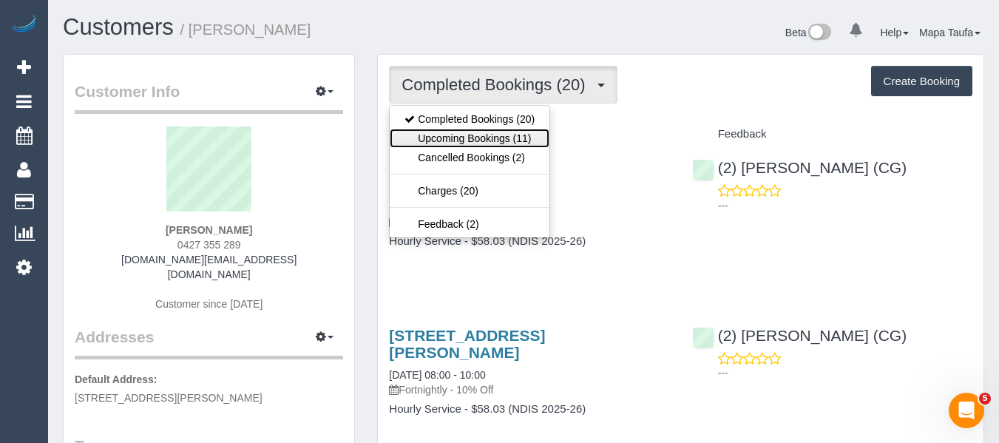
click at [469, 138] on link "Upcoming Bookings (11)" at bounding box center [470, 138] width 160 height 19
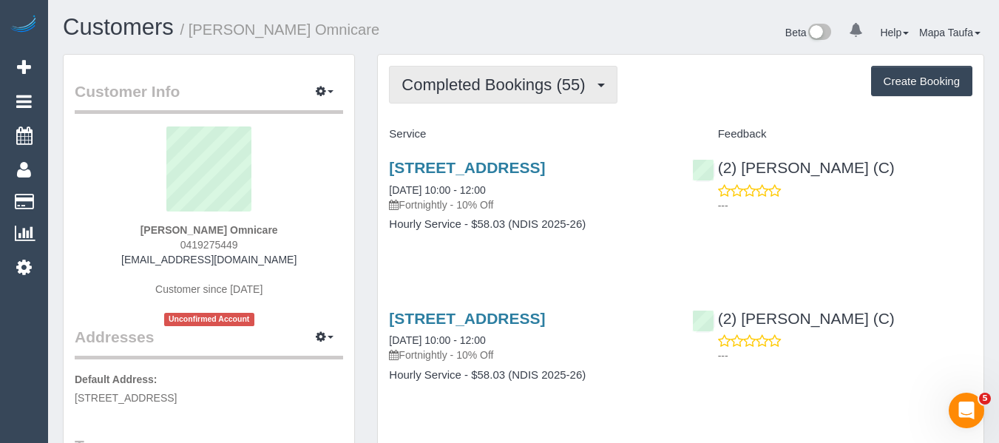
click at [472, 101] on button "Completed Bookings (55)" at bounding box center [503, 85] width 228 height 38
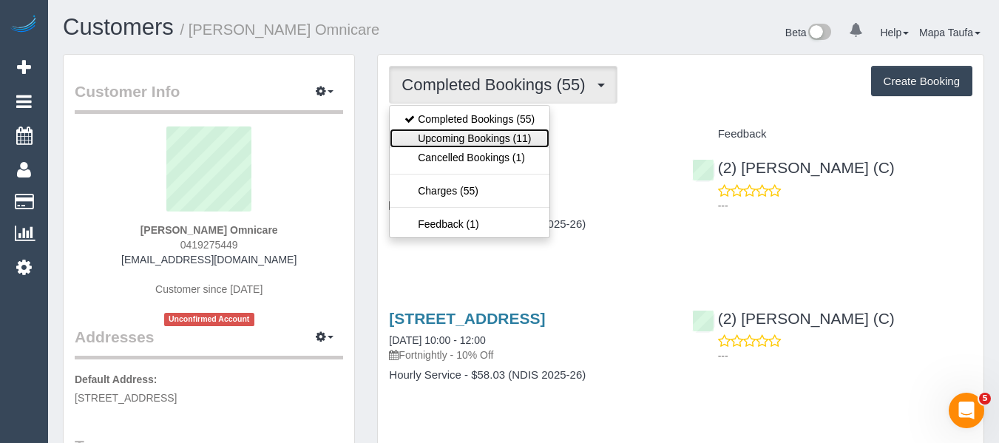
click at [489, 134] on link "Upcoming Bookings (11)" at bounding box center [470, 138] width 160 height 19
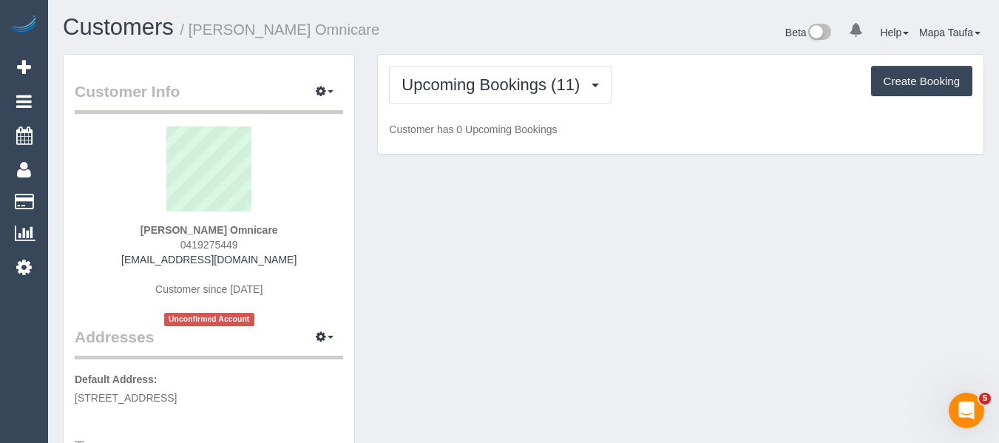
click at [495, 32] on h1 "Customers / Varvara Fountas Omnicare" at bounding box center [288, 27] width 450 height 25
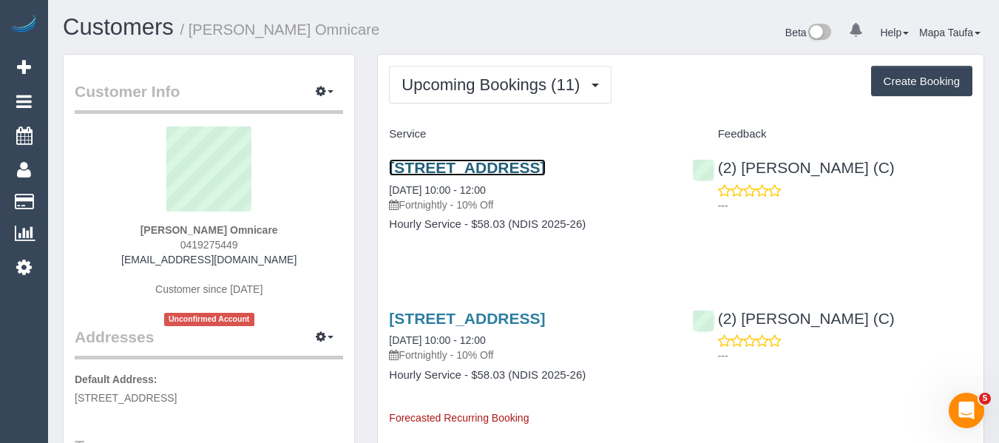
click at [479, 163] on link "U6/27 Bastings Street, Northcote, VIC 3070" at bounding box center [467, 167] width 156 height 17
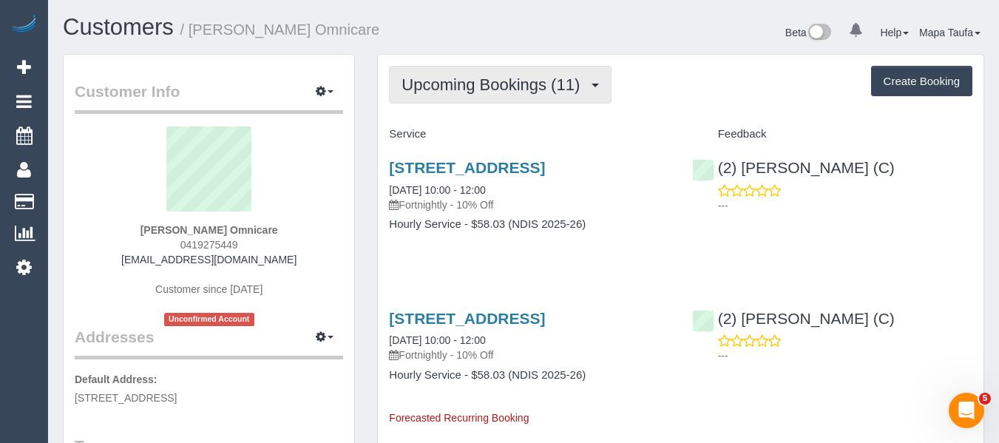
click at [451, 77] on span "Upcoming Bookings (11)" at bounding box center [495, 84] width 186 height 18
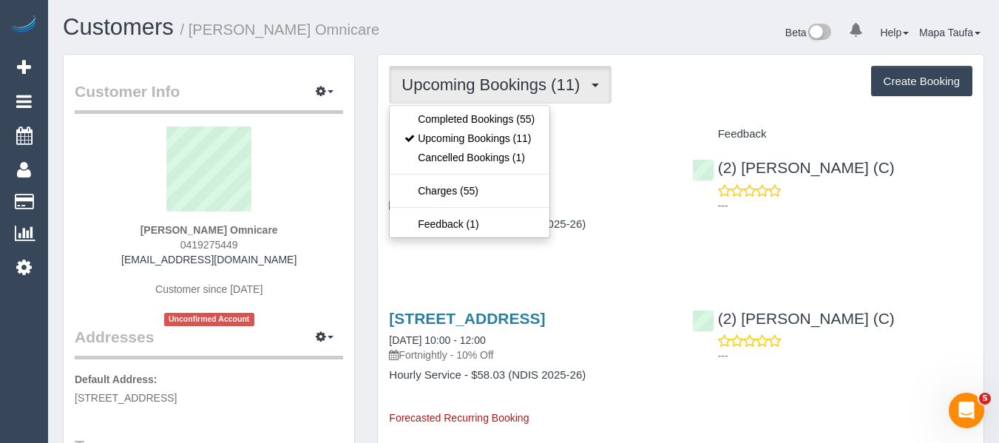
click at [475, 35] on h1 "Customers / Varvara Fountas Omnicare" at bounding box center [288, 27] width 450 height 25
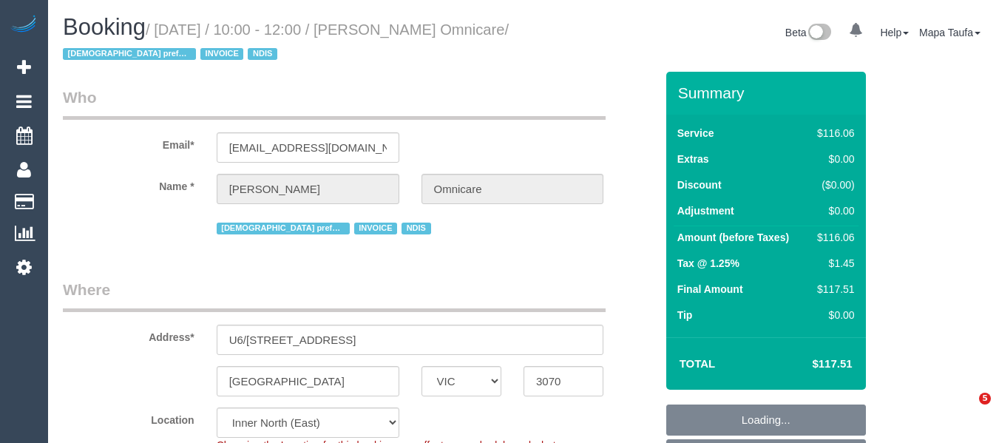
select select "VIC"
select select "number:28"
select select "number:14"
select select "number:19"
select select "number:36"
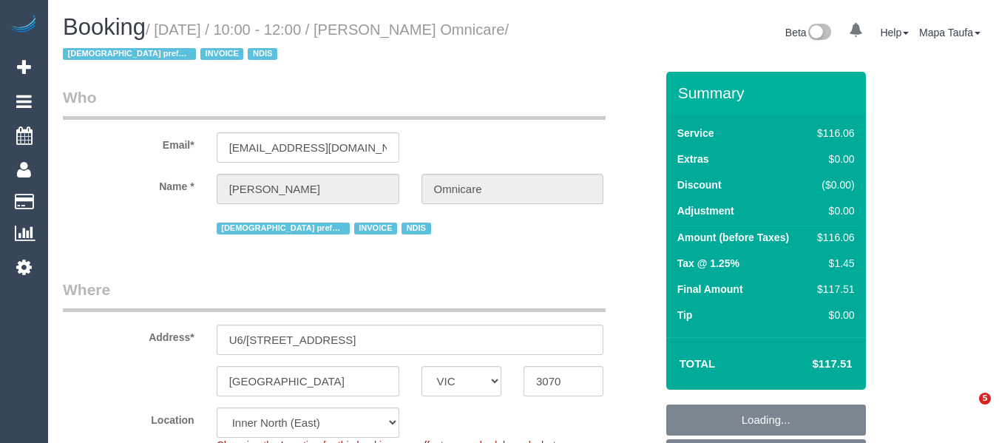
select select "number:35"
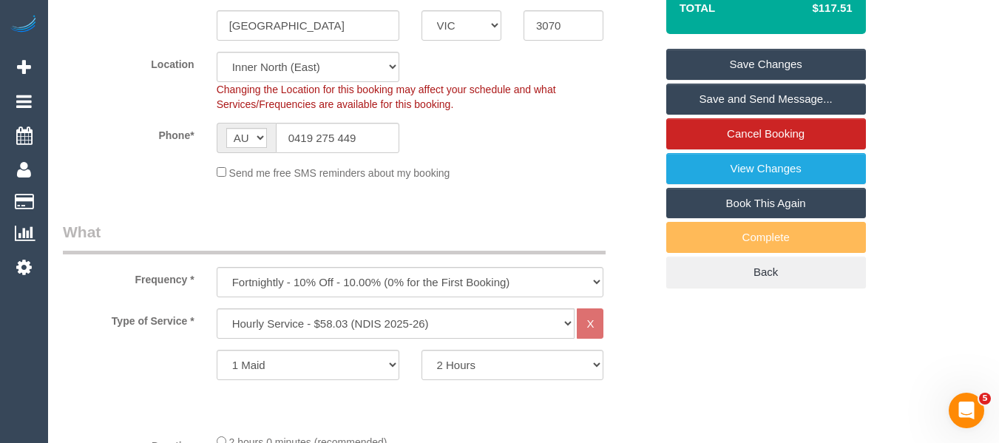
scroll to position [444, 0]
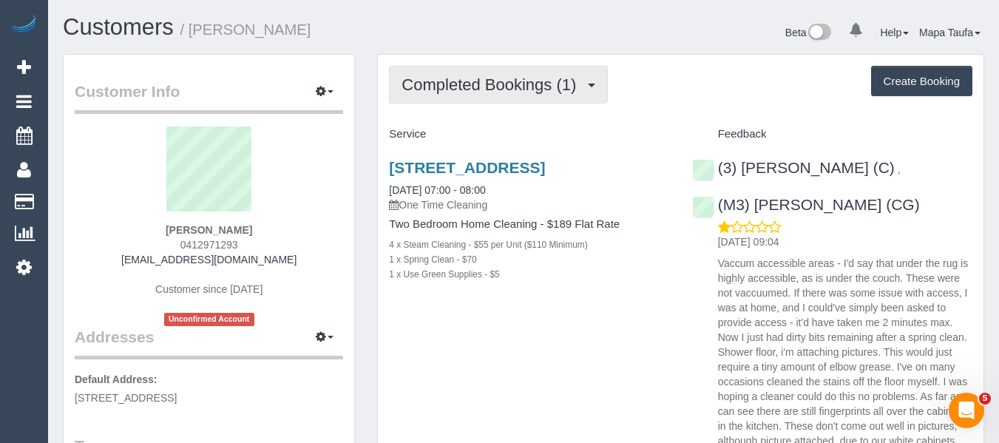
click at [491, 90] on span "Completed Bookings (1)" at bounding box center [493, 84] width 182 height 18
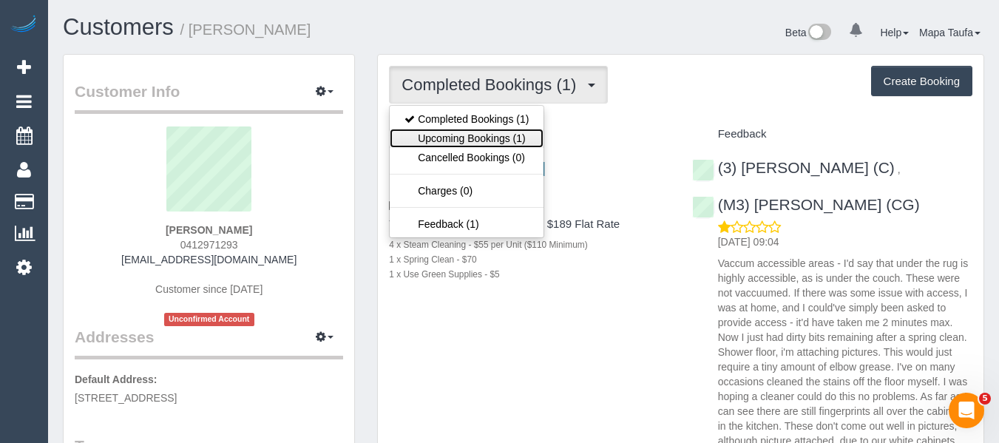
drag, startPoint x: 498, startPoint y: 139, endPoint x: 442, endPoint y: 144, distance: 55.7
click at [499, 141] on link "Upcoming Bookings (1)" at bounding box center [467, 138] width 154 height 19
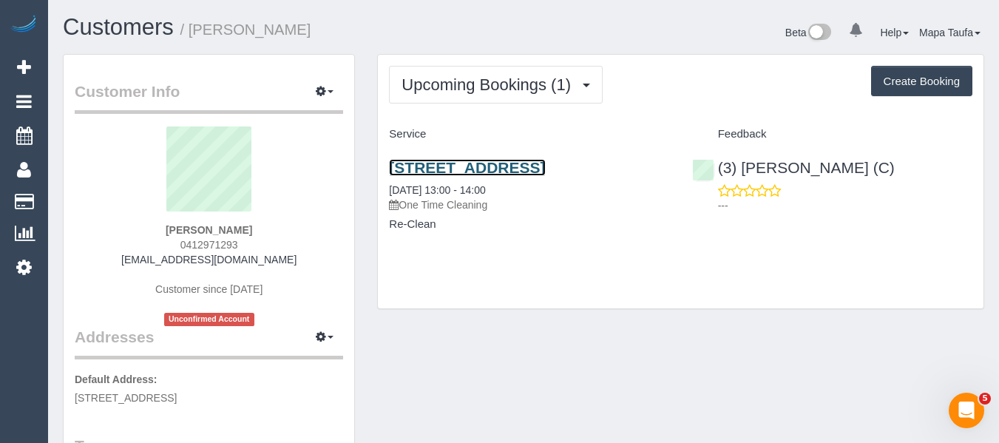
click at [460, 166] on link "32 Fitzwilliam Street, 7, Kew, VIC 3101" at bounding box center [467, 167] width 156 height 17
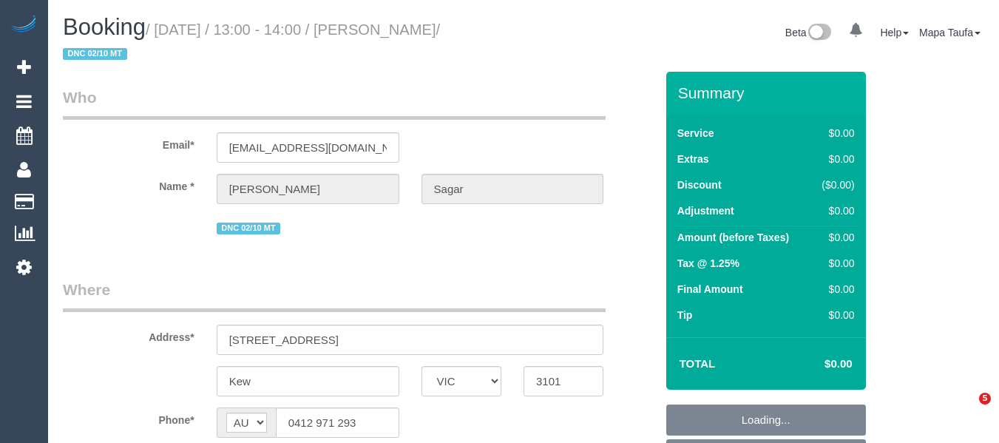
select select "VIC"
select select "string:stripe-pm_1S9LML2GScqysDRVcjmDDMmK"
select select "number:29"
select select "number:14"
select select "number:18"
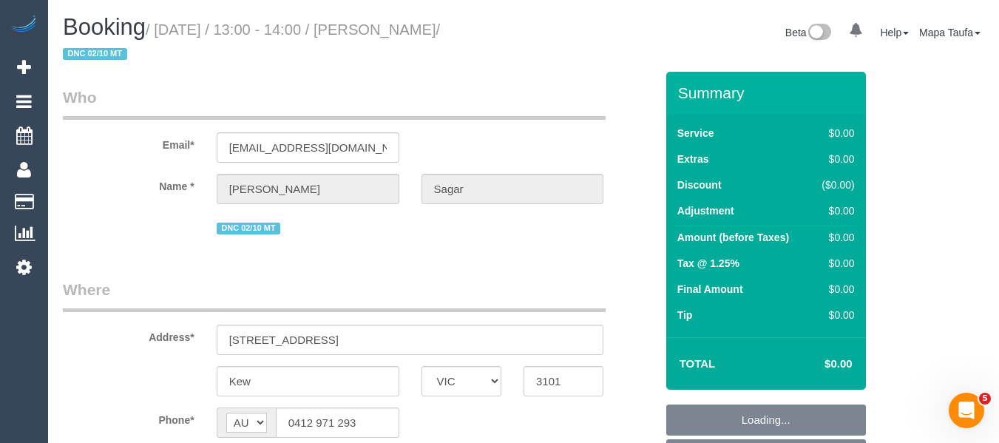
select select "number:36"
select select "number:13"
select select "object:798"
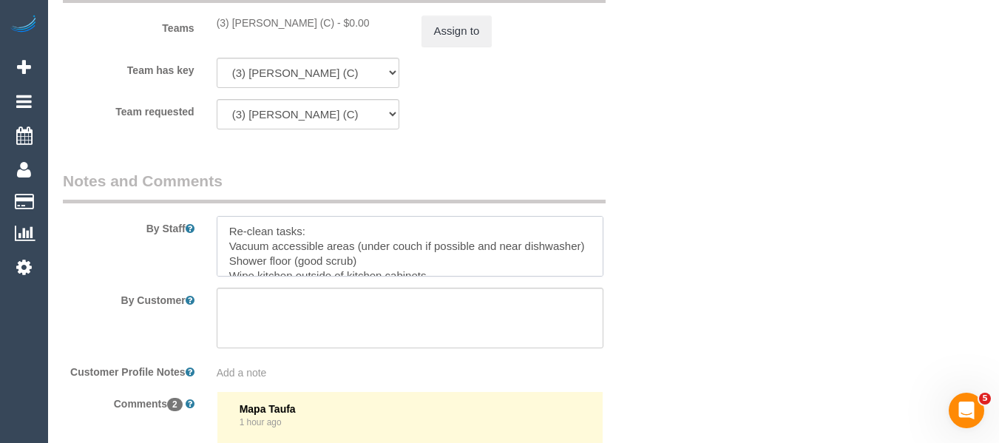
drag, startPoint x: 239, startPoint y: 224, endPoint x: 214, endPoint y: 249, distance: 35.1
click at [214, 249] on div at bounding box center [411, 246] width 410 height 61
